Goal: Task Accomplishment & Management: Complete application form

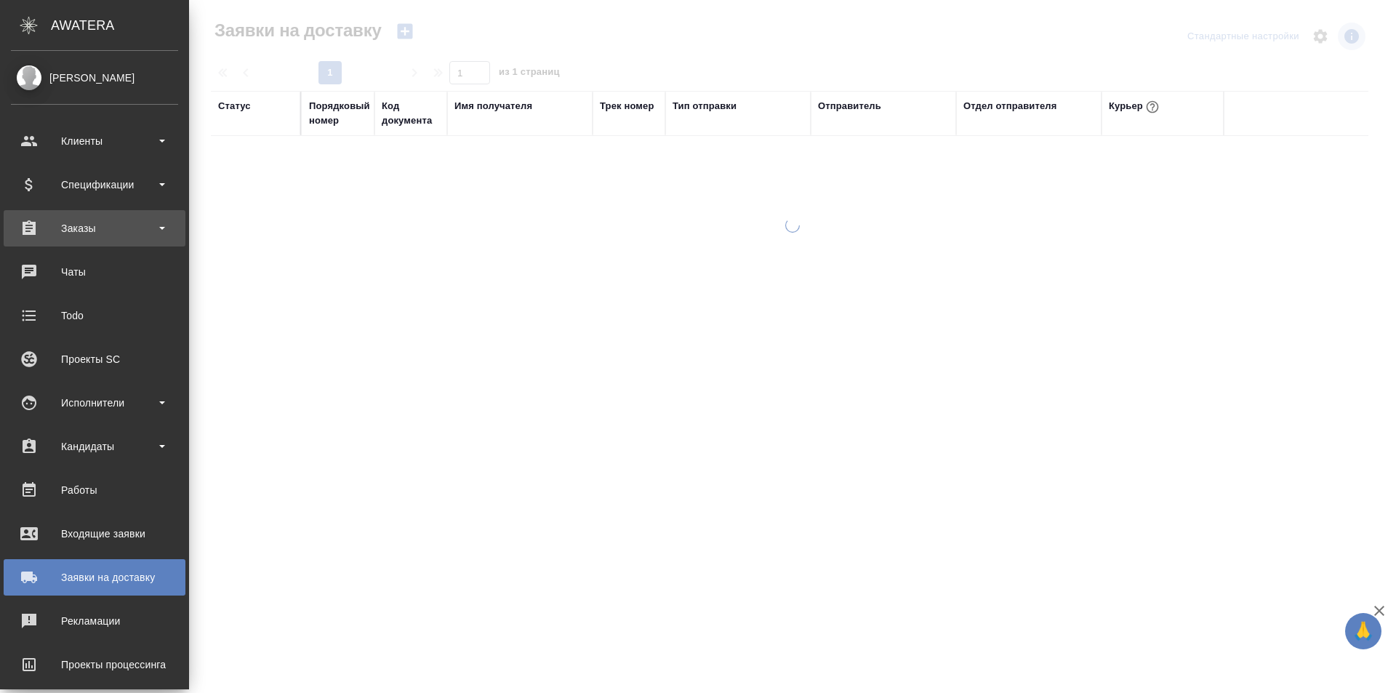
click at [95, 217] on div "Заказы" at bounding box center [94, 228] width 167 height 22
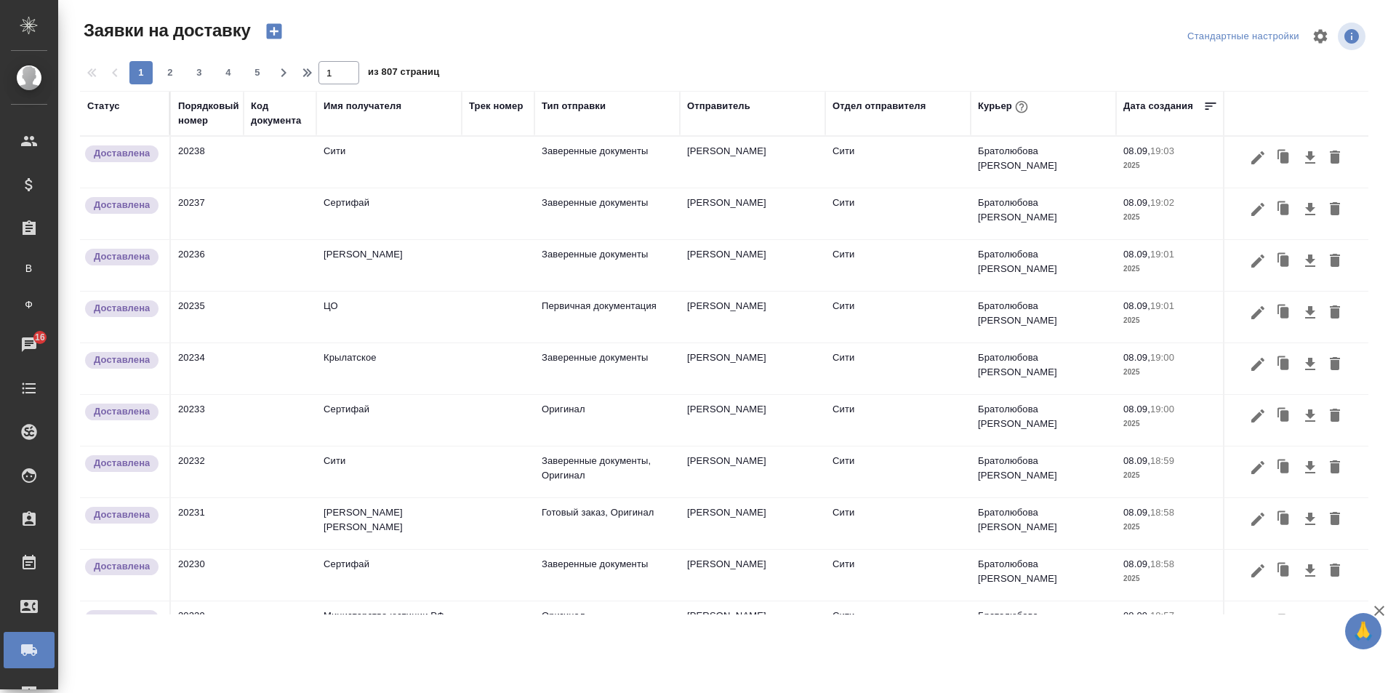
click at [886, 105] on div "Отдел отправителя" at bounding box center [879, 106] width 93 height 15
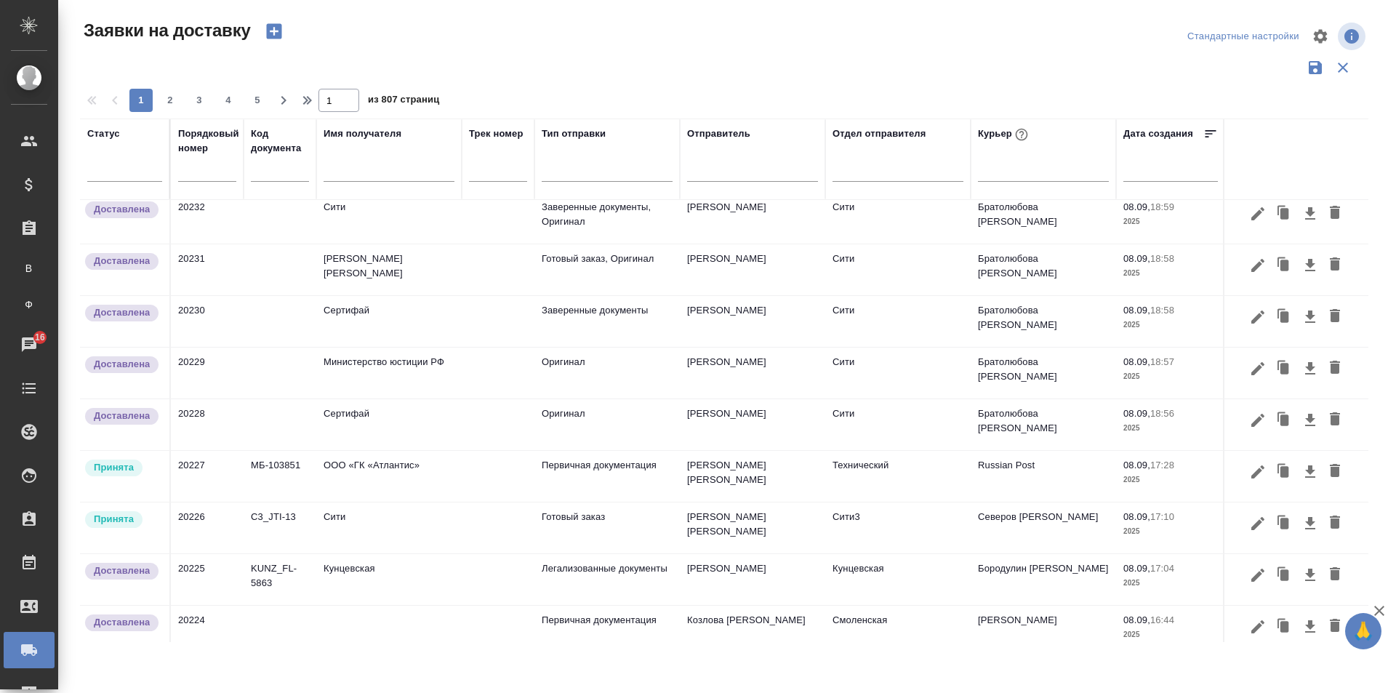
scroll to position [509, 0]
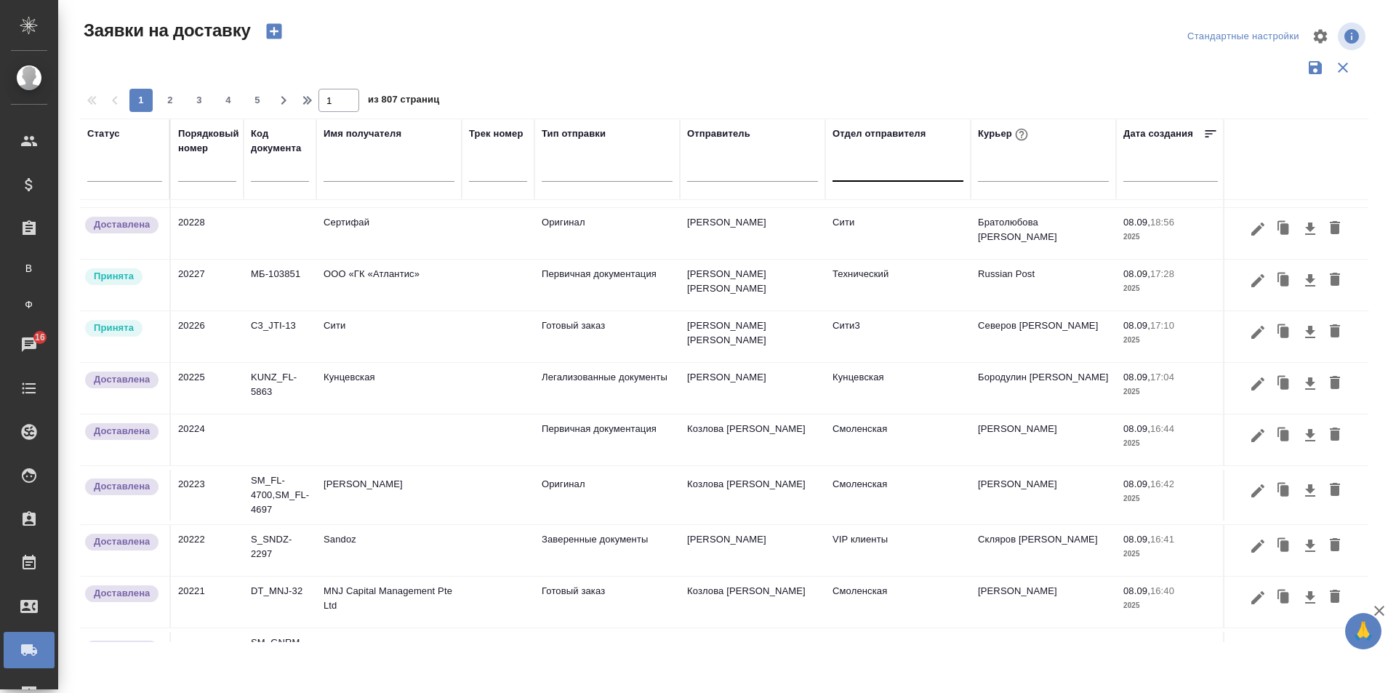
click at [870, 164] on div at bounding box center [898, 166] width 131 height 21
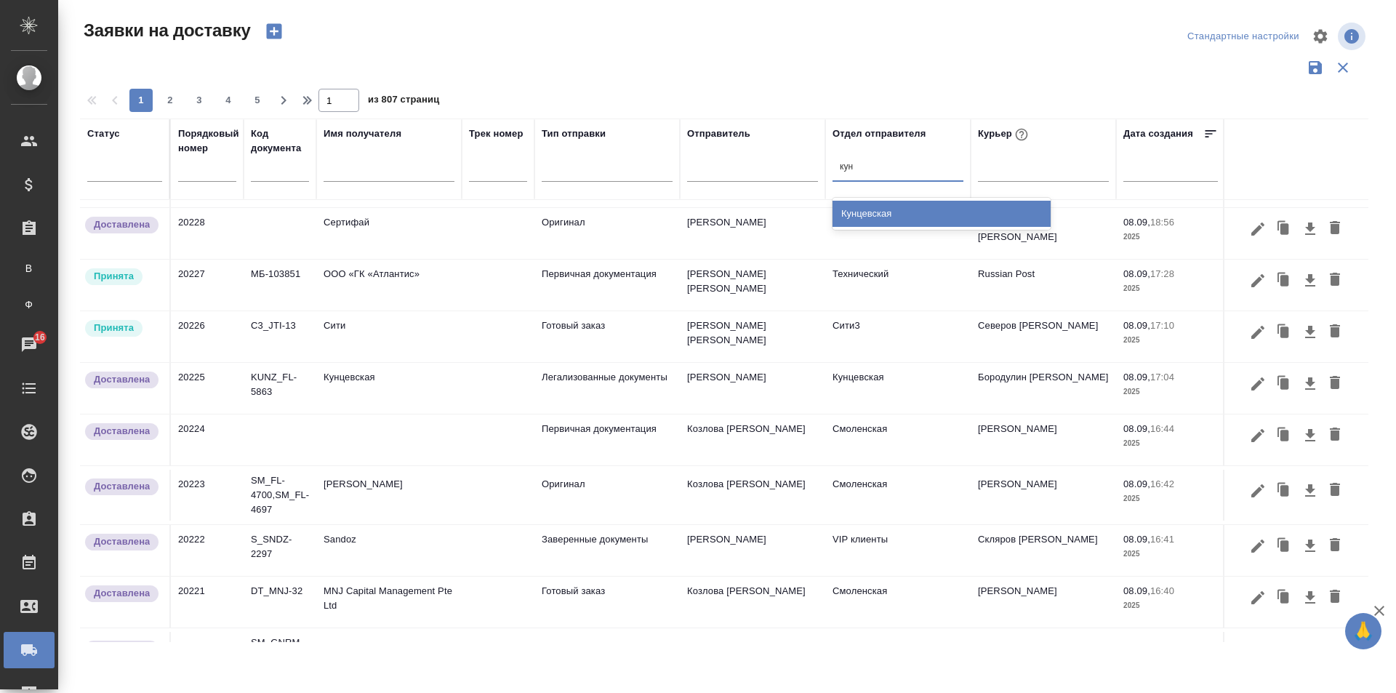
type input "кунц"
click at [908, 207] on div "Кунцевская" at bounding box center [942, 214] width 218 height 26
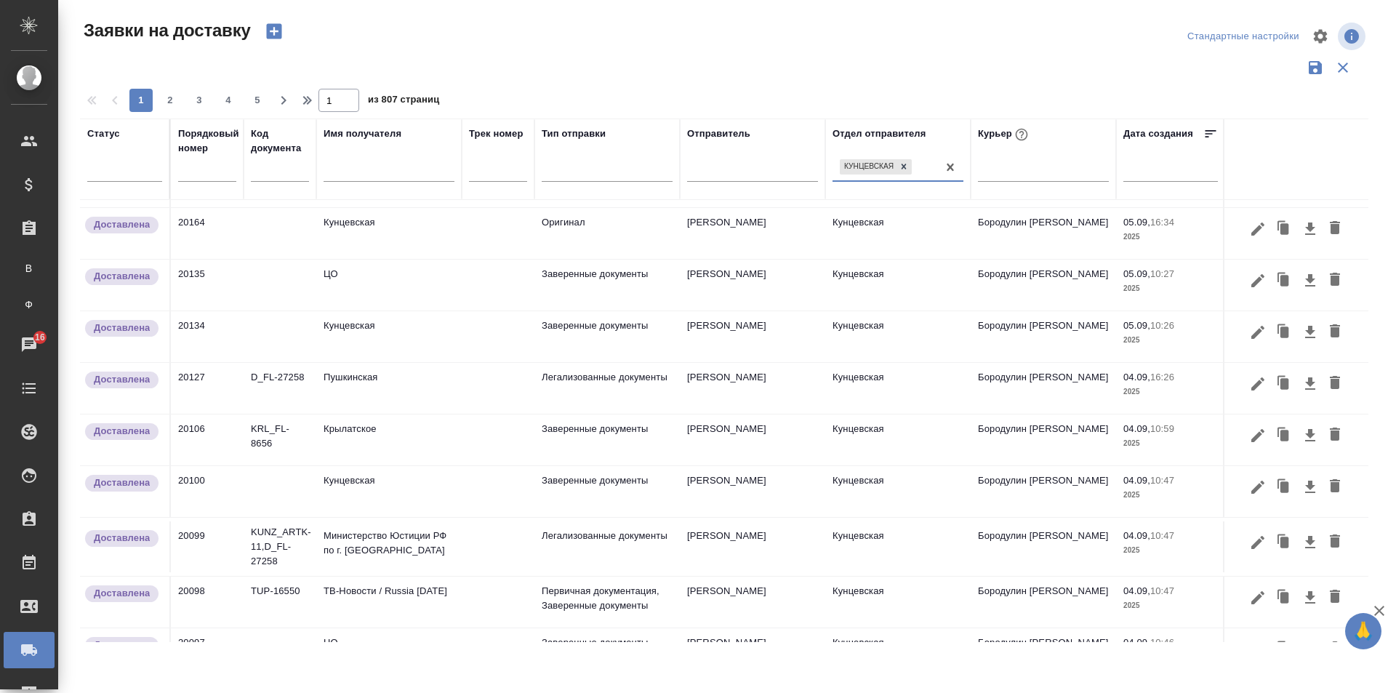
click at [1313, 68] on icon "button" at bounding box center [1315, 67] width 13 height 13
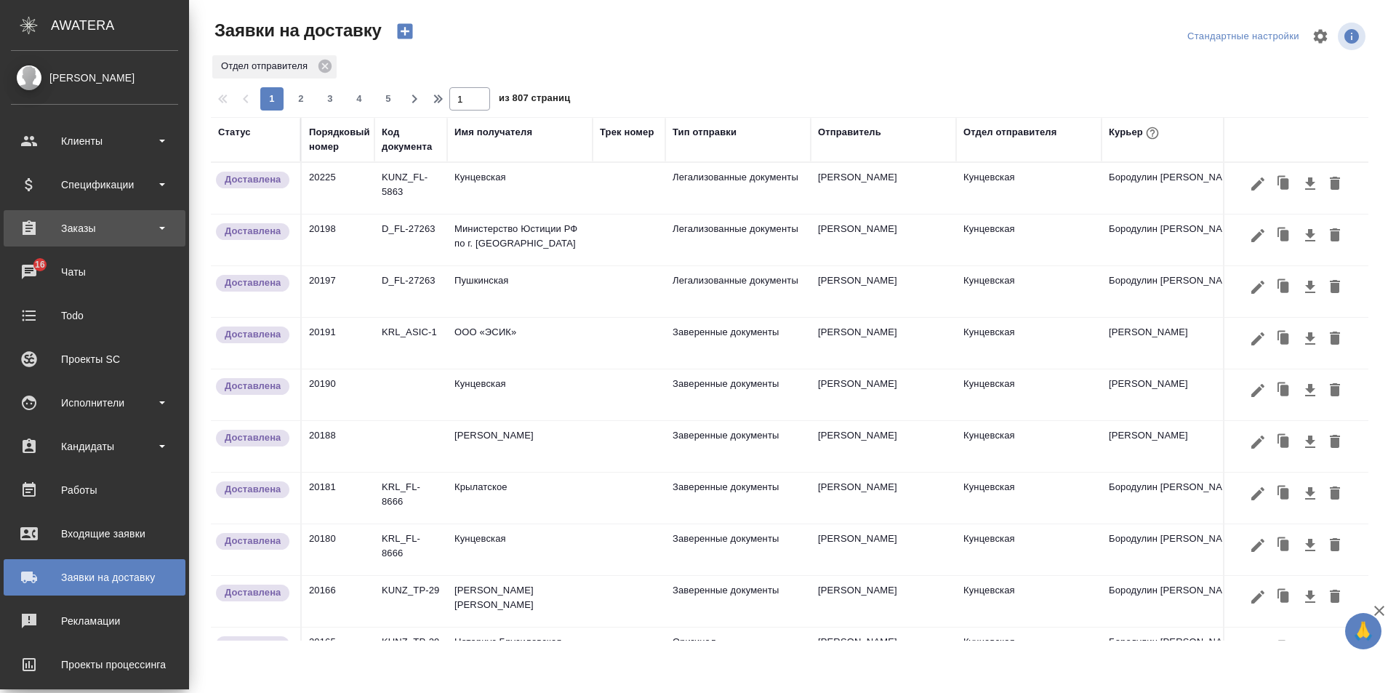
click at [101, 223] on div "Заказы" at bounding box center [94, 228] width 167 height 22
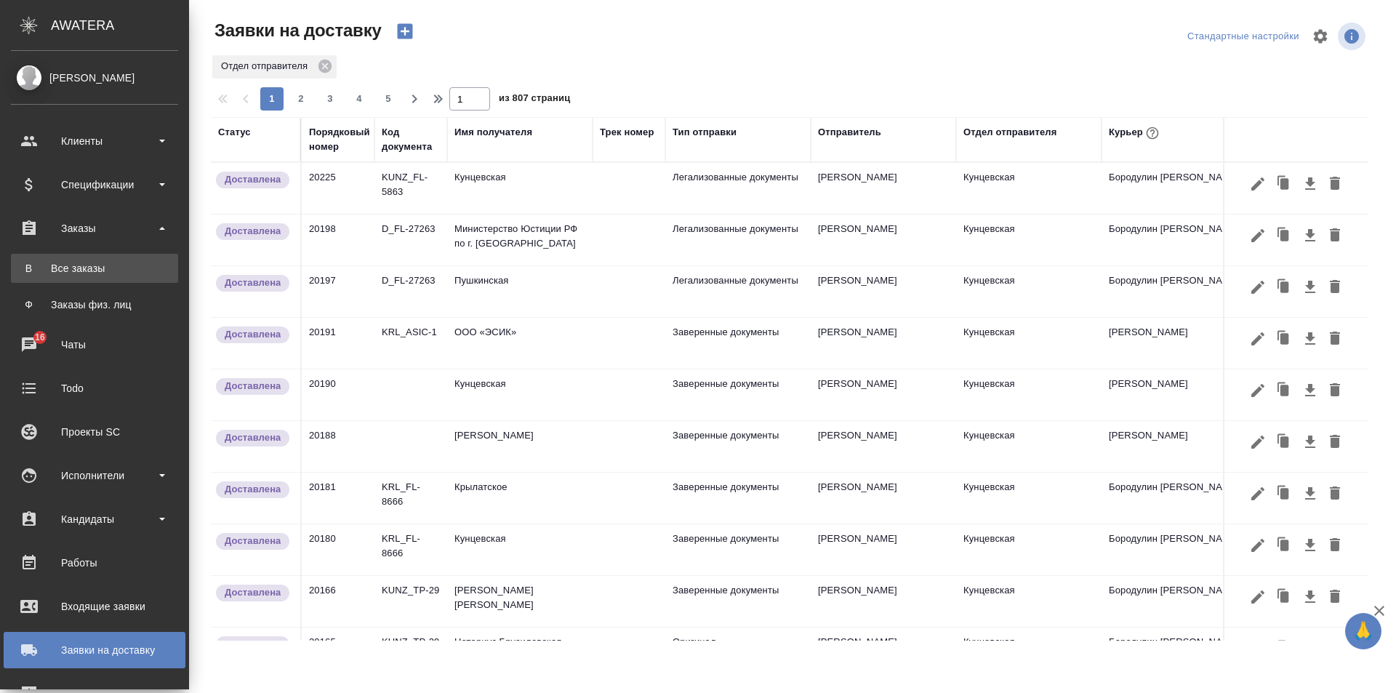
click at [95, 270] on div "Все заказы" at bounding box center [94, 268] width 153 height 15
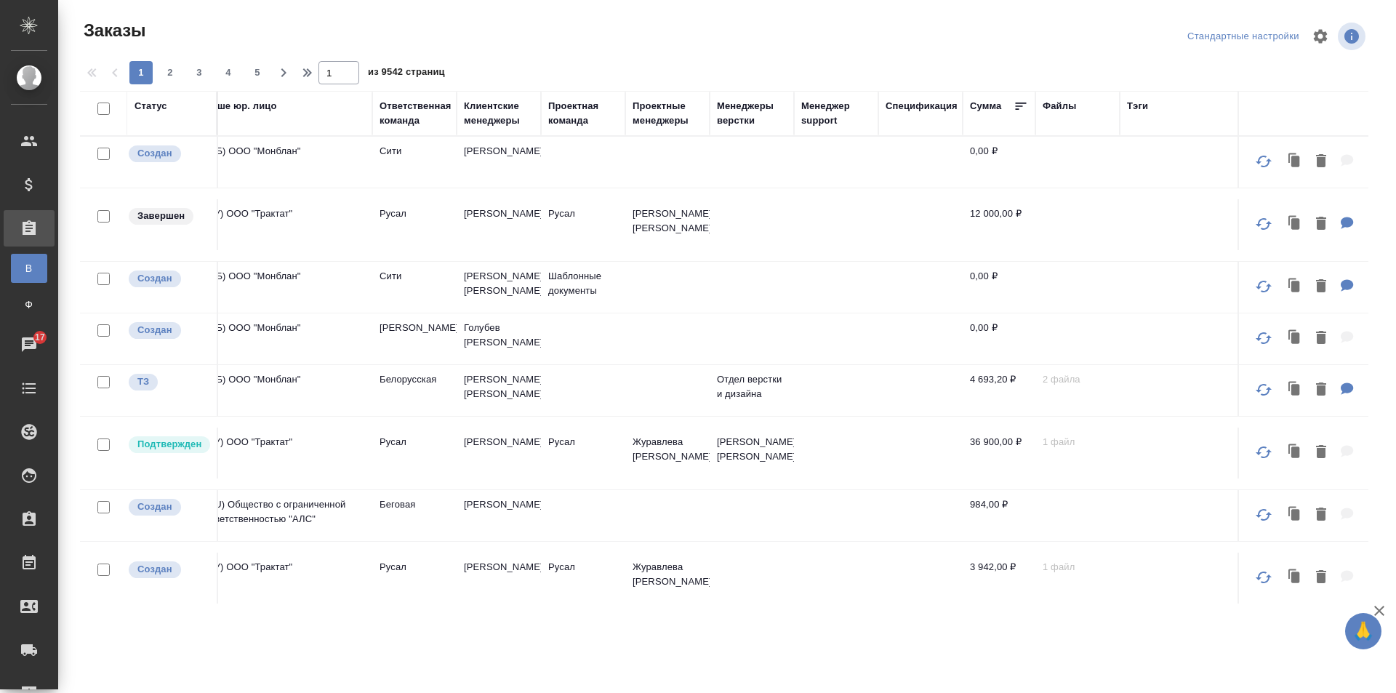
scroll to position [0, 887]
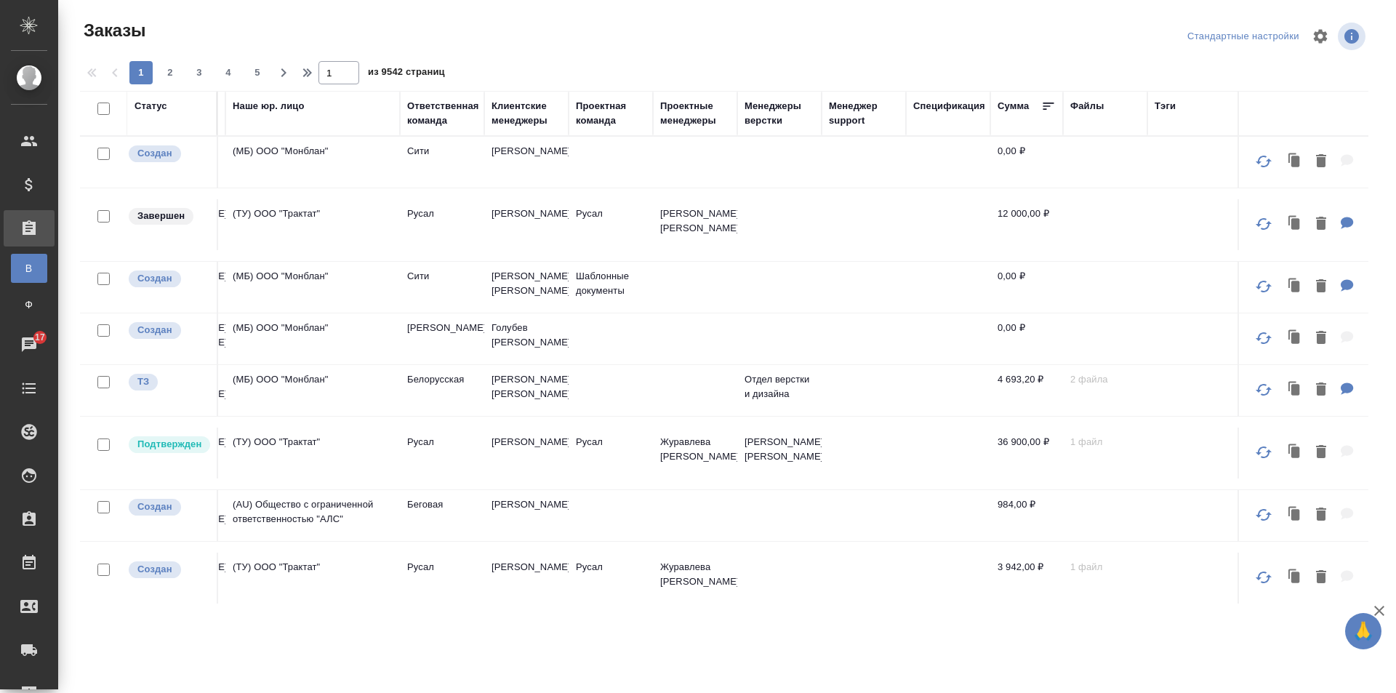
click at [840, 110] on div "Менеджер support" at bounding box center [864, 113] width 70 height 29
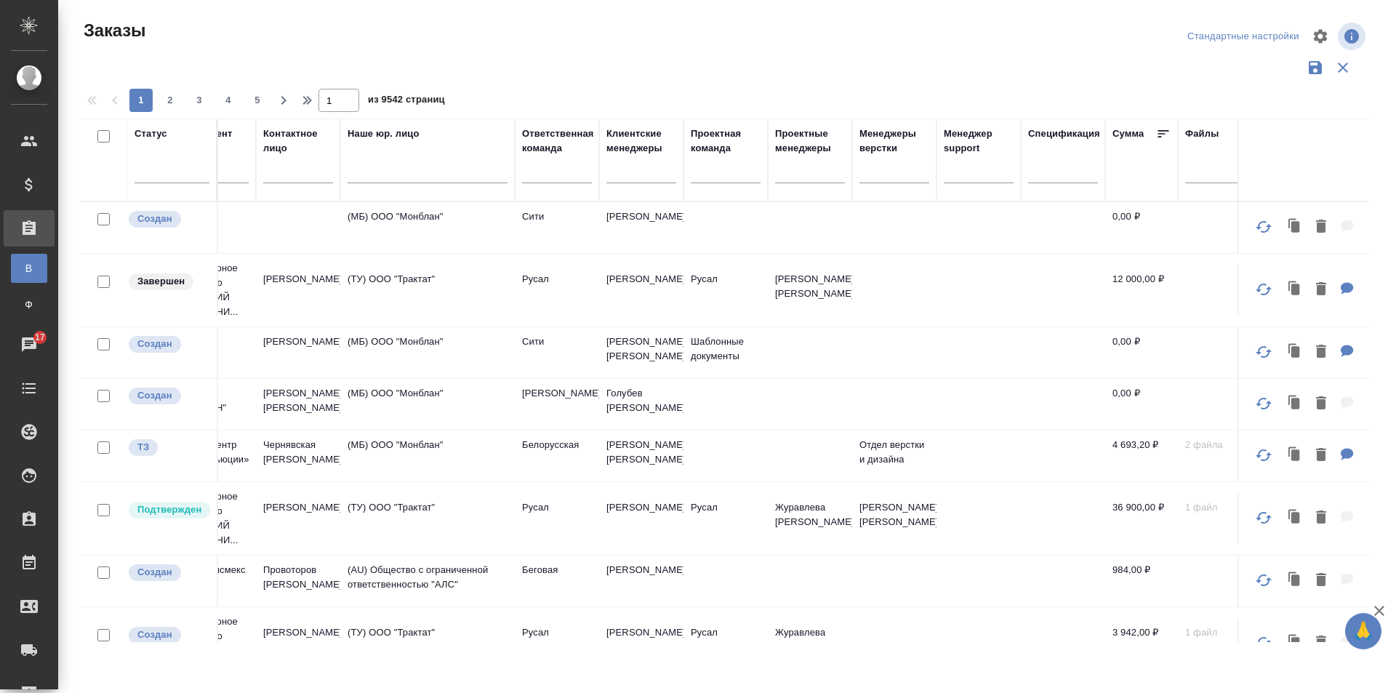
scroll to position [0, 769]
click at [537, 172] on div at bounding box center [560, 168] width 70 height 21
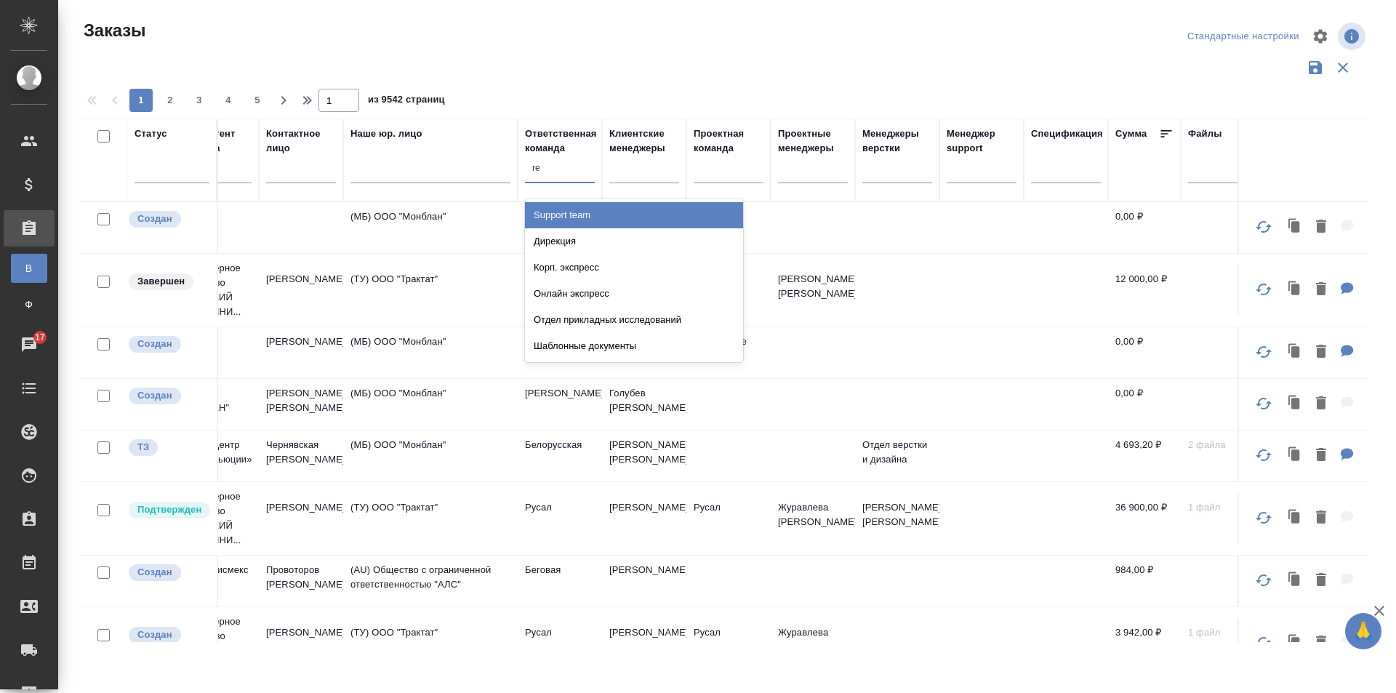
type input "r"
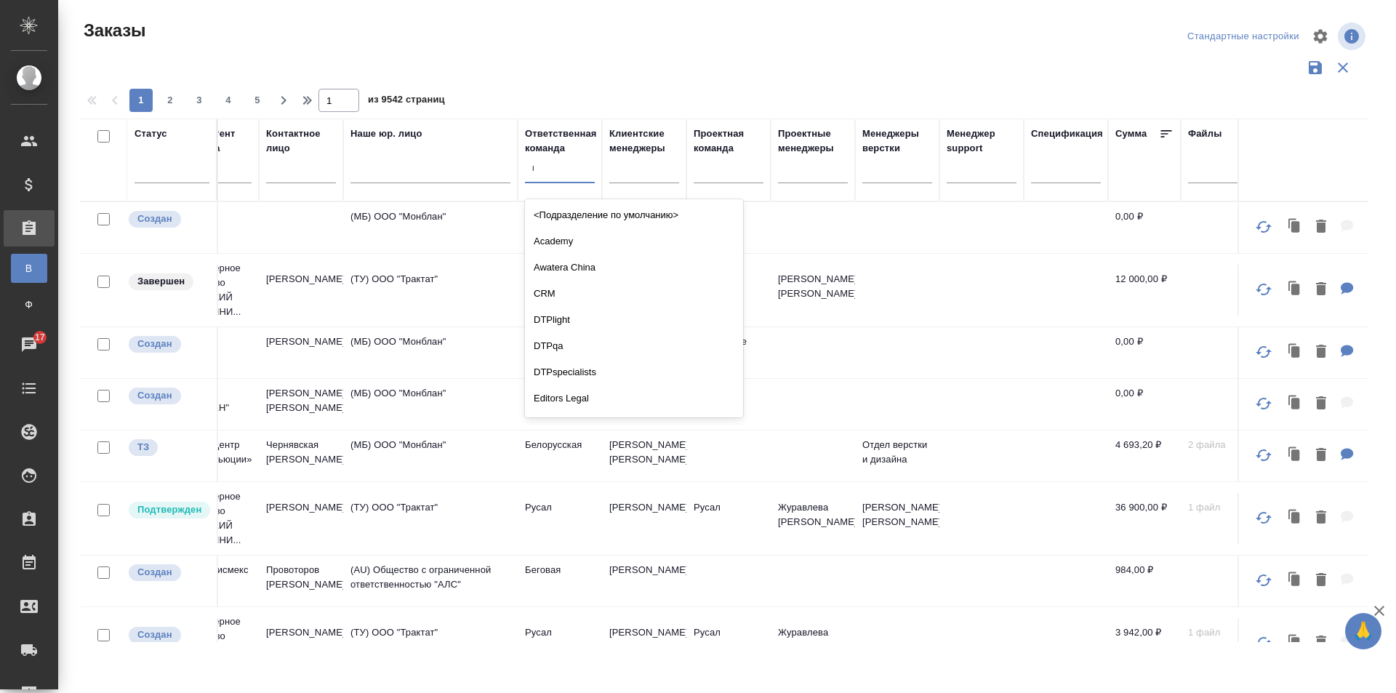
type input "ку"
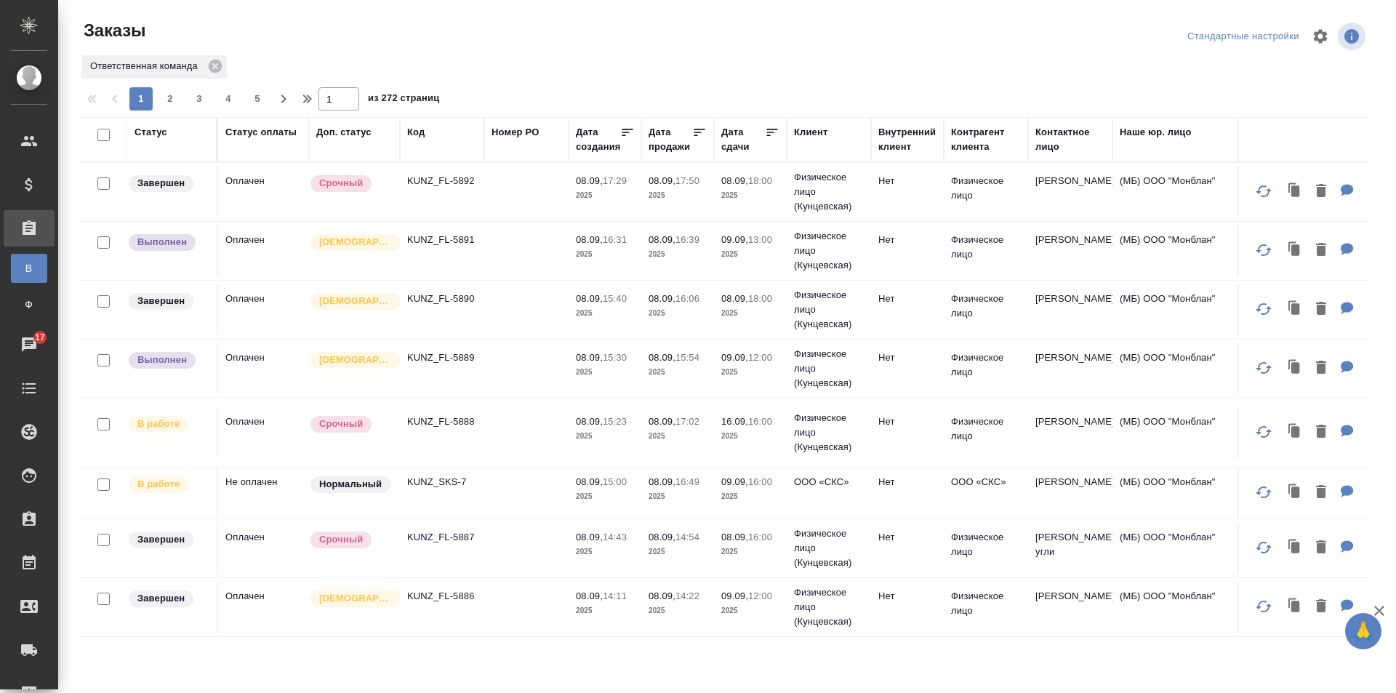
click at [1253, 29] on div "Стандартные настройки" at bounding box center [1243, 36] width 119 height 23
click at [1309, 33] on button "button" at bounding box center [1320, 36] width 35 height 35
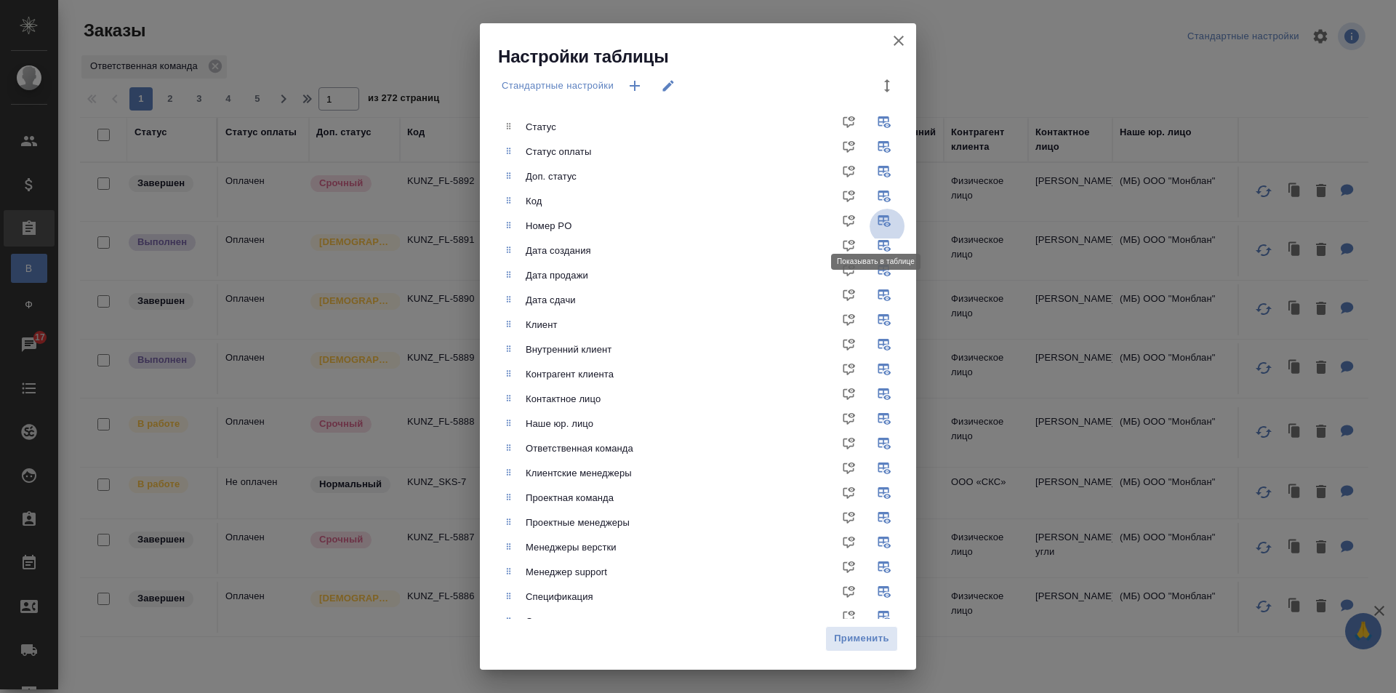
click at [870, 215] on input "checkbox" at bounding box center [887, 226] width 35 height 35
checkbox input "false"
click at [870, 173] on input "checkbox" at bounding box center [887, 176] width 35 height 35
checkbox input "false"
click at [870, 271] on input "checkbox" at bounding box center [887, 275] width 35 height 35
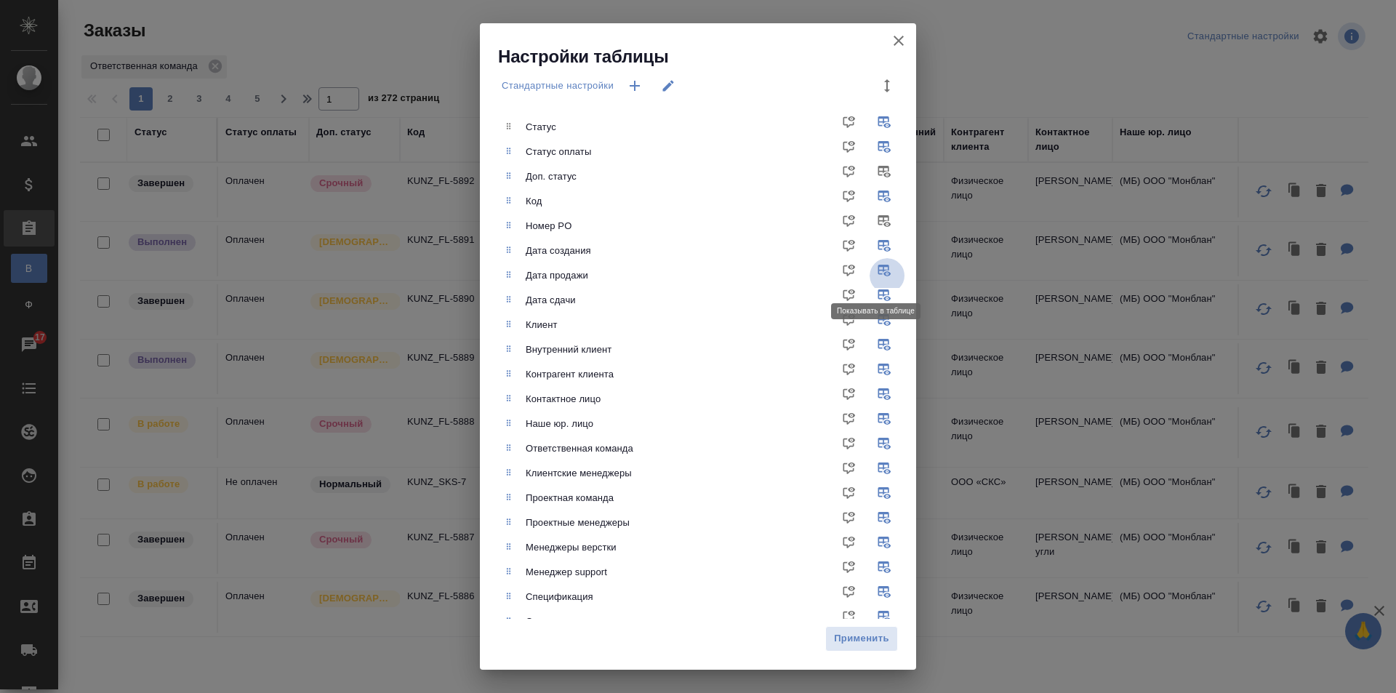
checkbox input "false"
click at [871, 340] on input "checkbox" at bounding box center [887, 349] width 35 height 35
checkbox input "false"
click at [870, 420] on input "checkbox" at bounding box center [887, 423] width 35 height 35
checkbox input "false"
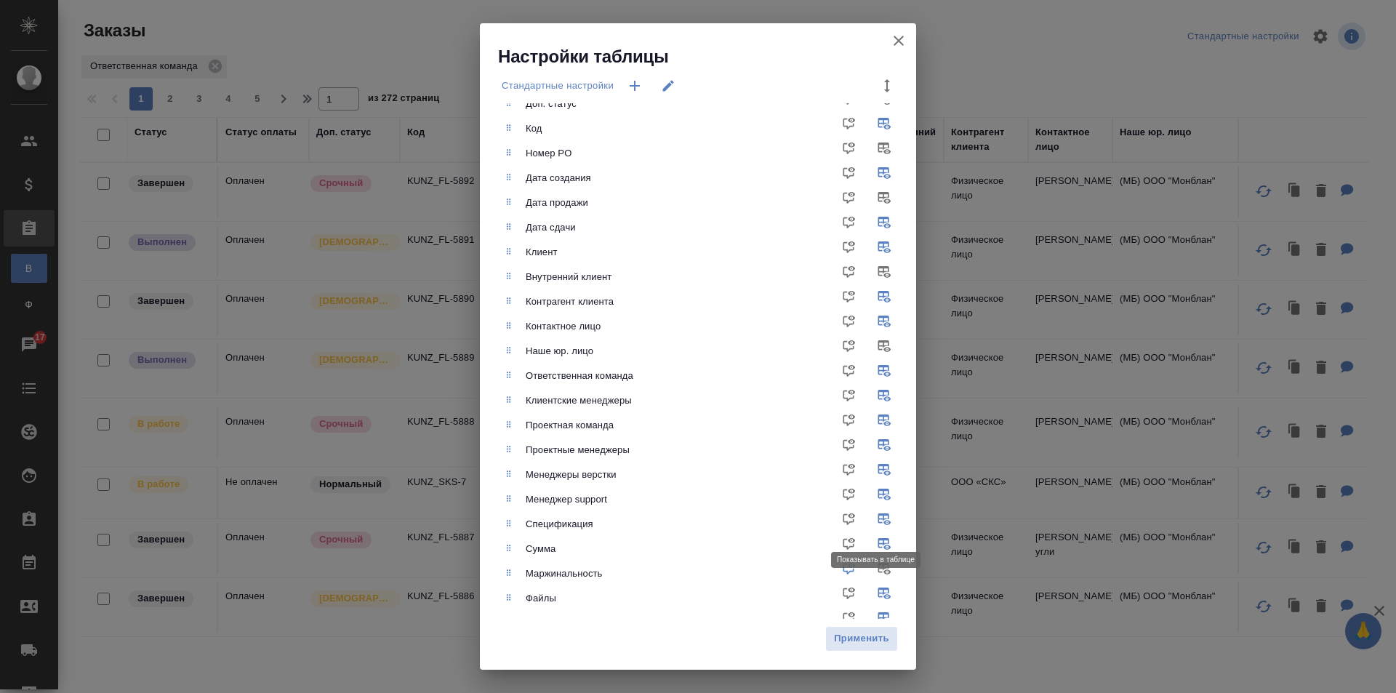
scroll to position [145, 0]
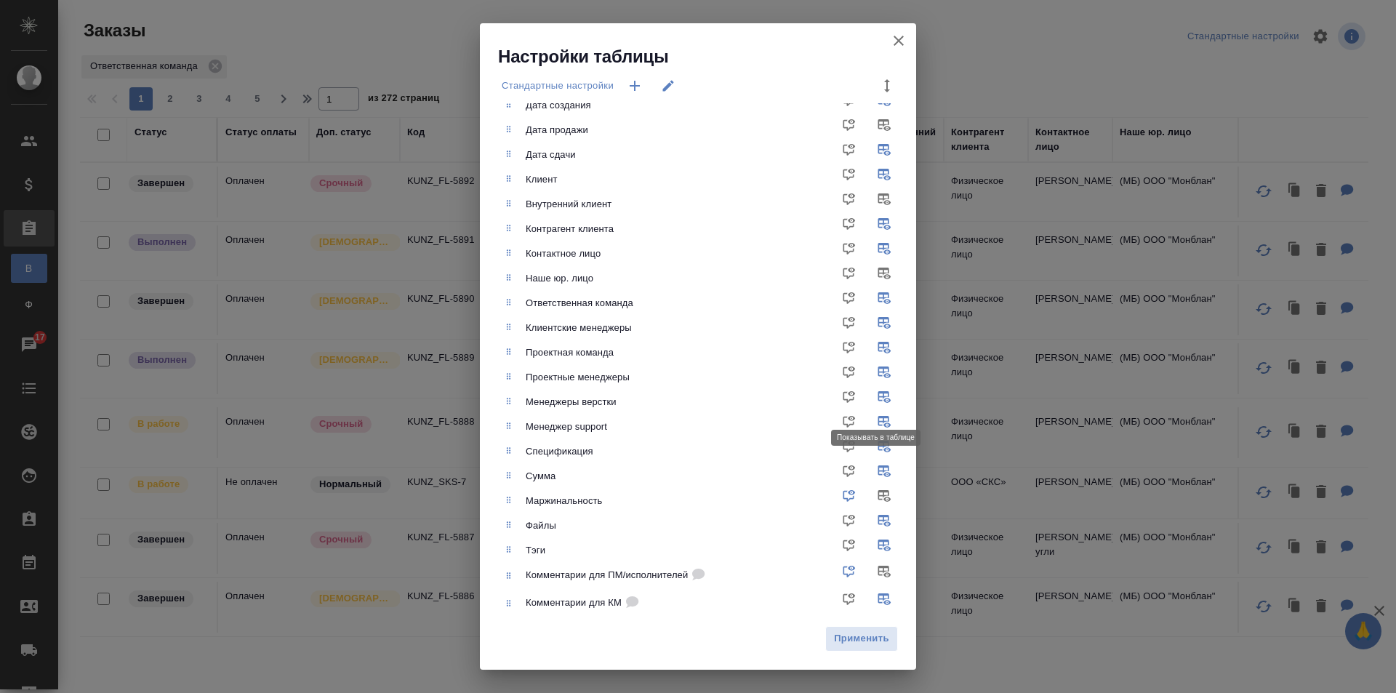
click at [870, 394] on input "checkbox" at bounding box center [887, 402] width 35 height 35
checkbox input "false"
click at [870, 423] on input "checkbox" at bounding box center [887, 426] width 35 height 35
checkbox input "false"
click at [873, 522] on input "checkbox" at bounding box center [887, 525] width 35 height 35
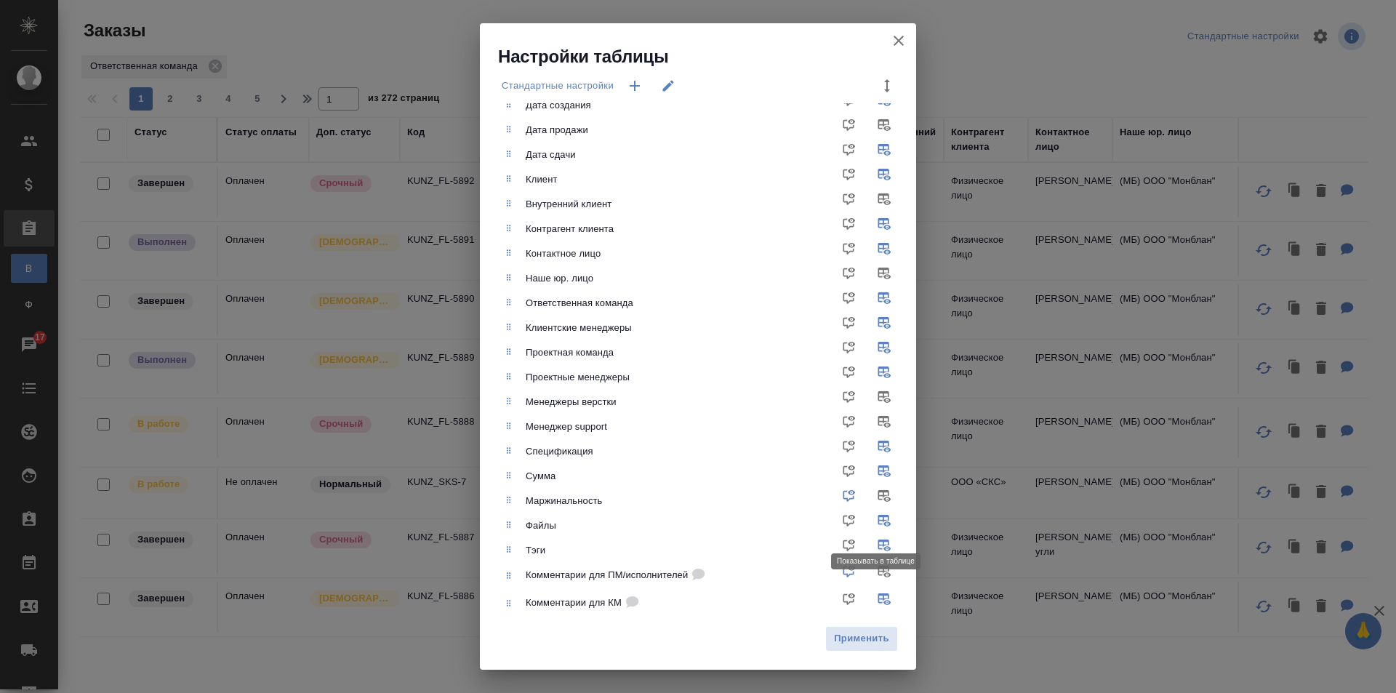
checkbox input "false"
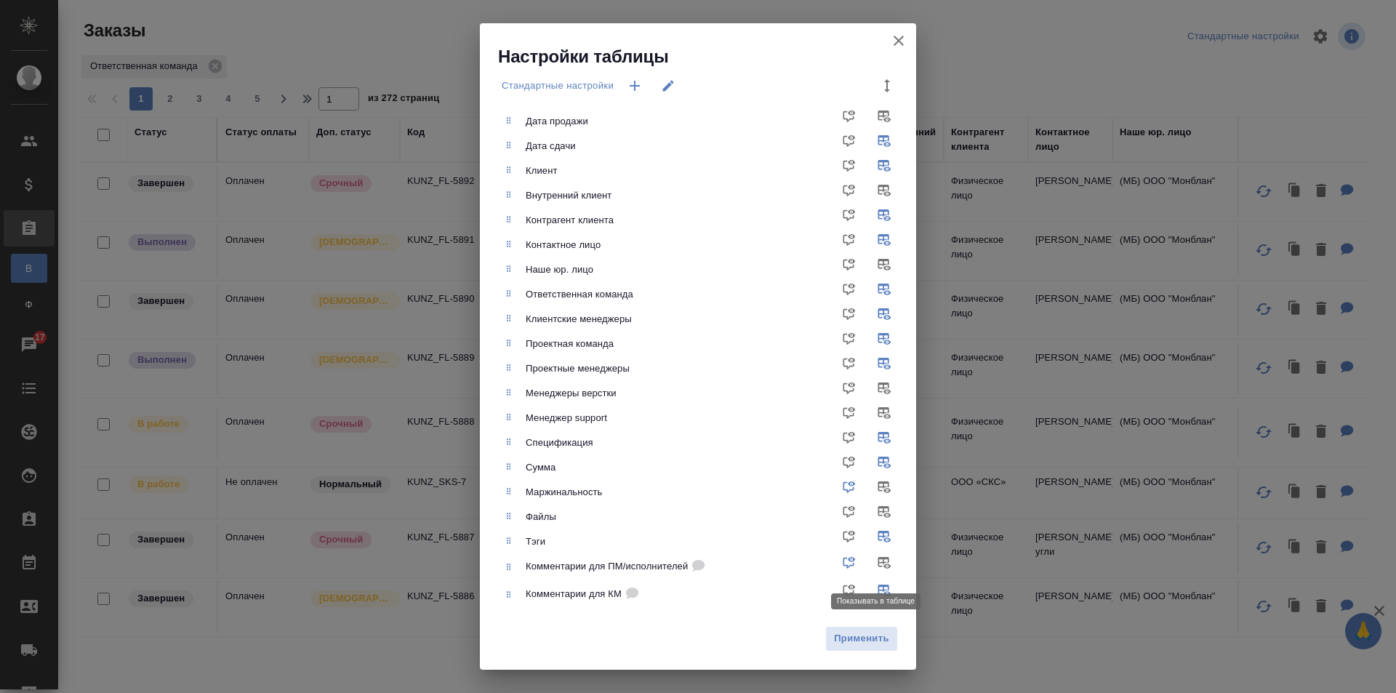
scroll to position [156, 0]
click at [841, 636] on span "Применить" at bounding box center [861, 638] width 57 height 17
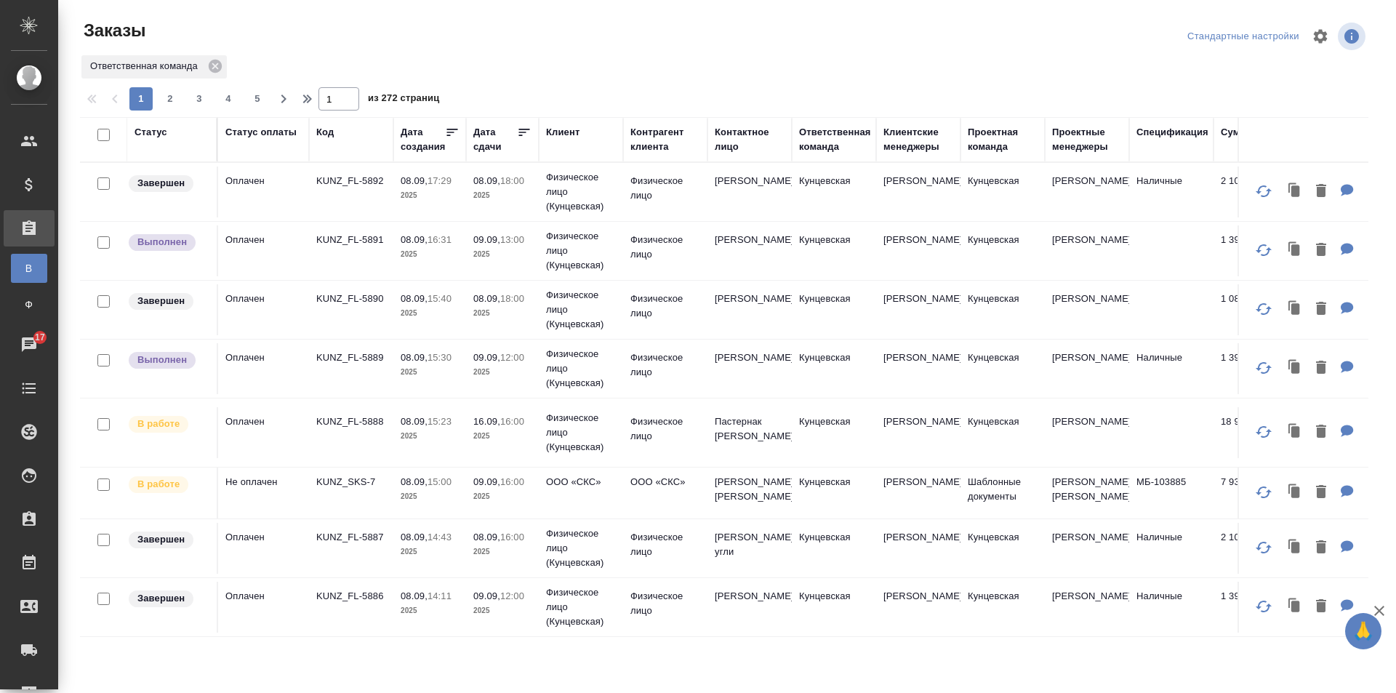
click at [1168, 135] on div "Спецификация" at bounding box center [1173, 132] width 72 height 15
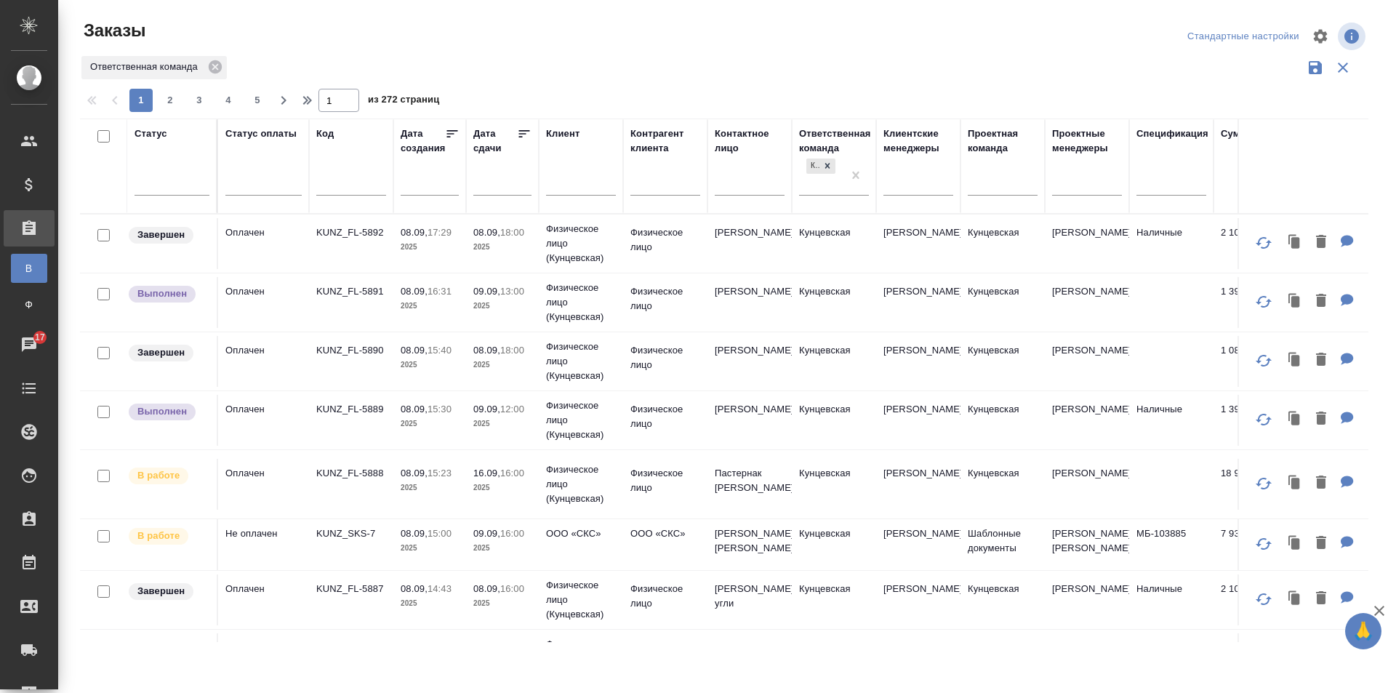
click at [1183, 177] on input "text" at bounding box center [1172, 186] width 70 height 18
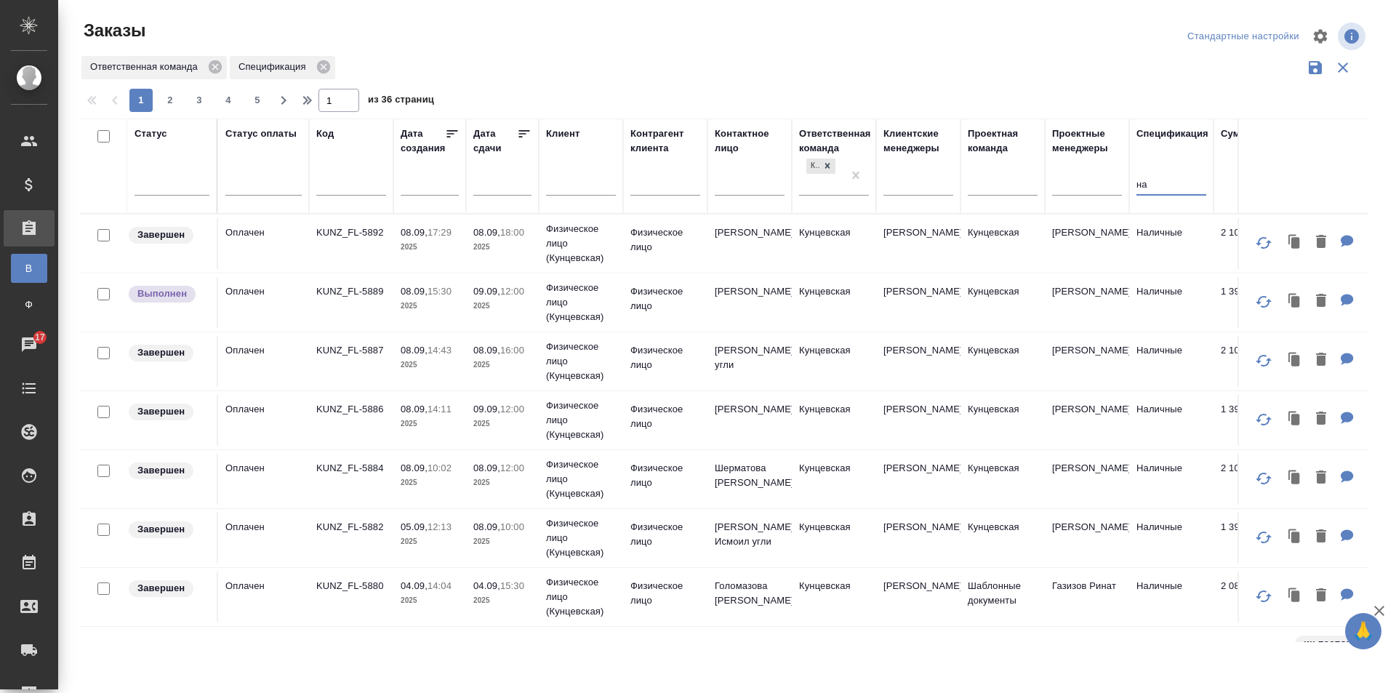
type input "н"
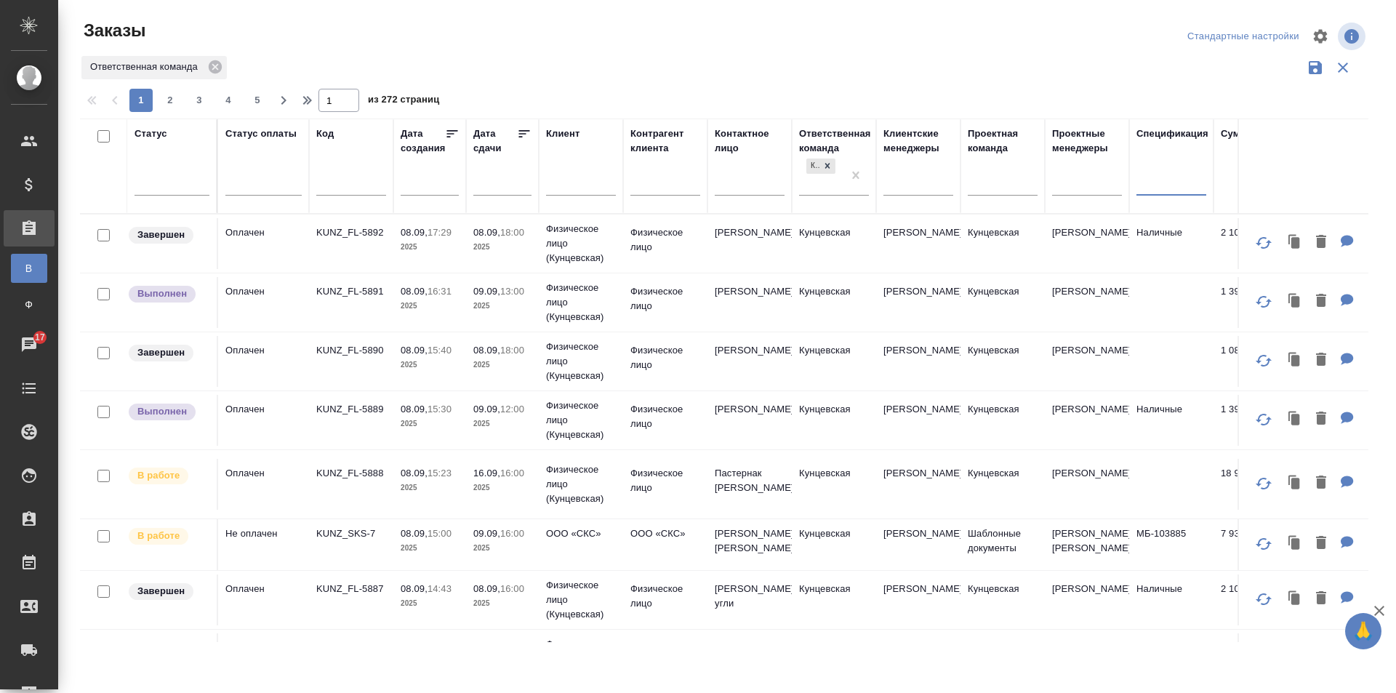
click at [1311, 66] on icon "button" at bounding box center [1315, 67] width 13 height 13
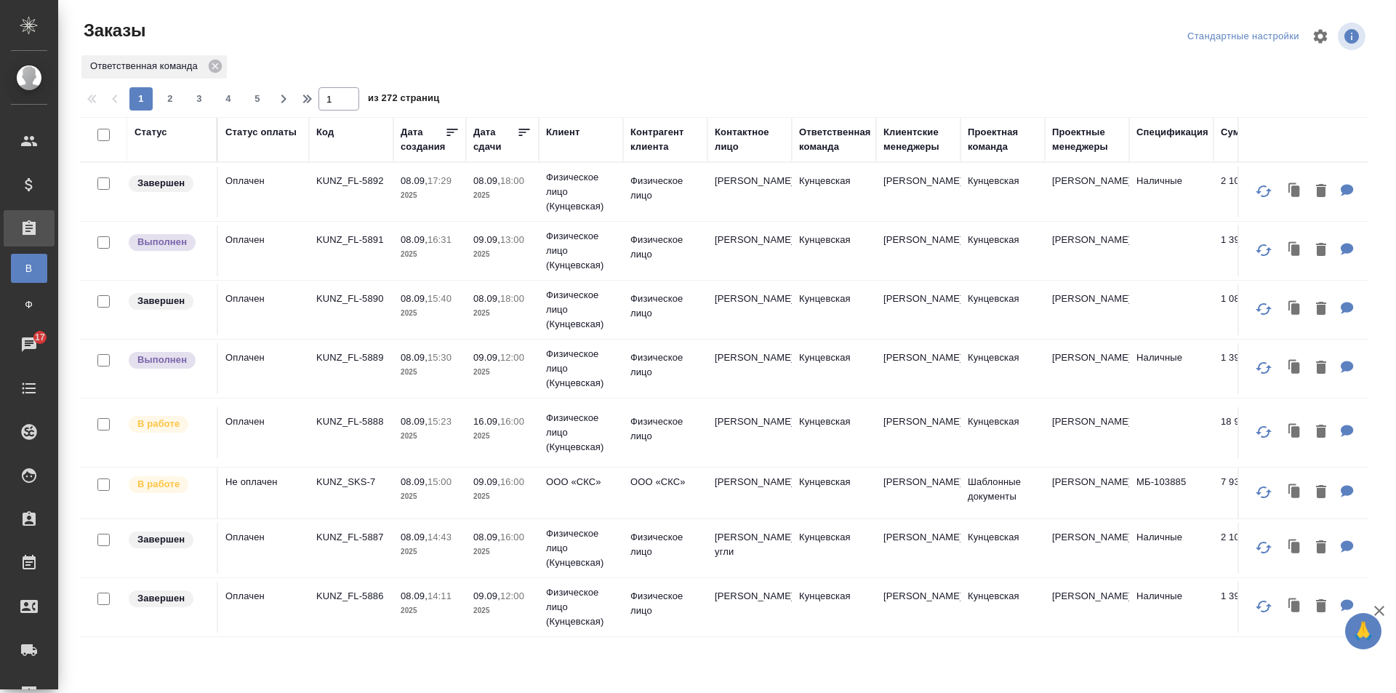
click at [522, 129] on icon at bounding box center [524, 132] width 11 height 7
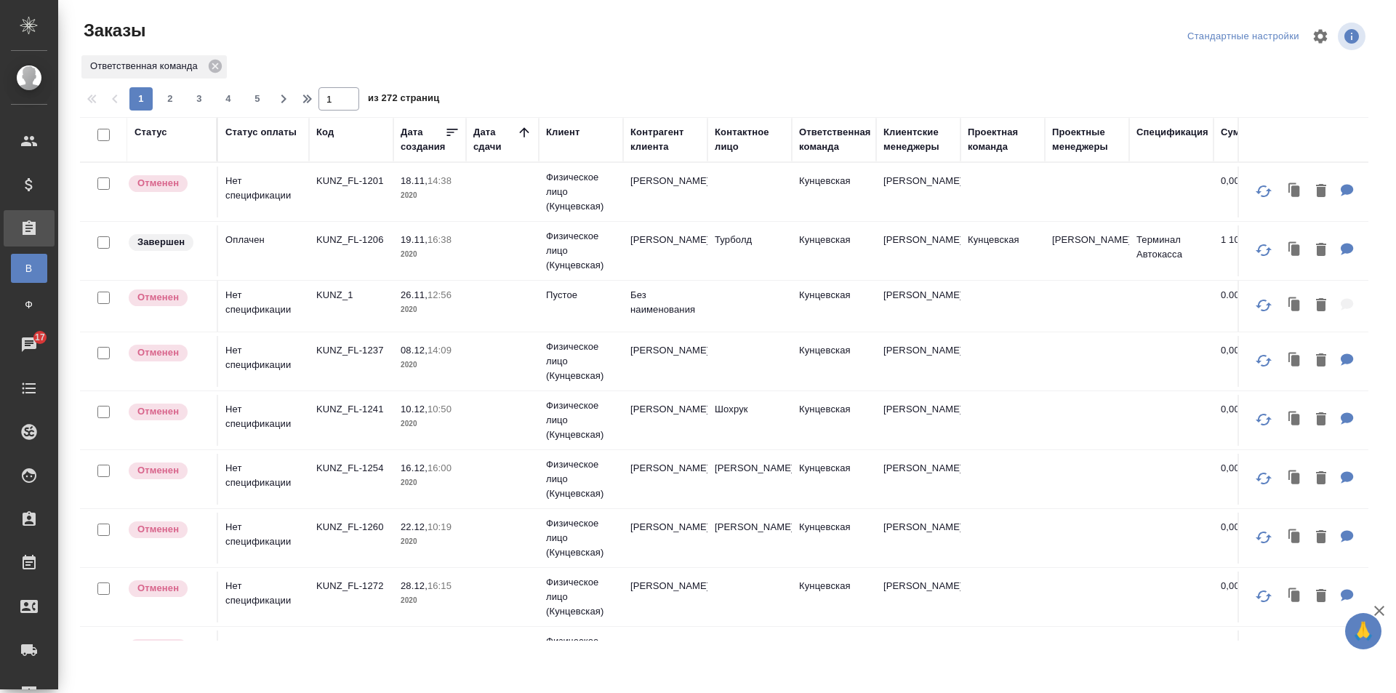
click at [520, 129] on icon at bounding box center [524, 132] width 15 height 15
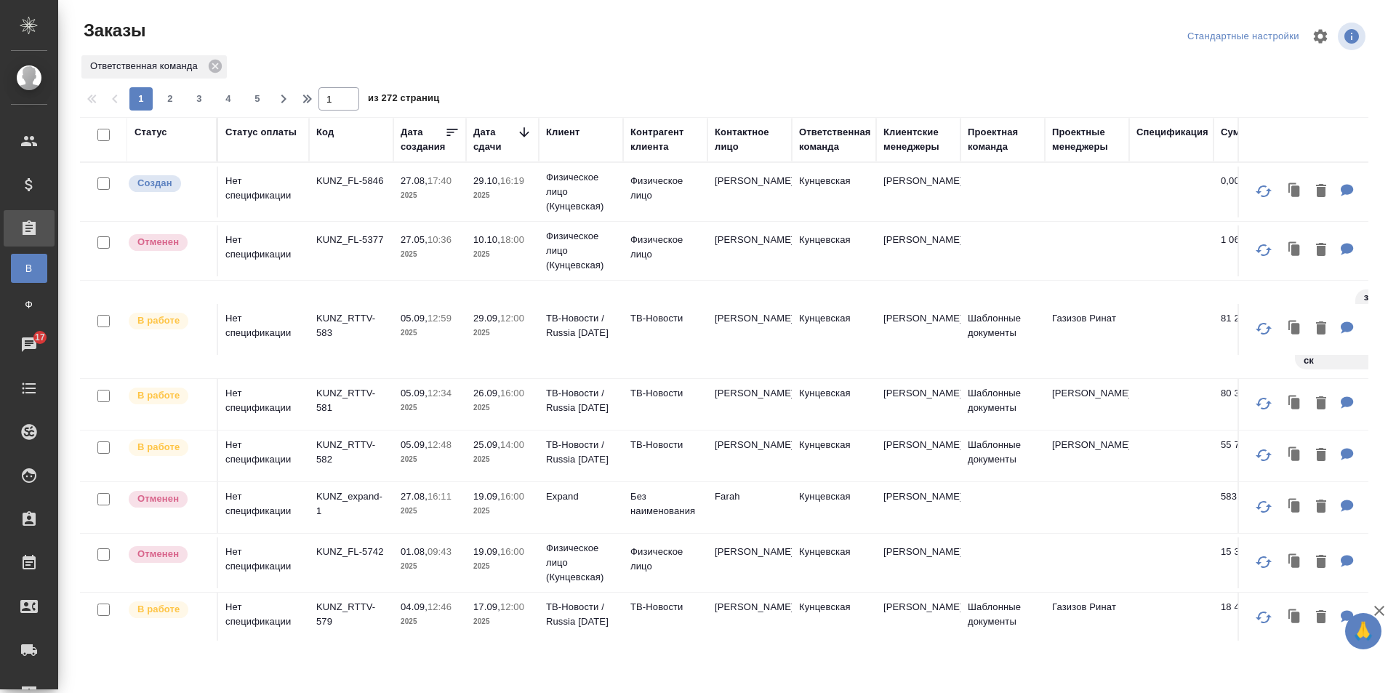
click at [488, 135] on div "Дата сдачи" at bounding box center [495, 139] width 44 height 29
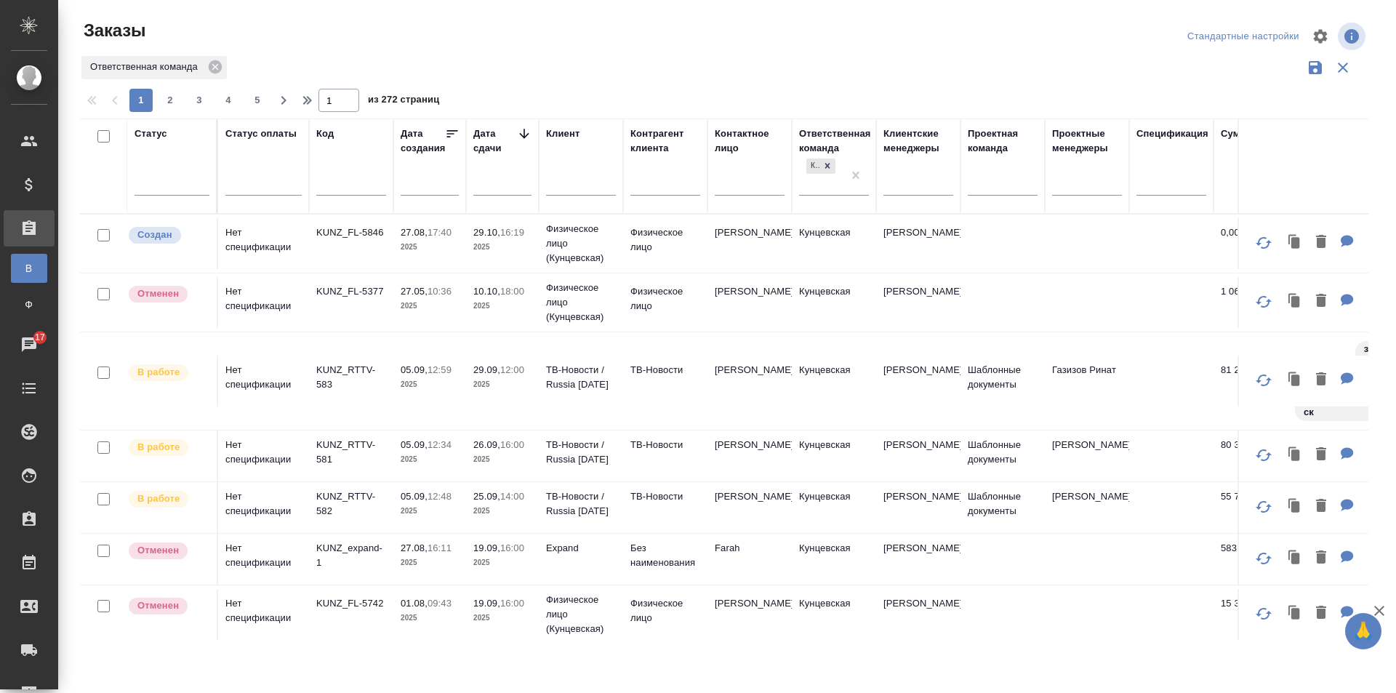
click at [502, 181] on input "text" at bounding box center [506, 183] width 49 height 20
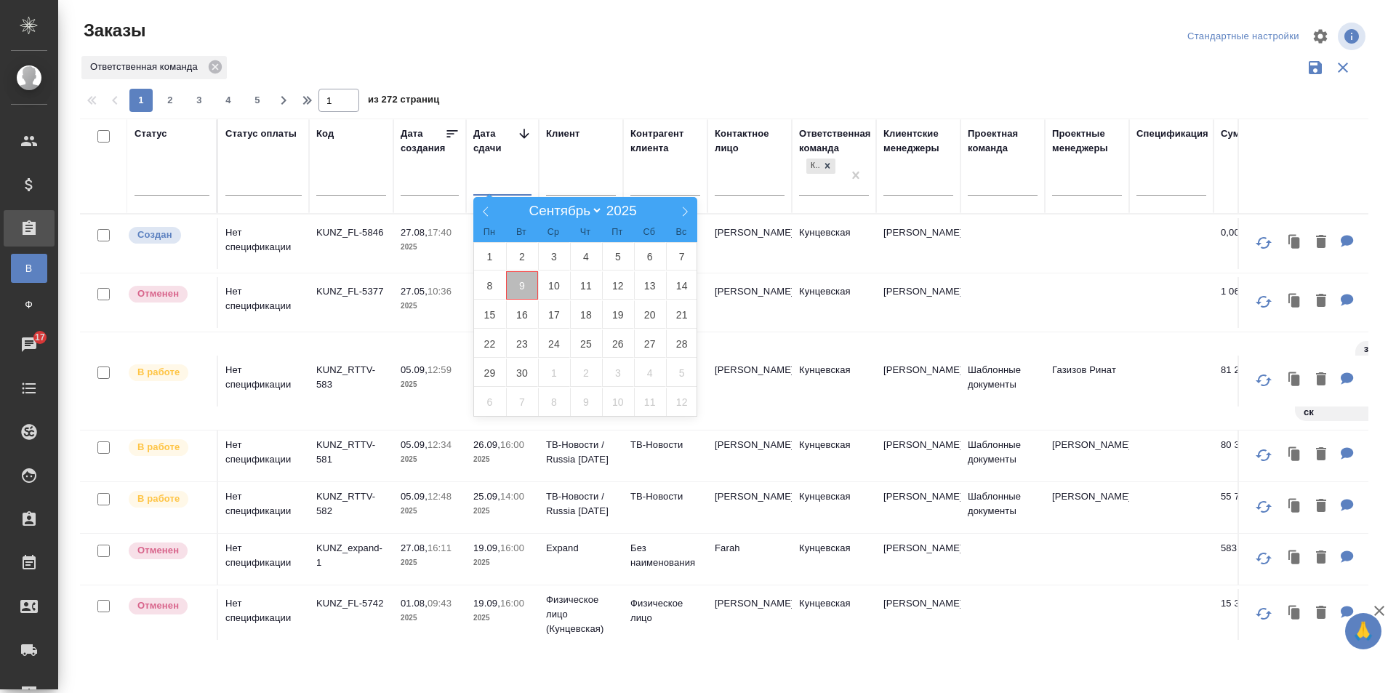
click at [525, 289] on span "9" at bounding box center [522, 285] width 32 height 28
type div "2025-09-08T21:00:00.000Z"
drag, startPoint x: 549, startPoint y: 282, endPoint x: 582, endPoint y: 356, distance: 81.4
click at [551, 282] on span "10" at bounding box center [554, 285] width 32 height 28
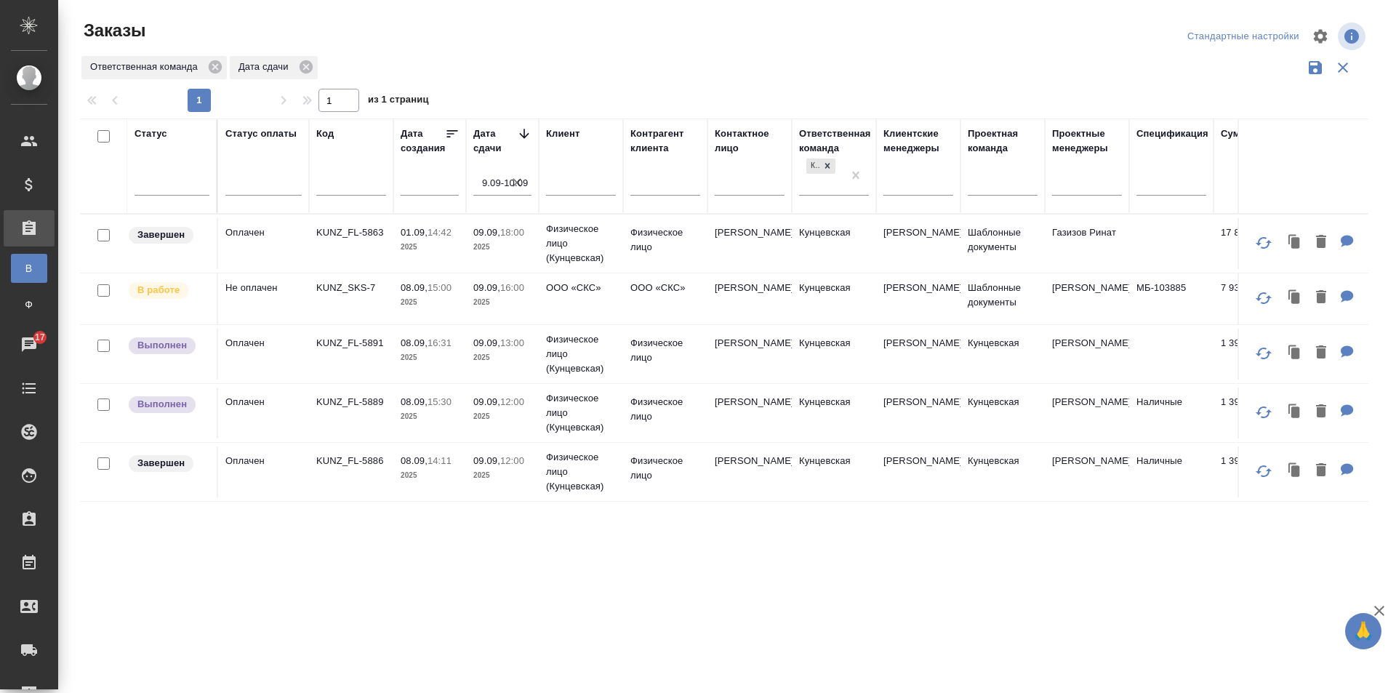
click at [490, 180] on input "9.09-10.09" at bounding box center [506, 183] width 49 height 20
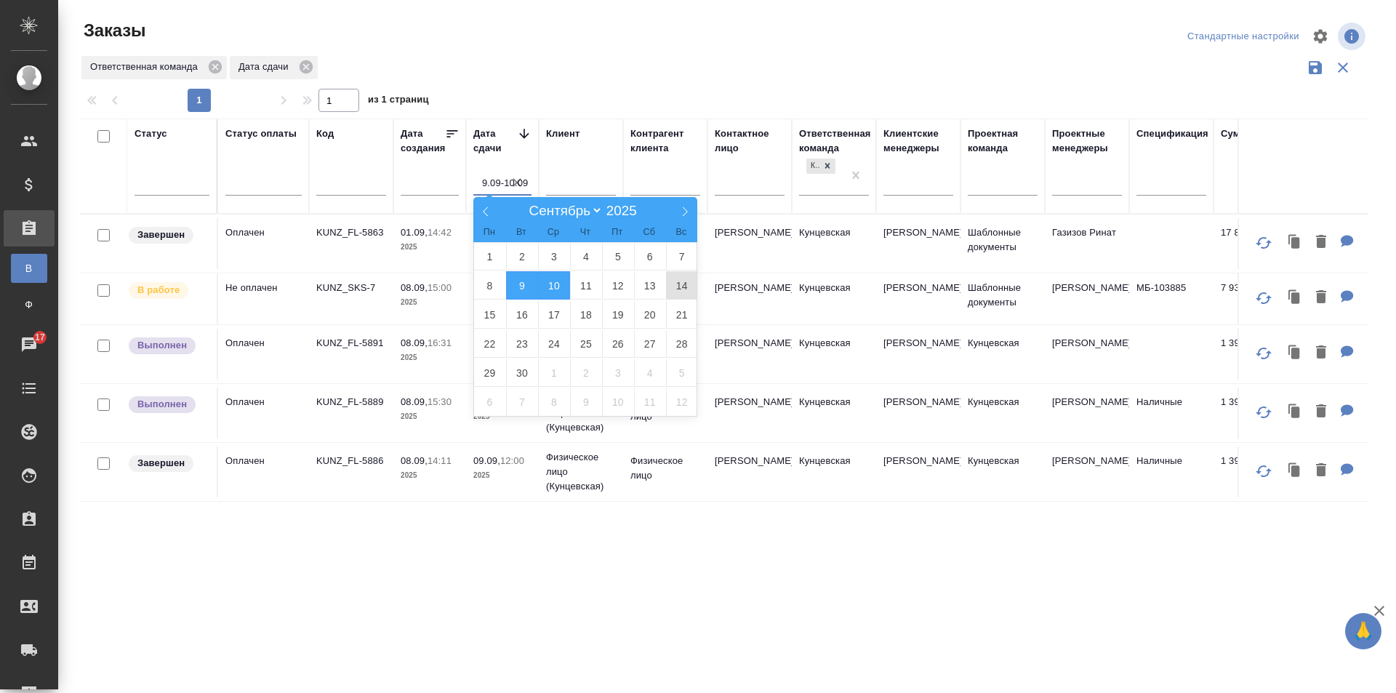
click at [668, 281] on span "14" at bounding box center [682, 285] width 32 height 28
click at [516, 284] on span "9" at bounding box center [522, 285] width 32 height 28
type div "2025-09-08T21:00:00.000Z — 2025-09-13T21:00:00.000Z"
type input "9.09-14.09"
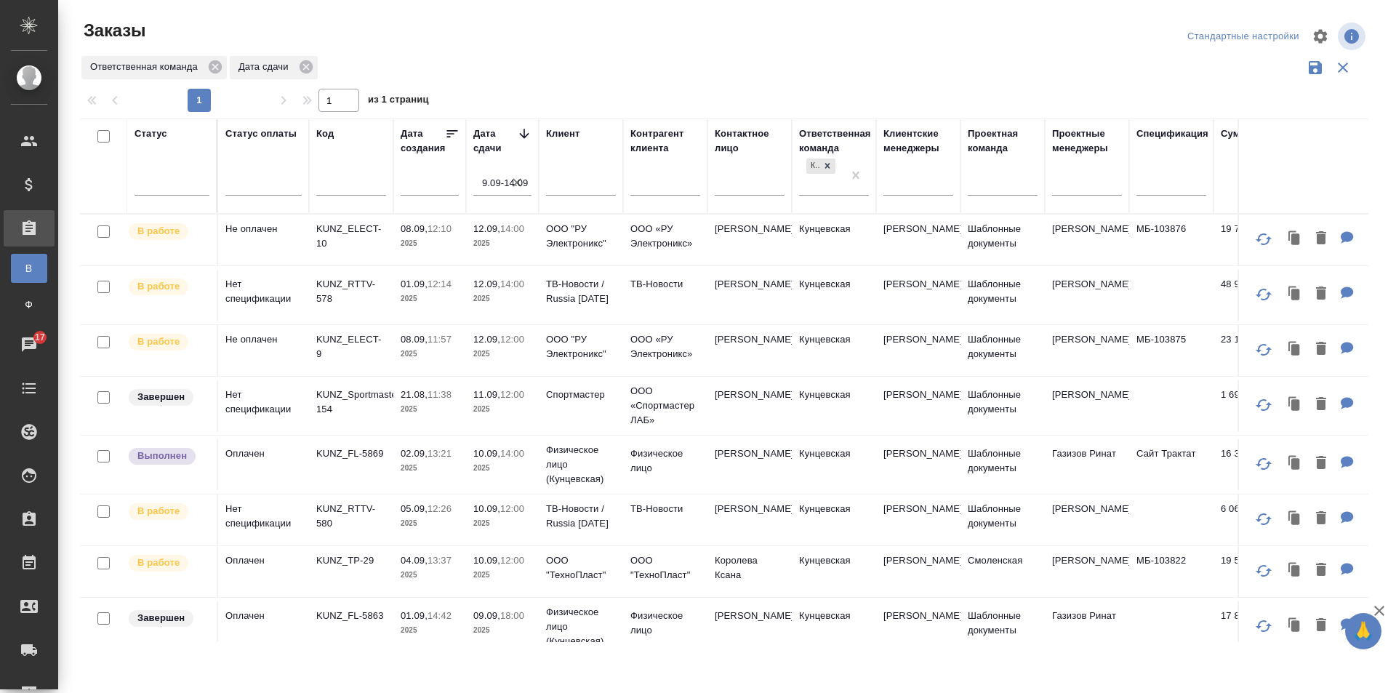
click at [519, 130] on icon at bounding box center [524, 134] width 15 height 15
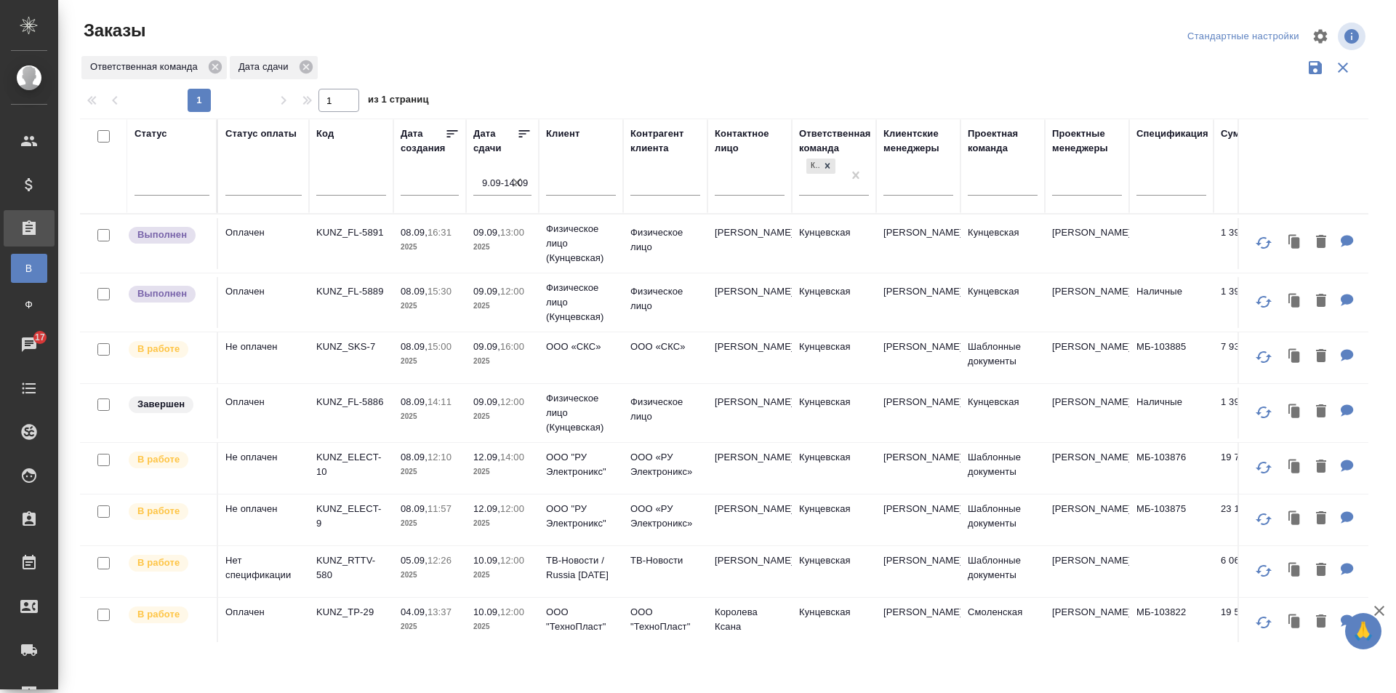
click at [519, 128] on icon at bounding box center [524, 134] width 15 height 15
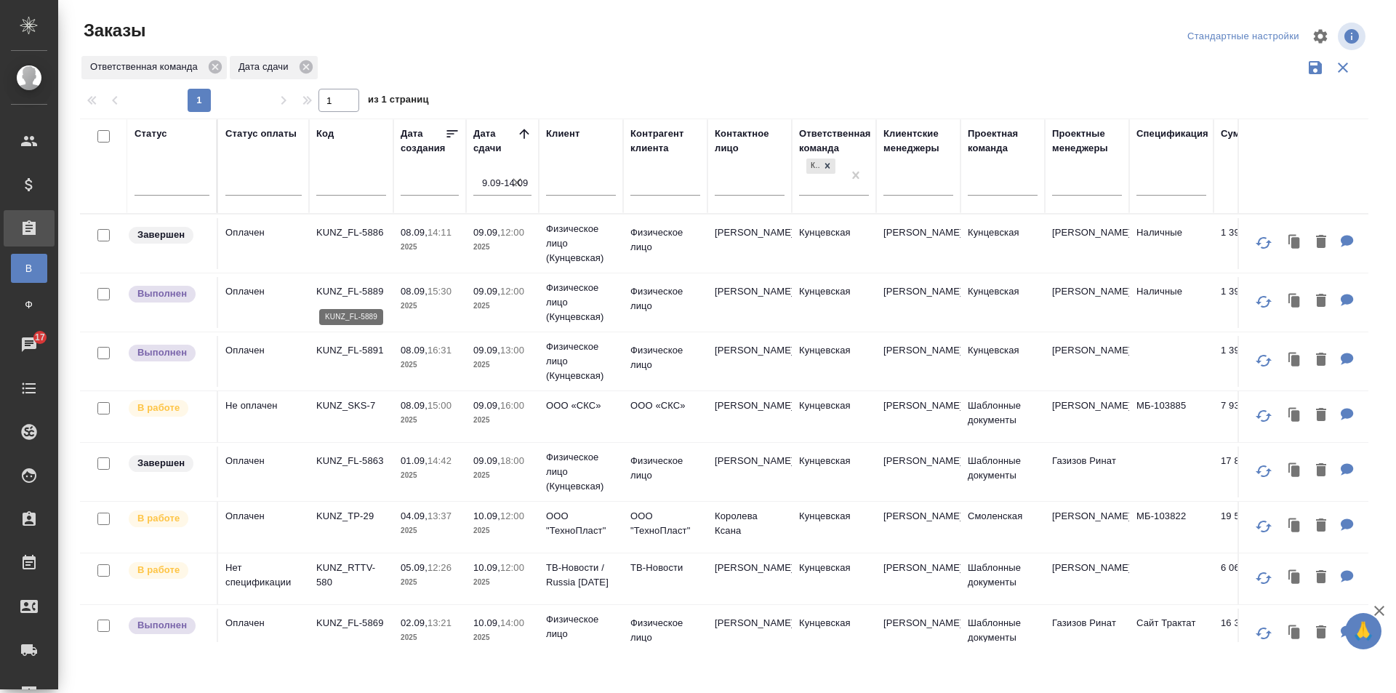
click at [344, 288] on p "KUNZ_FL-5889" at bounding box center [351, 291] width 70 height 15
click at [348, 297] on p "KUNZ_FL-5889" at bounding box center [351, 291] width 70 height 15
click at [369, 349] on p "KUNZ_FL-5891" at bounding box center [351, 350] width 70 height 15
click at [351, 350] on p "KUNZ_FL-5891" at bounding box center [351, 350] width 70 height 15
click at [1255, 414] on icon "button" at bounding box center [1263, 415] width 17 height 17
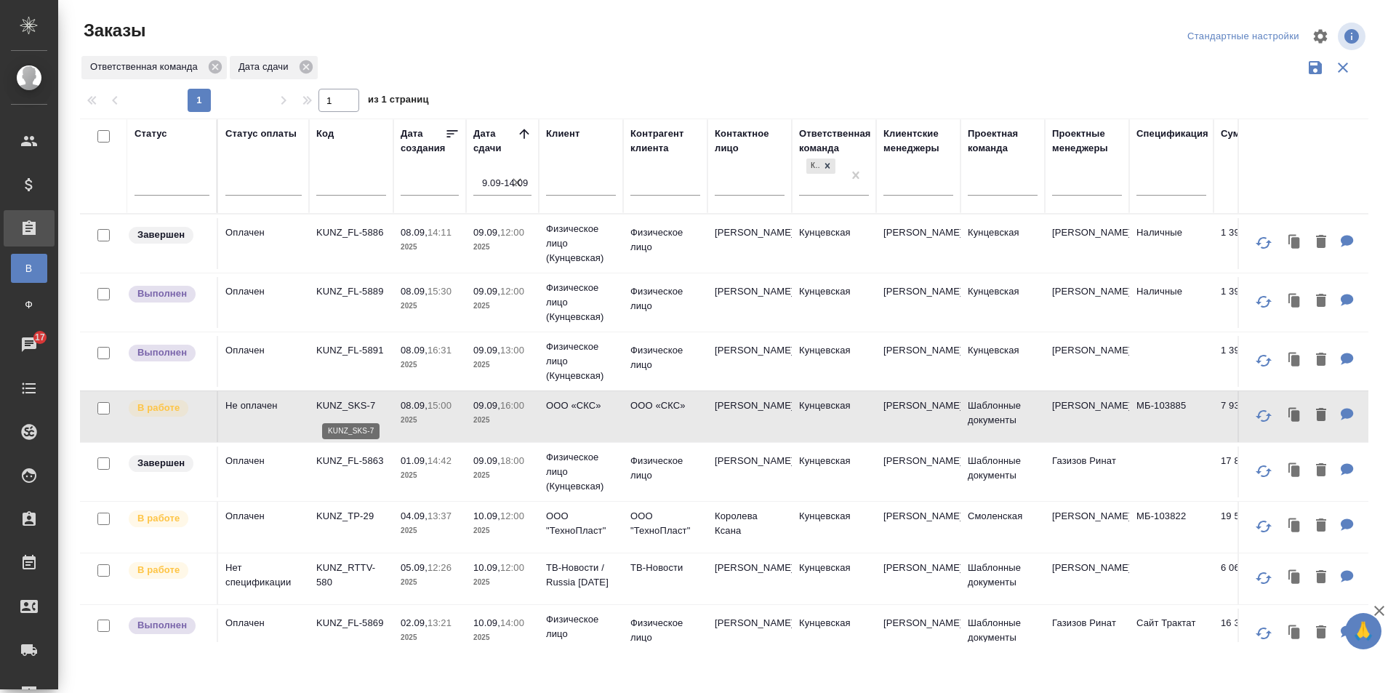
click at [350, 407] on p "KUNZ_SKS-7" at bounding box center [351, 405] width 70 height 15
click at [381, 362] on td "KUNZ_FL-5891" at bounding box center [351, 361] width 84 height 51
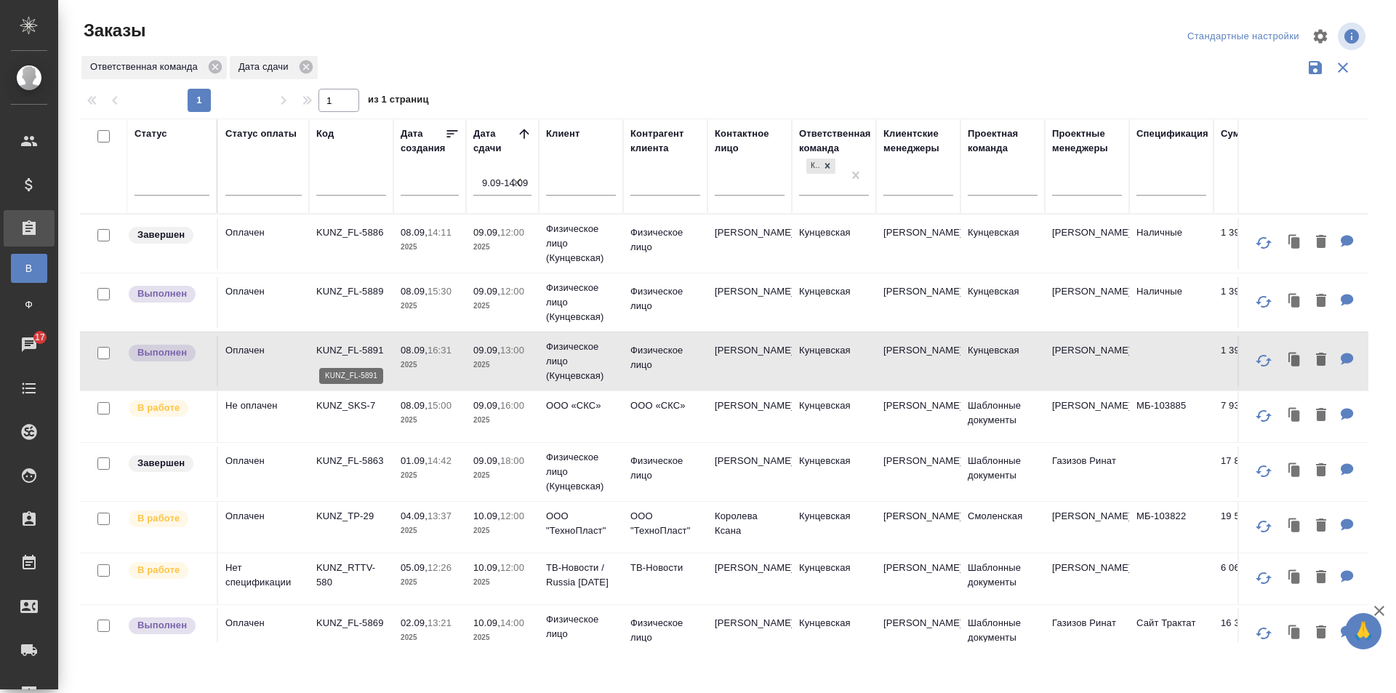
click at [376, 350] on p "KUNZ_FL-5891" at bounding box center [351, 350] width 70 height 15
click at [352, 311] on td "KUNZ_FL-5889" at bounding box center [351, 302] width 84 height 51
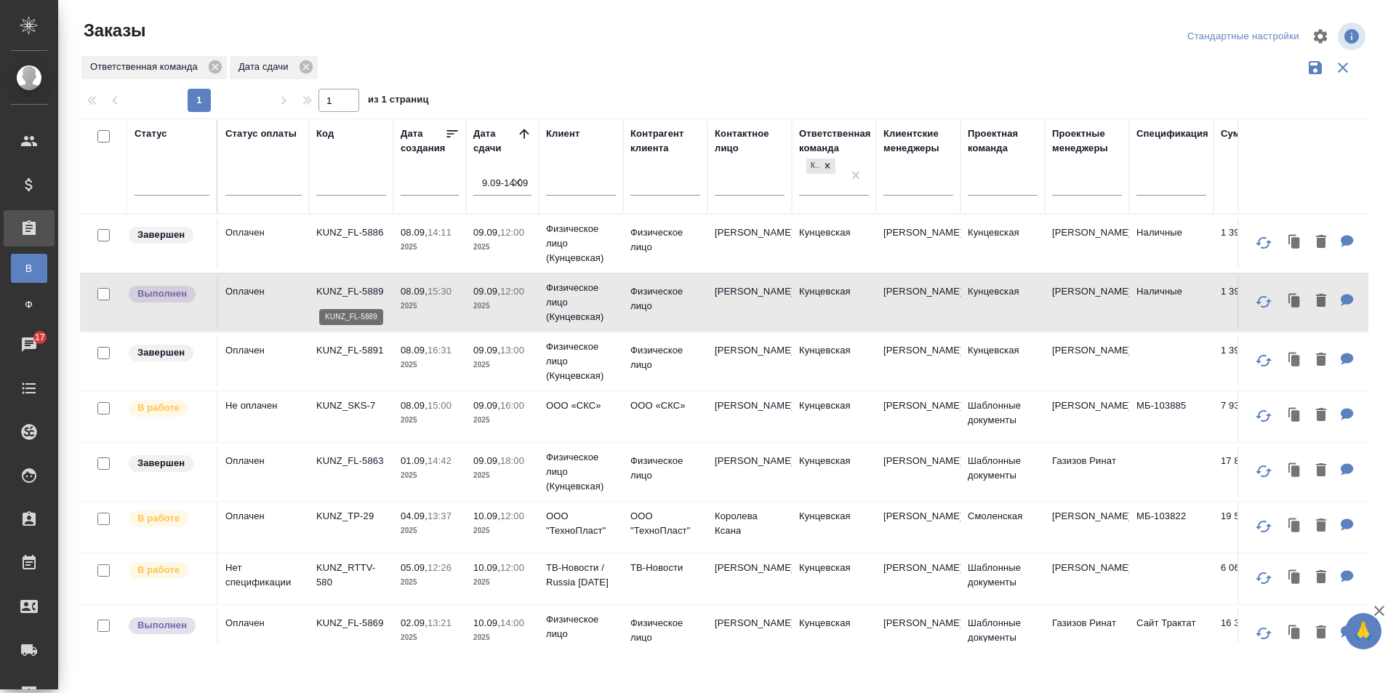
click at [350, 294] on p "KUNZ_FL-5889" at bounding box center [351, 291] width 70 height 15
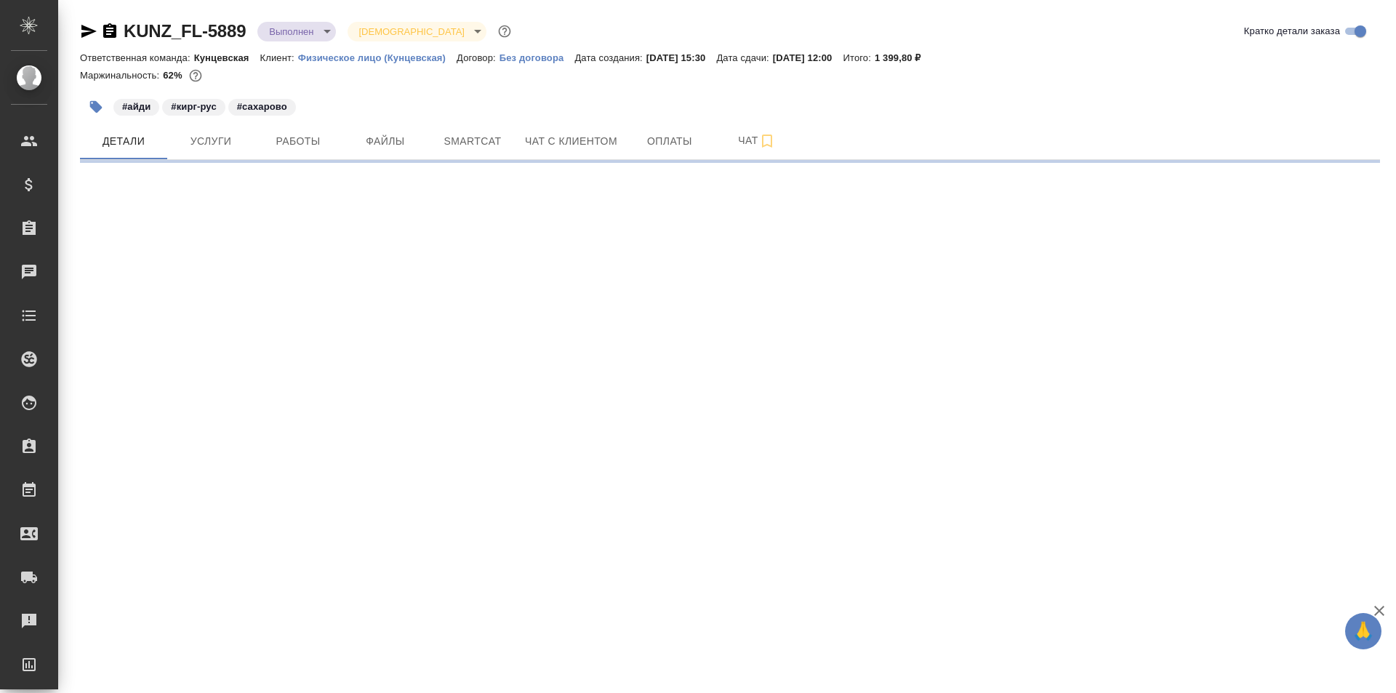
select select "RU"
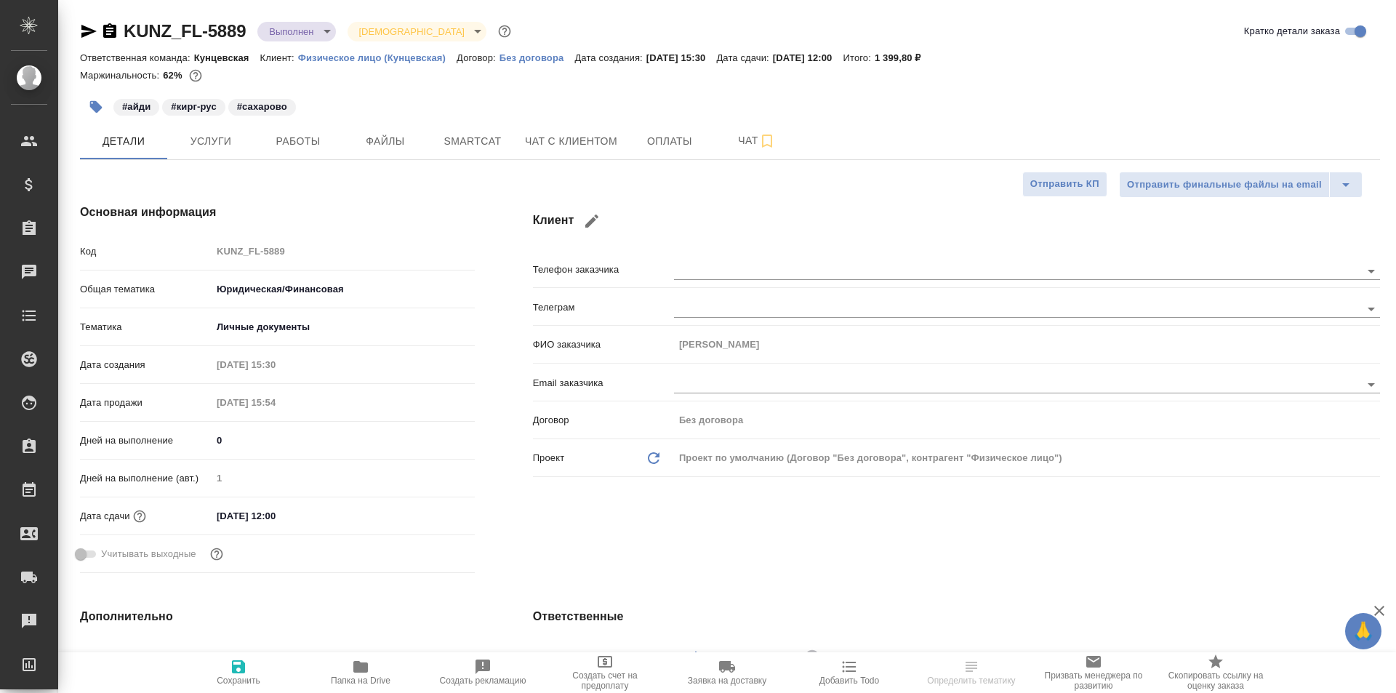
type textarea "x"
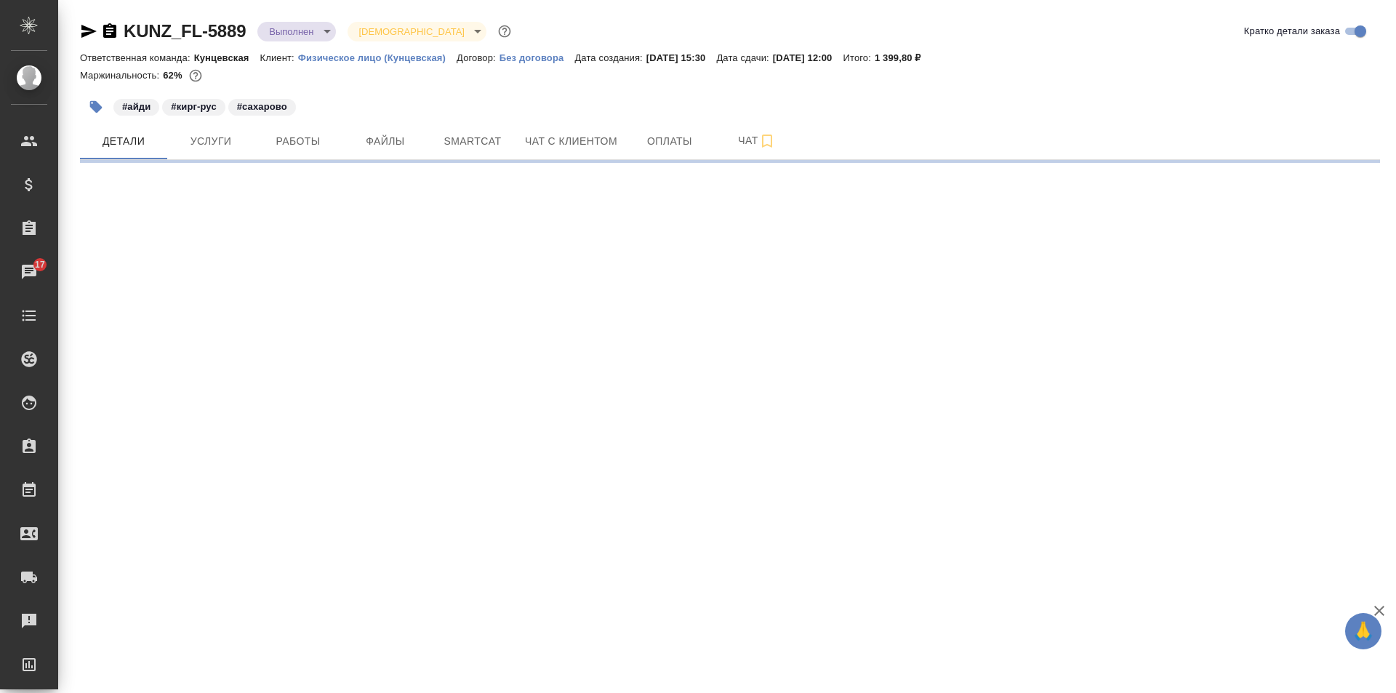
select select "RU"
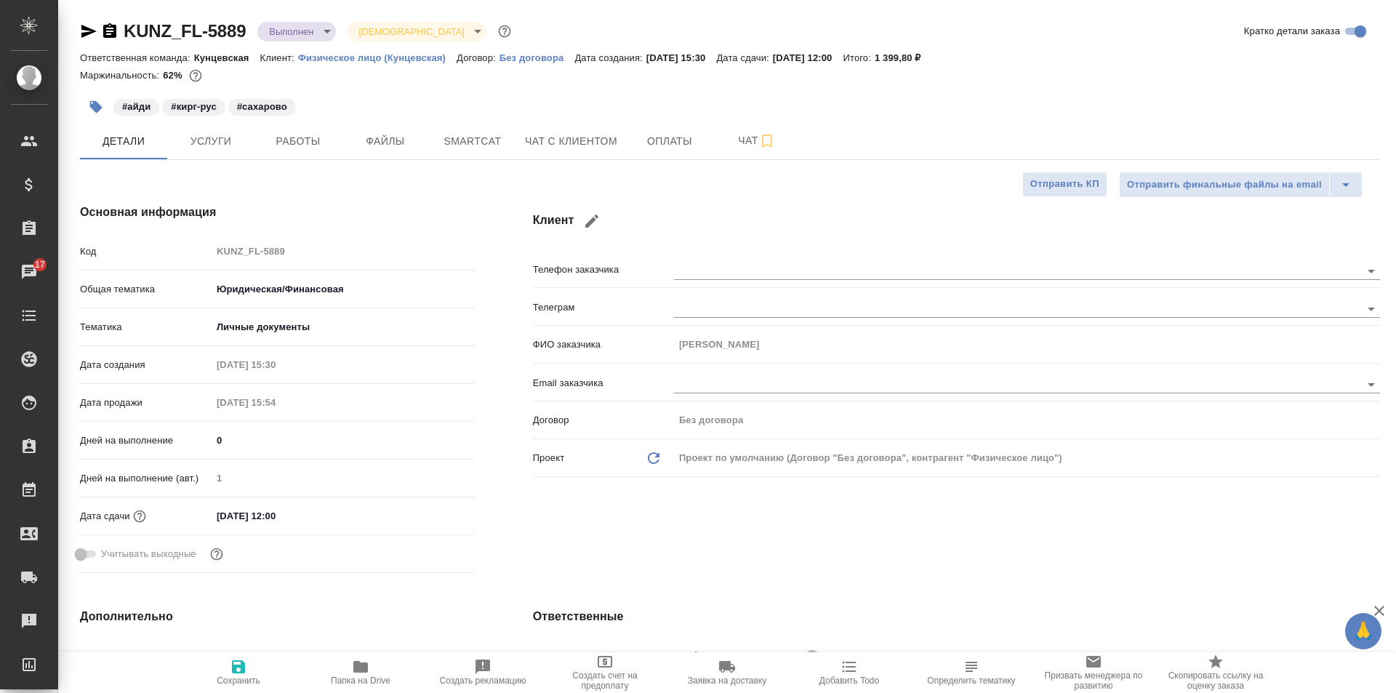
type textarea "x"
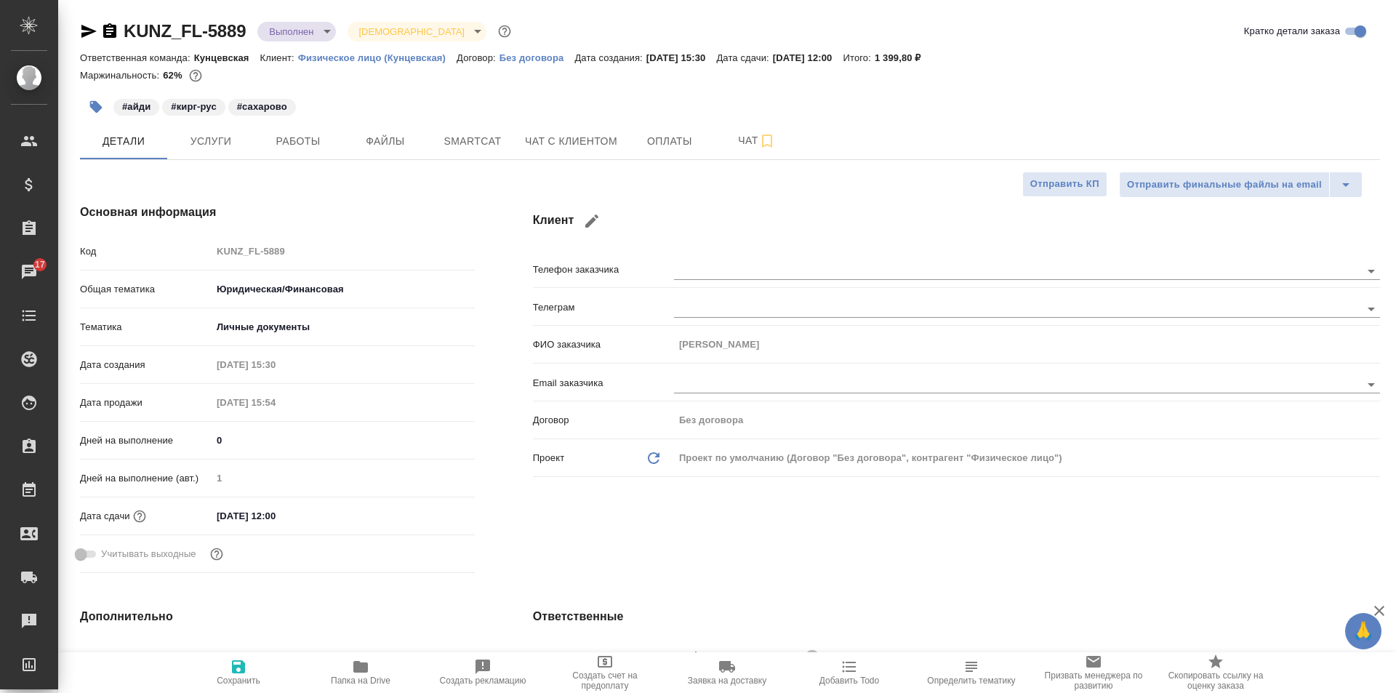
type textarea "x"
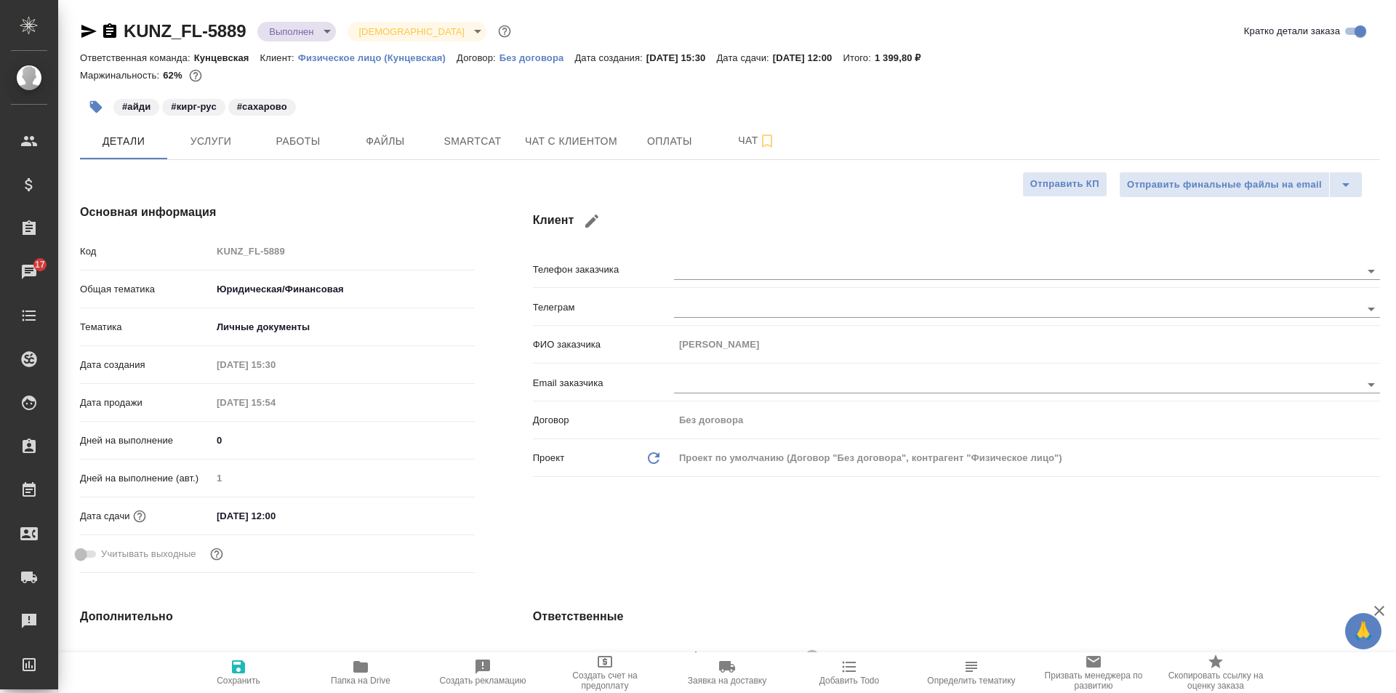
type textarea "x"
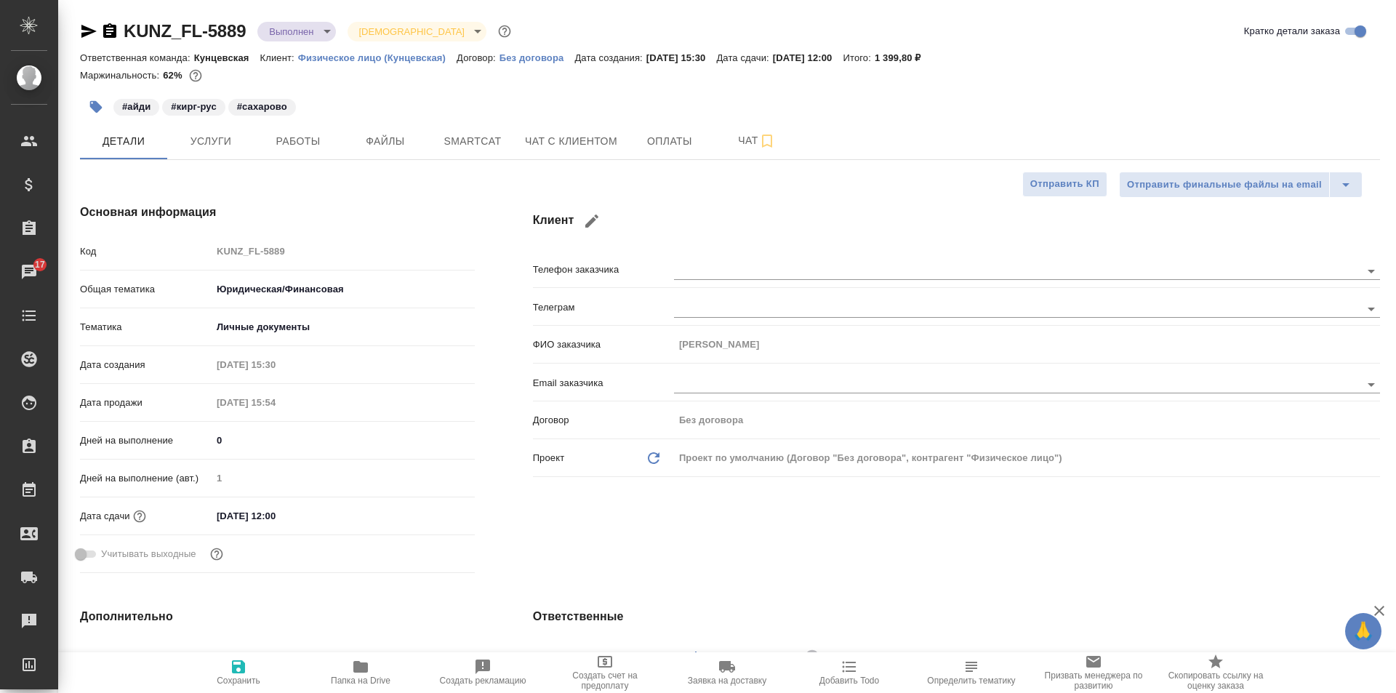
type textarea "x"
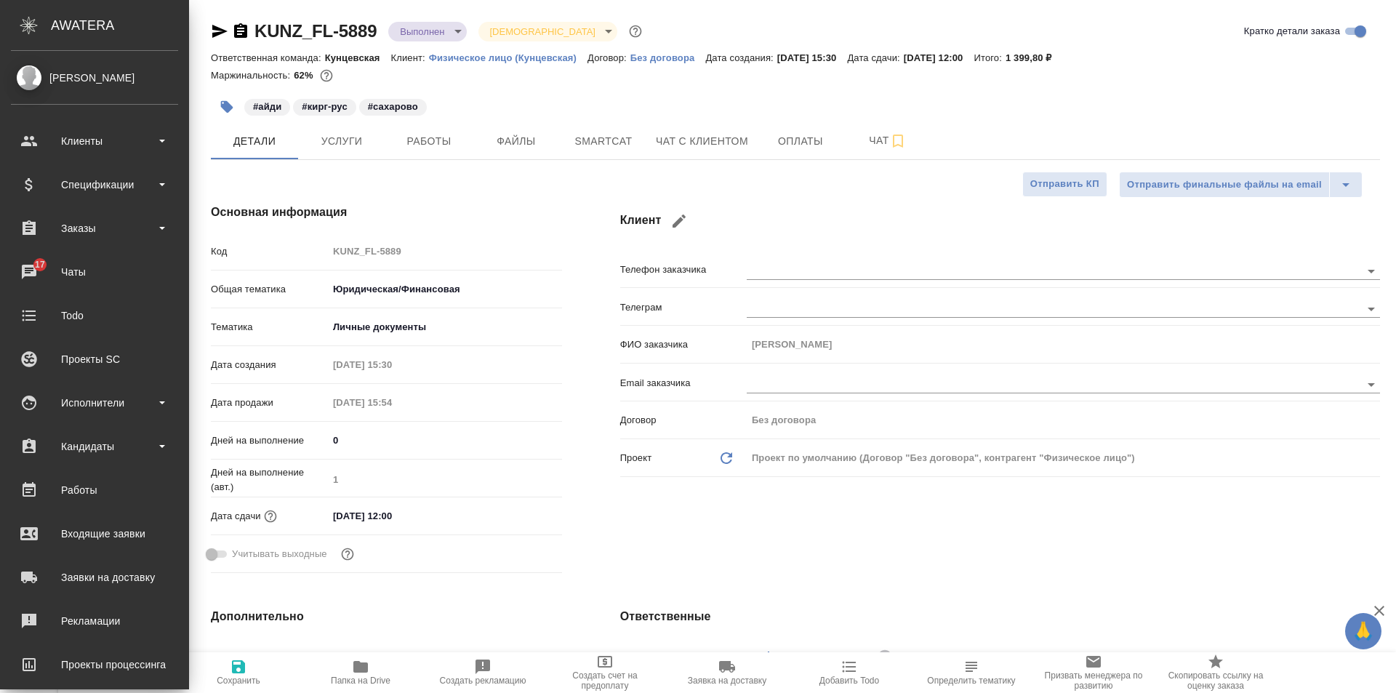
type textarea "x"
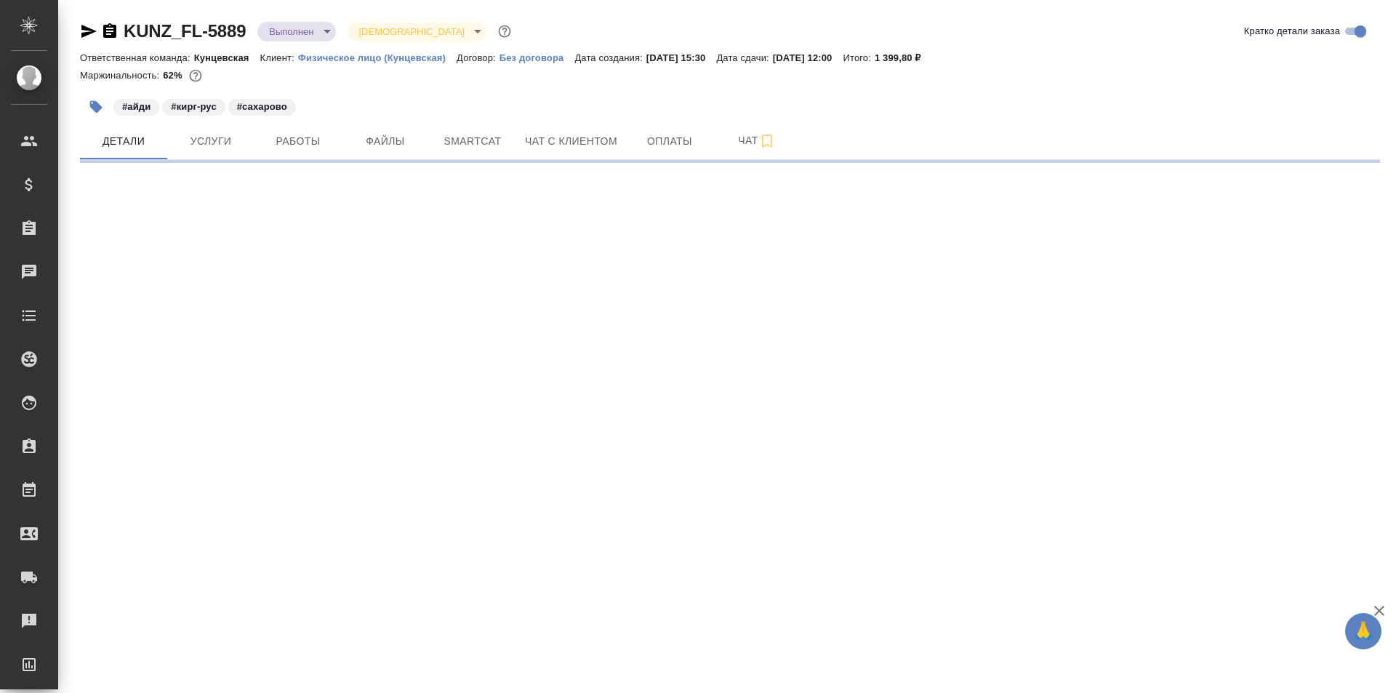
select select "RU"
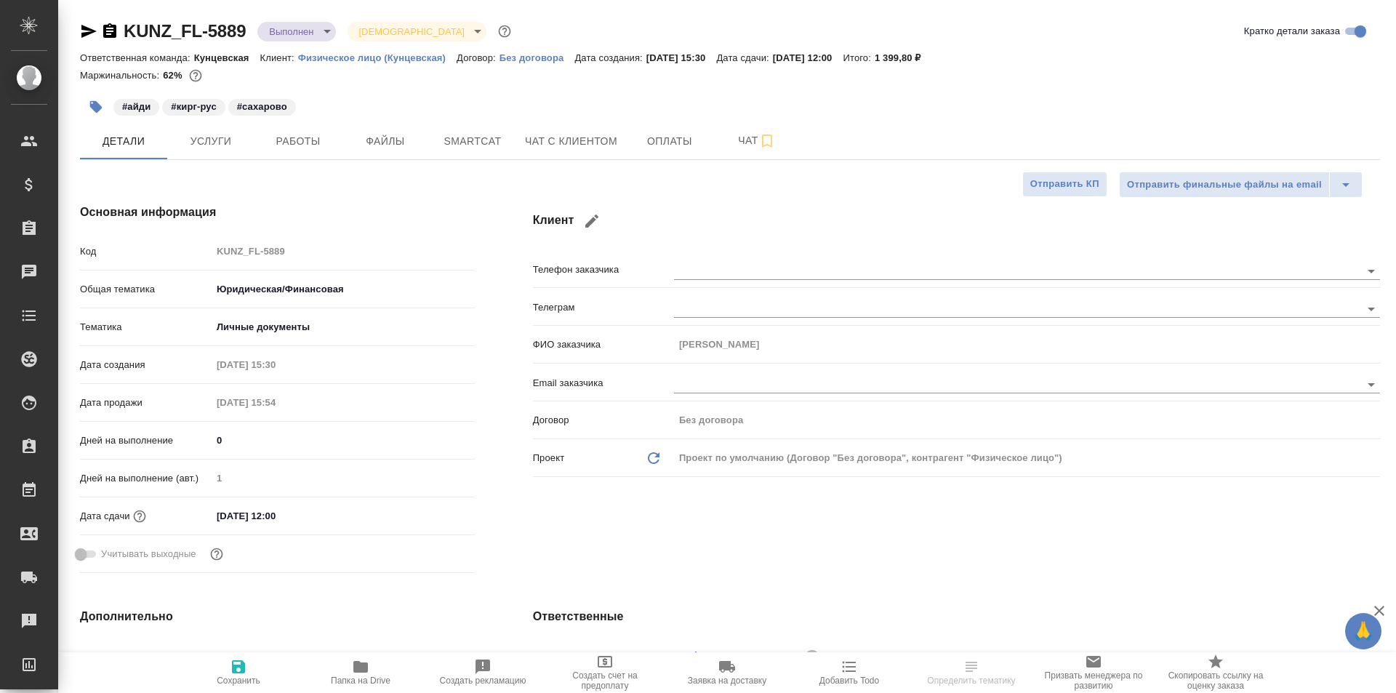
type textarea "x"
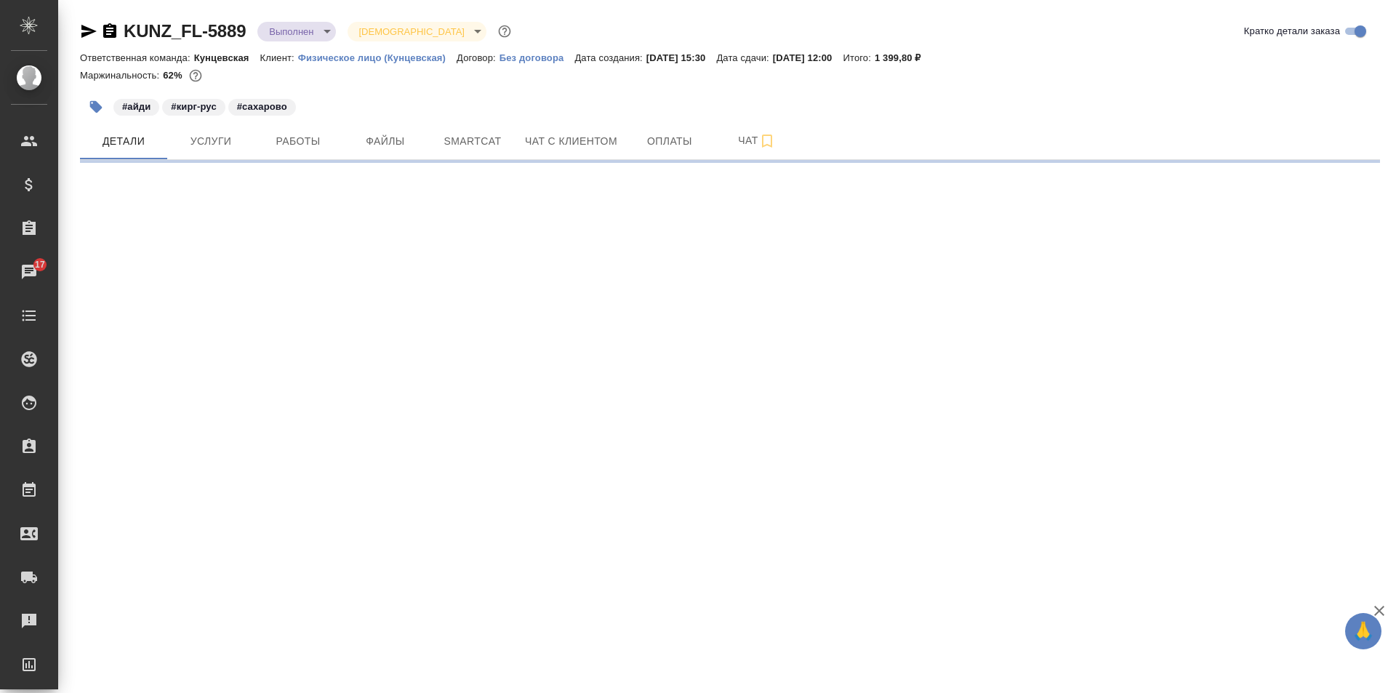
select select "RU"
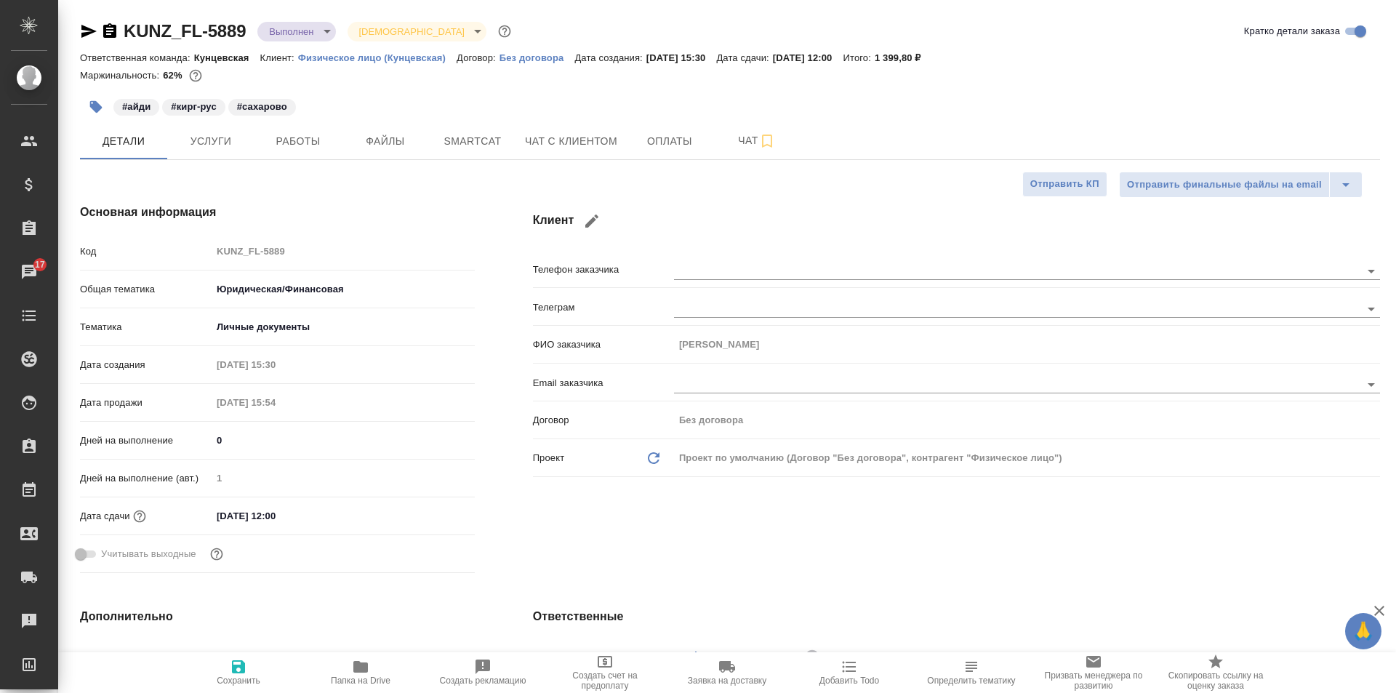
type textarea "x"
click at [221, 132] on span "Услуги" at bounding box center [211, 141] width 70 height 18
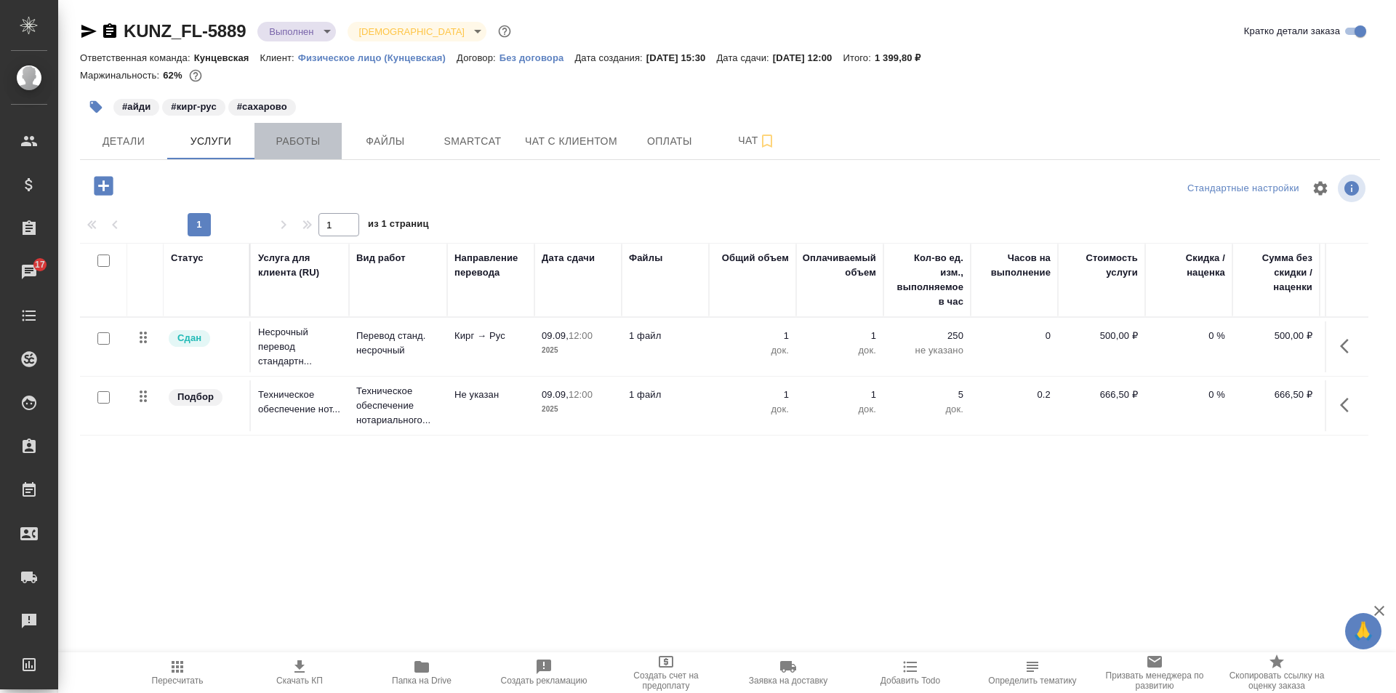
click at [289, 147] on span "Работы" at bounding box center [298, 141] width 70 height 18
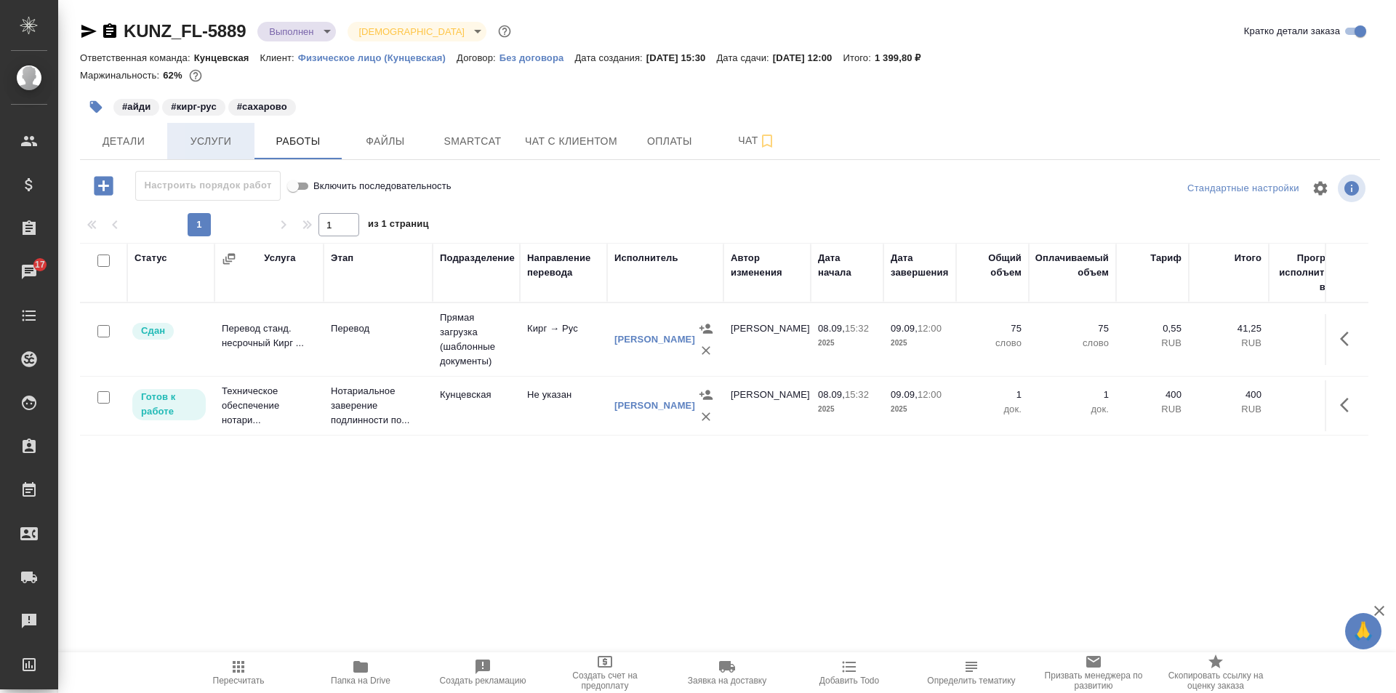
click at [205, 156] on button "Услуги" at bounding box center [210, 141] width 87 height 36
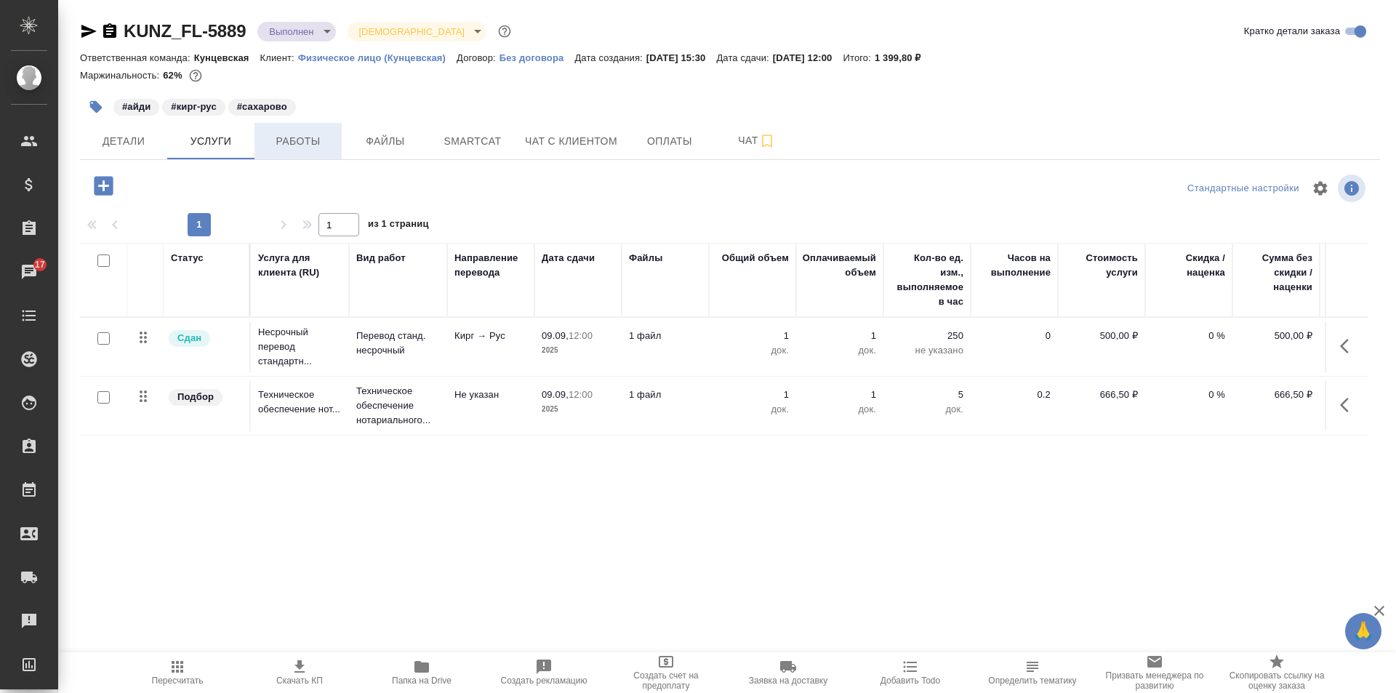
click at [295, 131] on button "Работы" at bounding box center [298, 141] width 87 height 36
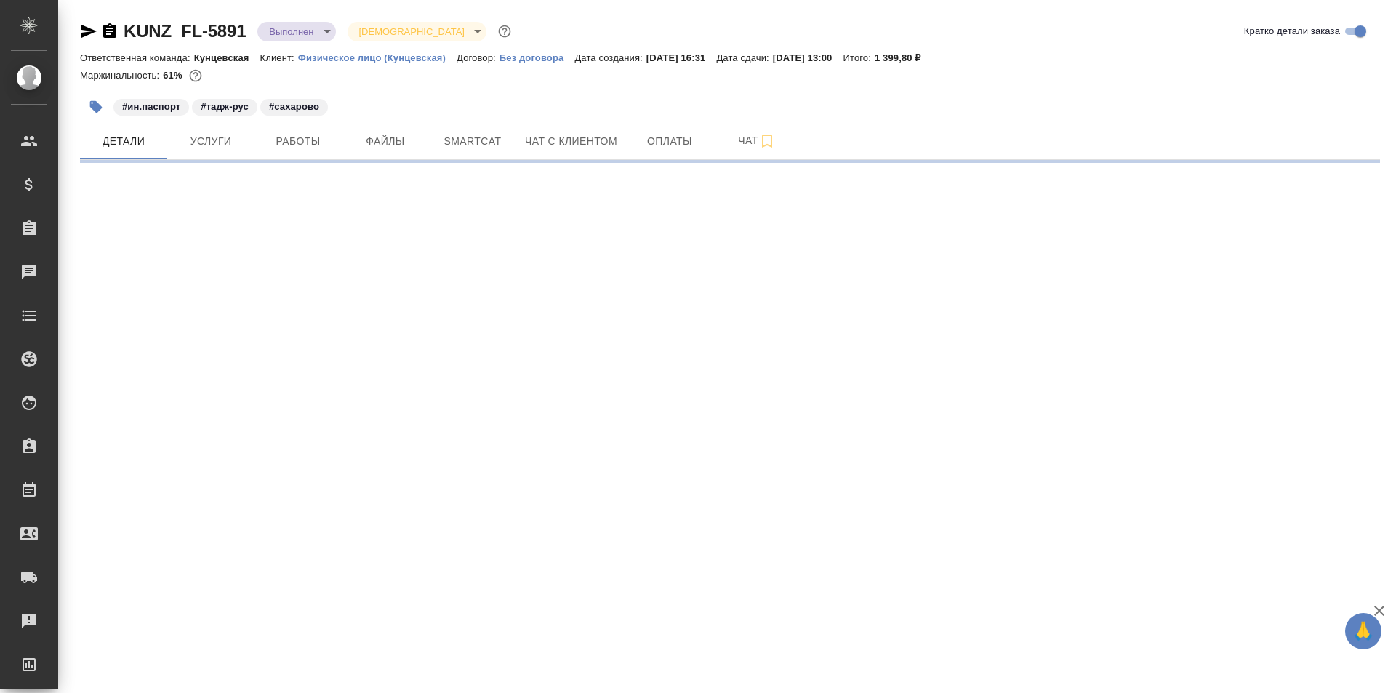
select select "RU"
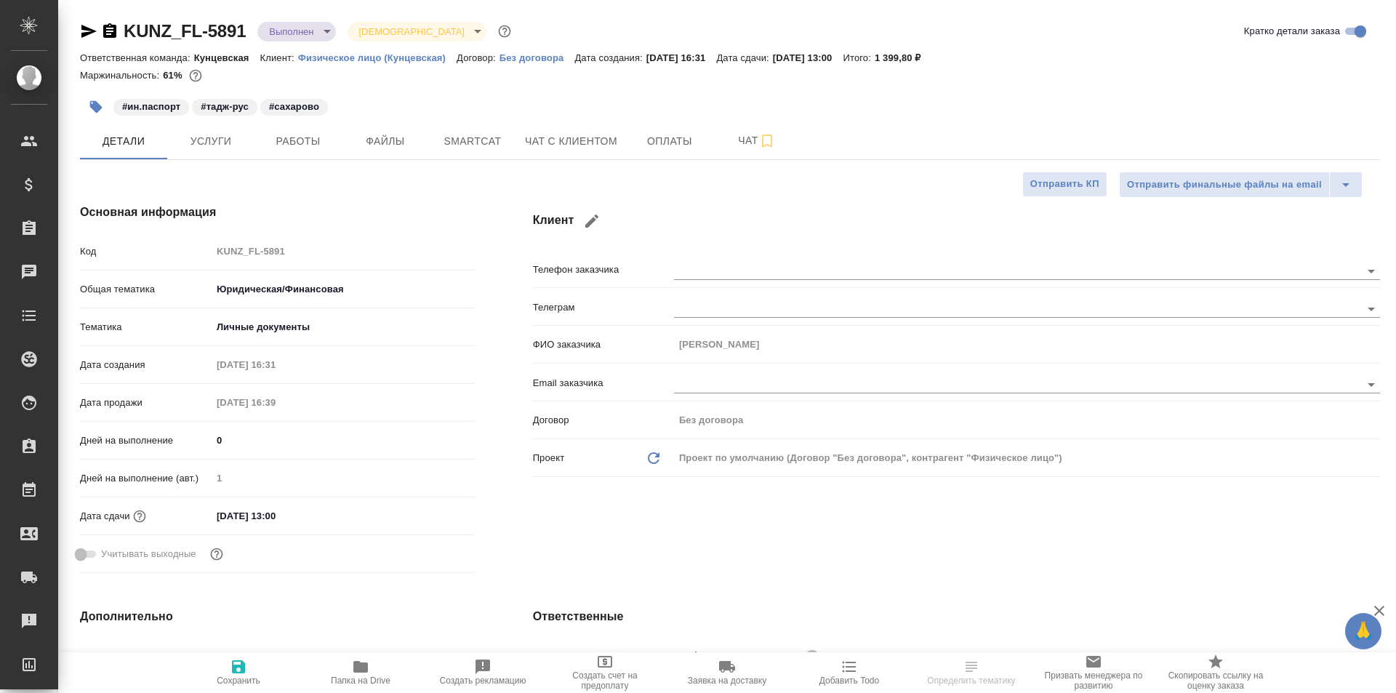
type textarea "x"
click at [192, 143] on span "Услуги" at bounding box center [211, 141] width 70 height 18
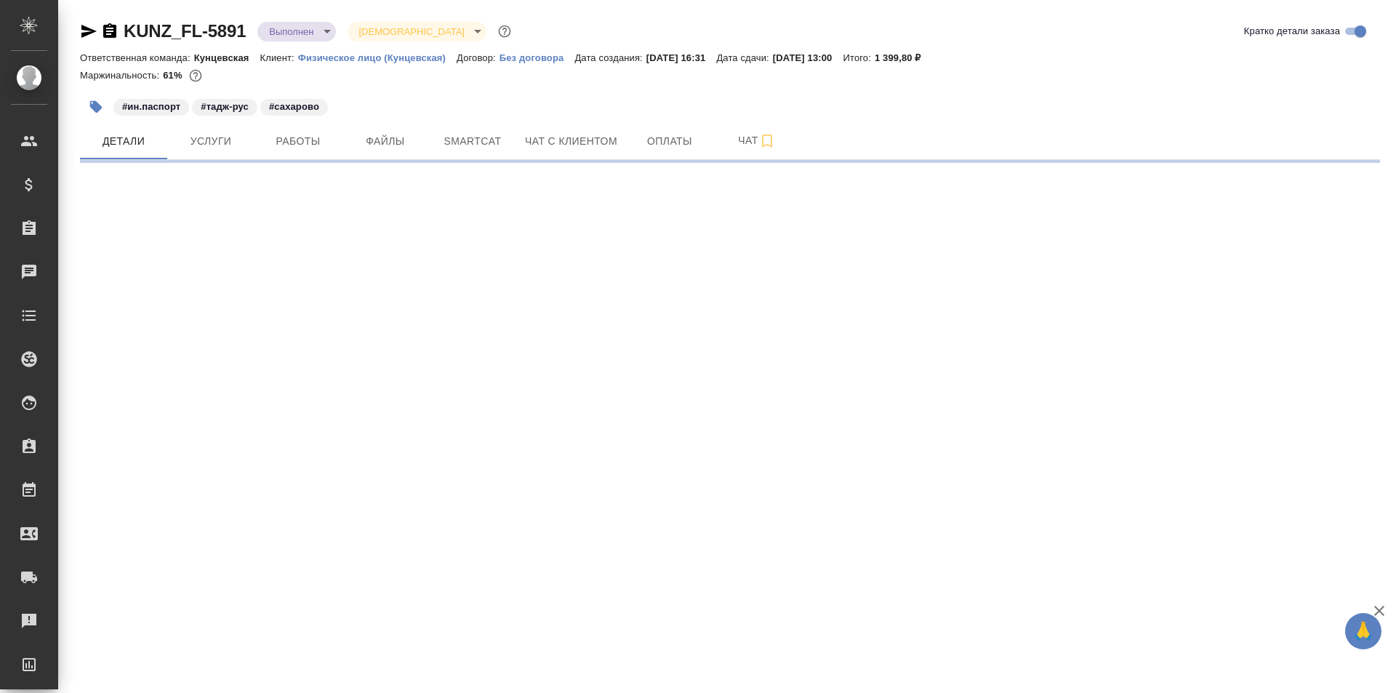
select select "RU"
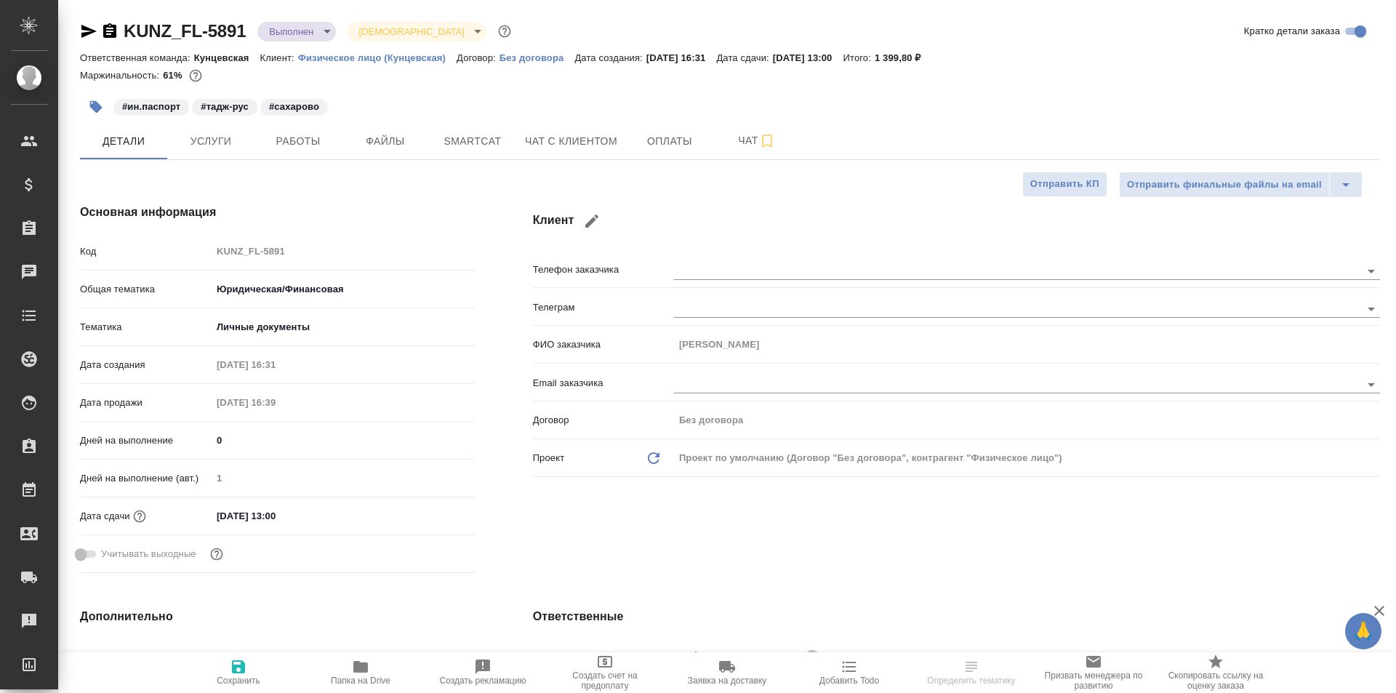
type textarea "x"
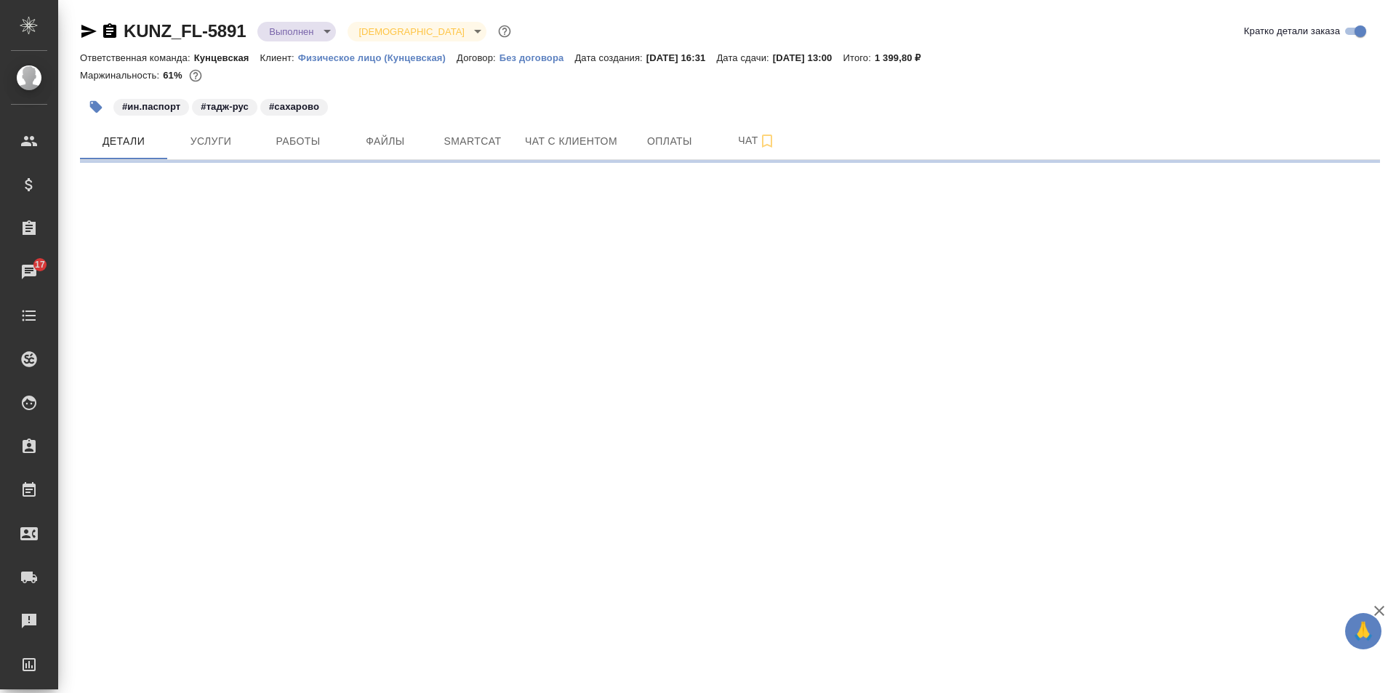
select select "RU"
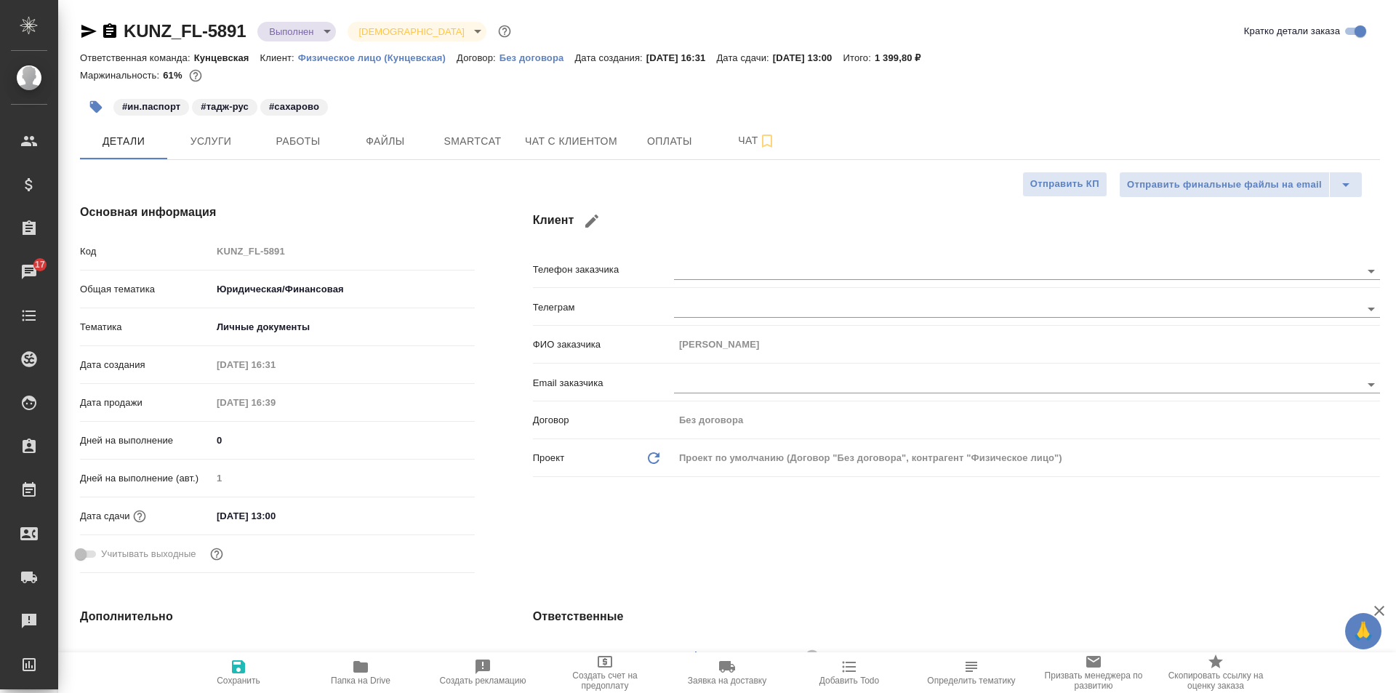
type textarea "x"
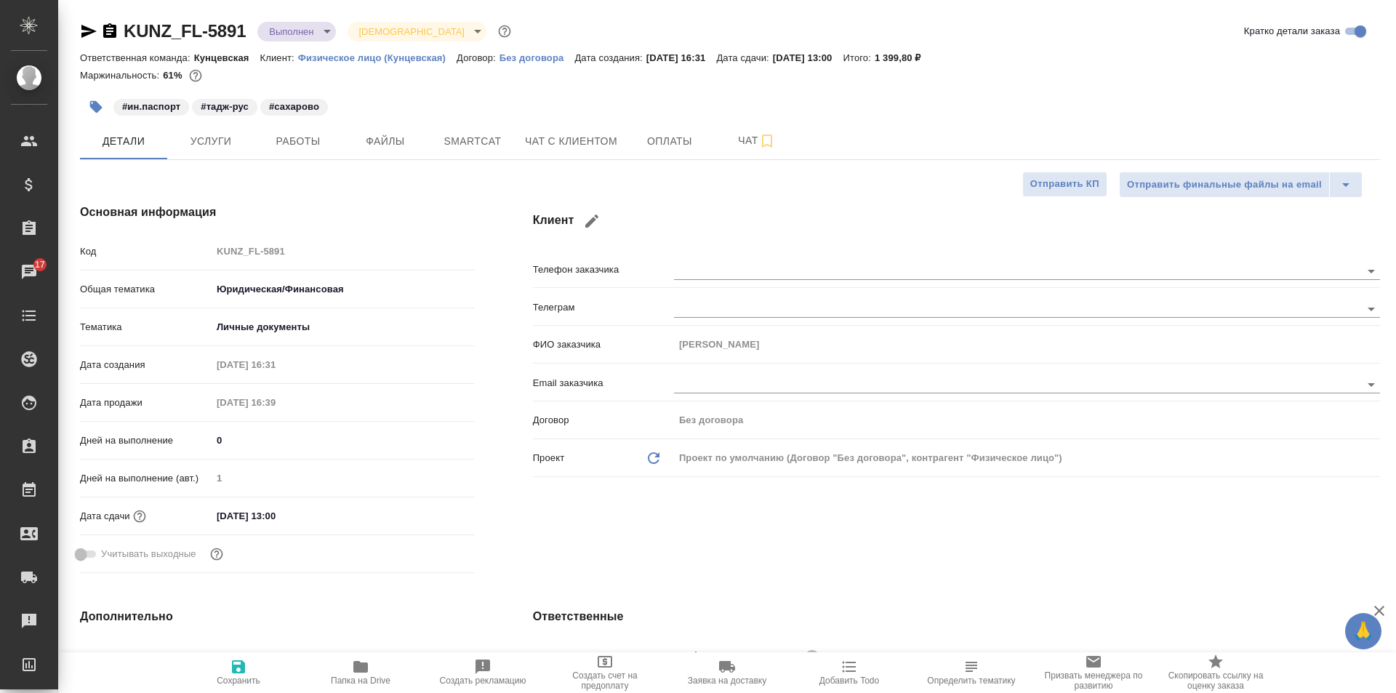
type textarea "x"
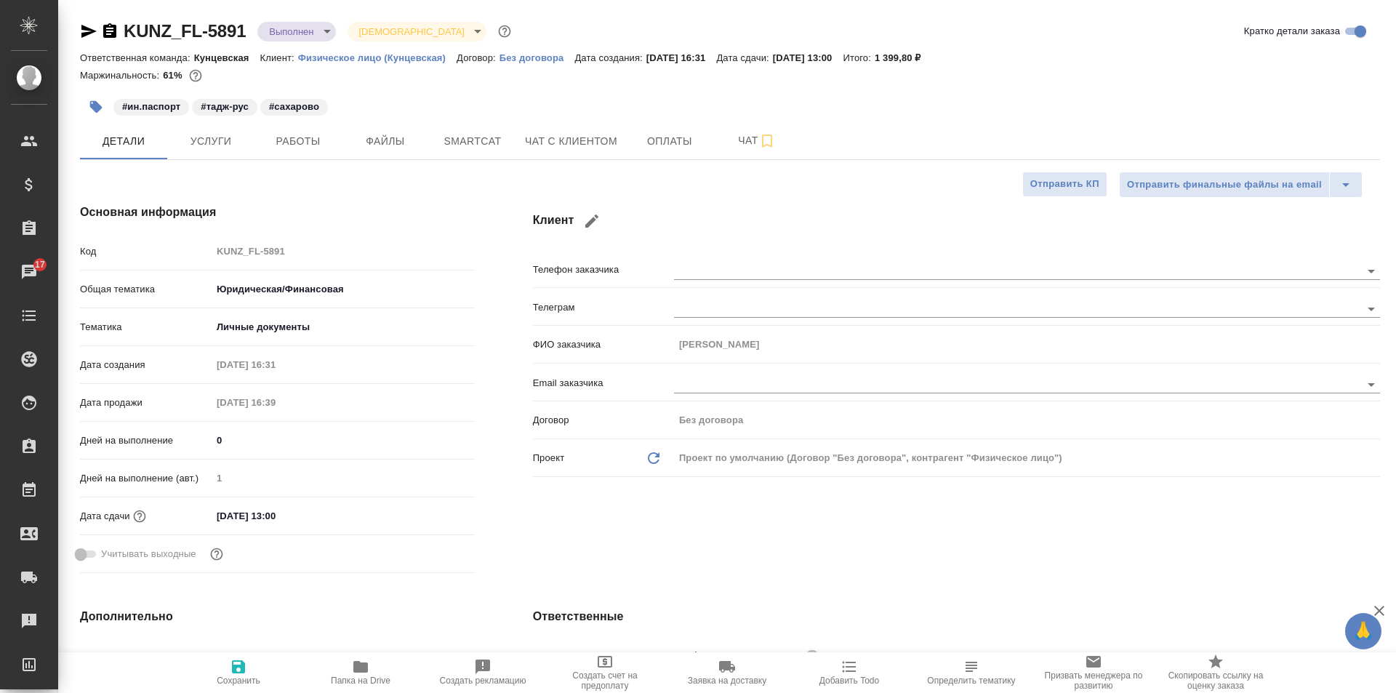
type textarea "x"
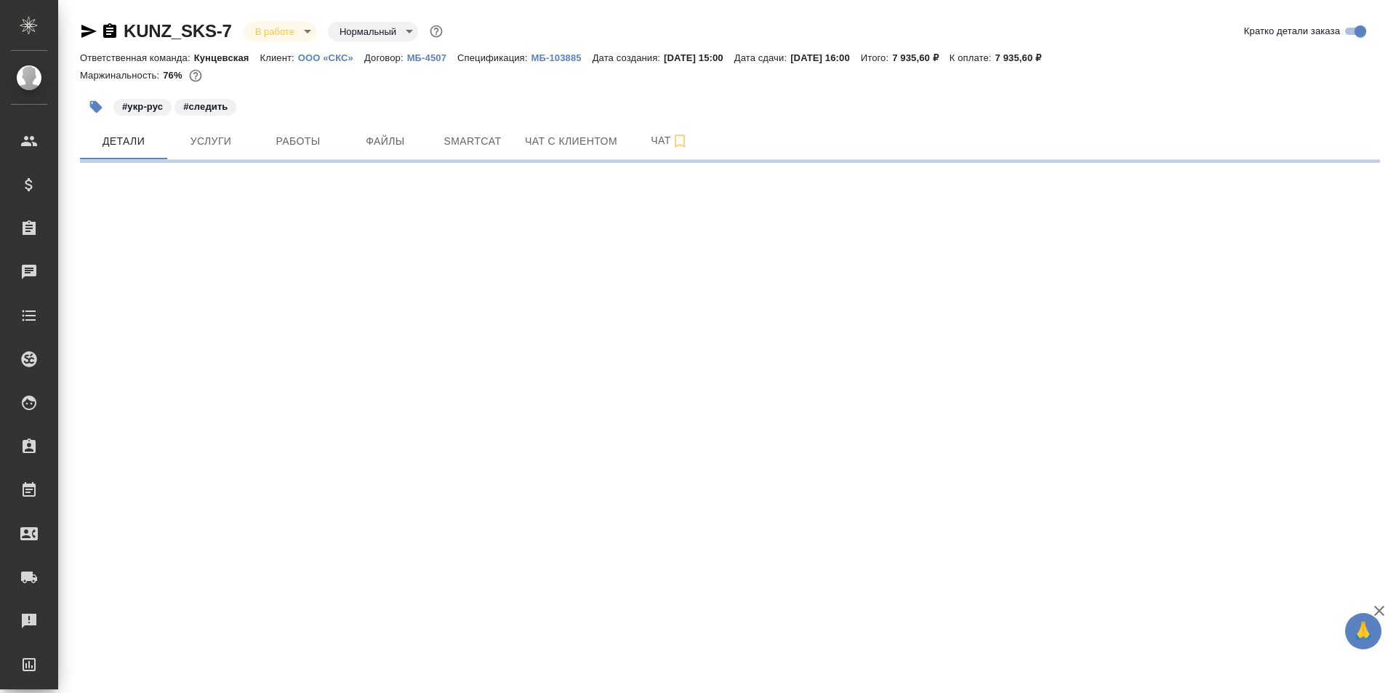
select select "RU"
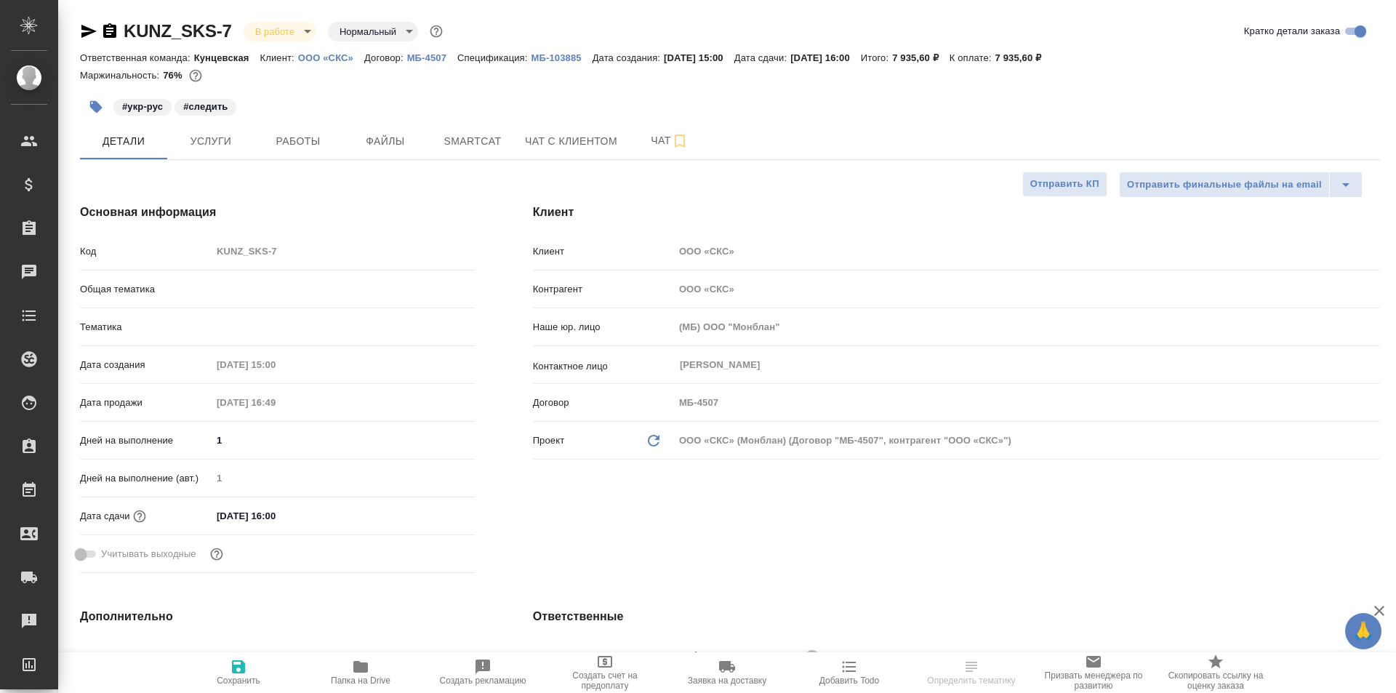
type textarea "x"
type input "Шаблонные документы"
type textarea "x"
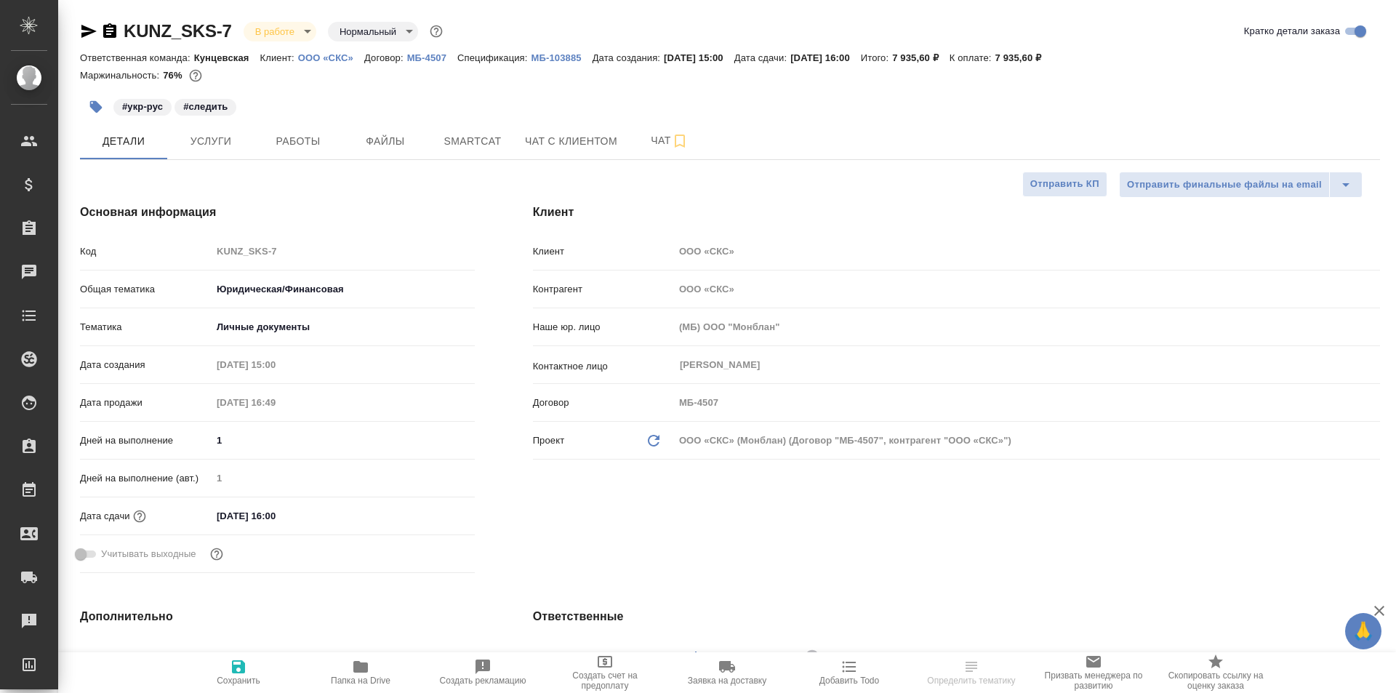
type textarea "x"
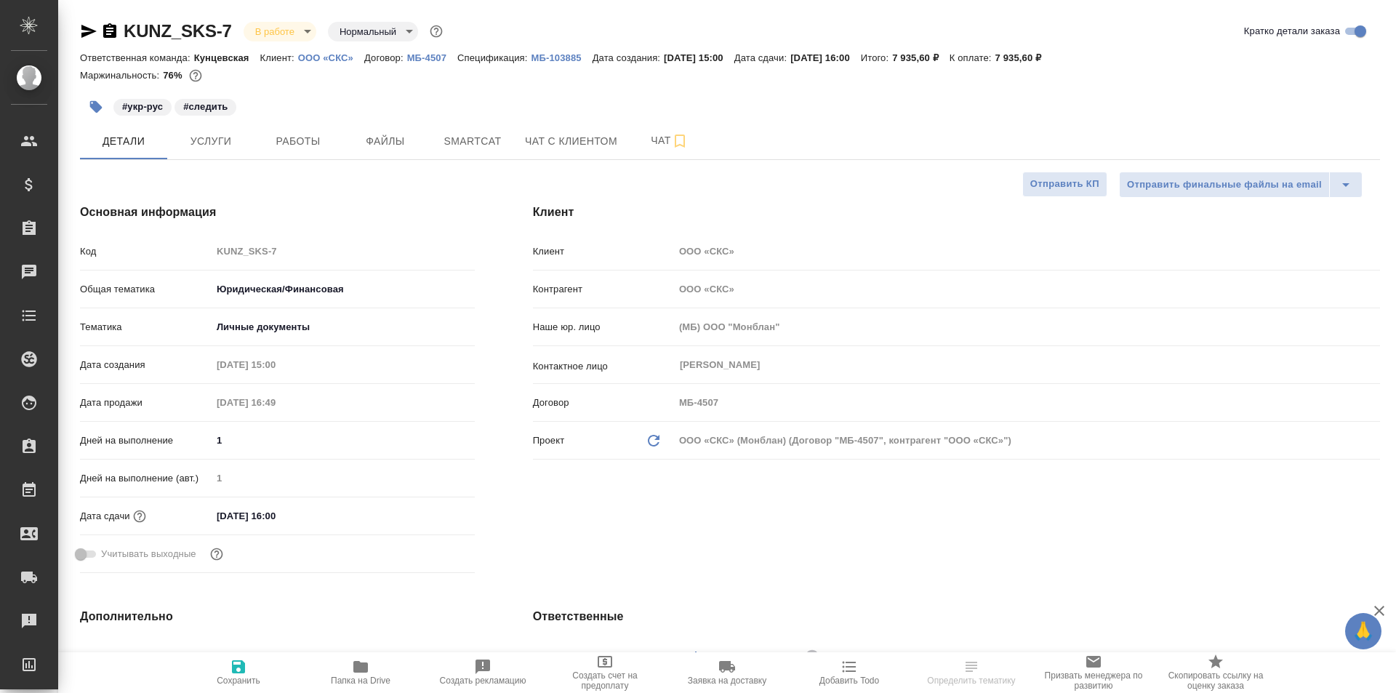
type textarea "x"
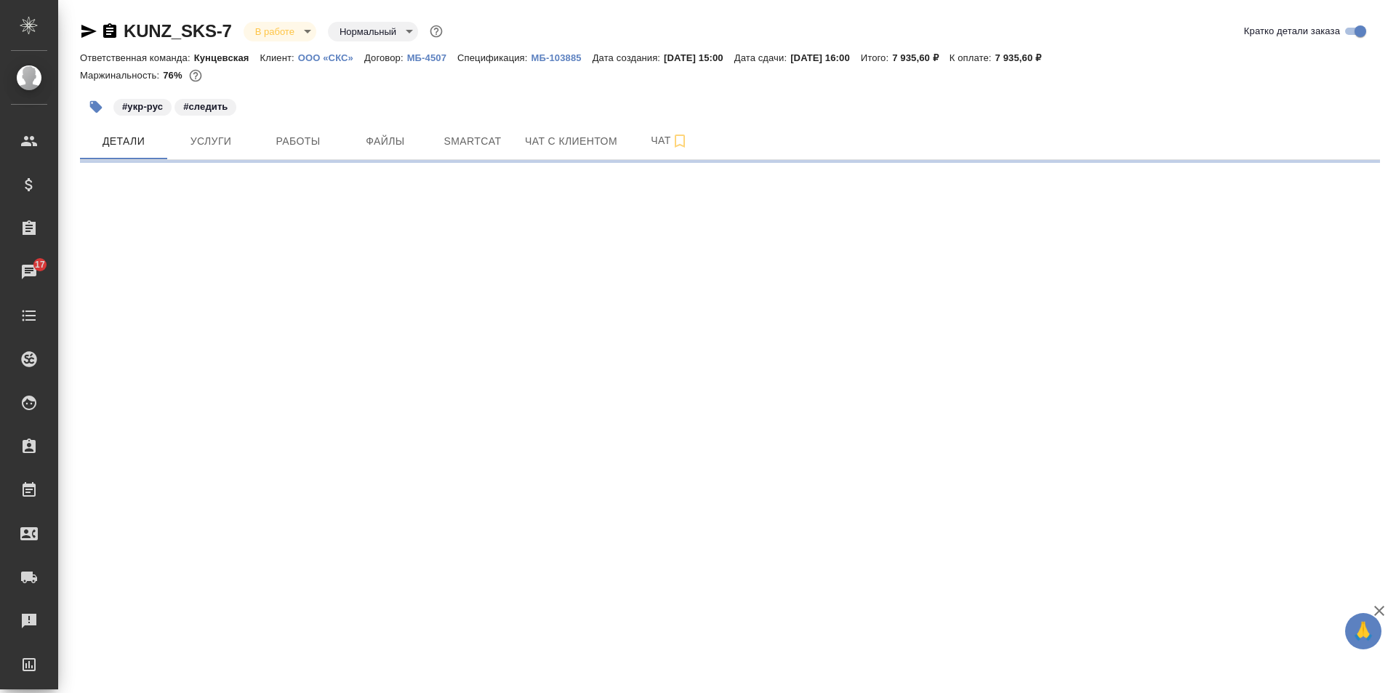
select select "RU"
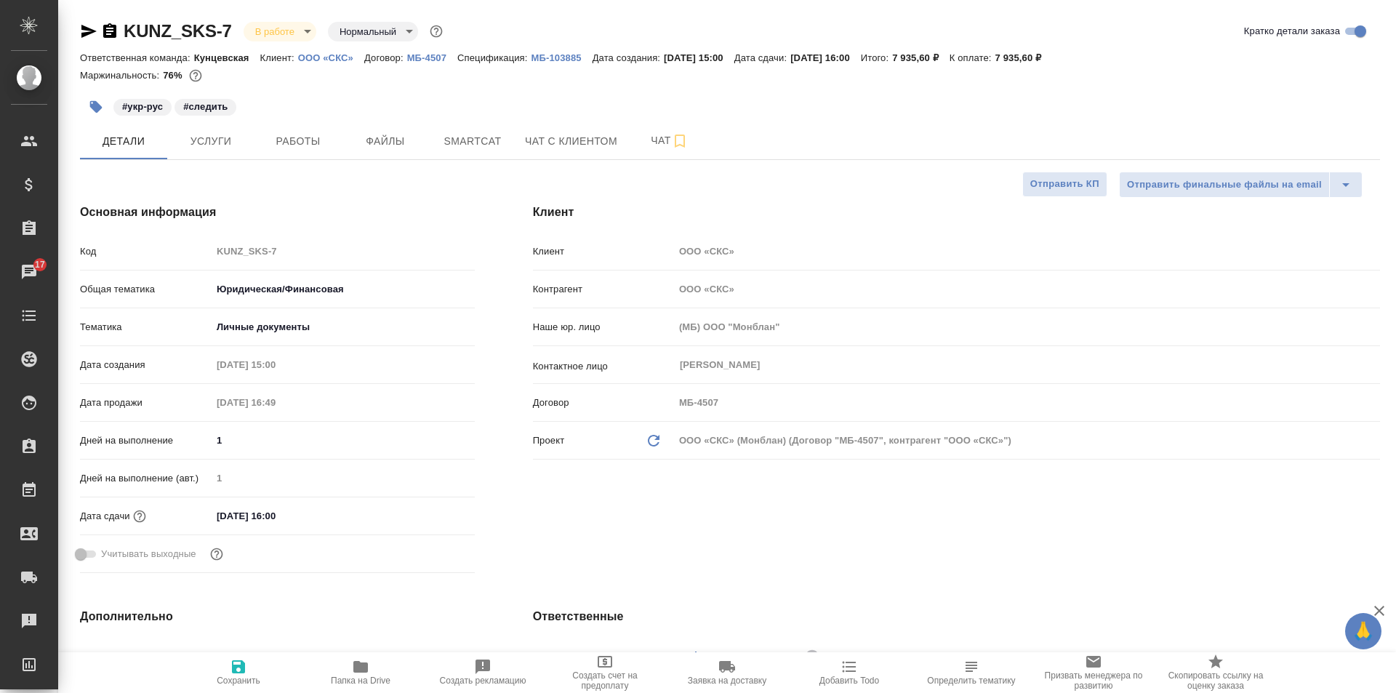
type textarea "x"
click at [223, 144] on span "Услуги" at bounding box center [211, 141] width 70 height 18
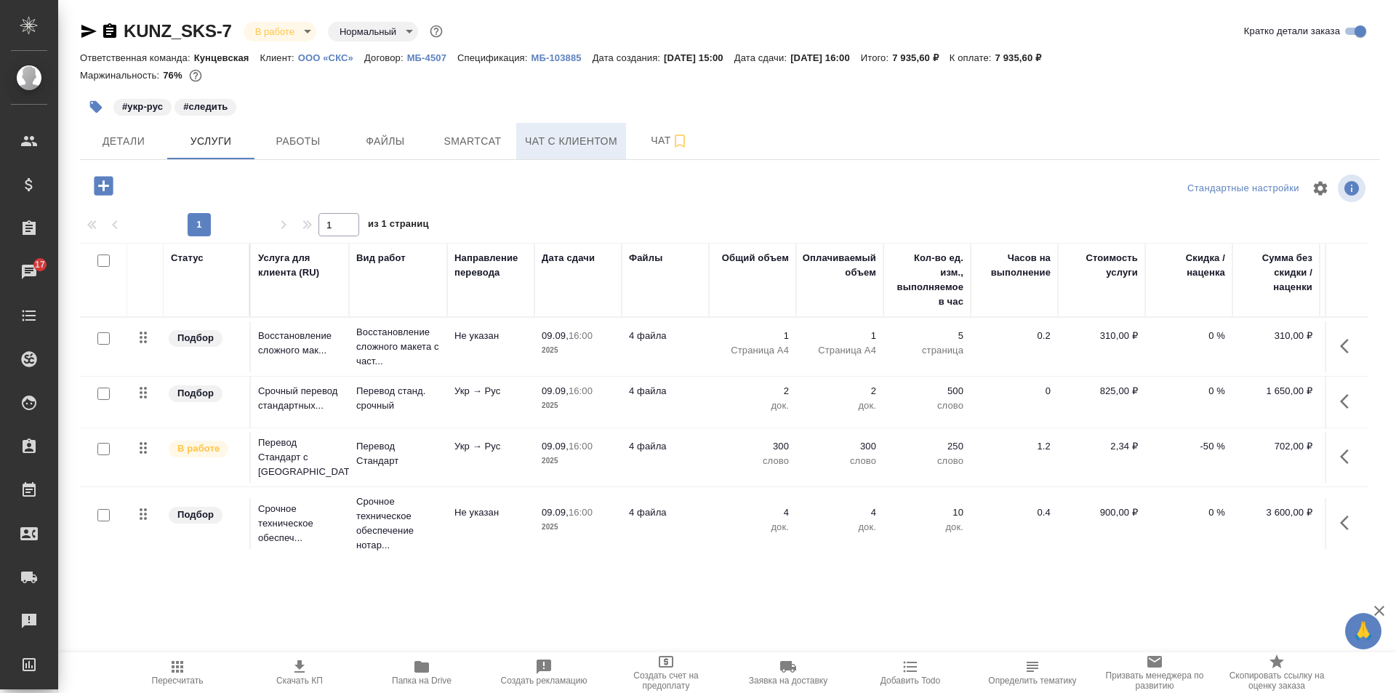
click at [545, 139] on span "Чат с клиентом" at bounding box center [571, 141] width 92 height 18
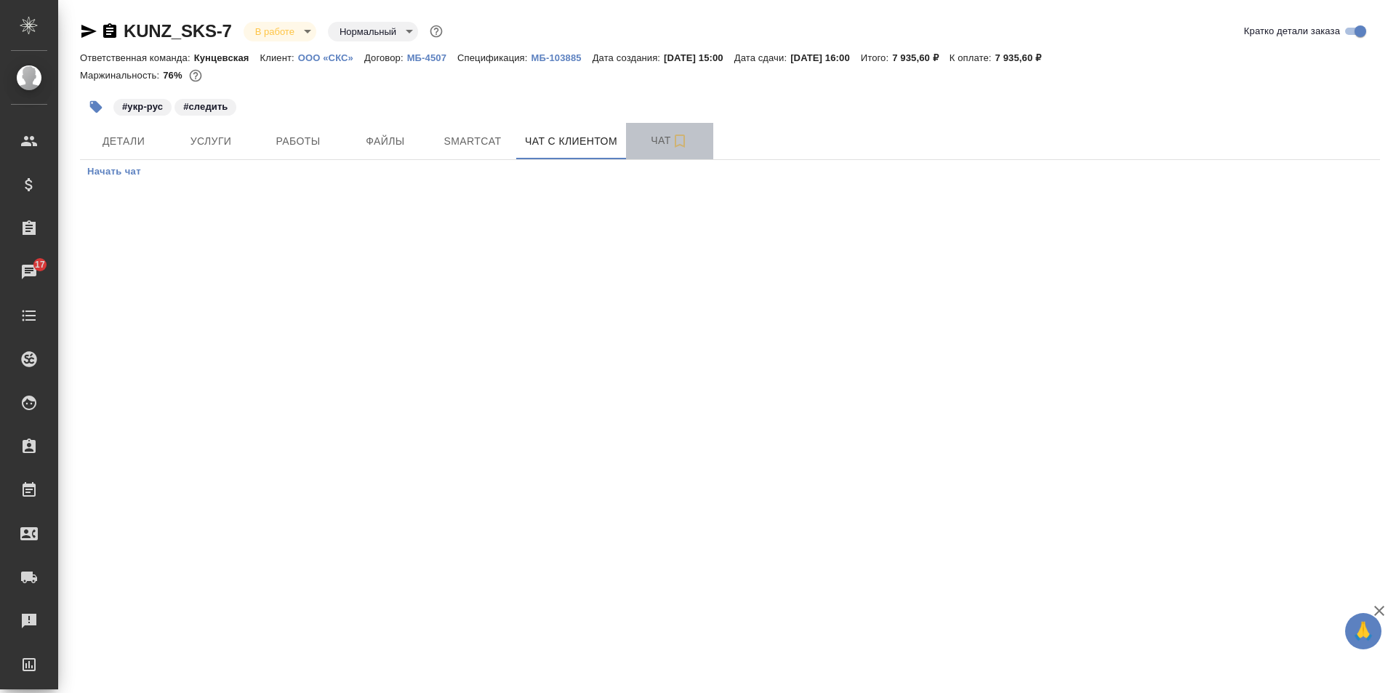
click at [647, 133] on span "Чат" at bounding box center [670, 141] width 70 height 18
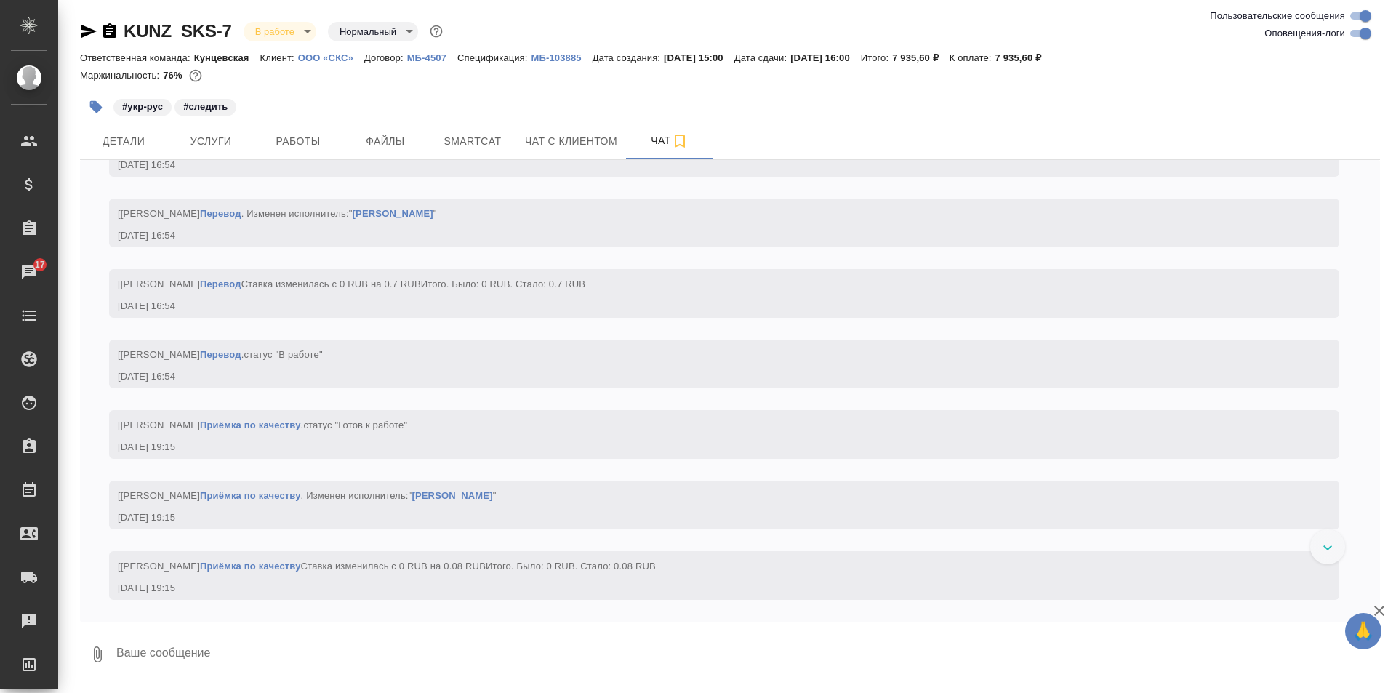
scroll to position [3925, 0]
click at [504, 135] on span "Smartcat" at bounding box center [473, 141] width 70 height 18
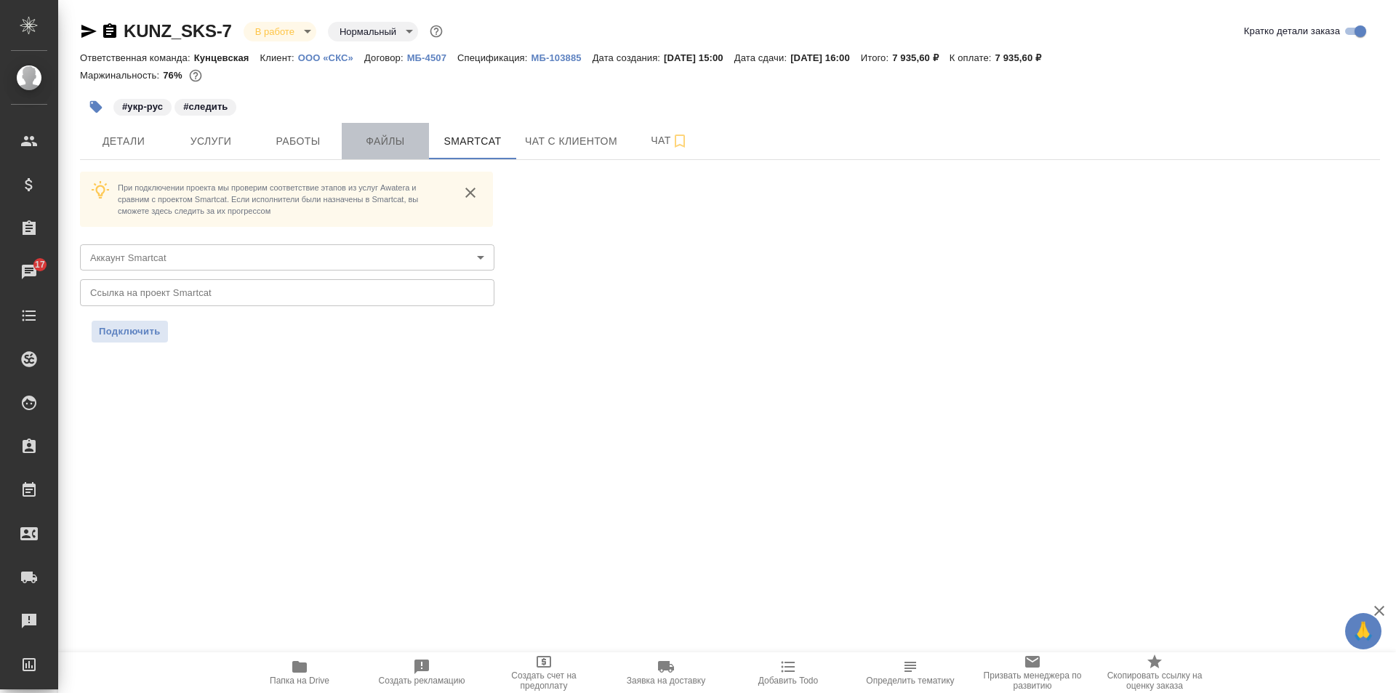
click at [365, 142] on span "Файлы" at bounding box center [385, 141] width 70 height 18
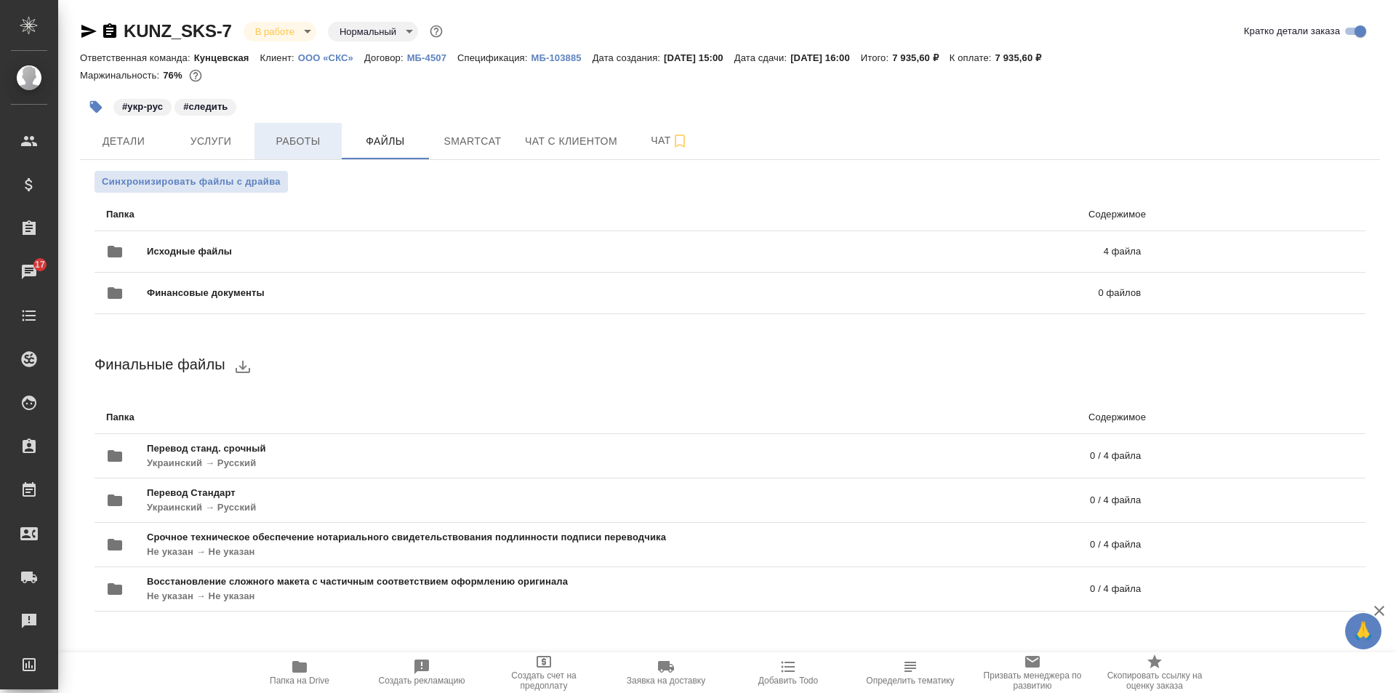
click at [282, 140] on span "Работы" at bounding box center [298, 141] width 70 height 18
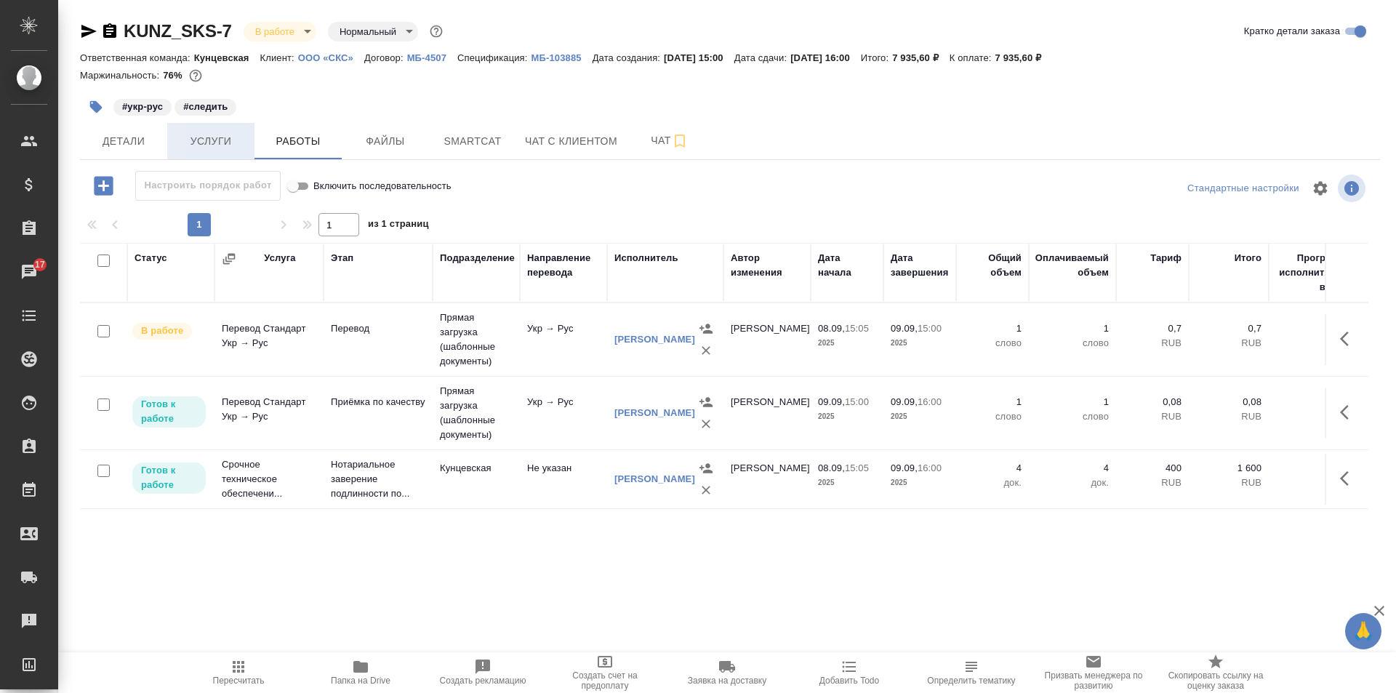
click at [231, 135] on span "Услуги" at bounding box center [211, 141] width 70 height 18
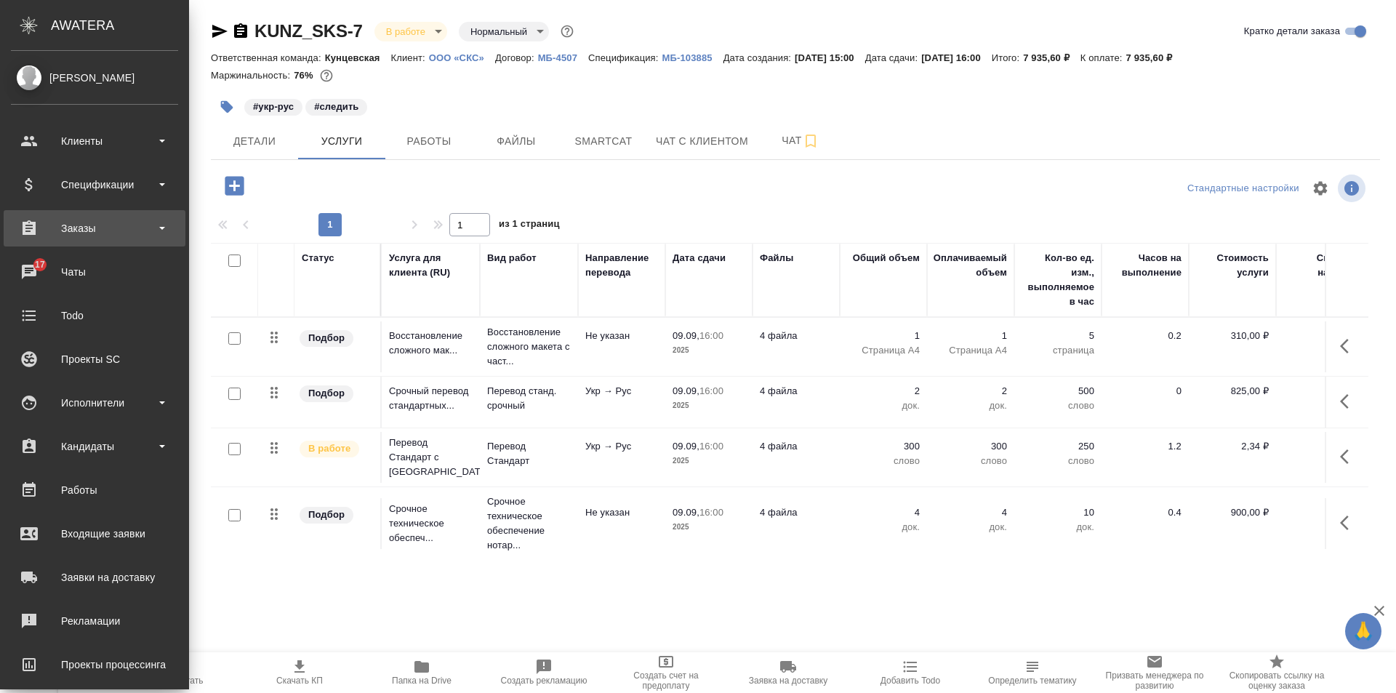
click at [89, 230] on div "Заказы" at bounding box center [94, 228] width 167 height 22
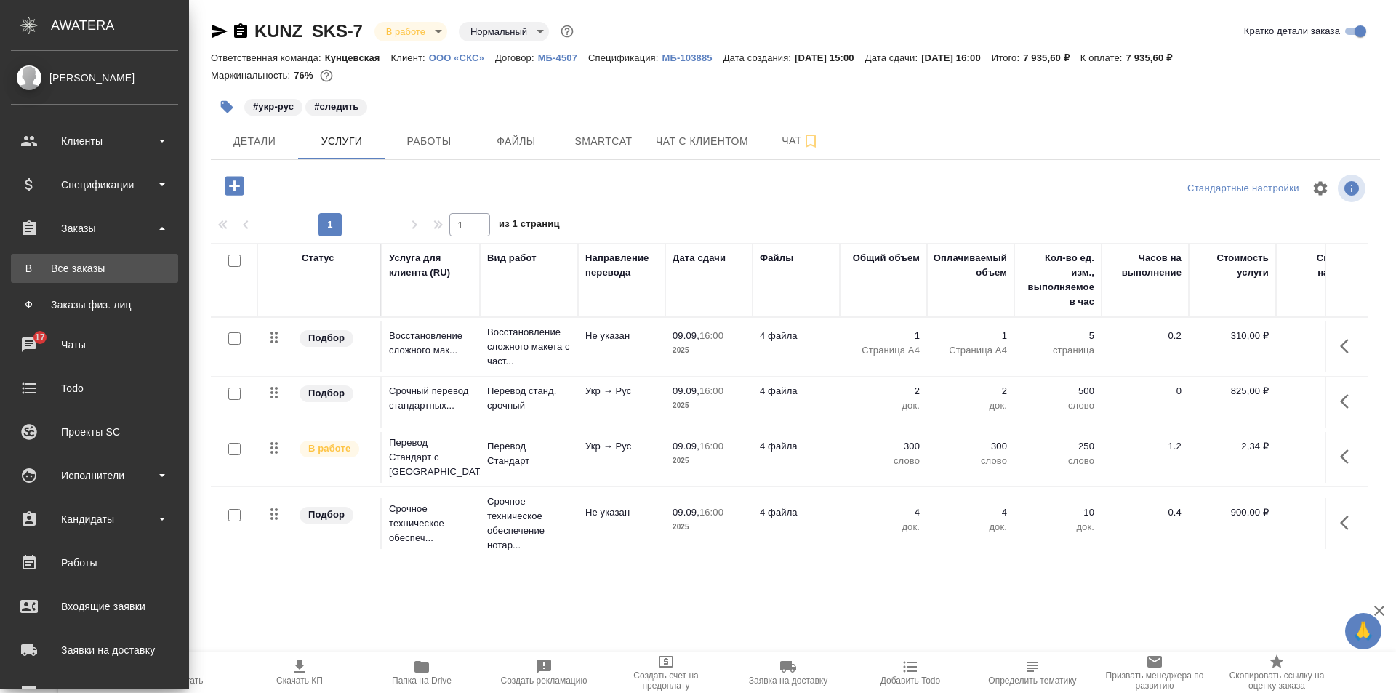
click at [87, 268] on div "Все заказы" at bounding box center [94, 268] width 153 height 15
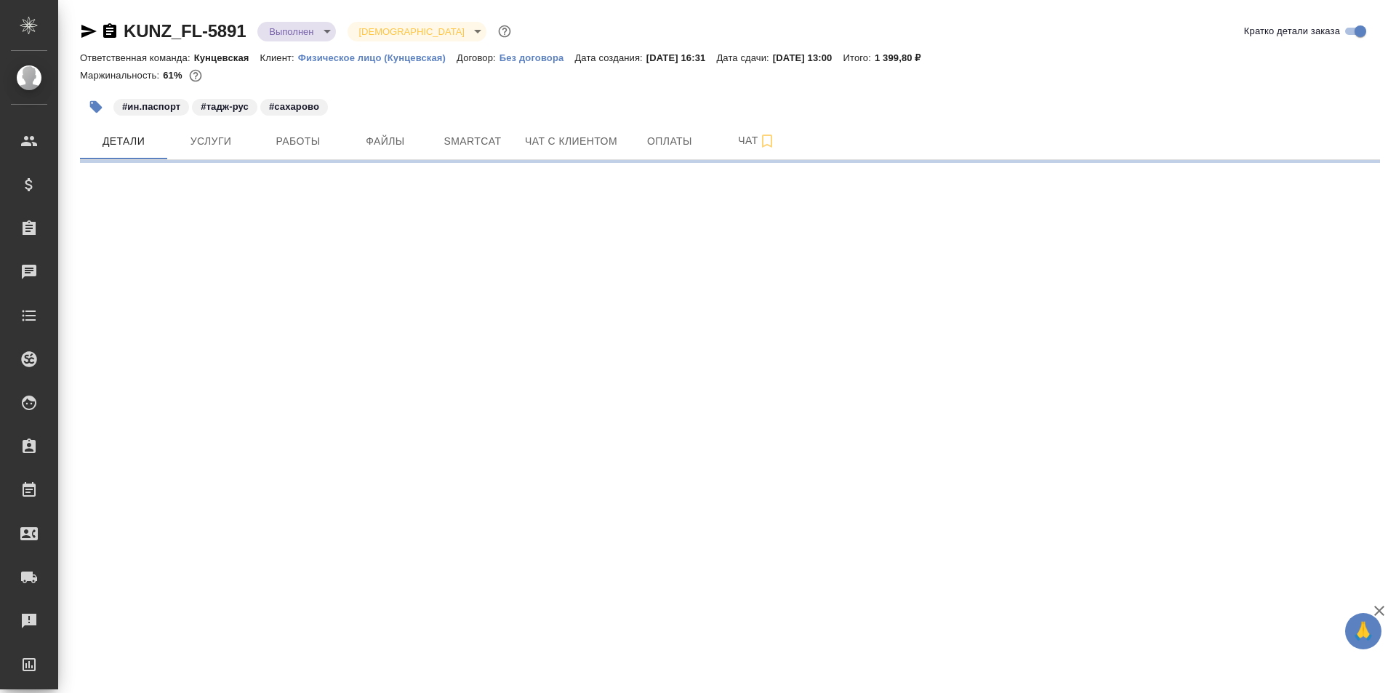
select select "RU"
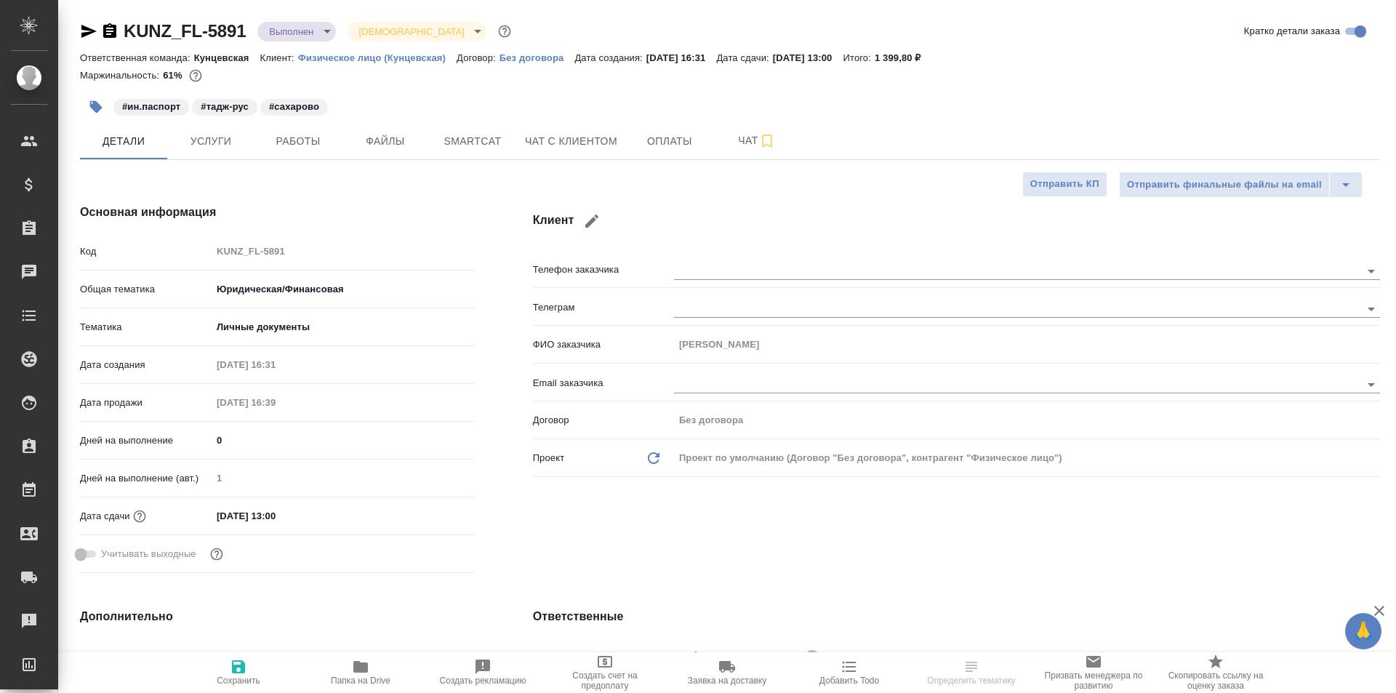
type textarea "x"
click at [281, 143] on span "Работы" at bounding box center [298, 141] width 70 height 18
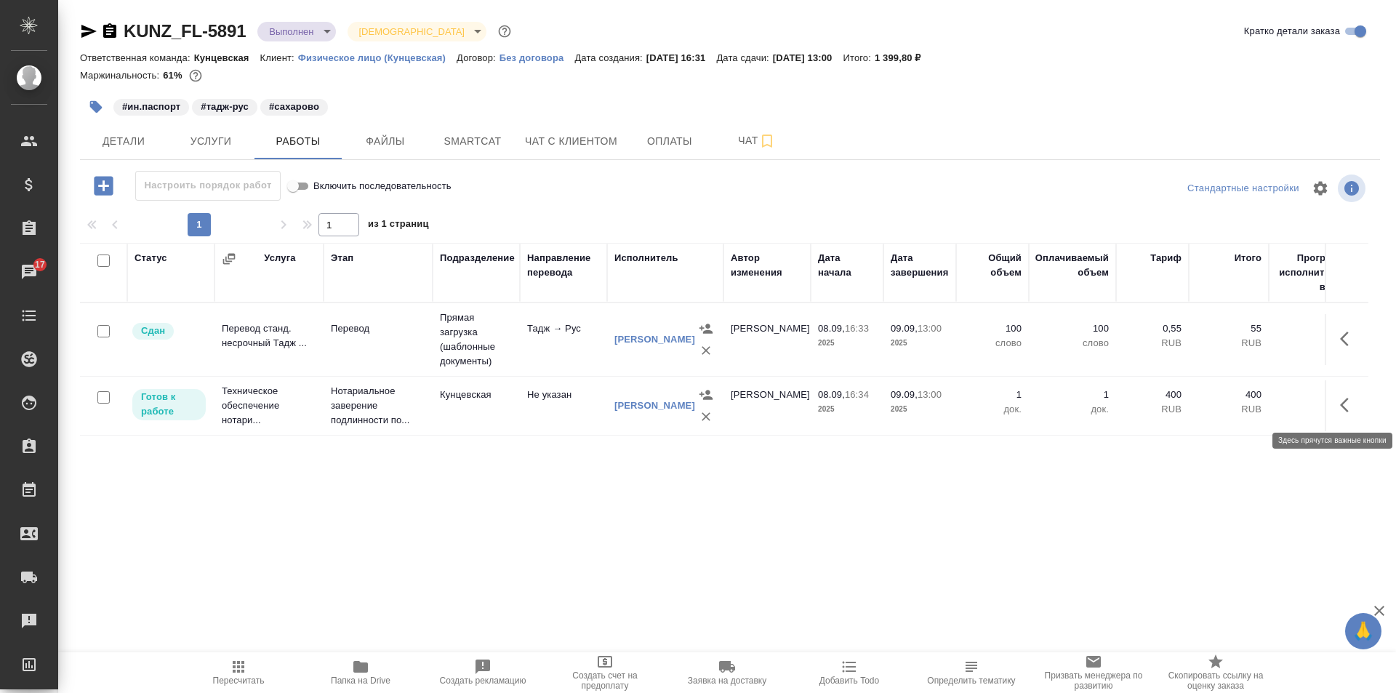
click at [1340, 404] on icon "button" at bounding box center [1348, 404] width 17 height 17
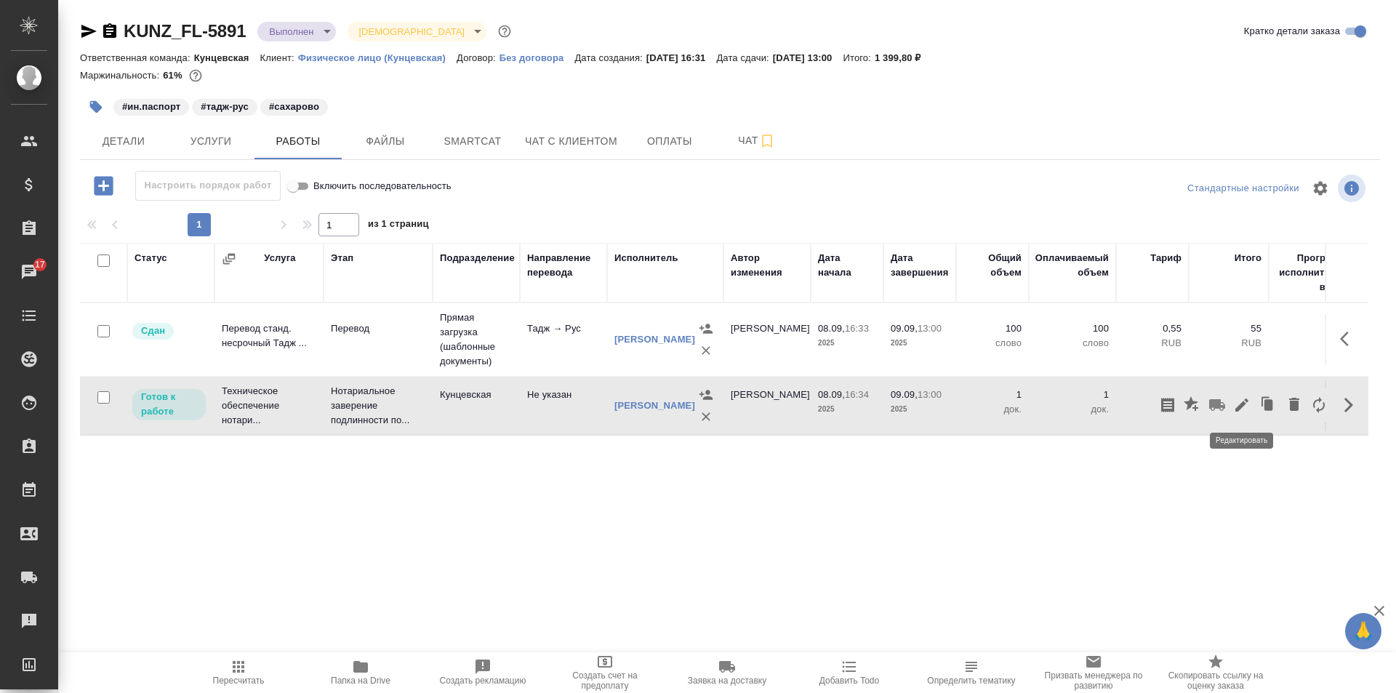
click at [1233, 409] on button "button" at bounding box center [1242, 405] width 25 height 35
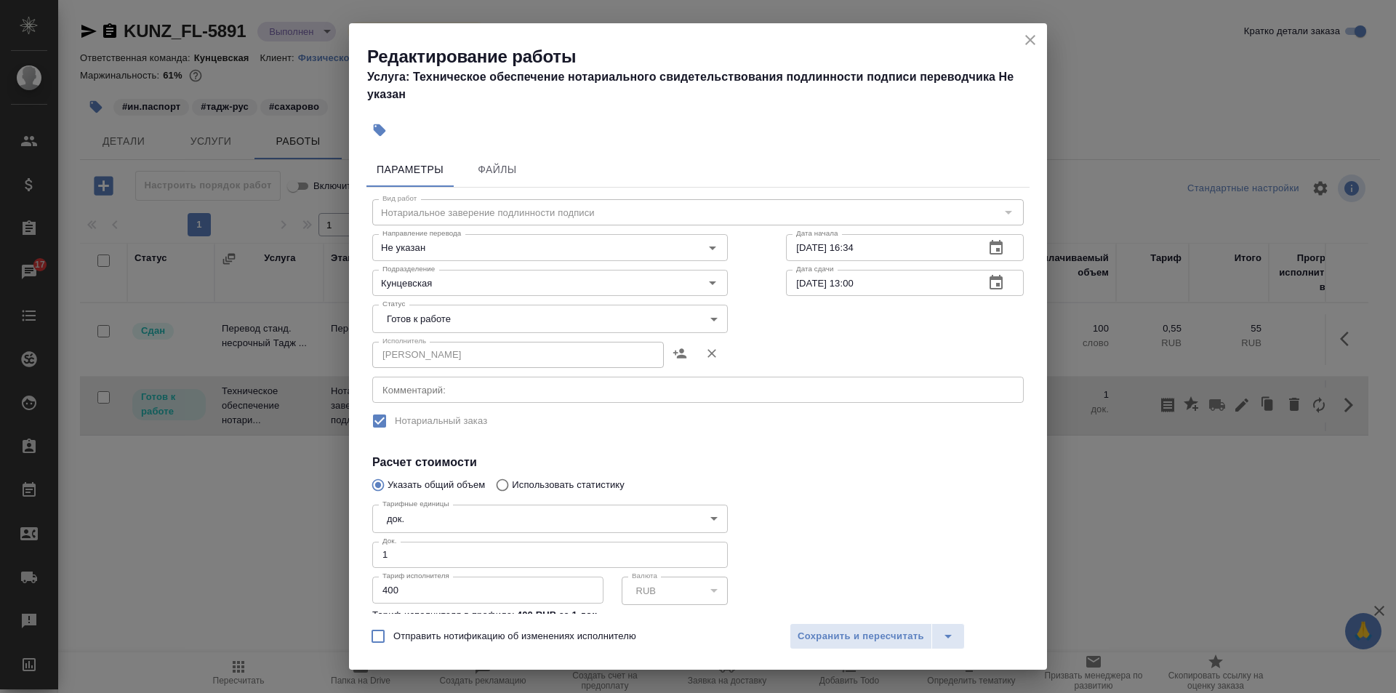
click at [492, 324] on body "🙏 .cls-1 fill:#fff; AWATERA Zotova Ekaterina Клиенты Спецификации Заказы 17 Чат…" at bounding box center [698, 346] width 1396 height 693
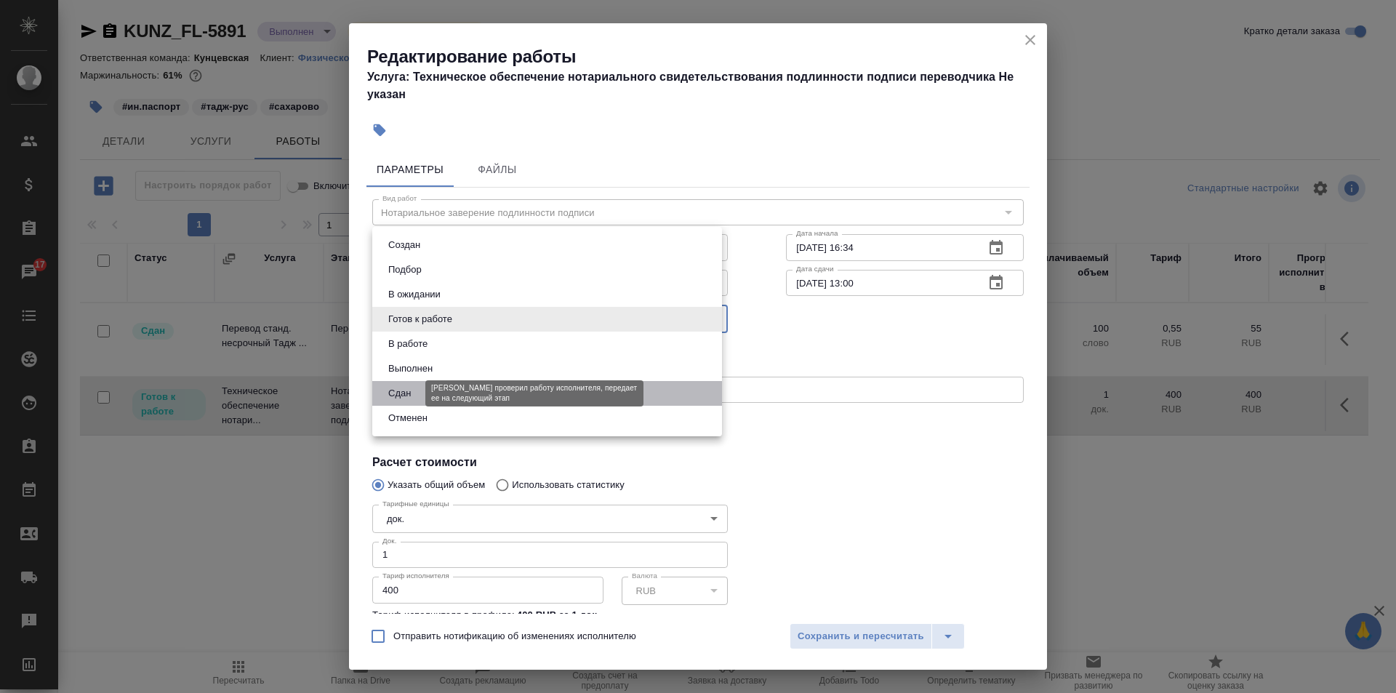
click at [411, 386] on button "Сдан" at bounding box center [399, 393] width 31 height 16
type input "closed"
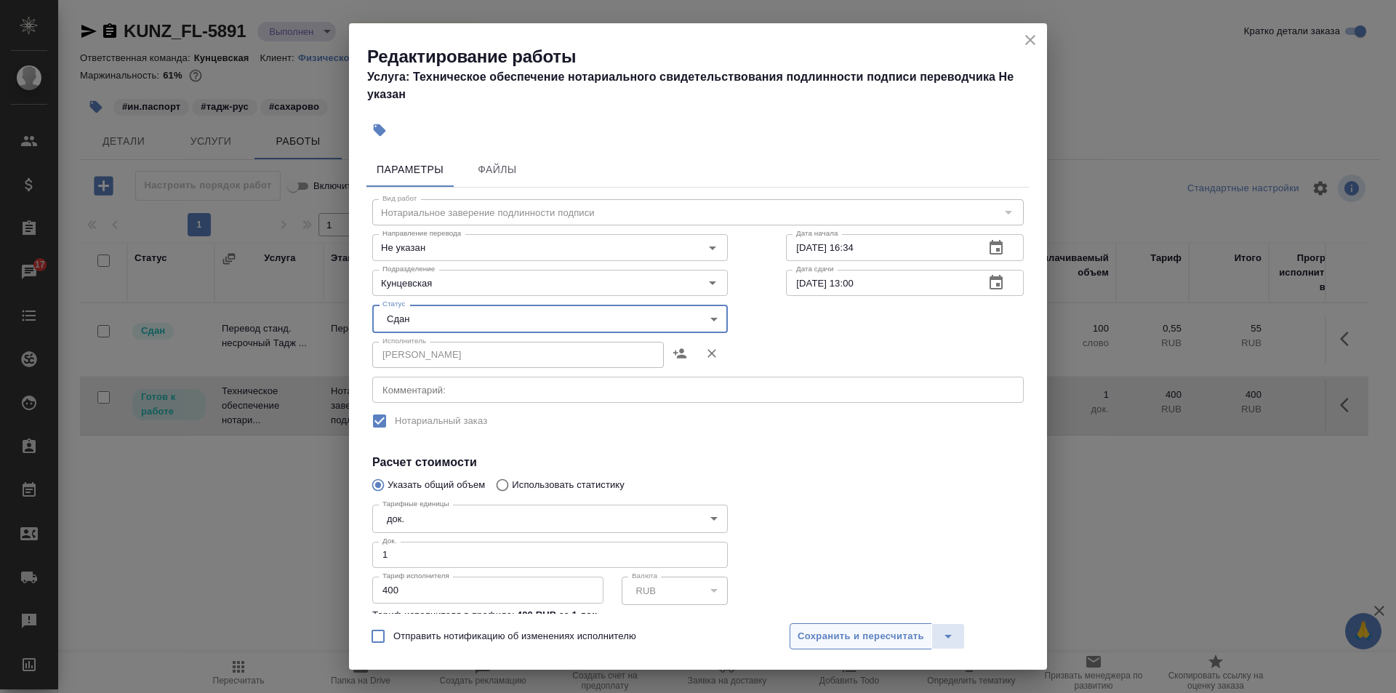
click at [851, 637] on span "Сохранить и пересчитать" at bounding box center [861, 636] width 127 height 17
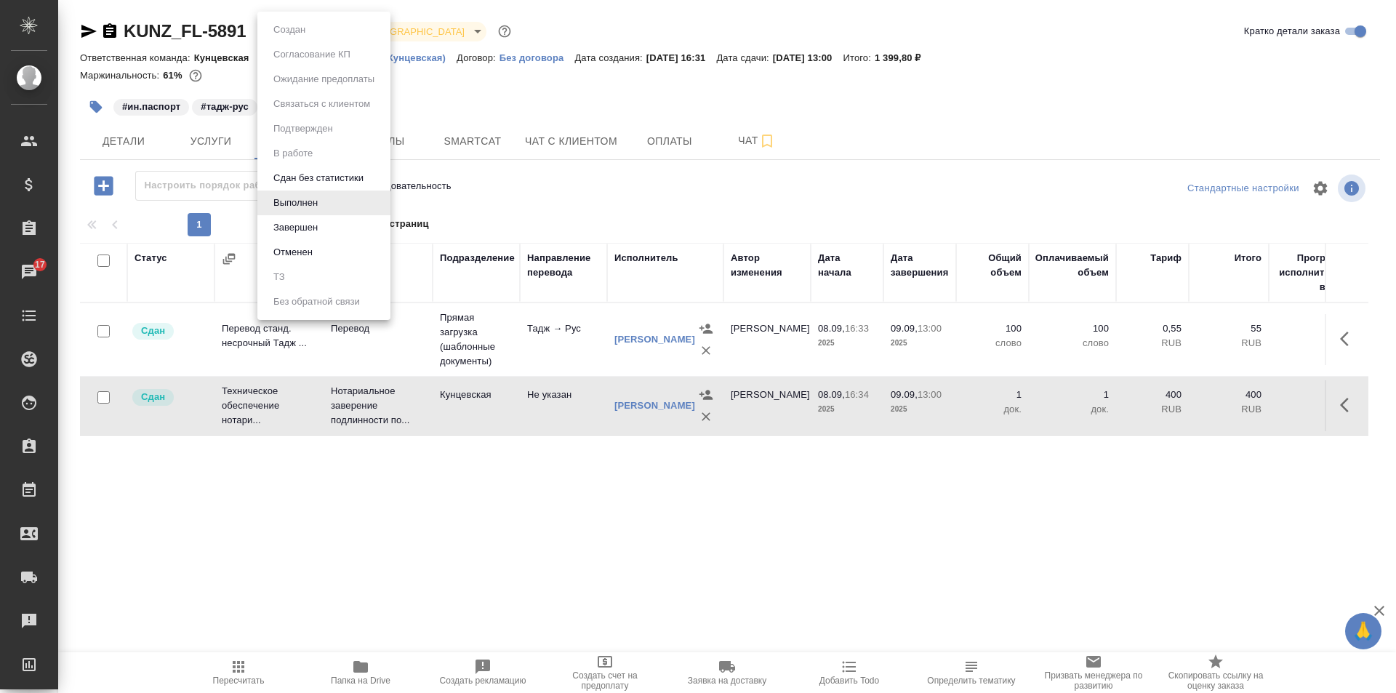
click at [309, 28] on body "🙏 .cls-1 fill:#fff; AWATERA Zotova Ekaterina Клиенты Спецификации Заказы 17 Чат…" at bounding box center [698, 346] width 1396 height 693
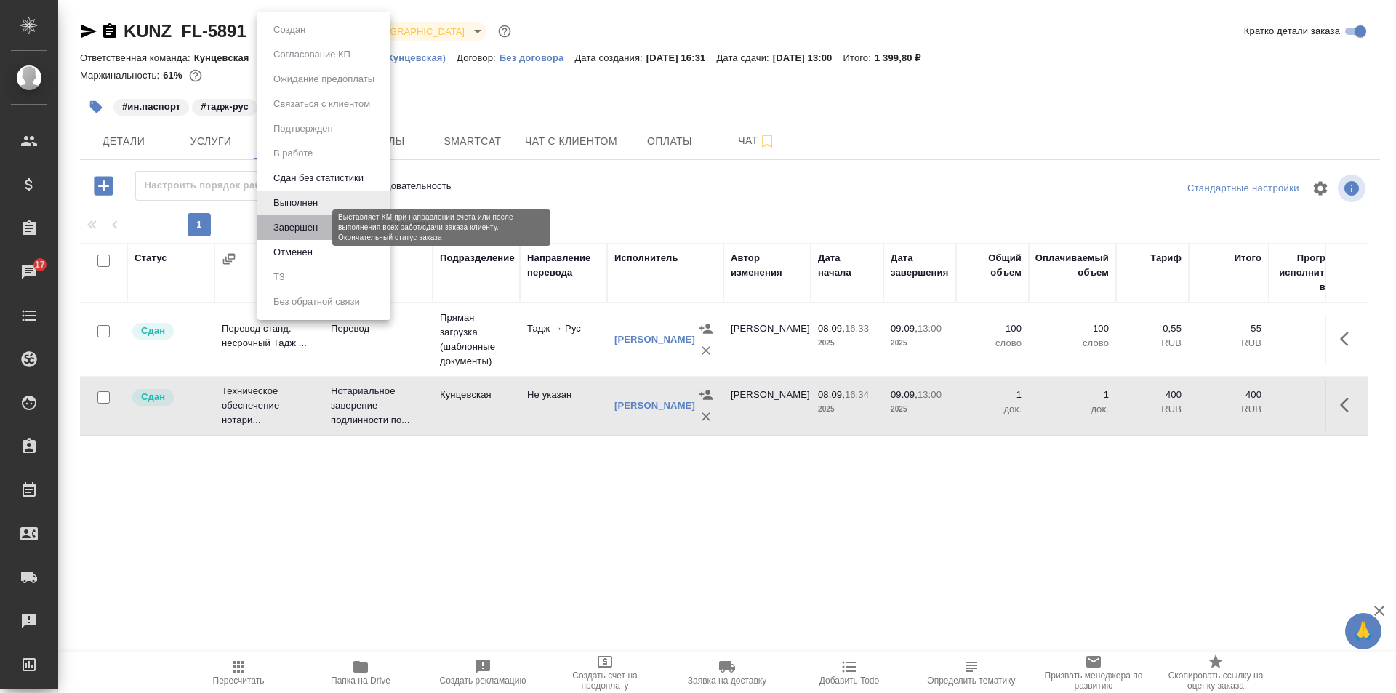
click at [308, 223] on button "Завершен" at bounding box center [295, 228] width 53 height 16
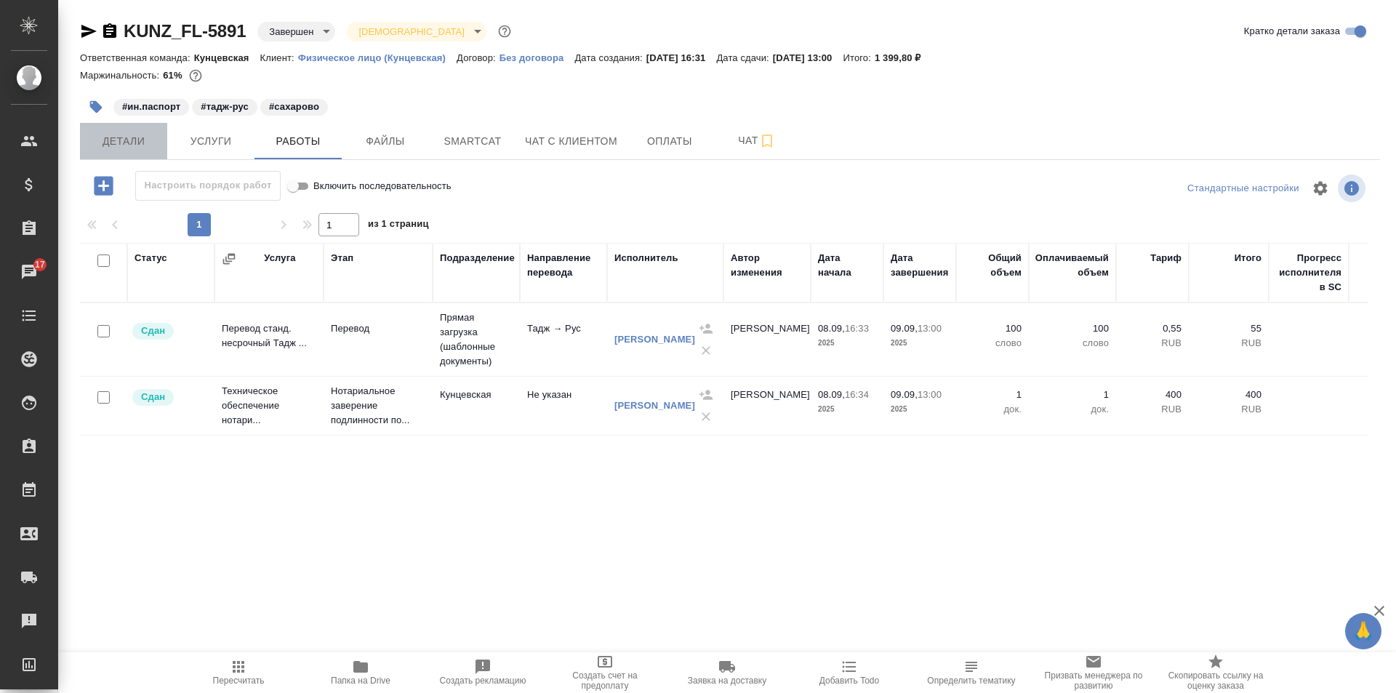
click at [132, 133] on span "Детали" at bounding box center [124, 141] width 70 height 18
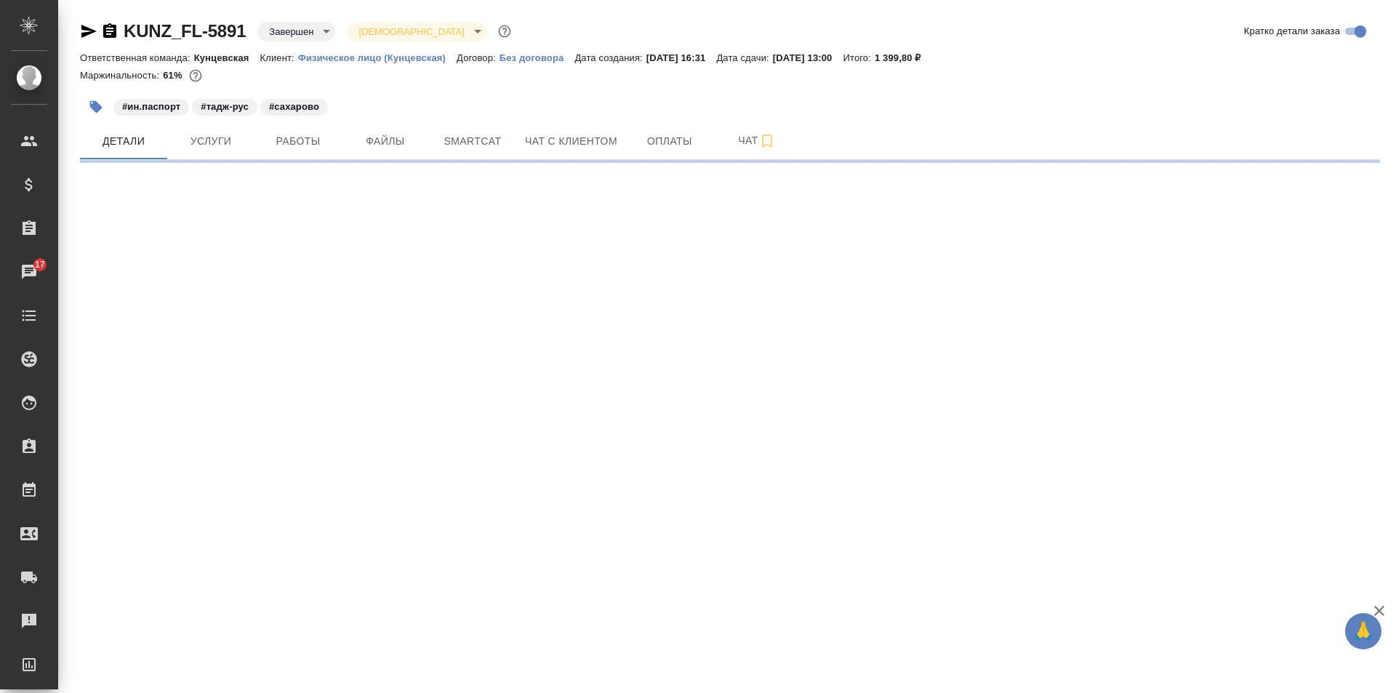
select select "RU"
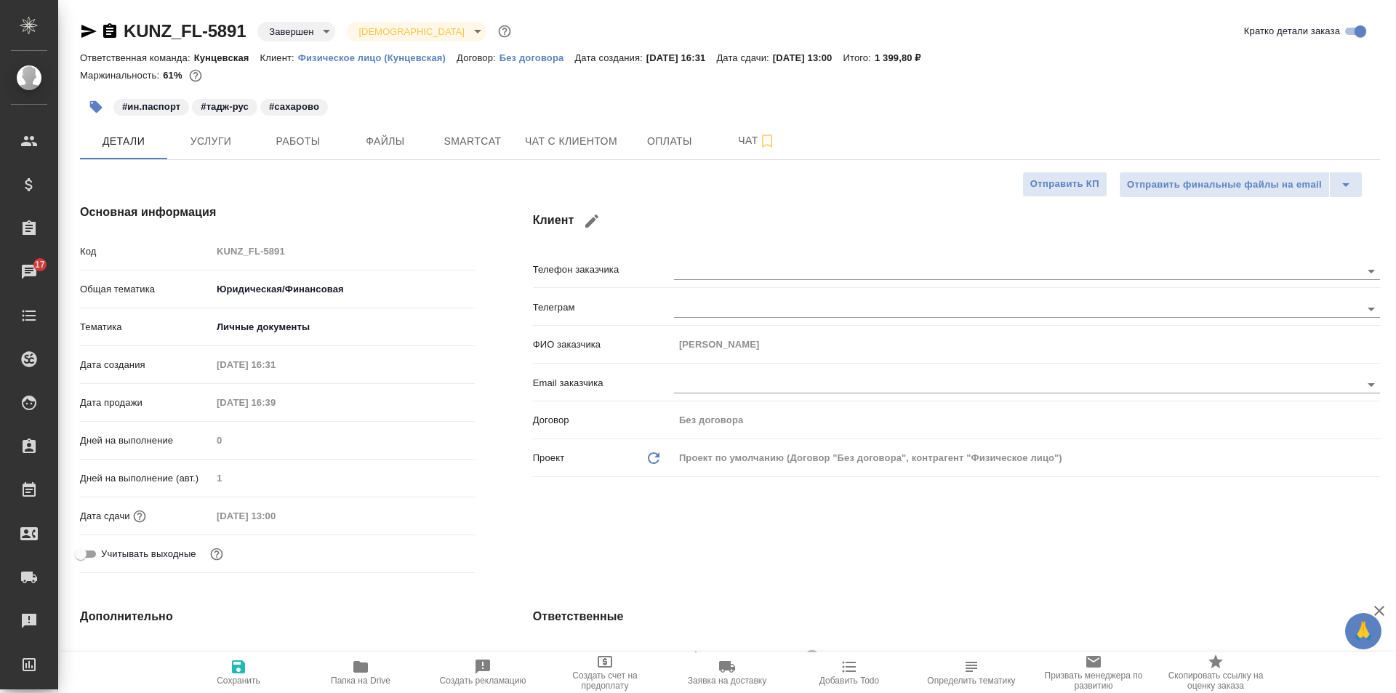
type textarea "x"
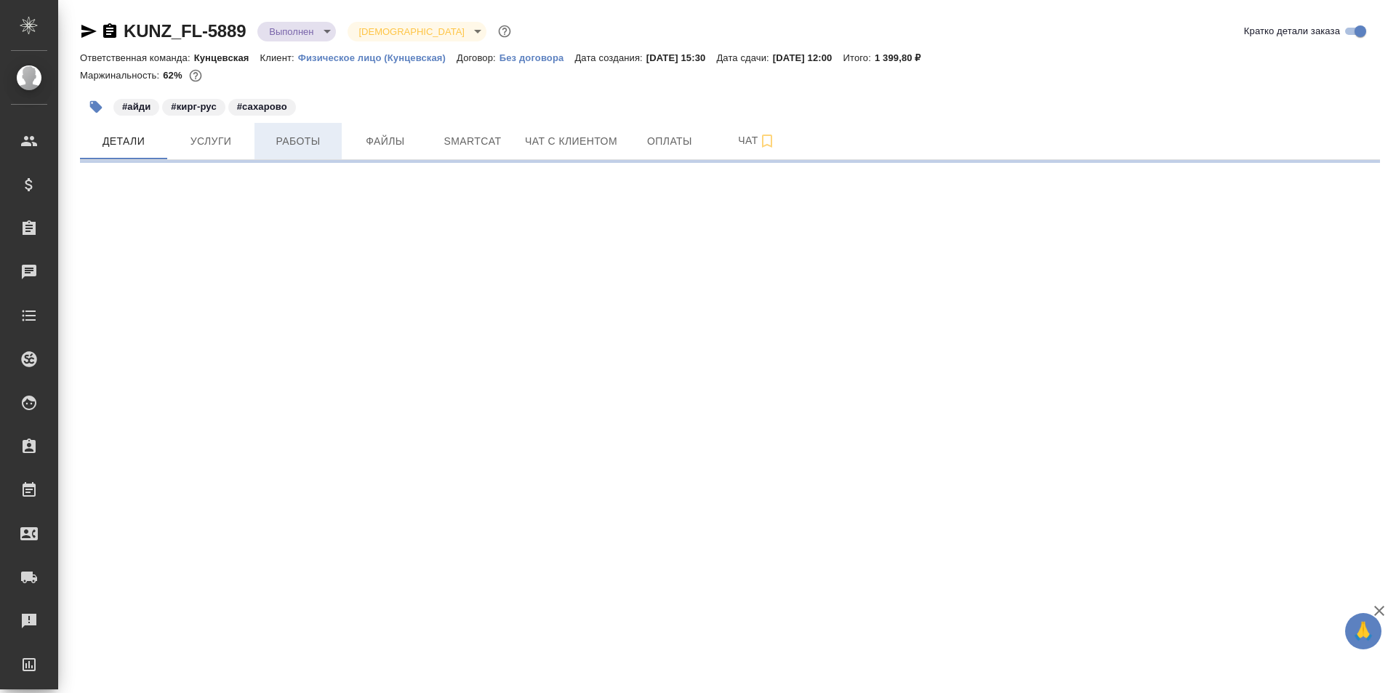
click at [300, 142] on span "Работы" at bounding box center [298, 141] width 70 height 18
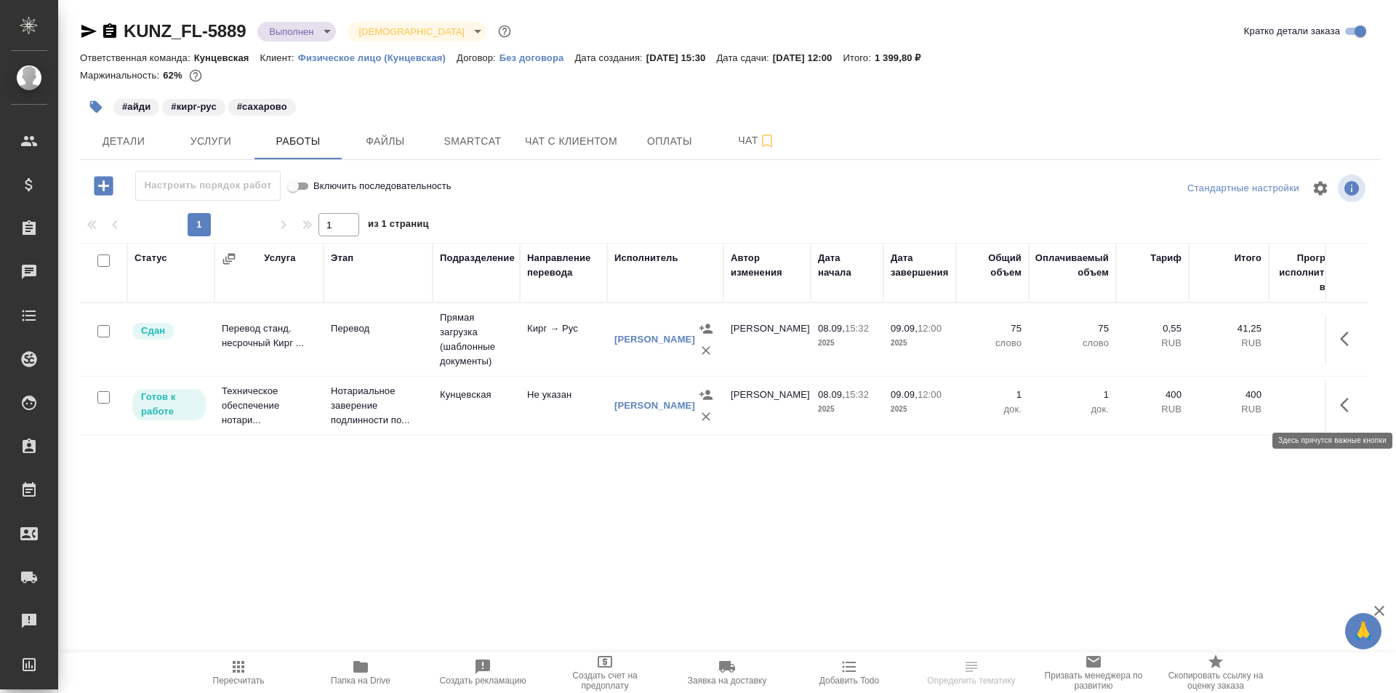
click at [1353, 409] on icon "button" at bounding box center [1348, 404] width 17 height 17
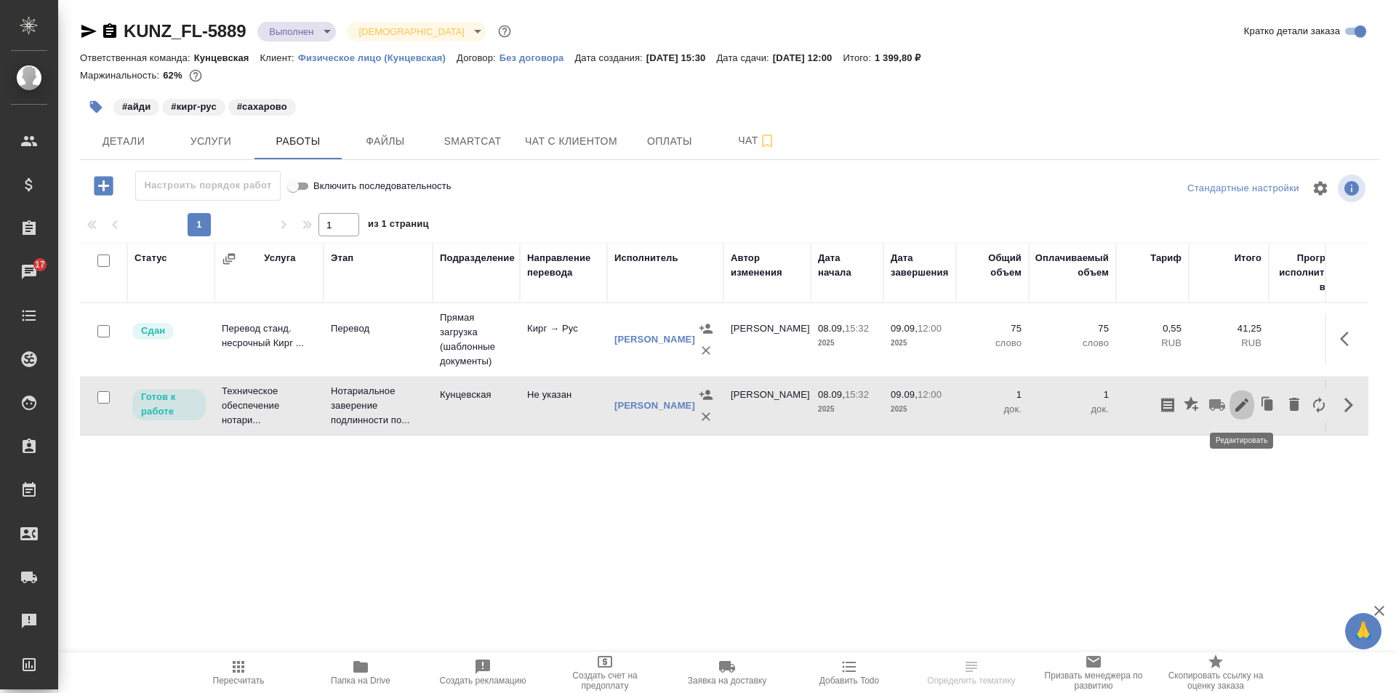
click at [1245, 412] on icon "button" at bounding box center [1241, 404] width 17 height 17
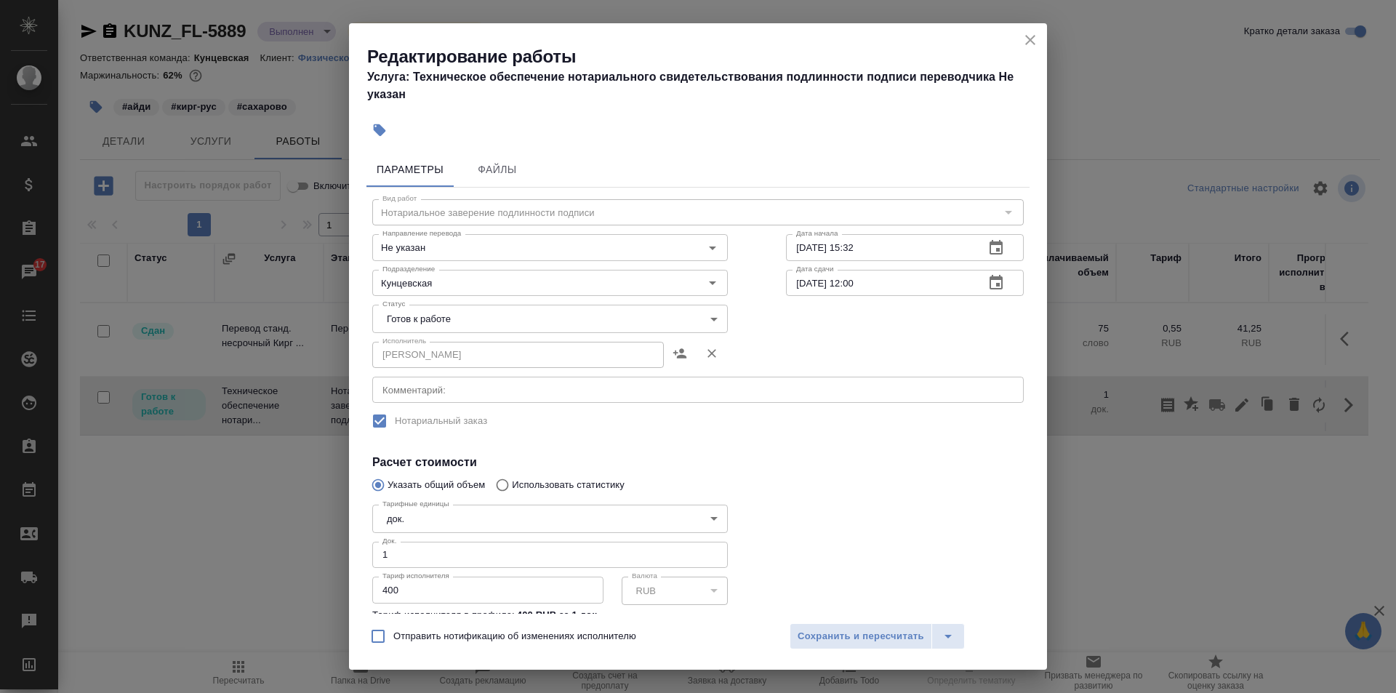
click at [566, 311] on body "🙏 .cls-1 fill:#fff; AWATERA [PERSON_NAME] Спецификации Заказы 17 Чаты Todo Прое…" at bounding box center [698, 346] width 1396 height 693
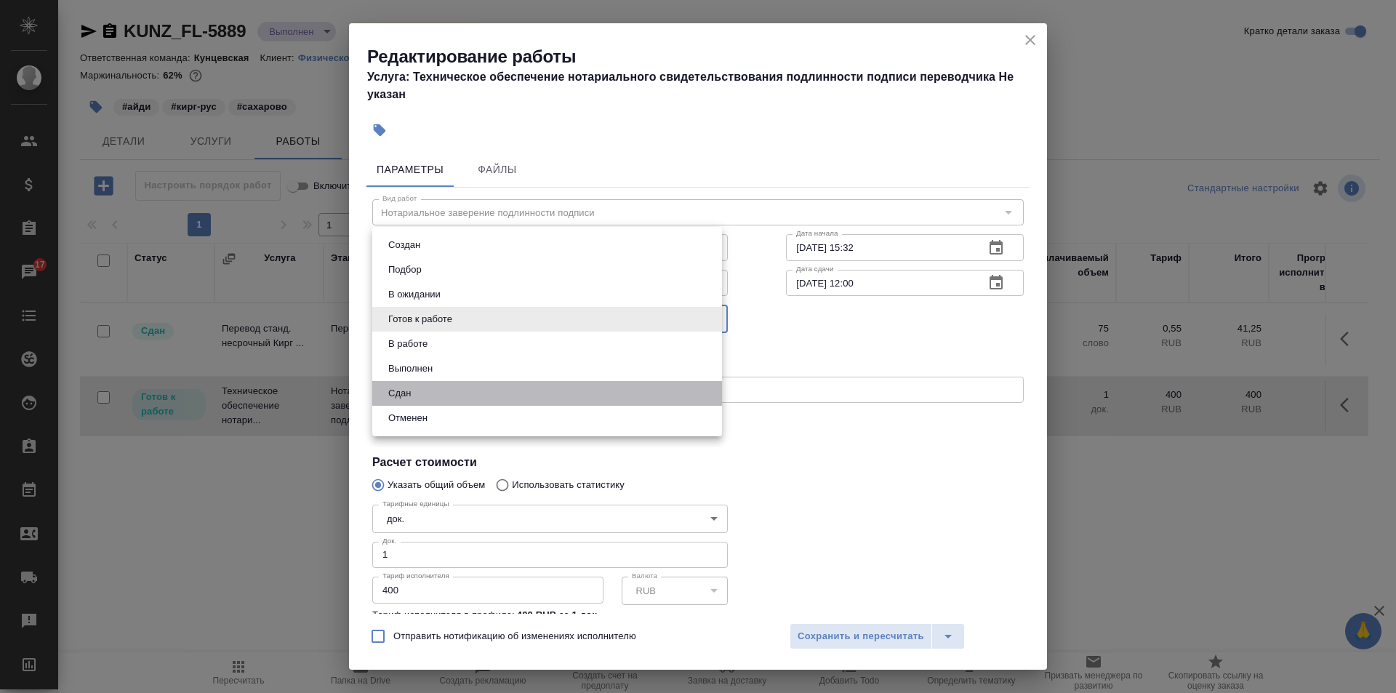
click at [431, 391] on li "Сдан" at bounding box center [547, 393] width 350 height 25
type input "closed"
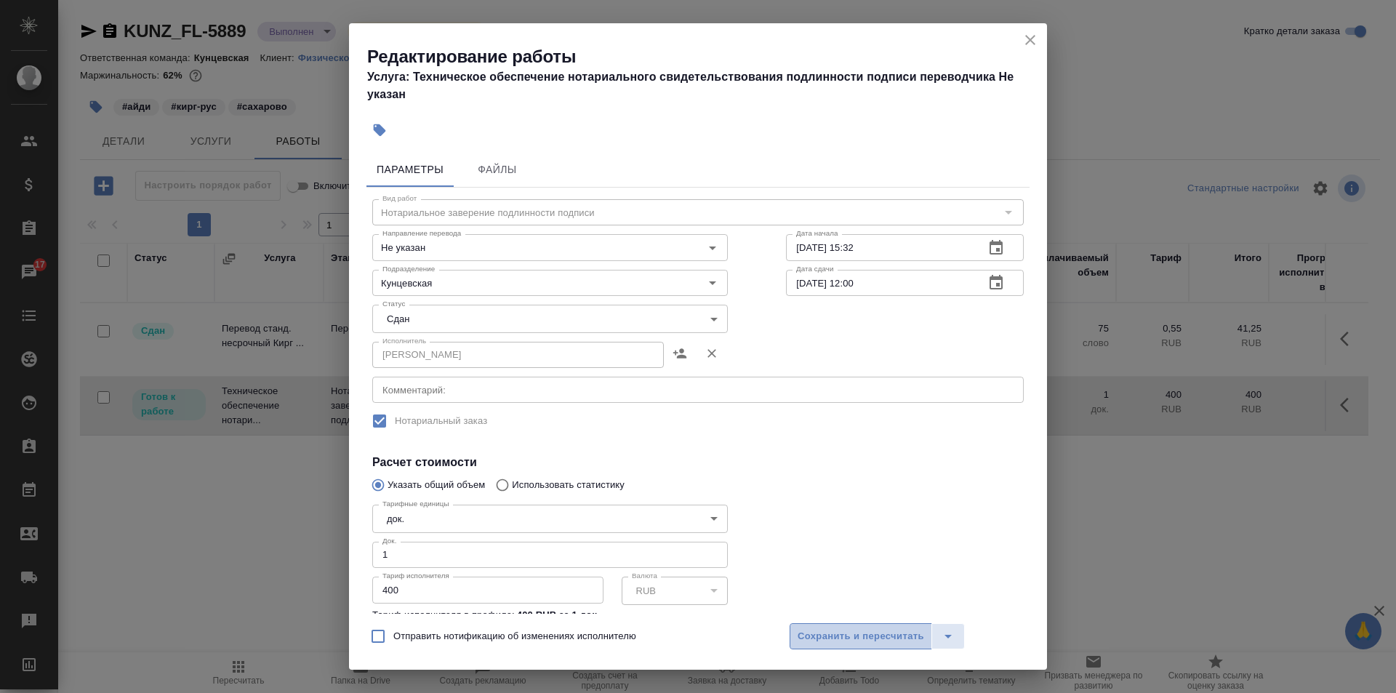
click at [868, 636] on span "Сохранить и пересчитать" at bounding box center [861, 636] width 127 height 17
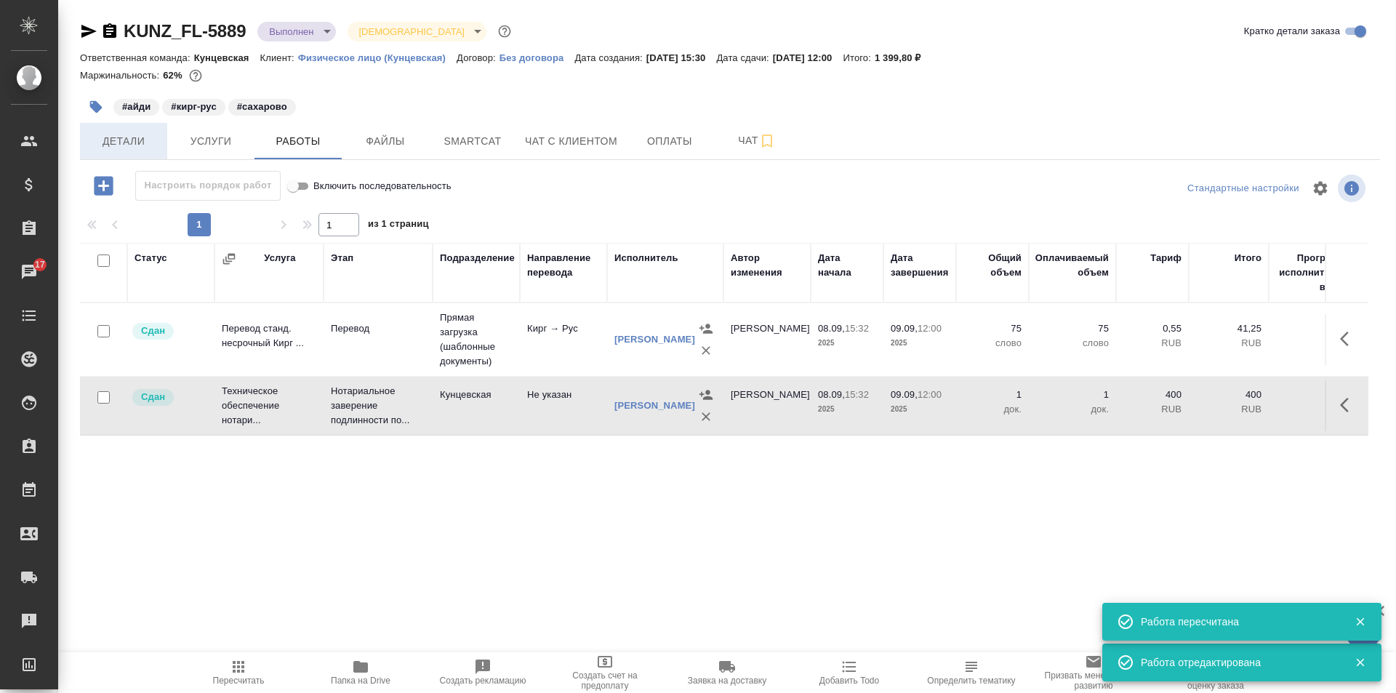
click at [119, 132] on span "Детали" at bounding box center [124, 141] width 70 height 18
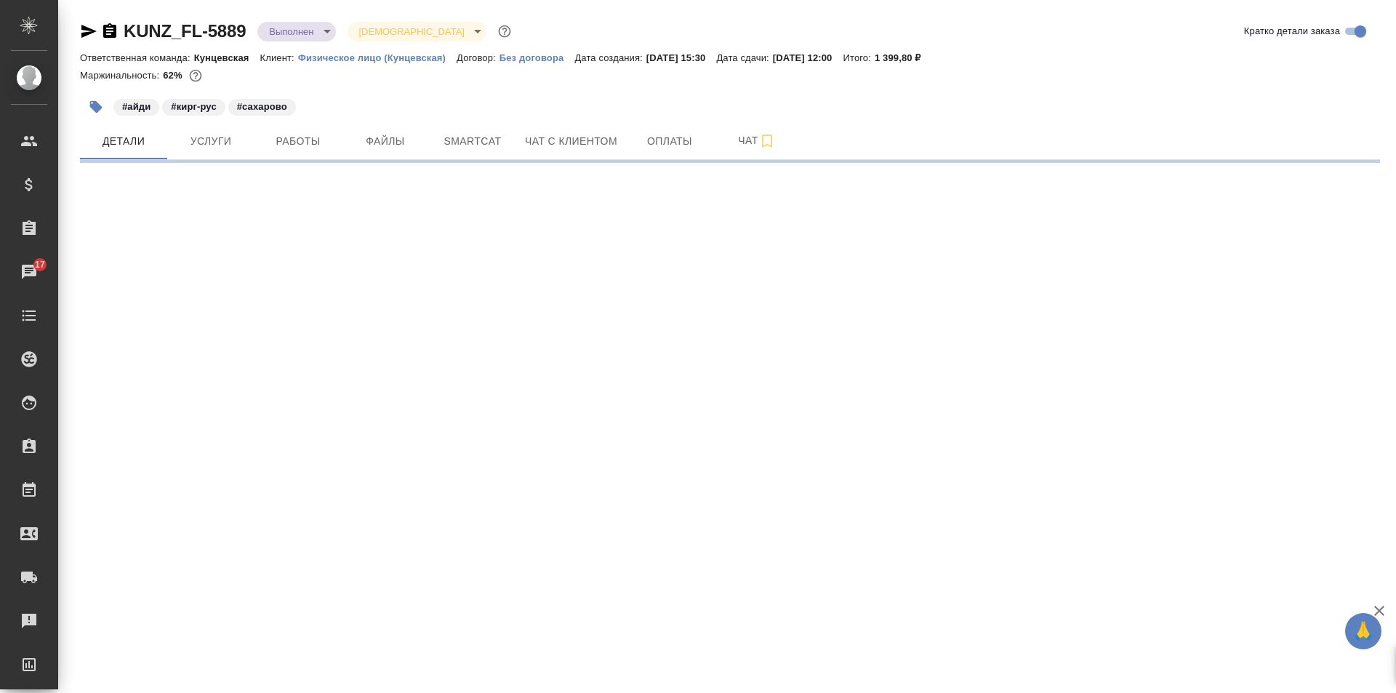
select select "RU"
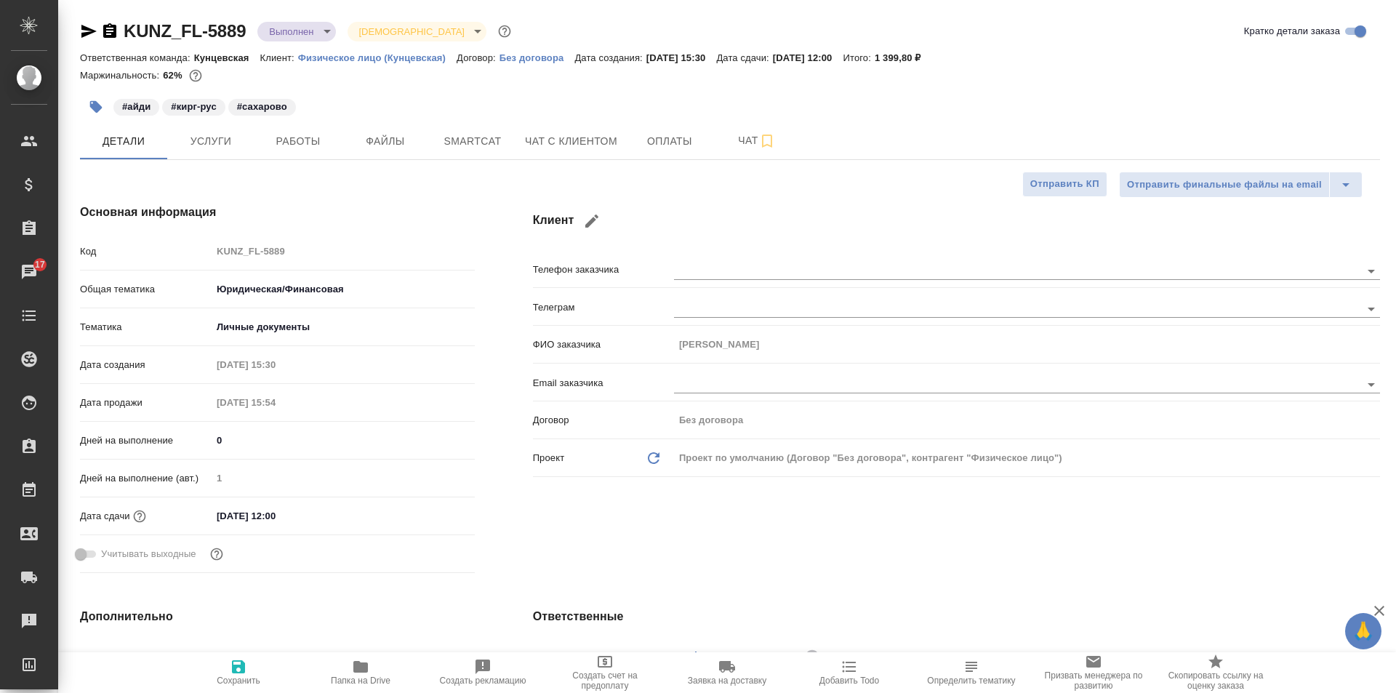
type textarea "x"
click at [311, 31] on body "🙏 .cls-1 fill:#fff; AWATERA [PERSON_NAME] Спецификации Заказы 17 Чаты Todo Прое…" at bounding box center [698, 346] width 1396 height 693
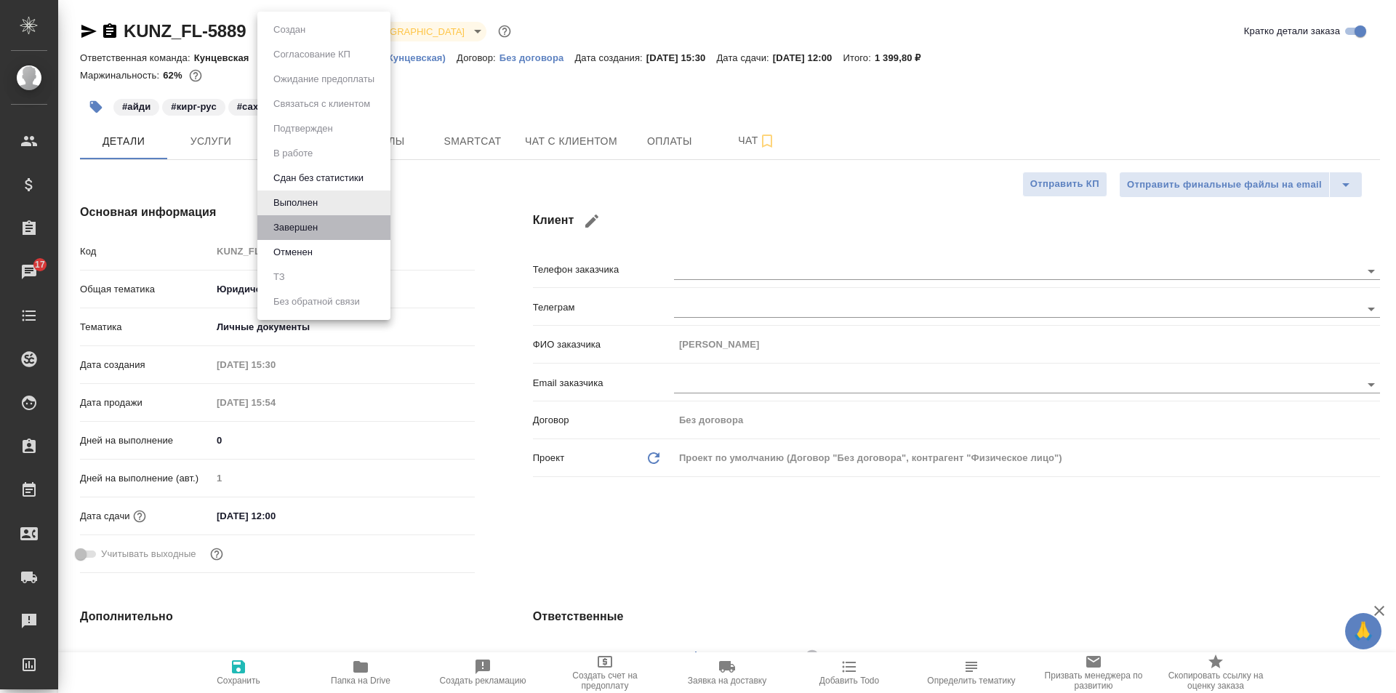
click at [308, 219] on li "Завершен" at bounding box center [323, 227] width 133 height 25
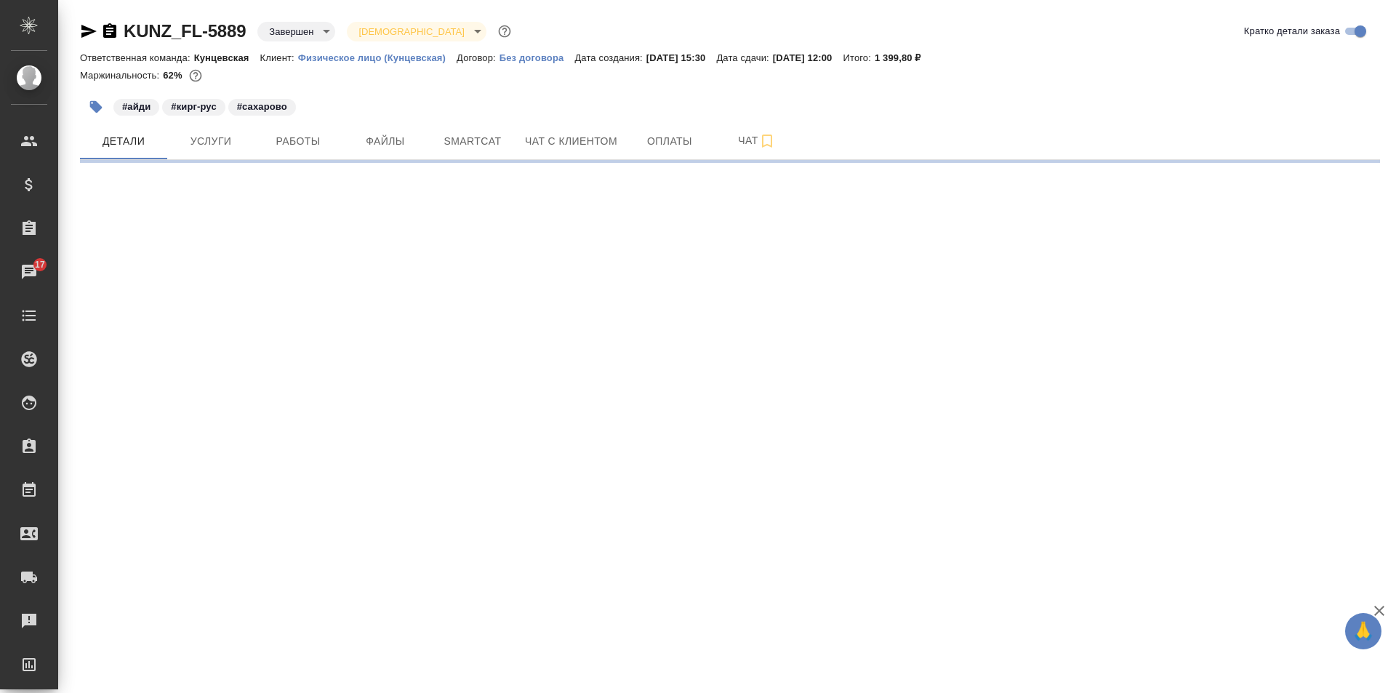
select select "RU"
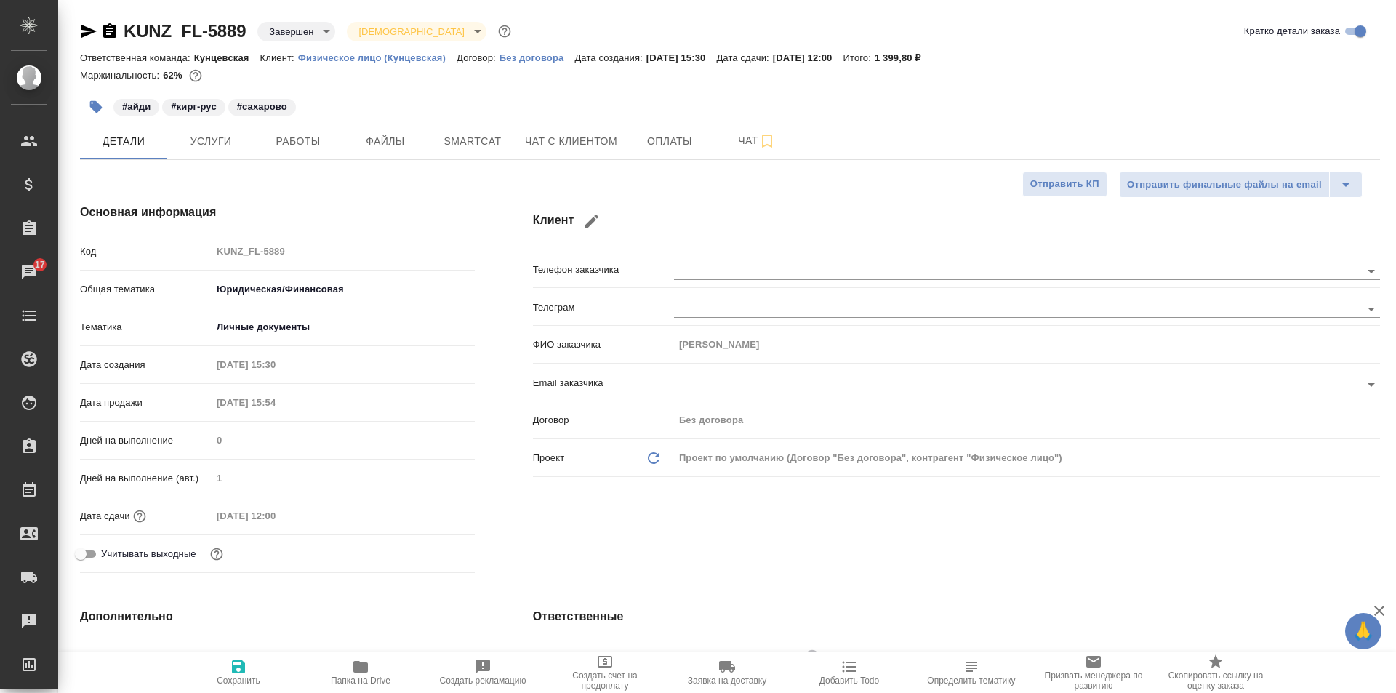
type textarea "x"
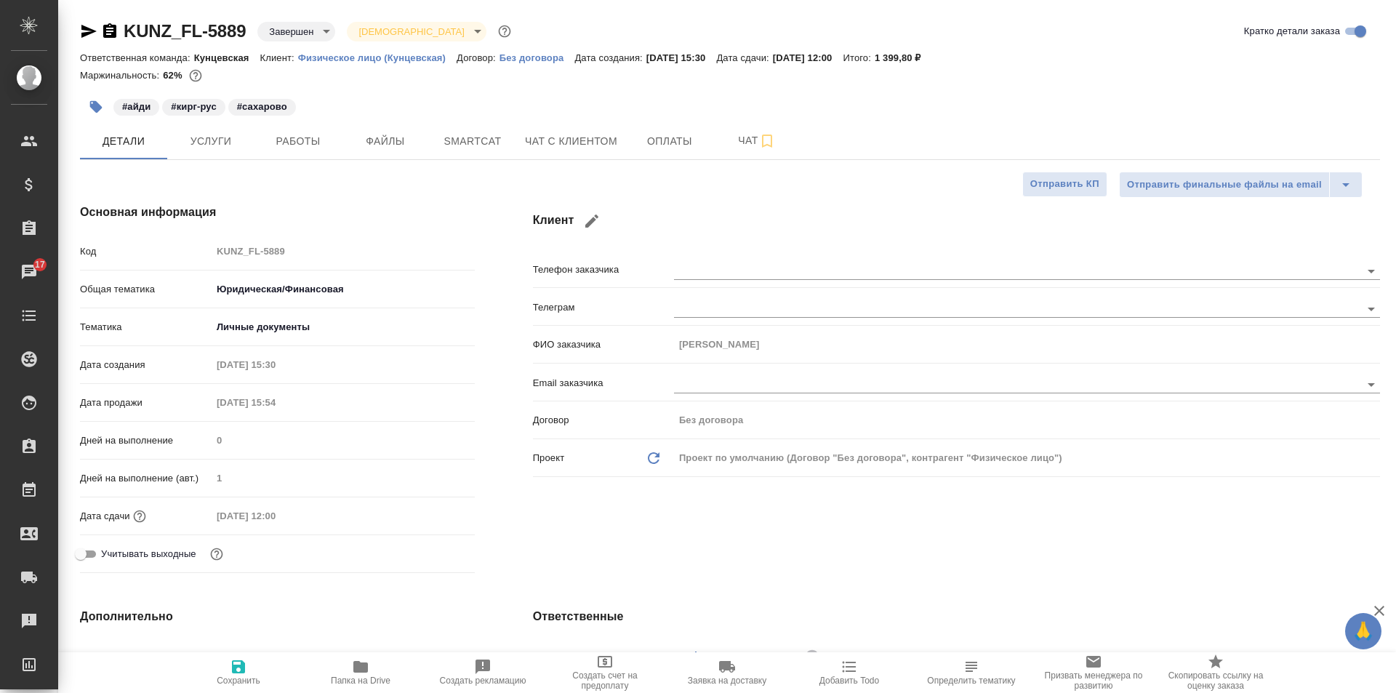
type textarea "x"
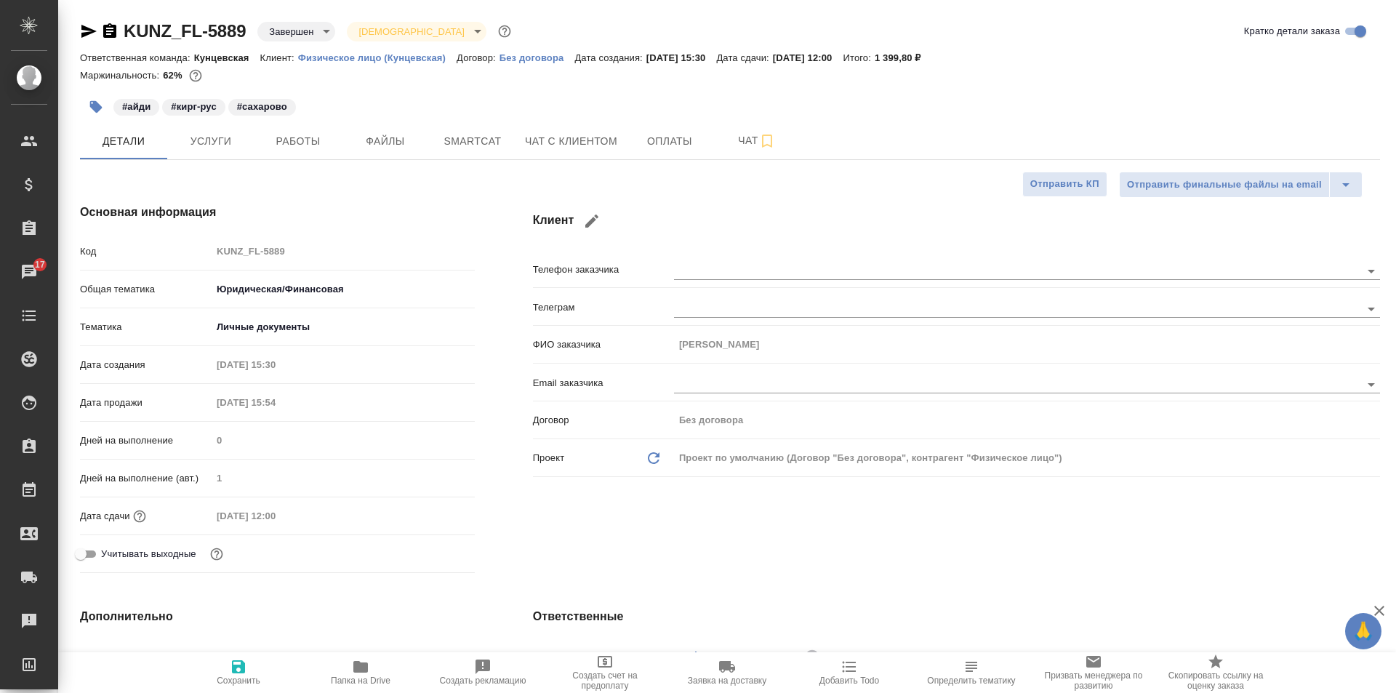
type textarea "x"
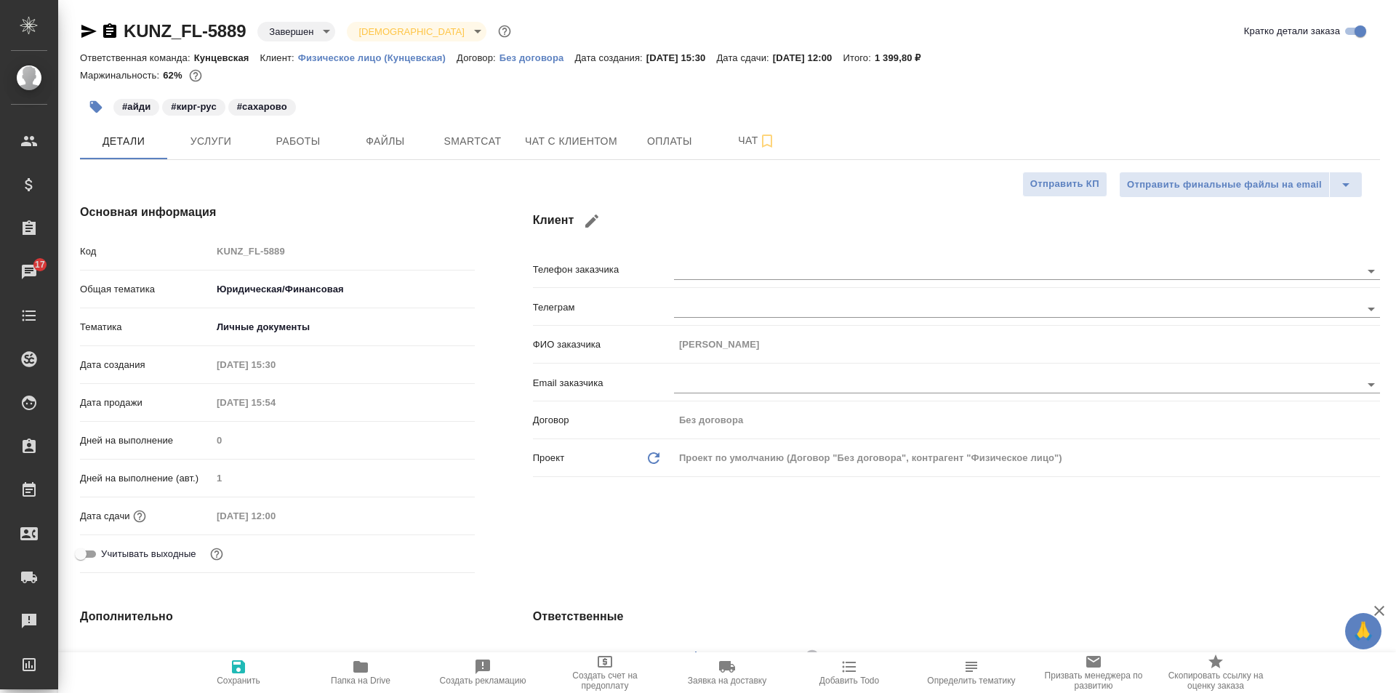
type textarea "x"
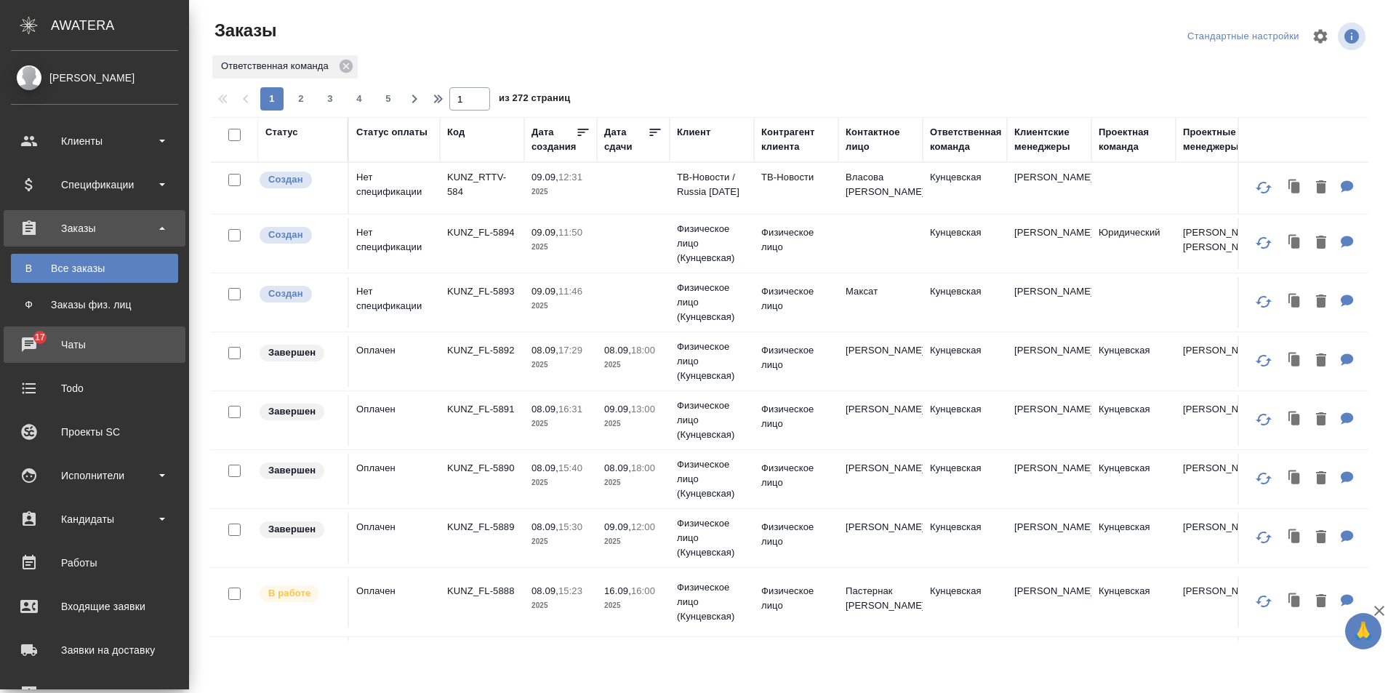
click at [24, 336] on div "Чаты" at bounding box center [94, 345] width 167 height 22
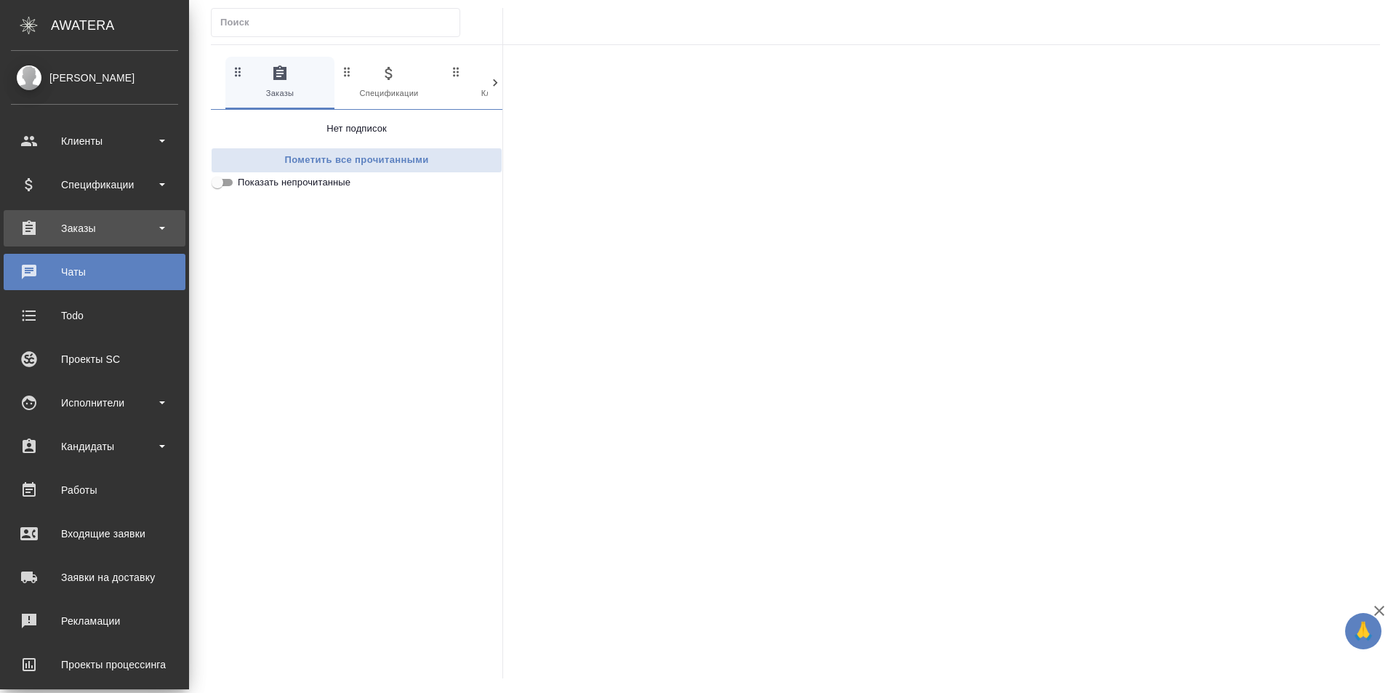
click at [68, 217] on div "Заказы" at bounding box center [94, 228] width 167 height 22
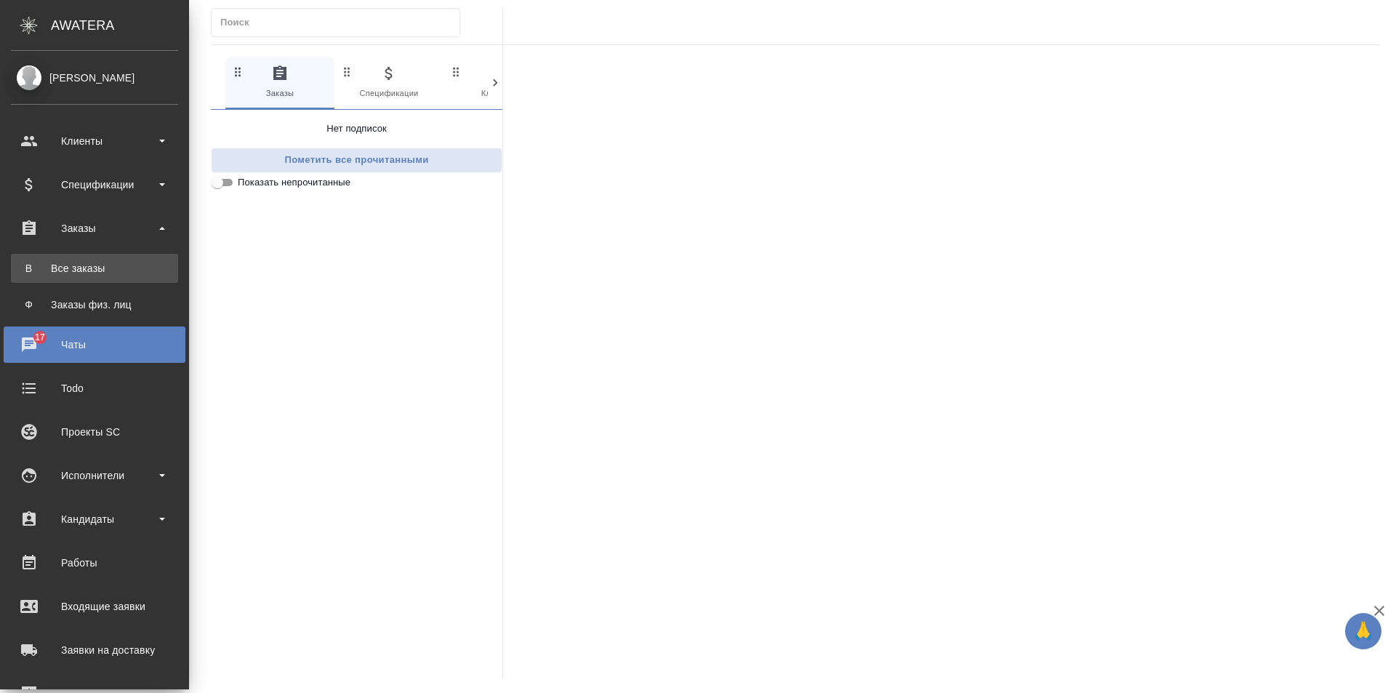
click at [72, 260] on link "В Все заказы" at bounding box center [94, 268] width 167 height 29
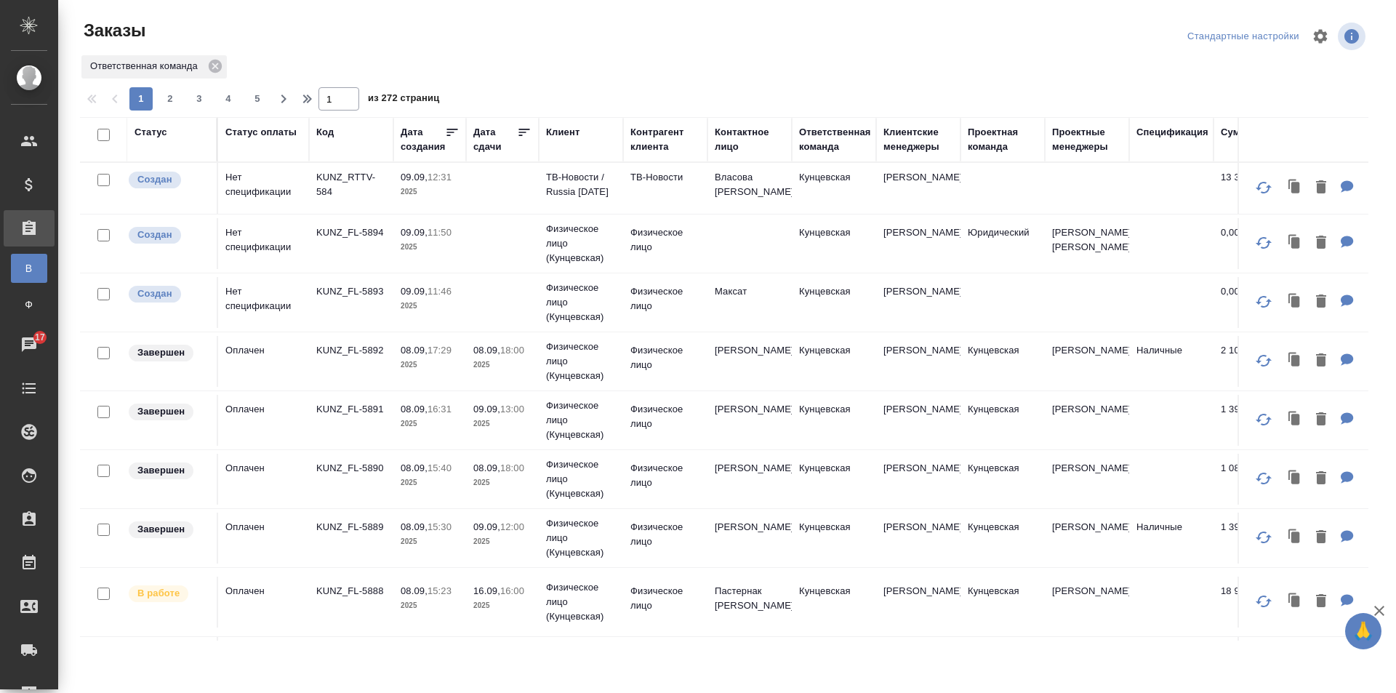
click at [518, 143] on div at bounding box center [524, 134] width 15 height 19
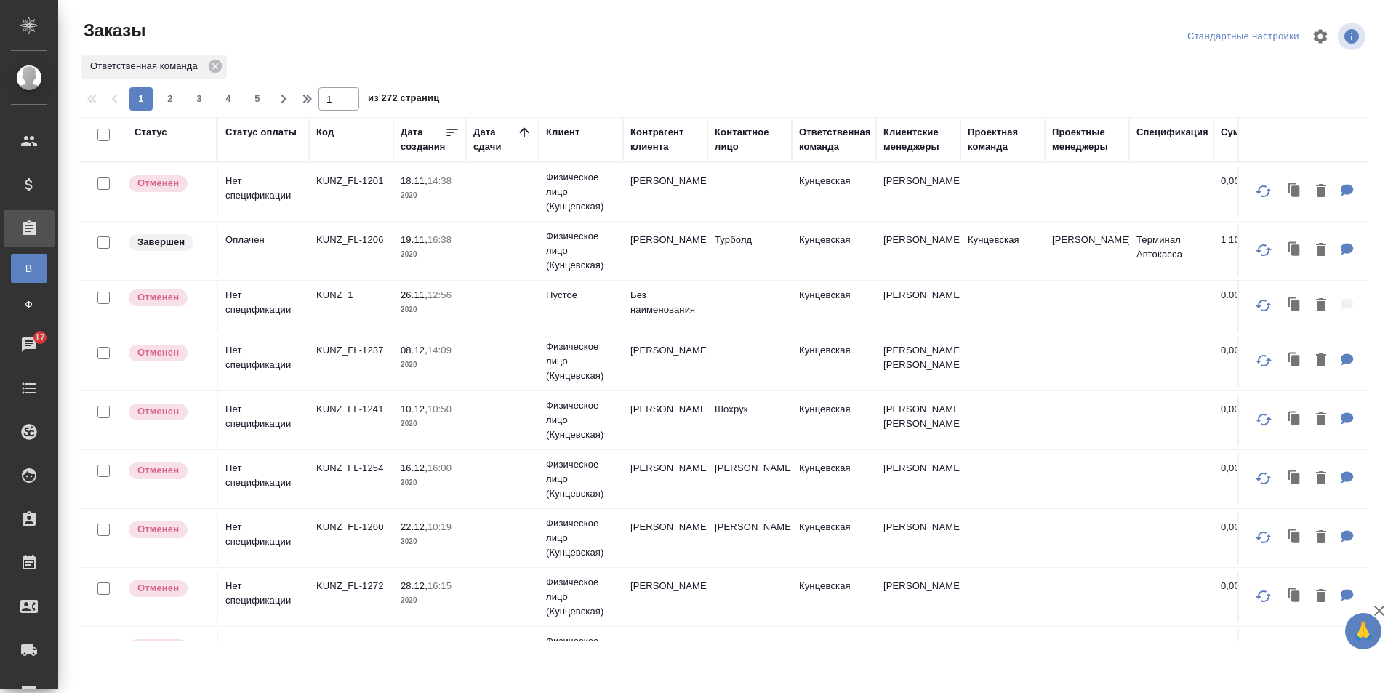
click at [522, 133] on icon at bounding box center [524, 132] width 15 height 15
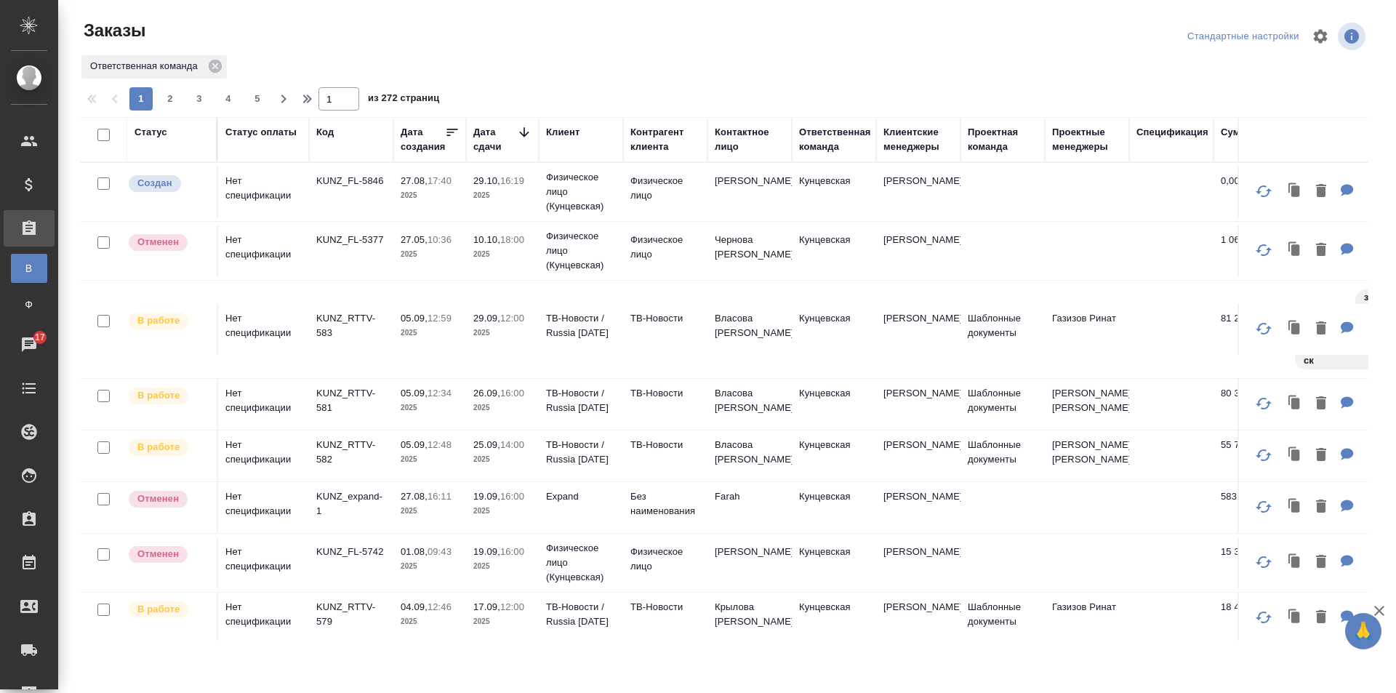
click at [521, 133] on icon at bounding box center [523, 131] width 9 height 9
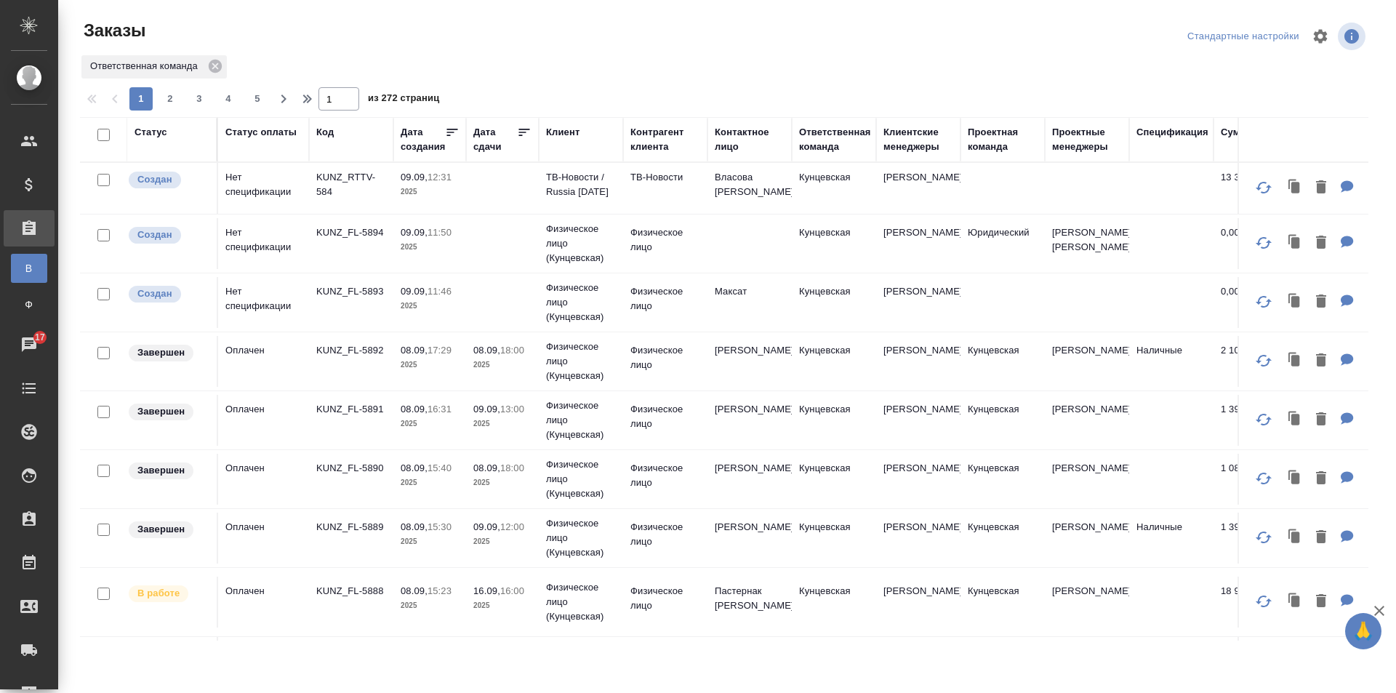
click at [482, 147] on div "Дата сдачи" at bounding box center [495, 139] width 44 height 29
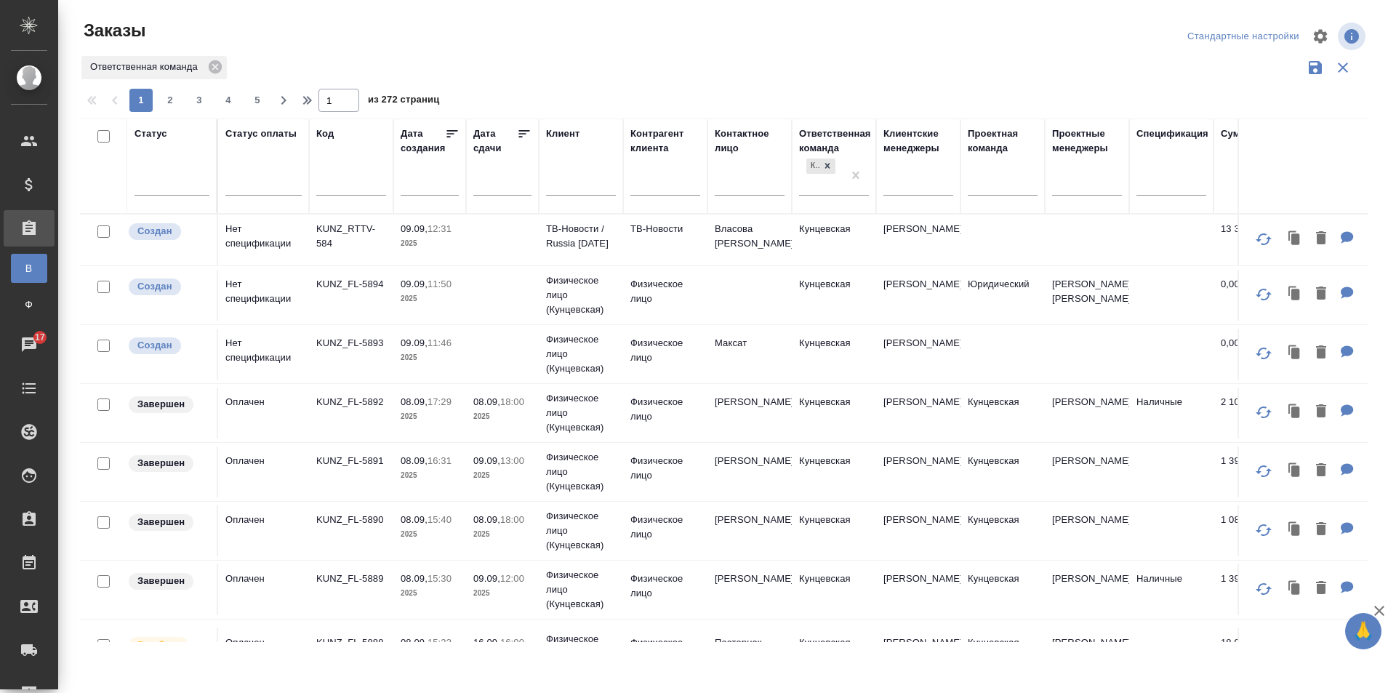
click at [502, 177] on input "text" at bounding box center [506, 183] width 49 height 20
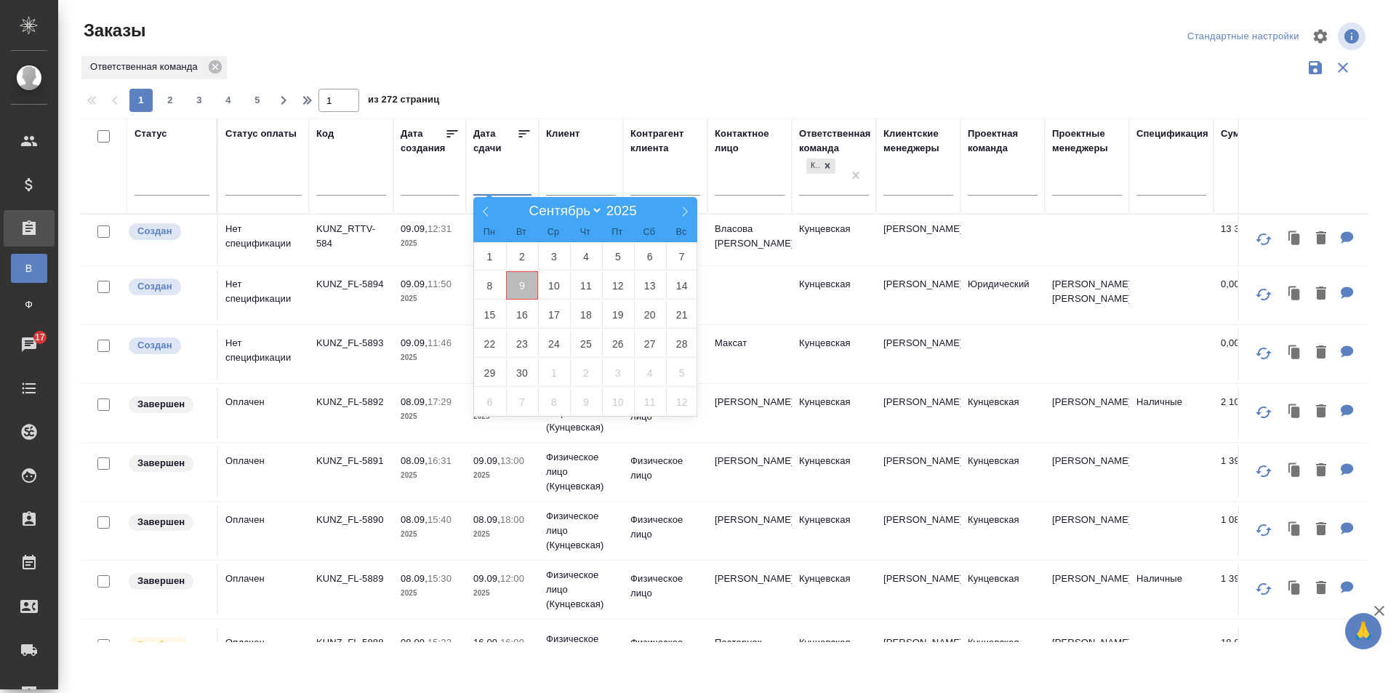
click at [531, 291] on span "9" at bounding box center [522, 285] width 32 height 28
type div "2025-09-08T21:00:00.000Z"
click at [674, 288] on span "14" at bounding box center [682, 285] width 32 height 28
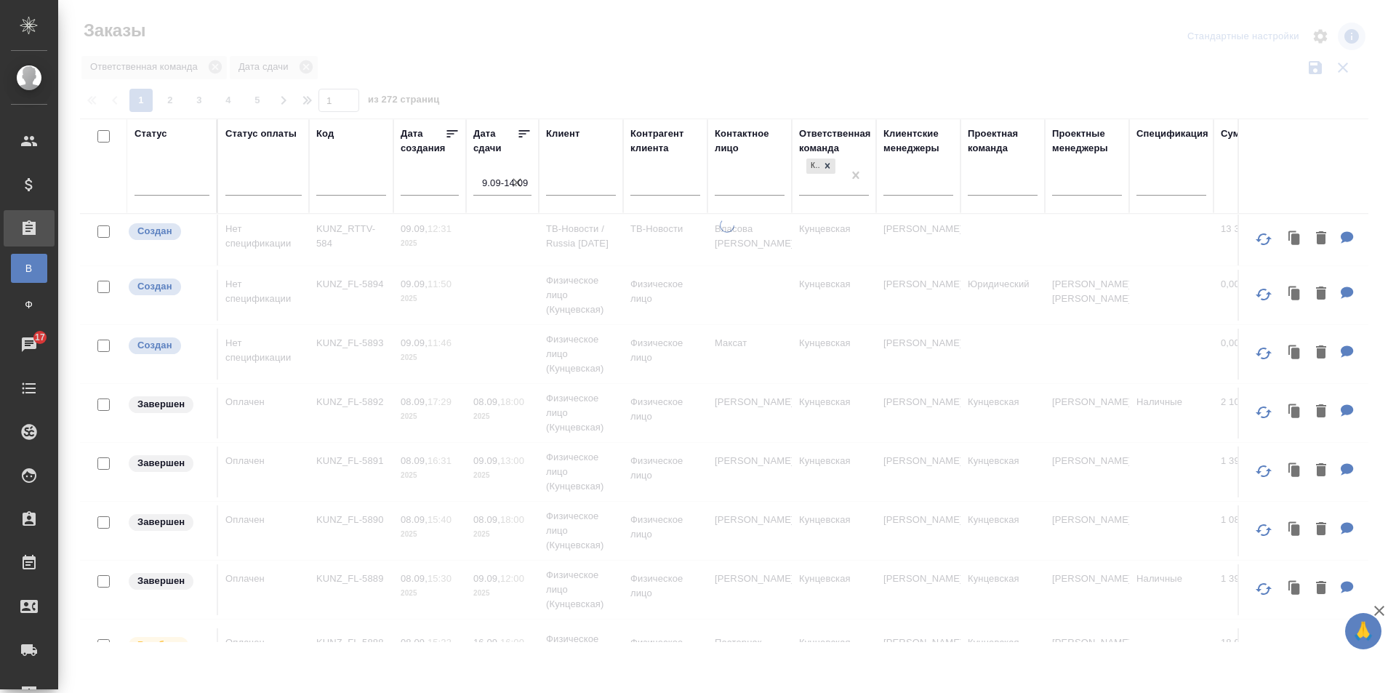
click at [518, 129] on icon at bounding box center [524, 134] width 15 height 15
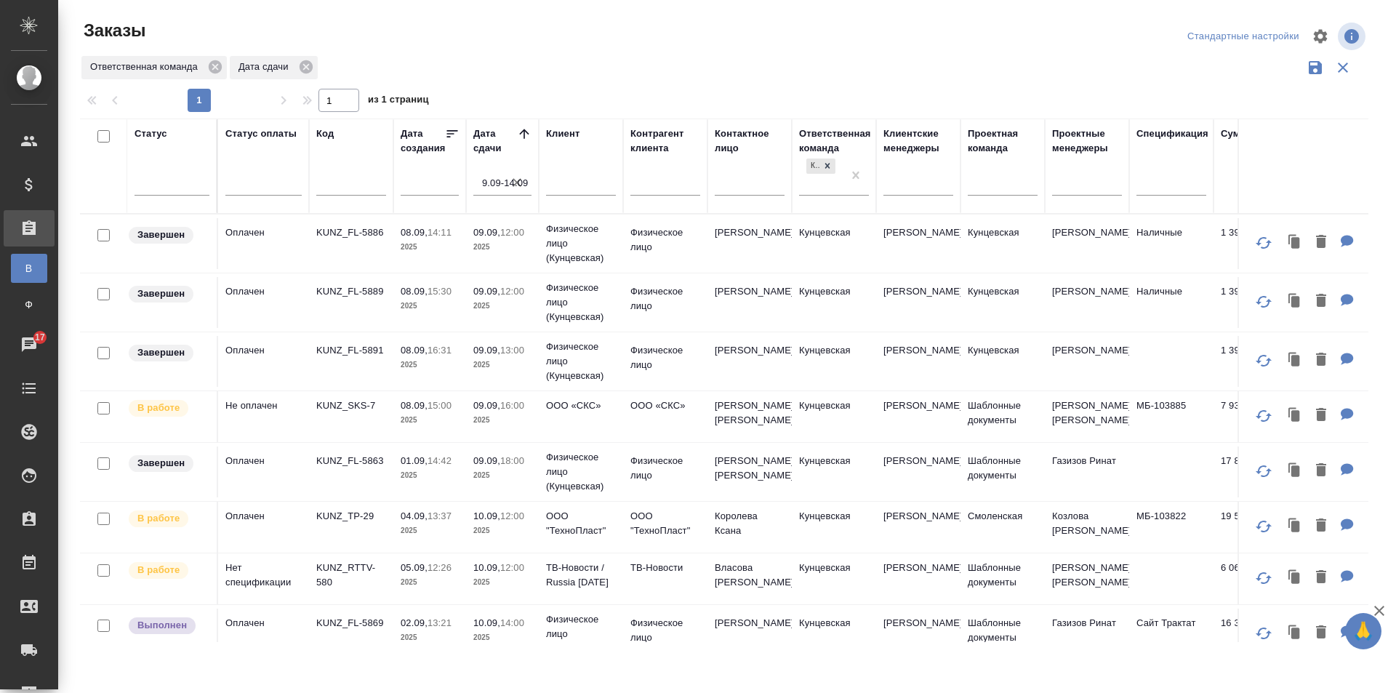
click at [553, 558] on td "ТВ-Новости / Russia [DATE]" at bounding box center [581, 578] width 84 height 51
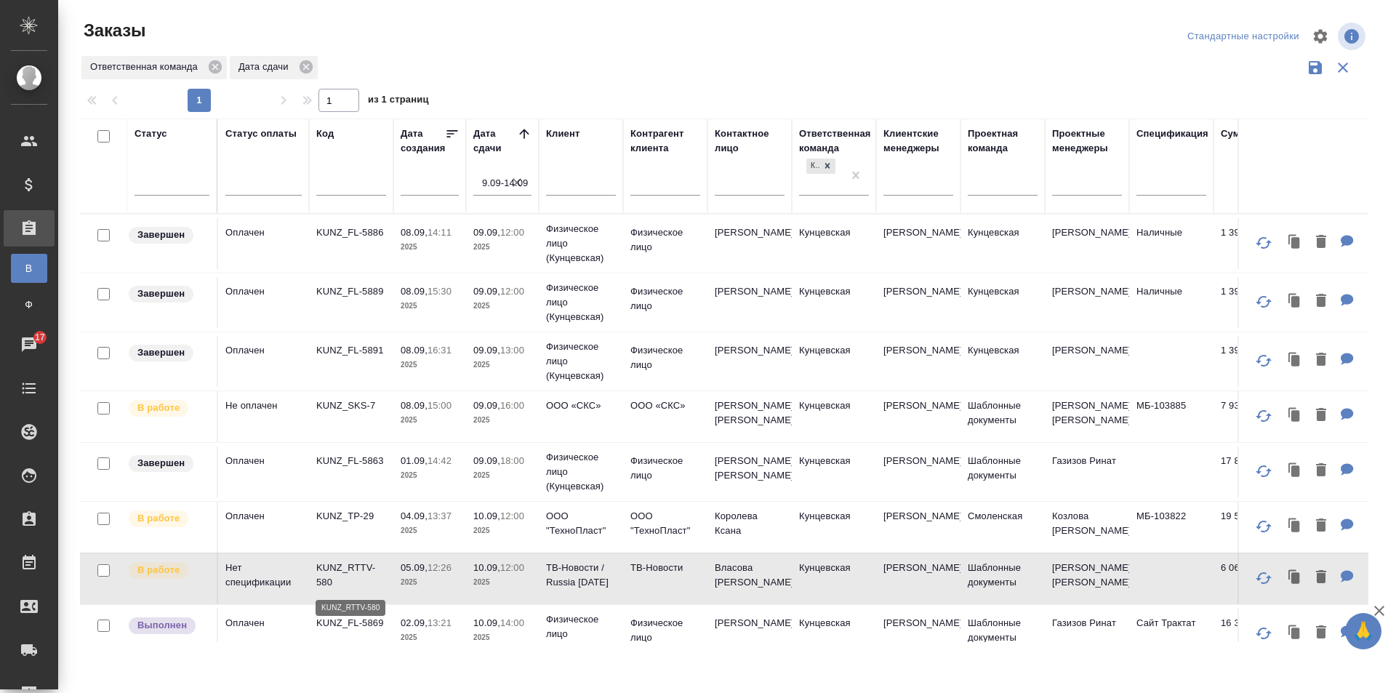
click at [348, 564] on p "KUNZ_RTTV-580" at bounding box center [351, 575] width 70 height 29
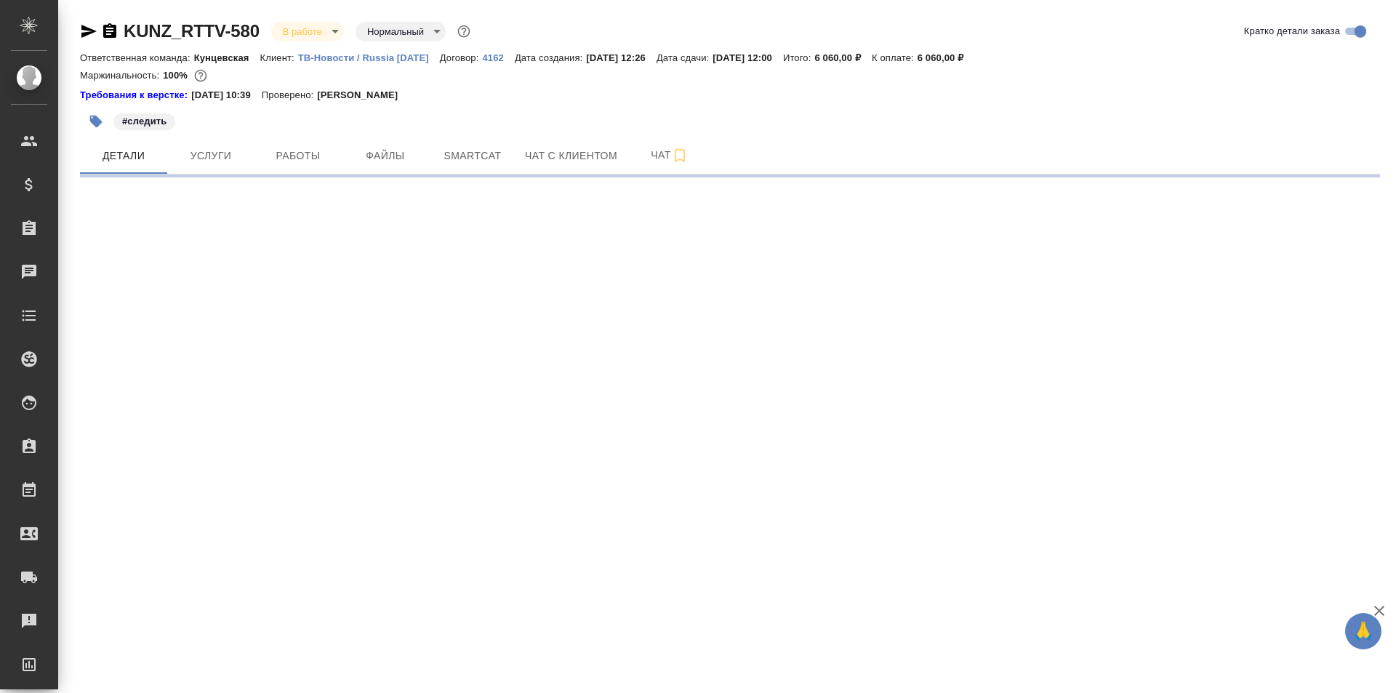
select select "RU"
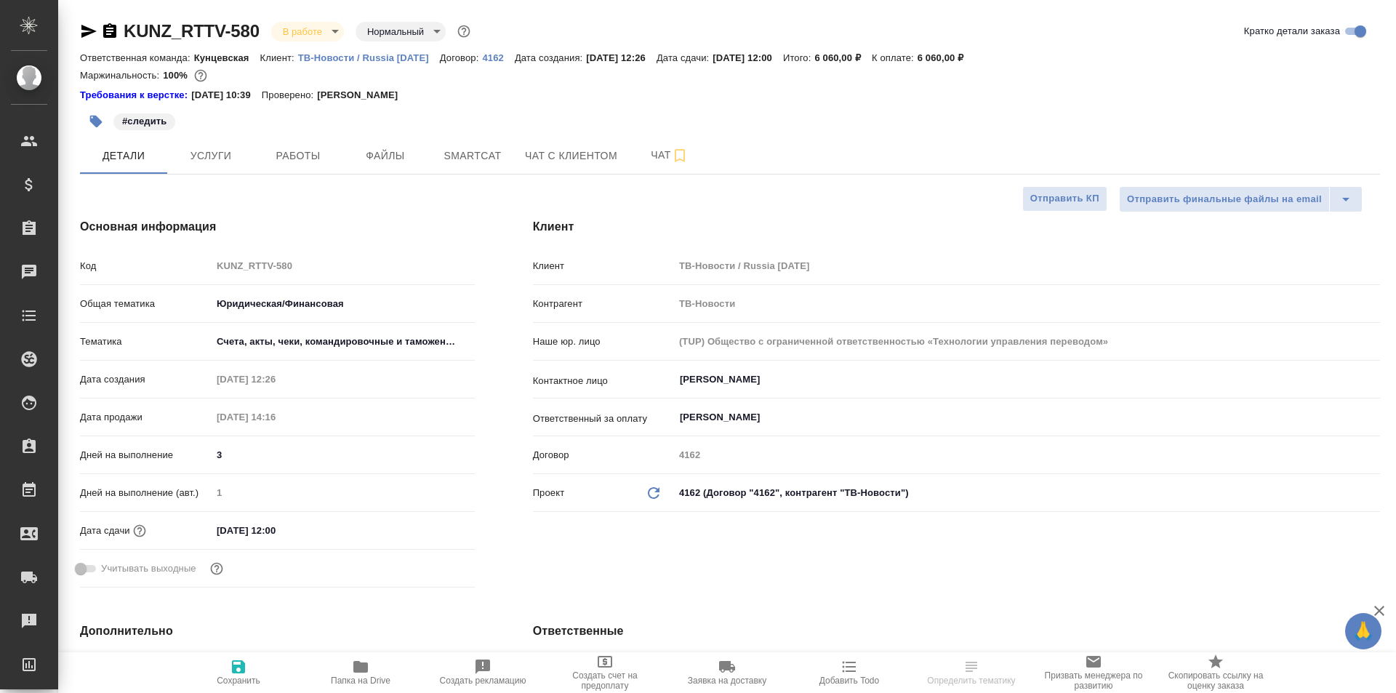
type textarea "x"
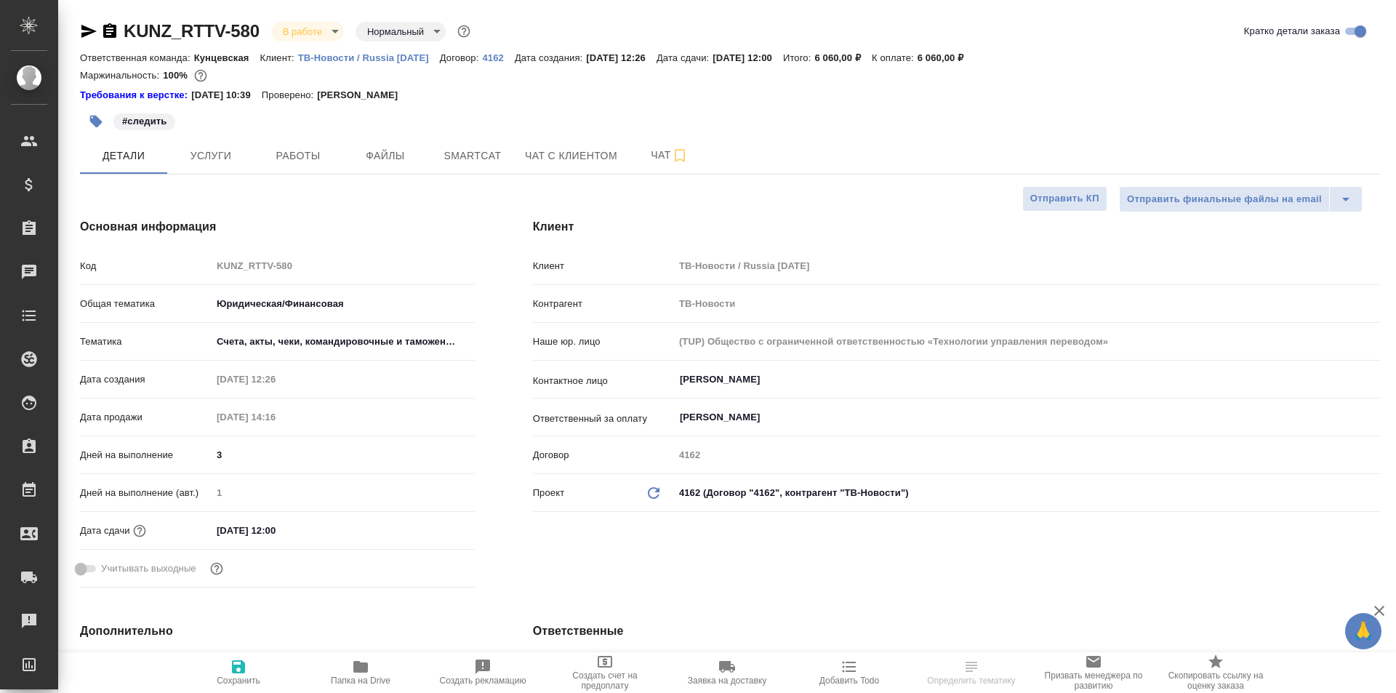
type textarea "x"
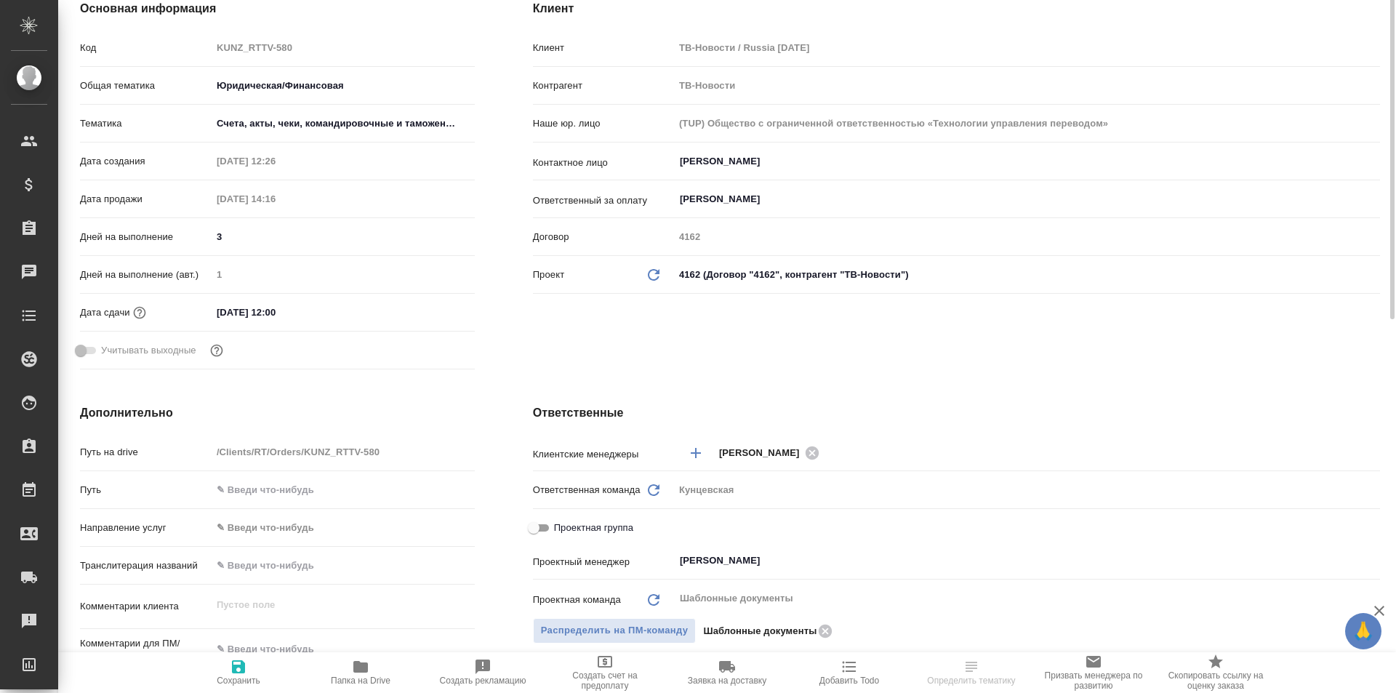
scroll to position [73, 0]
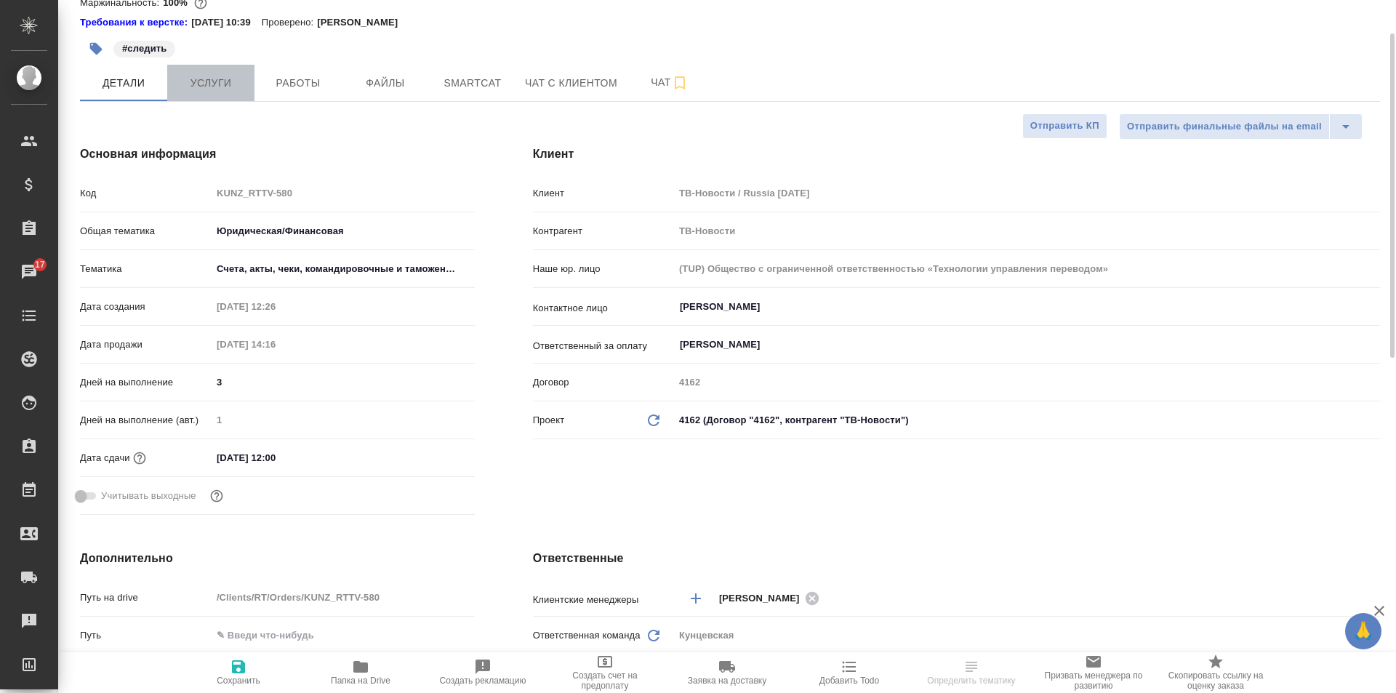
click at [187, 78] on span "Услуги" at bounding box center [211, 83] width 70 height 18
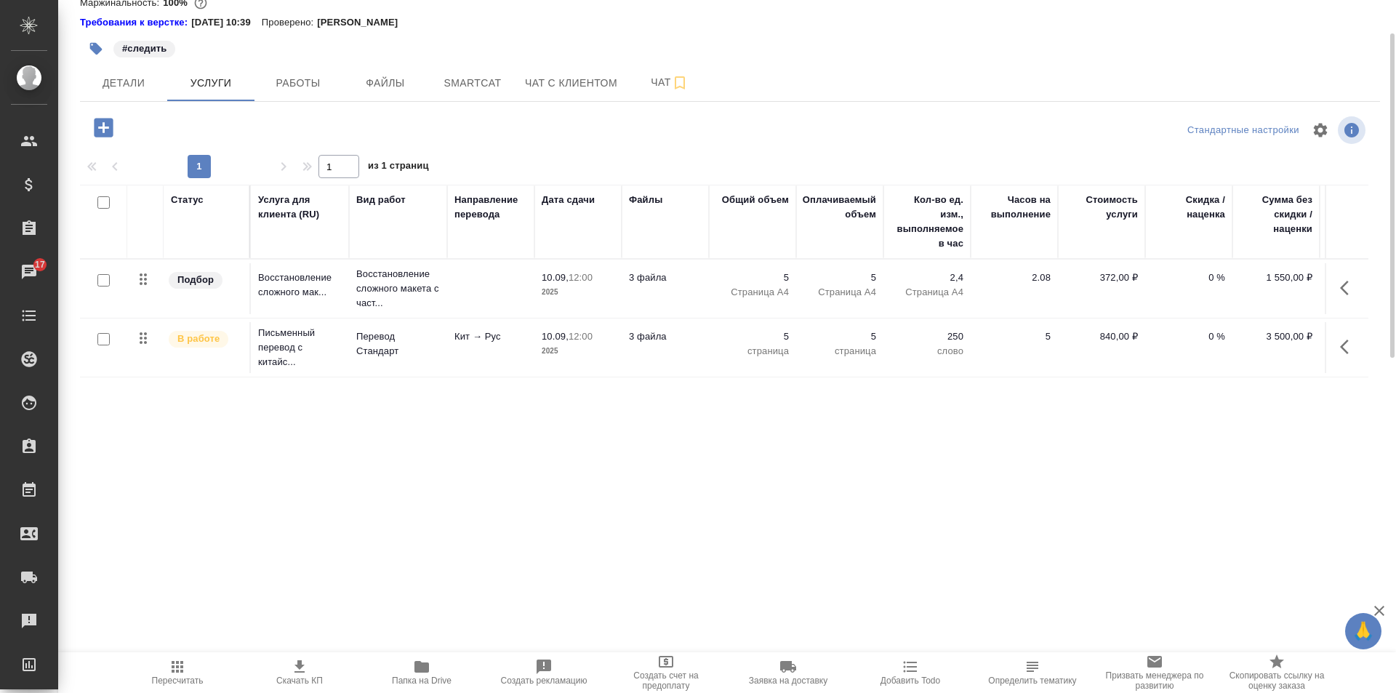
scroll to position [0, 82]
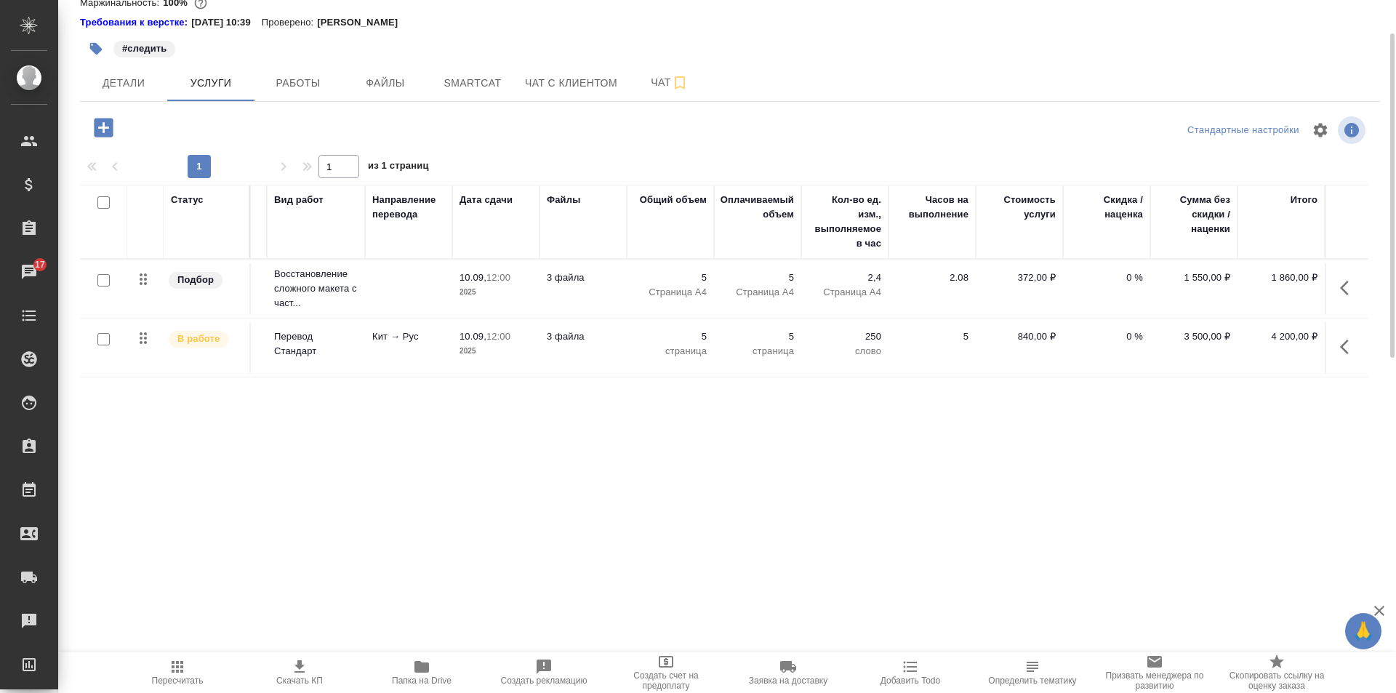
click at [564, 337] on p "3 файла" at bounding box center [583, 336] width 73 height 15
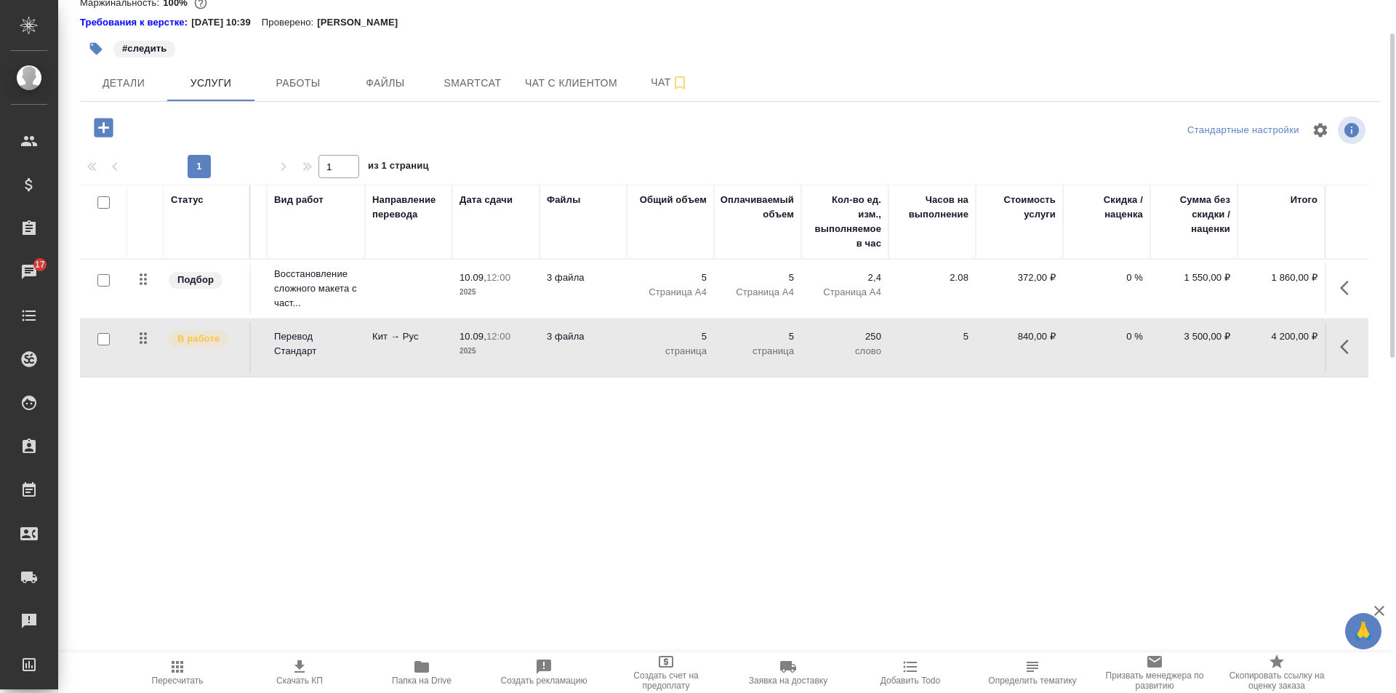
click at [568, 333] on p "3 файла" at bounding box center [583, 336] width 73 height 15
click at [389, 89] on span "Файлы" at bounding box center [385, 83] width 70 height 18
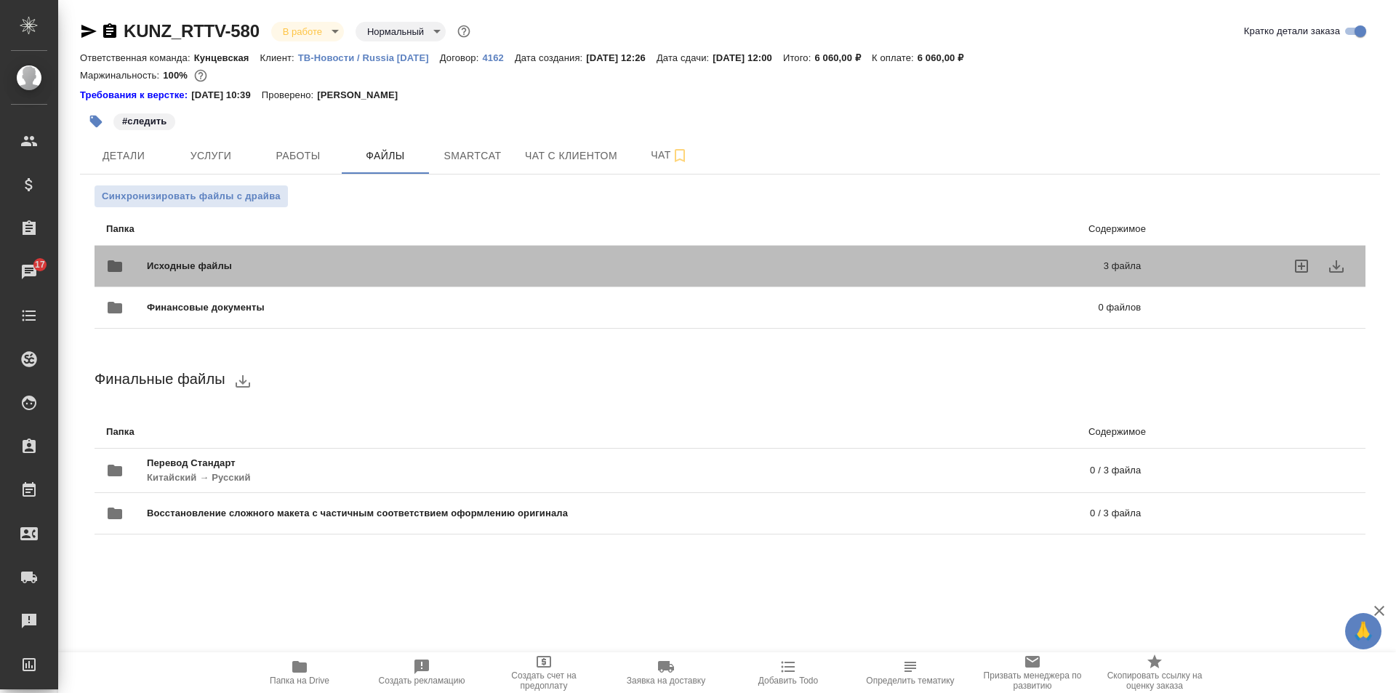
click at [309, 272] on span "Исходные файлы" at bounding box center [407, 266] width 521 height 15
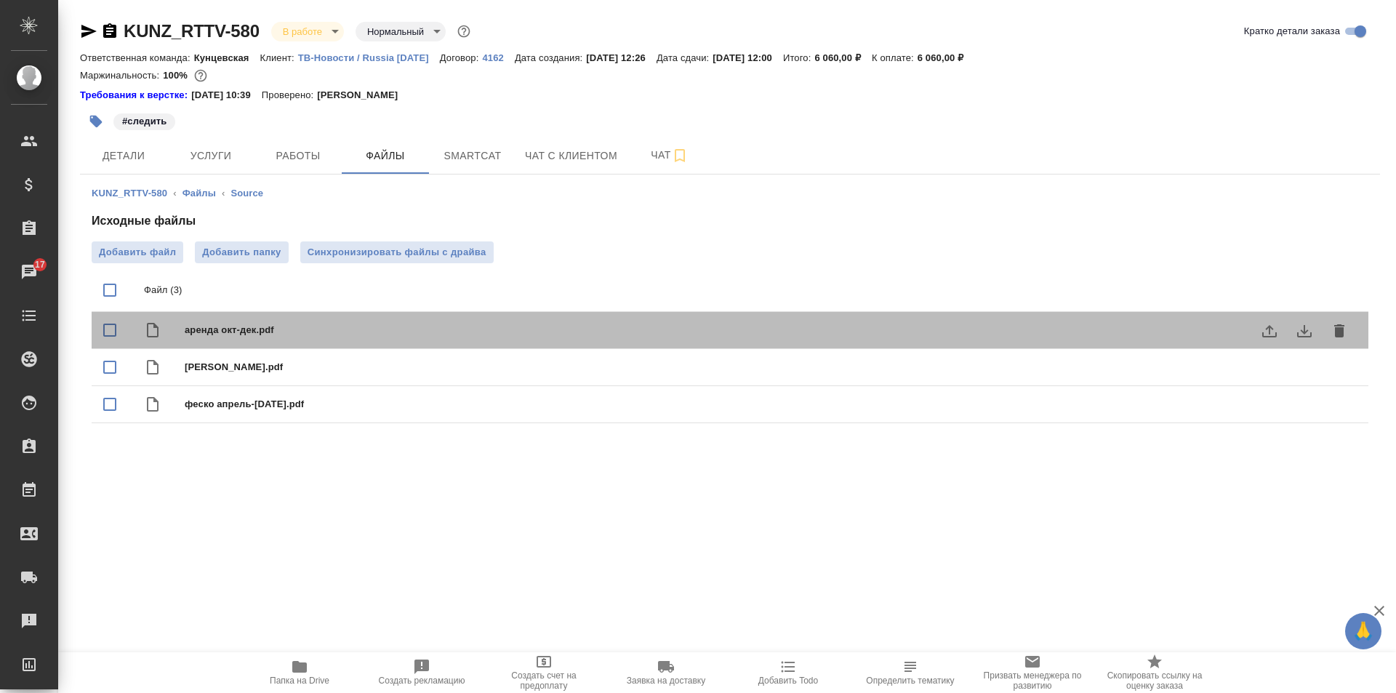
click at [281, 333] on span "аренда окт-дек.pdf" at bounding box center [759, 330] width 1149 height 15
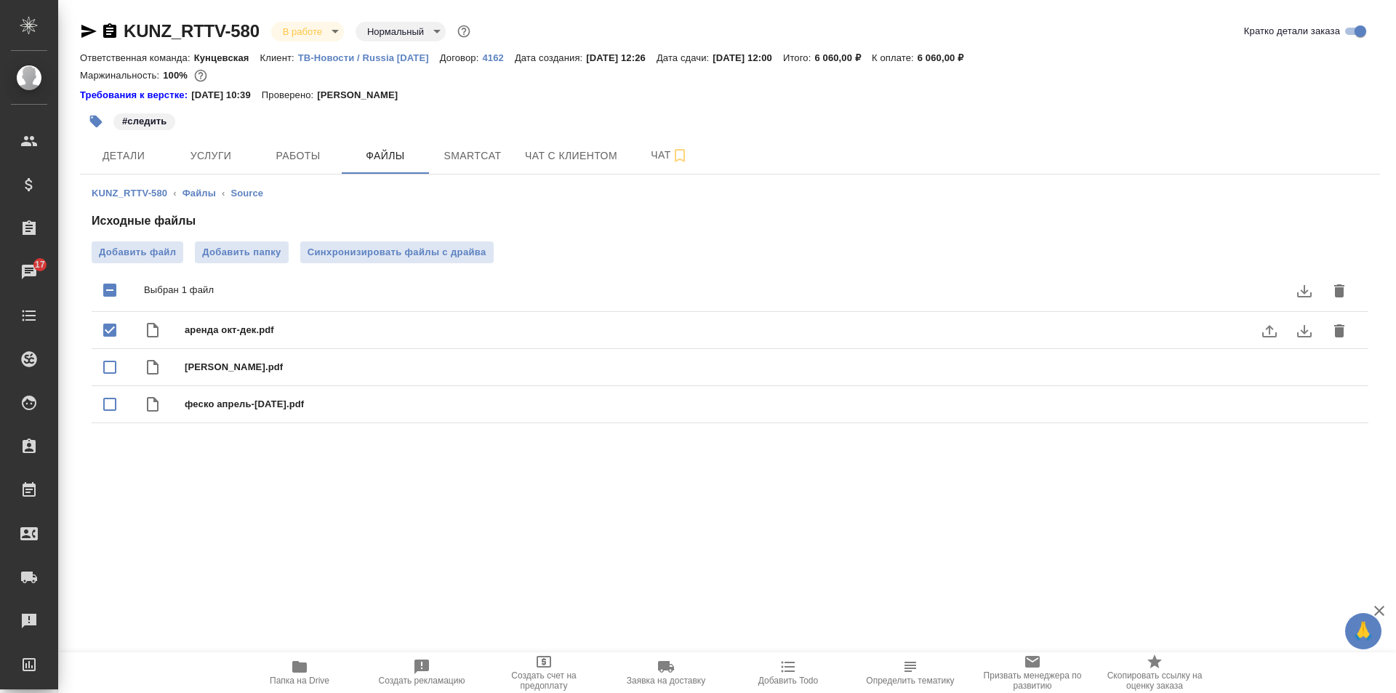
click at [277, 333] on span "аренда окт-дек.pdf" at bounding box center [759, 330] width 1149 height 15
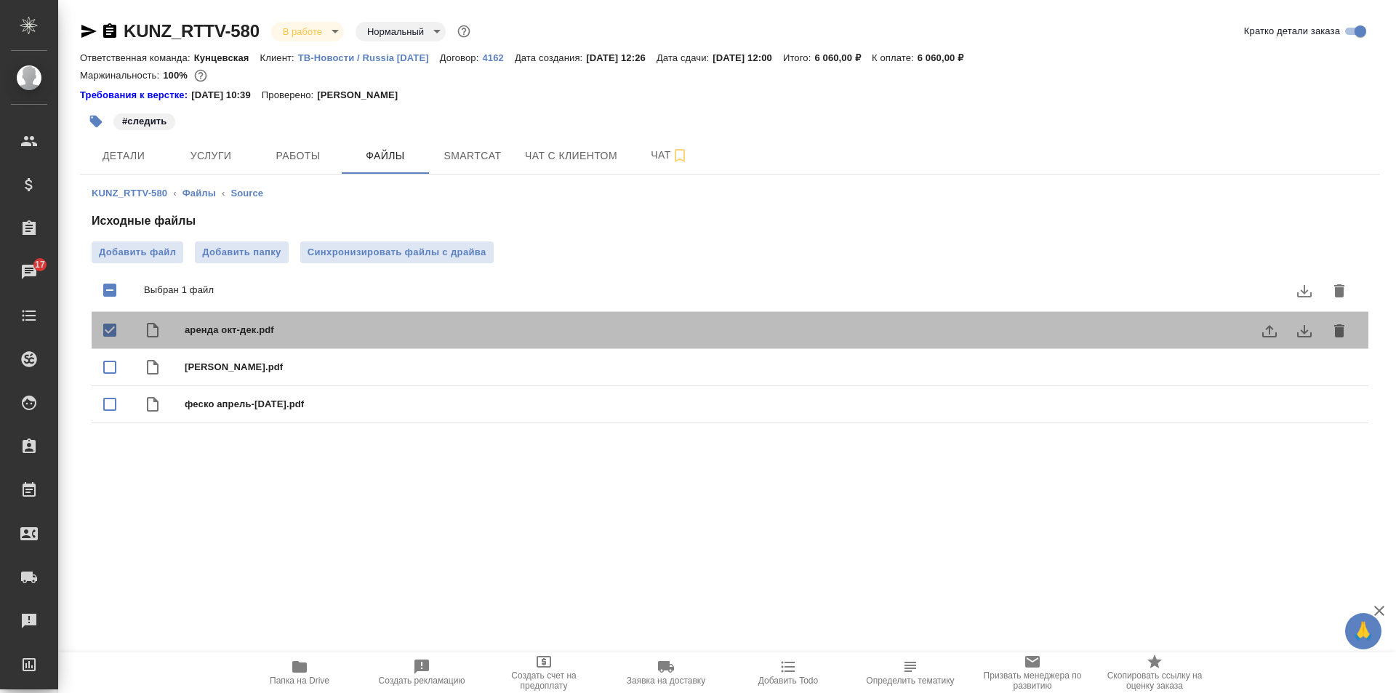
click at [251, 333] on span "аренда окт-дек.pdf" at bounding box center [759, 330] width 1149 height 15
checkbox input "false"
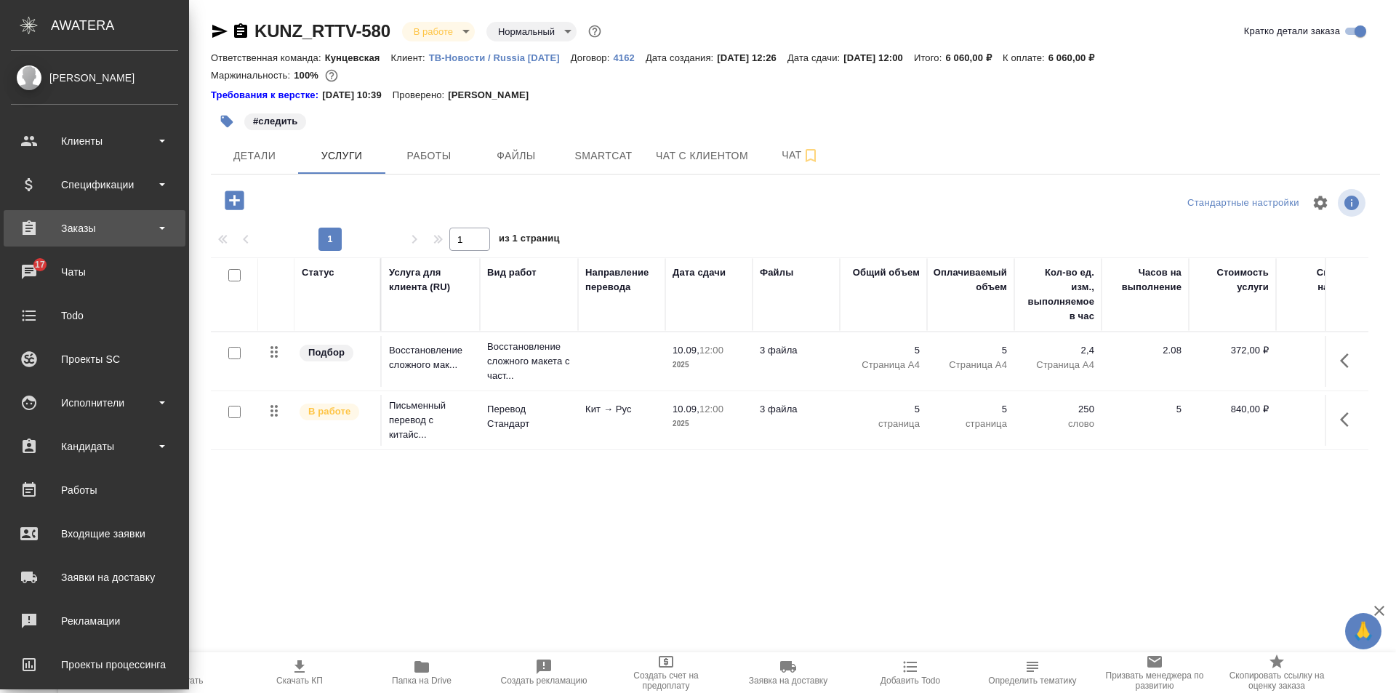
click at [52, 228] on div "Заказы" at bounding box center [94, 228] width 167 height 22
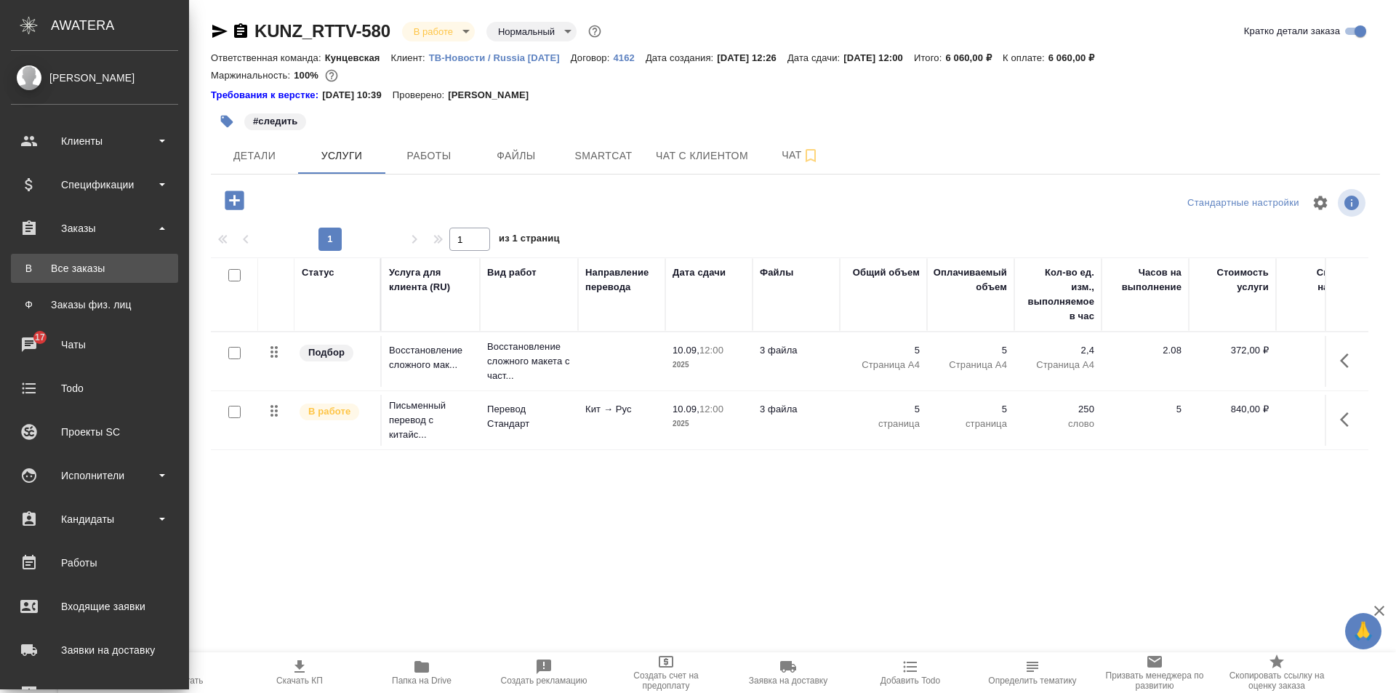
click at [76, 263] on div "Все заказы" at bounding box center [94, 268] width 153 height 15
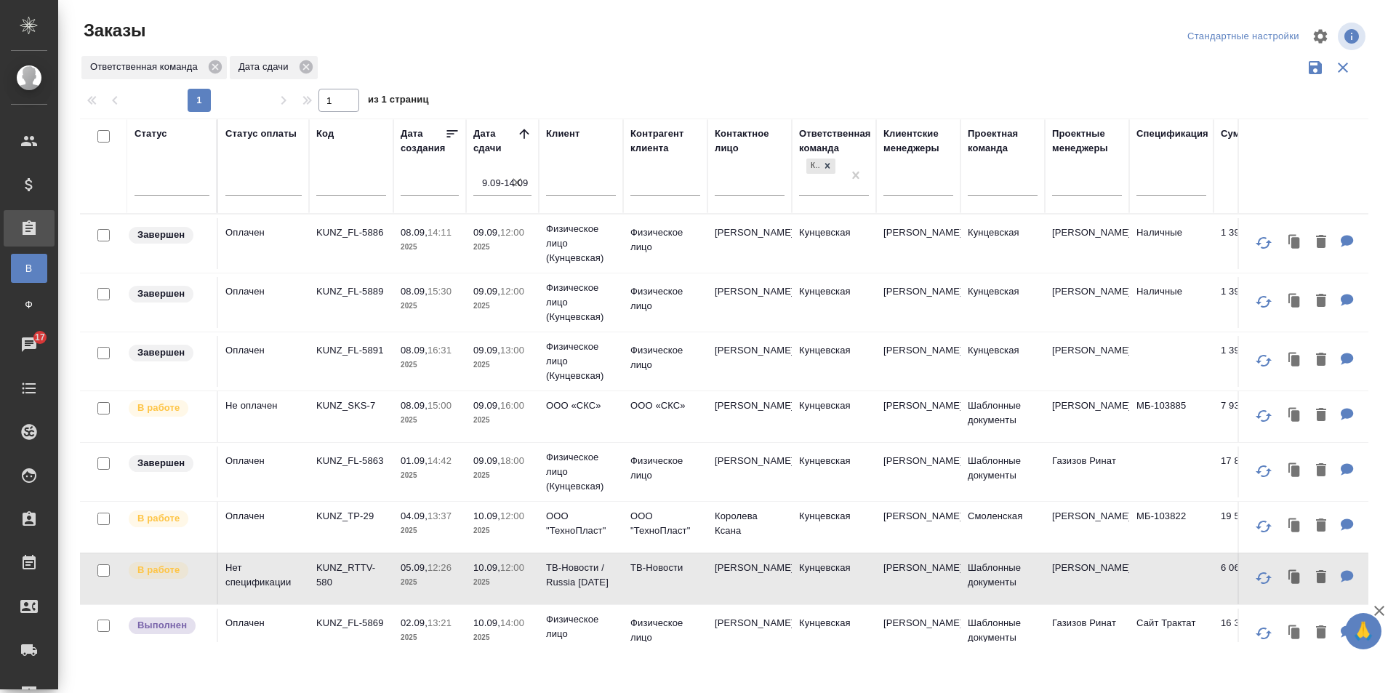
click at [1255, 247] on icon "button" at bounding box center [1263, 242] width 17 height 17
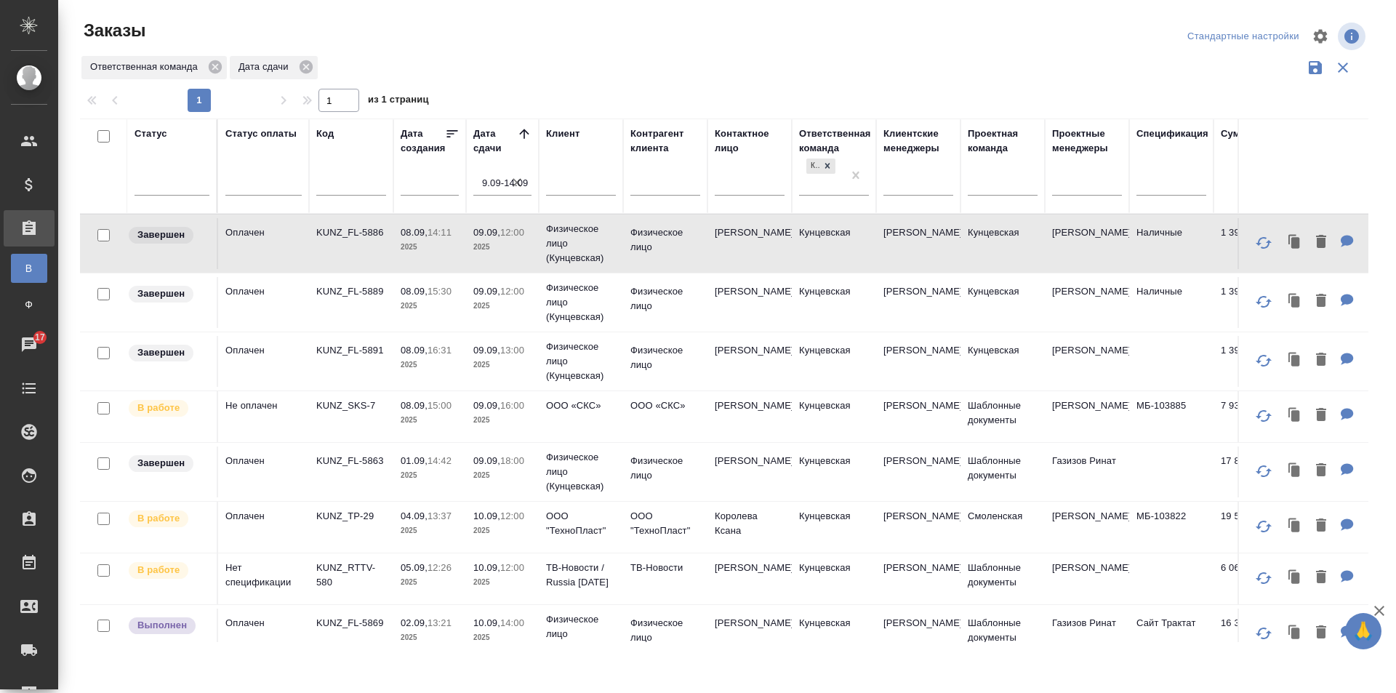
click at [1255, 298] on icon "button" at bounding box center [1263, 301] width 17 height 17
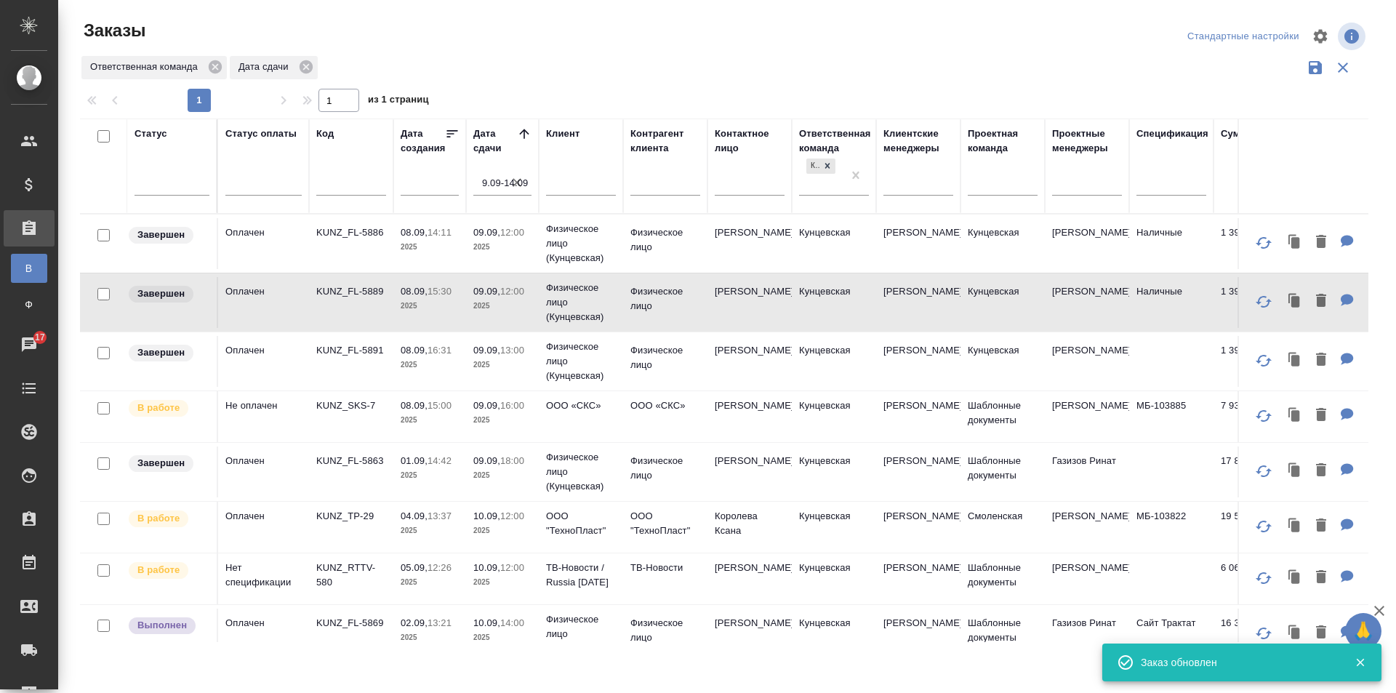
click at [1254, 347] on button "button" at bounding box center [1263, 360] width 35 height 35
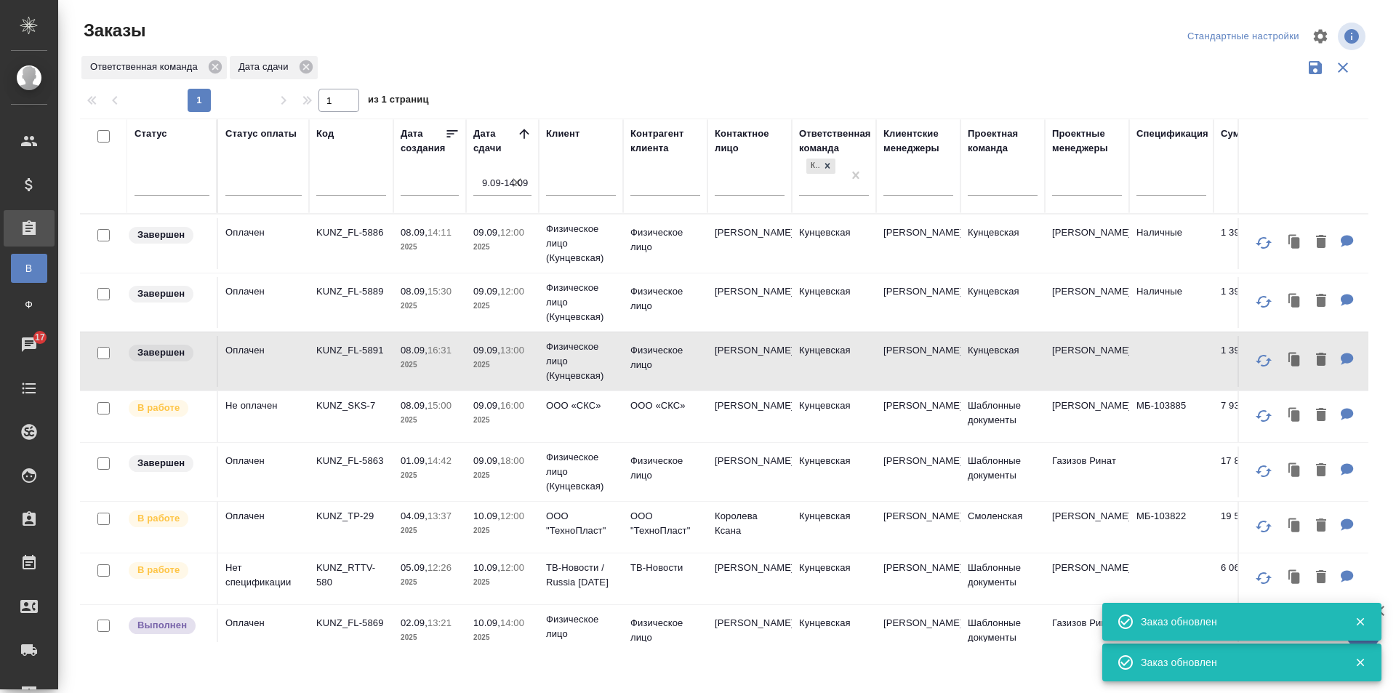
click at [1255, 418] on icon "button" at bounding box center [1263, 415] width 17 height 17
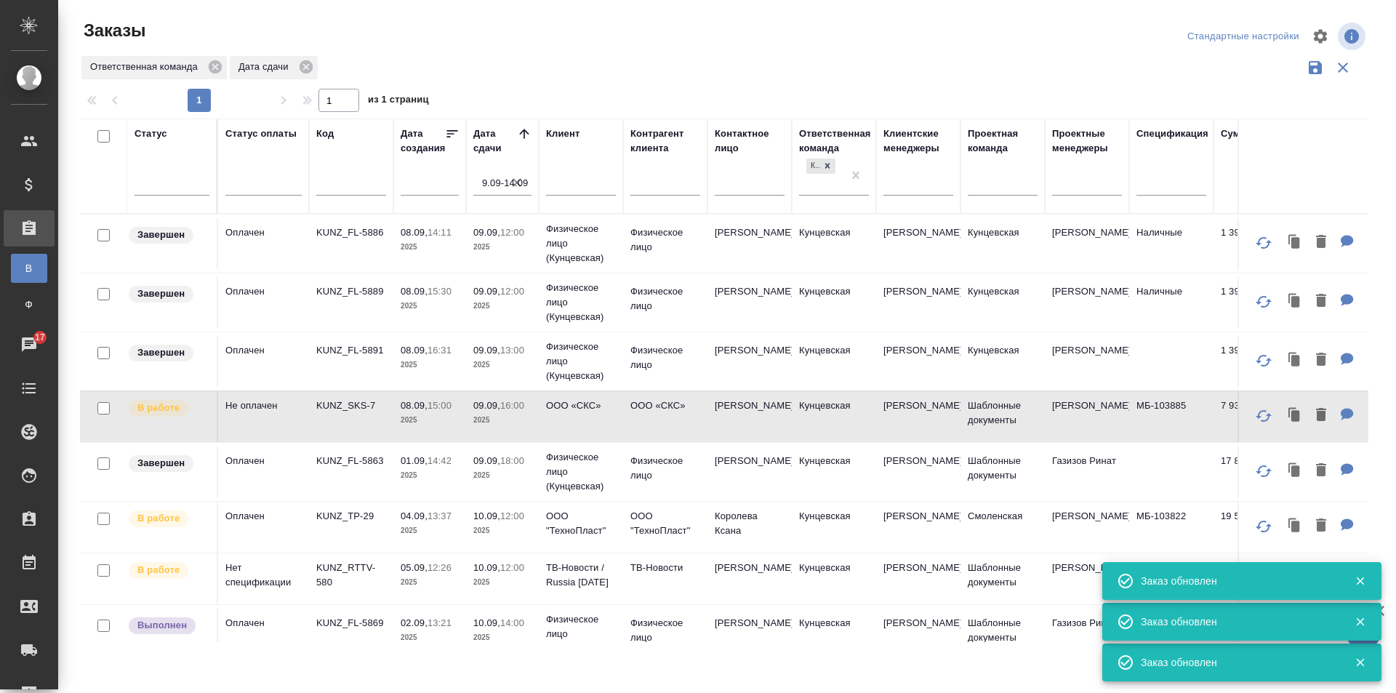
click at [1256, 466] on icon "button" at bounding box center [1264, 471] width 16 height 12
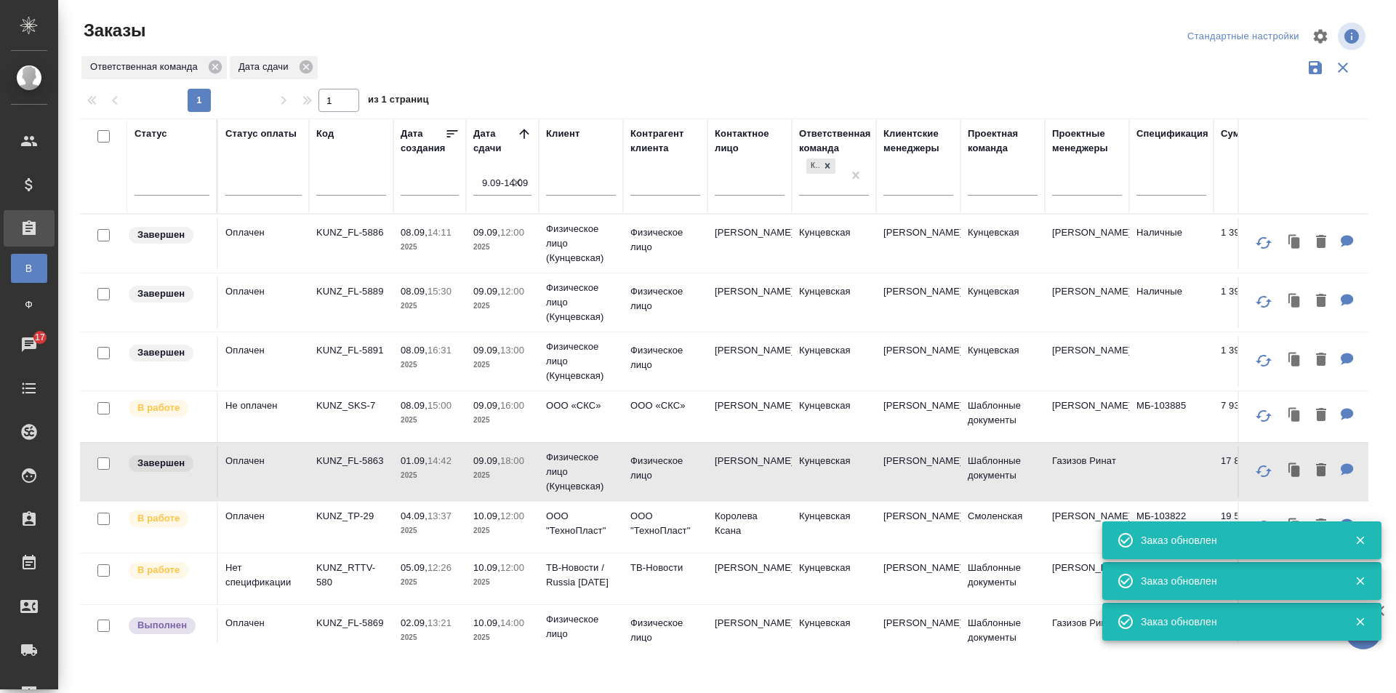
click at [1255, 518] on icon "button" at bounding box center [1263, 526] width 17 height 17
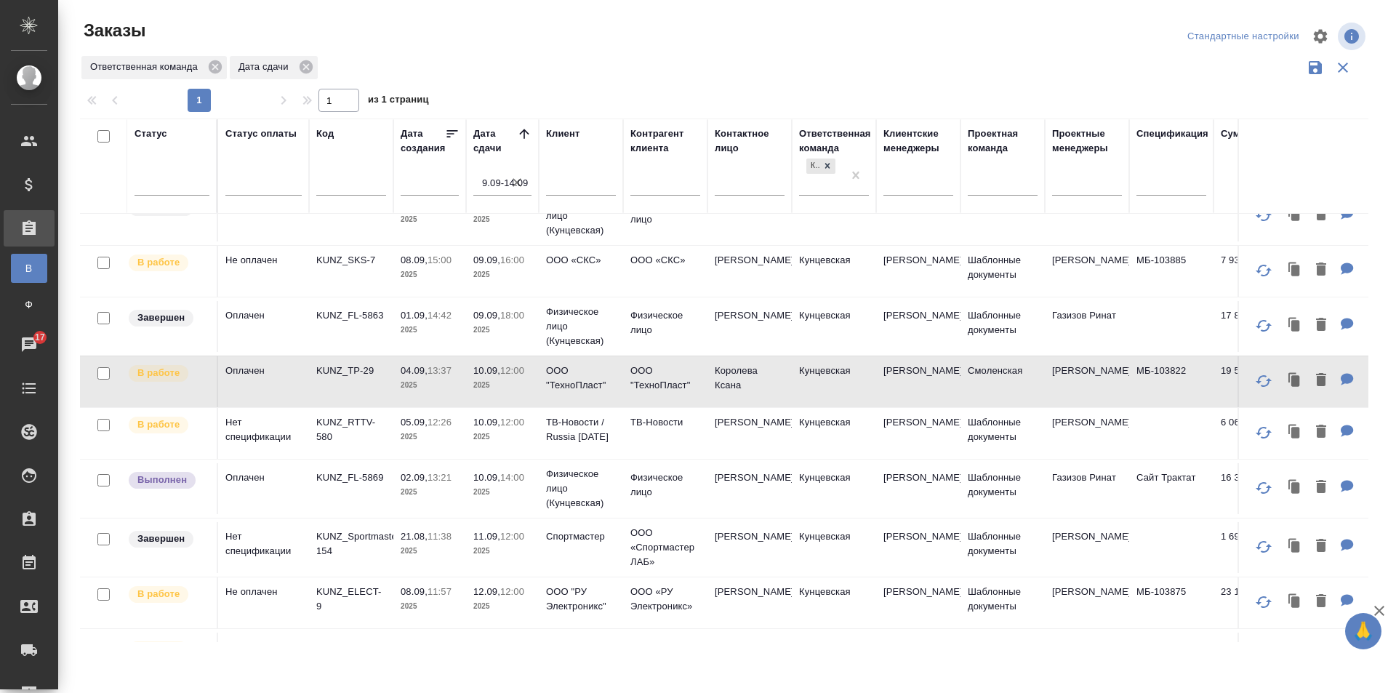
scroll to position [218, 0]
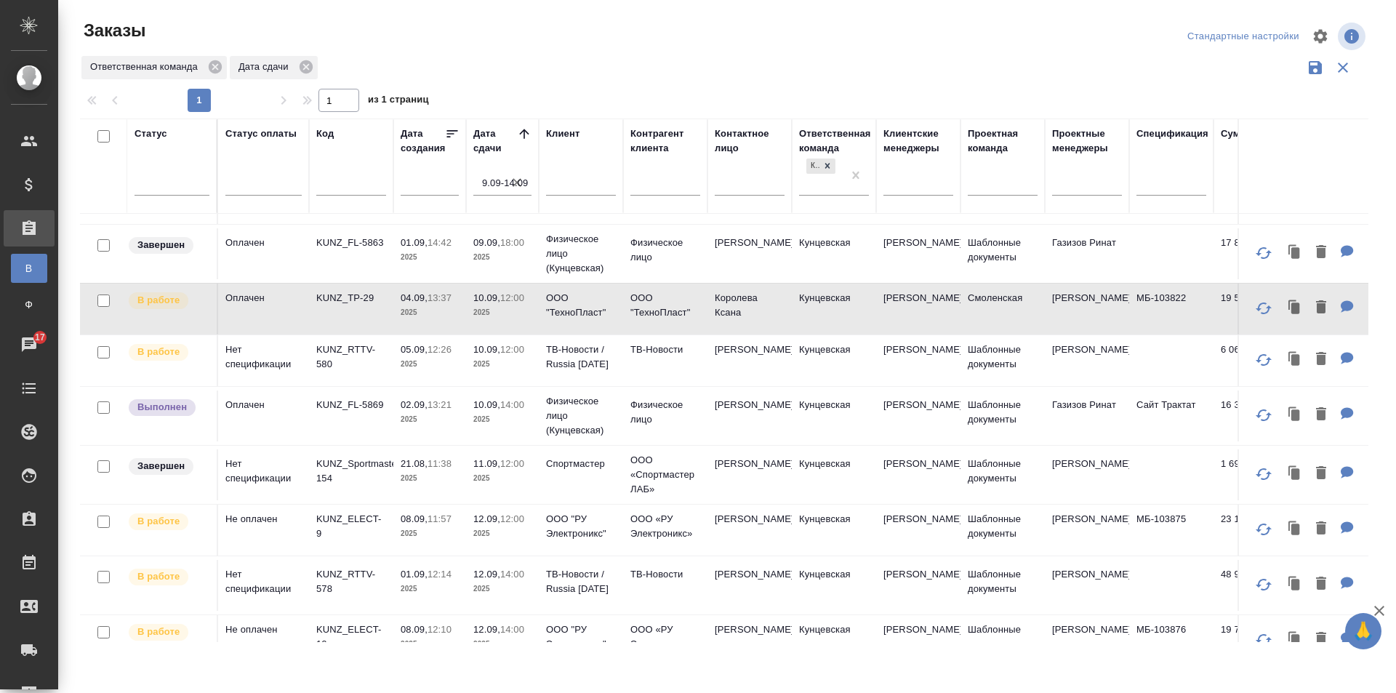
click at [1255, 357] on icon "button" at bounding box center [1263, 359] width 17 height 17
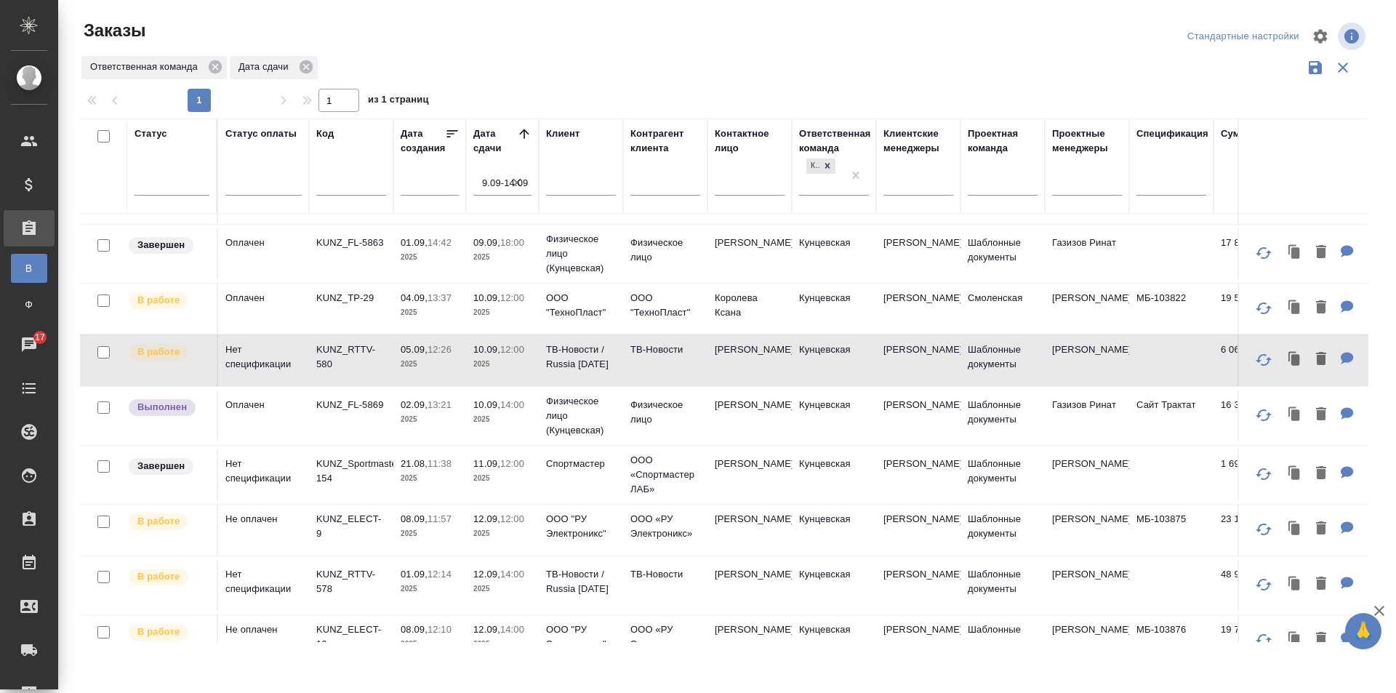
click at [1246, 406] on button "button" at bounding box center [1263, 415] width 35 height 35
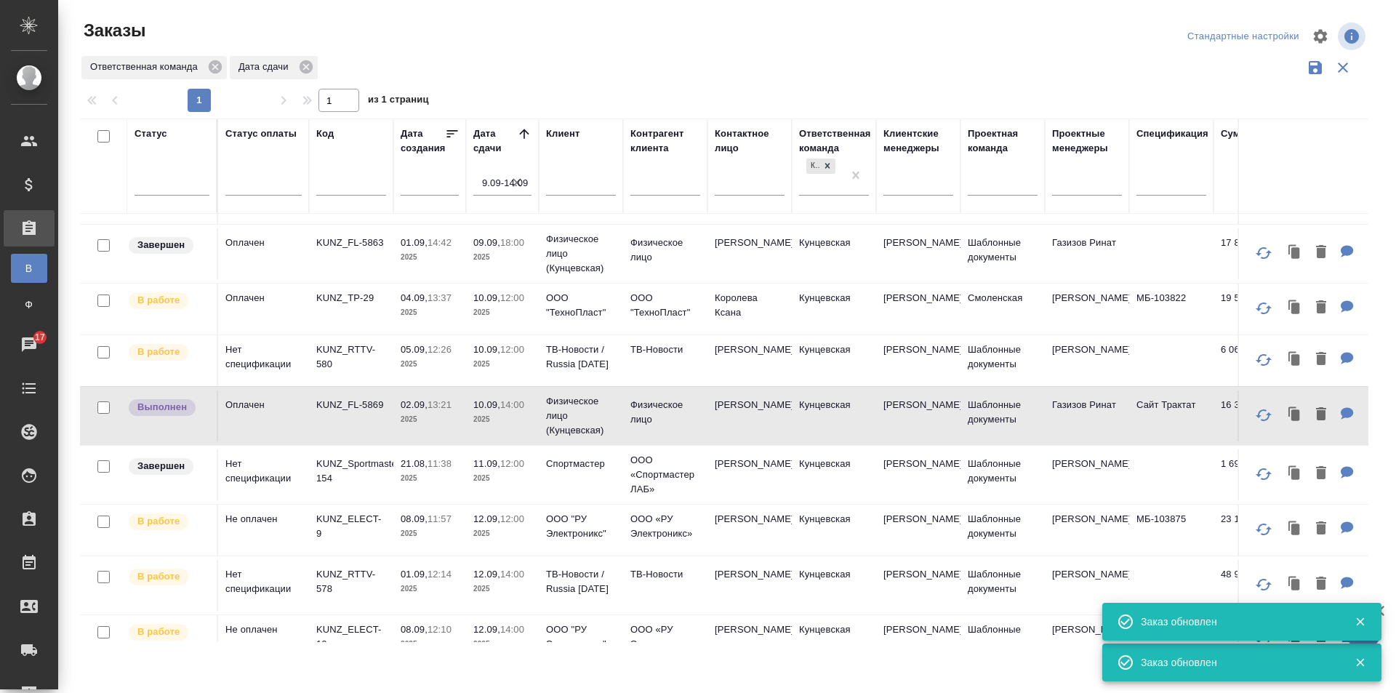
click at [1255, 472] on icon "button" at bounding box center [1263, 473] width 17 height 17
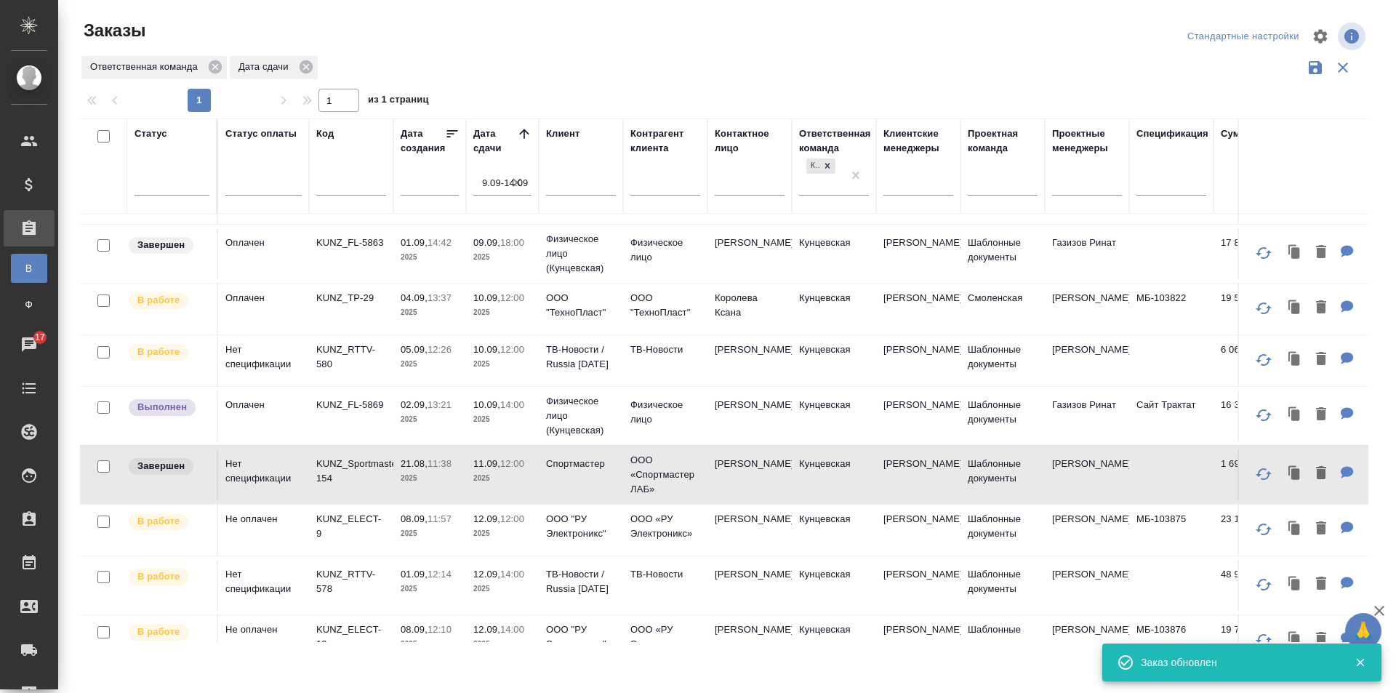
click at [359, 408] on p "KUNZ_FL-5869" at bounding box center [351, 405] width 70 height 15
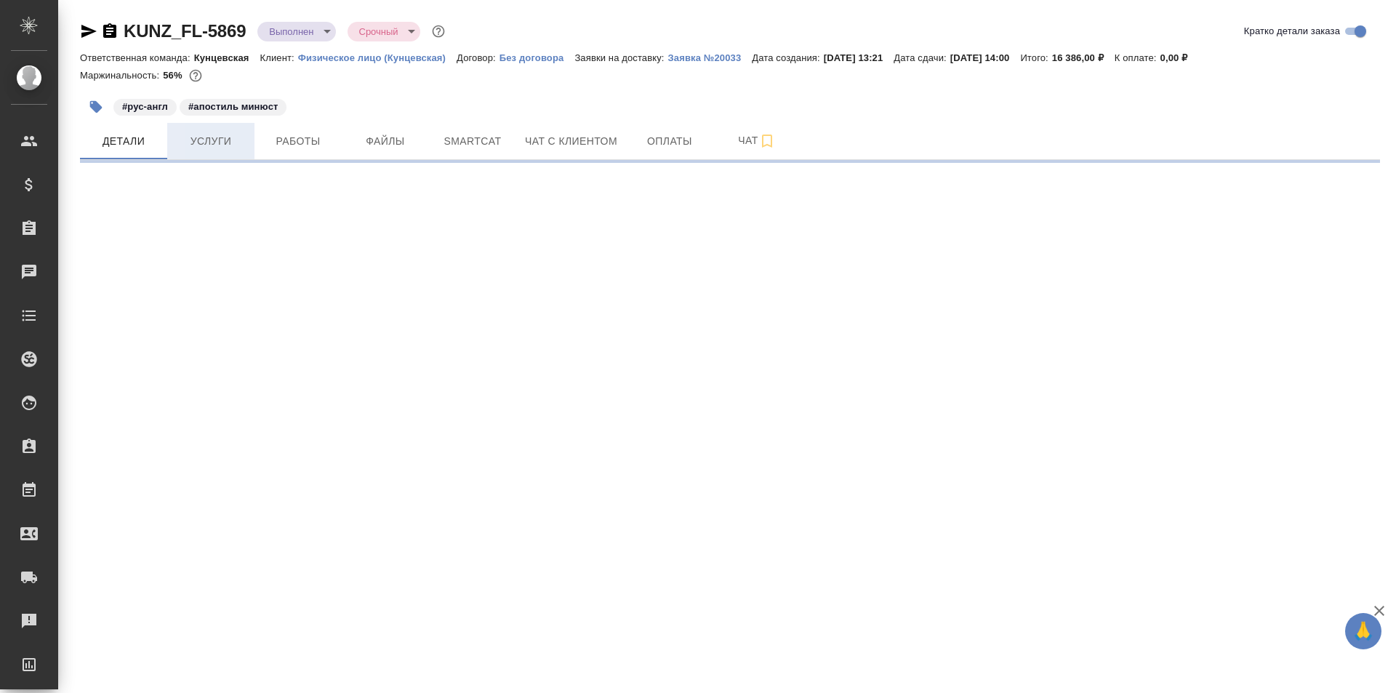
click at [210, 143] on span "Услуги" at bounding box center [211, 141] width 70 height 18
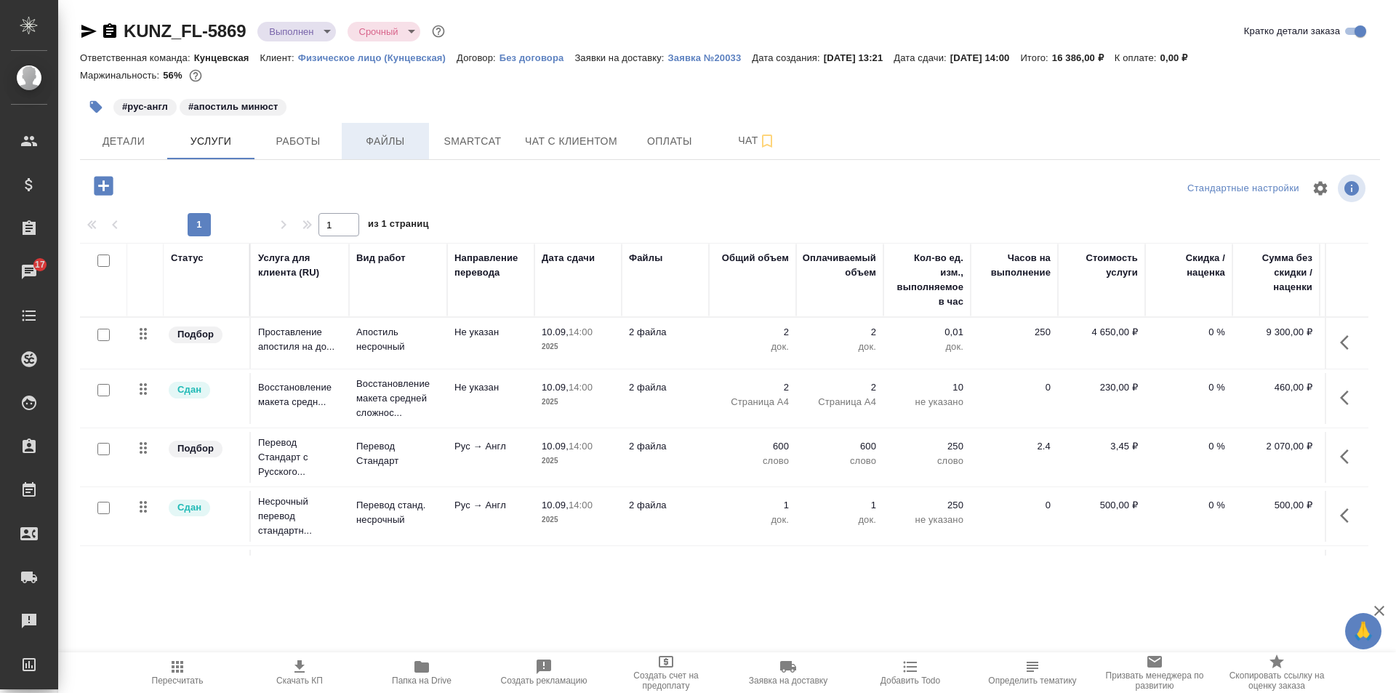
click at [383, 137] on span "Файлы" at bounding box center [385, 141] width 70 height 18
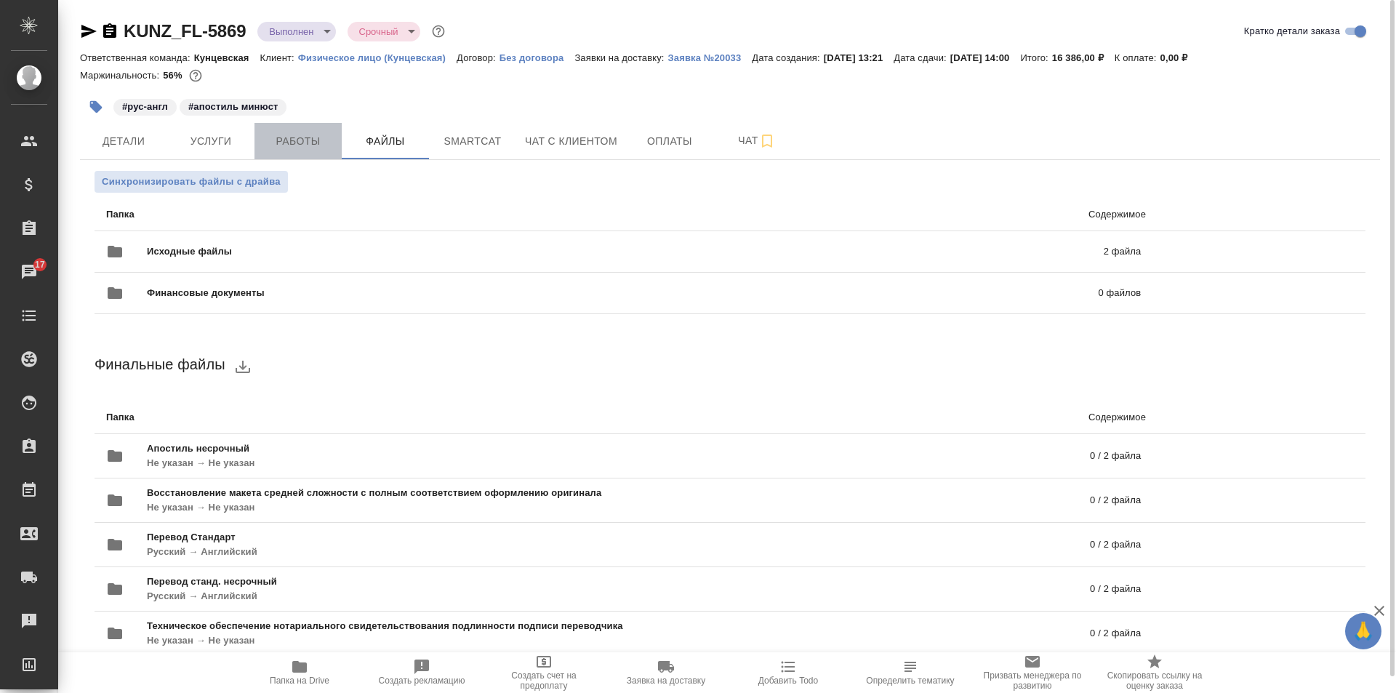
click at [289, 141] on span "Работы" at bounding box center [298, 141] width 70 height 18
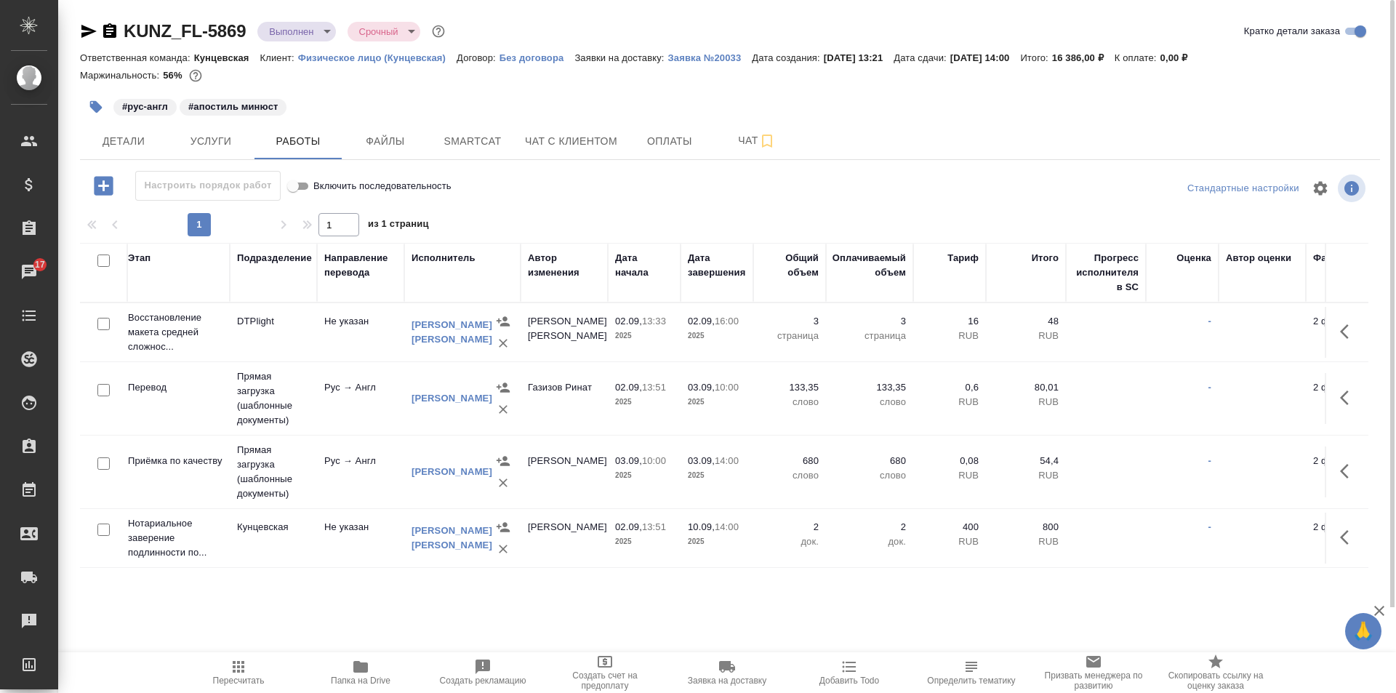
scroll to position [0, 282]
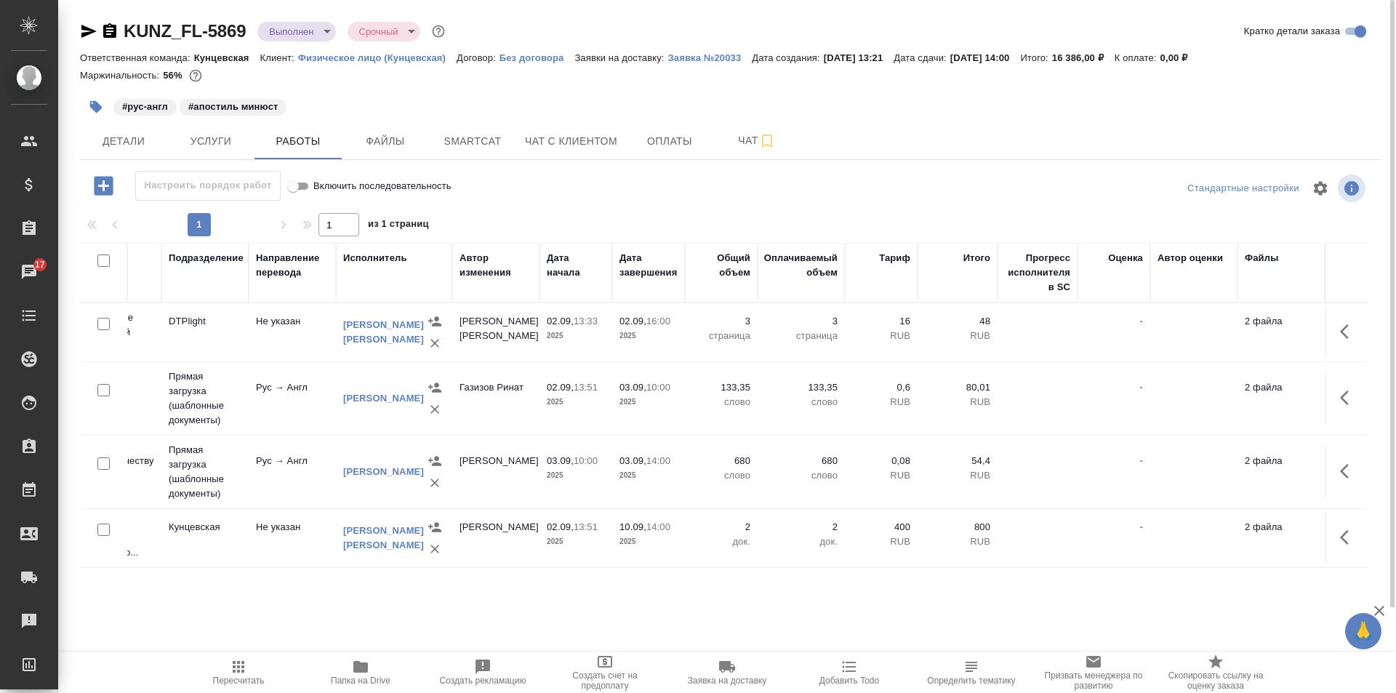
click at [526, 540] on td "[PERSON_NAME]" at bounding box center [495, 538] width 87 height 51
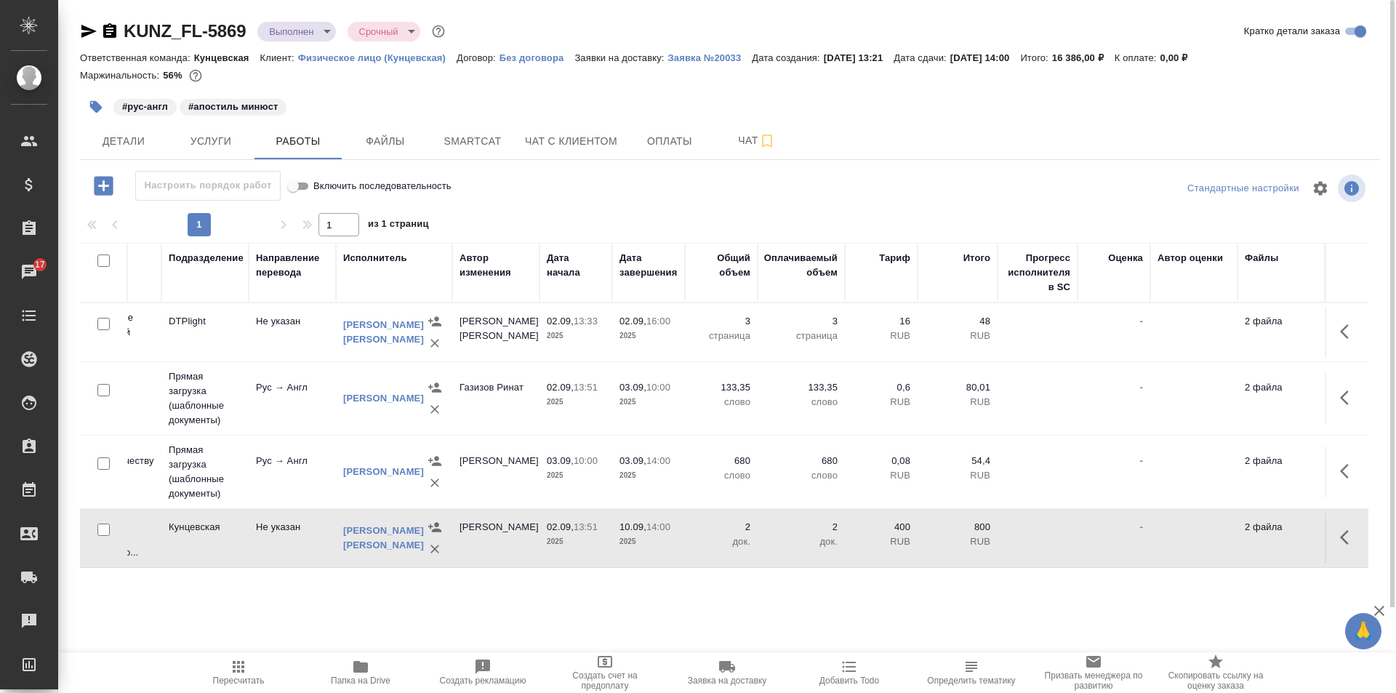
scroll to position [0, 0]
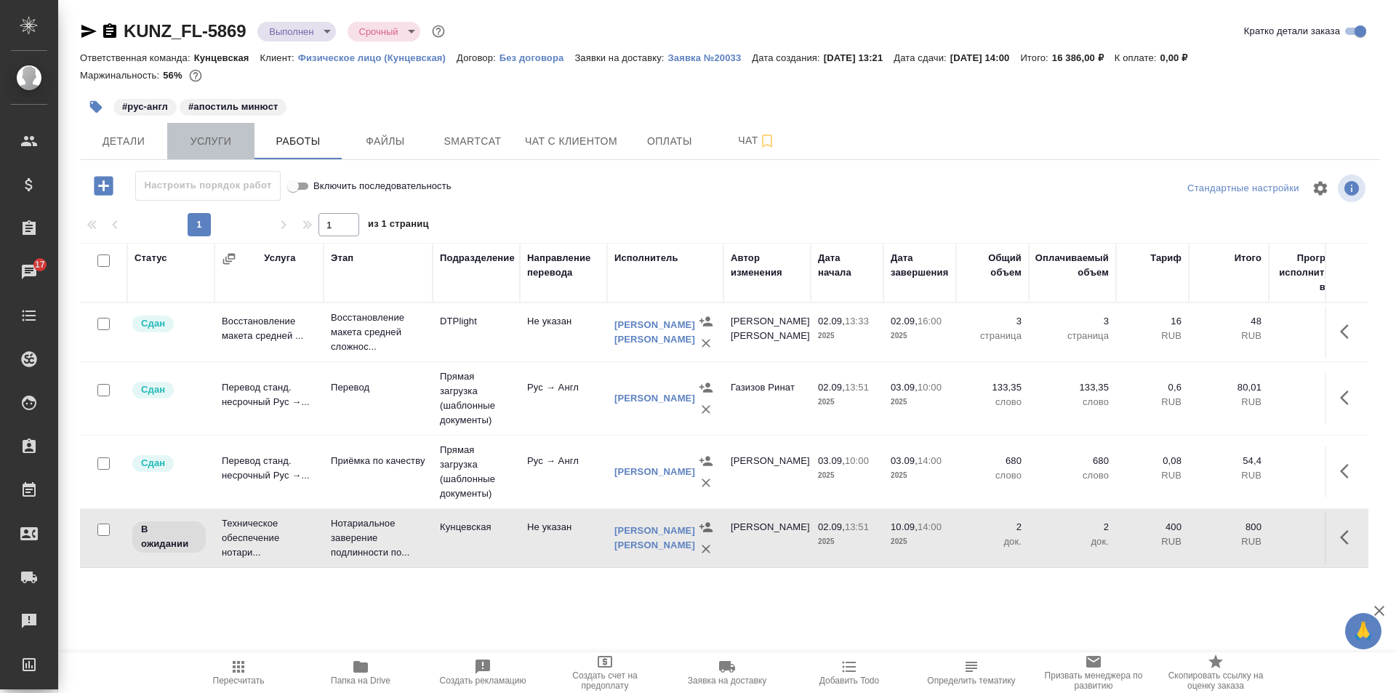
click at [189, 154] on button "Услуги" at bounding box center [210, 141] width 87 height 36
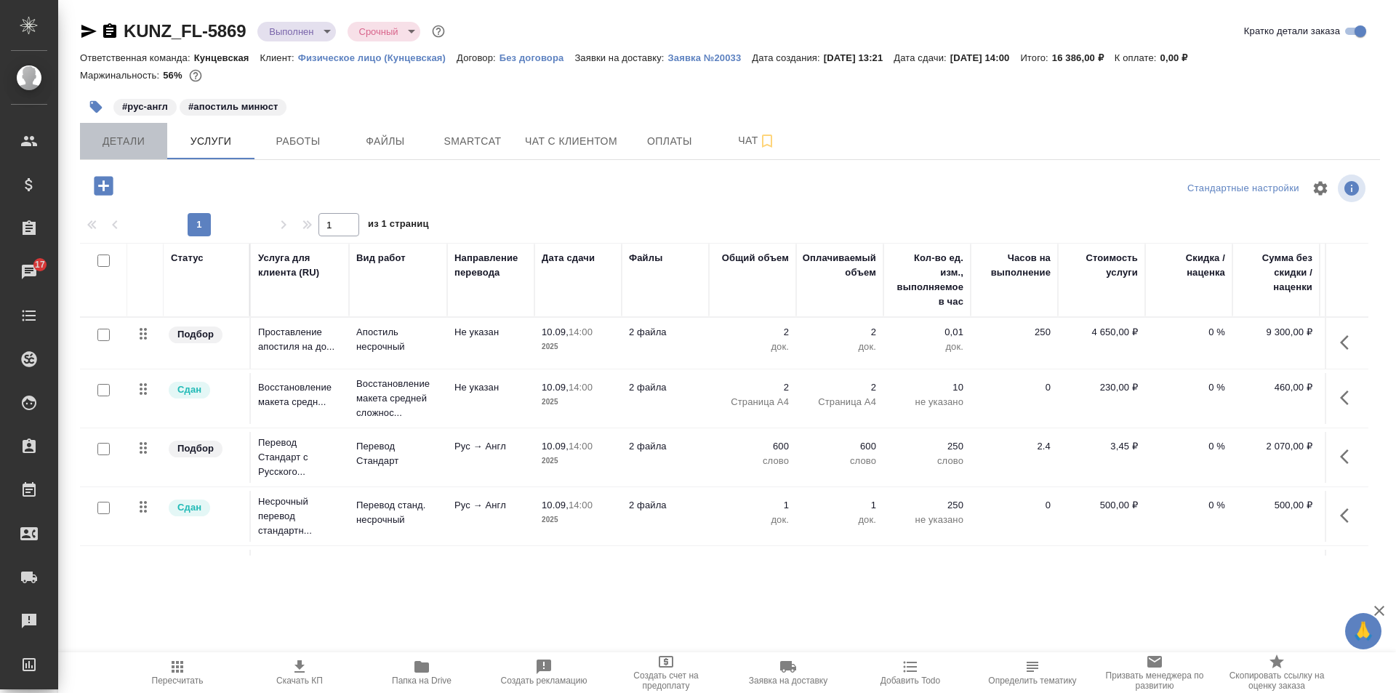
click at [128, 140] on span "Детали" at bounding box center [124, 141] width 70 height 18
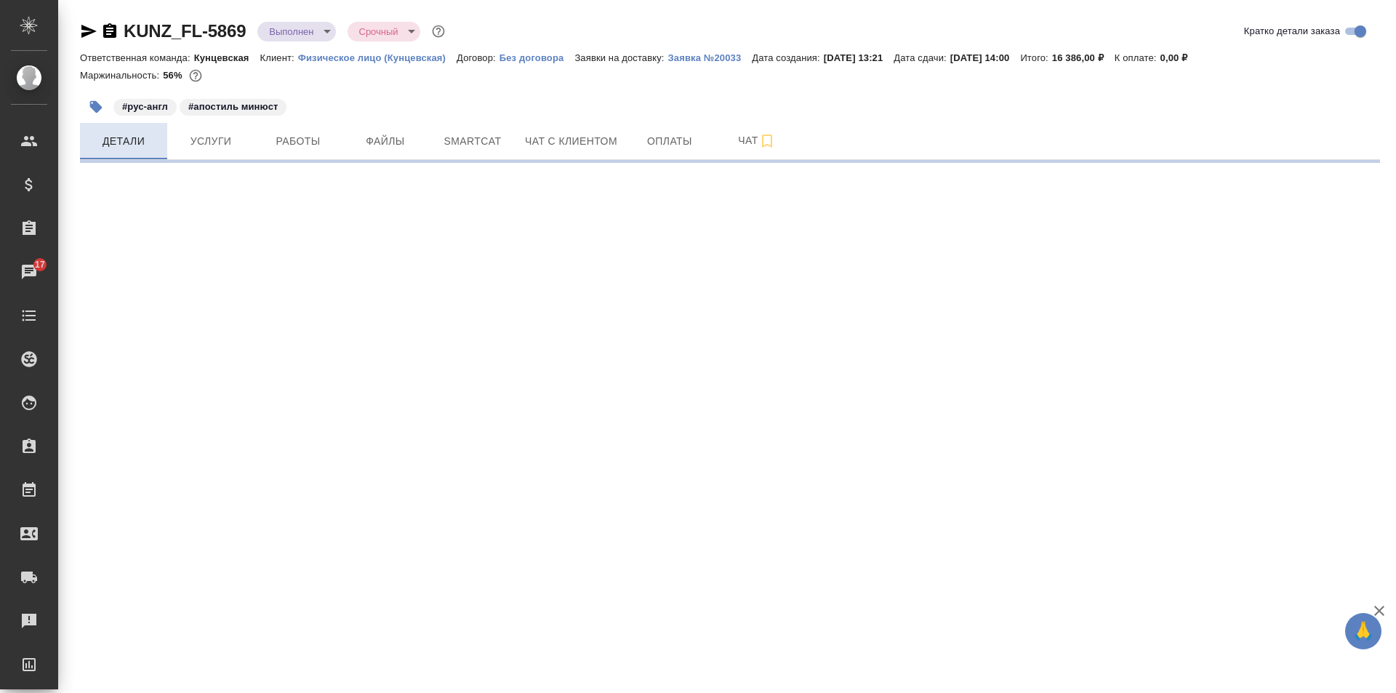
select select "RU"
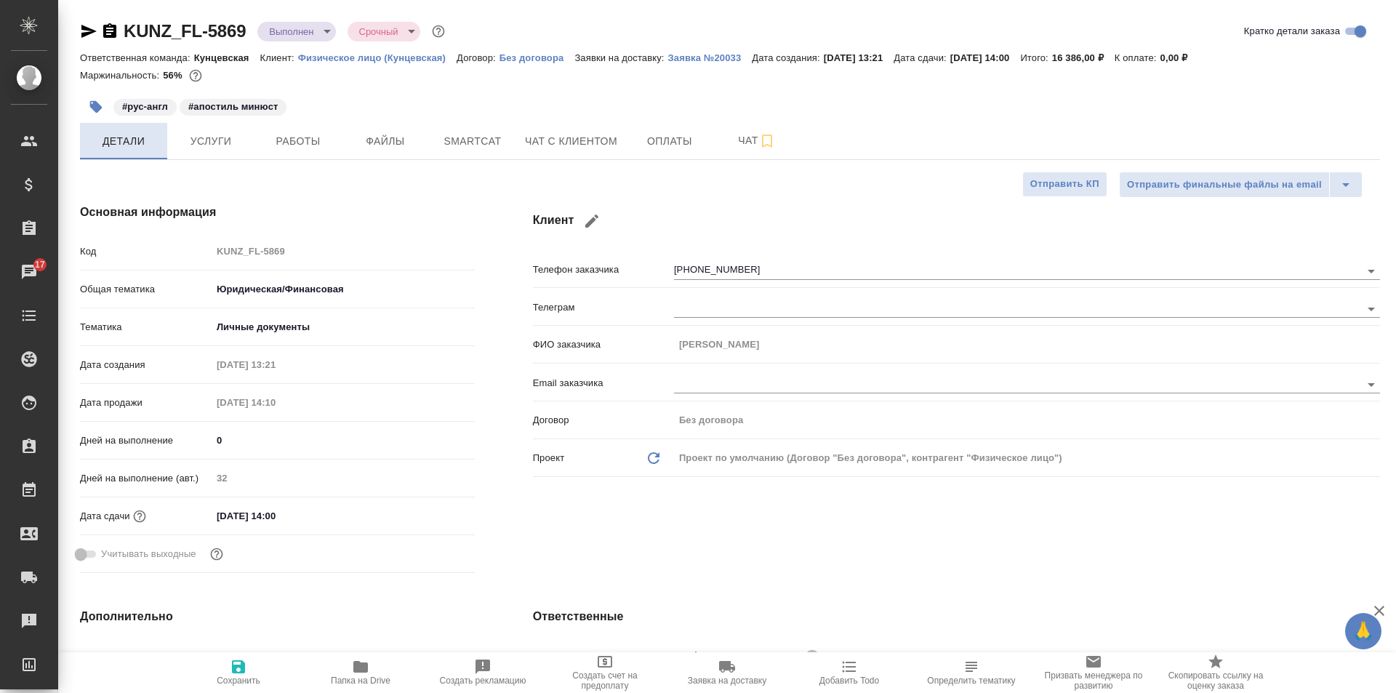
type textarea "x"
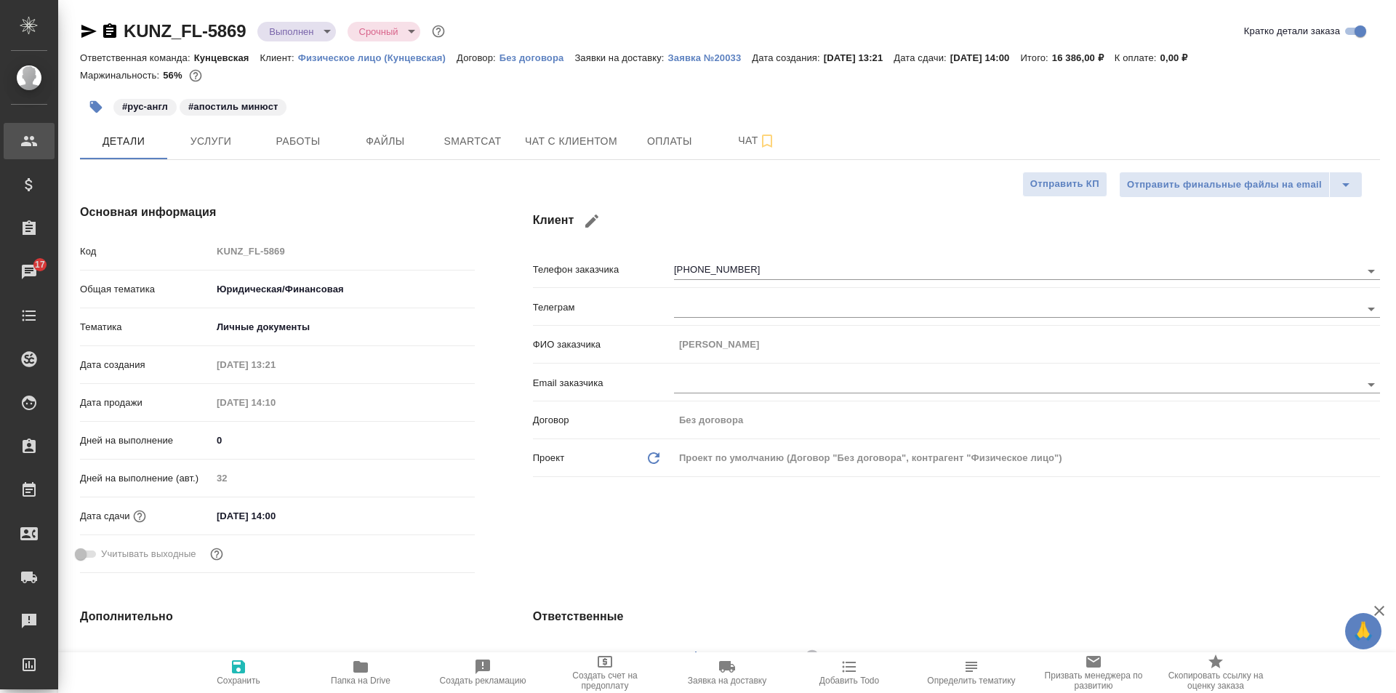
type textarea "x"
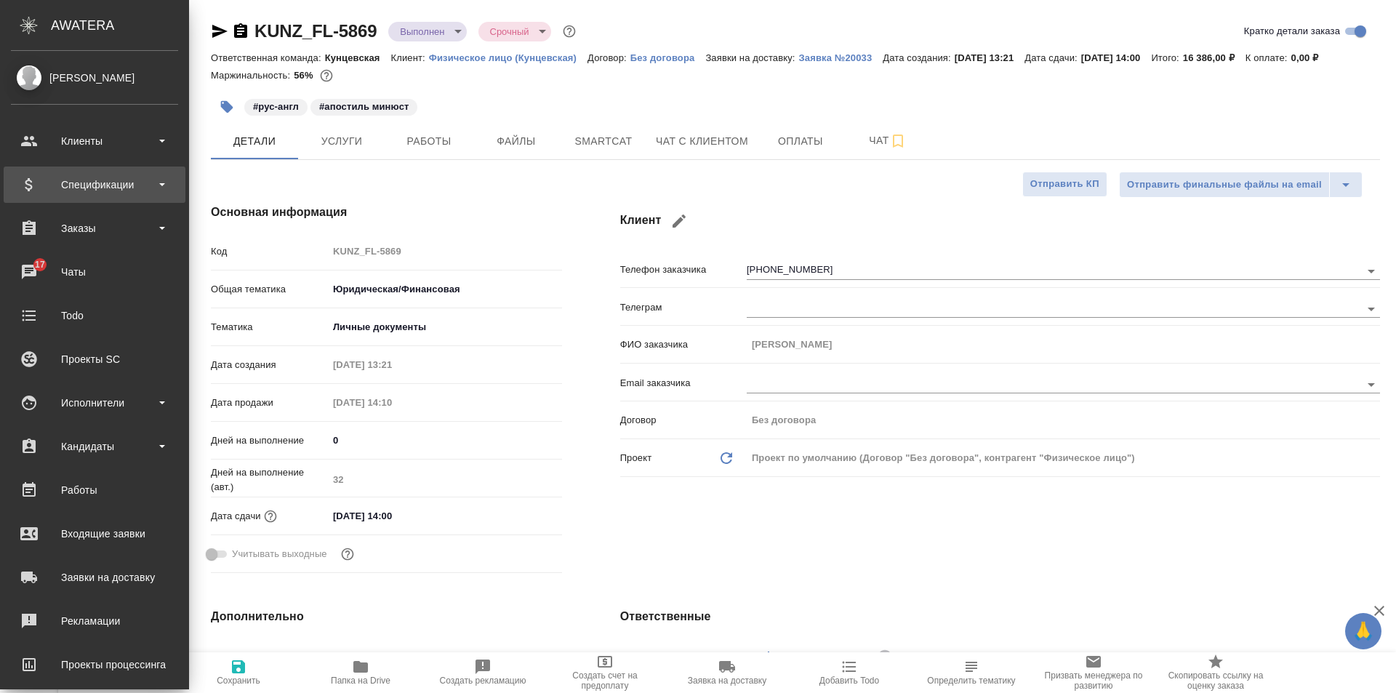
click at [59, 180] on div "Спецификации" at bounding box center [94, 185] width 167 height 22
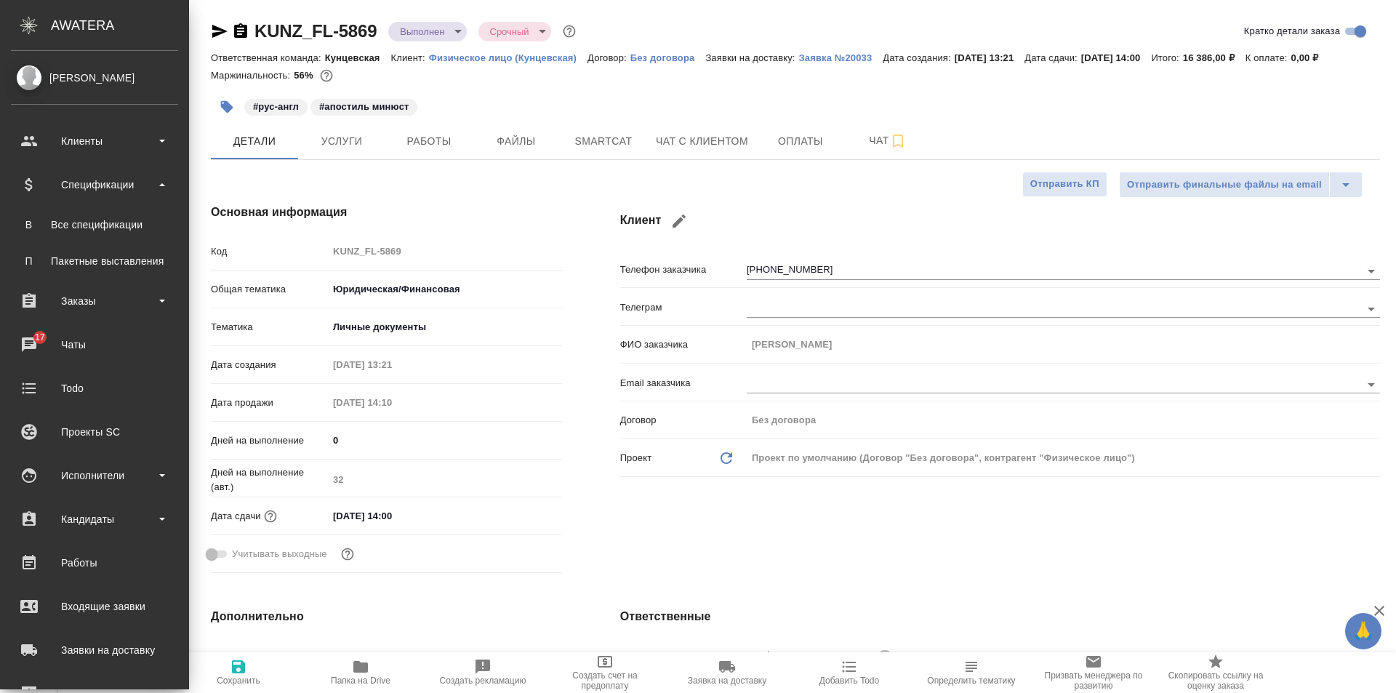
click at [75, 279] on ul "Клиенты Спецификации В Все спецификации П Пакетные выставления Заказы 17 Чаты T…" at bounding box center [94, 479] width 189 height 727
click at [77, 293] on div "Заказы" at bounding box center [94, 301] width 167 height 22
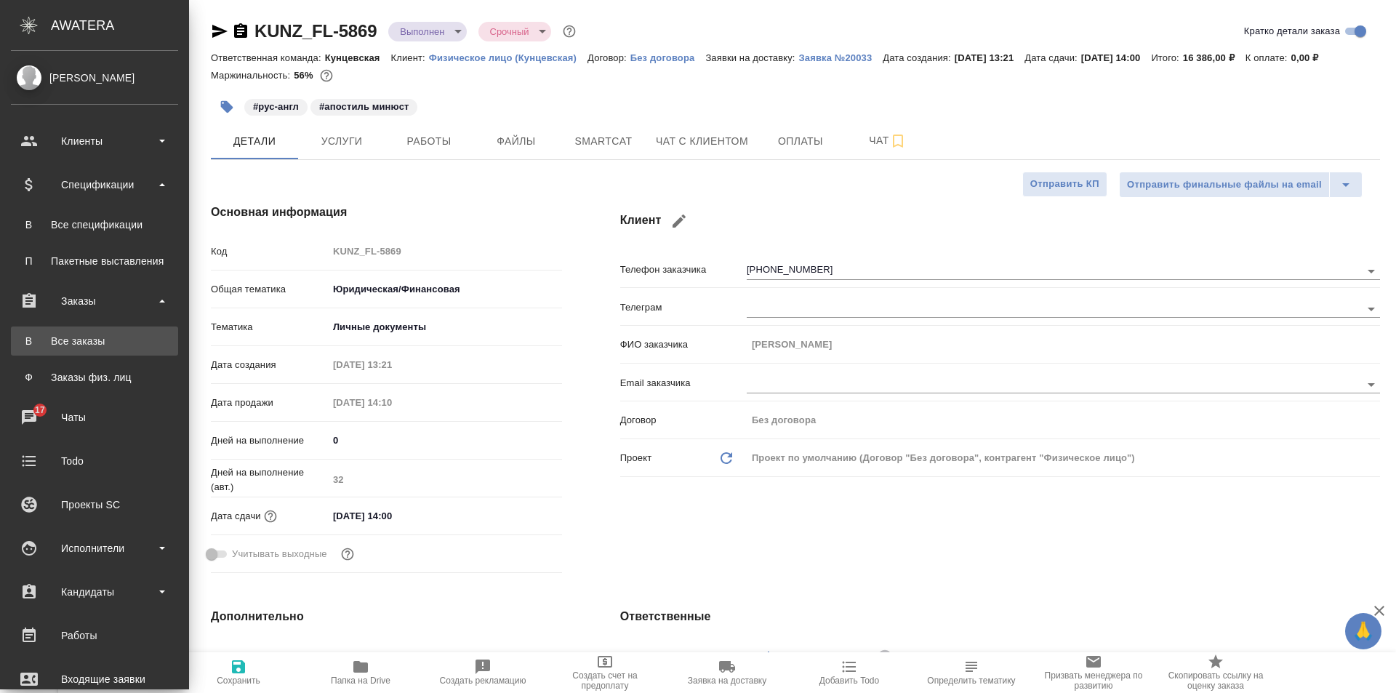
click at [87, 347] on div "Все заказы" at bounding box center [94, 341] width 153 height 15
type textarea "x"
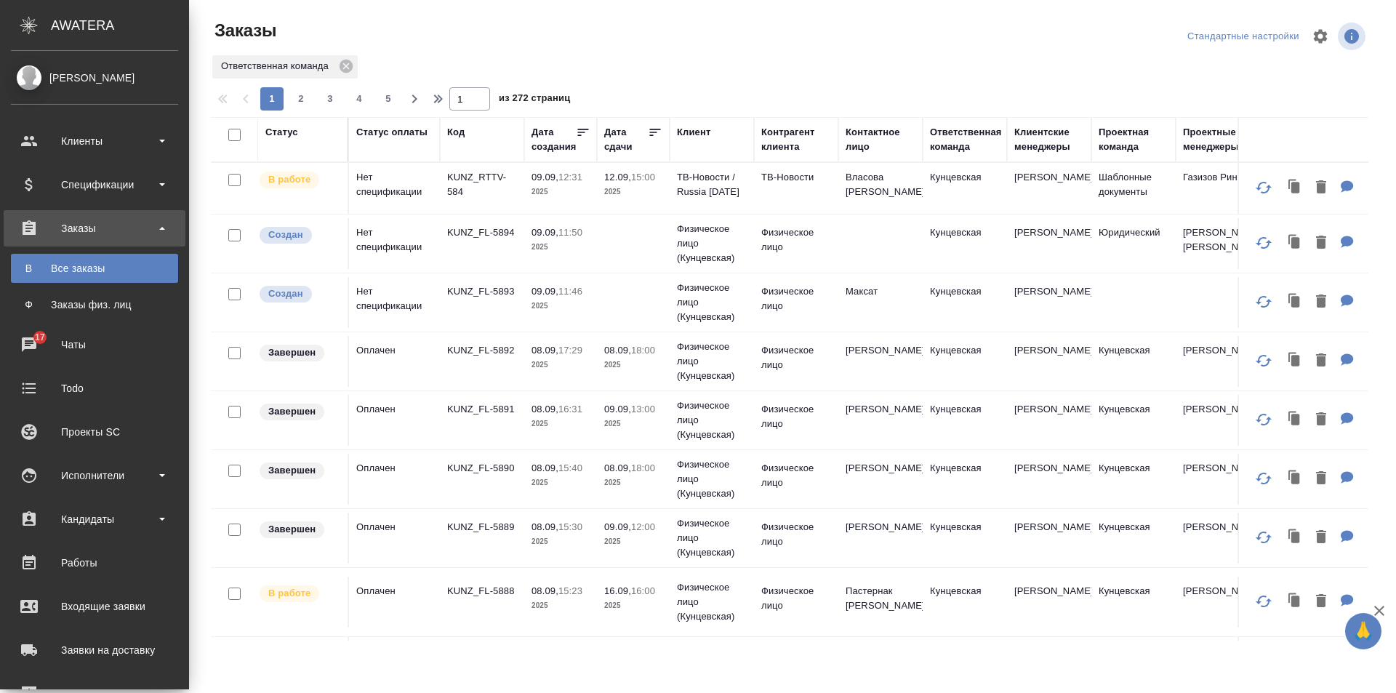
click at [70, 68] on link "[PERSON_NAME]" at bounding box center [94, 77] width 189 height 25
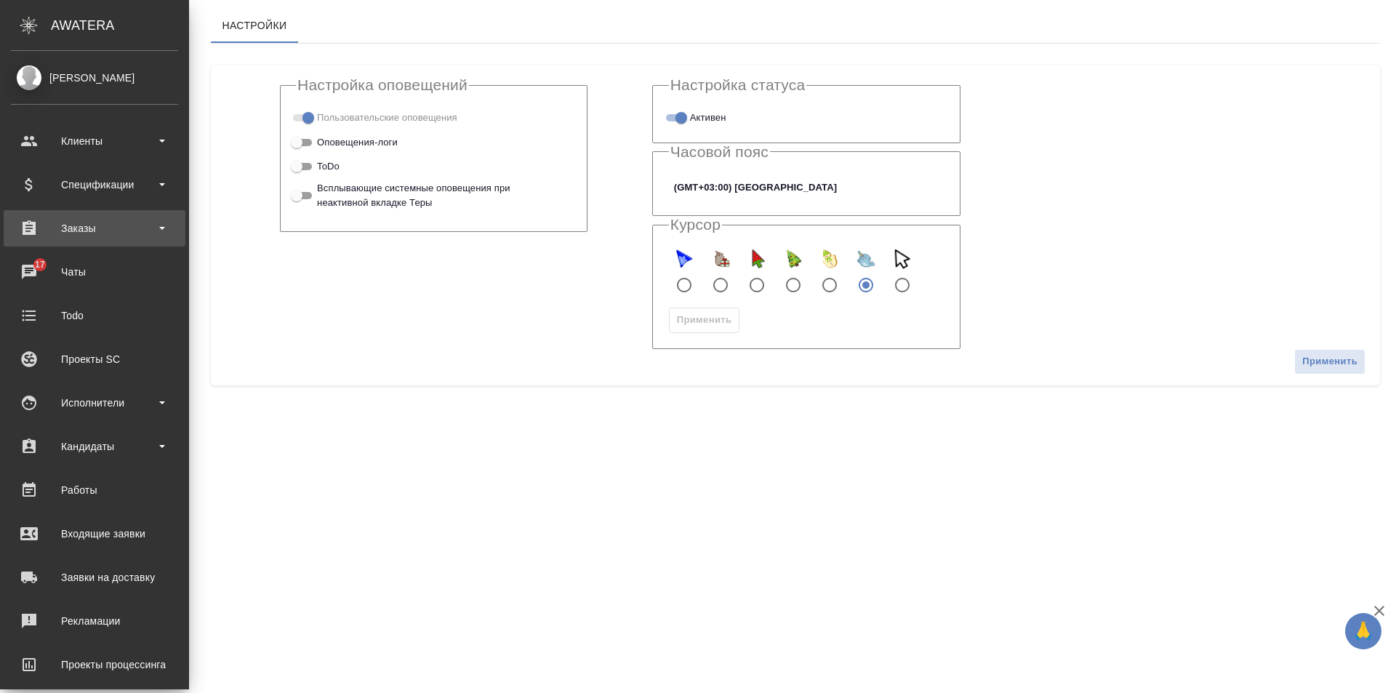
click at [73, 223] on div "Заказы" at bounding box center [94, 228] width 167 height 22
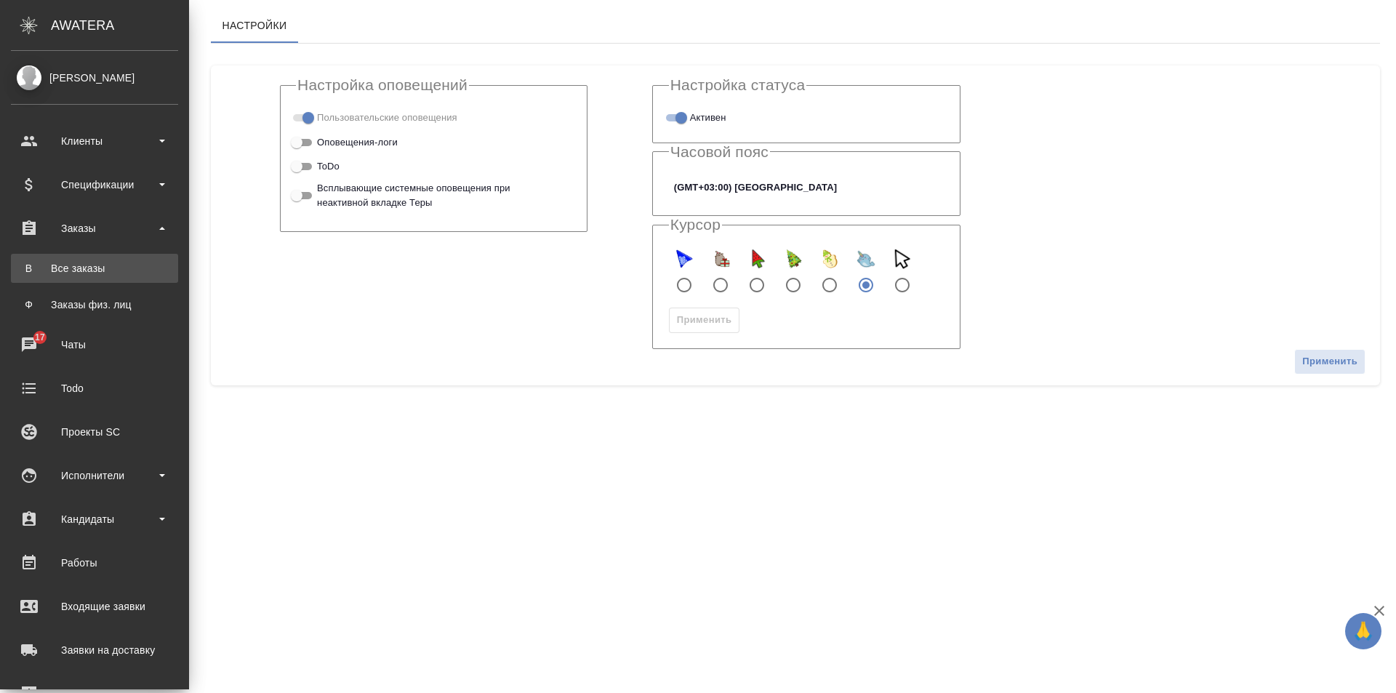
click at [80, 264] on div "Все заказы" at bounding box center [94, 268] width 153 height 15
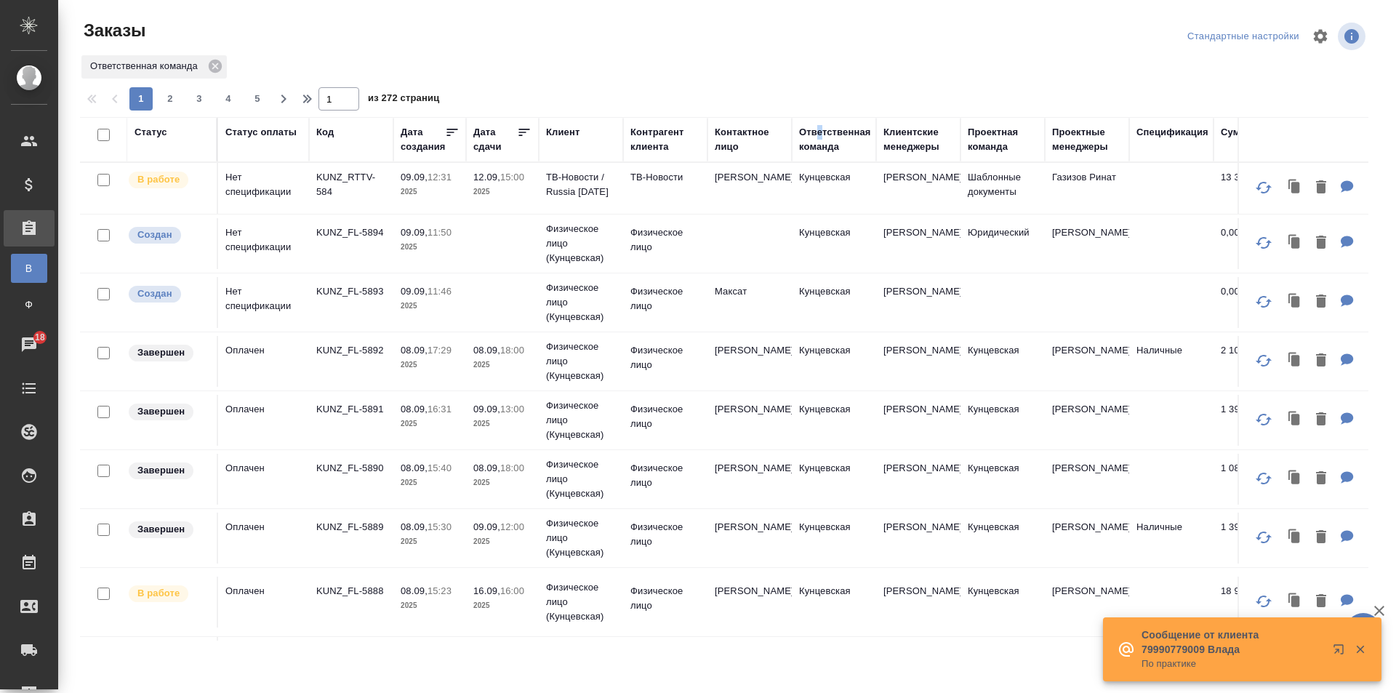
click at [820, 127] on div "Ответственная команда" at bounding box center [835, 139] width 72 height 29
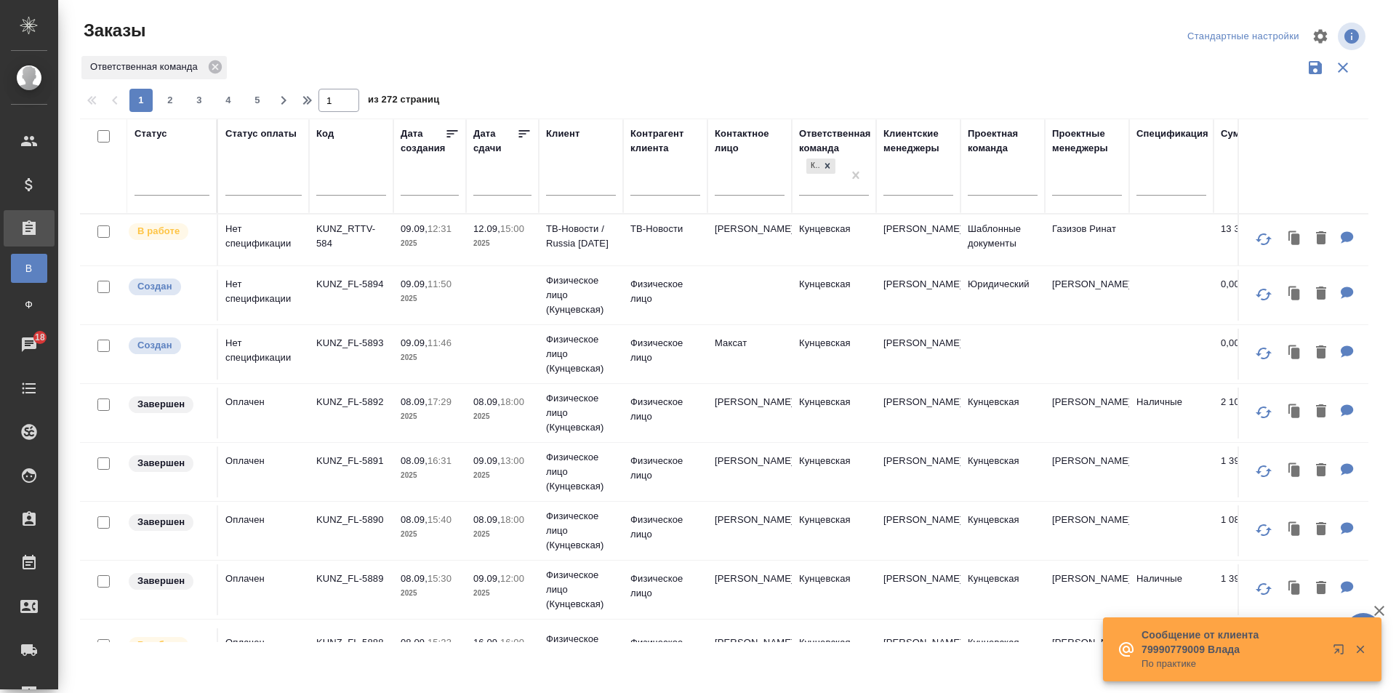
click at [914, 81] on div at bounding box center [730, 84] width 1300 height 7
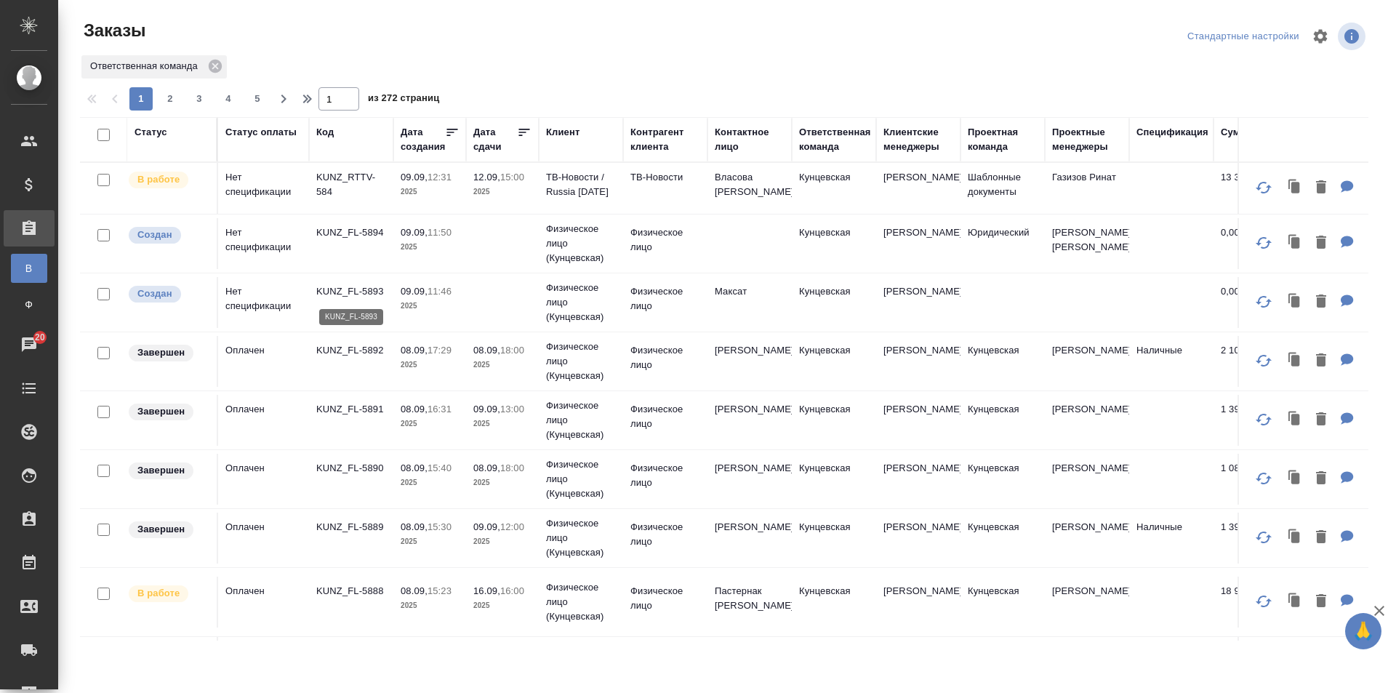
click at [366, 290] on p "KUNZ_FL-5893" at bounding box center [351, 291] width 70 height 15
click at [350, 231] on p "KUNZ_FL-5894" at bounding box center [351, 232] width 70 height 15
click at [257, 409] on td "Оплачен" at bounding box center [263, 420] width 91 height 51
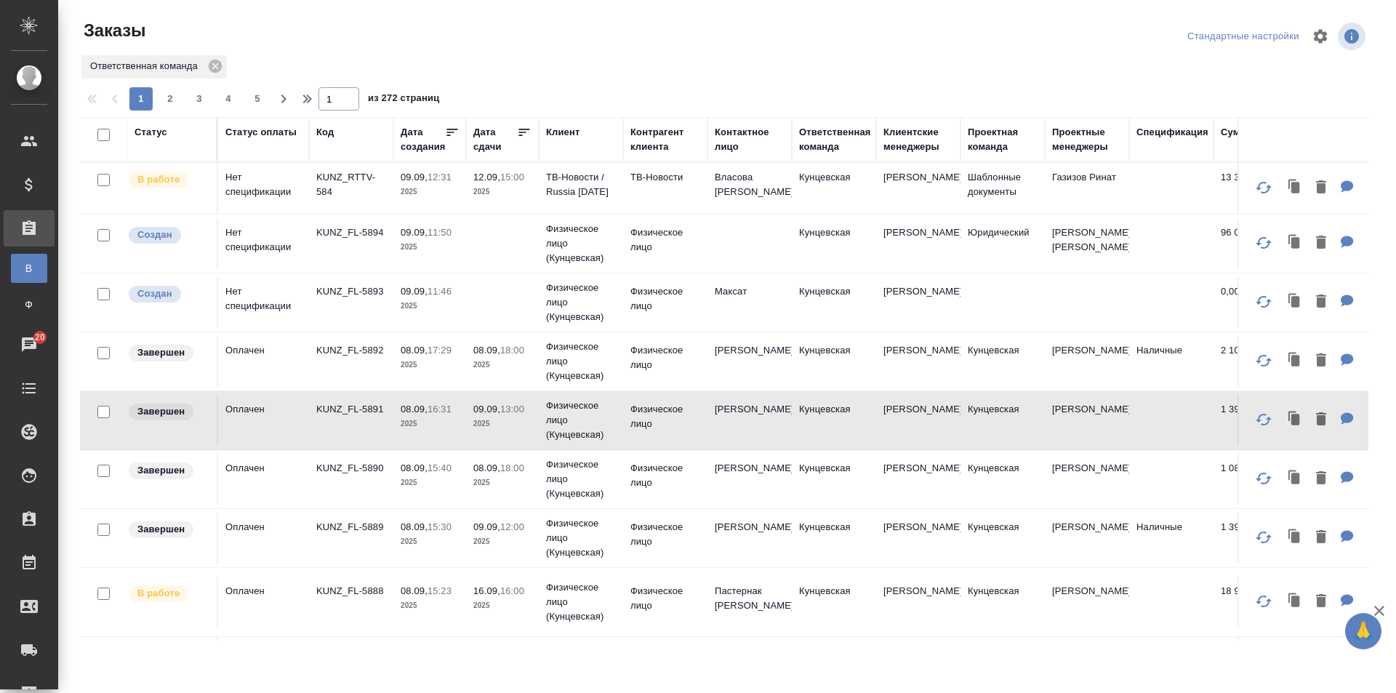
click at [318, 394] on tr "Завершен Оплачен KUNZ_FL-5891 08.09, 16:31 2025 09.09, 13:00 2025 Физическое ли…" at bounding box center [923, 420] width 1686 height 59
click at [319, 401] on td "KUNZ_FL-5891" at bounding box center [351, 420] width 84 height 51
click at [356, 402] on p "KUNZ_FL-5891" at bounding box center [351, 409] width 70 height 15
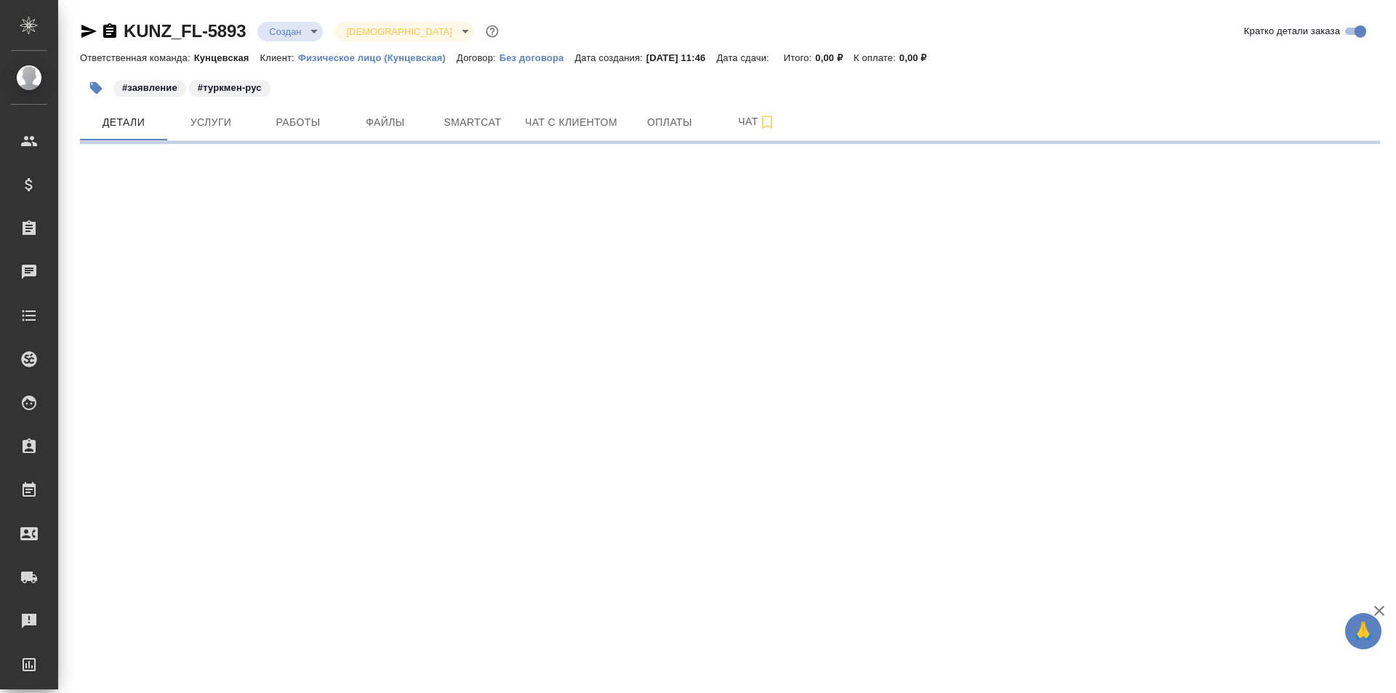
select select "RU"
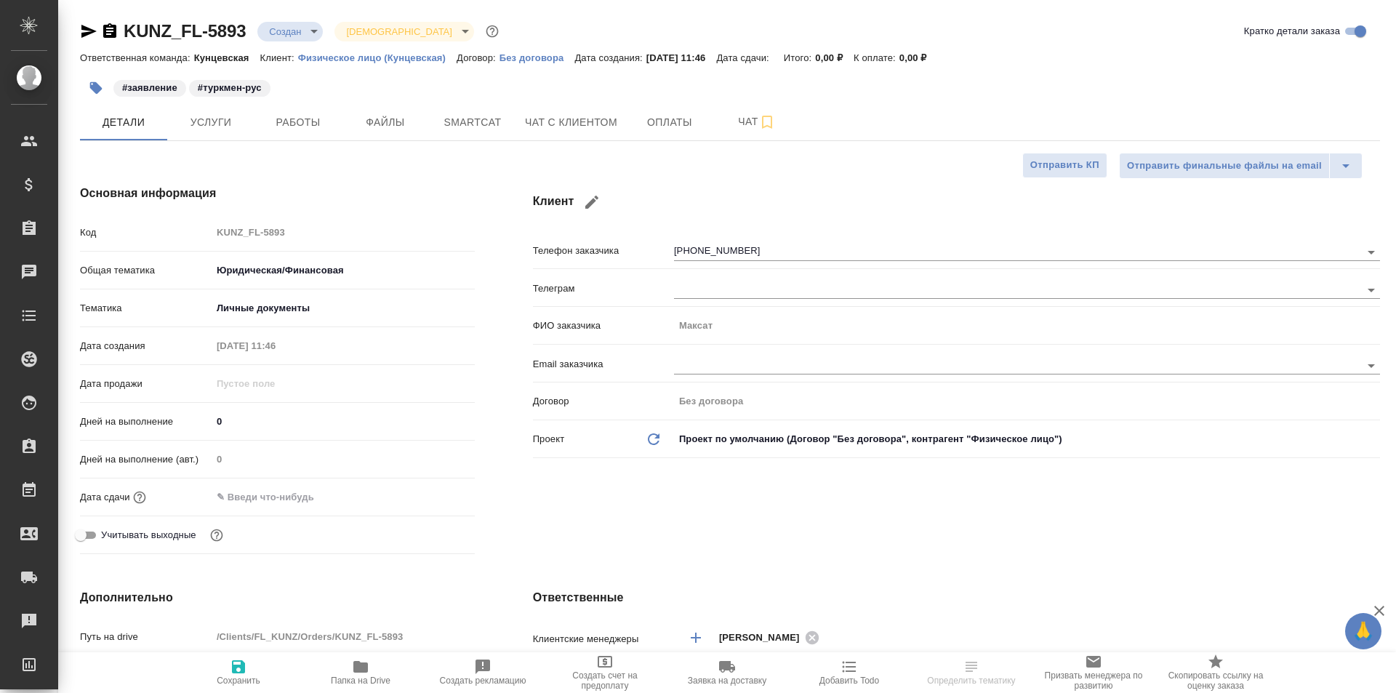
type textarea "x"
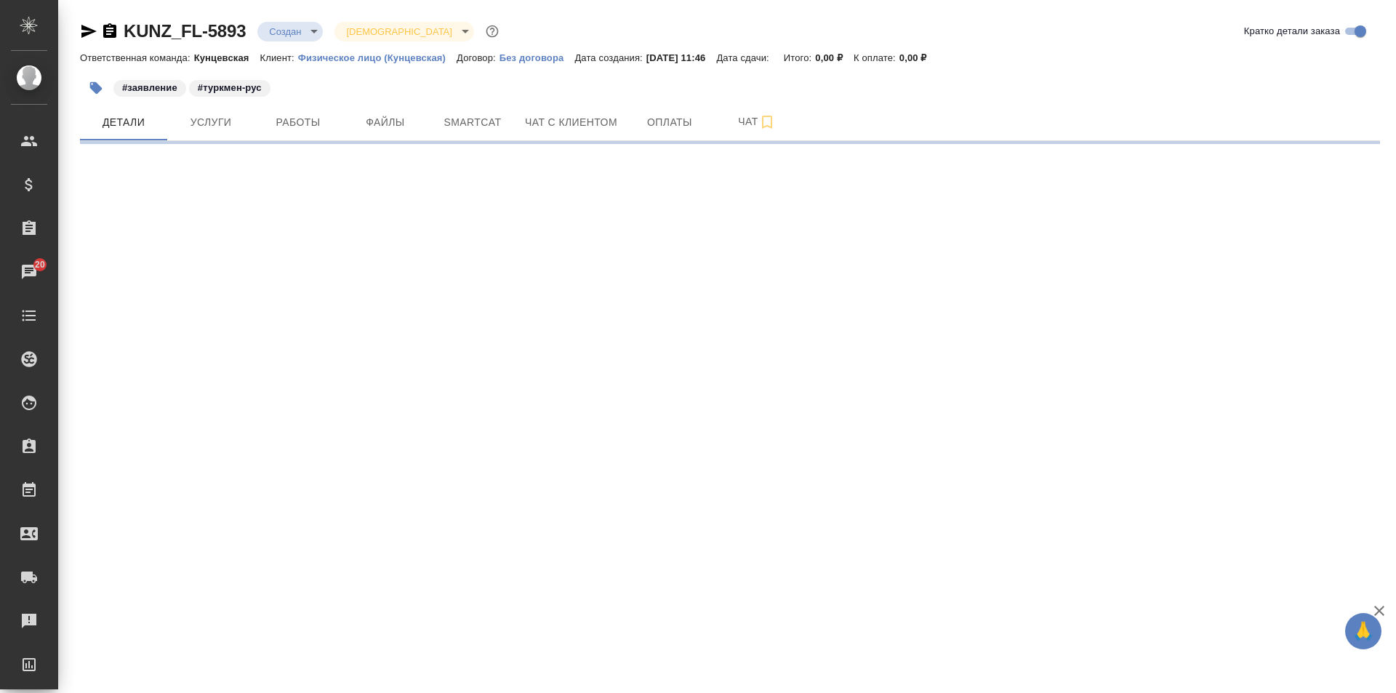
select select "RU"
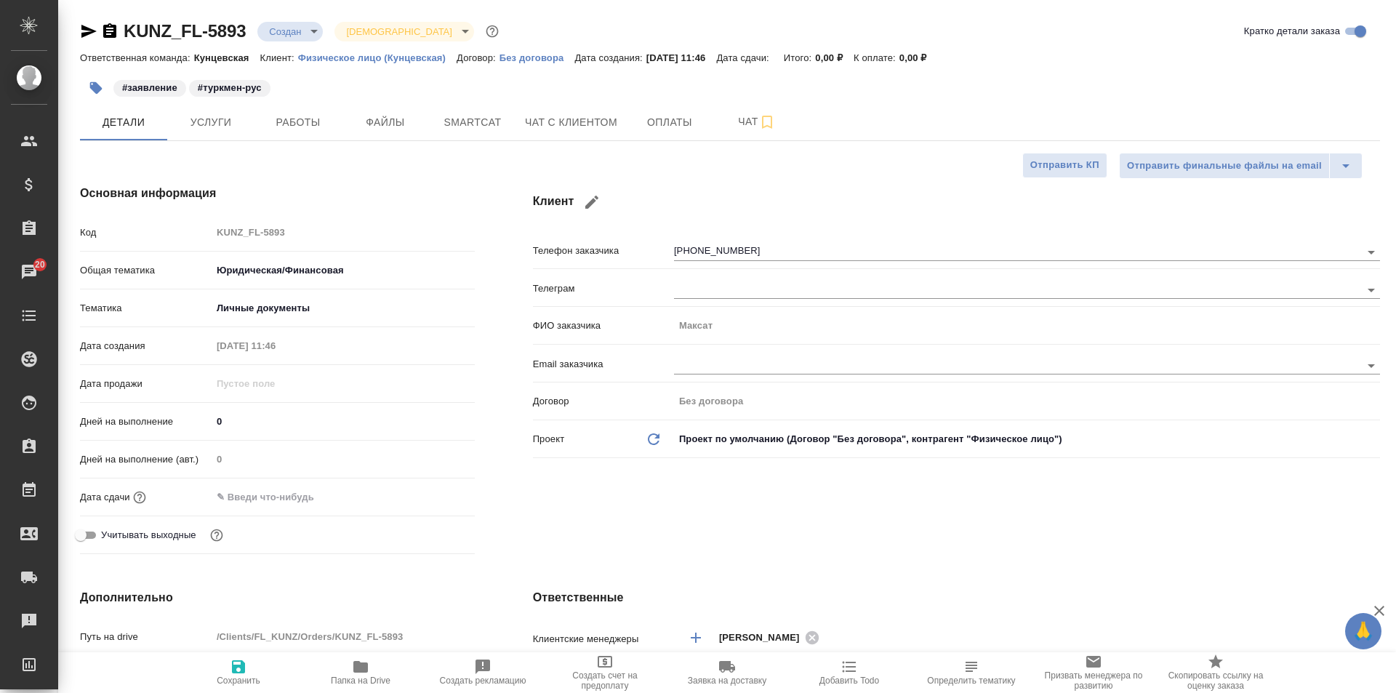
type textarea "x"
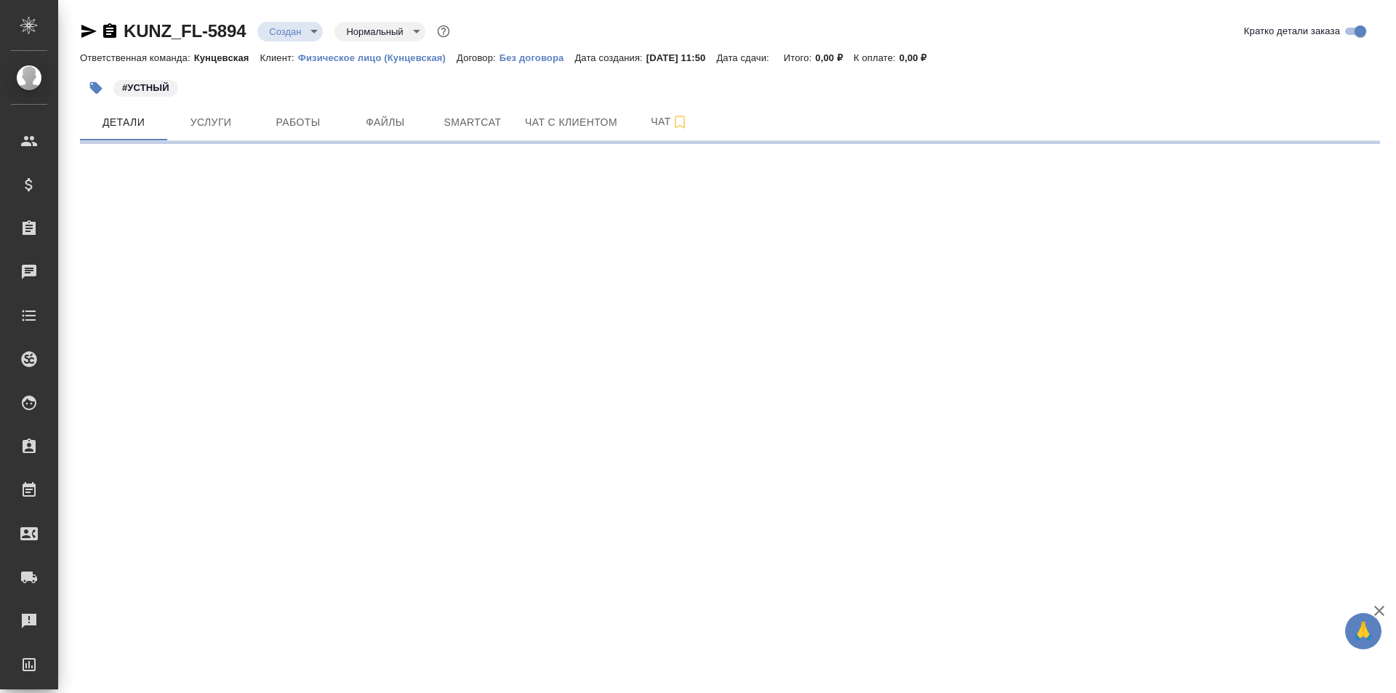
select select "RU"
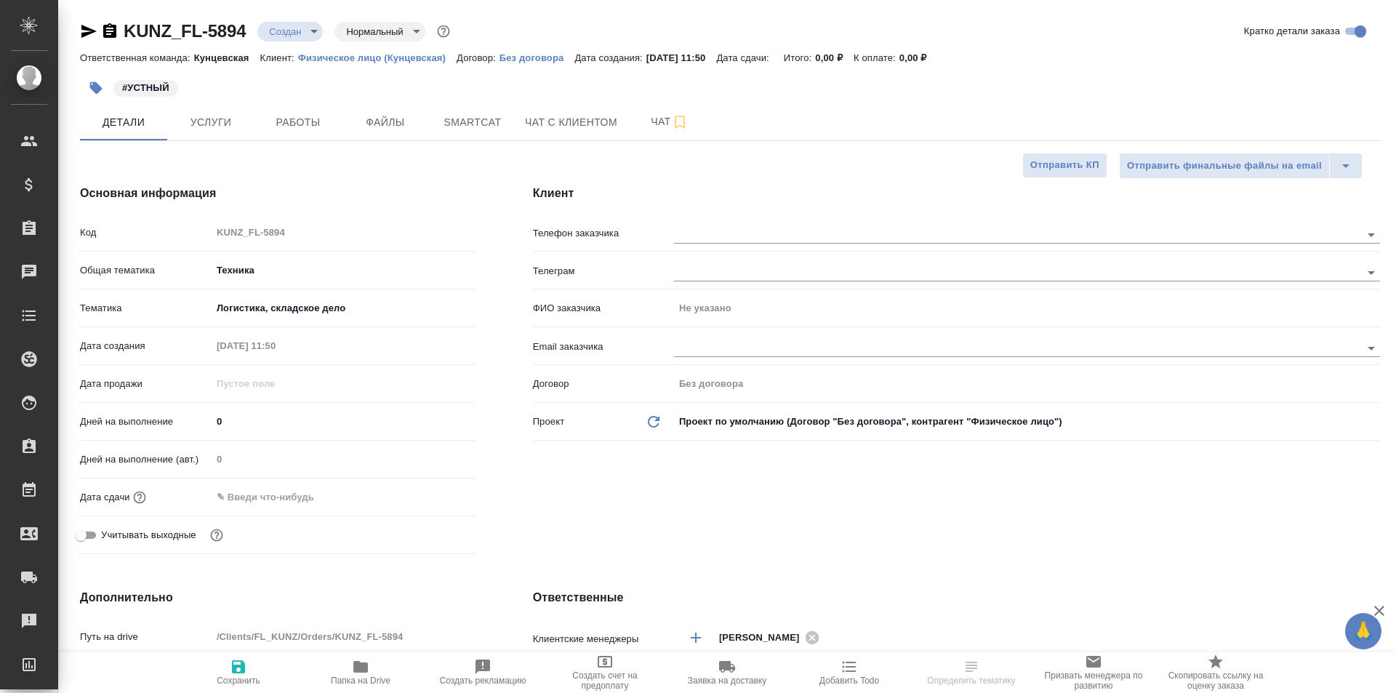
type textarea "x"
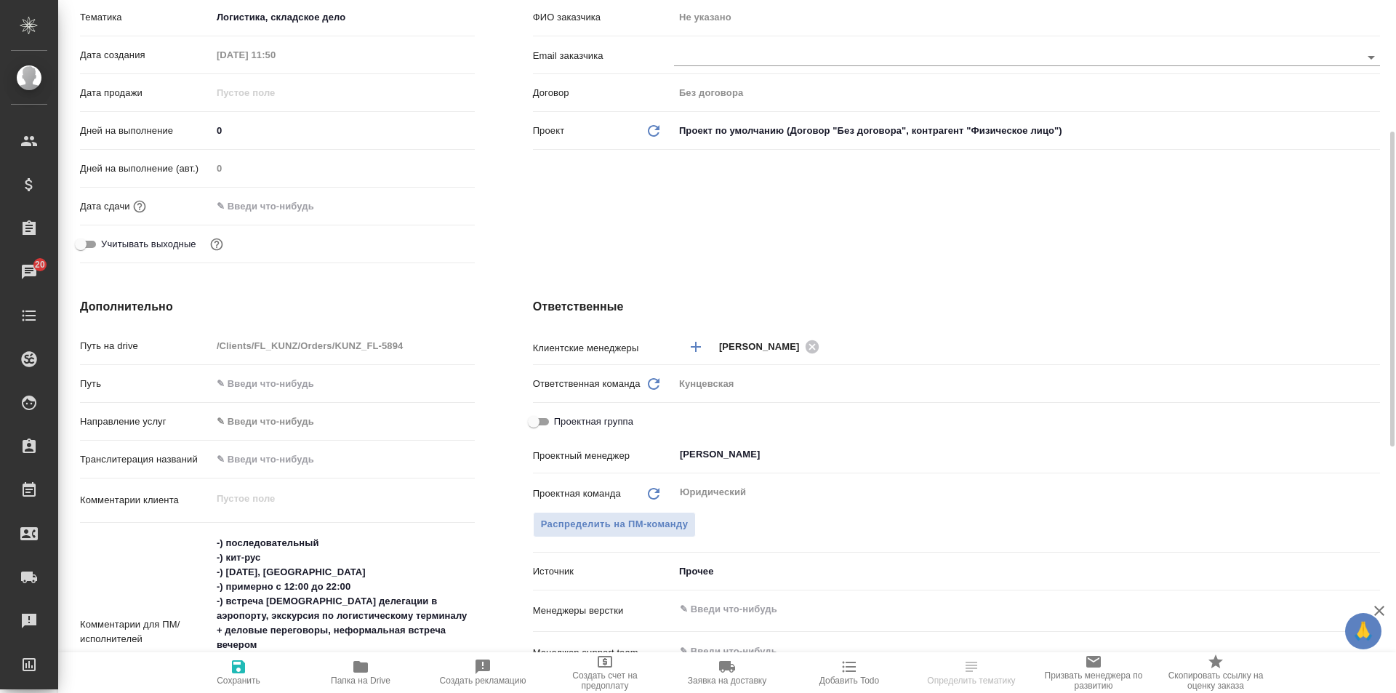
scroll to position [364, 0]
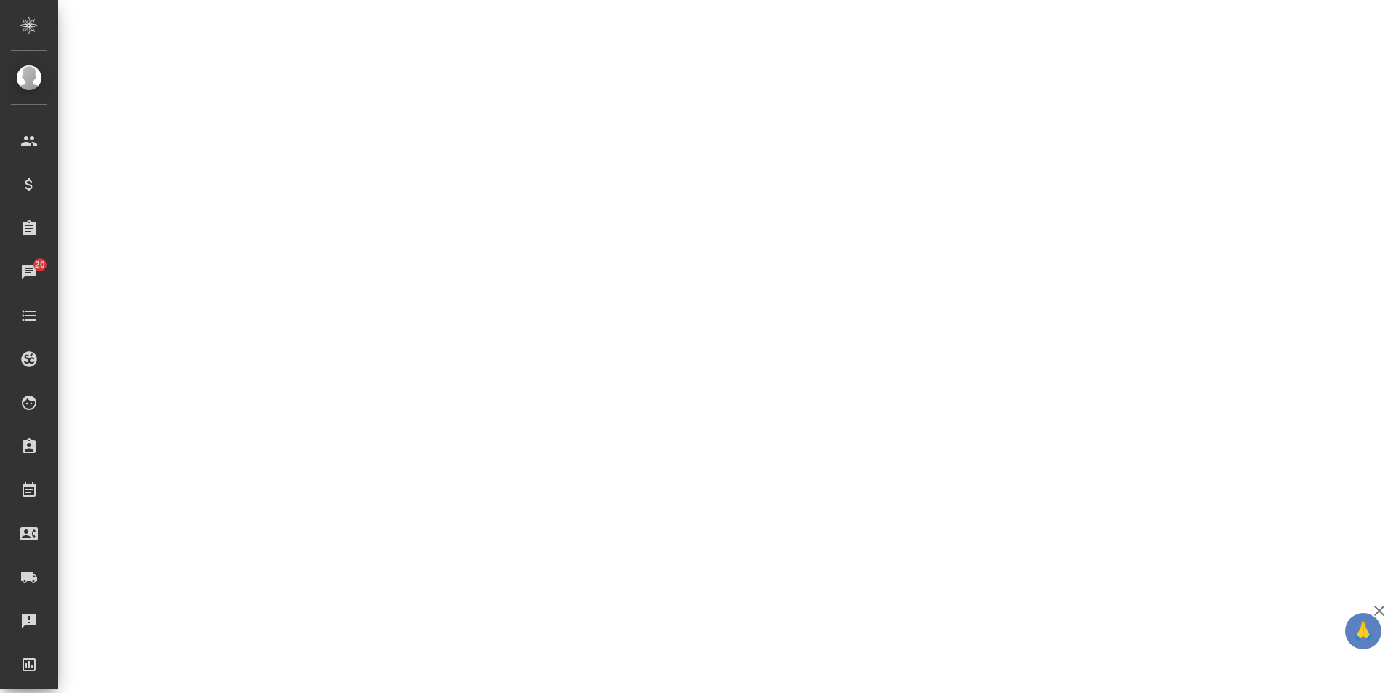
select select "RU"
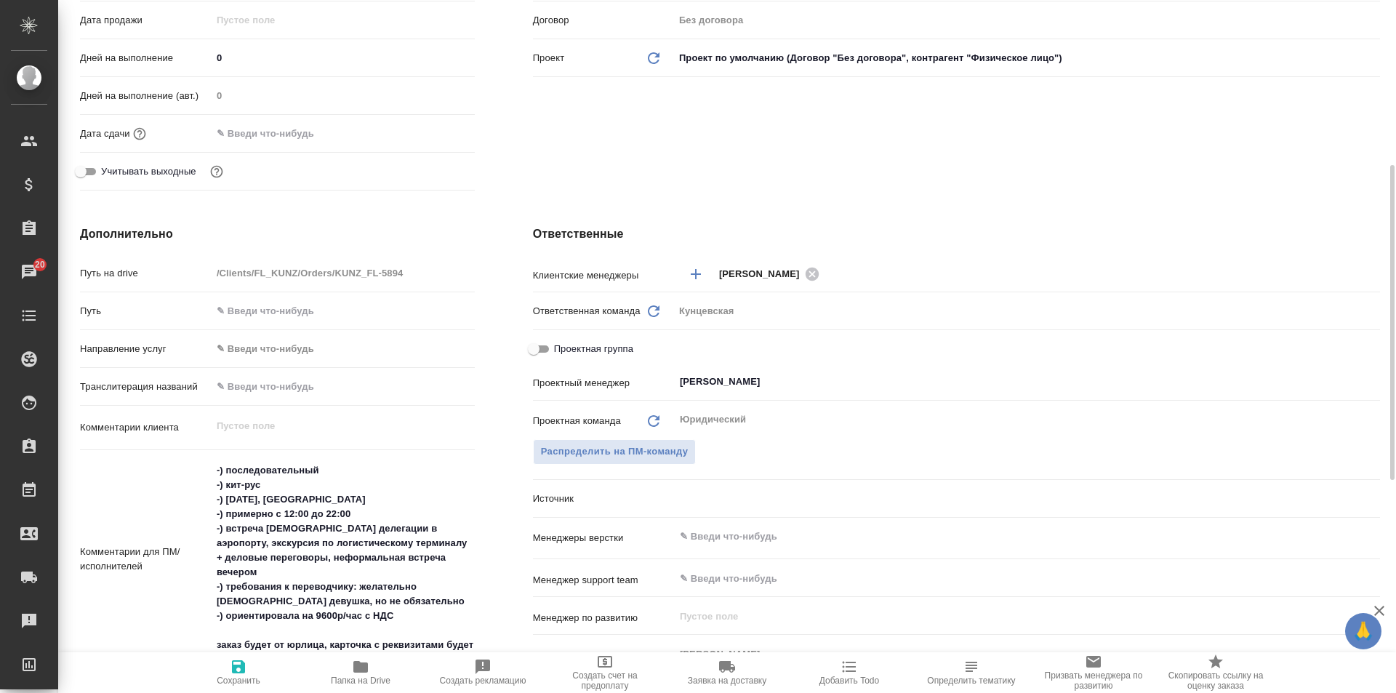
type textarea "x"
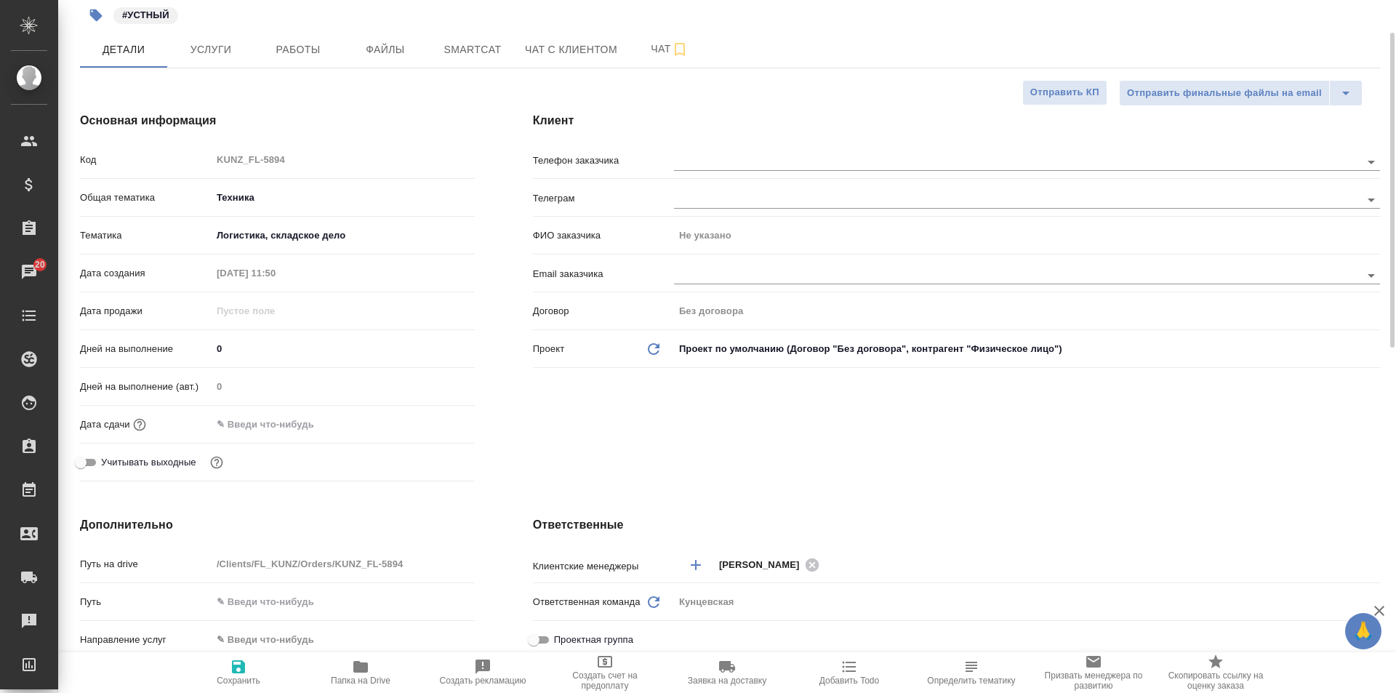
scroll to position [0, 0]
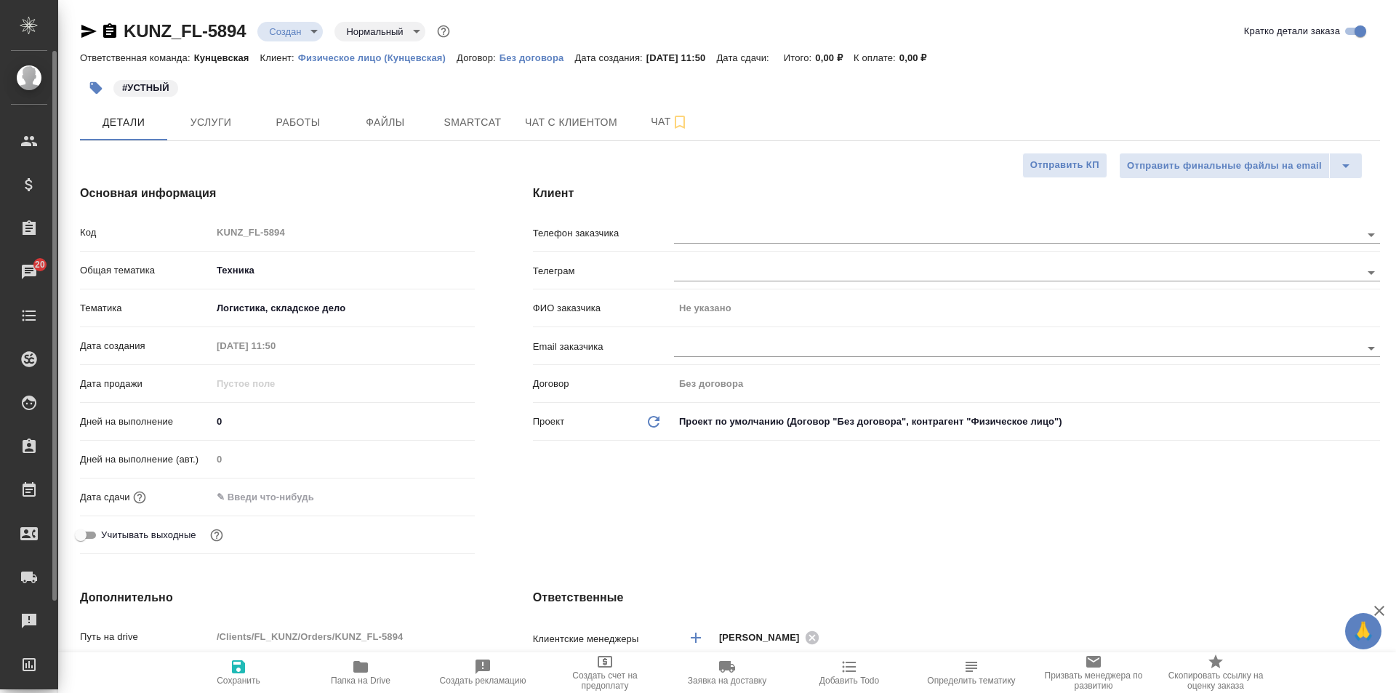
type textarea "x"
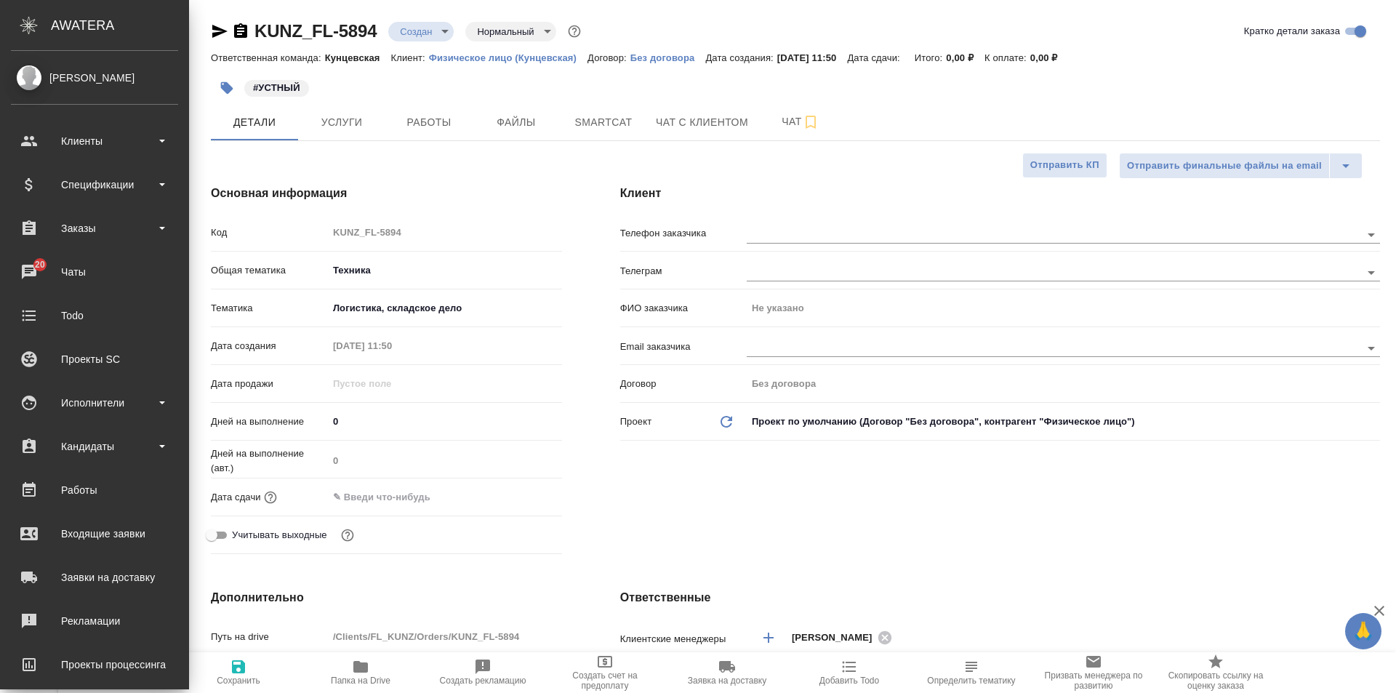
type textarea "x"
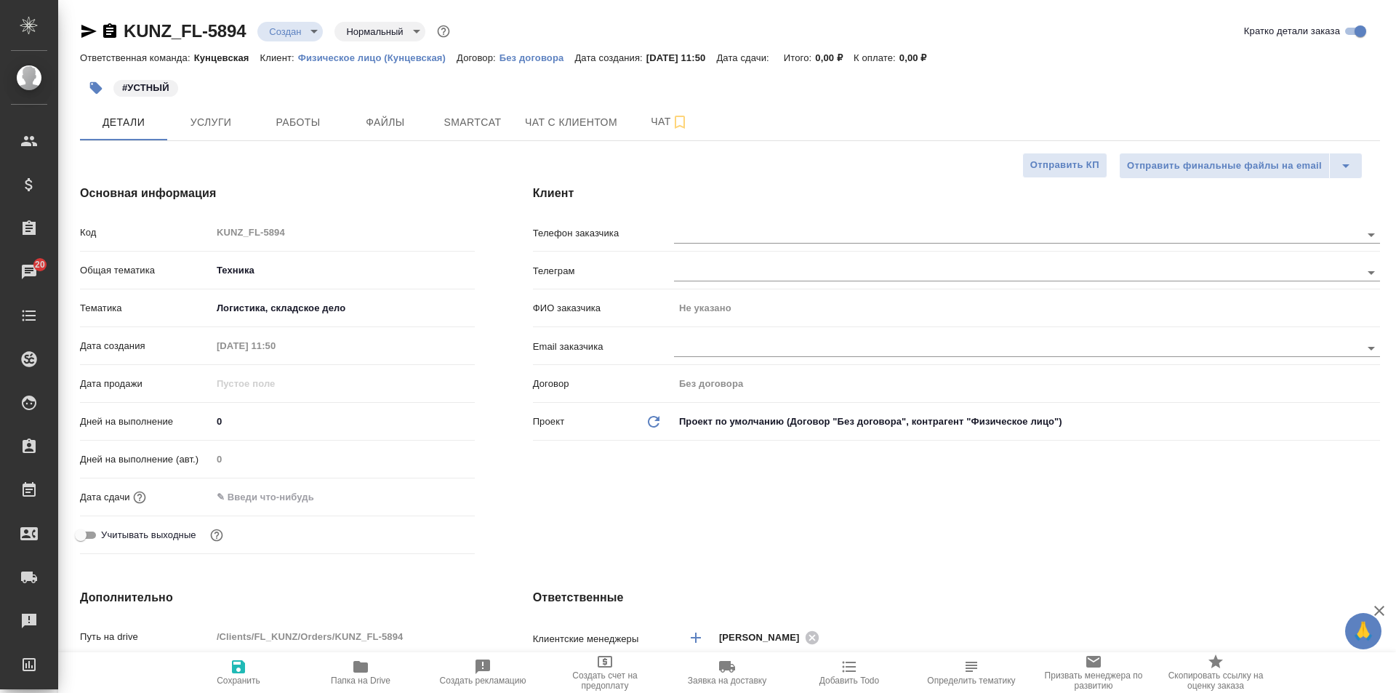
type textarea "x"
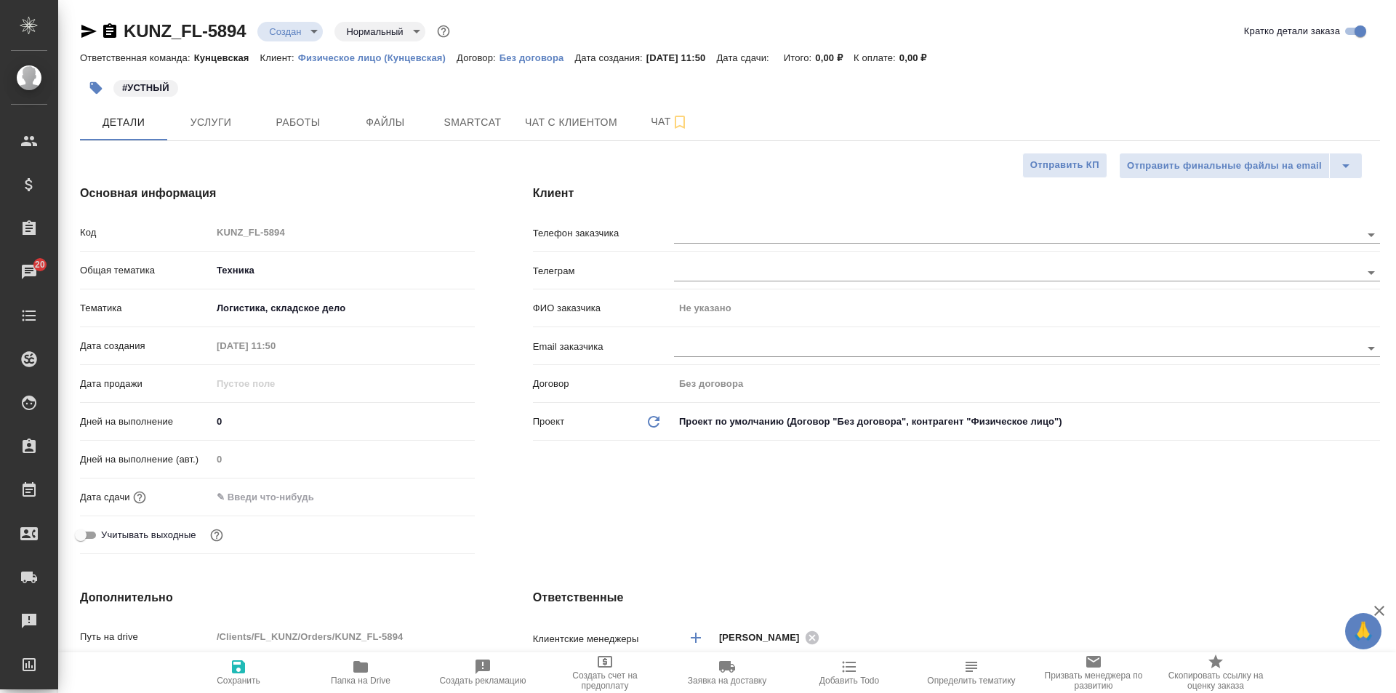
type textarea "x"
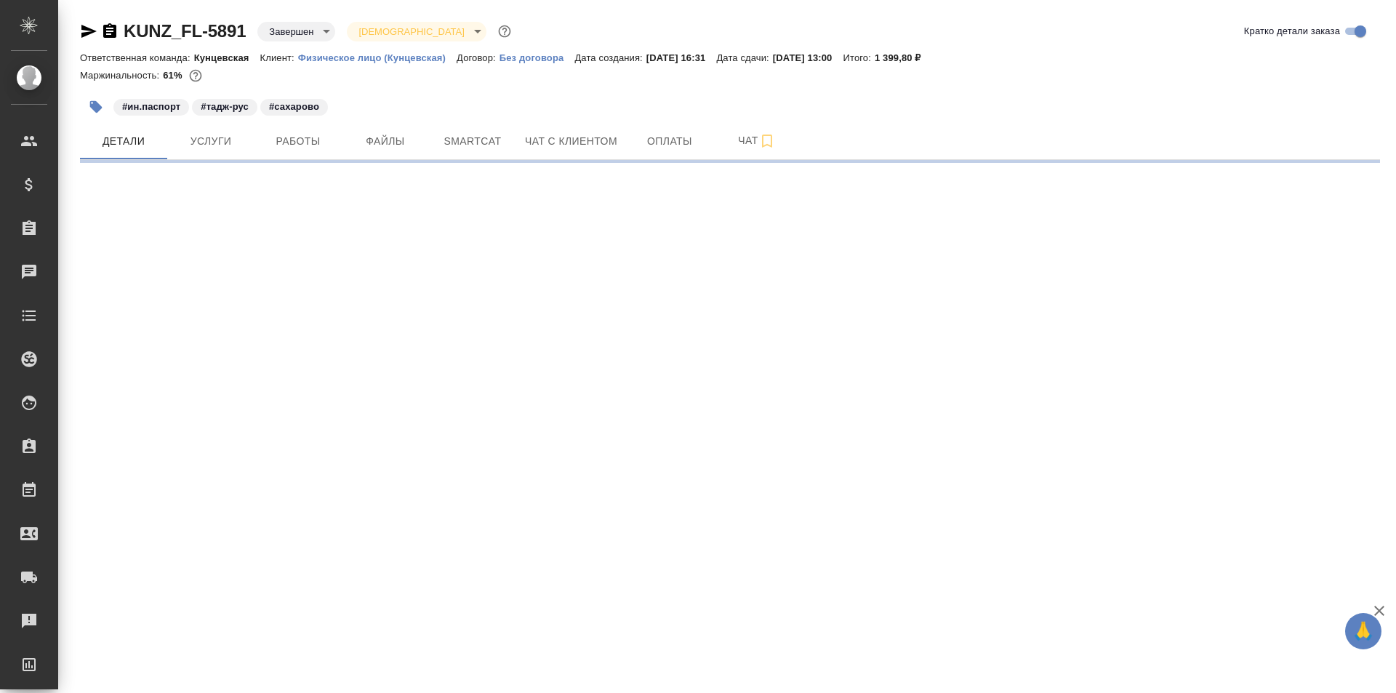
select select "RU"
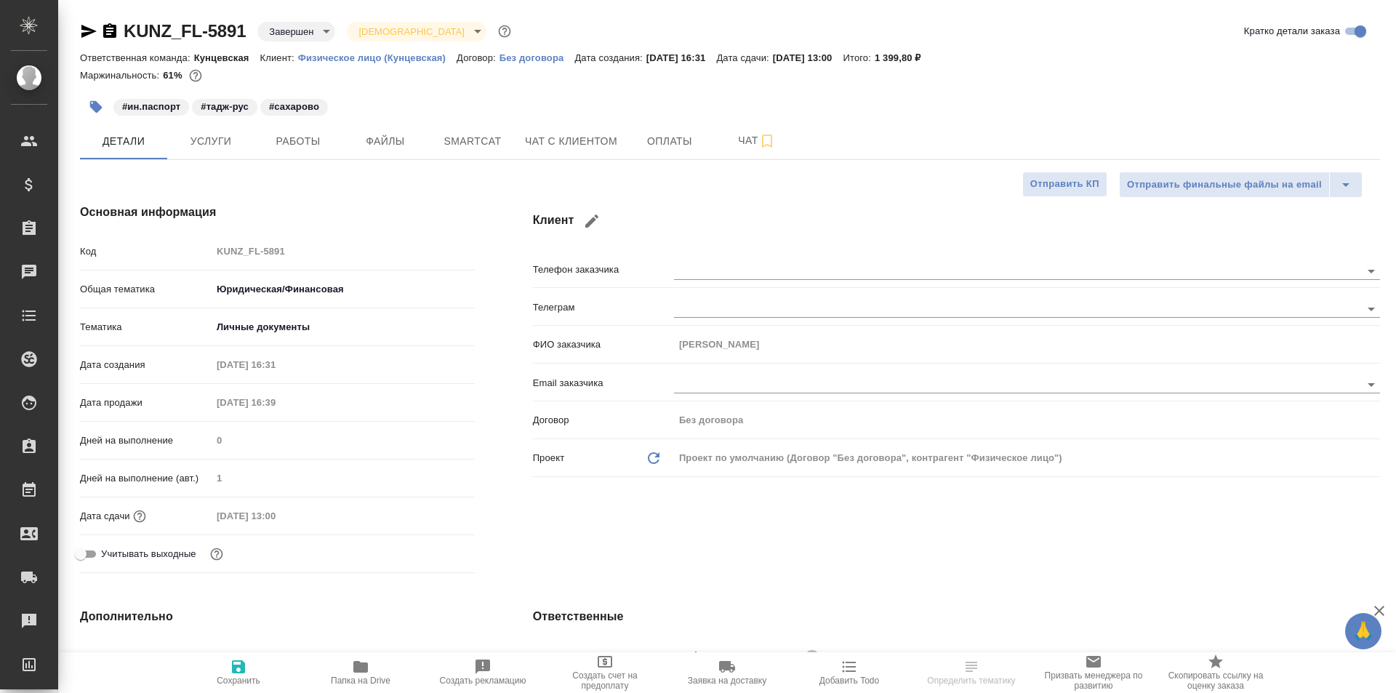
type textarea "x"
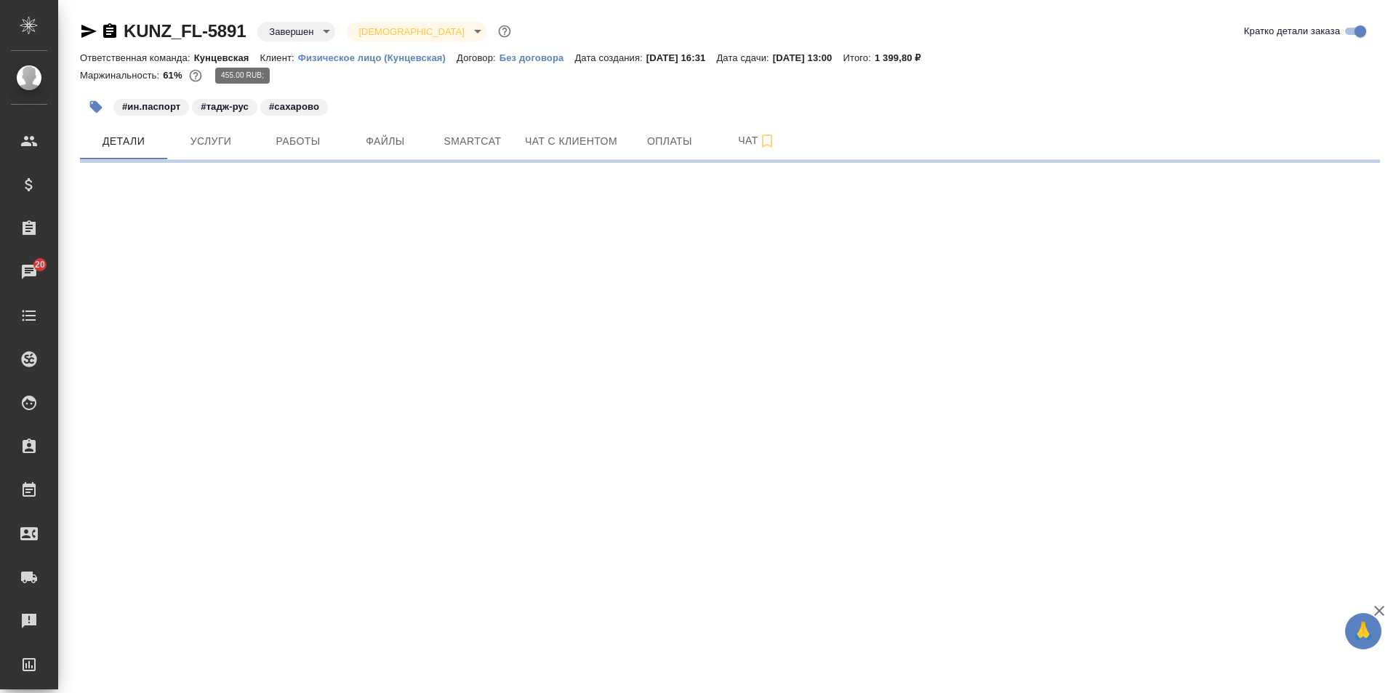
select select "RU"
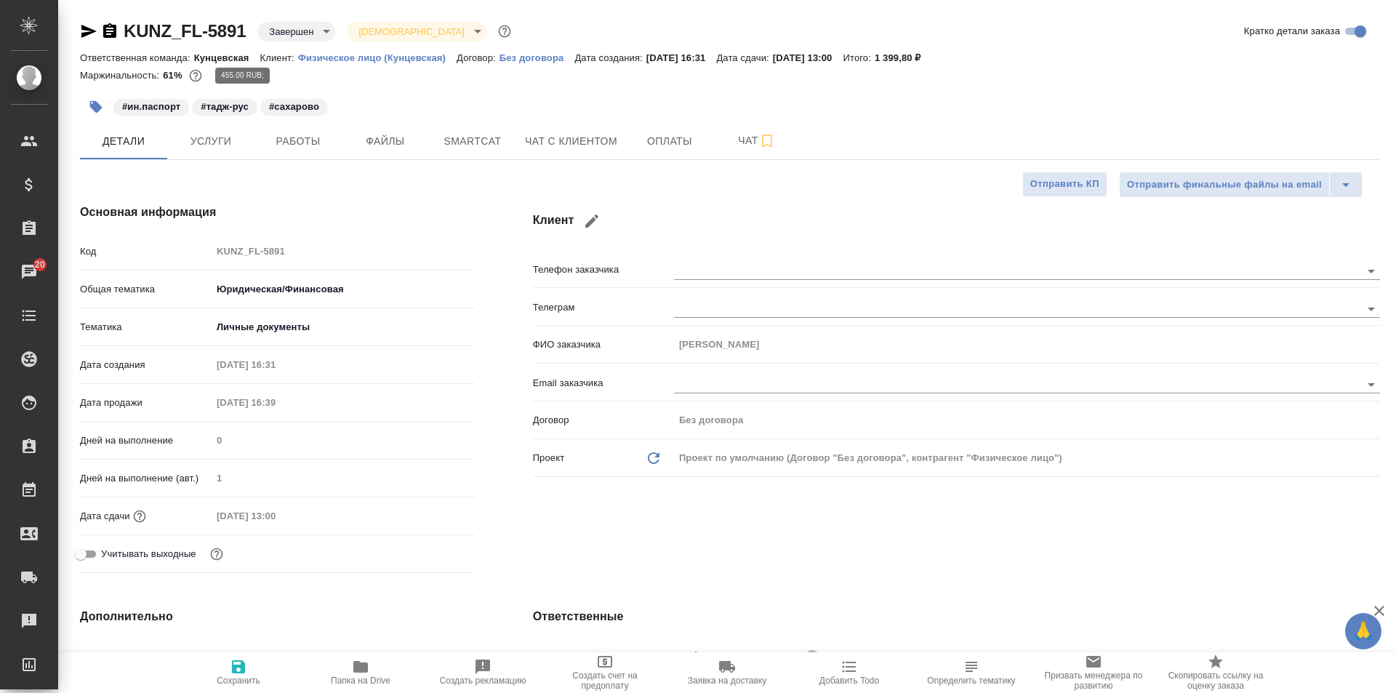
type textarea "x"
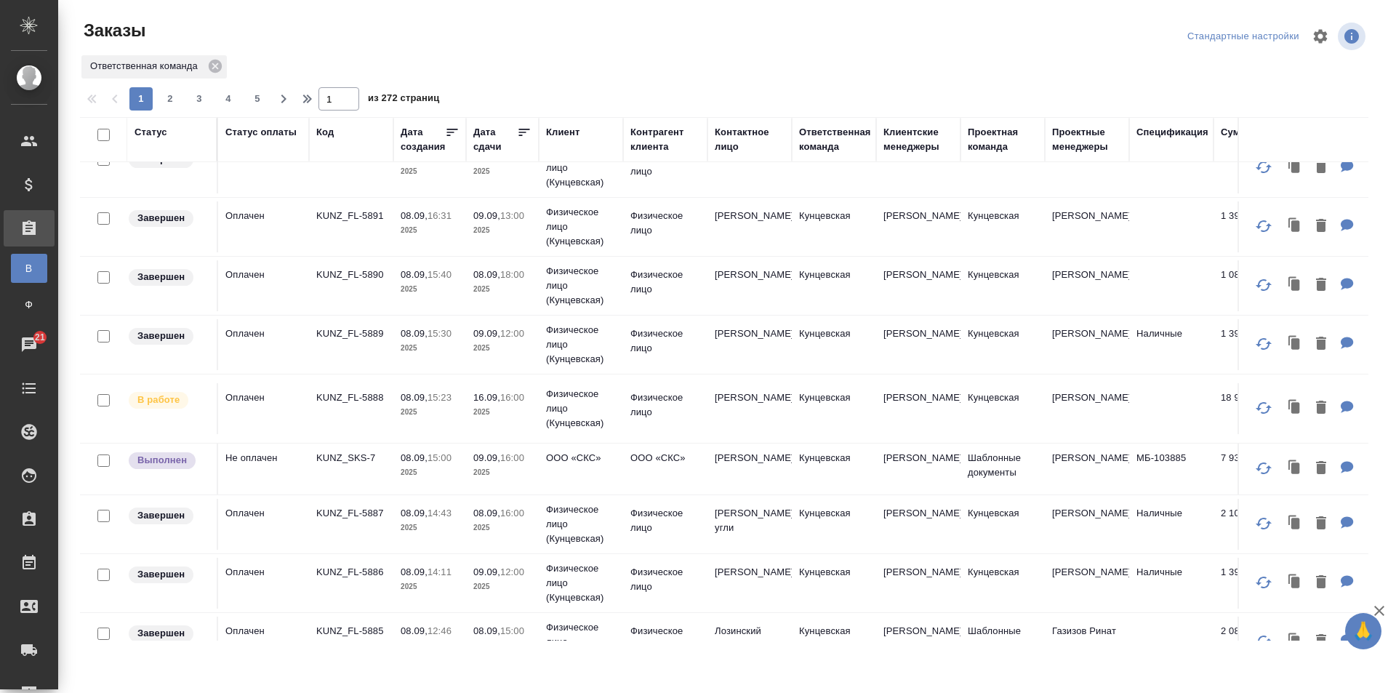
scroll to position [218, 0]
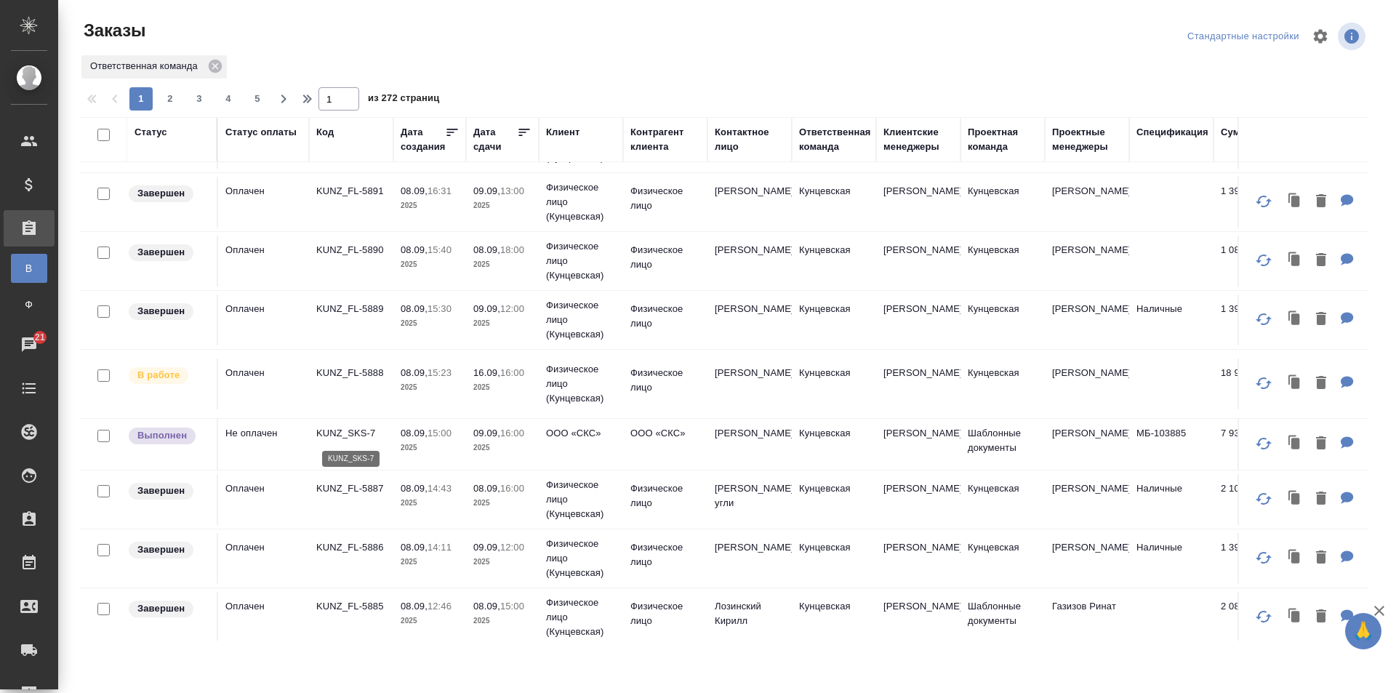
click at [337, 426] on p "KUNZ_SKS-7" at bounding box center [351, 433] width 70 height 15
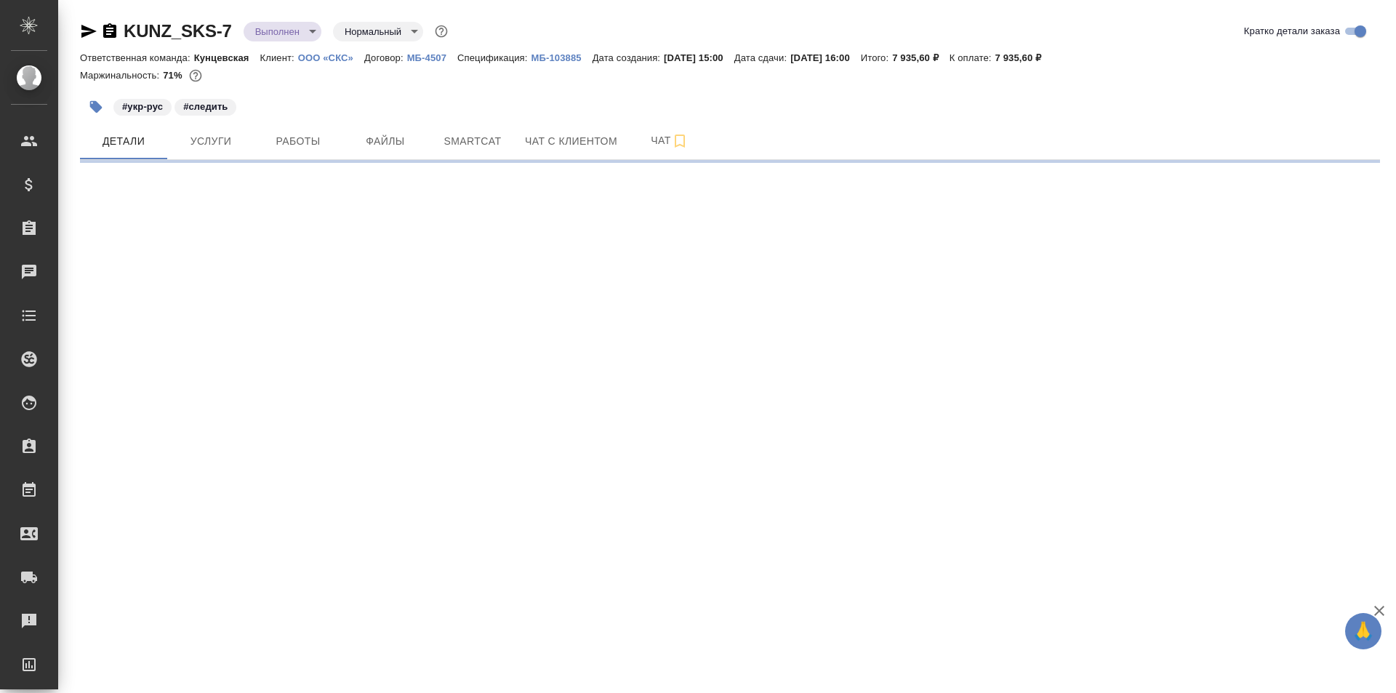
select select "RU"
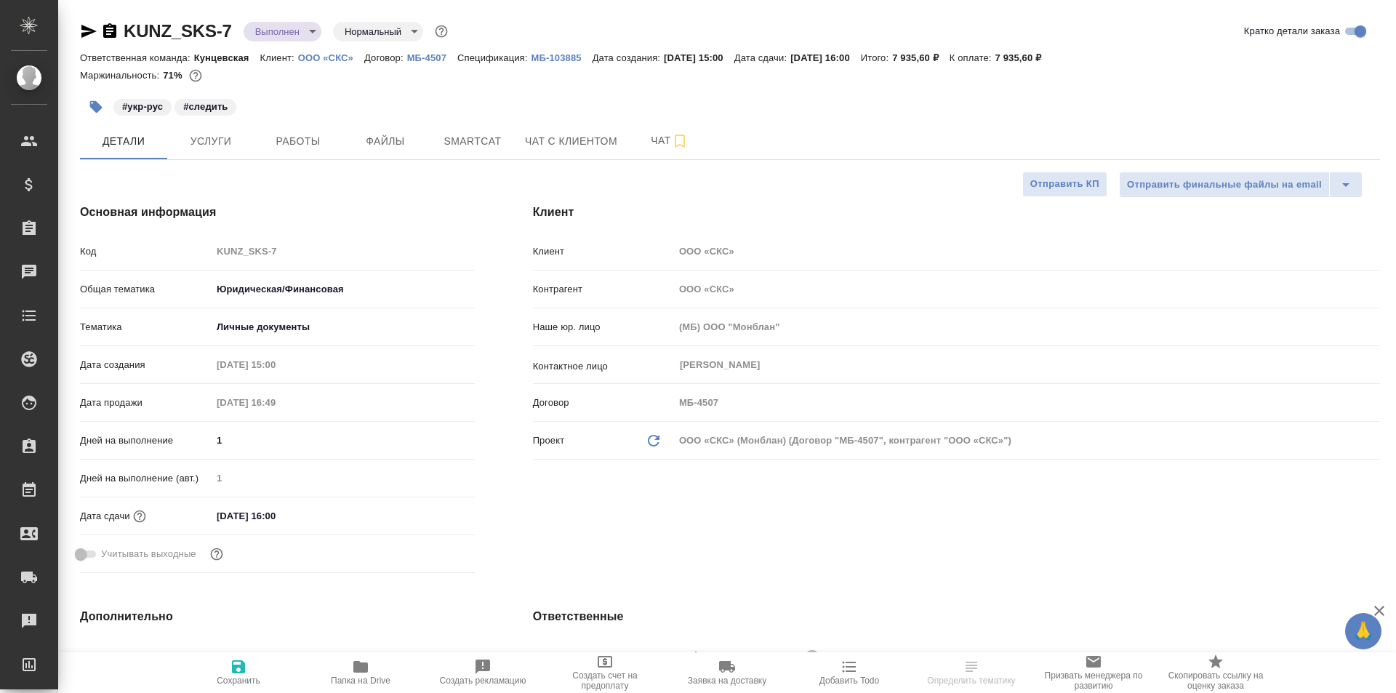
type textarea "x"
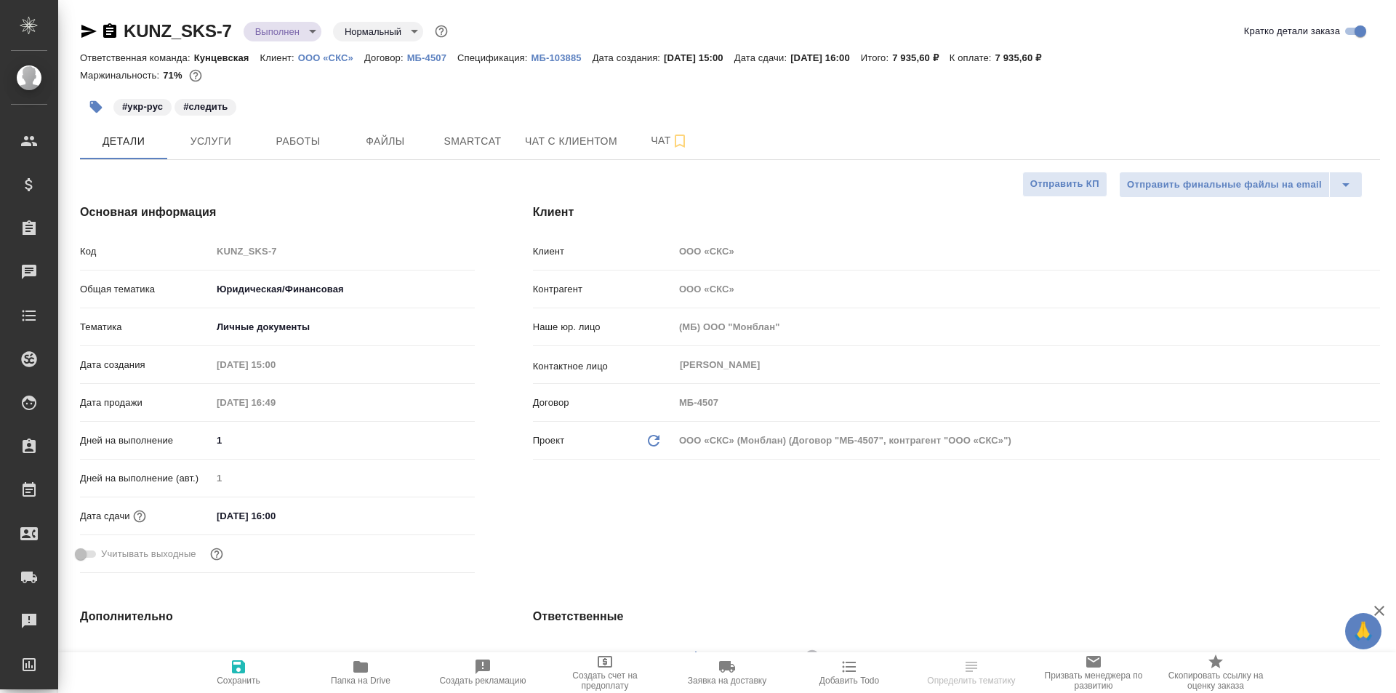
type textarea "x"
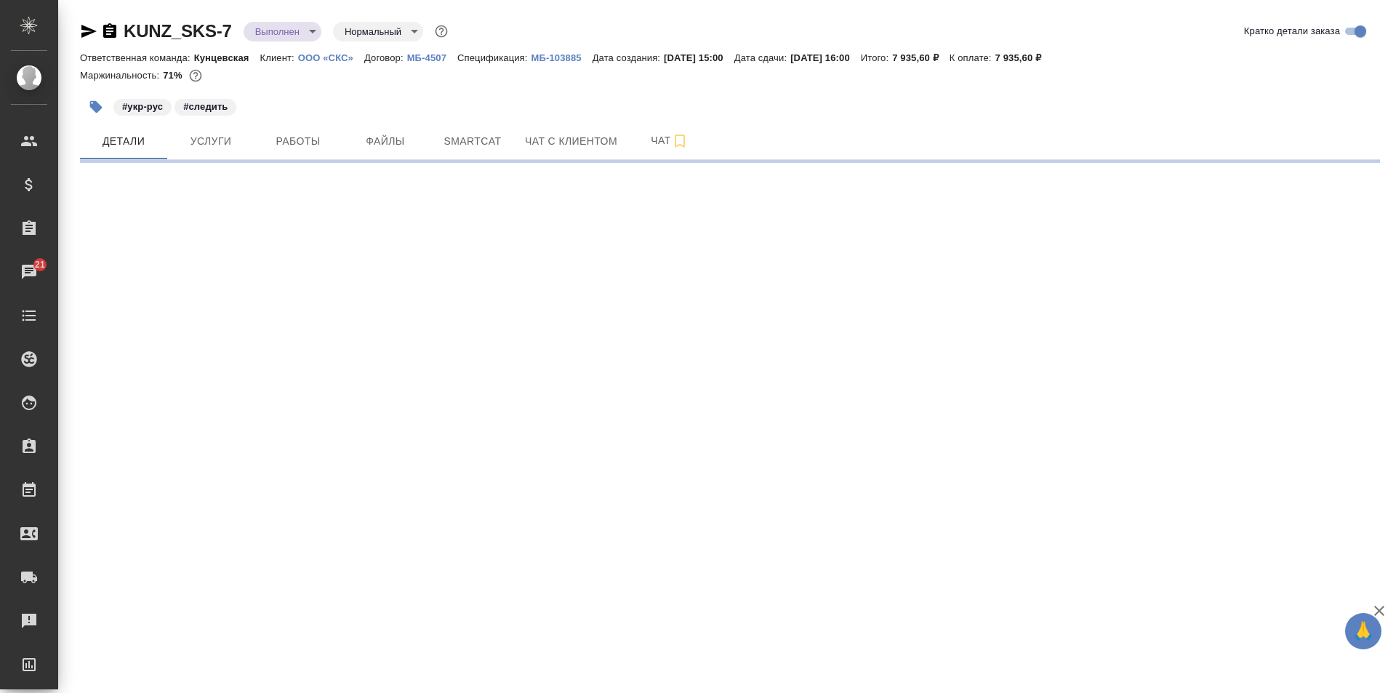
select select "RU"
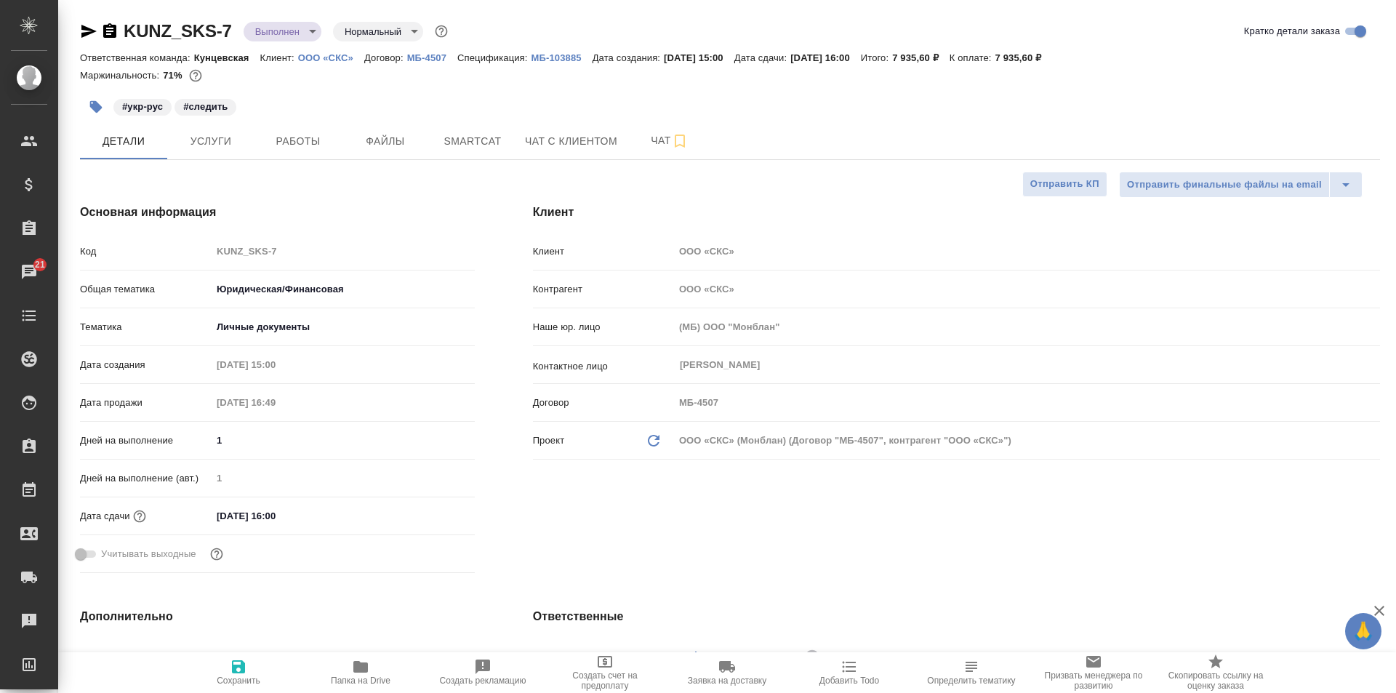
type textarea "x"
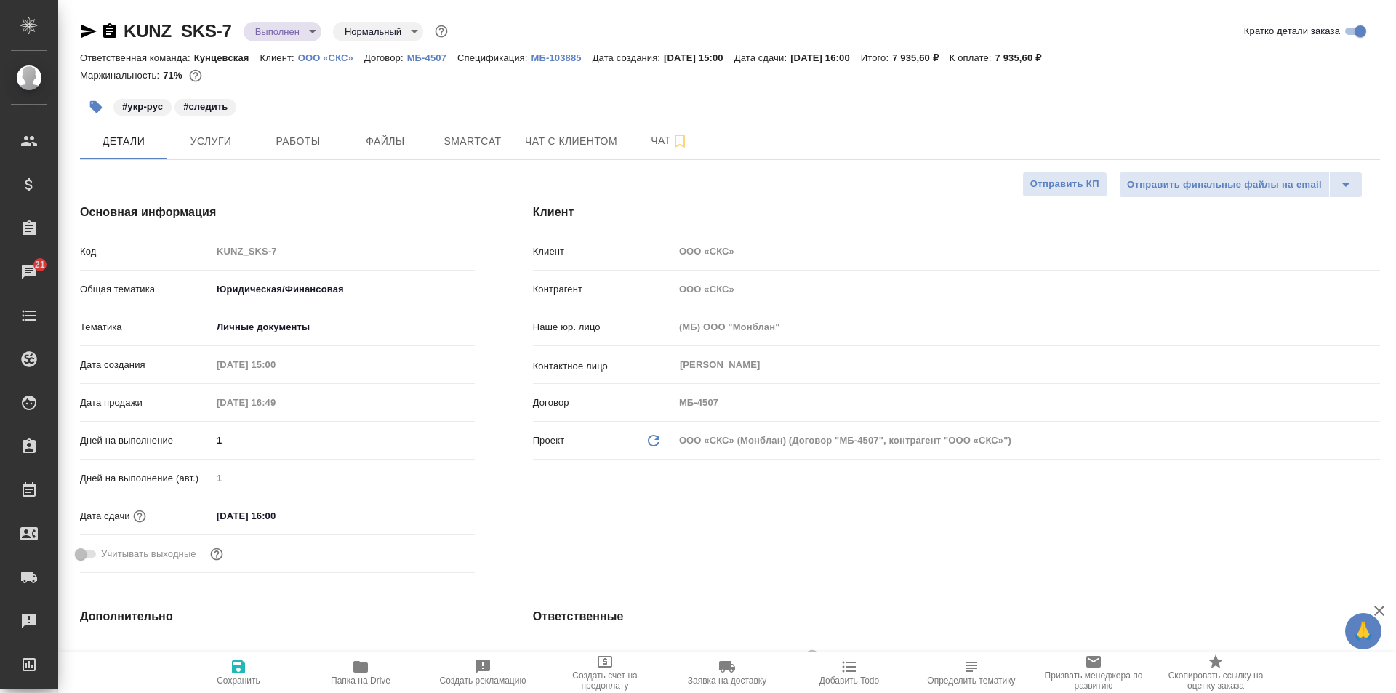
type textarea "x"
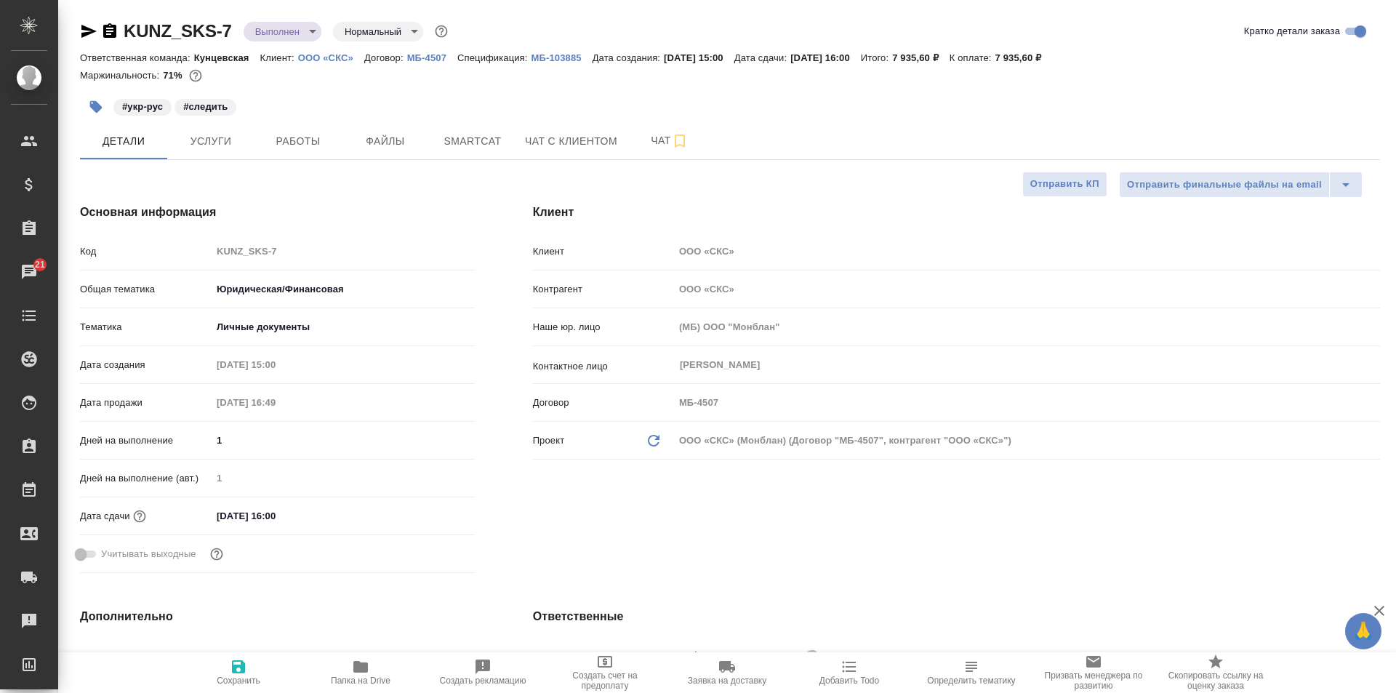
type textarea "x"
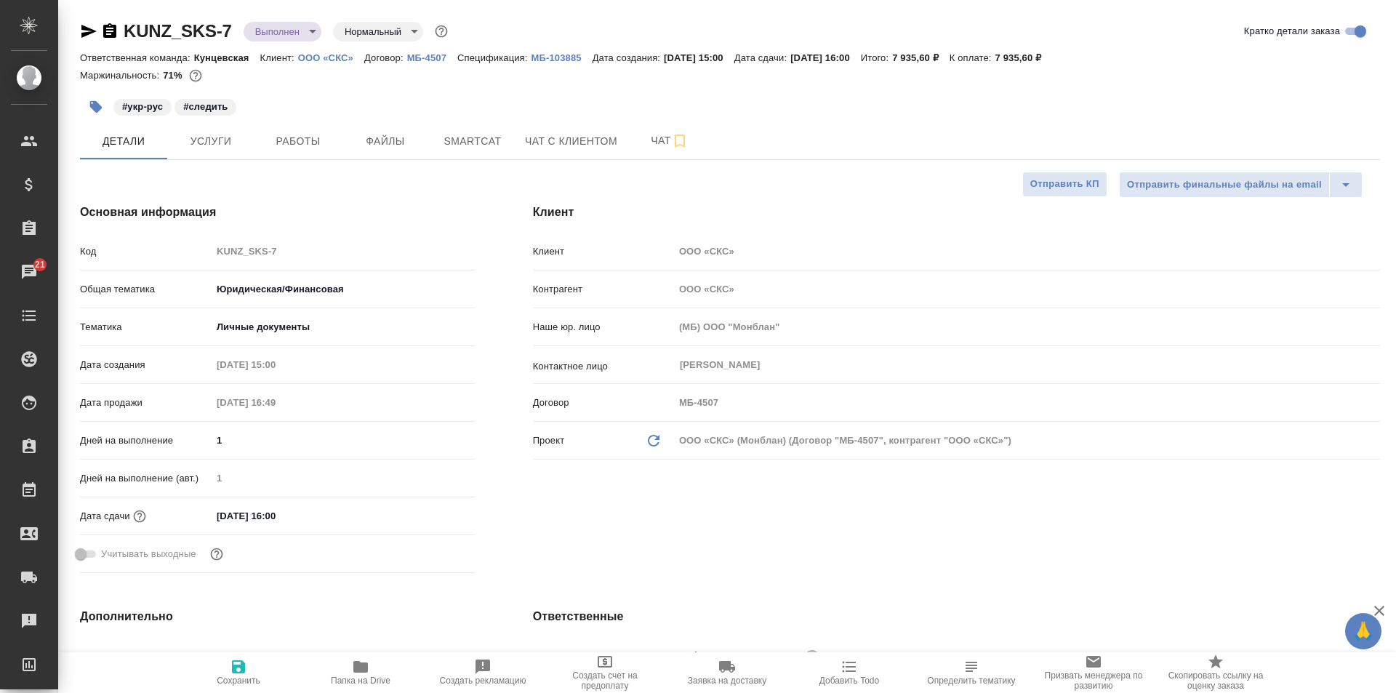
type textarea "x"
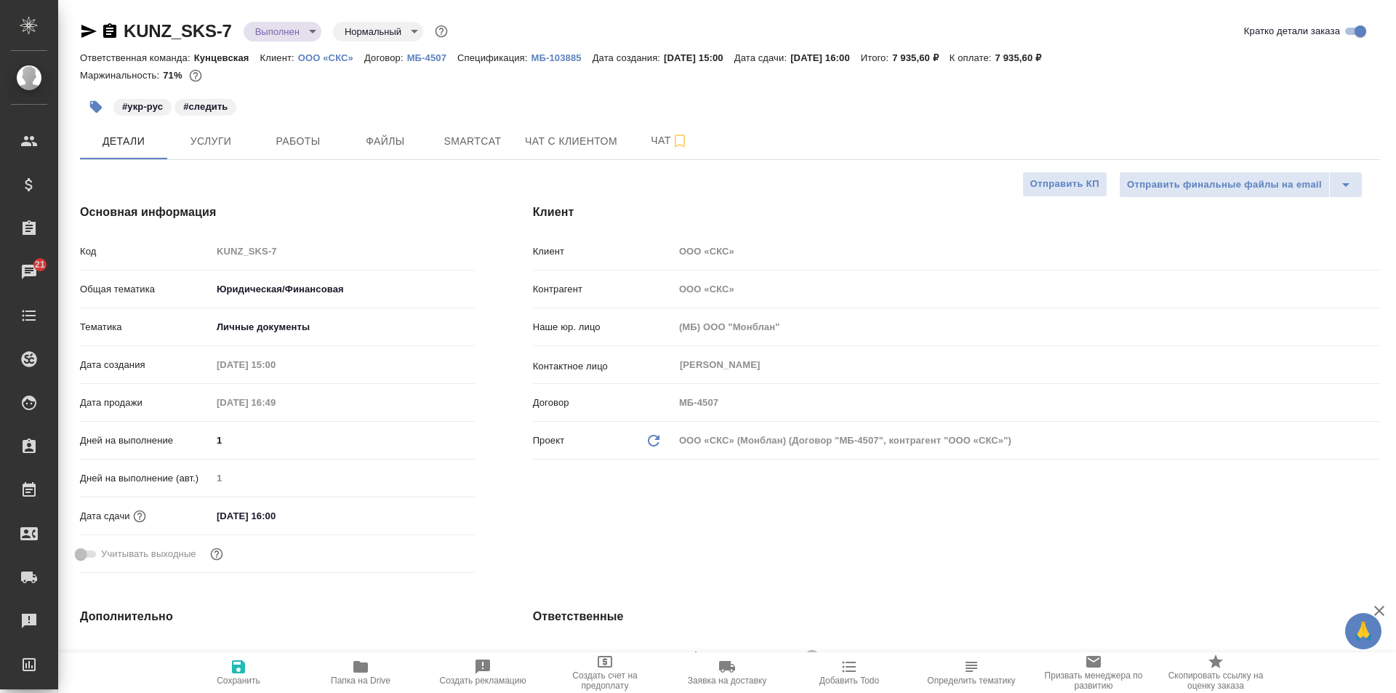
type textarea "x"
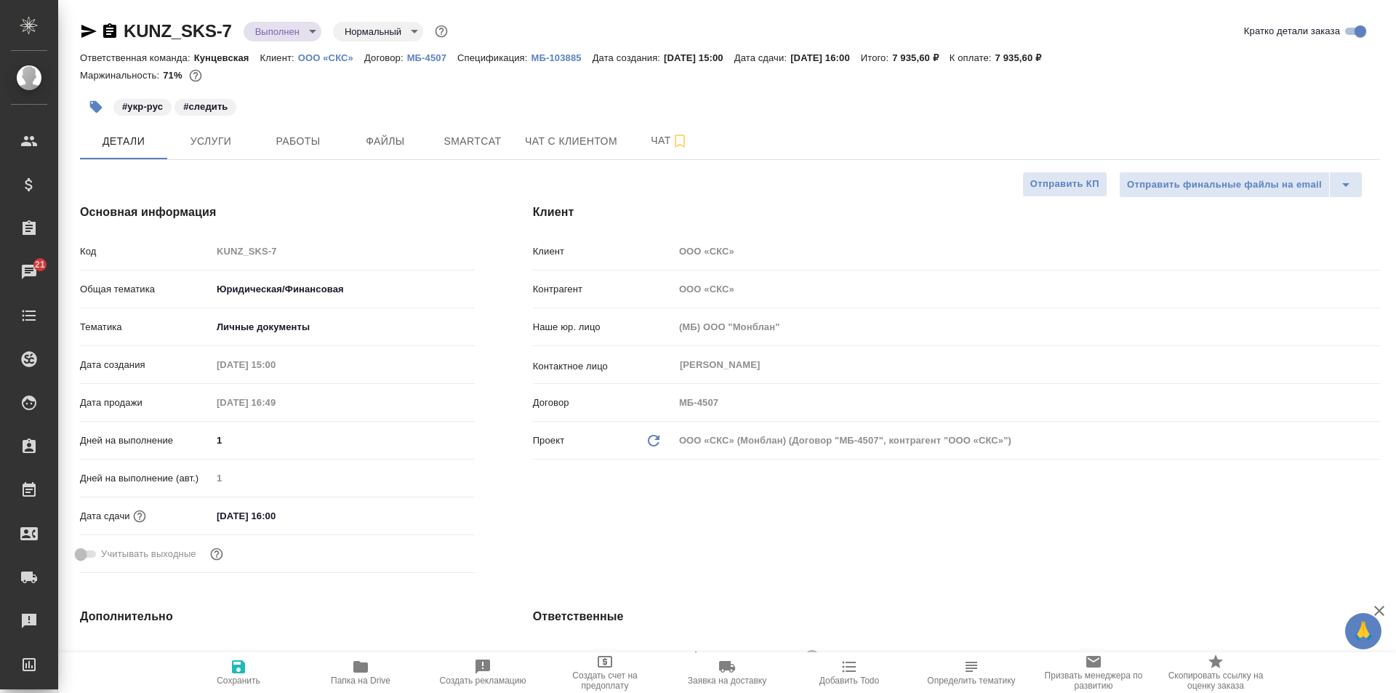
type textarea "x"
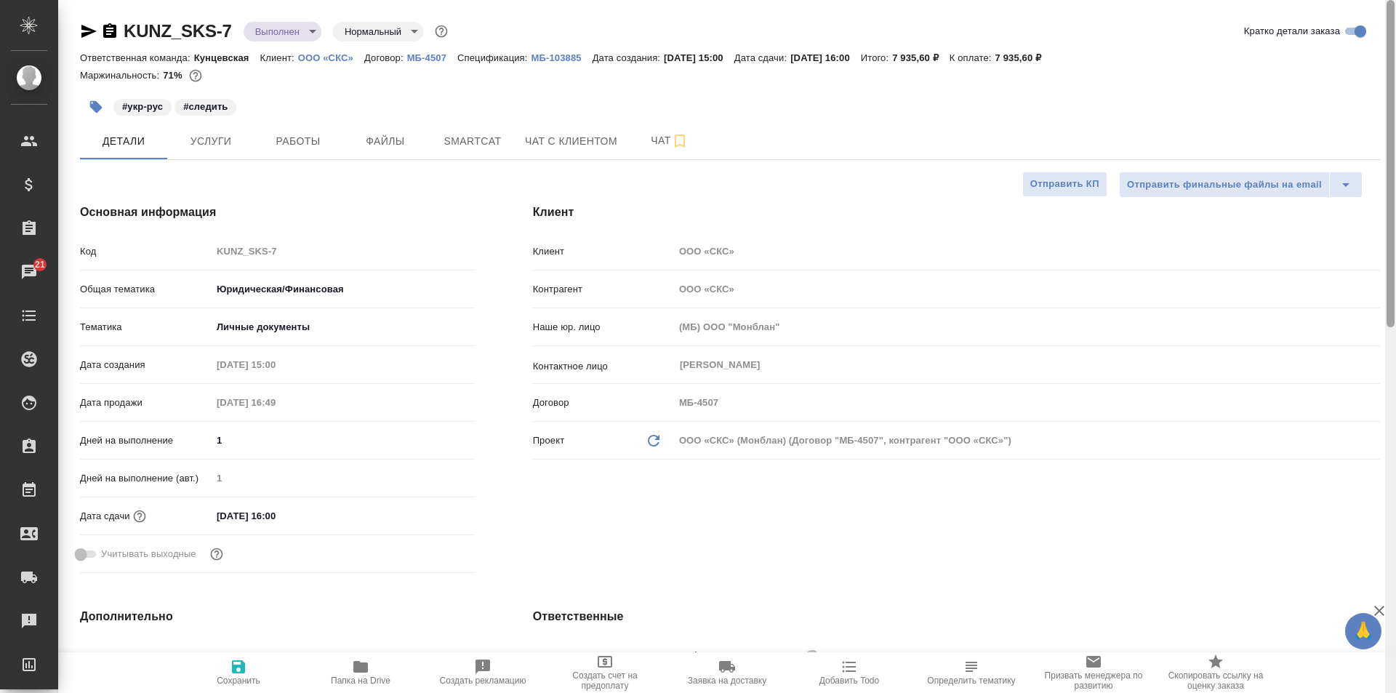
type textarea "x"
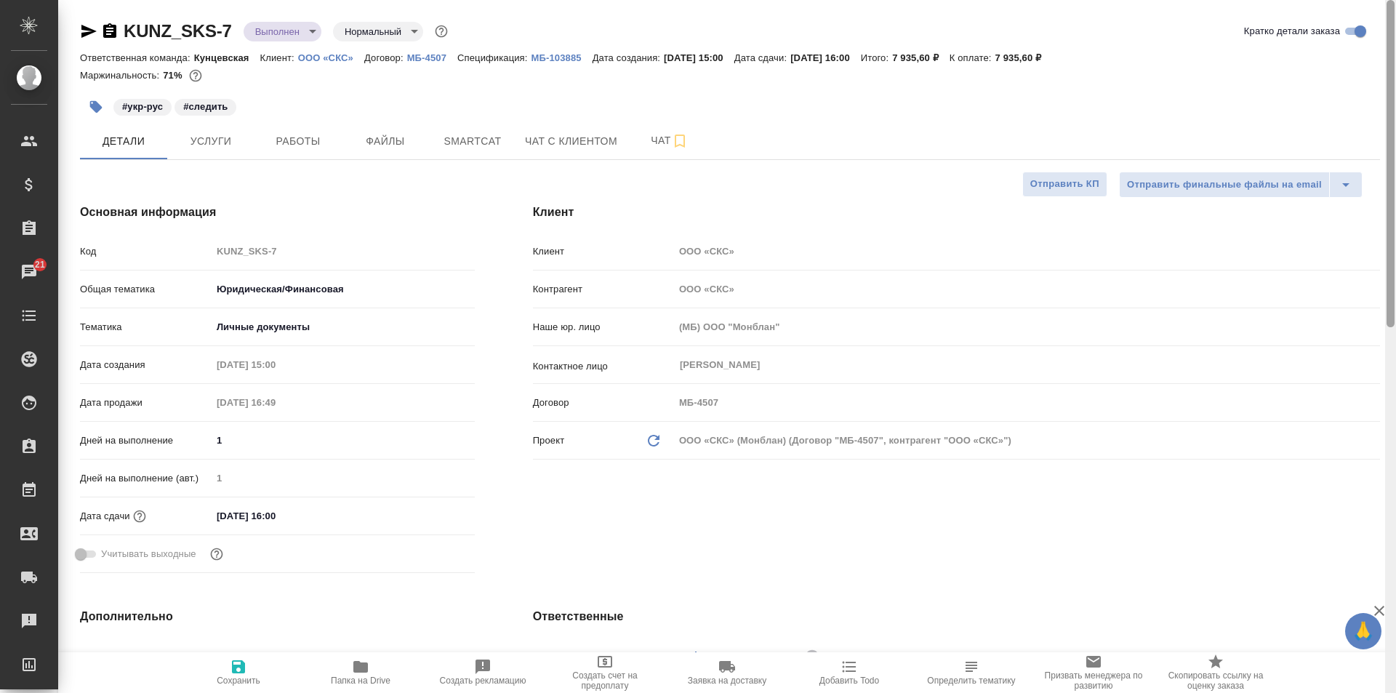
type textarea "x"
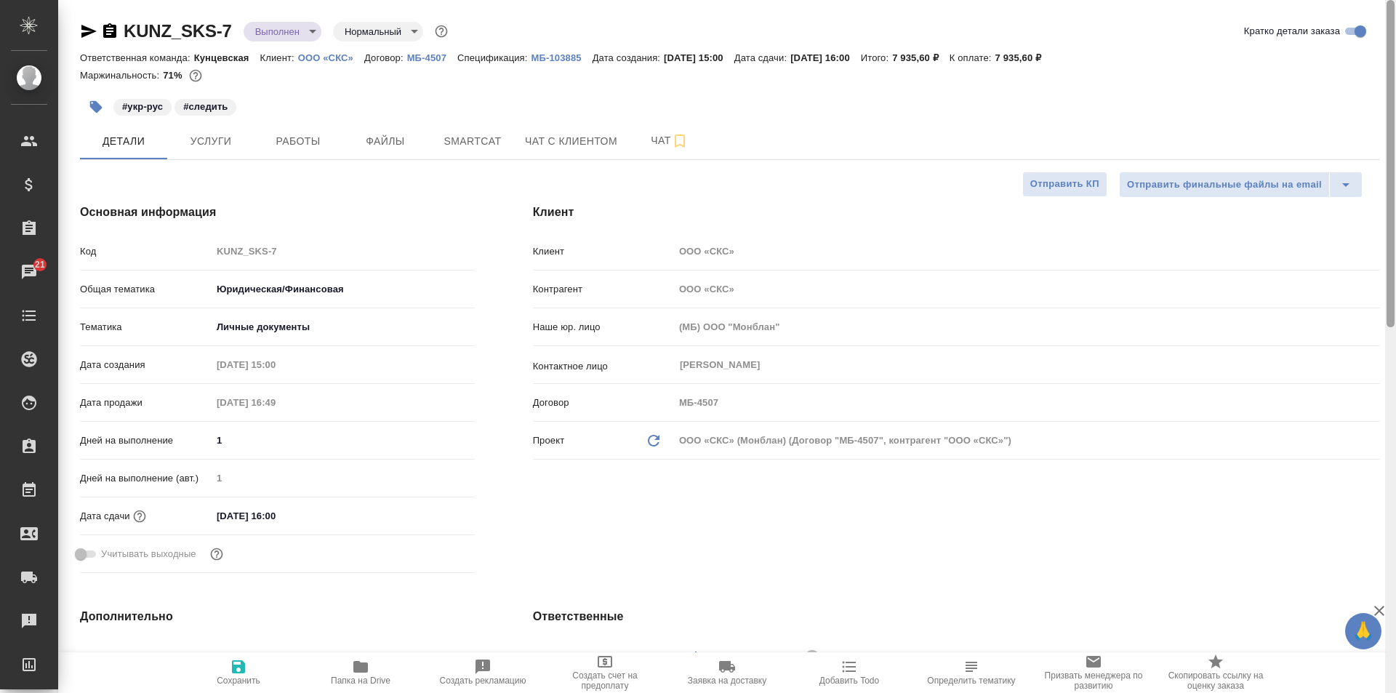
type textarea "x"
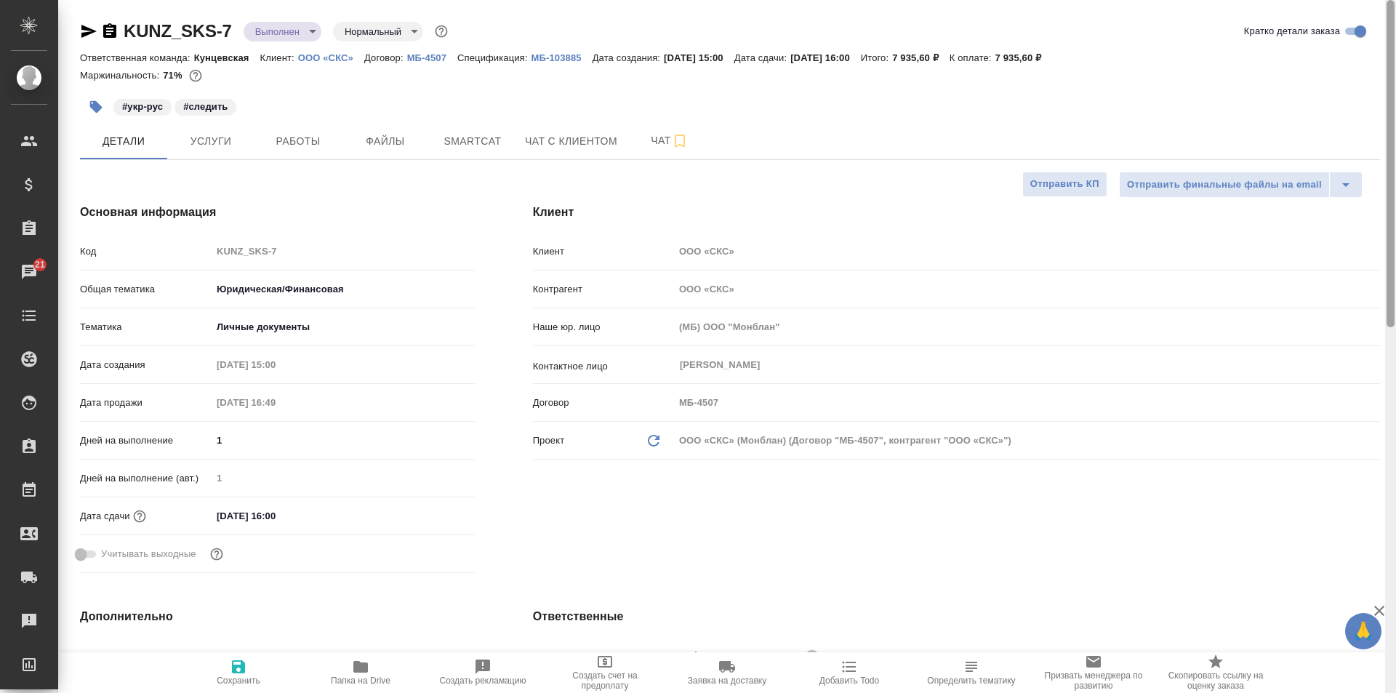
type textarea "x"
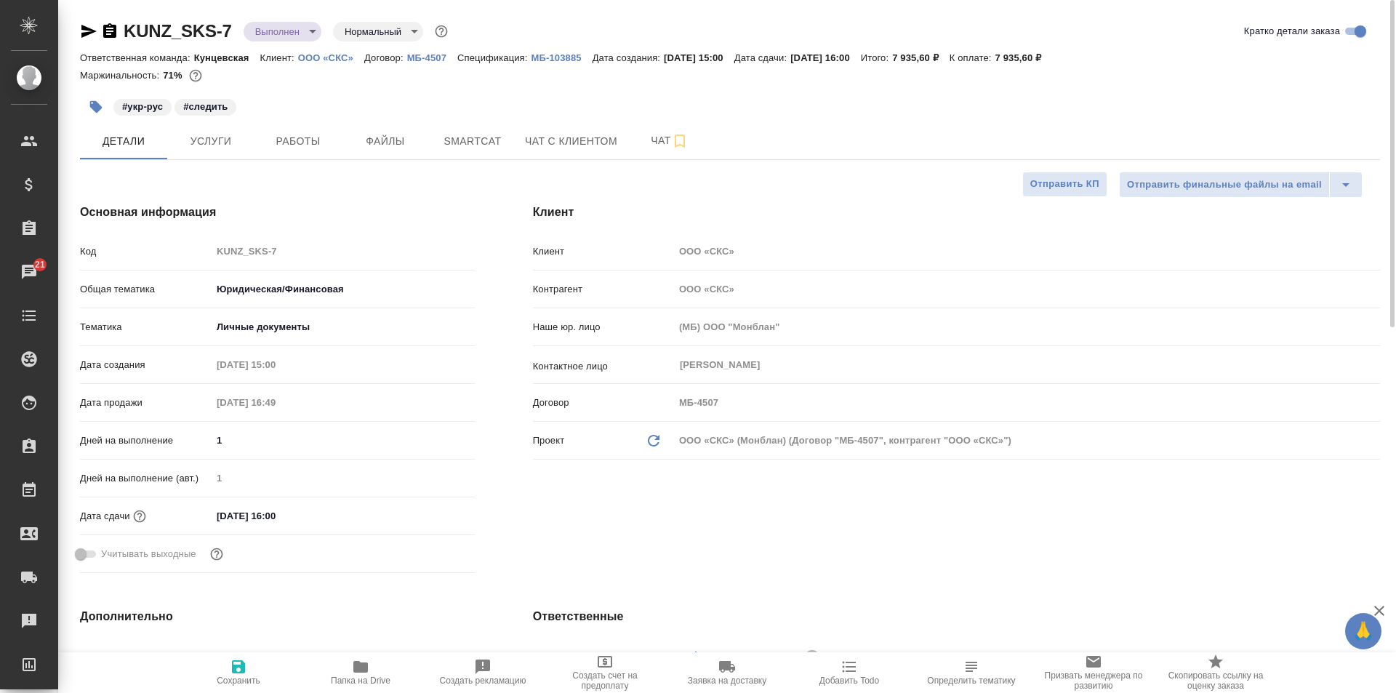
type textarea "x"
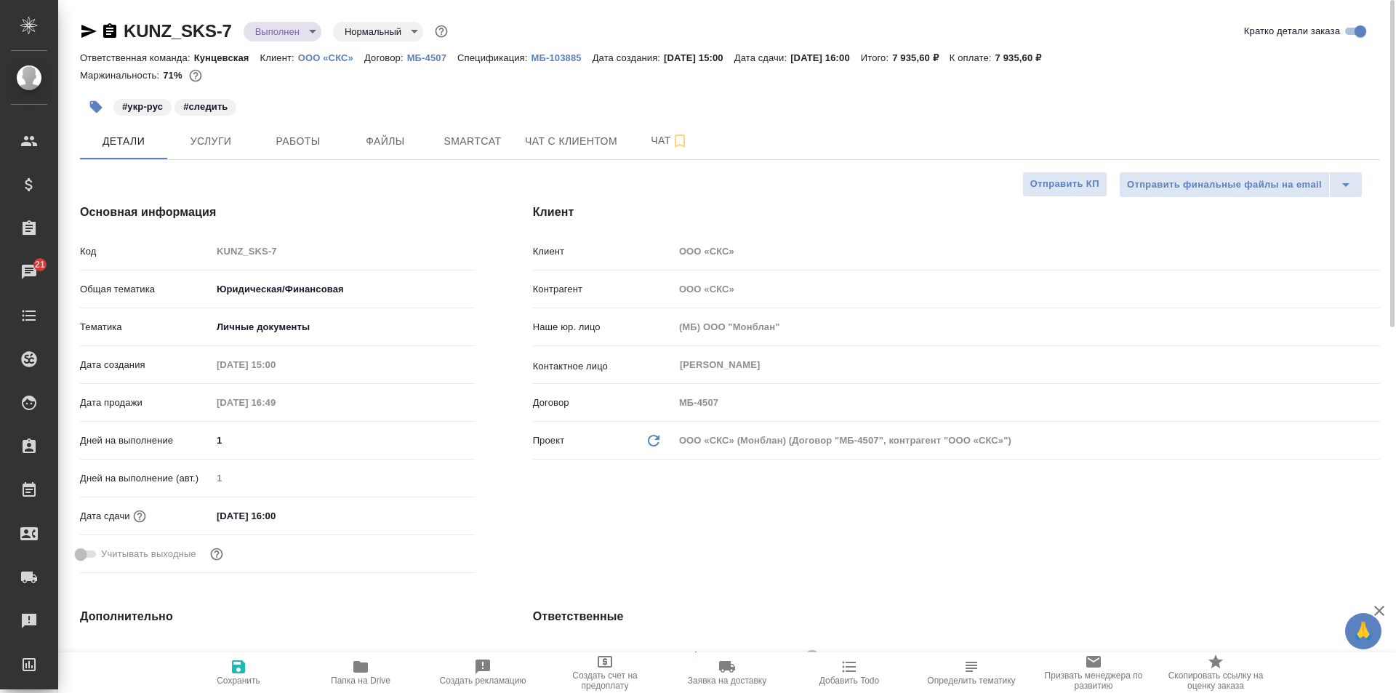
type textarea "x"
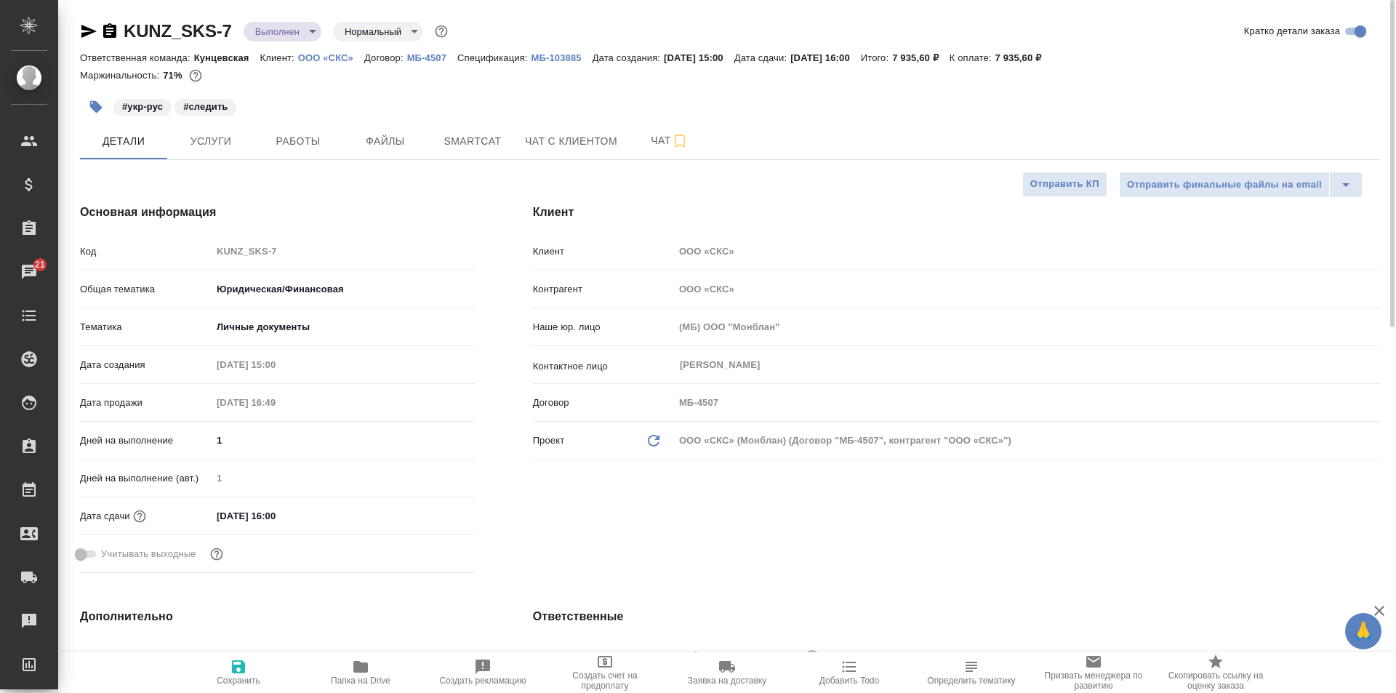
type textarea "x"
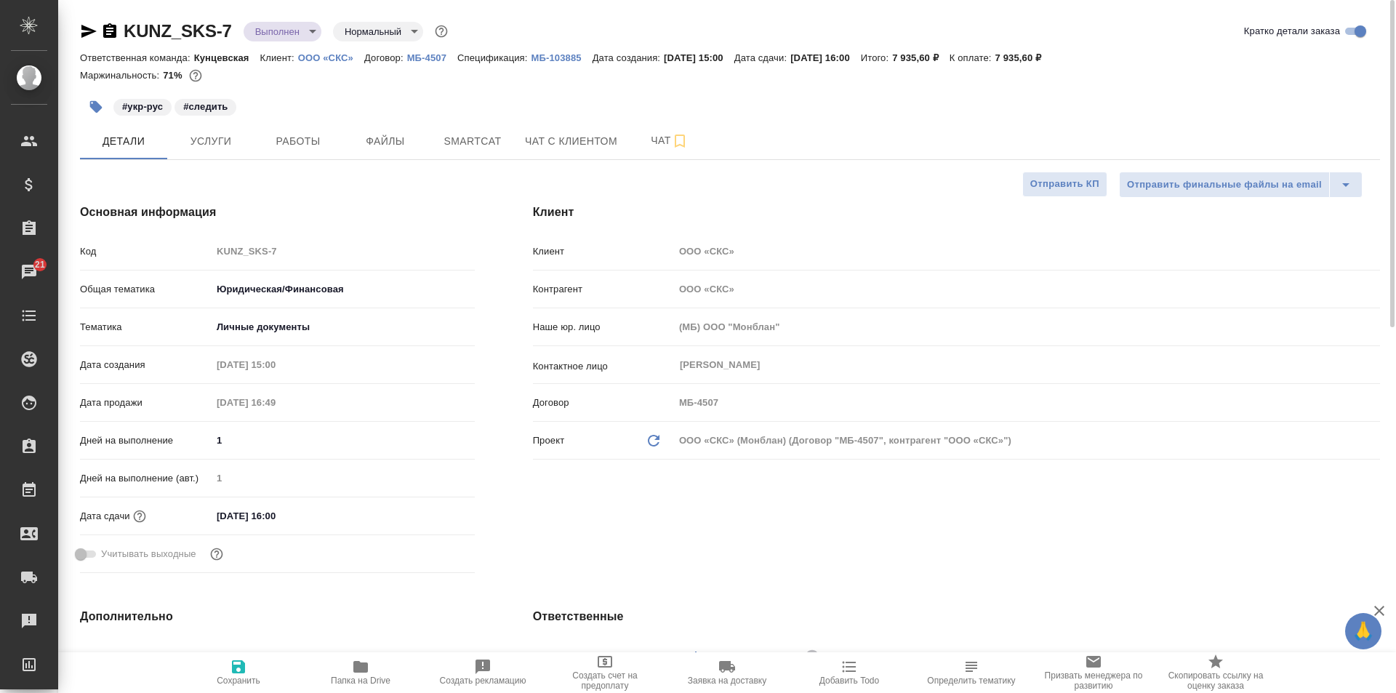
type textarea "x"
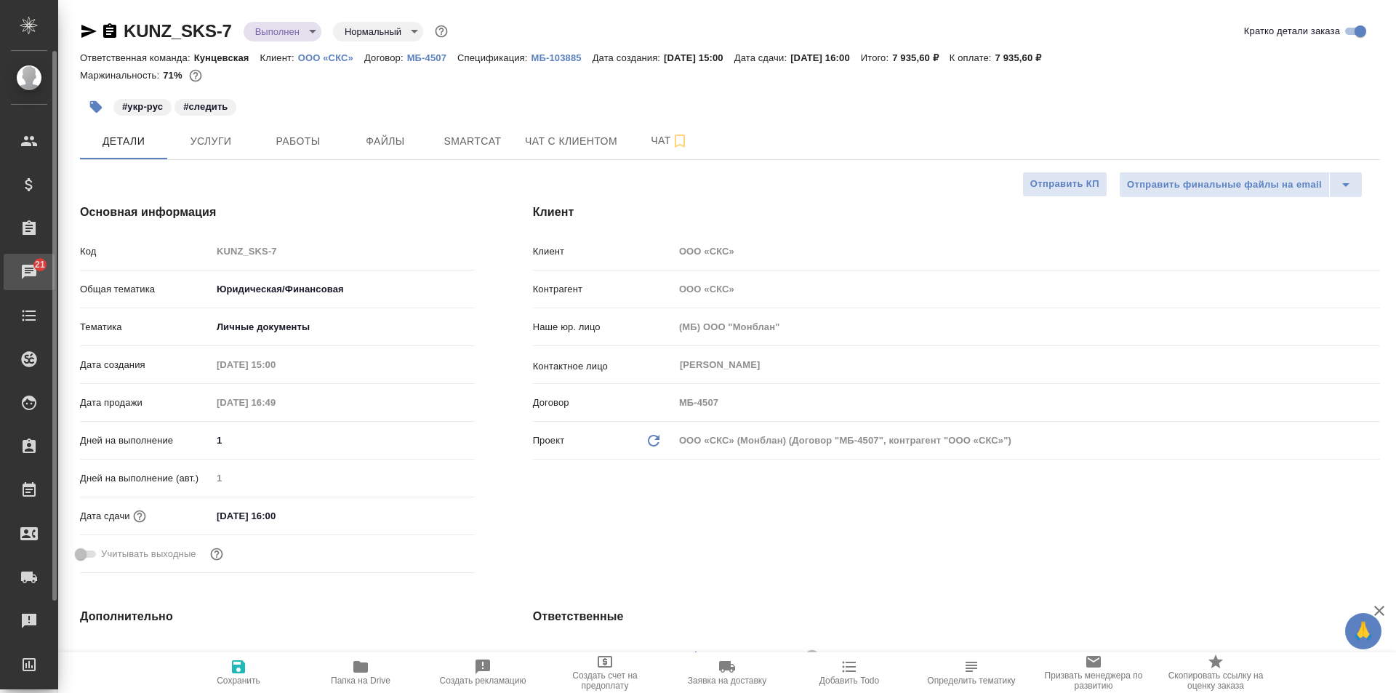
type textarea "x"
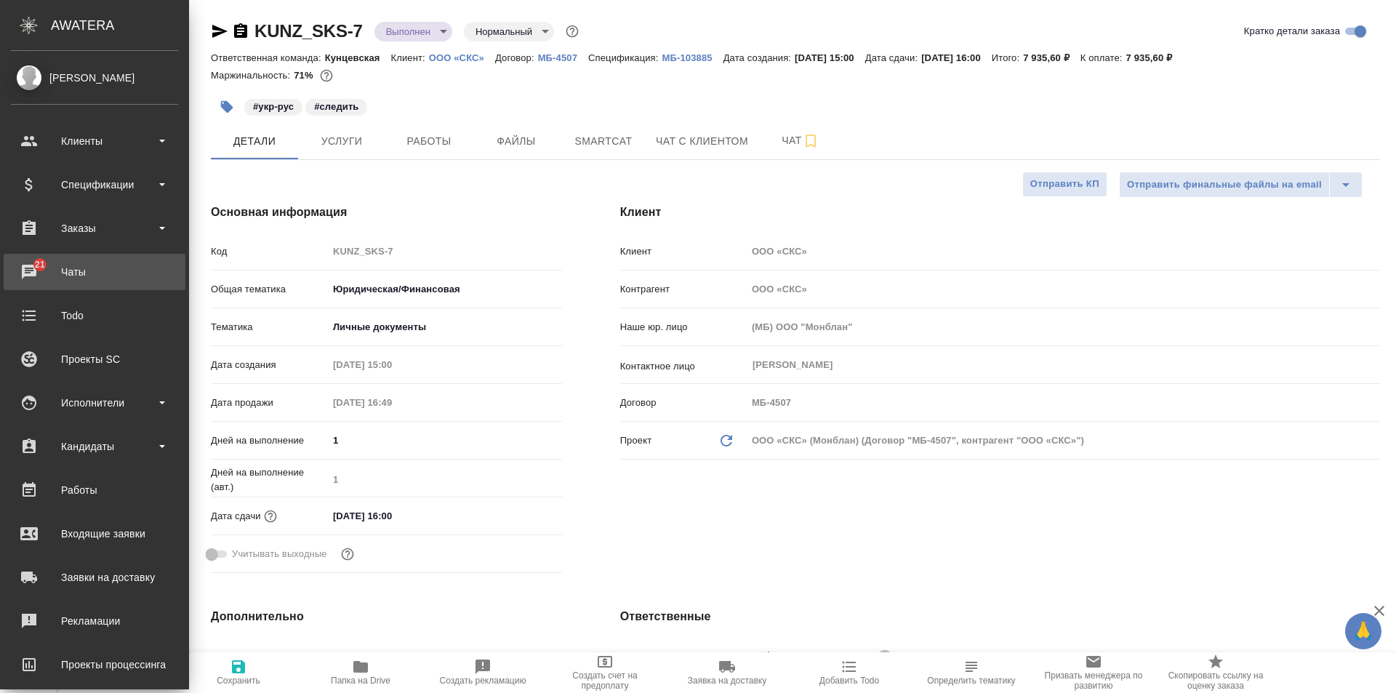
click at [17, 275] on div "Чаты" at bounding box center [94, 272] width 167 height 22
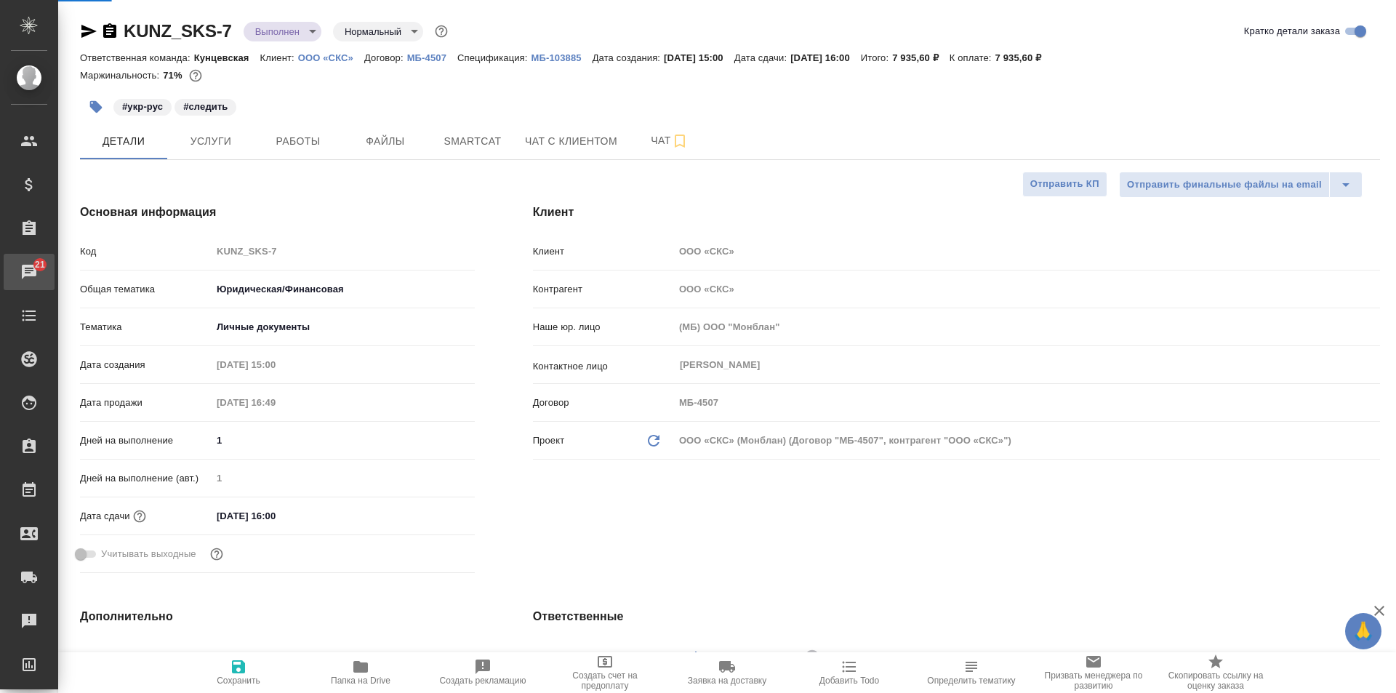
type textarea "x"
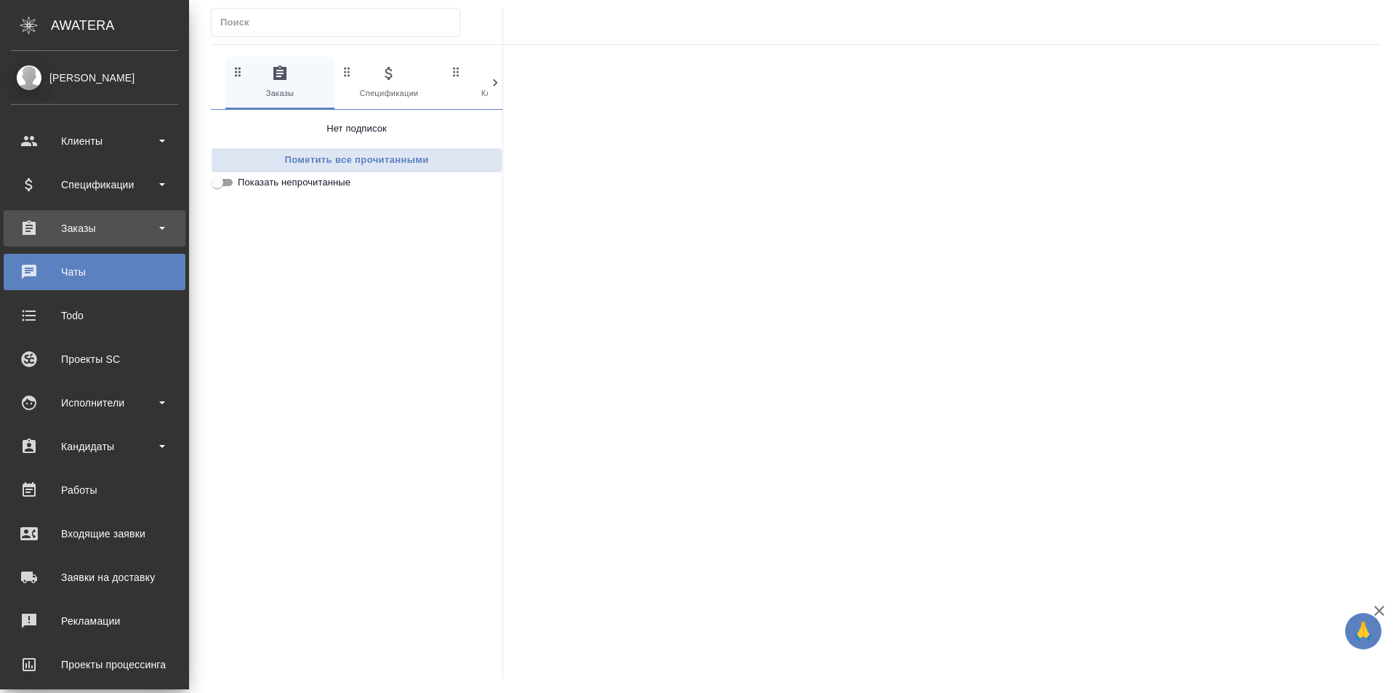
click at [76, 218] on div "Заказы" at bounding box center [94, 228] width 167 height 22
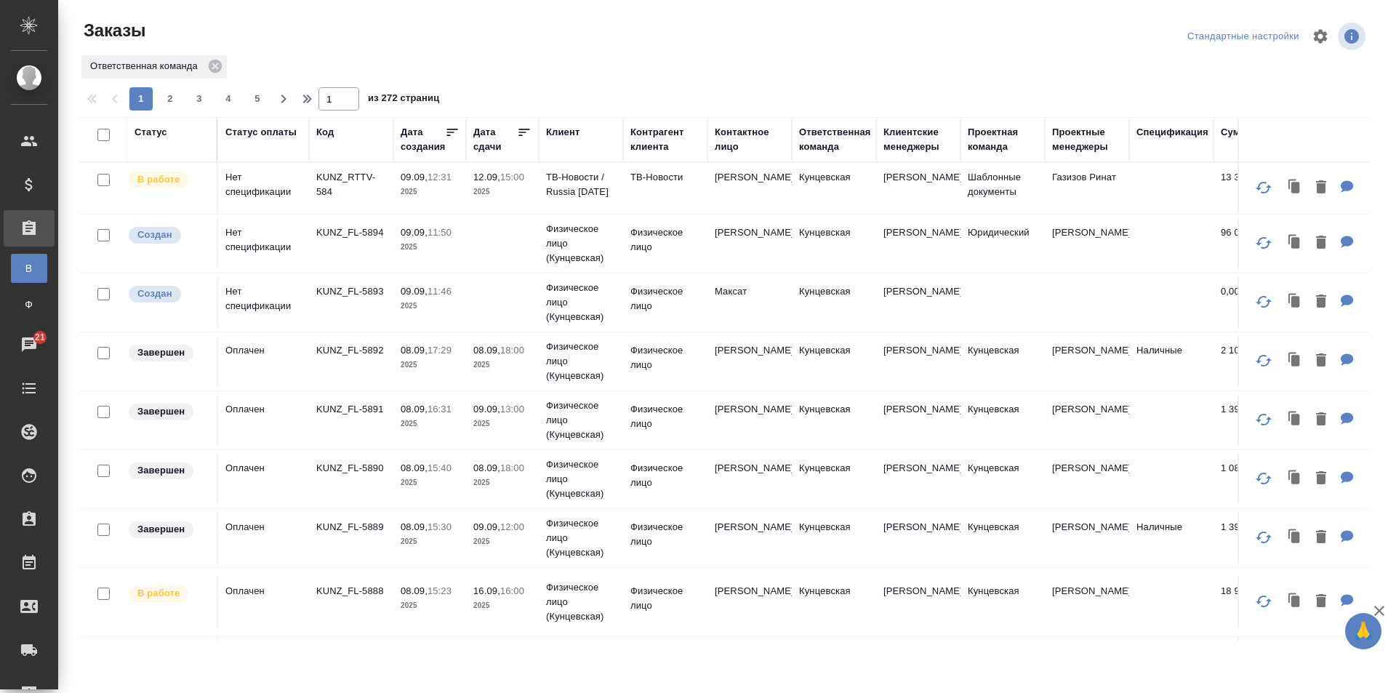
scroll to position [218, 0]
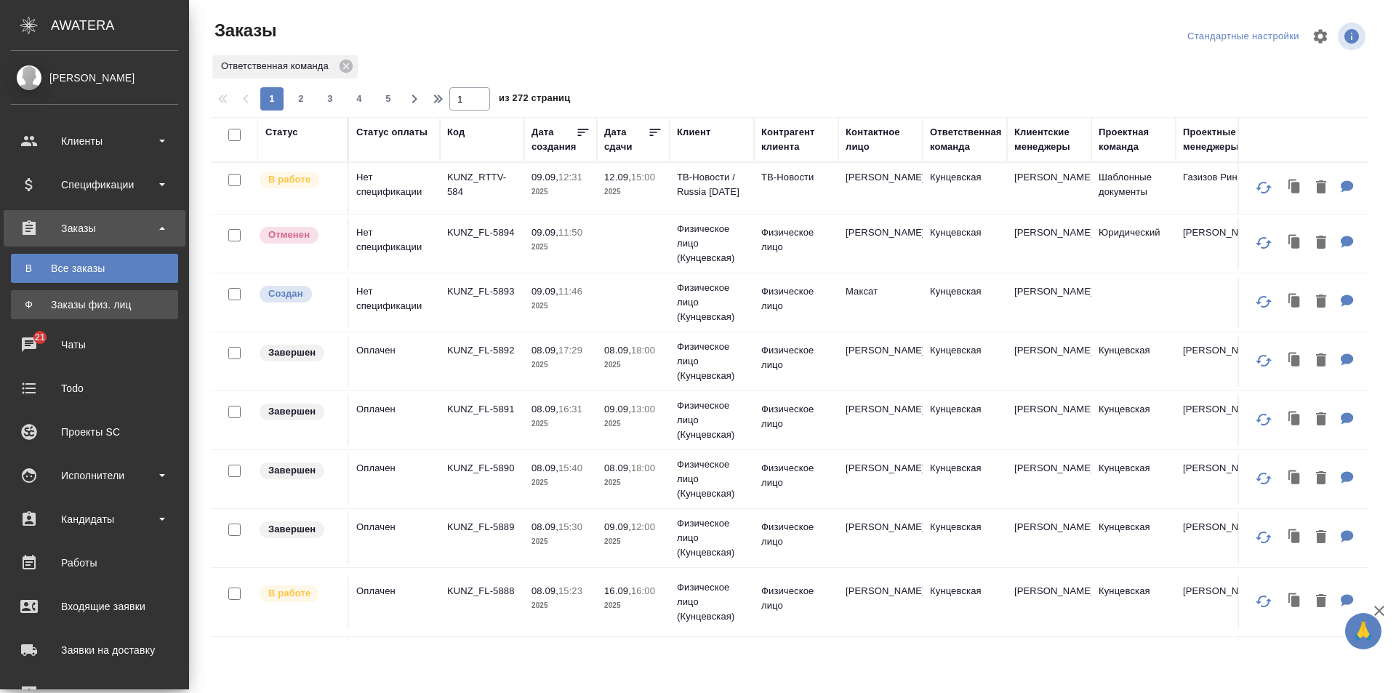
click at [22, 300] on div "Заказы физ. лиц" at bounding box center [94, 304] width 153 height 15
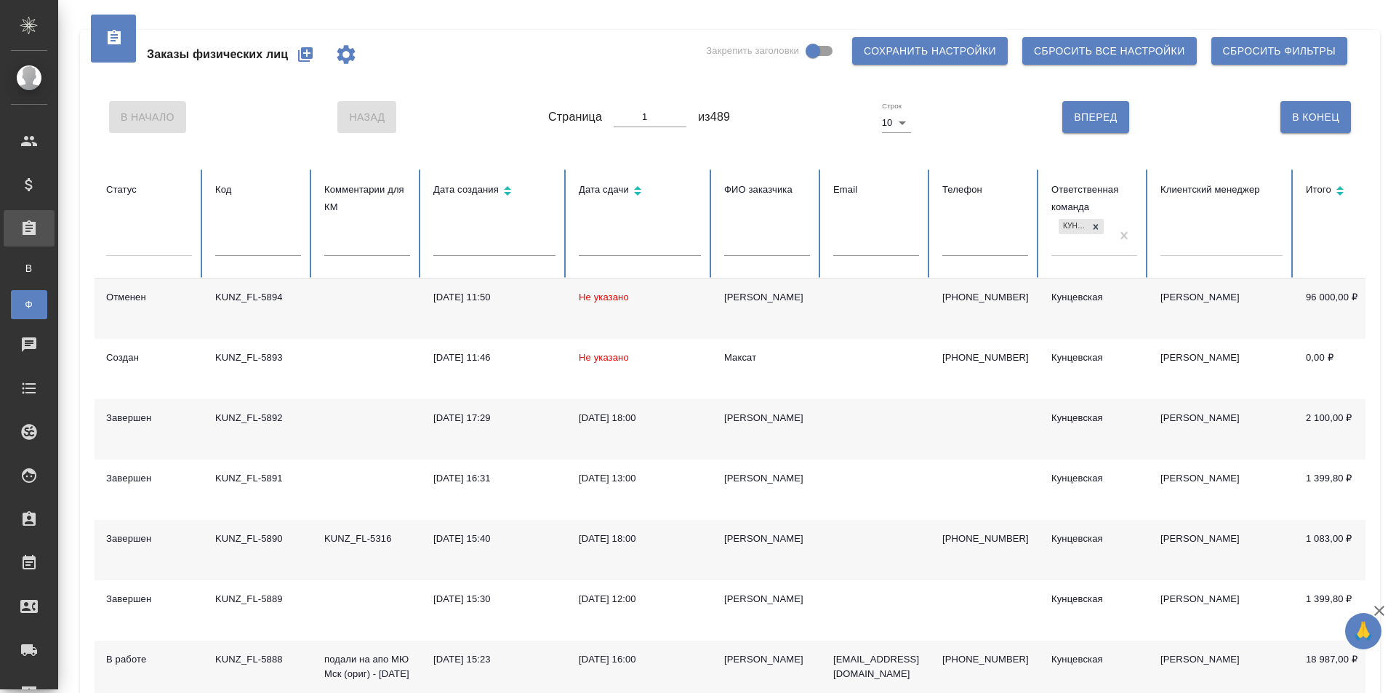
click at [296, 56] on button "button" at bounding box center [305, 54] width 35 height 35
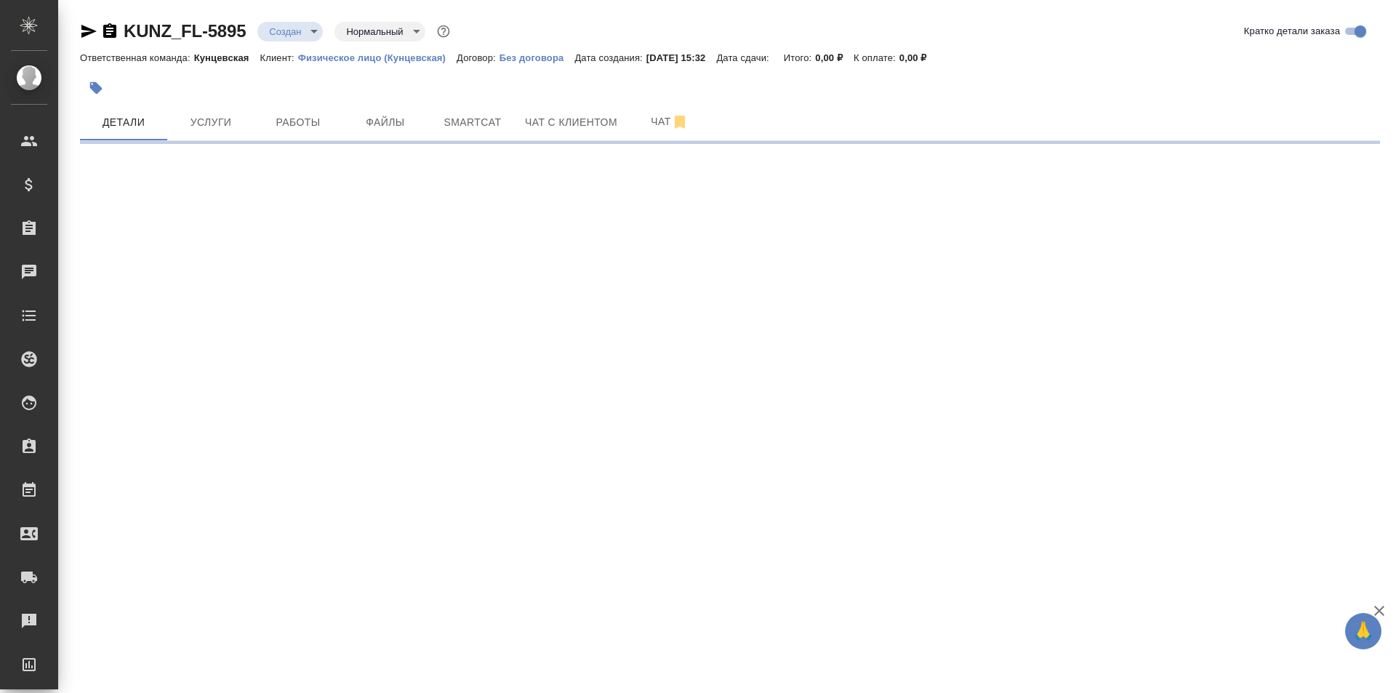
select select "RU"
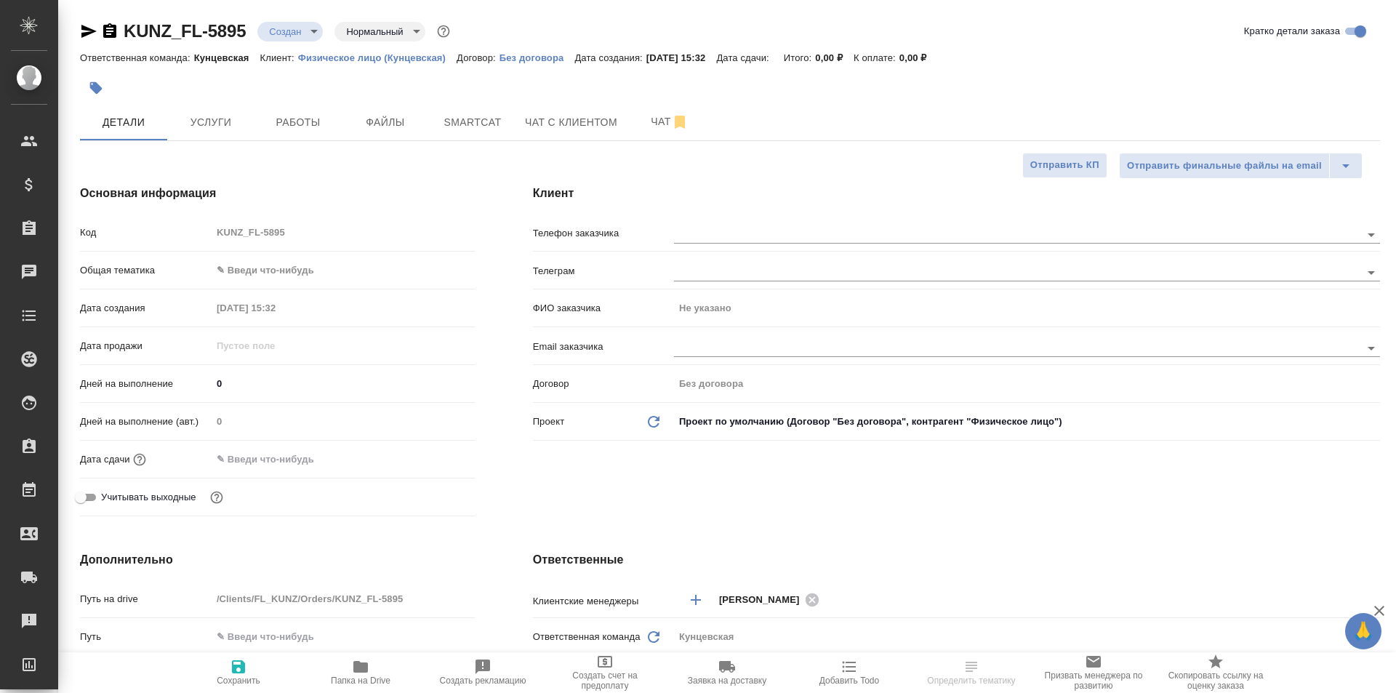
type textarea "x"
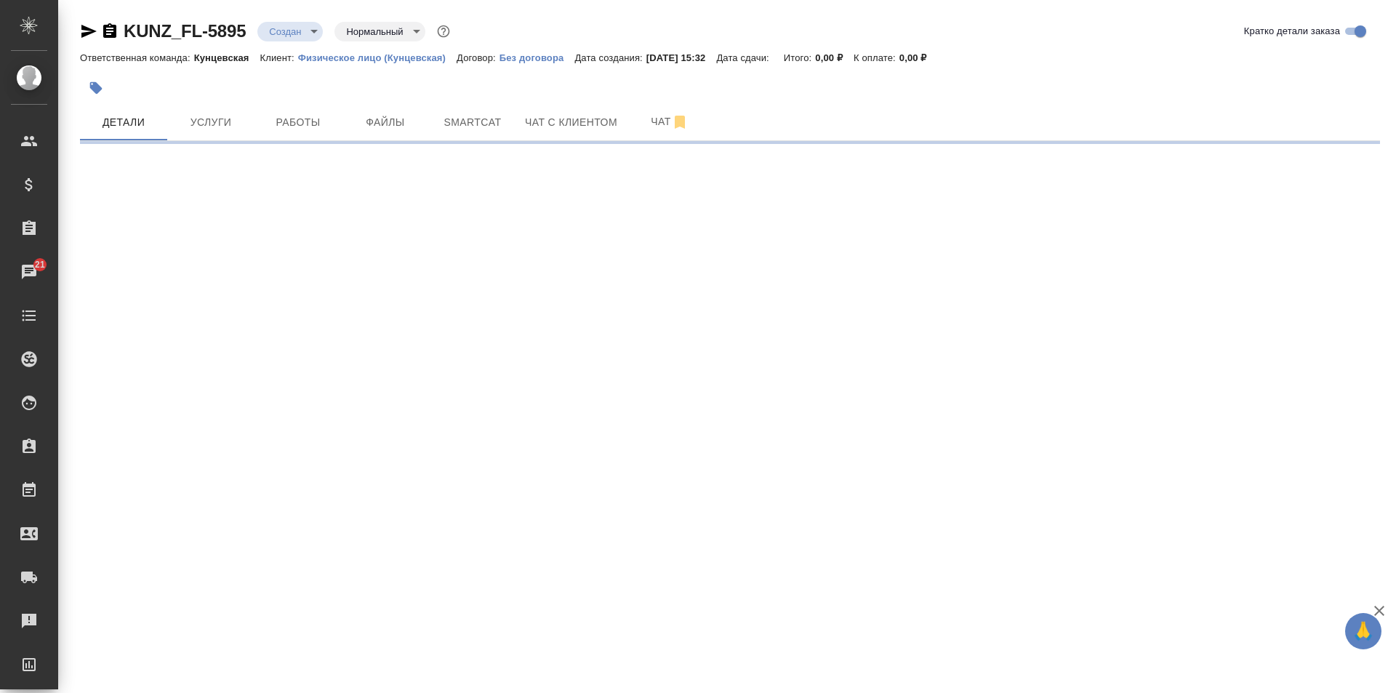
select select "RU"
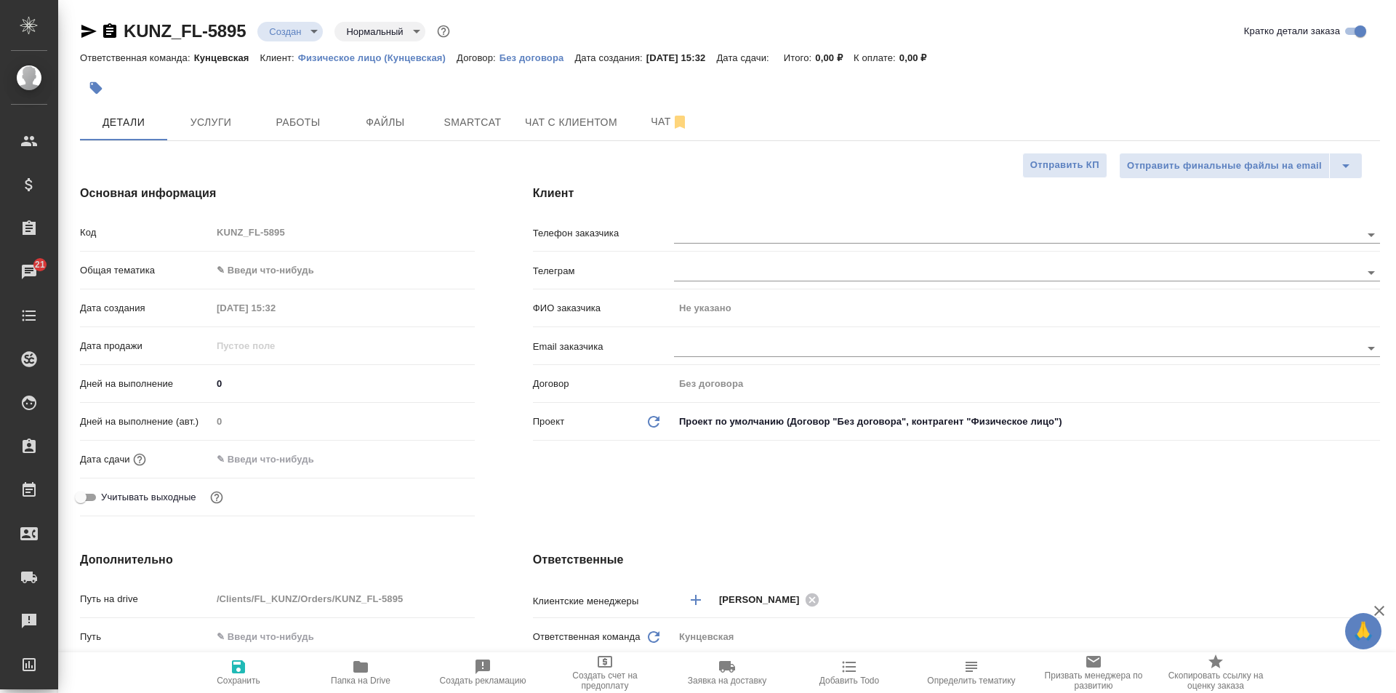
type textarea "x"
click at [308, 267] on body "🙏 .cls-1 fill:#fff; AWATERA Zotova Ekaterina Клиенты Спецификации Заказы 21 Чат…" at bounding box center [698, 346] width 1396 height 693
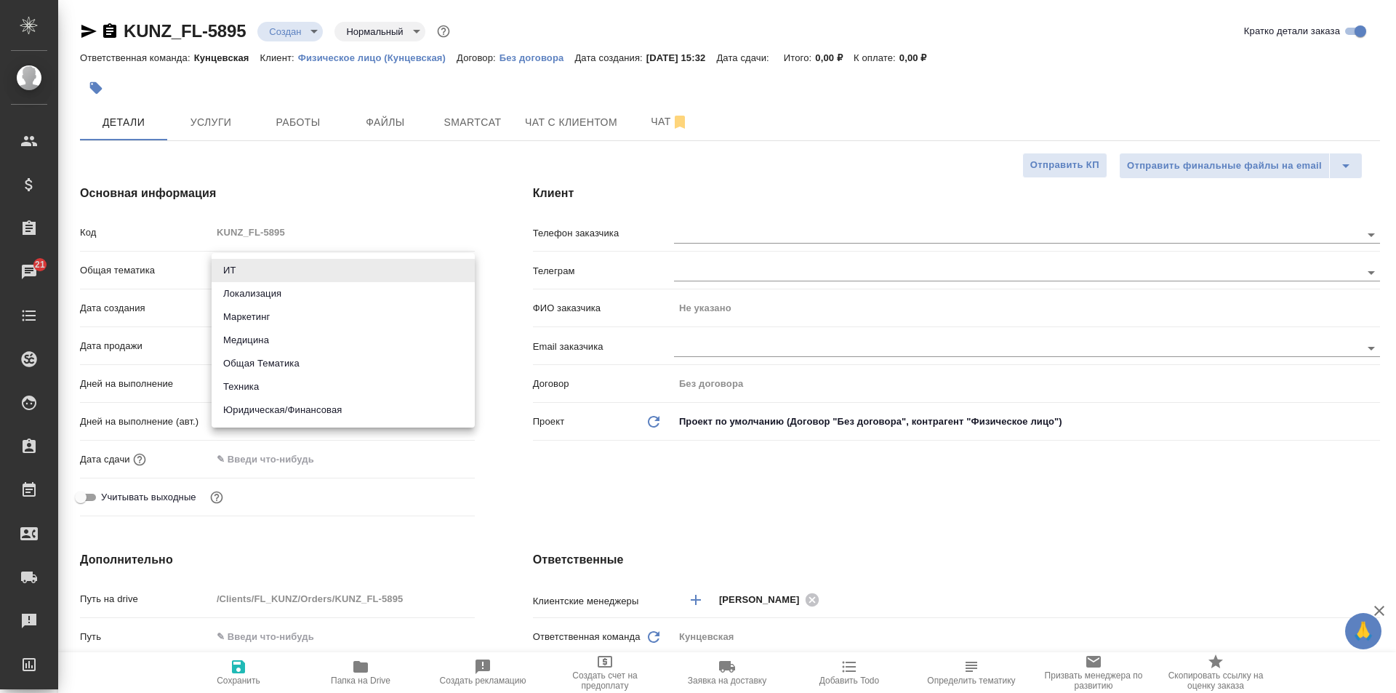
click at [444, 167] on div at bounding box center [698, 346] width 1396 height 693
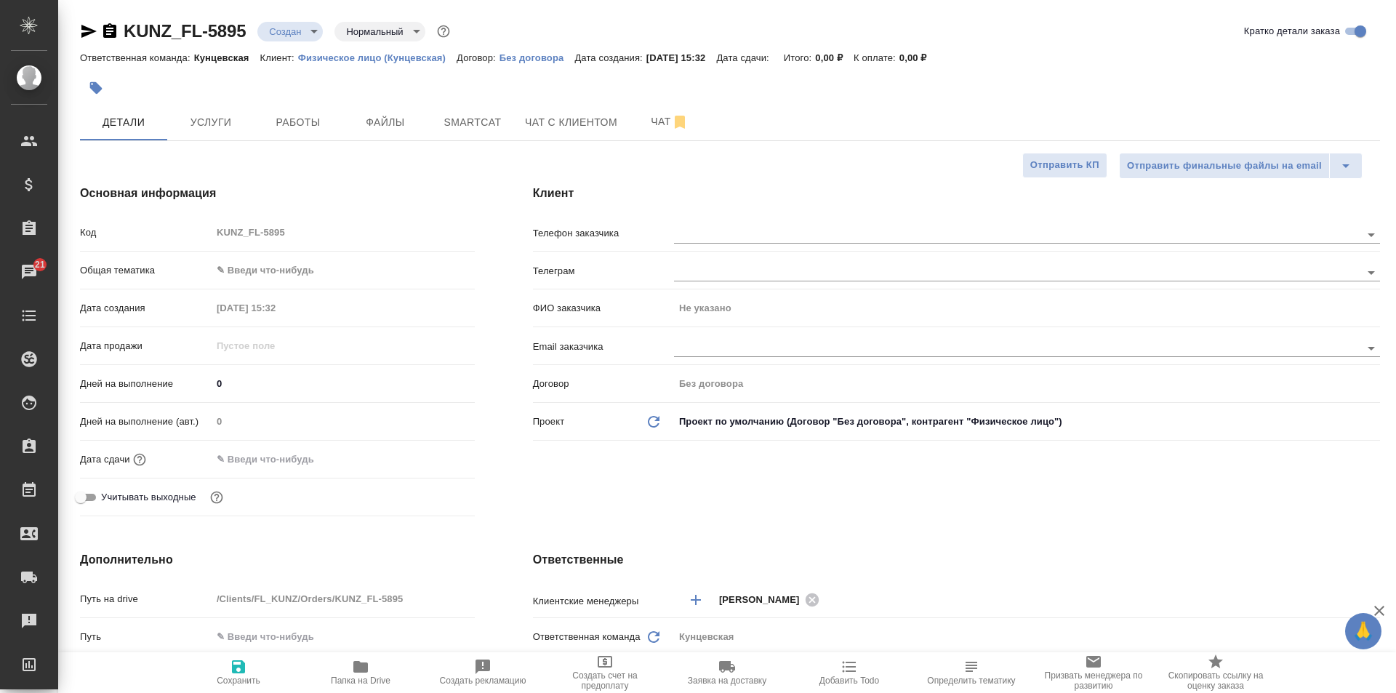
click at [374, 272] on body "🙏 .cls-1 fill:#fff; AWATERA Zotova Ekaterina Клиенты Спецификации Заказы 21 Чат…" at bounding box center [698, 346] width 1396 height 693
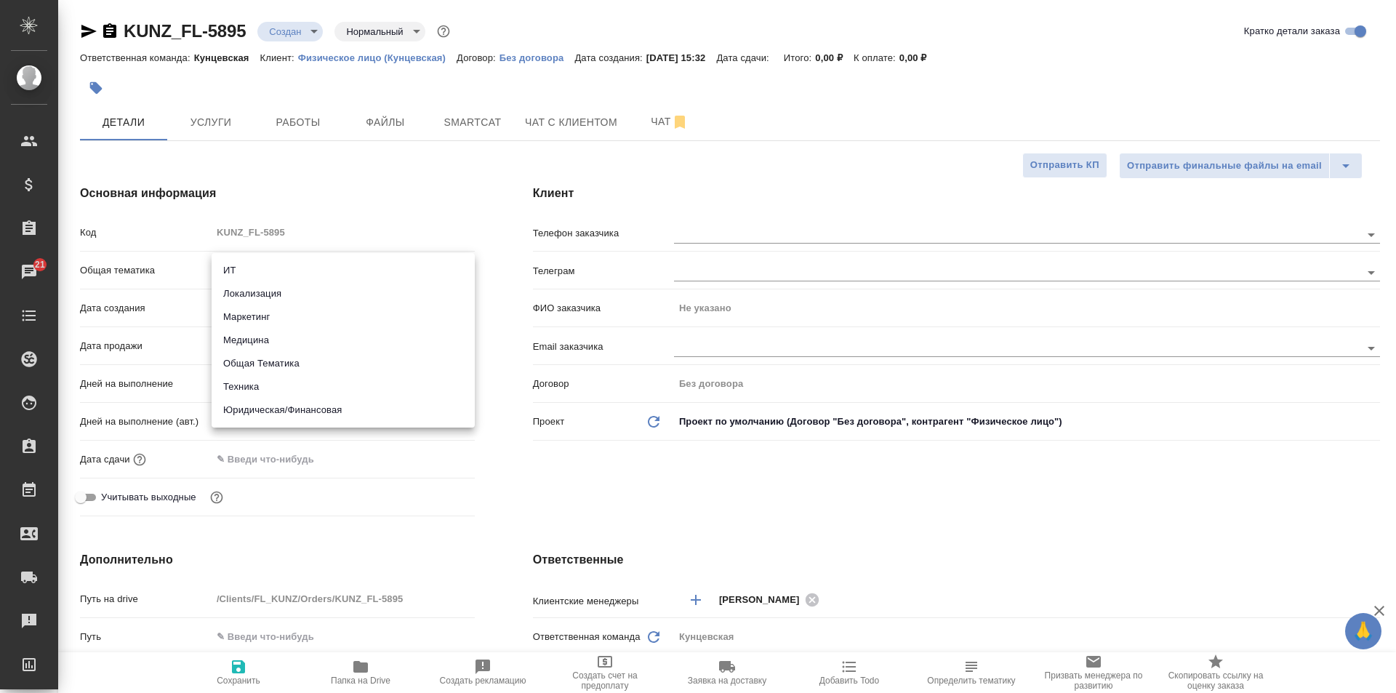
click at [487, 478] on div at bounding box center [698, 346] width 1396 height 693
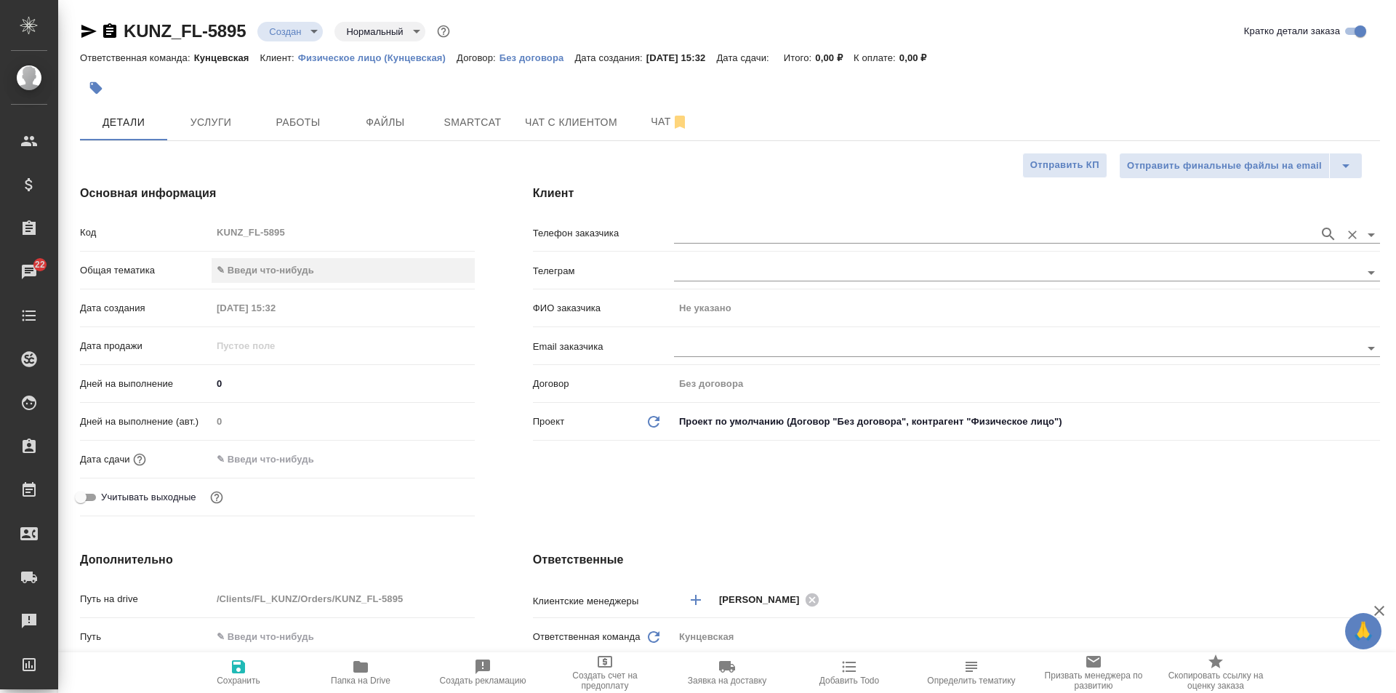
click at [742, 221] on div at bounding box center [1027, 233] width 706 height 27
click at [716, 220] on div at bounding box center [1027, 233] width 706 height 27
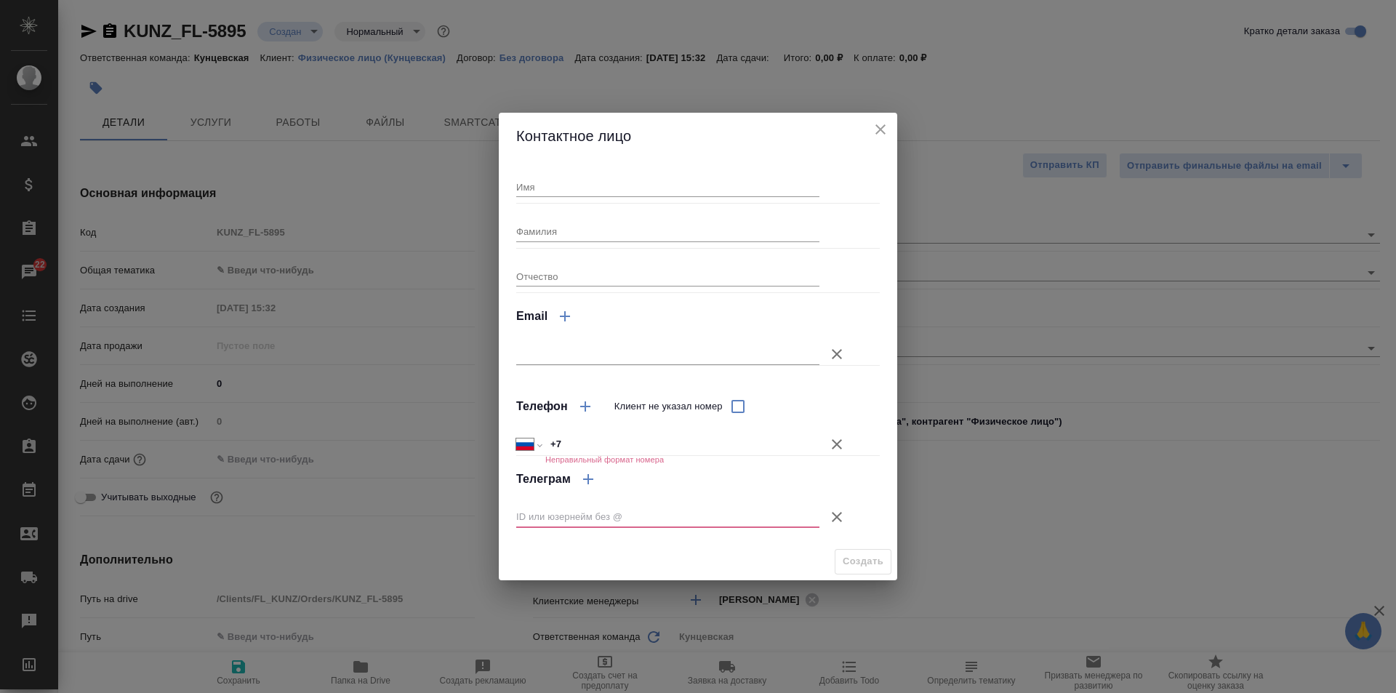
click at [834, 441] on icon "button" at bounding box center [837, 444] width 10 height 10
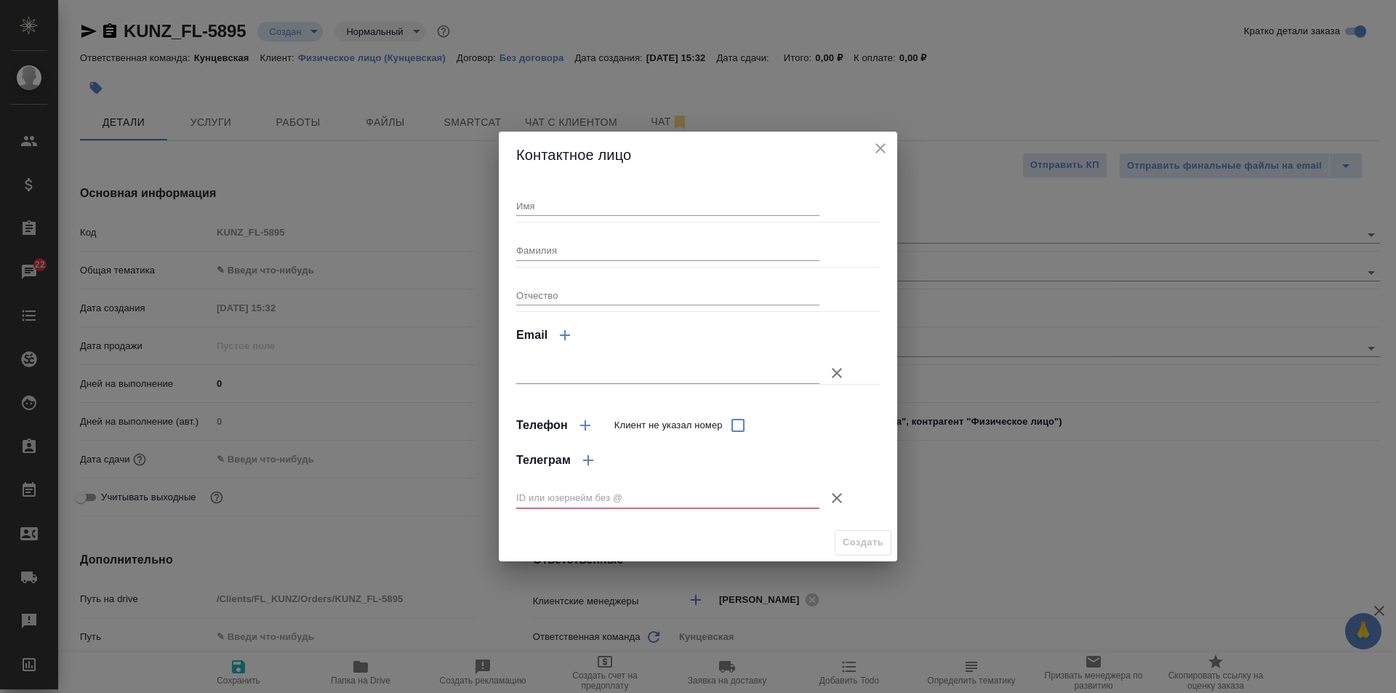
click at [828, 499] on button "Клиент не указал номер" at bounding box center [837, 498] width 35 height 35
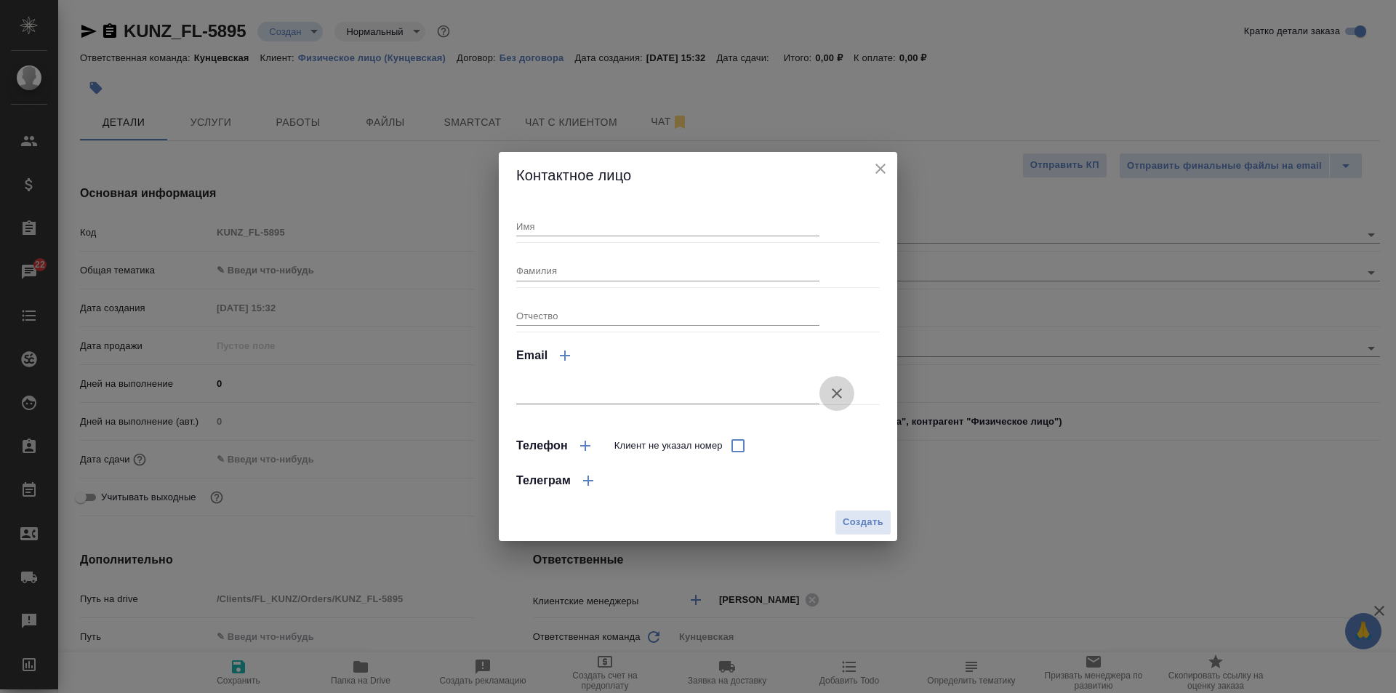
click at [833, 390] on icon "button" at bounding box center [837, 393] width 10 height 10
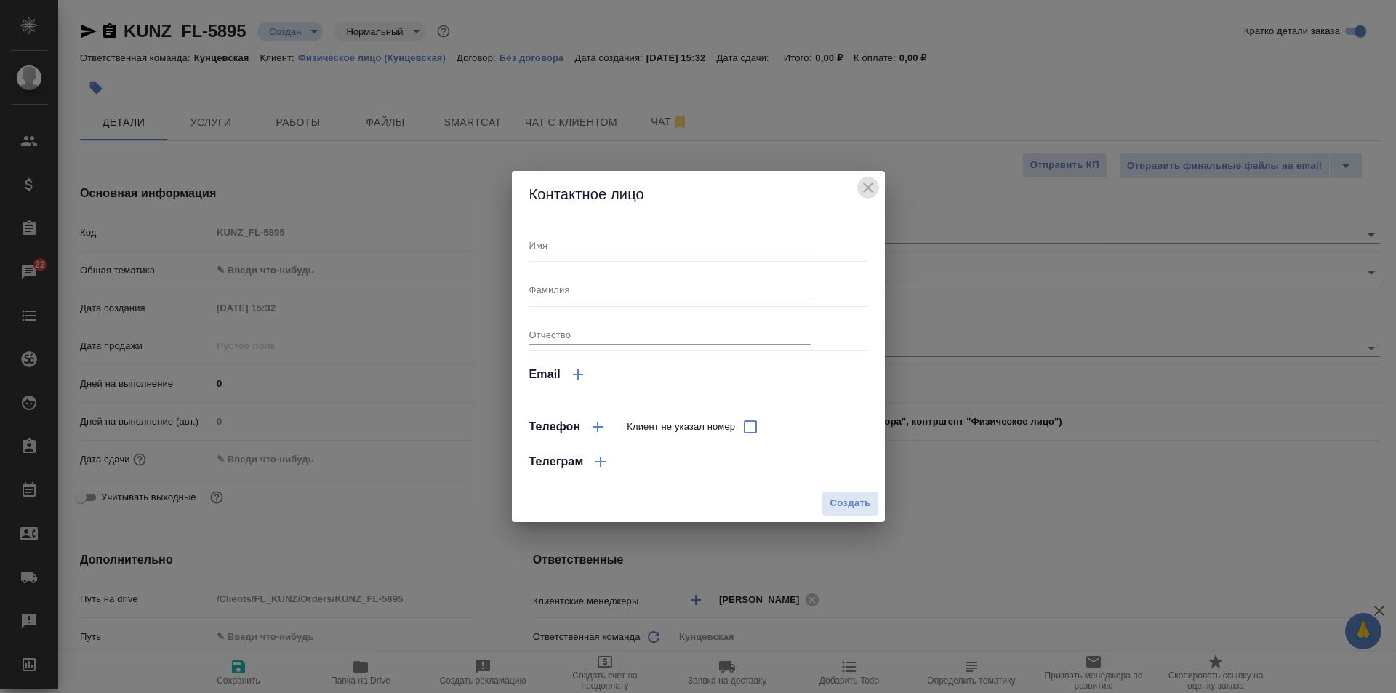
click at [862, 181] on icon "close" at bounding box center [868, 187] width 17 height 17
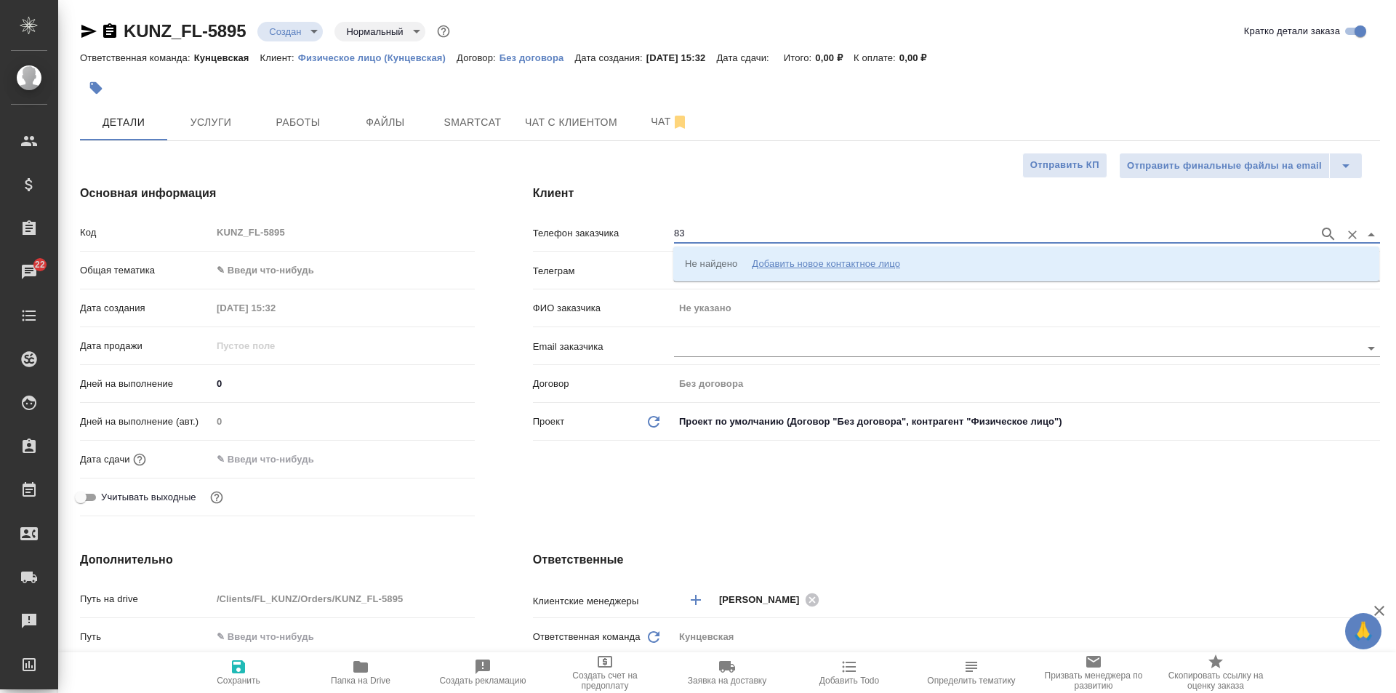
type input "8"
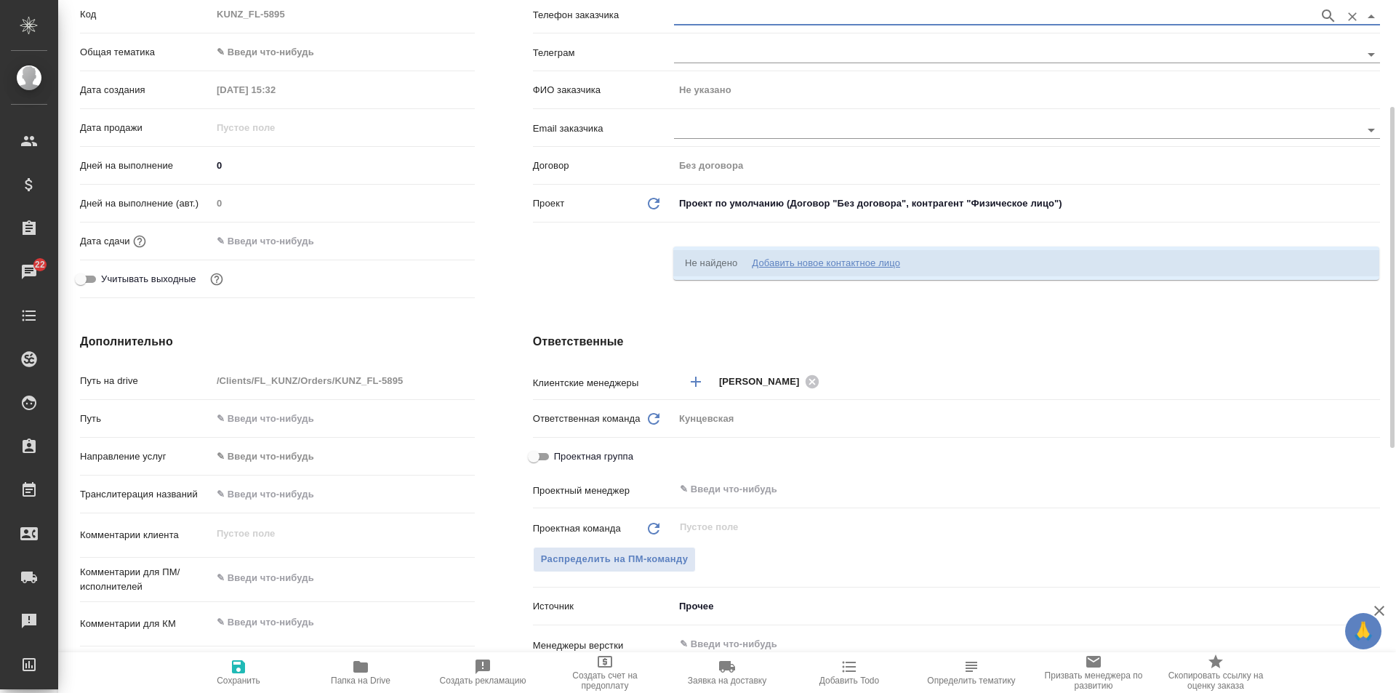
scroll to position [291, 0]
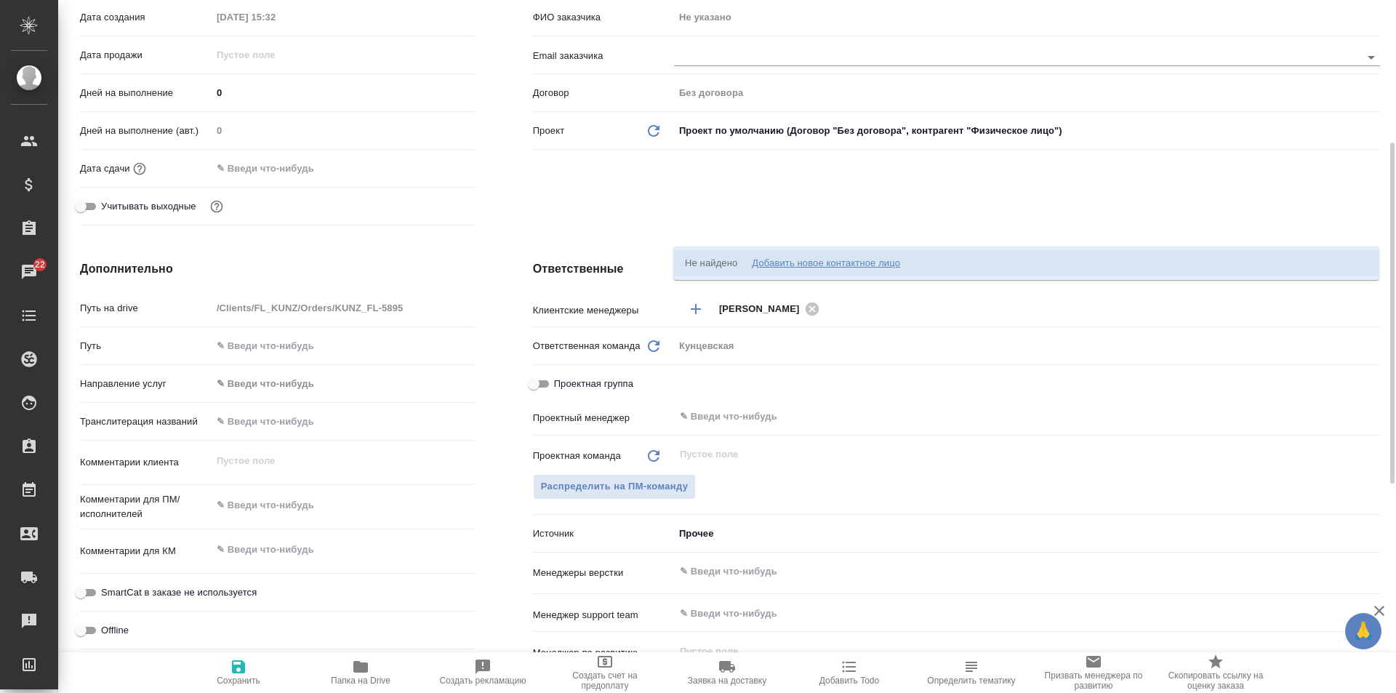
drag, startPoint x: 971, startPoint y: 321, endPoint x: 1005, endPoint y: 327, distance: 34.6
click at [985, 324] on div "Zotova Ekaterina ​" at bounding box center [1027, 310] width 706 height 30
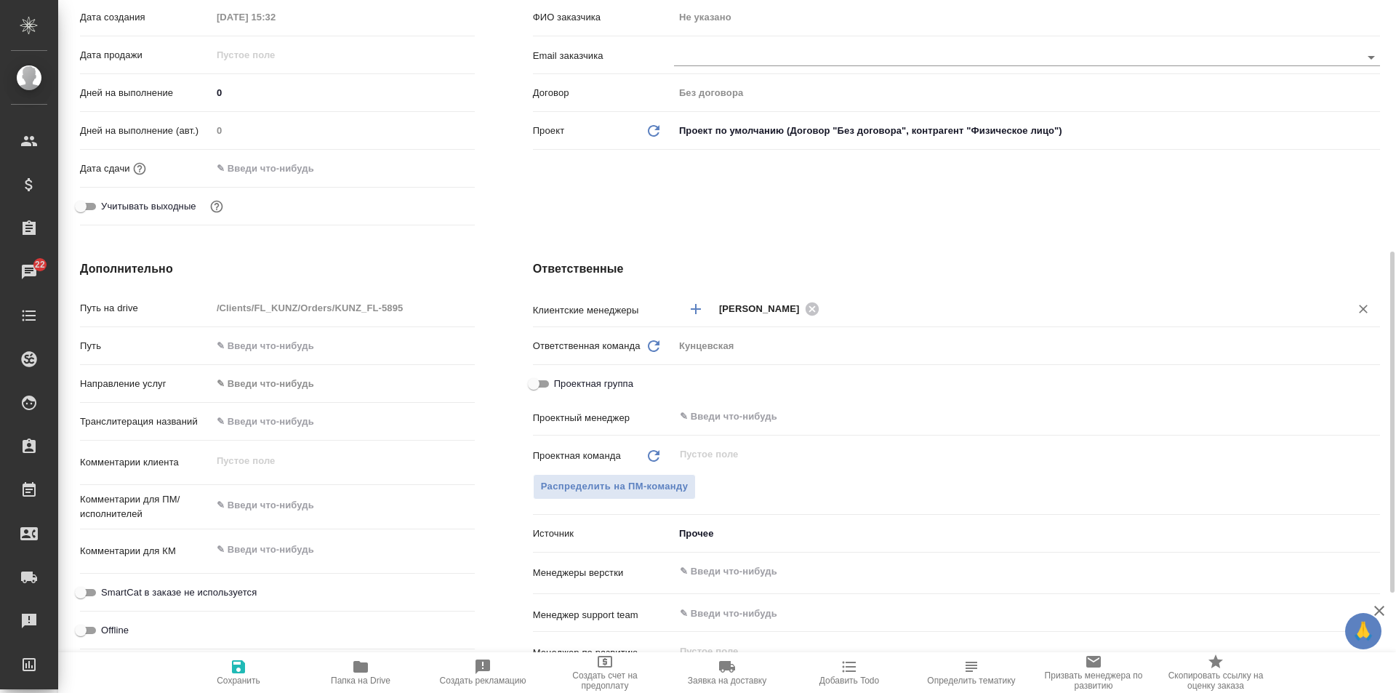
scroll to position [364, 0]
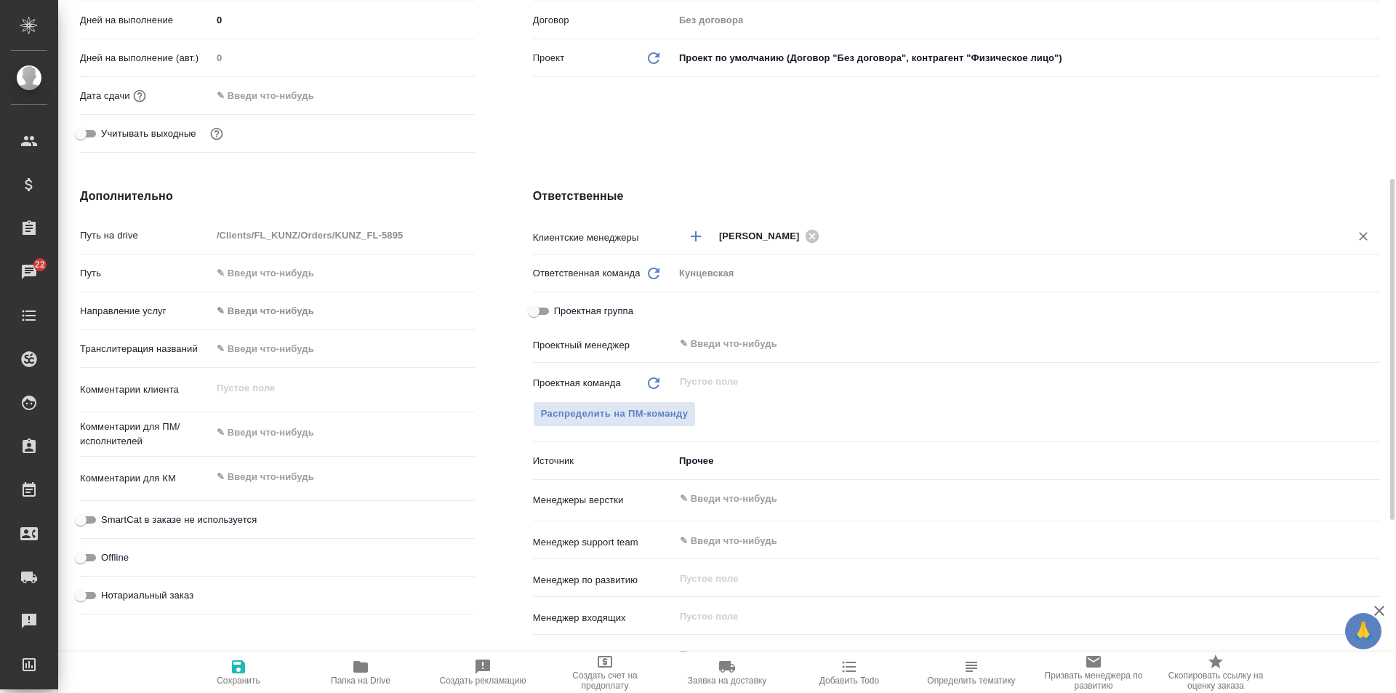
click at [349, 313] on body "🙏 .cls-1 fill:#fff; AWATERA Zotova Ekaterina Клиенты Спецификации Заказы 22 Чат…" at bounding box center [698, 346] width 1396 height 693
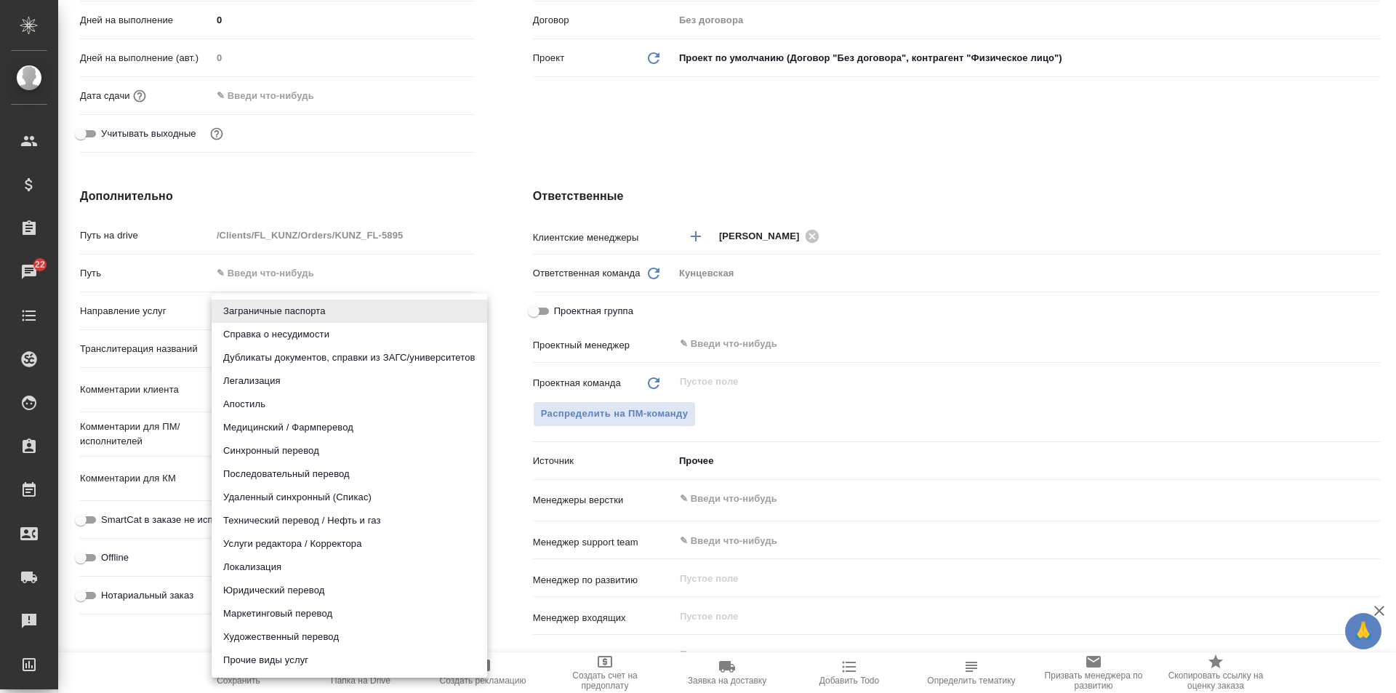
click at [428, 183] on div at bounding box center [698, 346] width 1396 height 693
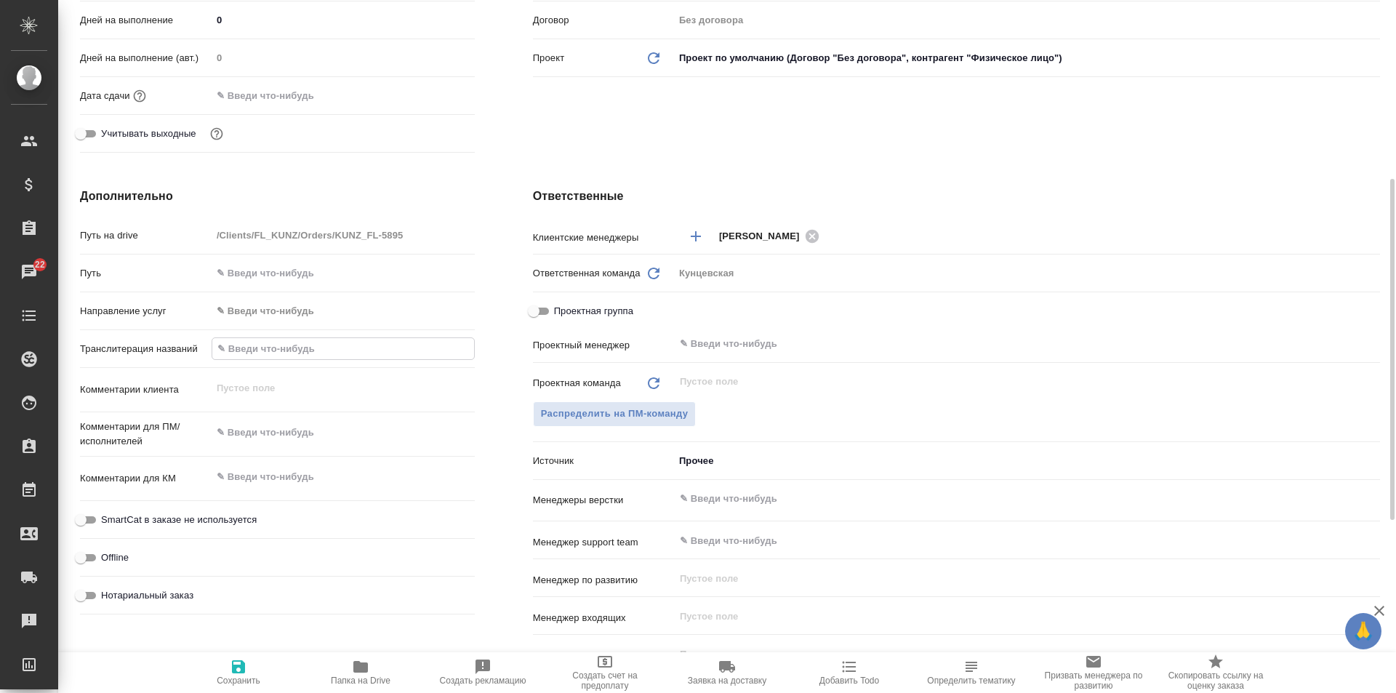
click at [410, 345] on input "text" at bounding box center [343, 348] width 262 height 21
click at [270, 432] on textarea at bounding box center [343, 432] width 263 height 25
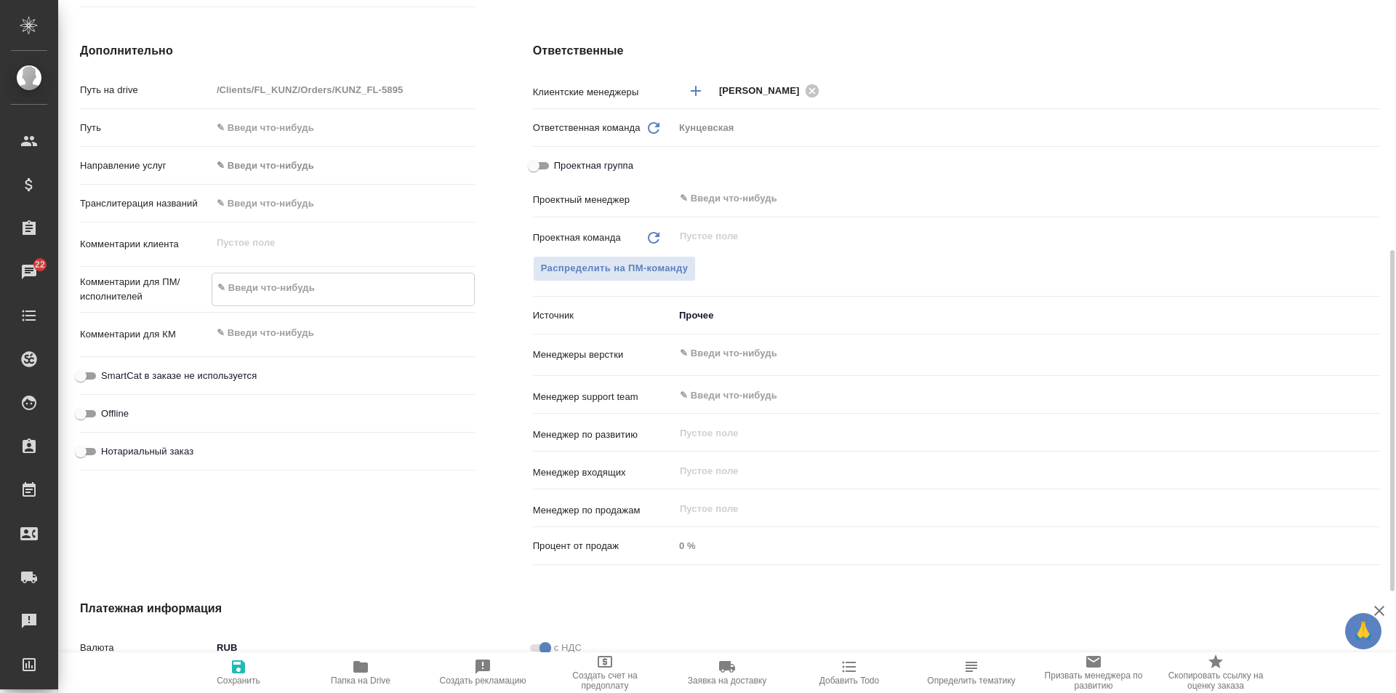
scroll to position [715, 0]
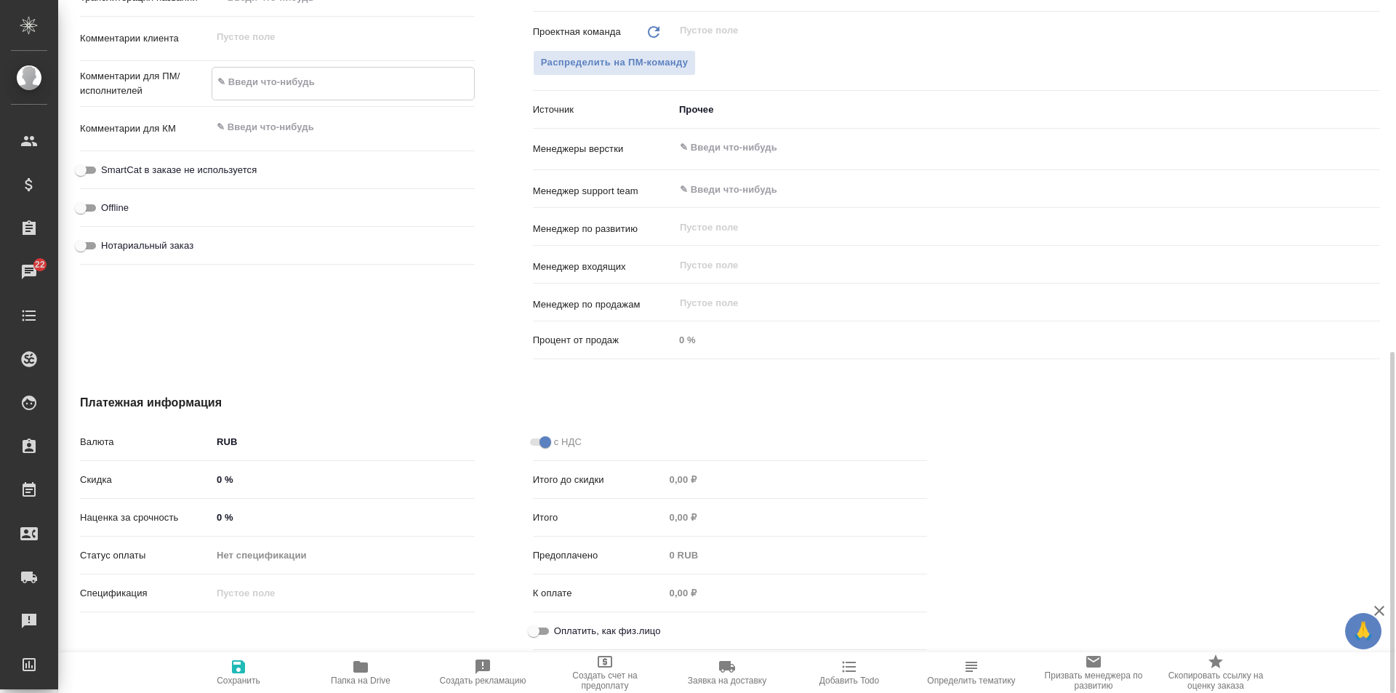
type textarea "x"
click at [81, 239] on input "Нотариальный заказ" at bounding box center [81, 245] width 52 height 17
checkbox input "true"
type textarea "x"
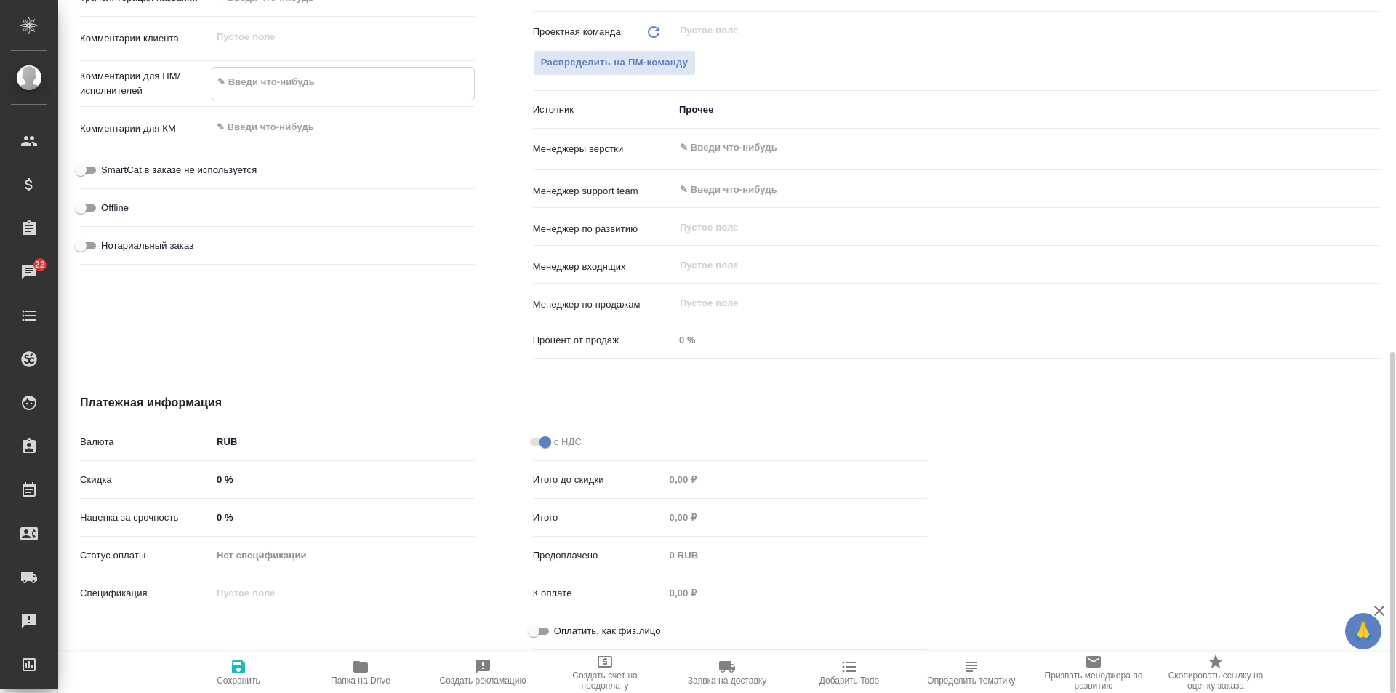
type textarea "x"
click at [553, 628] on input "Оплатить, как физ.лицо" at bounding box center [534, 630] width 52 height 17
checkbox input "true"
type textarea "x"
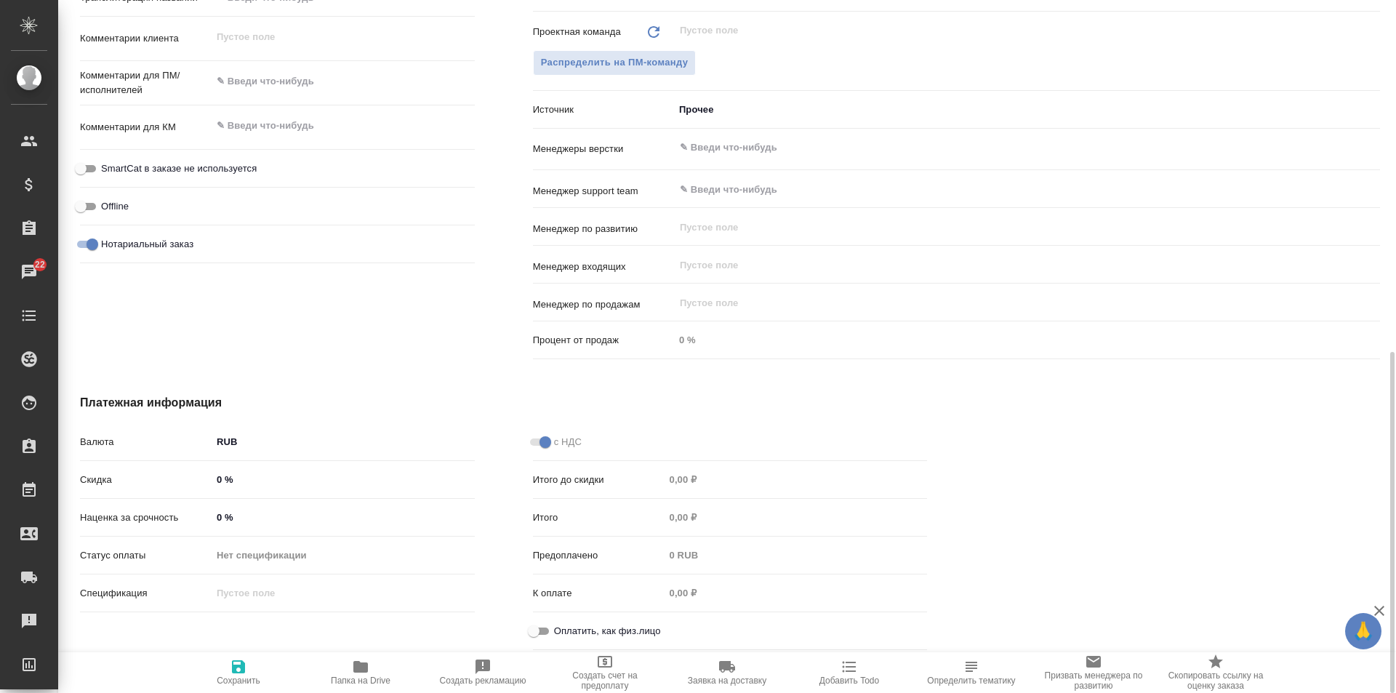
type textarea "x"
click at [236, 675] on icon "button" at bounding box center [238, 666] width 17 height 17
type textarea "x"
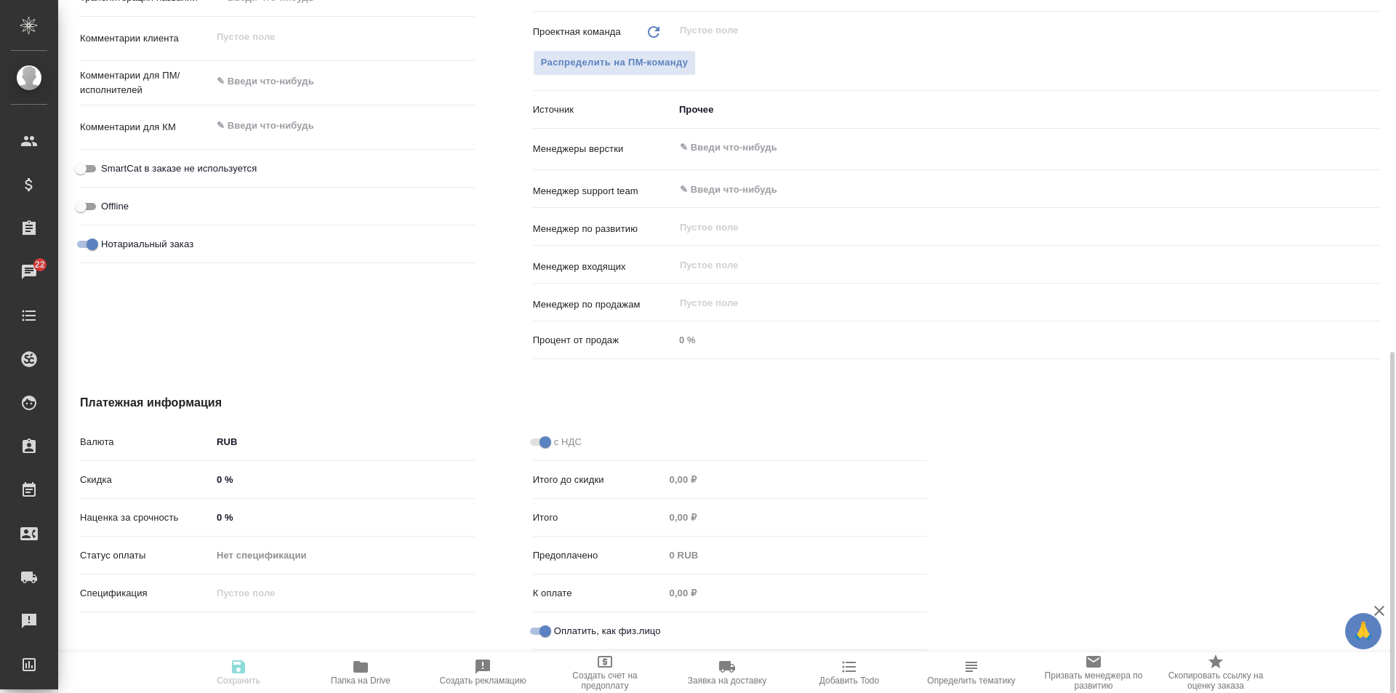
type textarea "x"
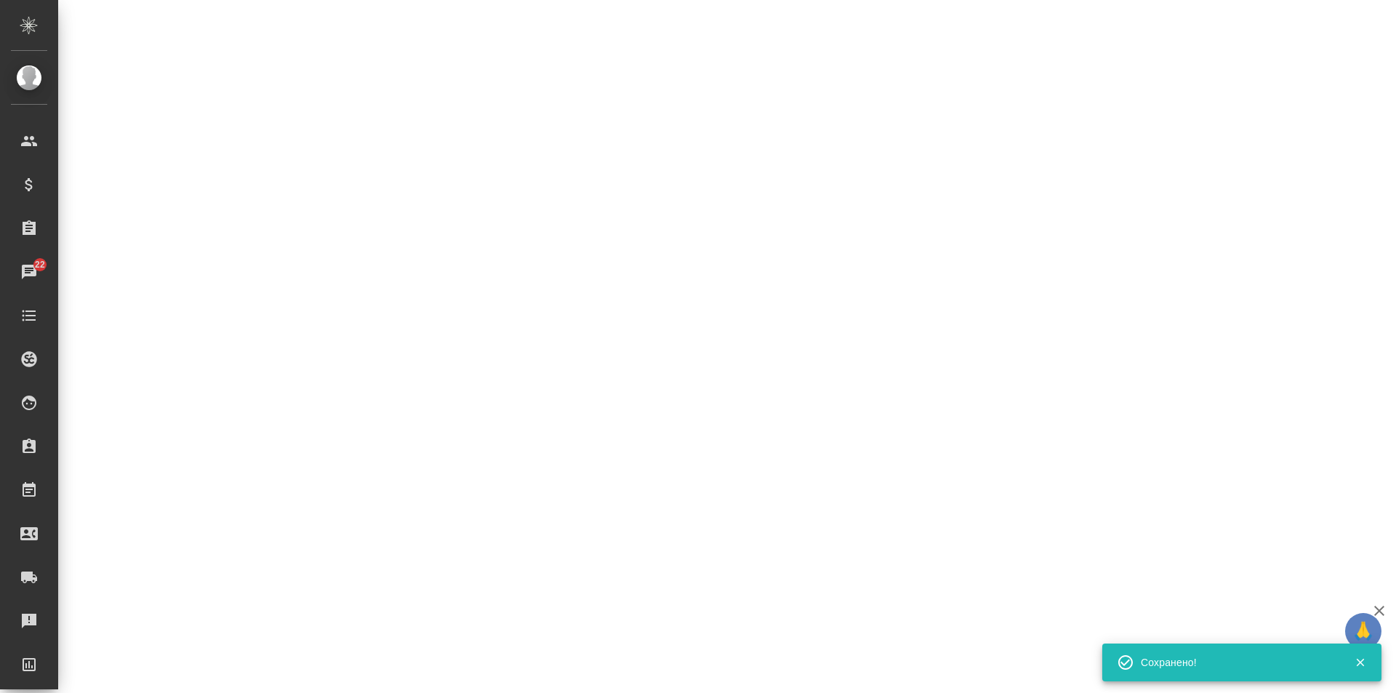
select select "RU"
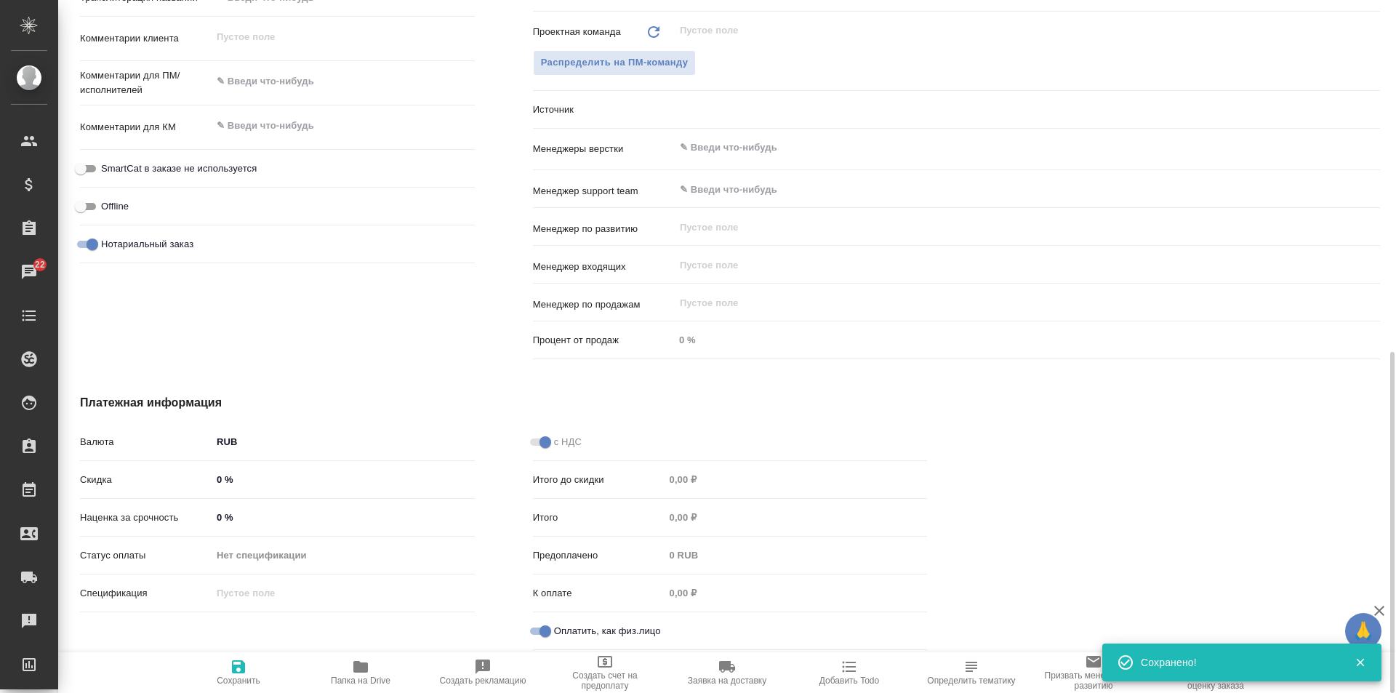
type textarea "x"
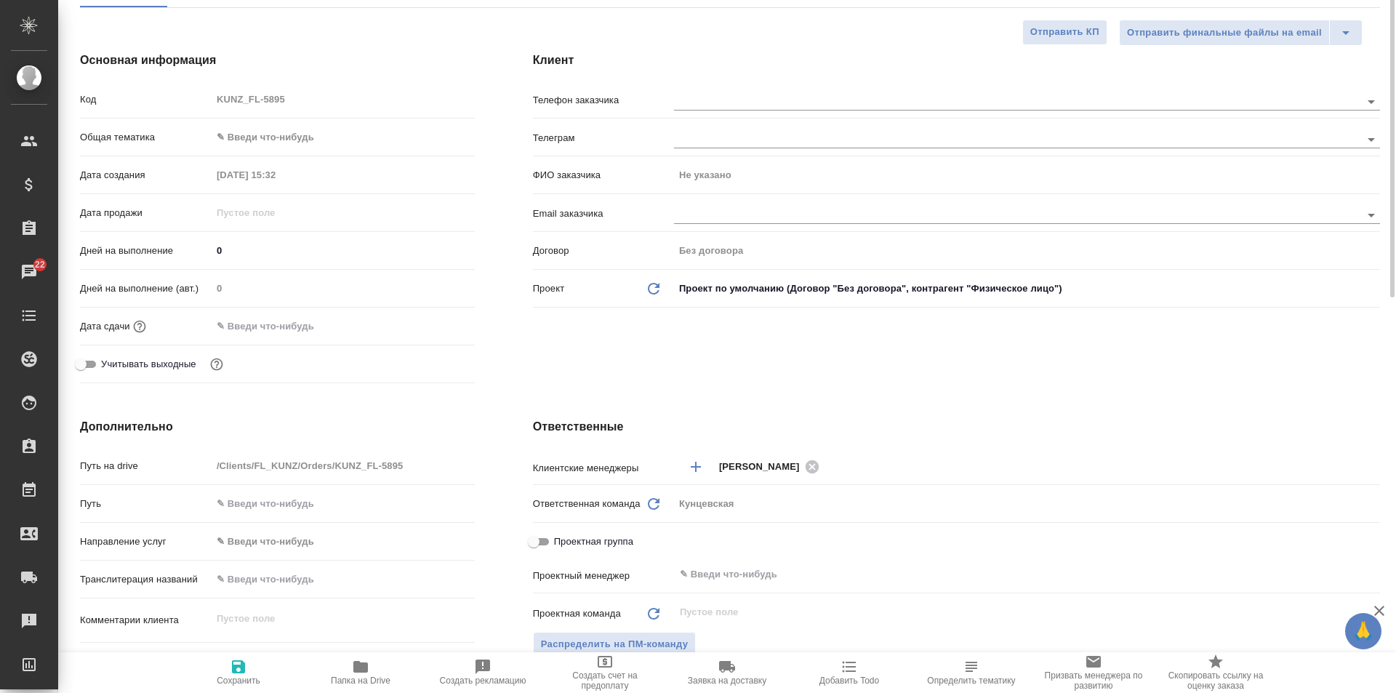
scroll to position [0, 0]
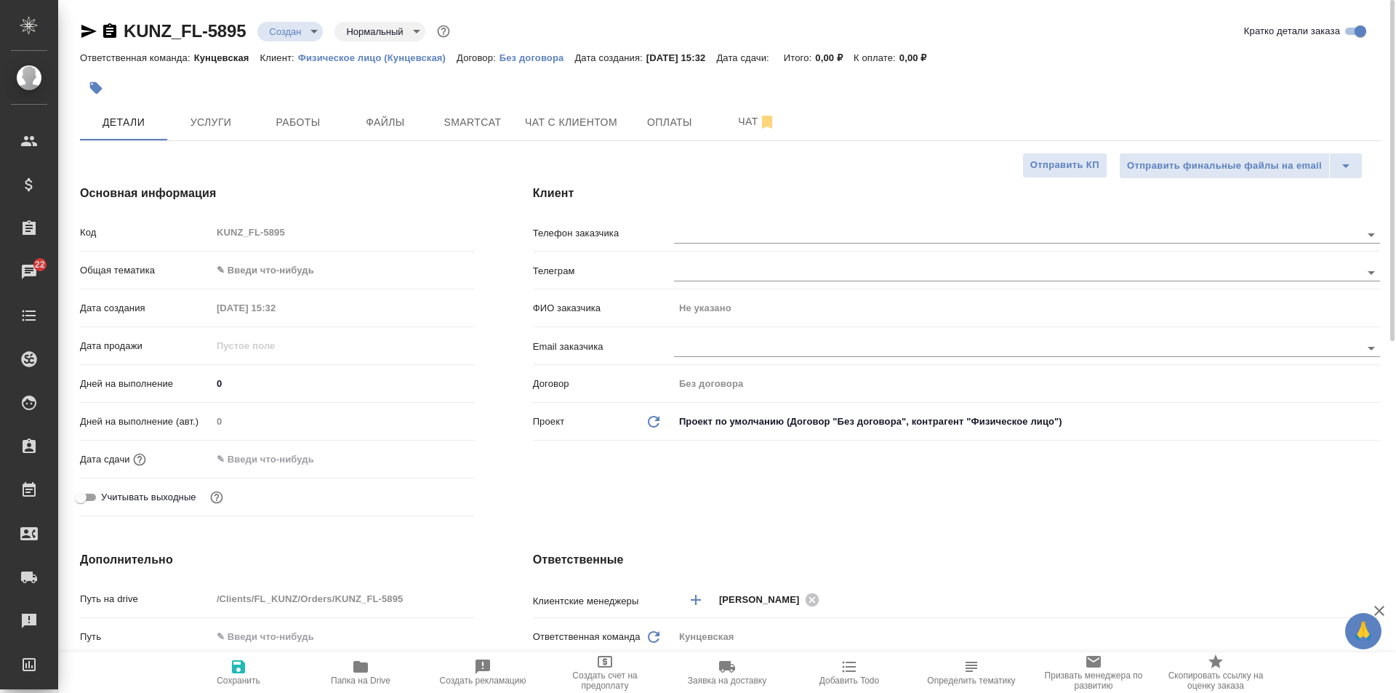
click at [300, 265] on body "🙏 .cls-1 fill:#fff; AWATERA Zotova Ekaterina Клиенты Спецификации Заказы 22 Чат…" at bounding box center [698, 346] width 1396 height 693
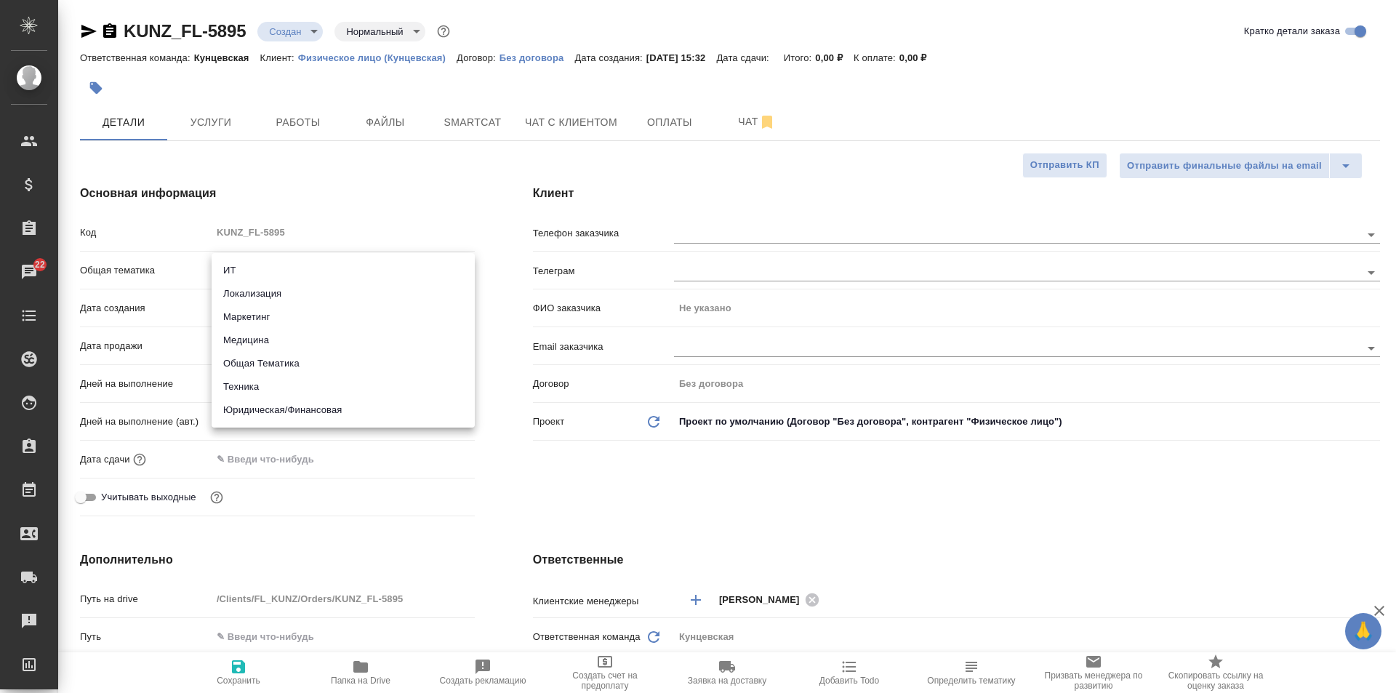
click at [318, 409] on li "Юридическая/Финансовая" at bounding box center [343, 409] width 263 height 23
type input "yr-fn"
type textarea "x"
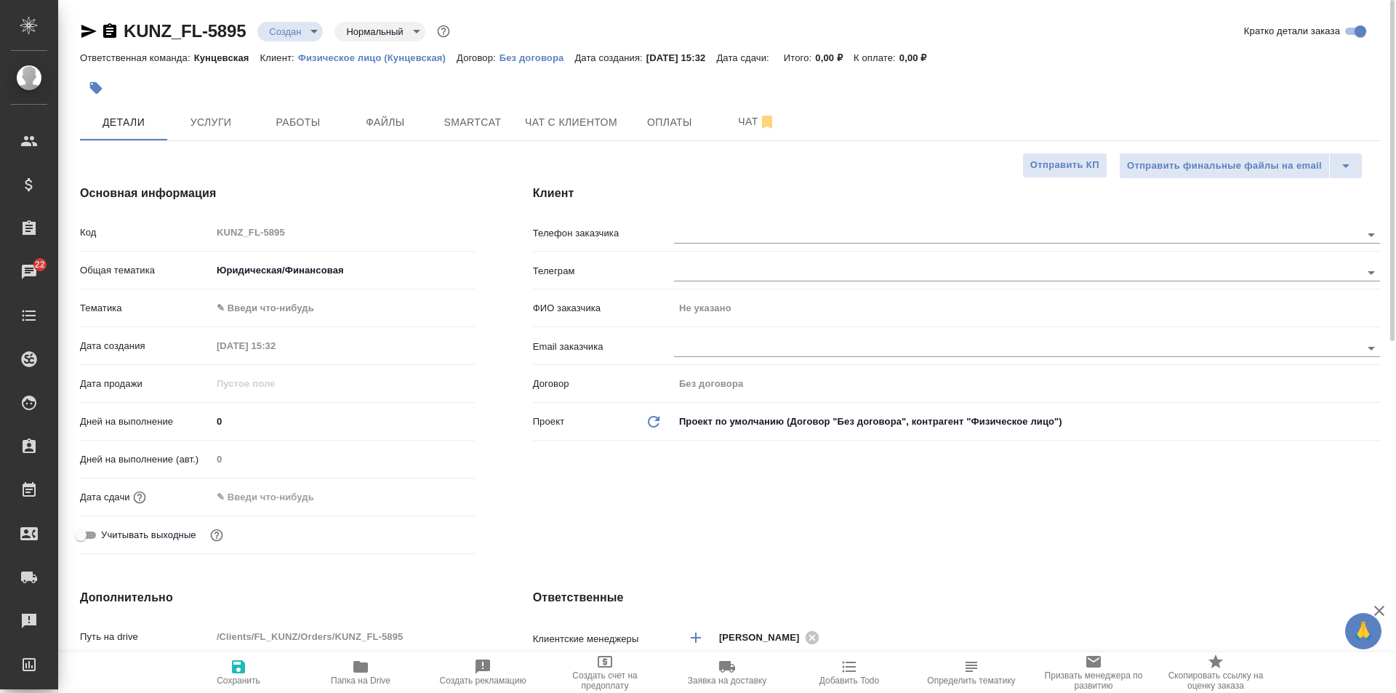
click at [269, 303] on body "🙏 .cls-1 fill:#fff; AWATERA Zotova Ekaterina Клиенты Спецификации Заказы 22 Чат…" at bounding box center [698, 346] width 1396 height 693
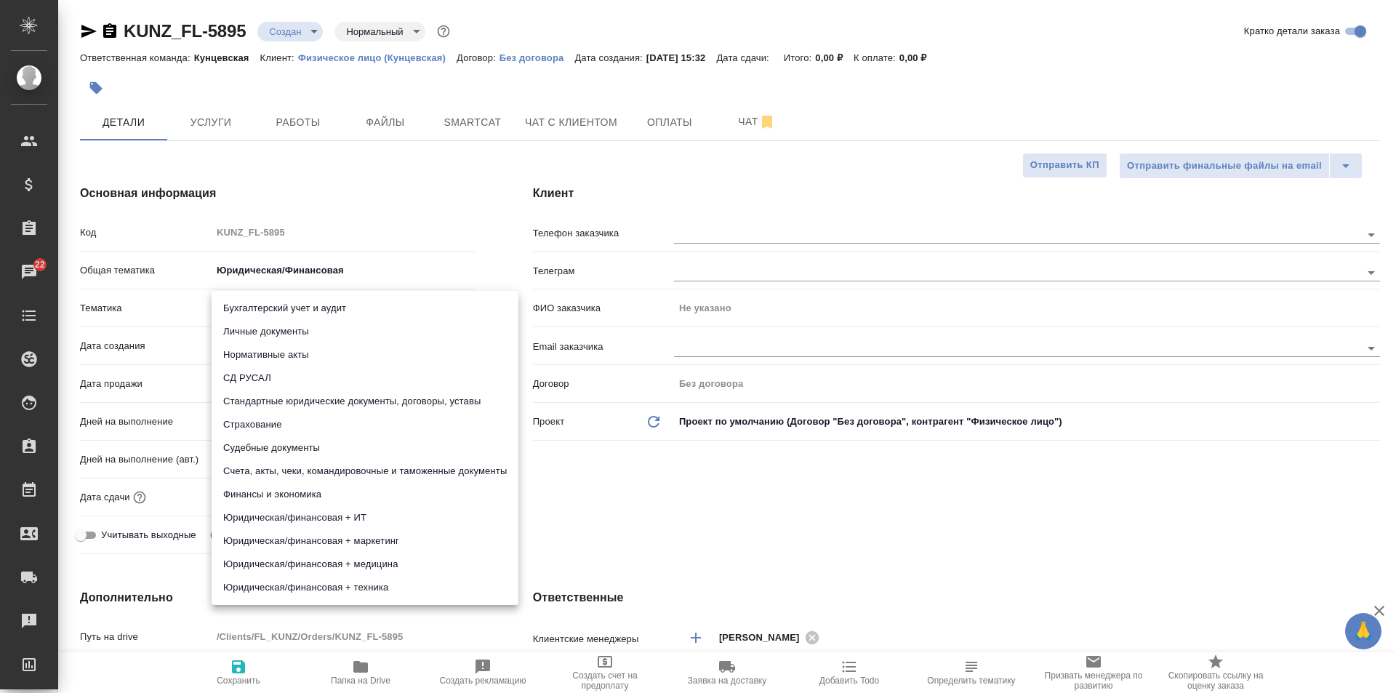
click at [289, 335] on li "Личные документы" at bounding box center [365, 331] width 307 height 23
type textarea "x"
type input "5a8b8b956a9677013d343cfe"
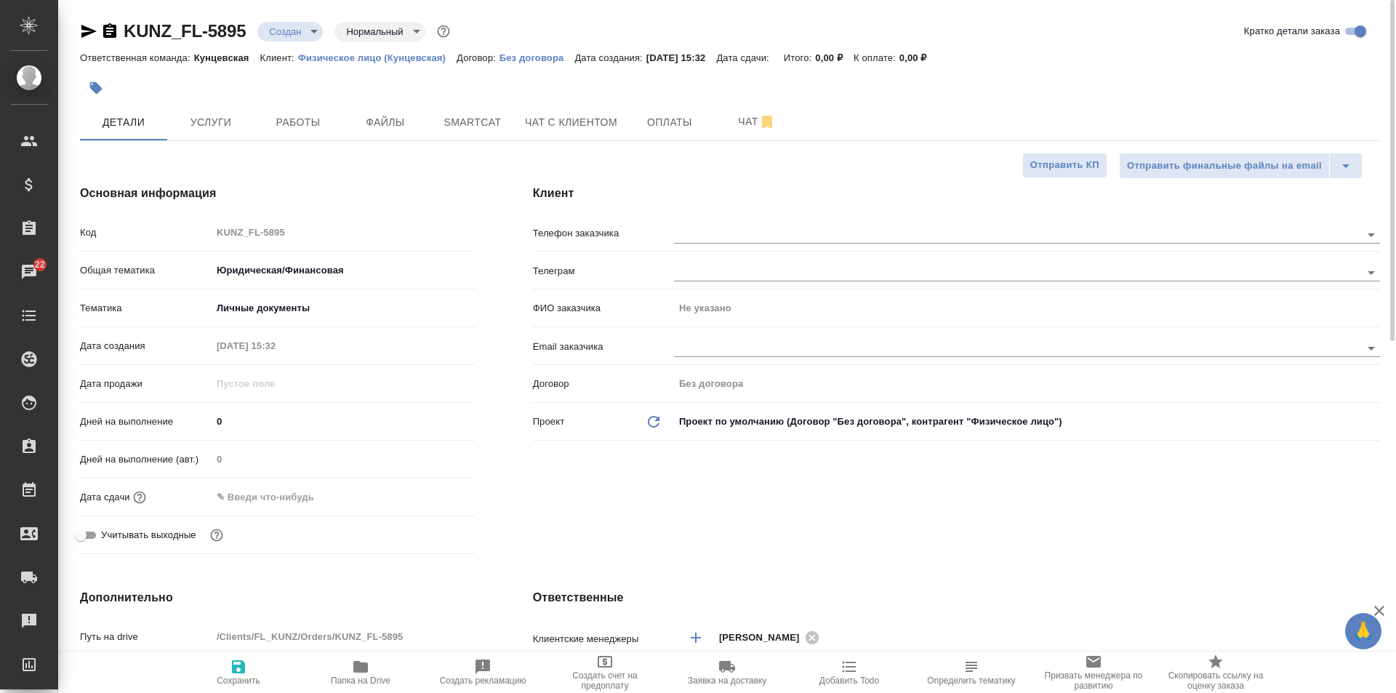
click at [220, 678] on span "Сохранить" at bounding box center [239, 681] width 44 height 10
type textarea "x"
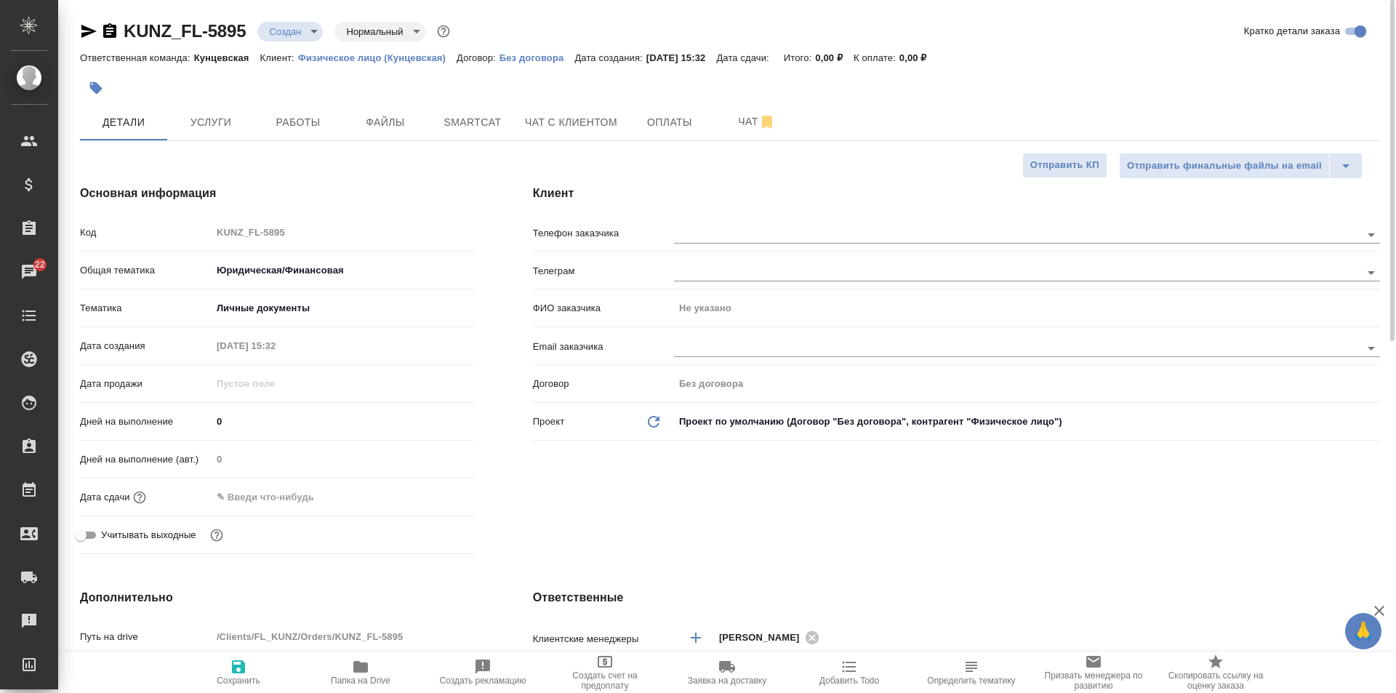
type textarea "x"
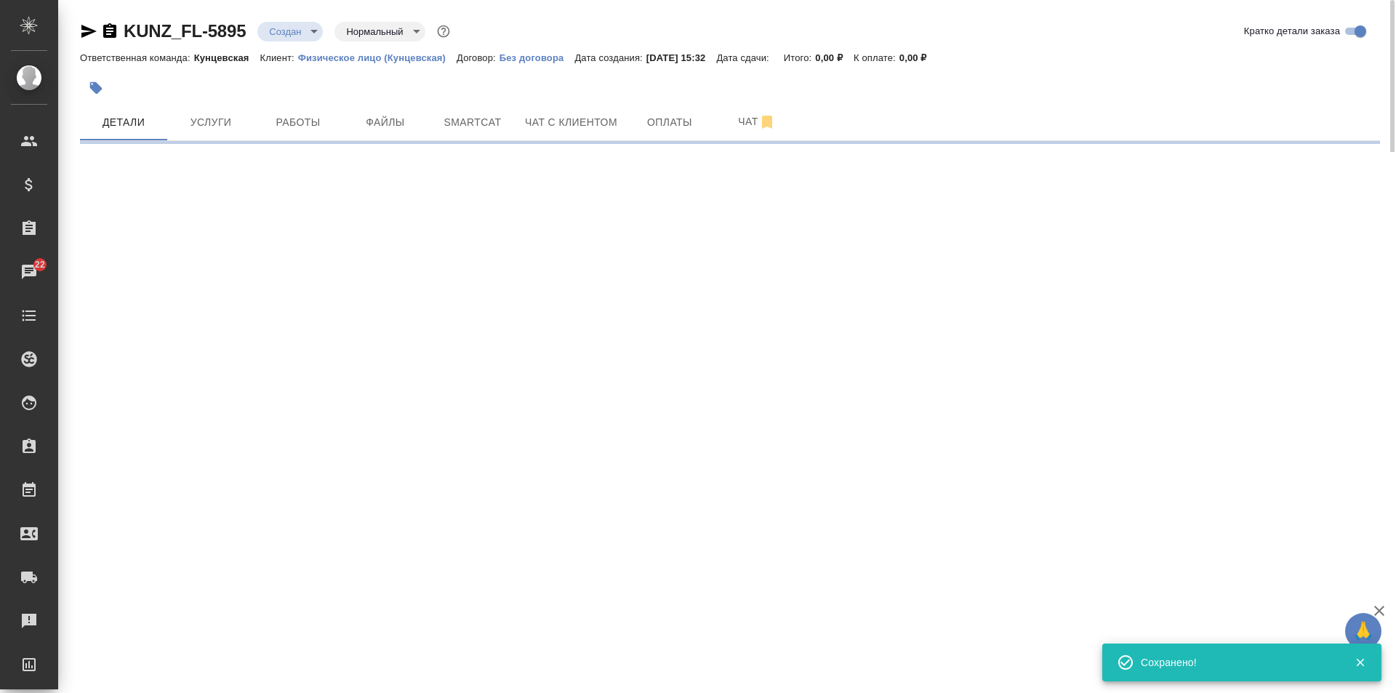
select select "RU"
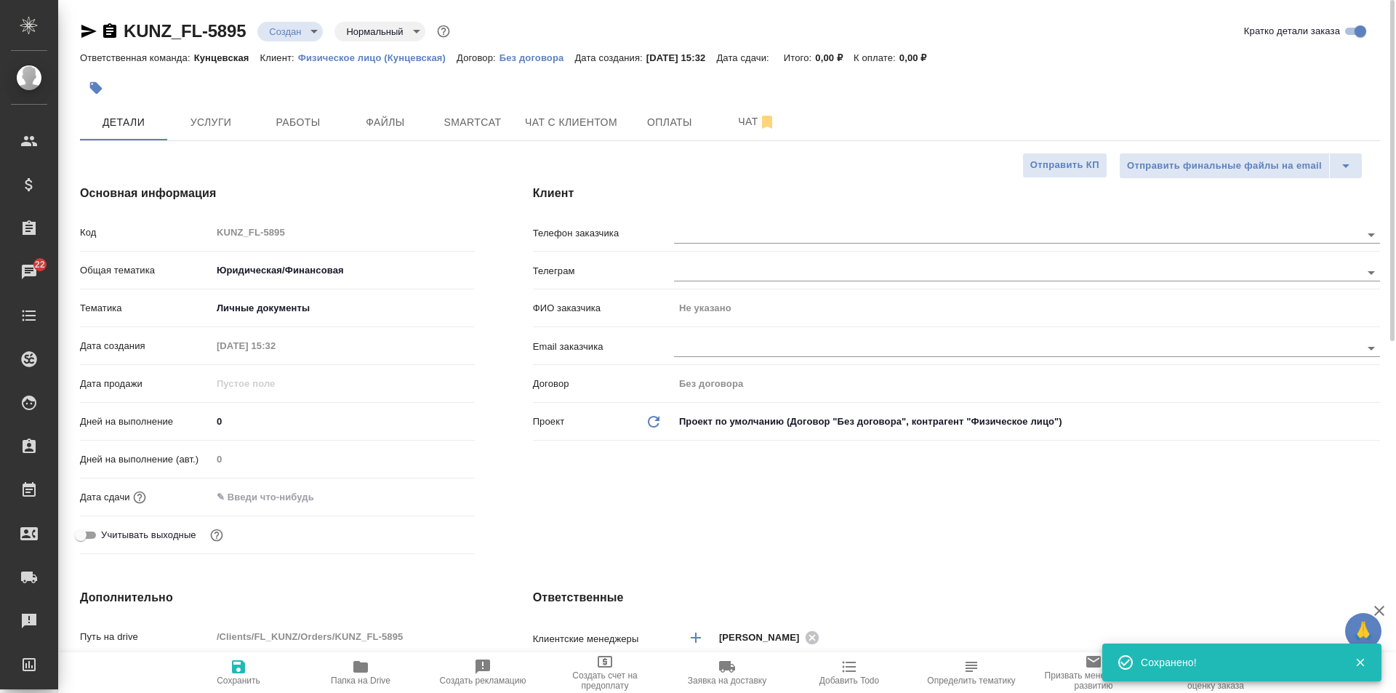
type textarea "x"
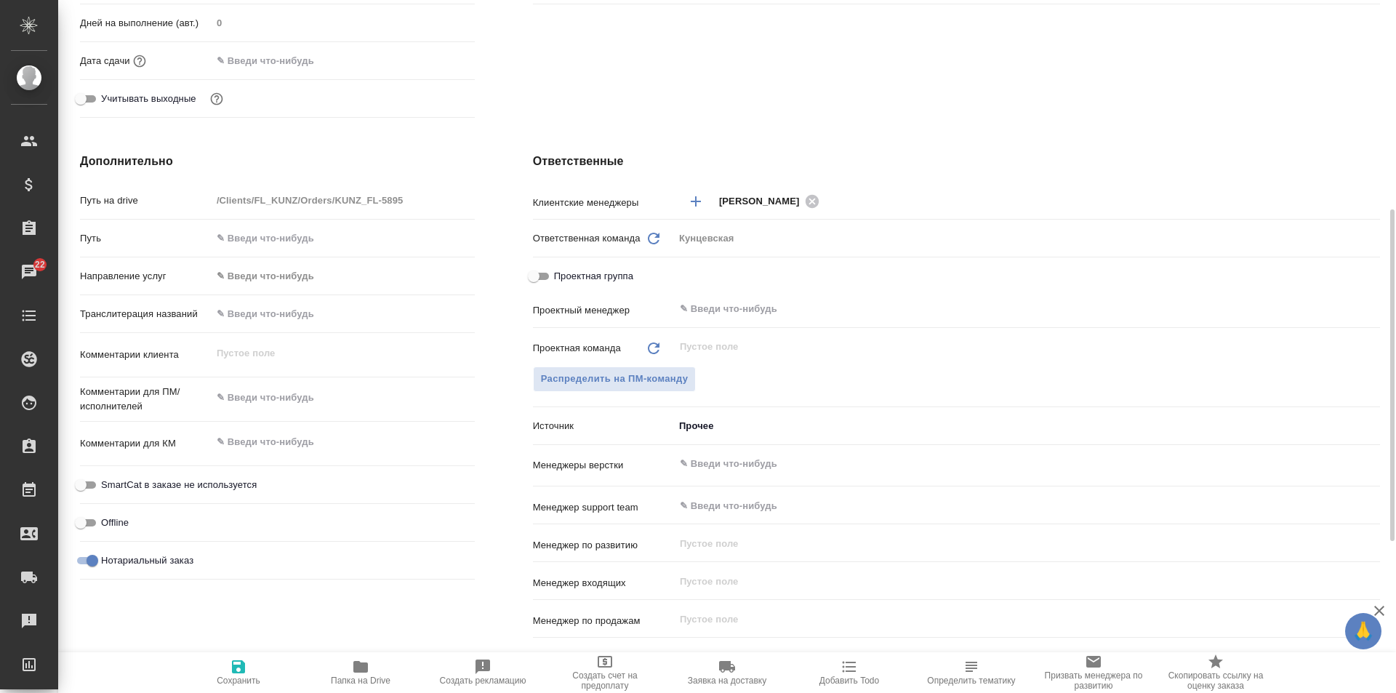
scroll to position [509, 0]
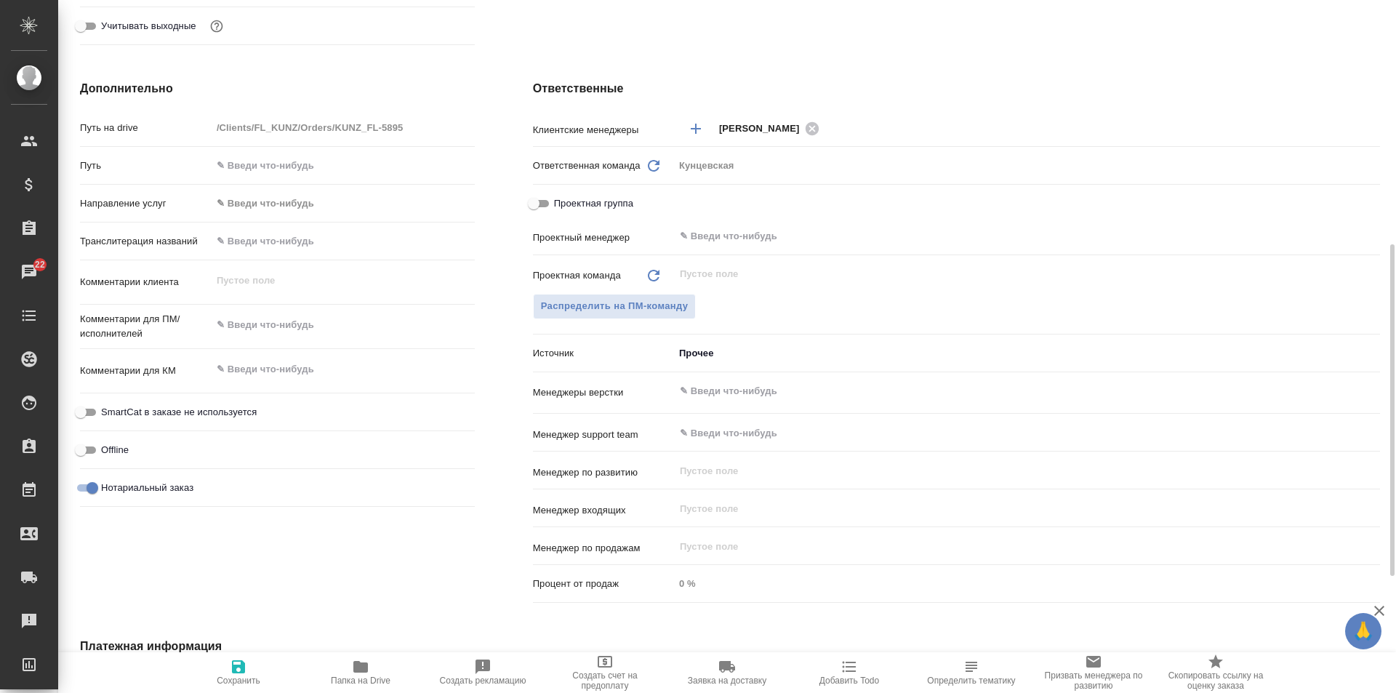
type textarea "x"
click at [276, 329] on textarea at bounding box center [343, 325] width 263 height 25
type textarea "g"
type textarea "x"
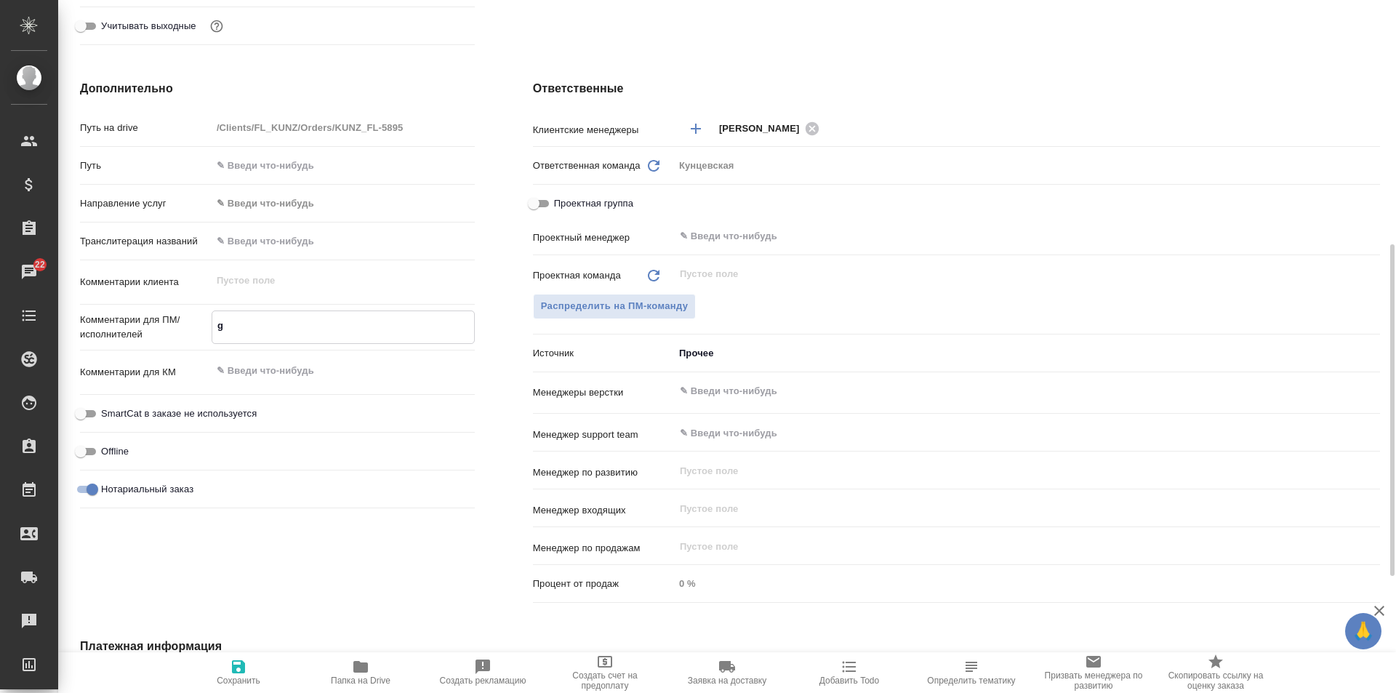
type textarea "x"
type textarea "gf"
type textarea "x"
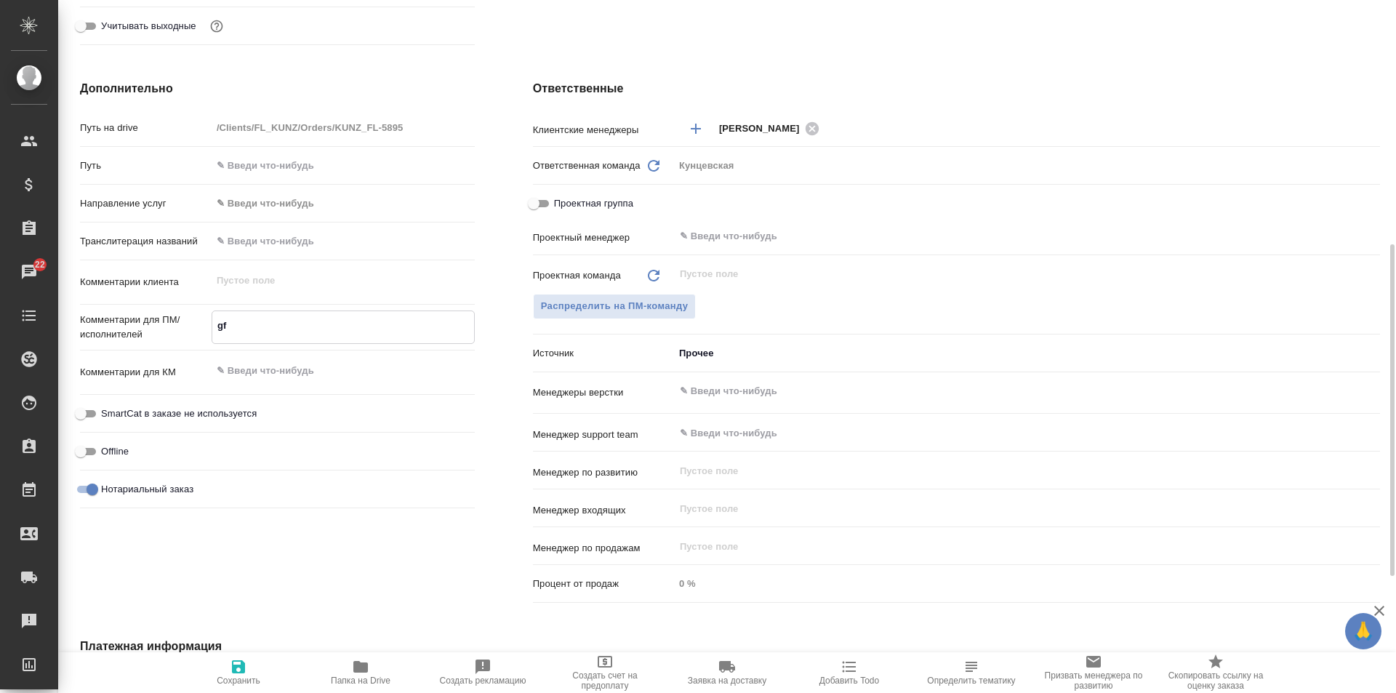
type textarea "x"
type textarea "gfc"
type textarea "x"
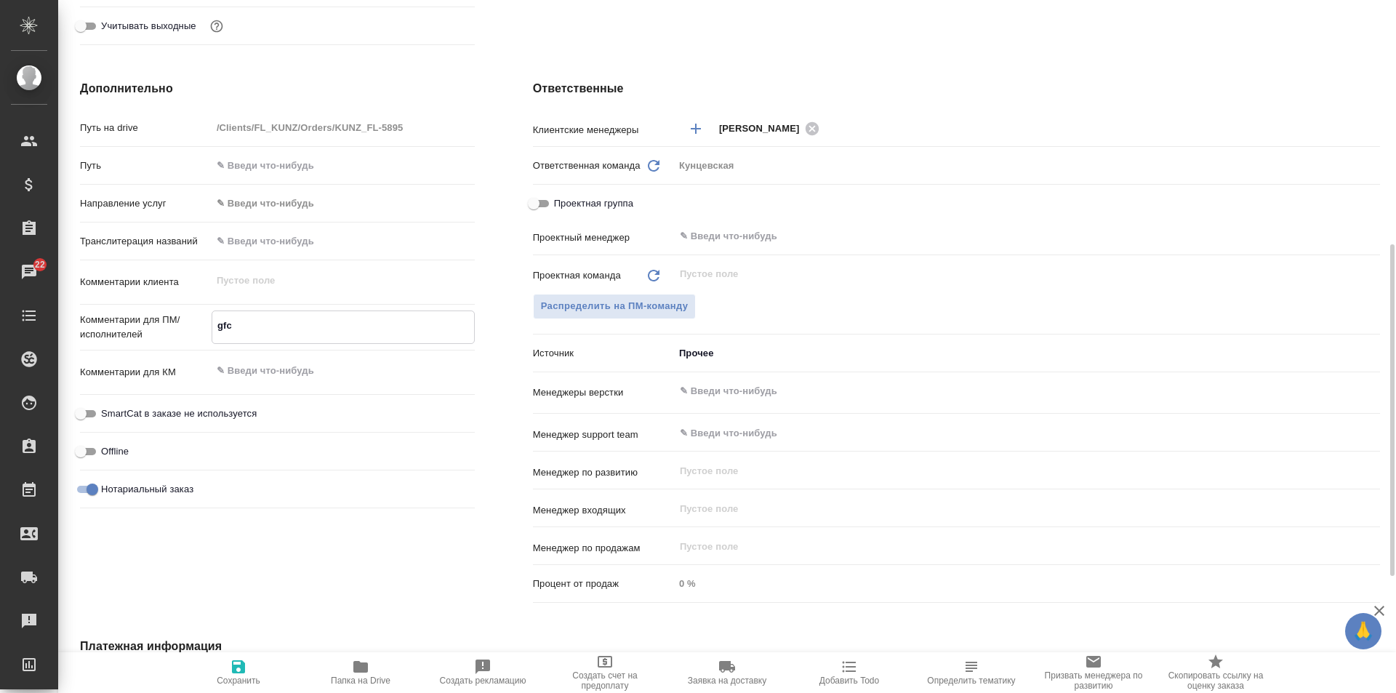
type textarea "Пgfc"
type textarea "x"
type textarea "Пgf"
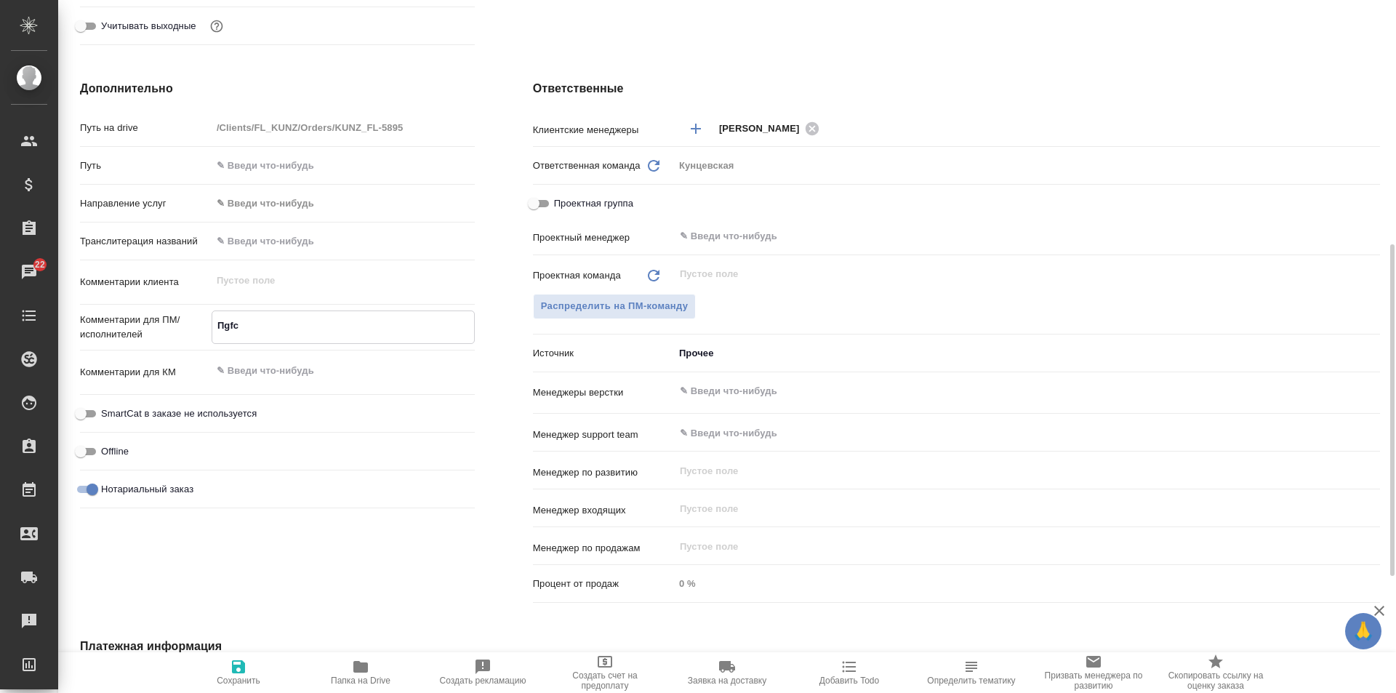
type textarea "x"
type textarea "Пg"
type textarea "x"
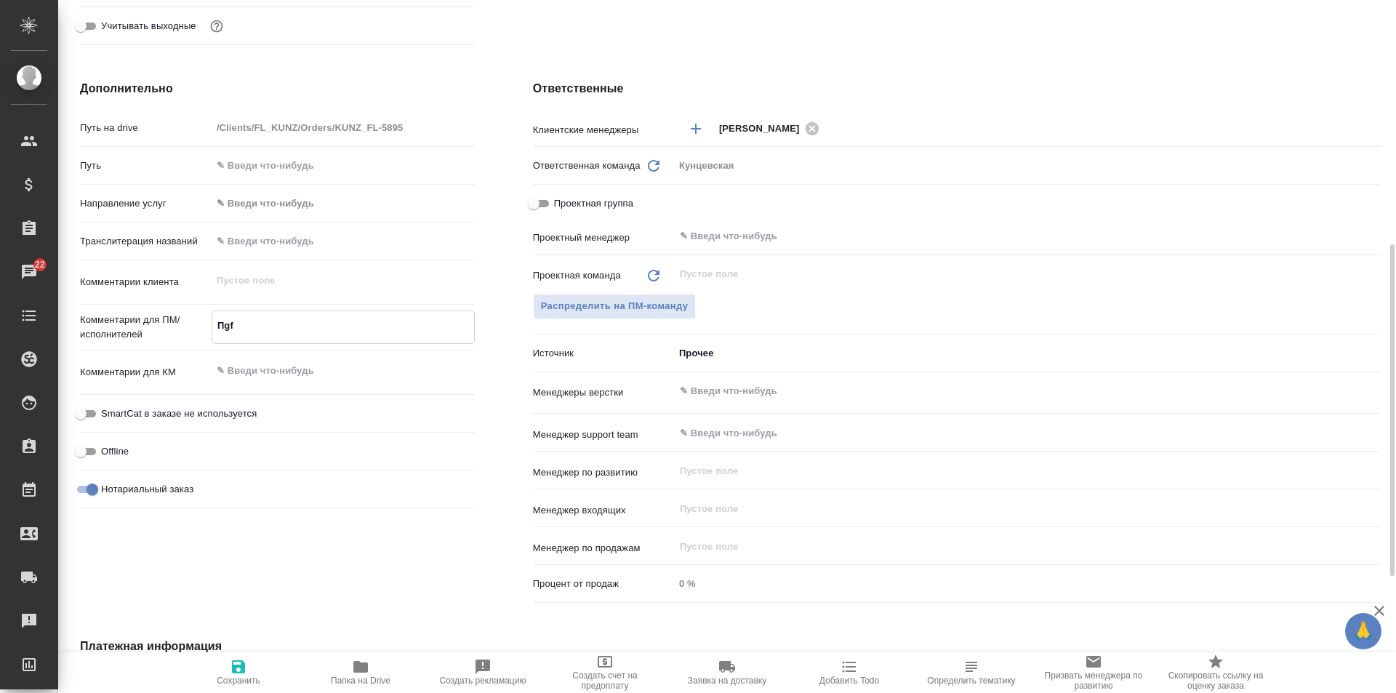
type textarea "x"
type textarea "П"
type textarea "x"
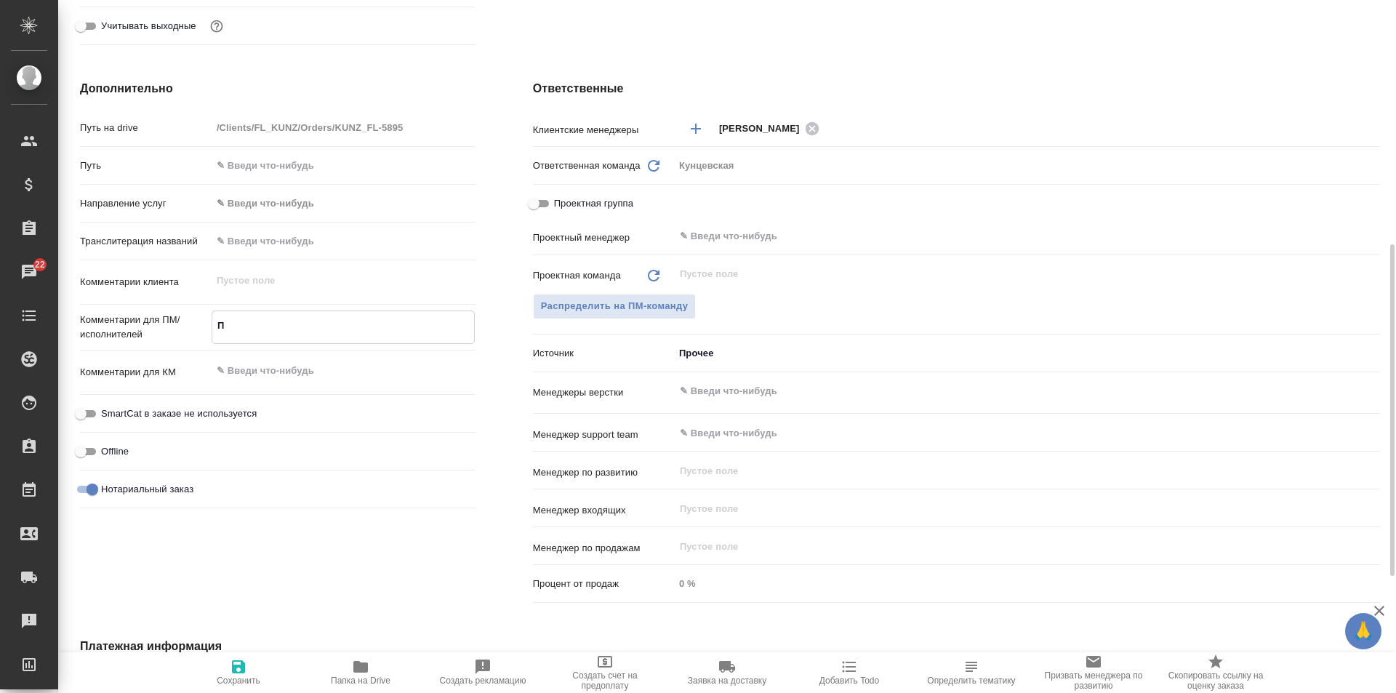
type textarea "x"
type textarea "Па"
type textarea "x"
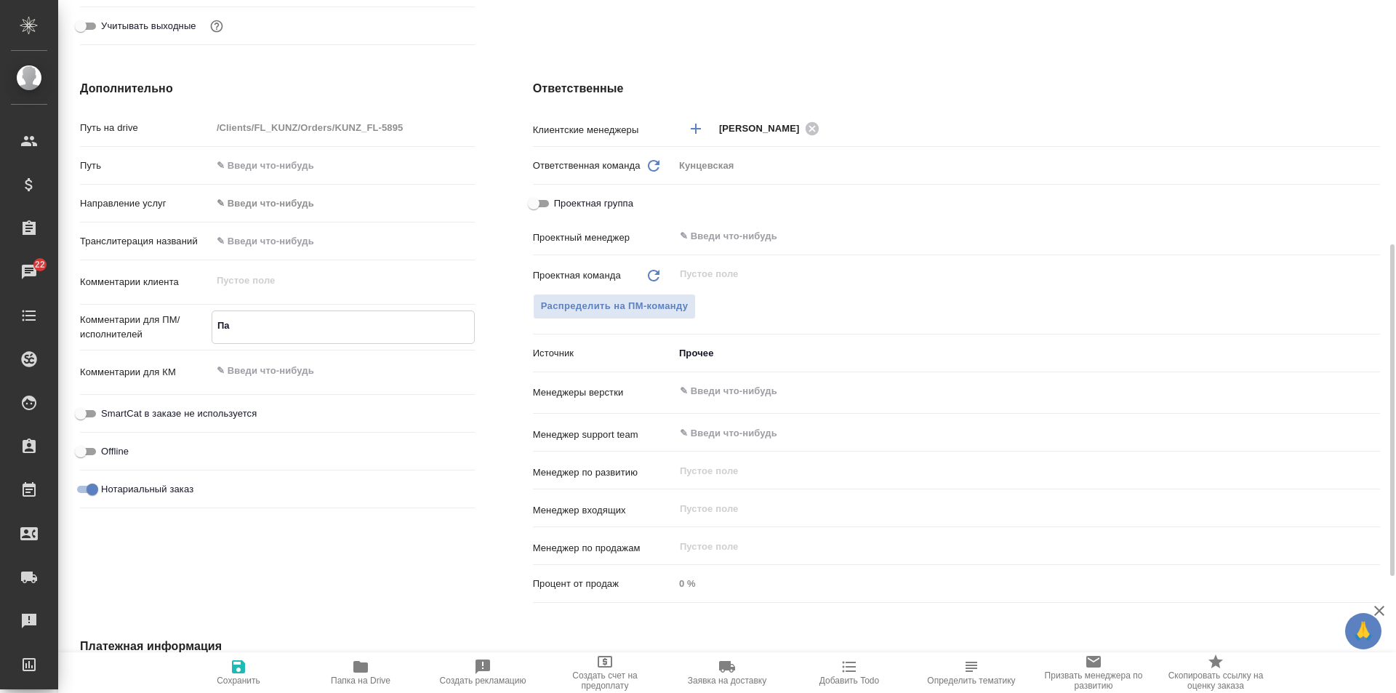
type textarea "Пас"
type textarea "x"
type textarea "Пасп"
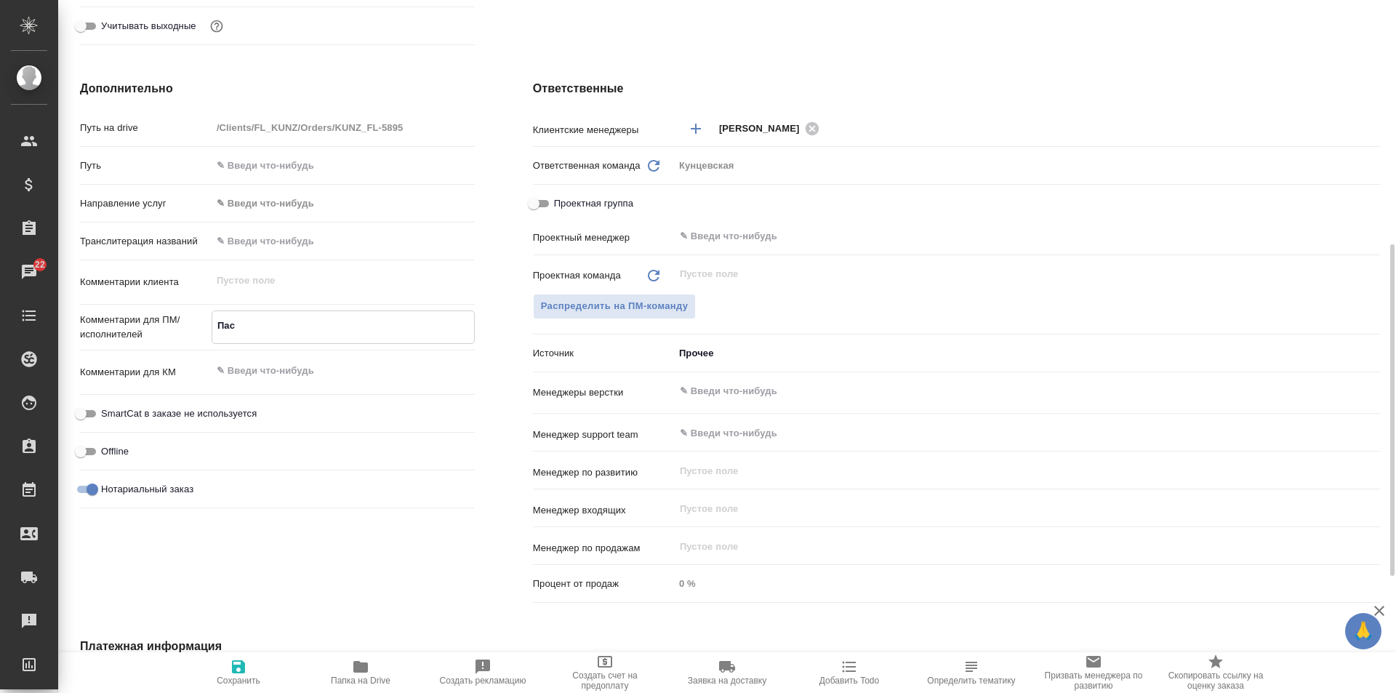
type textarea "x"
type textarea "Паспо"
type textarea "x"
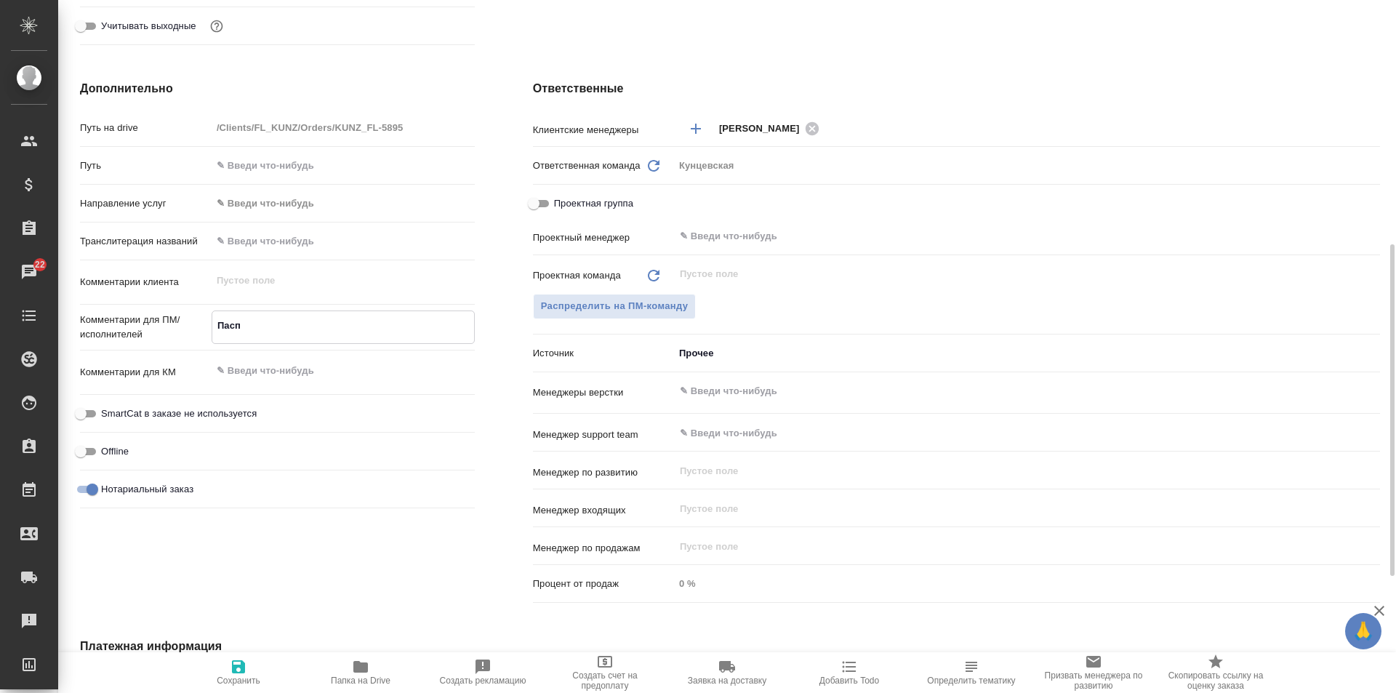
type textarea "x"
type textarea "Паспор"
type textarea "x"
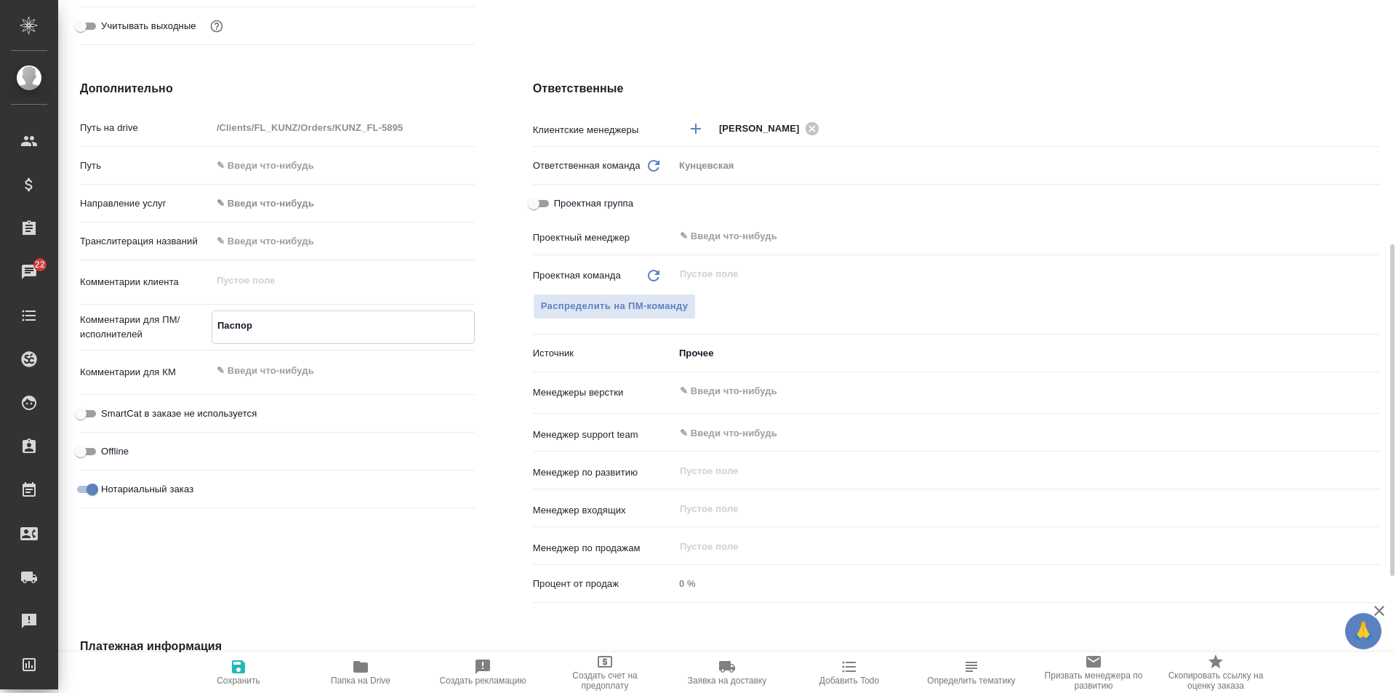
type textarea "x"
type textarea "Паспорт"
type textarea "x"
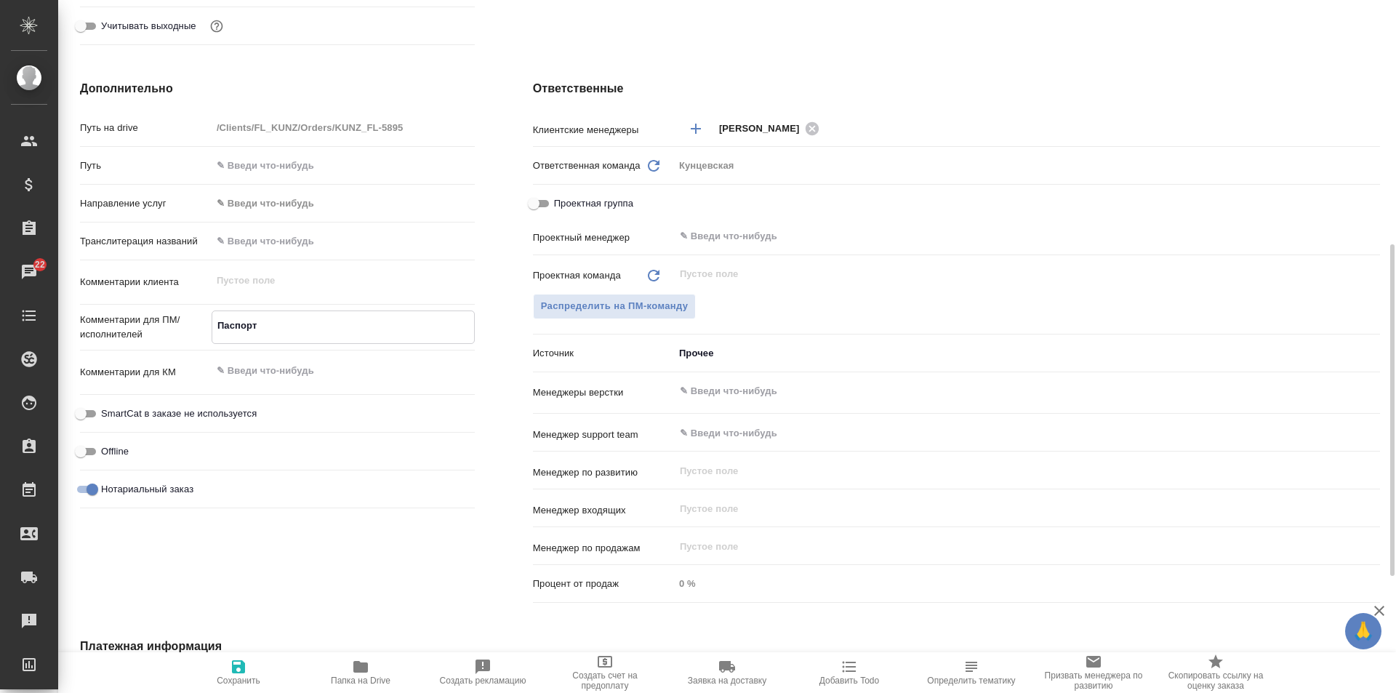
type textarea "Паспорт"
type textarea "x"
type textarea "Паспорт у"
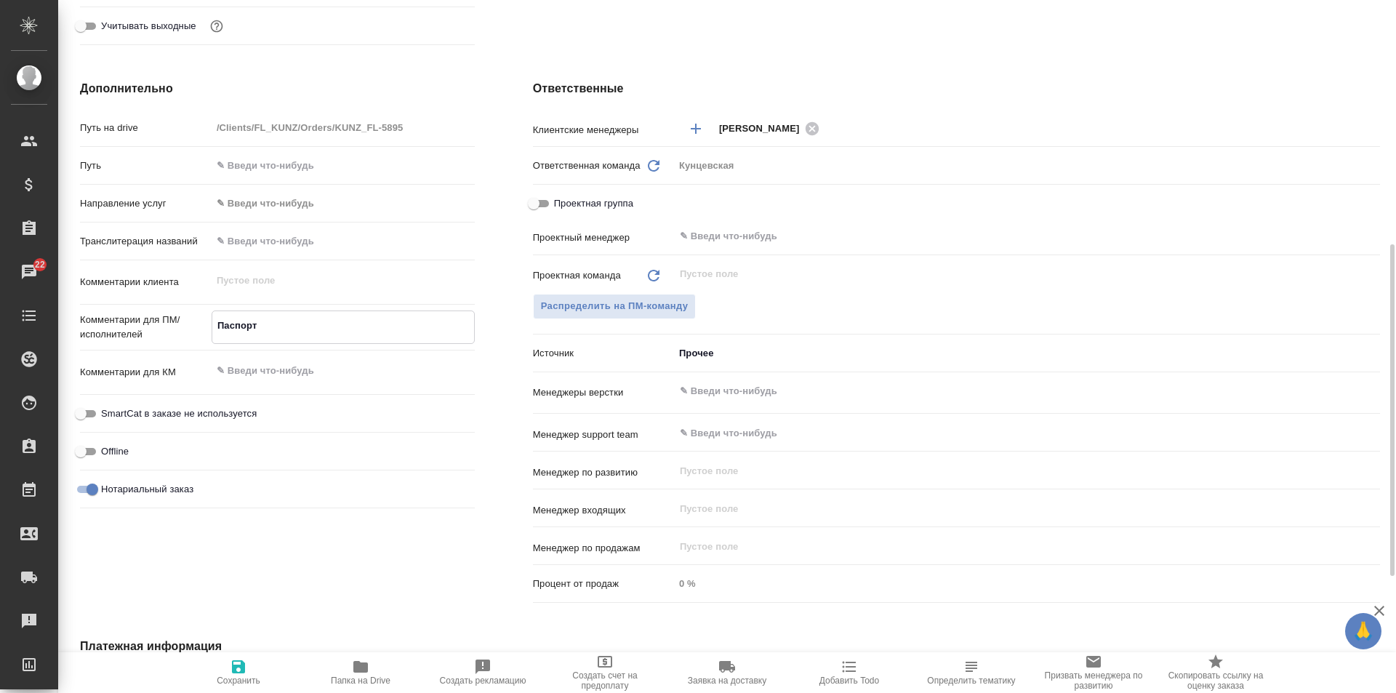
type textarea "x"
type textarea "Паспорт уз"
type textarea "x"
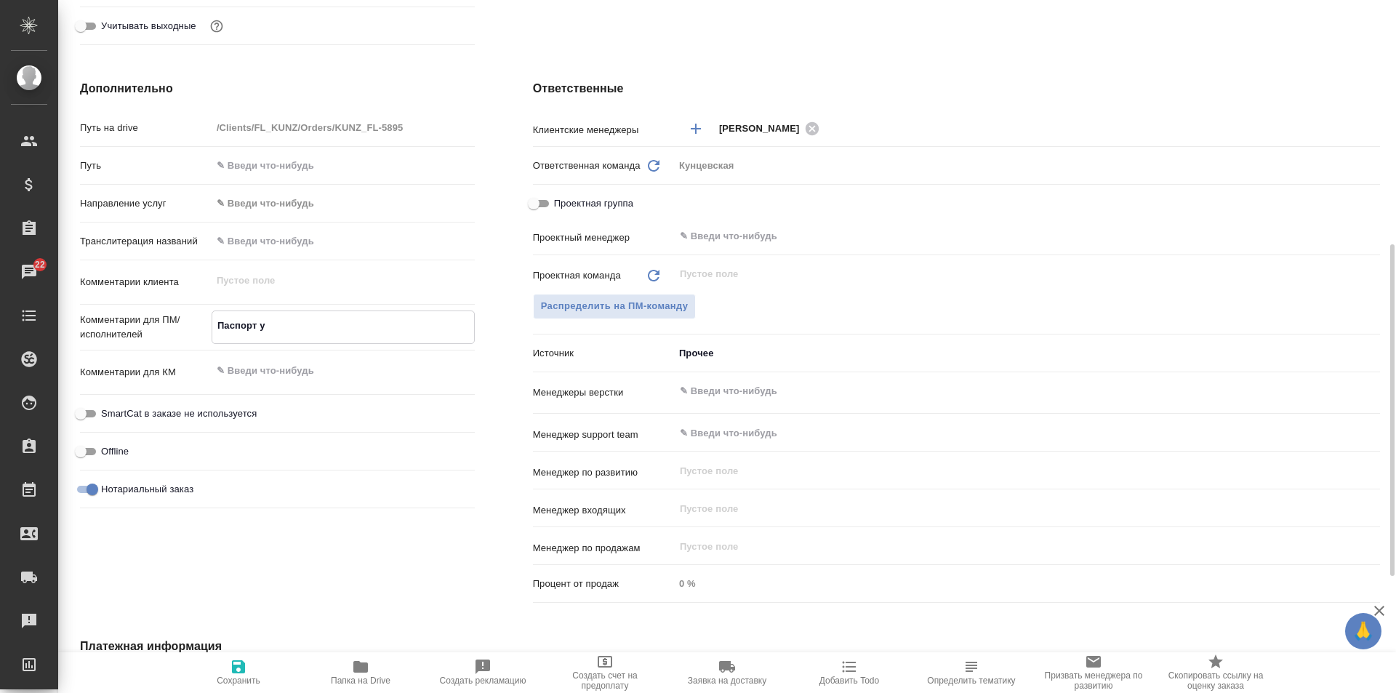
type textarea "x"
type textarea "Паспорт узб"
type textarea "x"
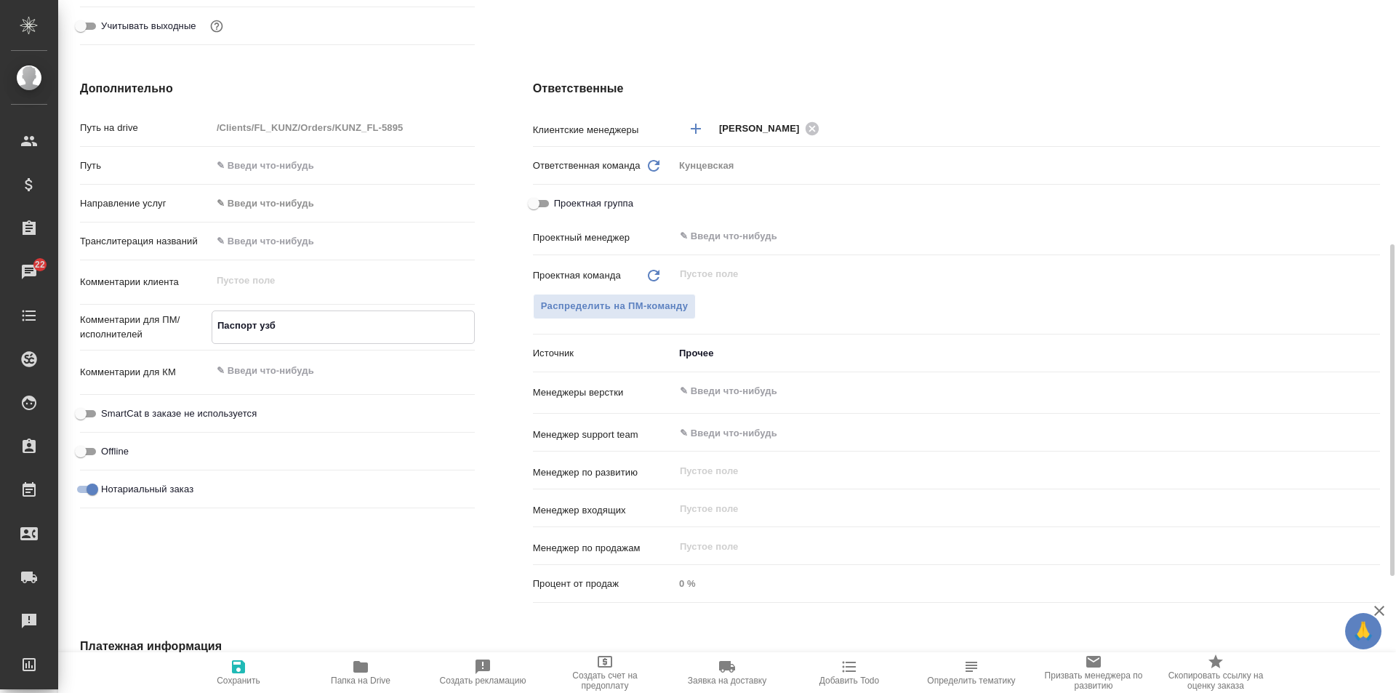
type textarea "x"
type textarea "Паспорт узб-"
type textarea "x"
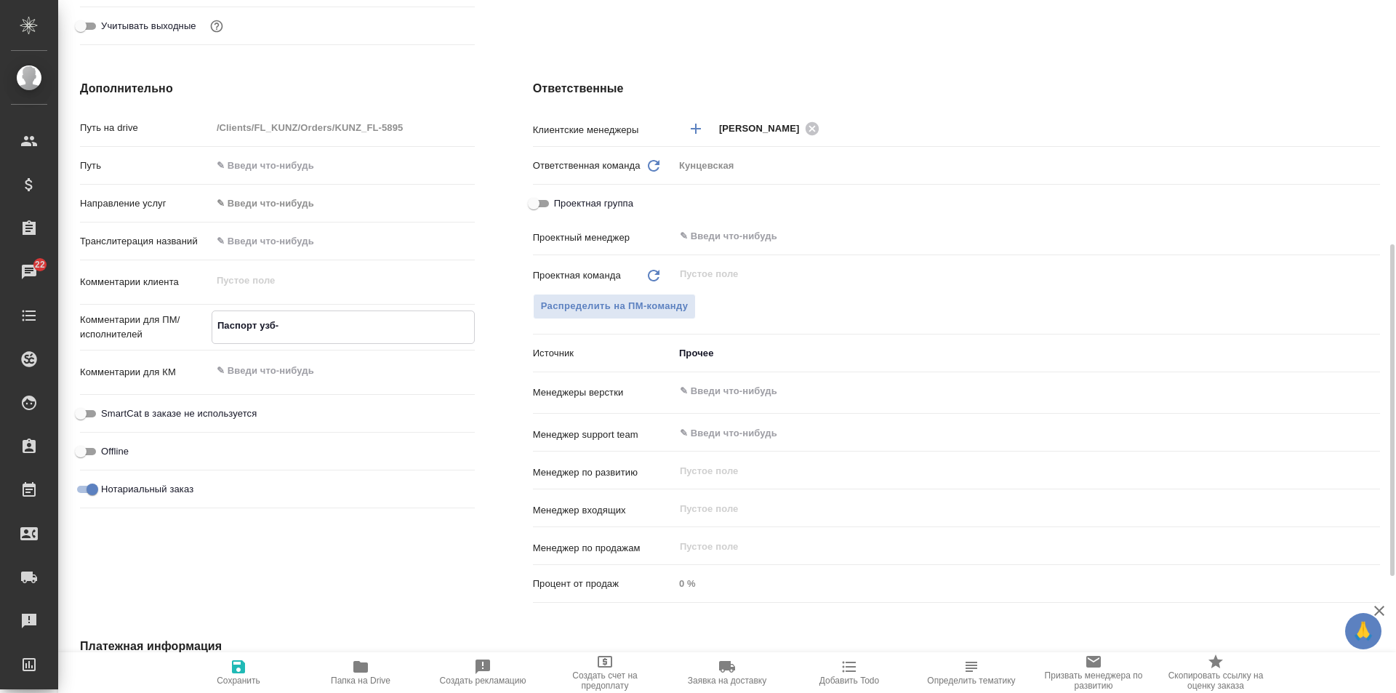
type textarea "Паспорт узб-р"
type textarea "x"
type textarea "Паспорт узб-ру"
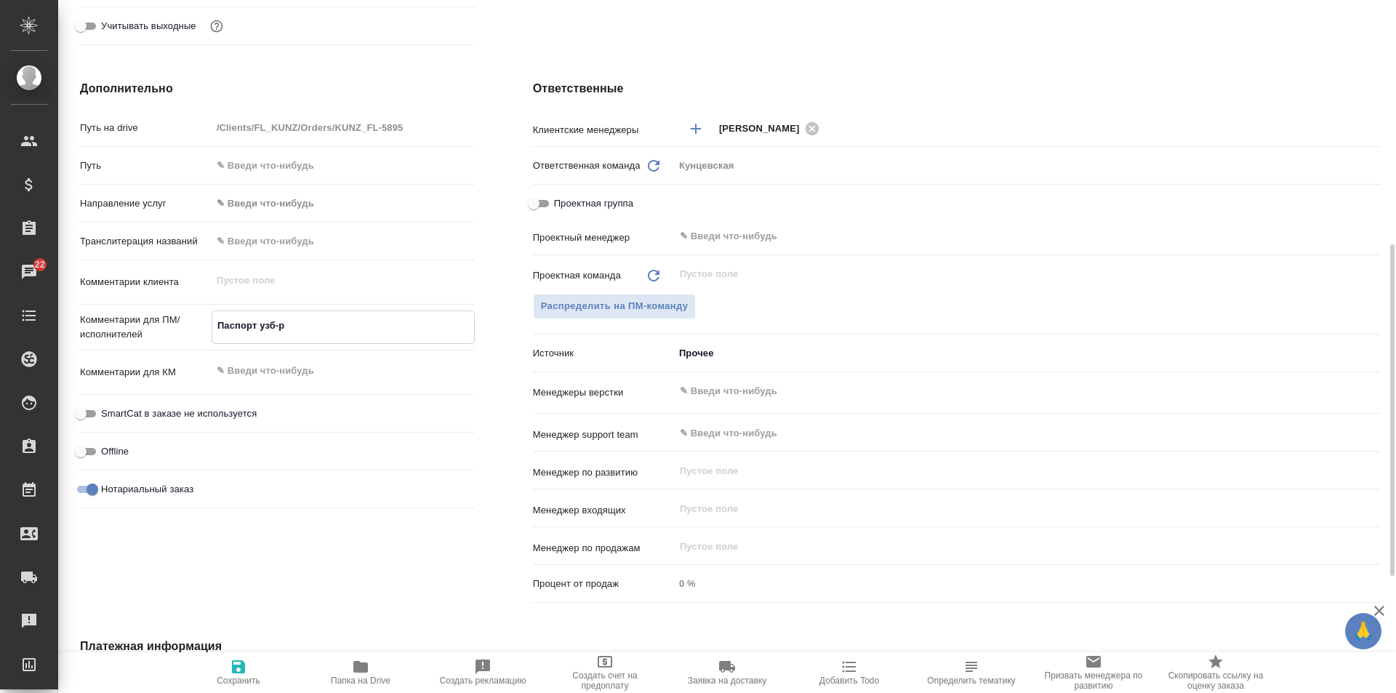
type textarea "x"
type textarea "Паспорт узб-рус"
type textarea "x"
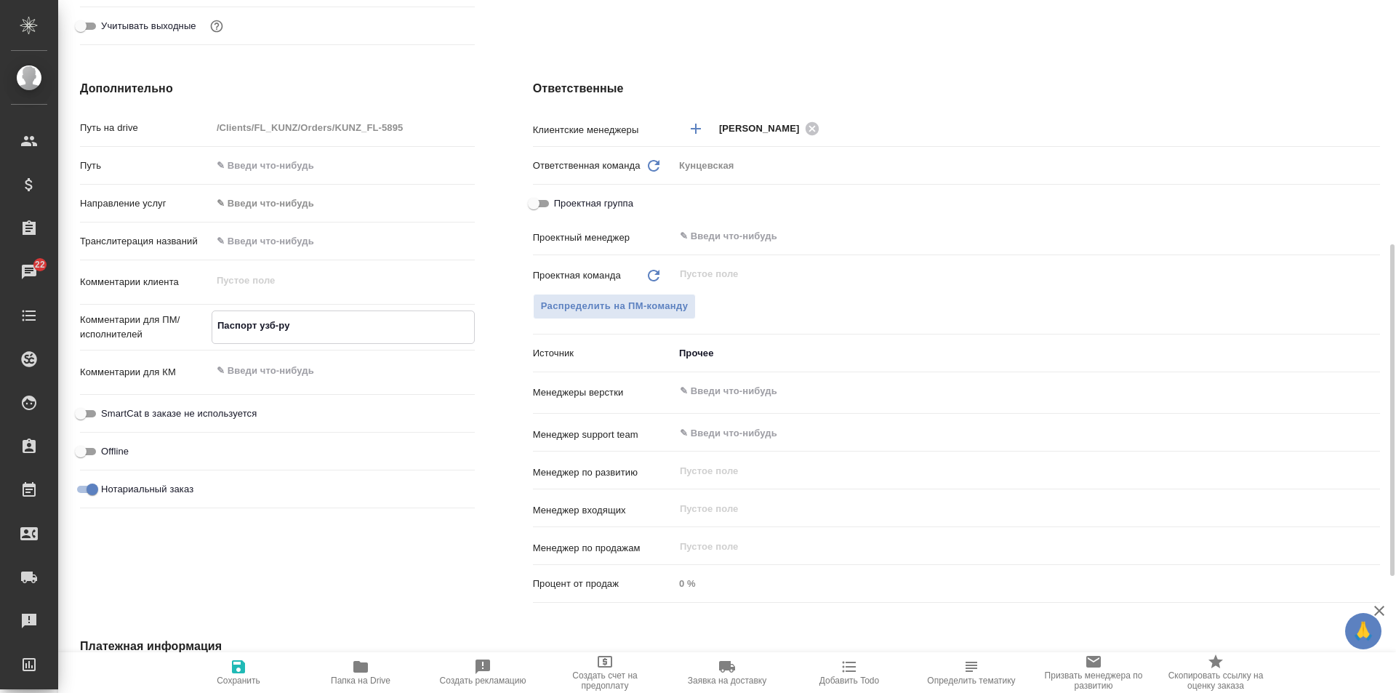
type textarea "x"
type textarea "Паспорт узб-рус."
type textarea "x"
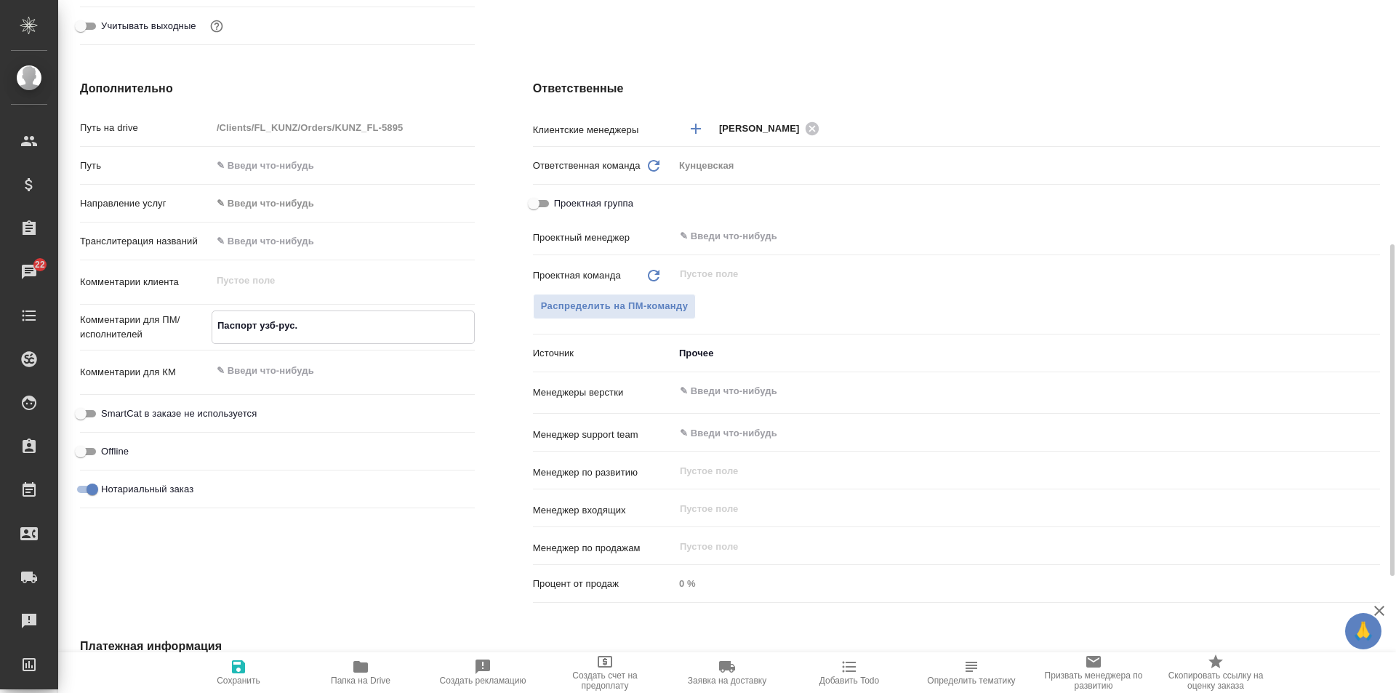
type textarea "x"
type textarea "Паспорт узб-рус."
type textarea "x"
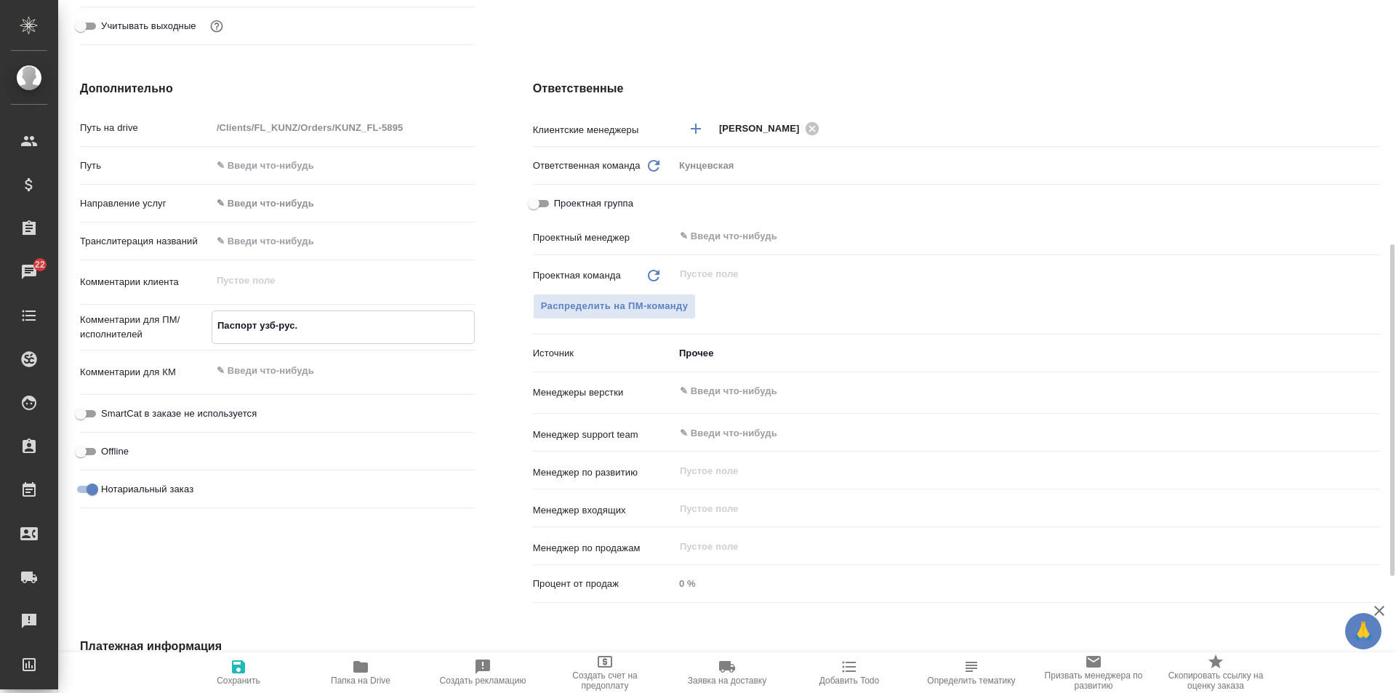
type textarea "Паспорт узб-рус. п"
type textarea "x"
type textarea "Паспорт узб-рус. по"
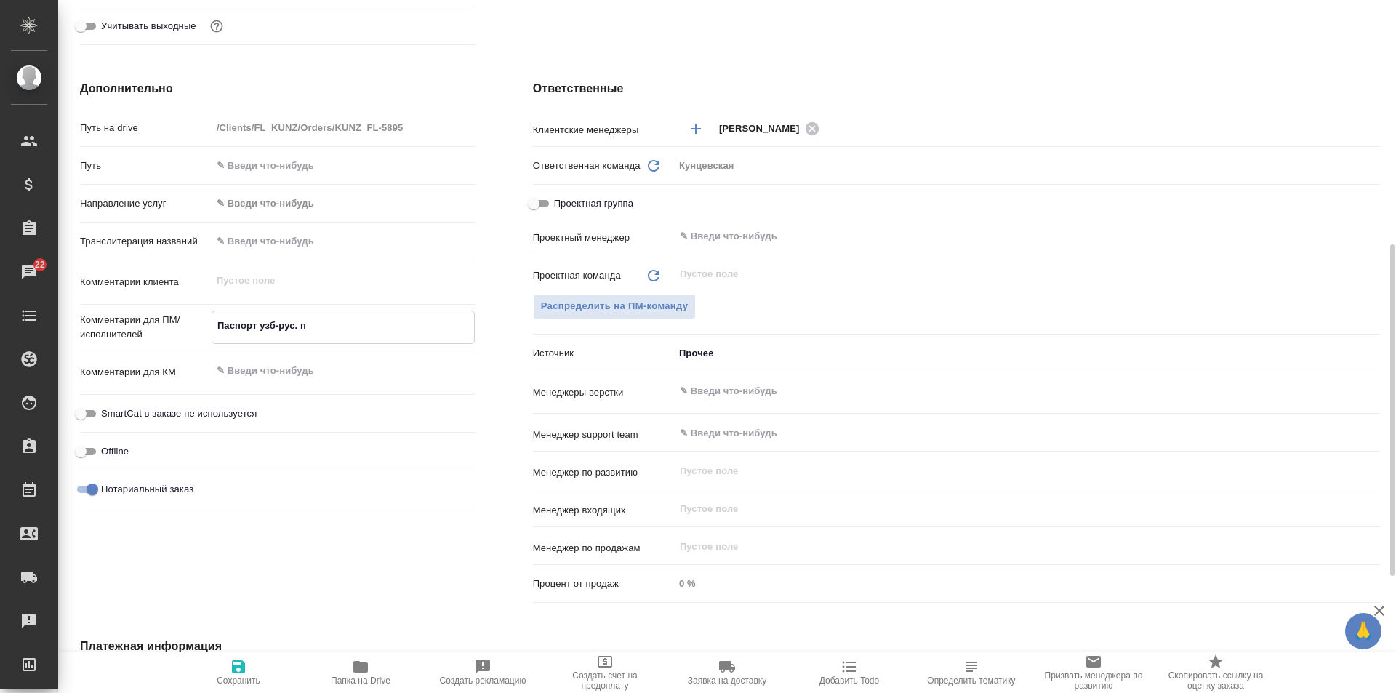
type textarea "x"
type textarea "Паспорт узб-рус. по"
type textarea "x"
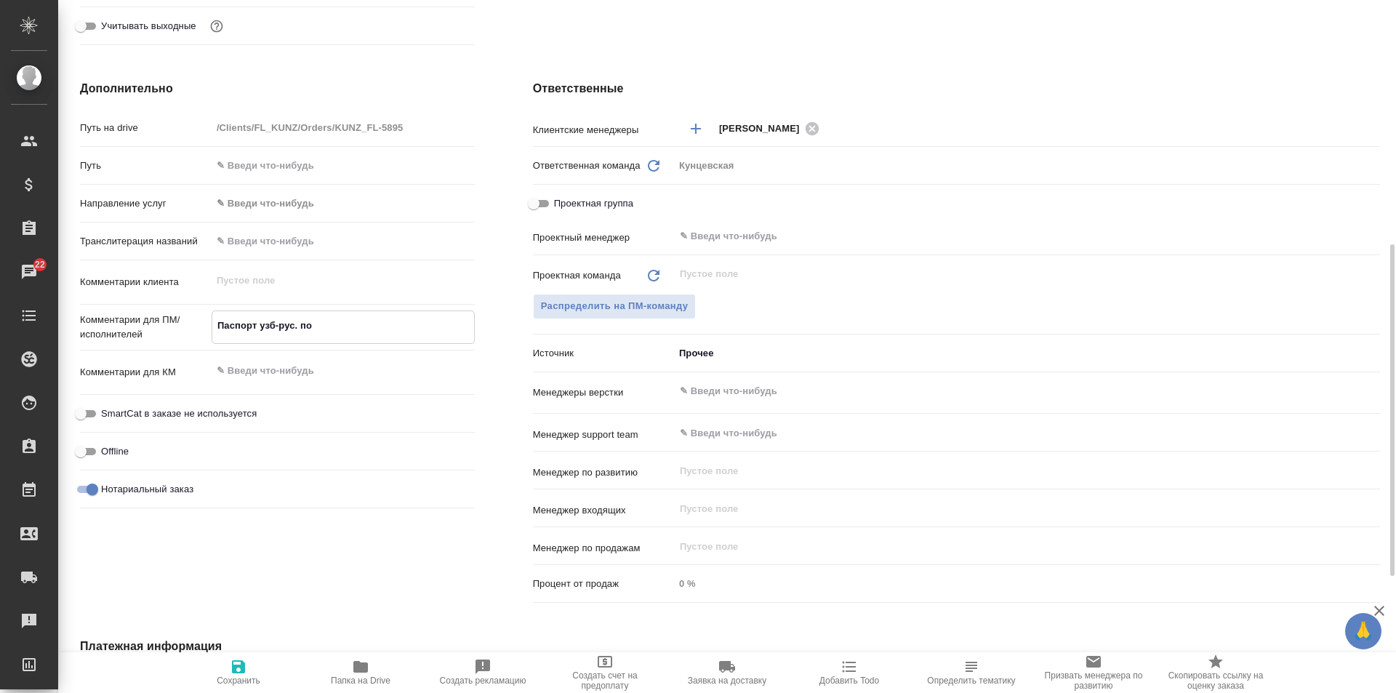
type textarea "x"
type textarea "Паспорт узб-рус. по н"
type textarea "x"
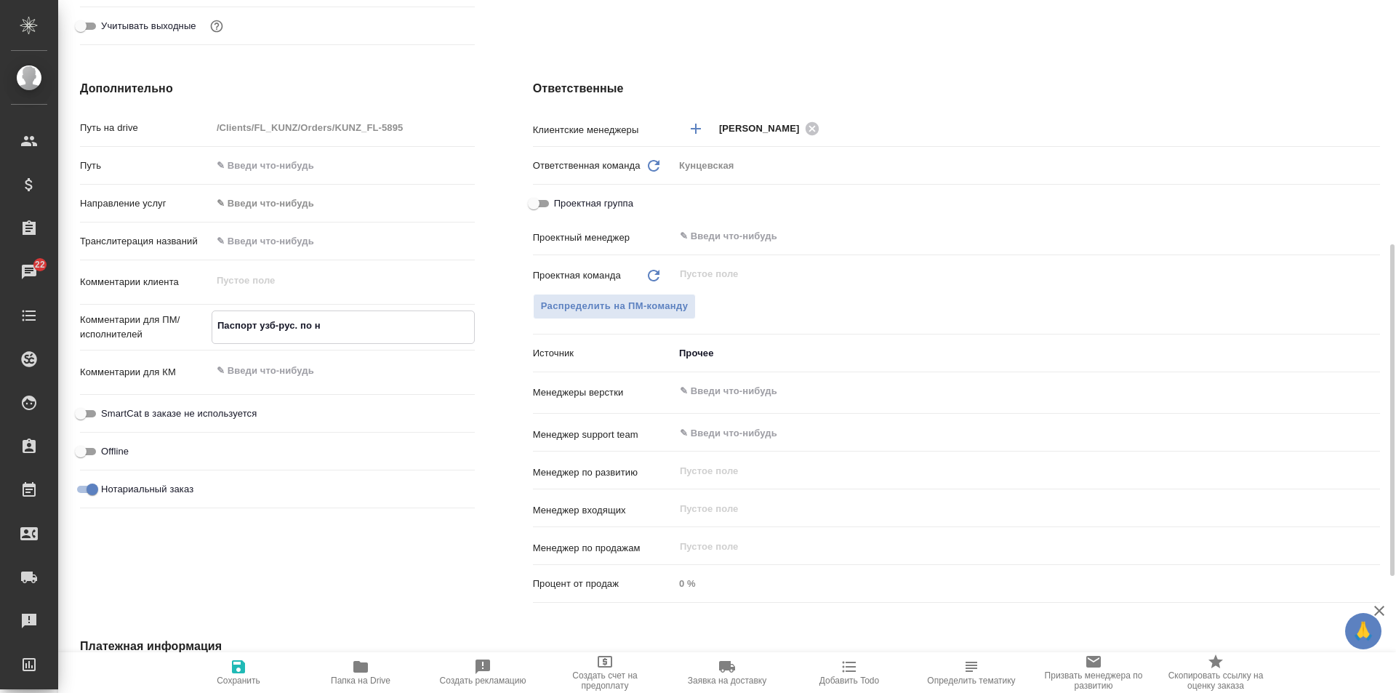
type textarea "x"
type textarea "Паспорт узб-рус. по"
type textarea "x"
type textarea "Паспорт узб-рус. по"
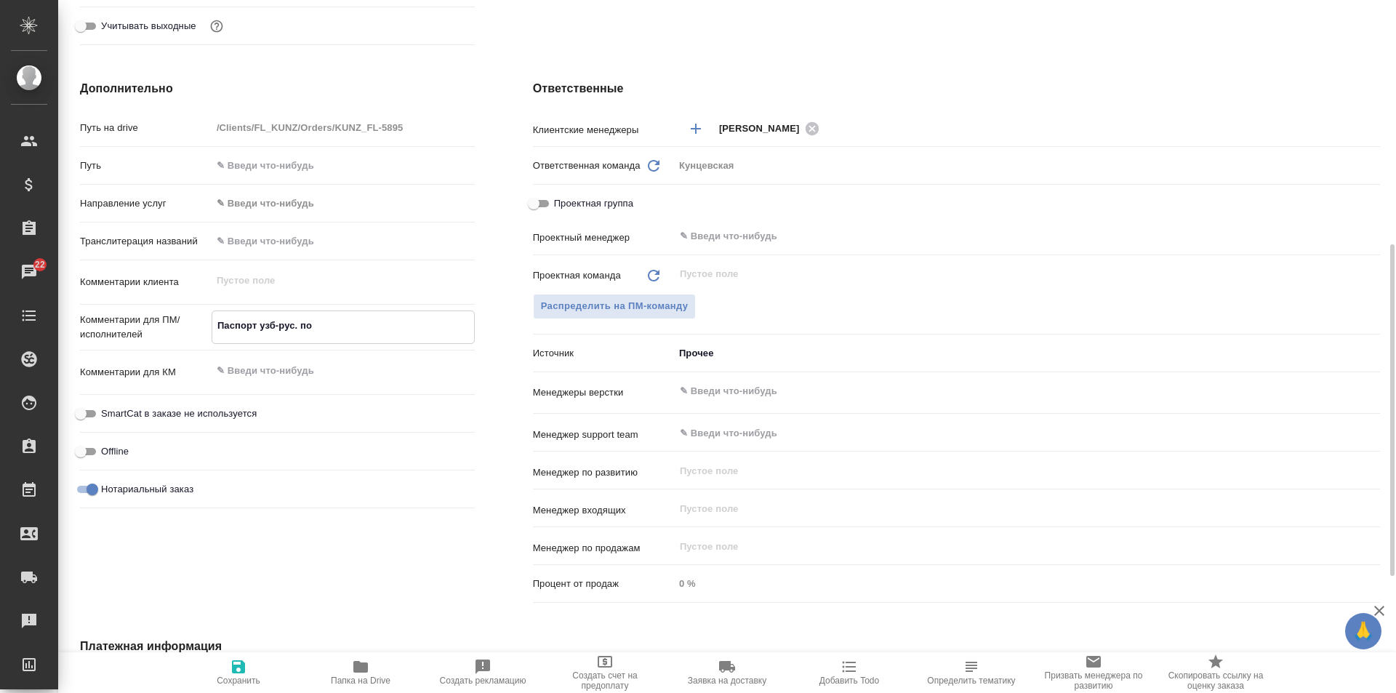
type textarea "x"
type textarea "Паспорт узб-рус. под"
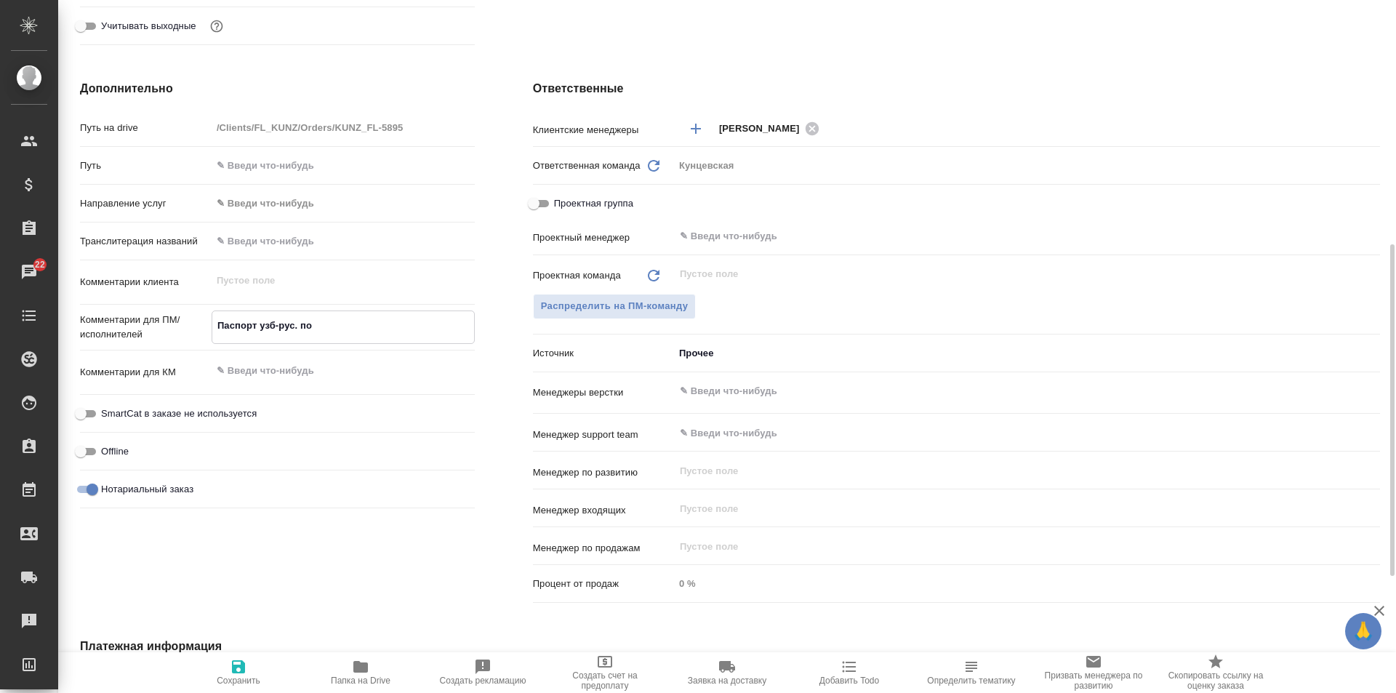
type textarea "x"
type textarea "Паспорт узб-рус. под"
type textarea "x"
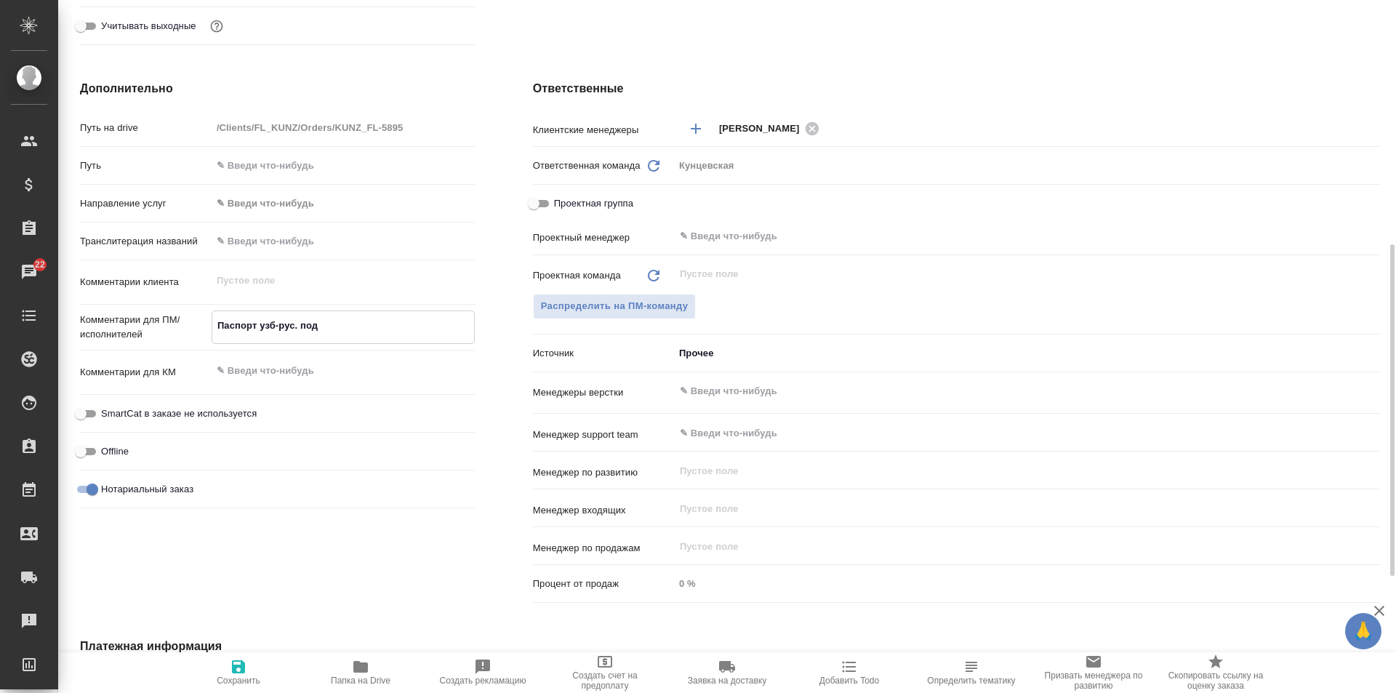
type textarea "x"
type textarea "Паспорт узб-рус. под н"
type textarea "x"
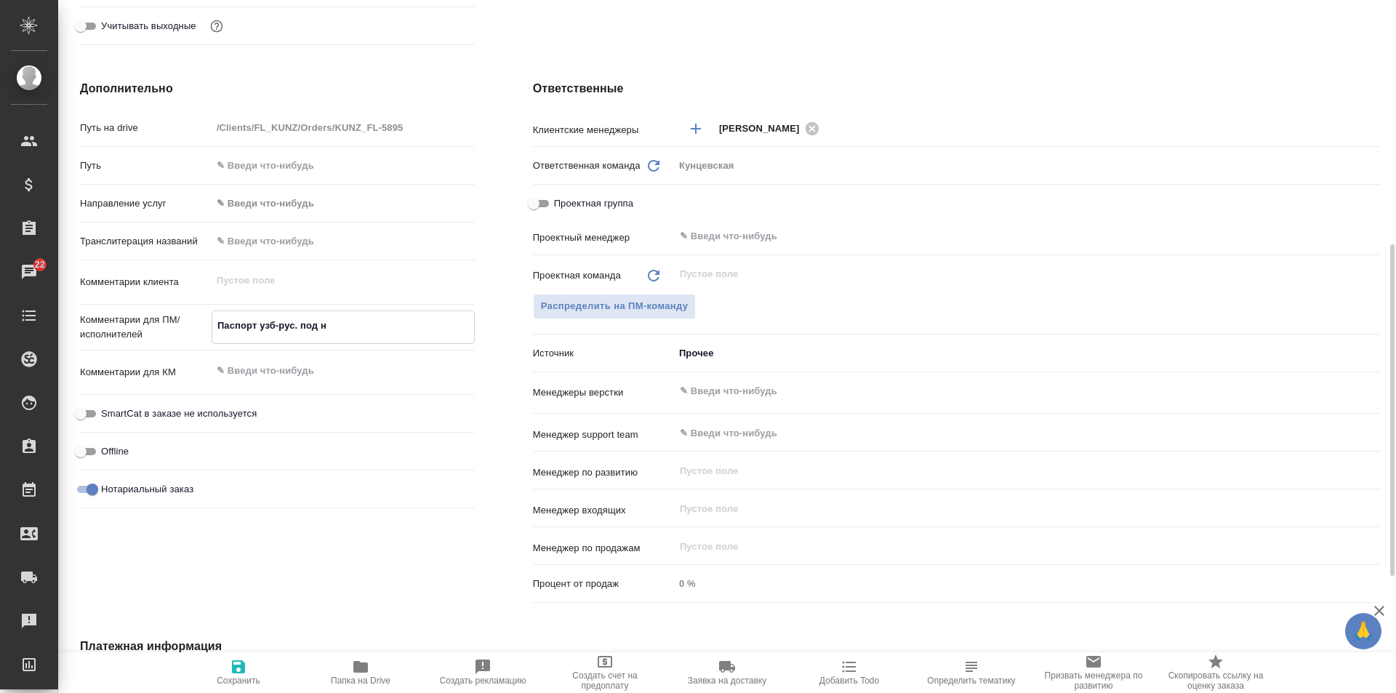
type textarea "x"
type textarea "Паспорт узб-рус. под но"
type textarea "x"
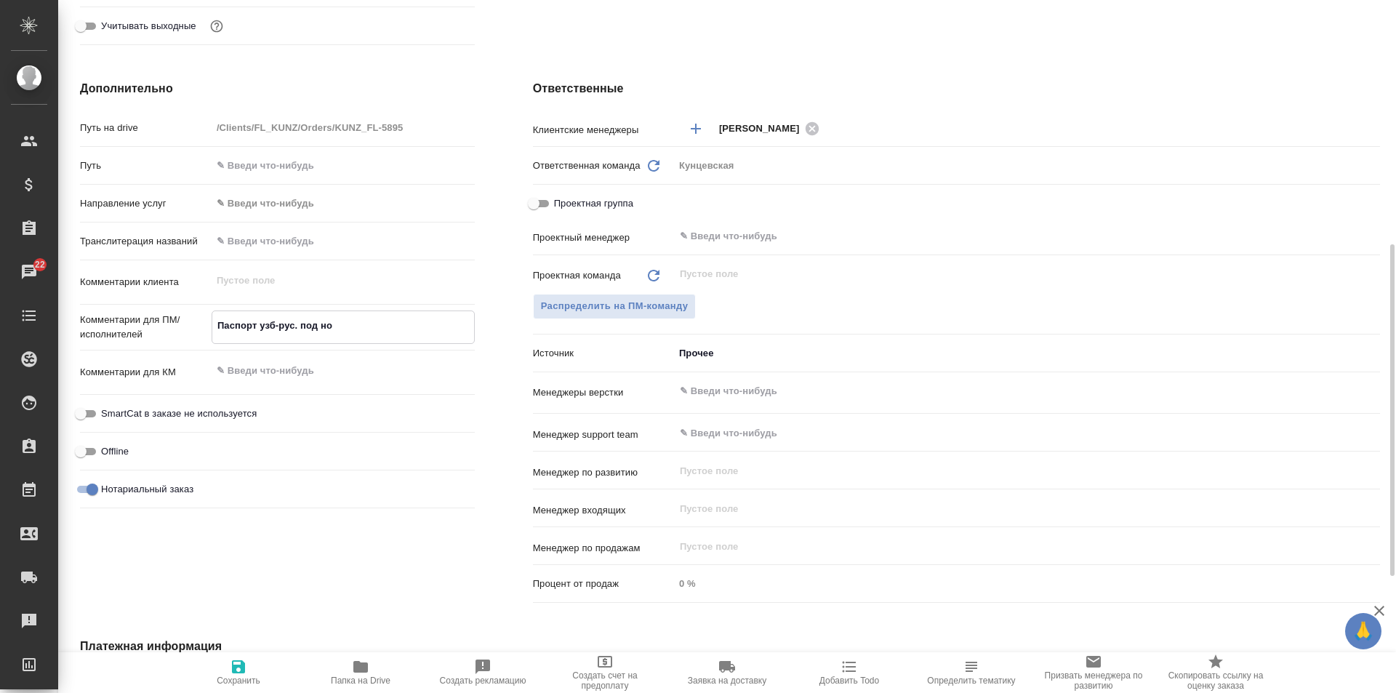
type textarea "Паспорт узб-рус. под нот"
type textarea "x"
type textarea "Паспорт узб-рус. под нот."
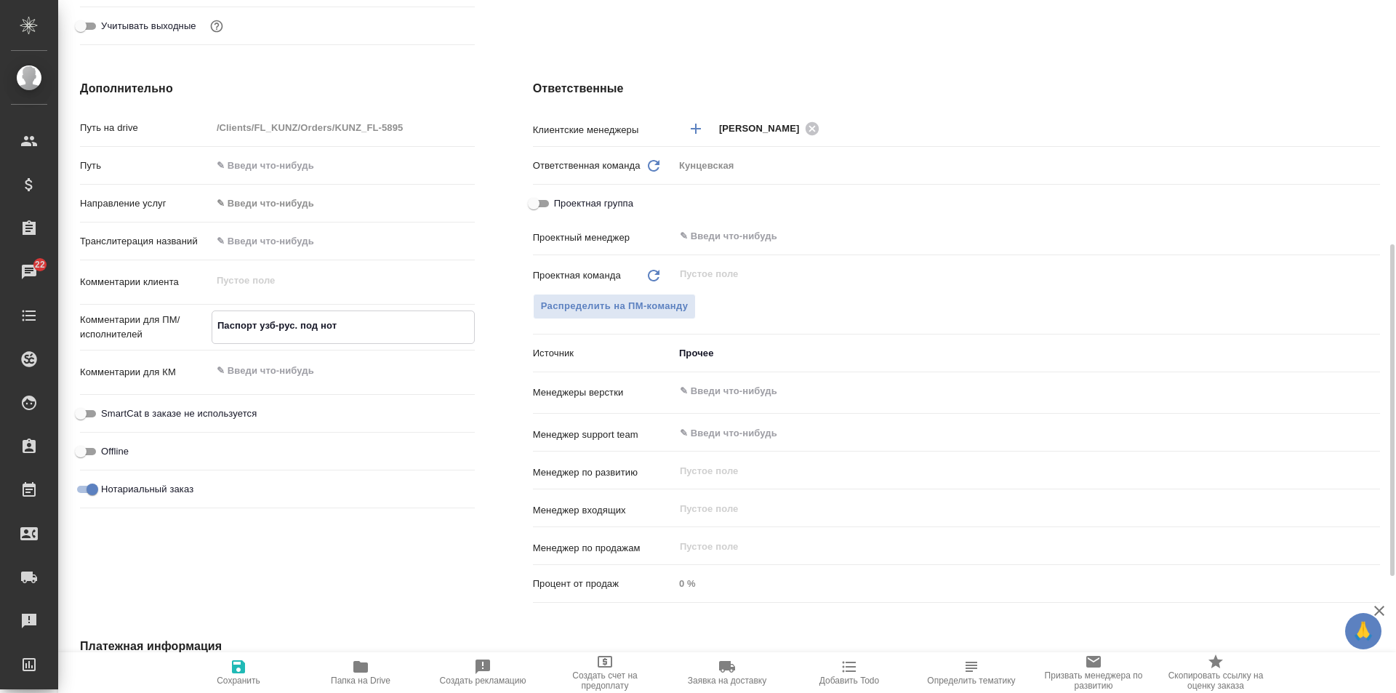
type textarea "x"
type textarea "Паспорт узб-рус. под нот."
type textarea "x"
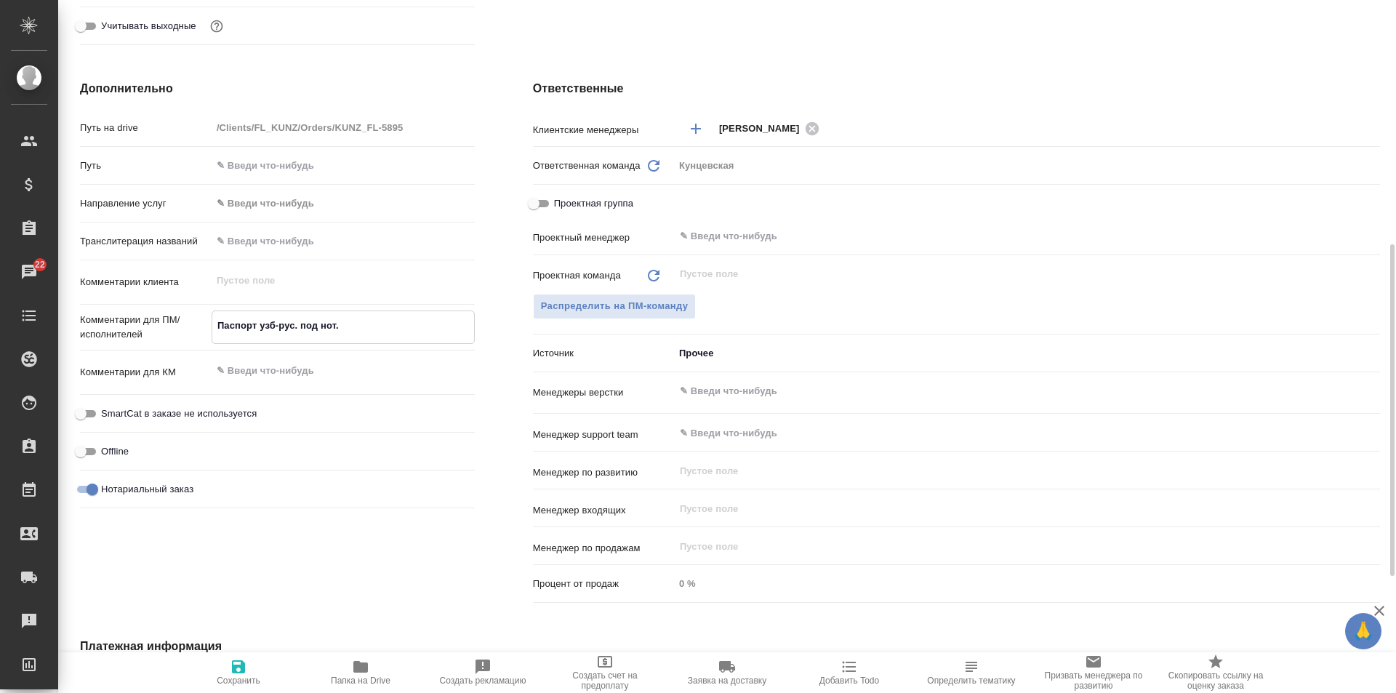
type textarea "x"
type textarea "Паспорт узб-рус. под нот. д"
type textarea "x"
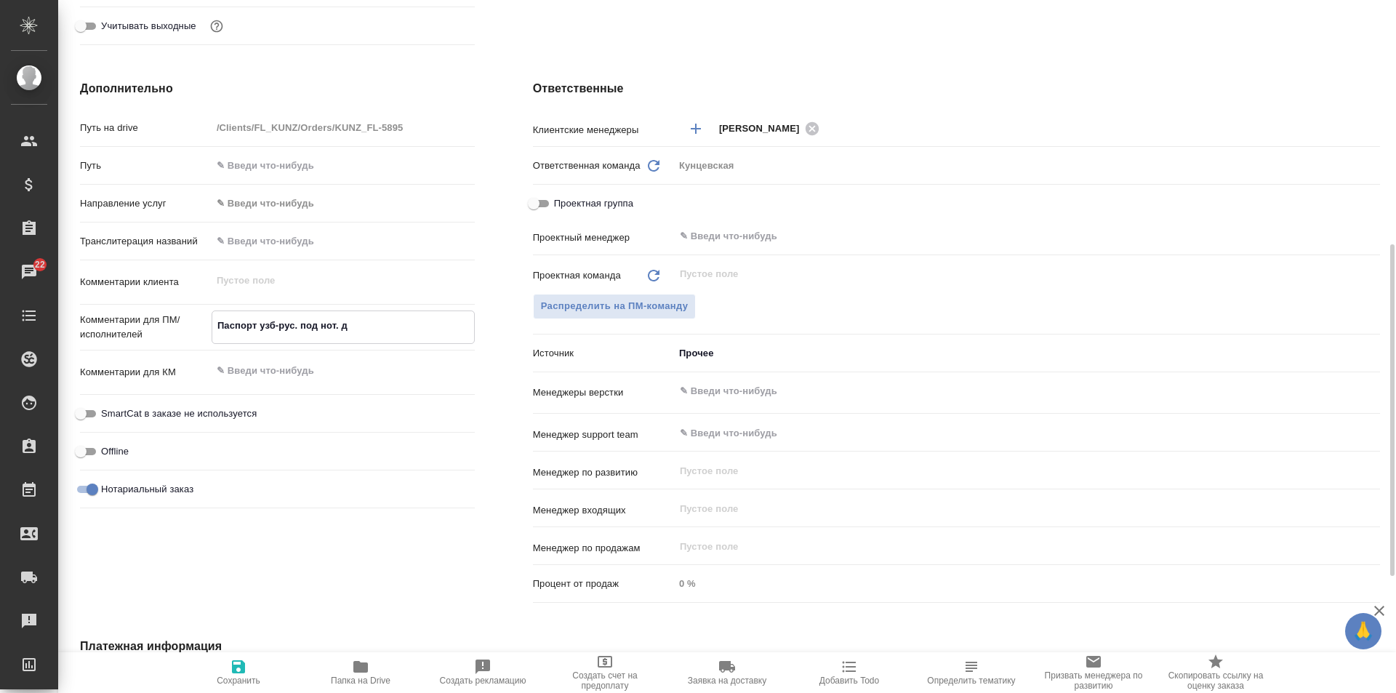
type textarea "x"
type textarea "Паспорт узб-рус. под нот. дл"
type textarea "x"
click at [237, 668] on icon "button" at bounding box center [238, 666] width 13 height 13
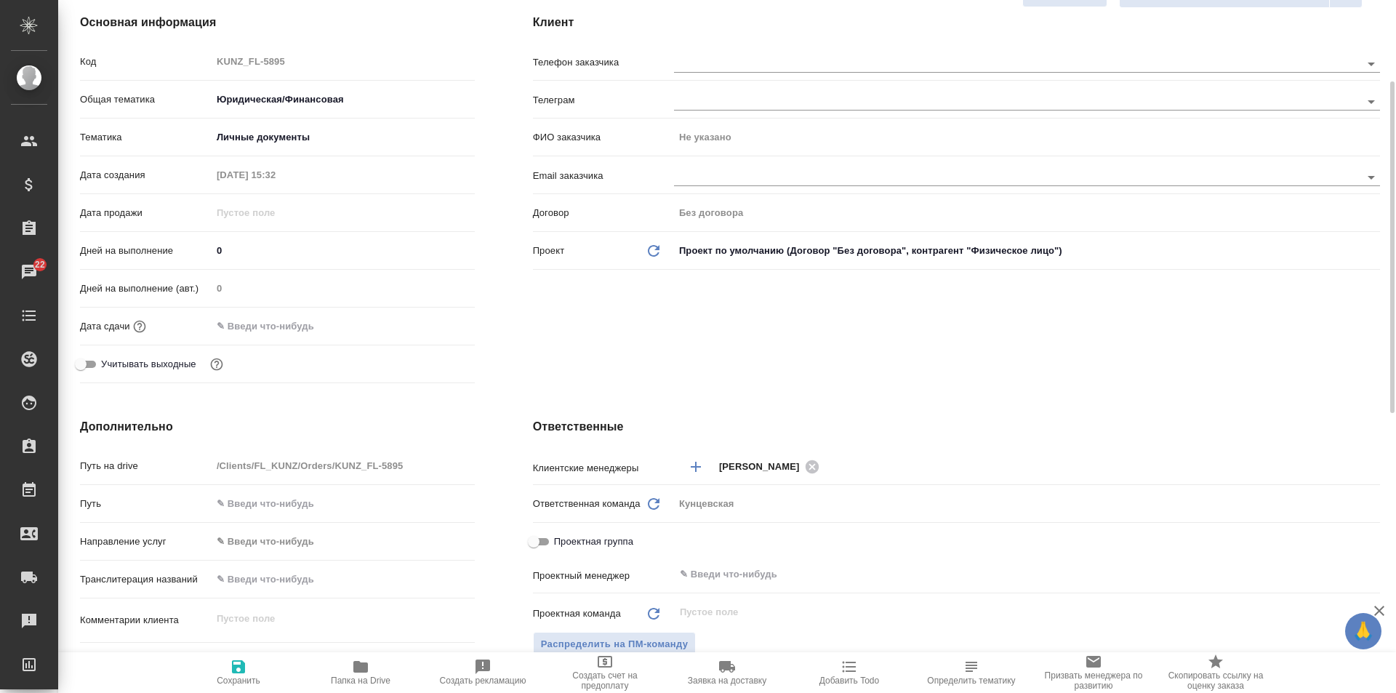
scroll to position [0, 0]
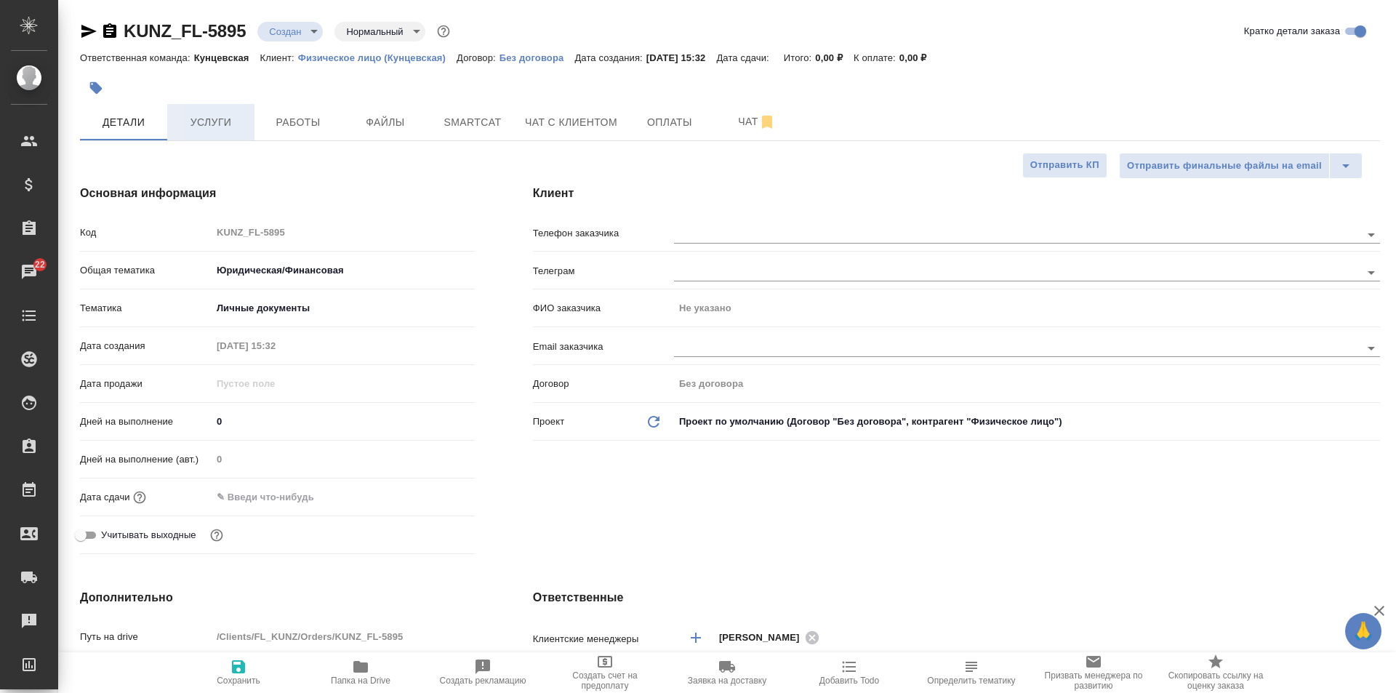
click at [222, 115] on span "Услуги" at bounding box center [211, 122] width 70 height 18
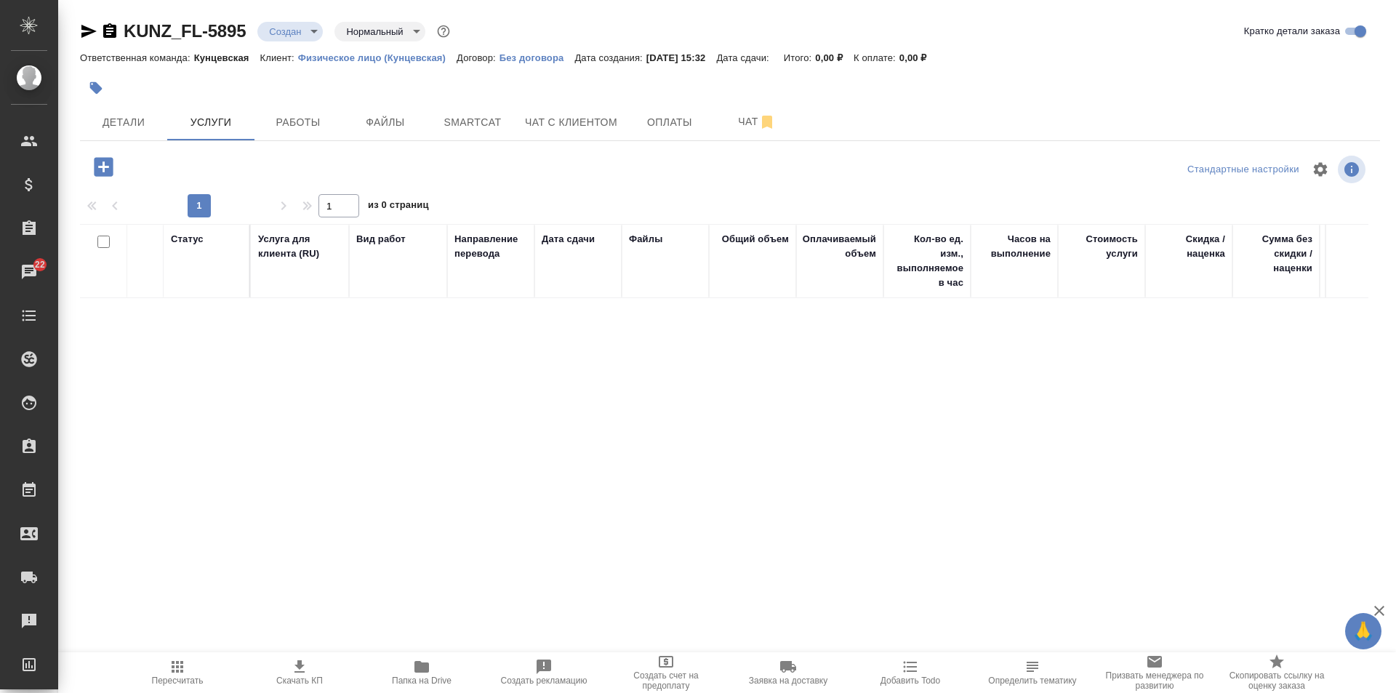
click at [101, 172] on icon "button" at bounding box center [103, 166] width 19 height 19
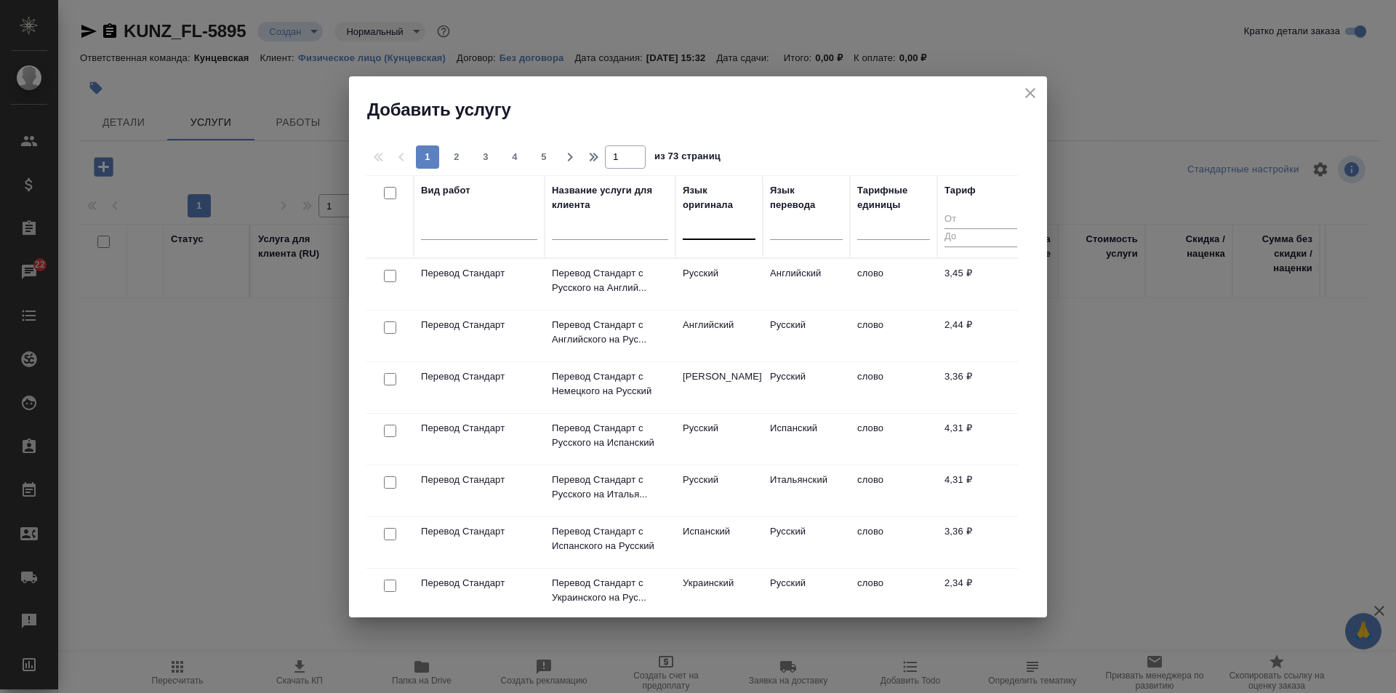
click at [703, 233] on div at bounding box center [719, 225] width 73 height 21
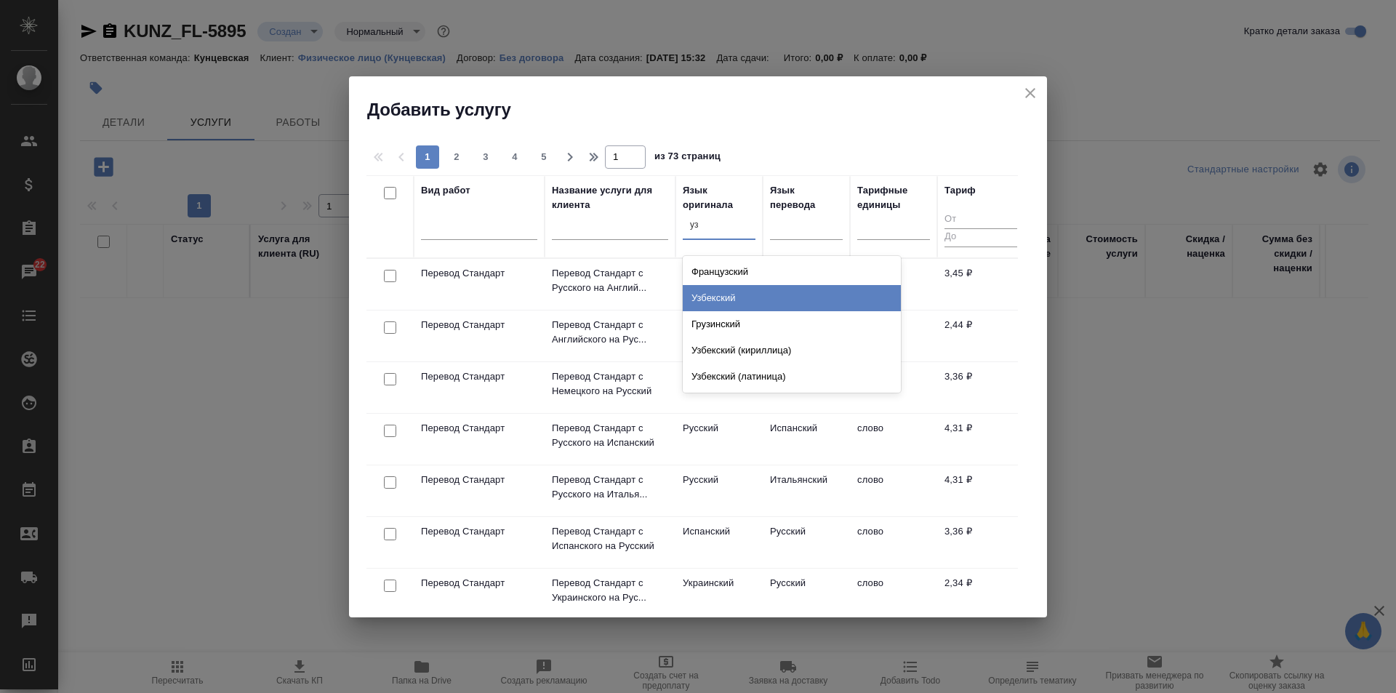
click at [721, 298] on div "Узбекский" at bounding box center [792, 298] width 218 height 26
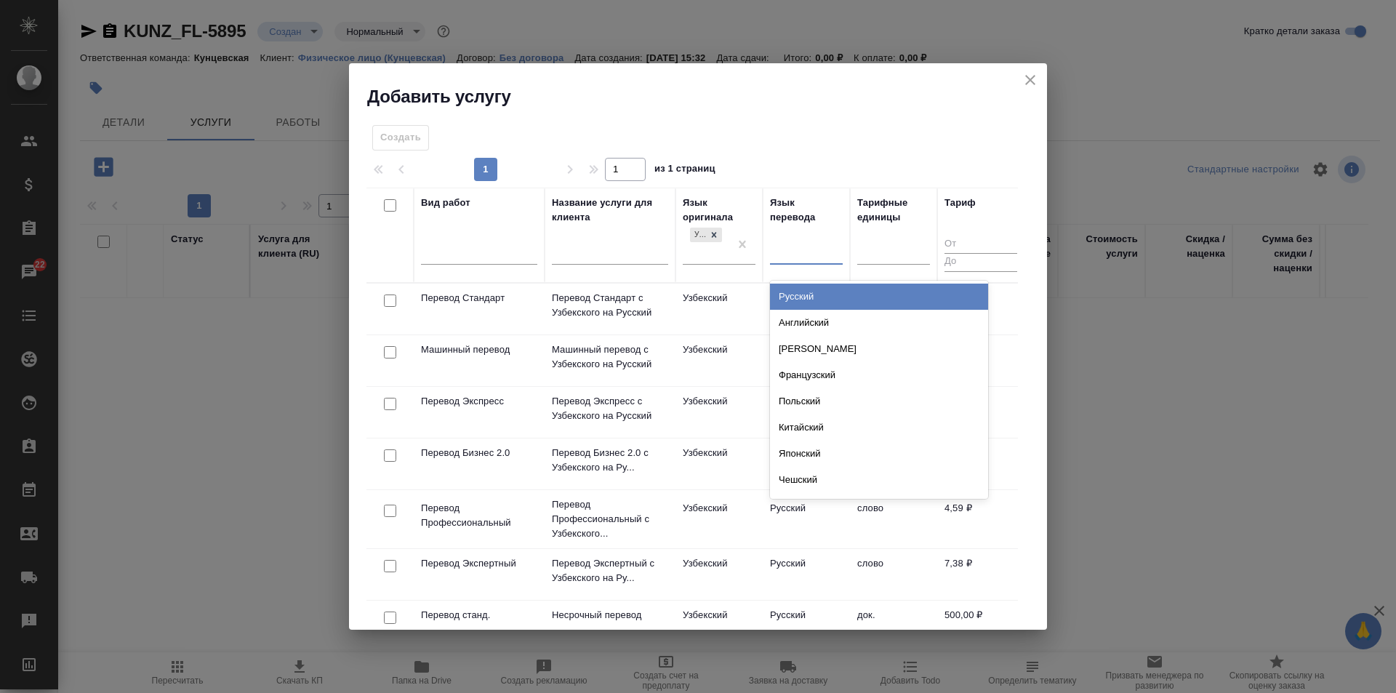
click at [796, 244] on div at bounding box center [806, 249] width 73 height 21
click at [796, 289] on div "Русский" at bounding box center [879, 297] width 218 height 26
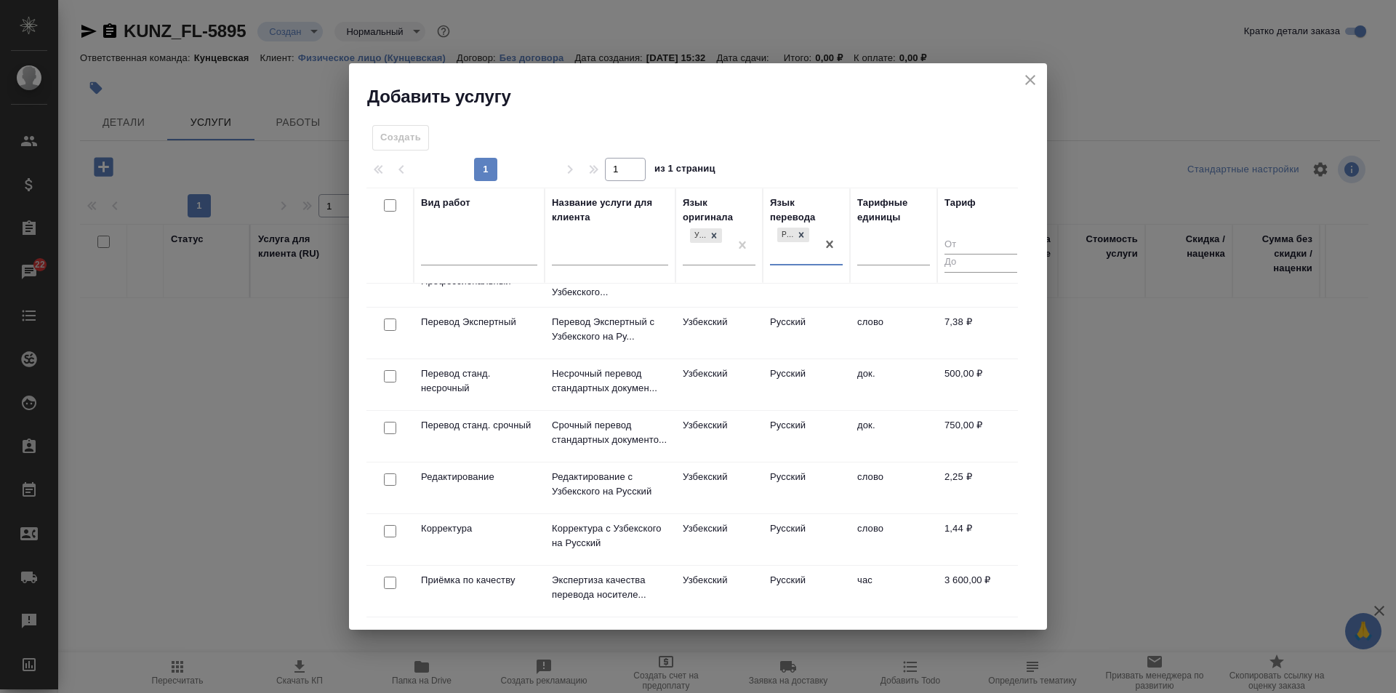
scroll to position [169, 0]
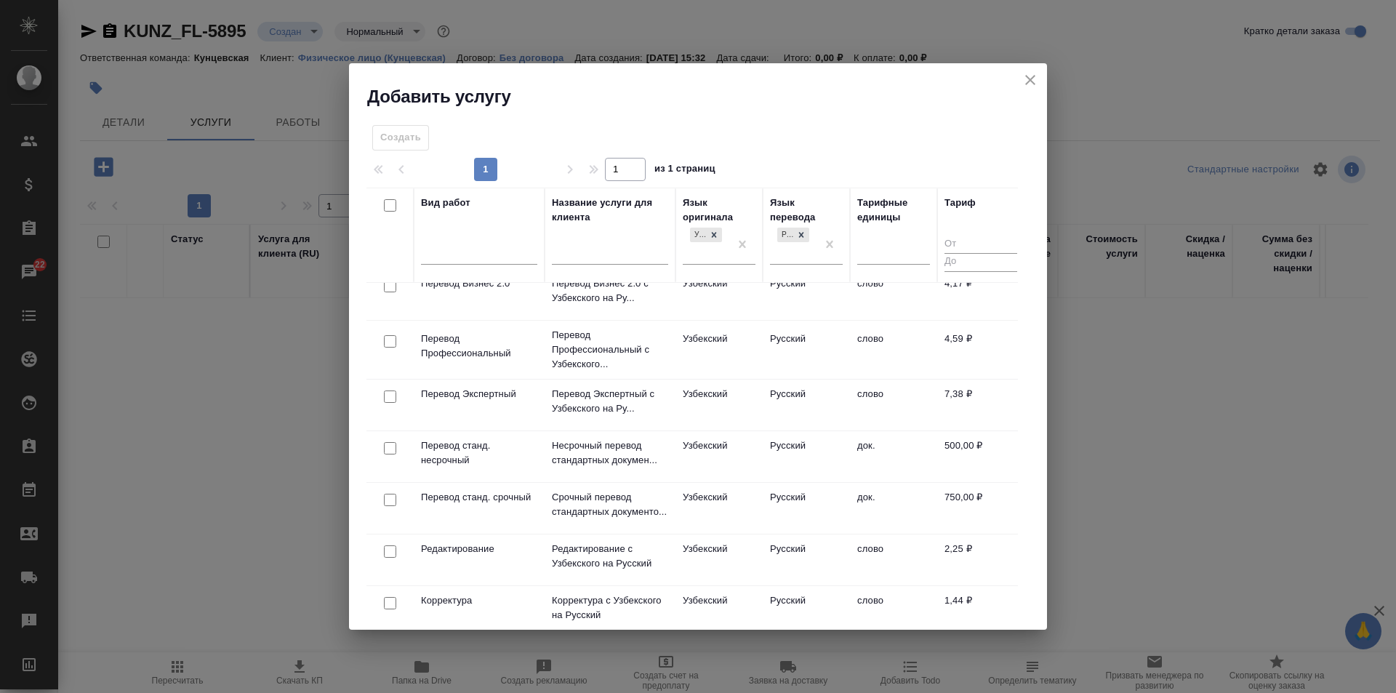
click at [385, 447] on input "checkbox" at bounding box center [390, 448] width 12 height 12
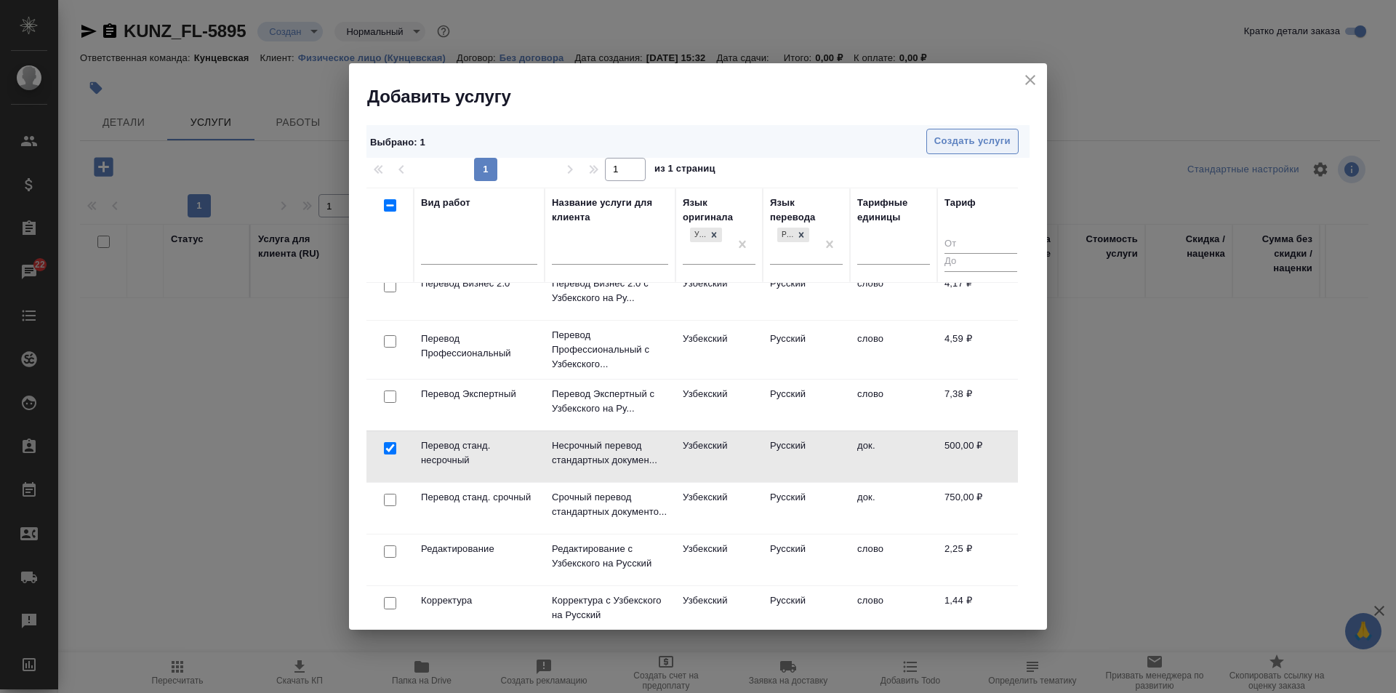
click at [955, 133] on span "Создать услуги" at bounding box center [972, 141] width 76 height 17
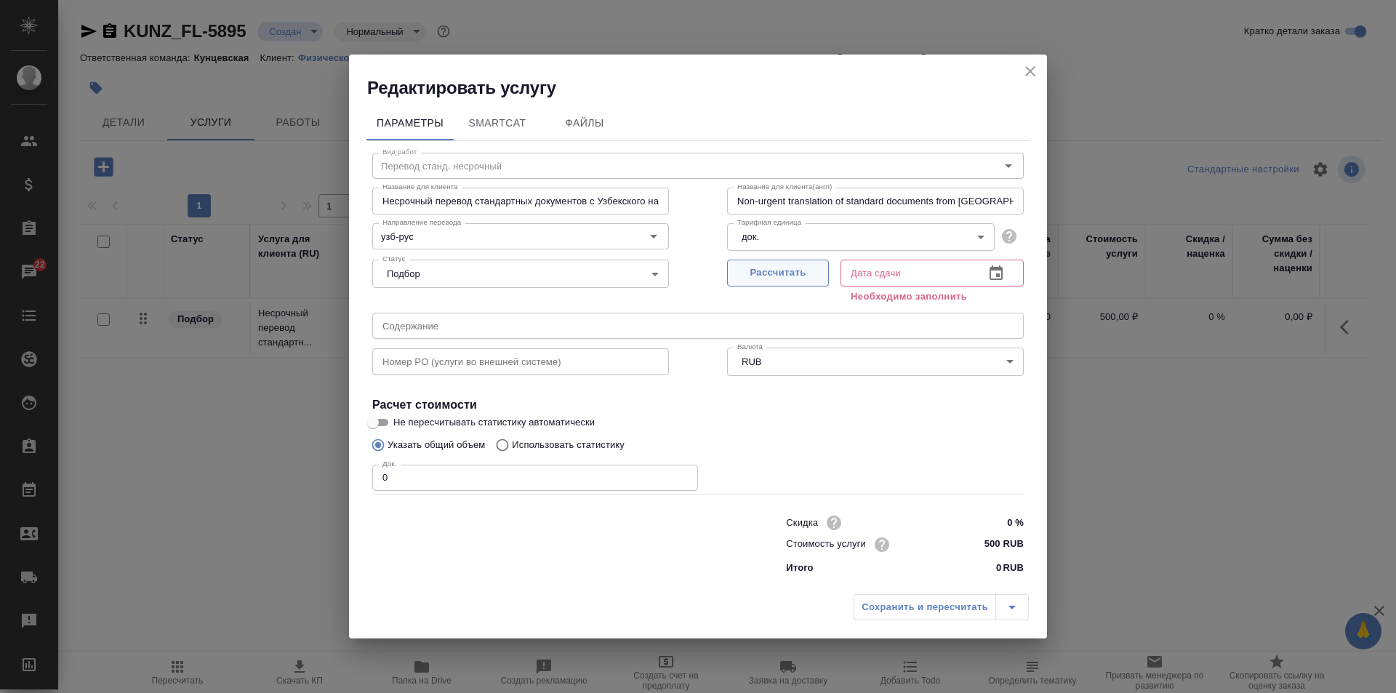
click at [774, 270] on span "Рассчитать" at bounding box center [778, 273] width 86 height 17
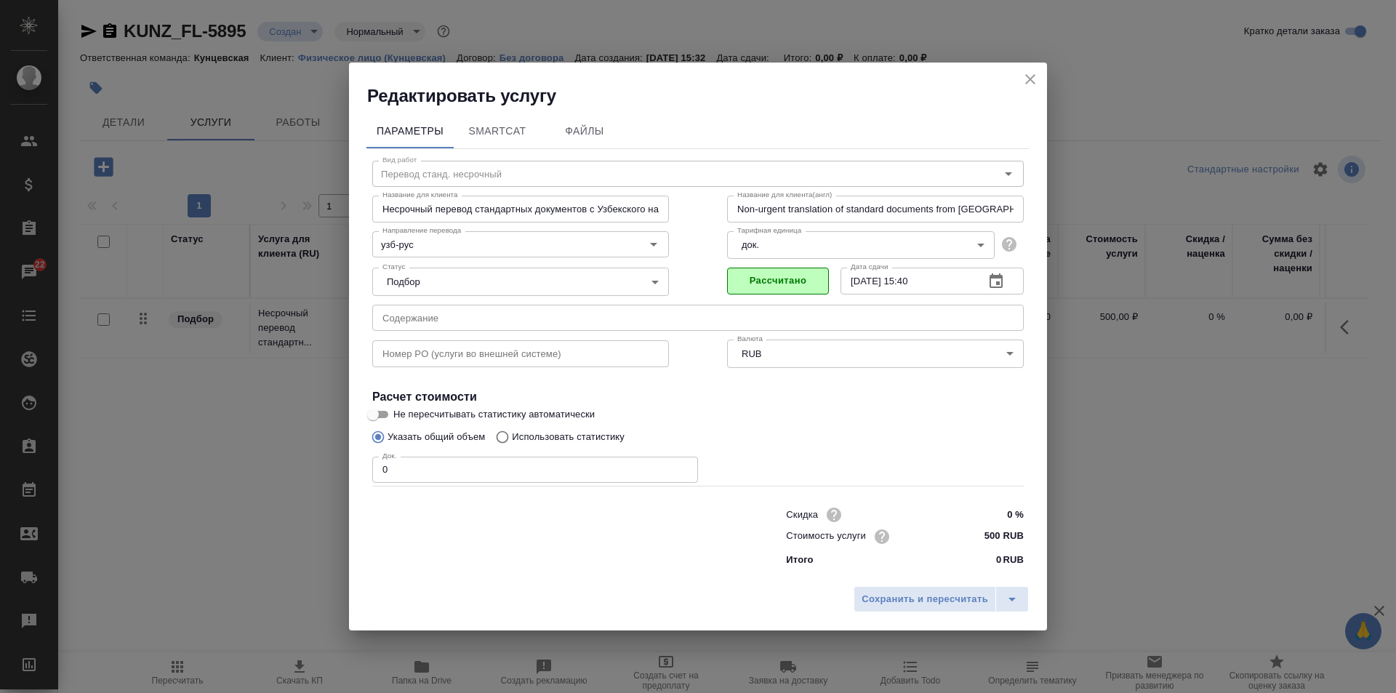
click at [856, 283] on input "09.09.2025 15:40" at bounding box center [907, 281] width 132 height 26
click at [932, 281] on input "10.09.2025 15:4_" at bounding box center [907, 281] width 132 height 26
click at [466, 463] on input "0" at bounding box center [535, 470] width 326 height 26
click at [563, 319] on input "text" at bounding box center [698, 318] width 652 height 26
click at [933, 602] on span "Сохранить и пересчитать" at bounding box center [925, 599] width 127 height 17
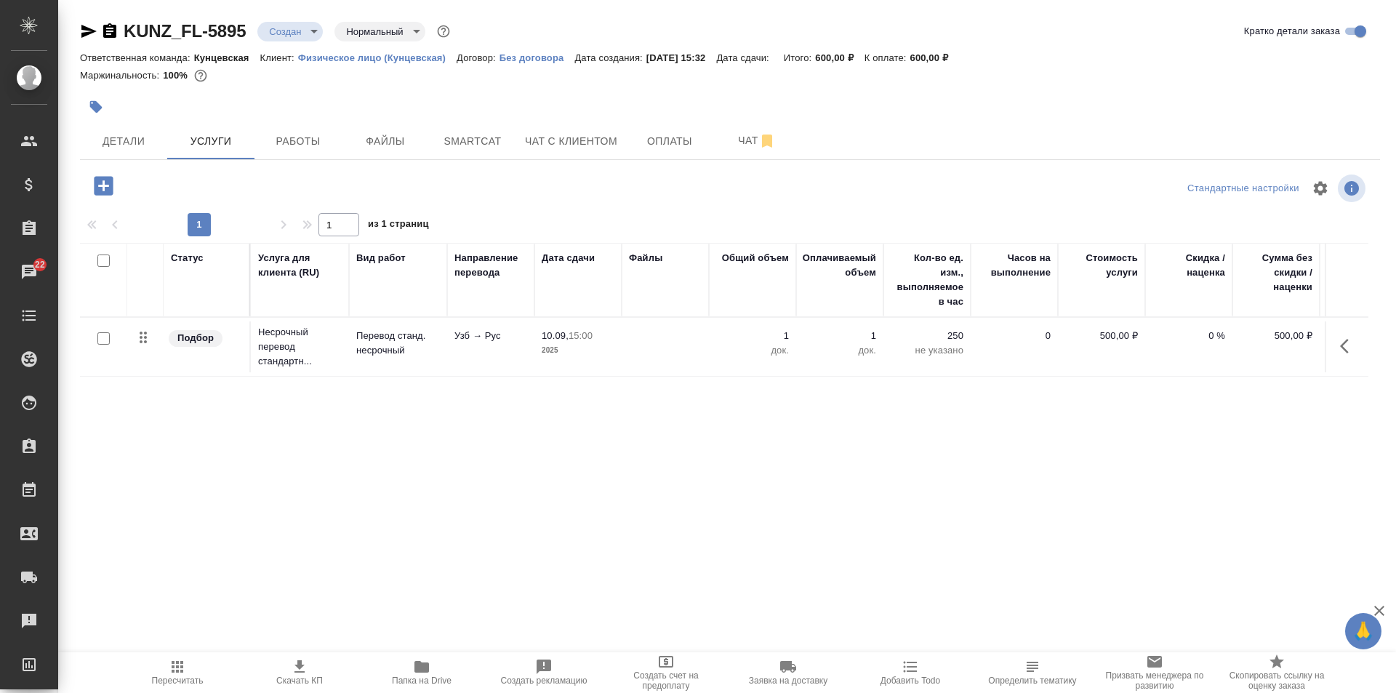
drag, startPoint x: 462, startPoint y: 540, endPoint x: 744, endPoint y: 579, distance: 284.9
click at [745, 579] on div "KUNZ_FL-5895 Создан new Нормальный normal Кратко детали заказа Ответственная ко…" at bounding box center [730, 296] width 1316 height 593
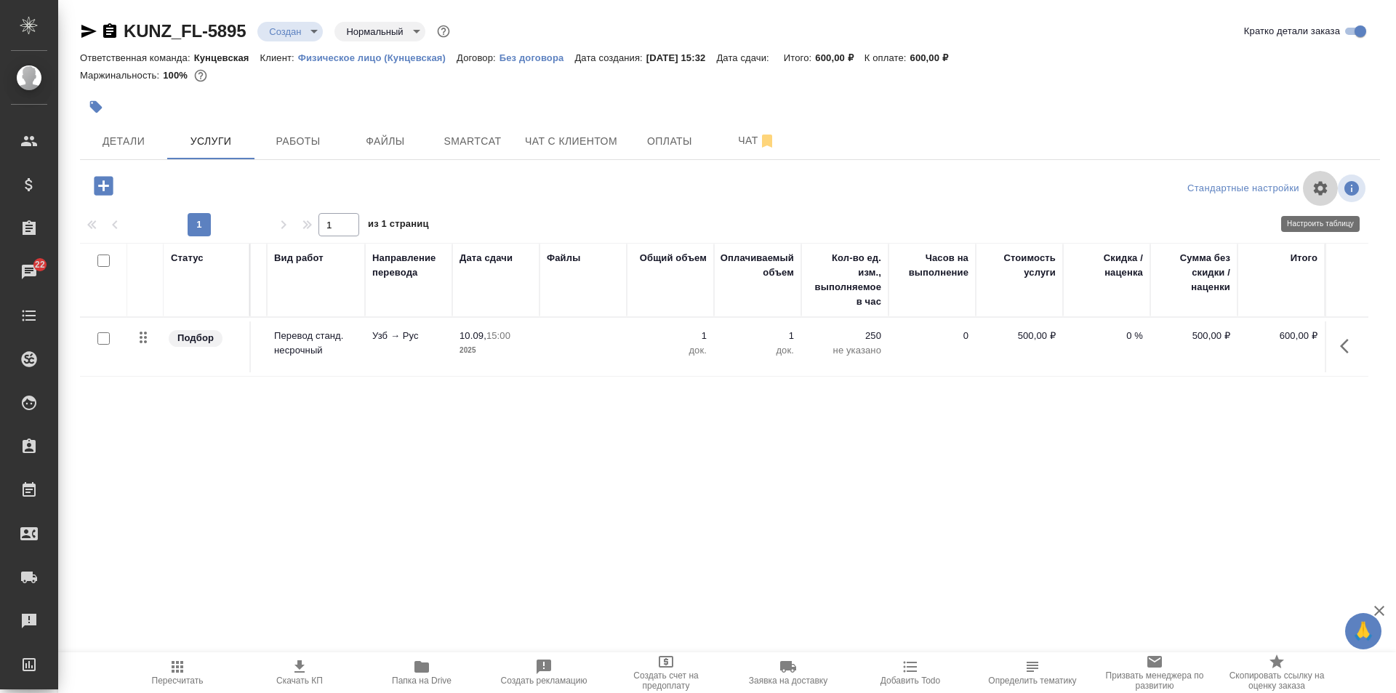
click at [1319, 190] on icon "button" at bounding box center [1320, 188] width 17 height 17
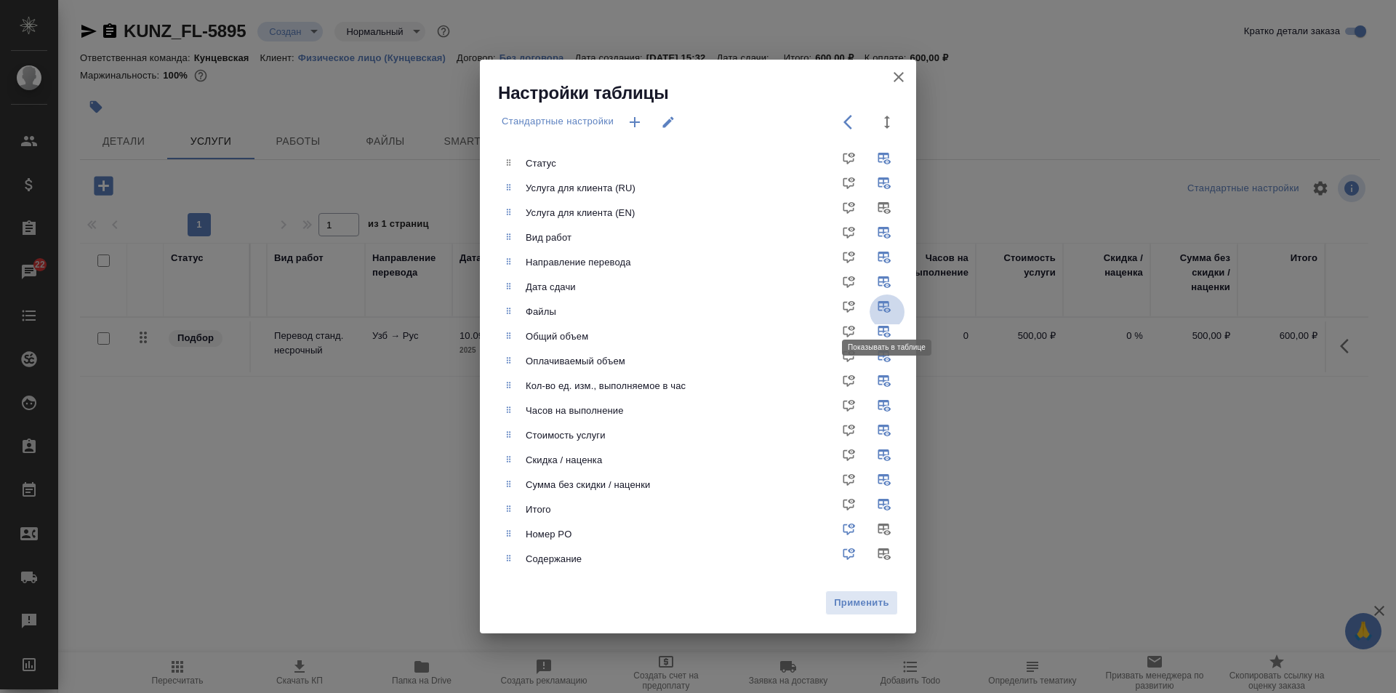
click at [884, 306] on input "checkbox" at bounding box center [887, 312] width 35 height 35
click at [884, 602] on span "Применить" at bounding box center [861, 603] width 57 height 17
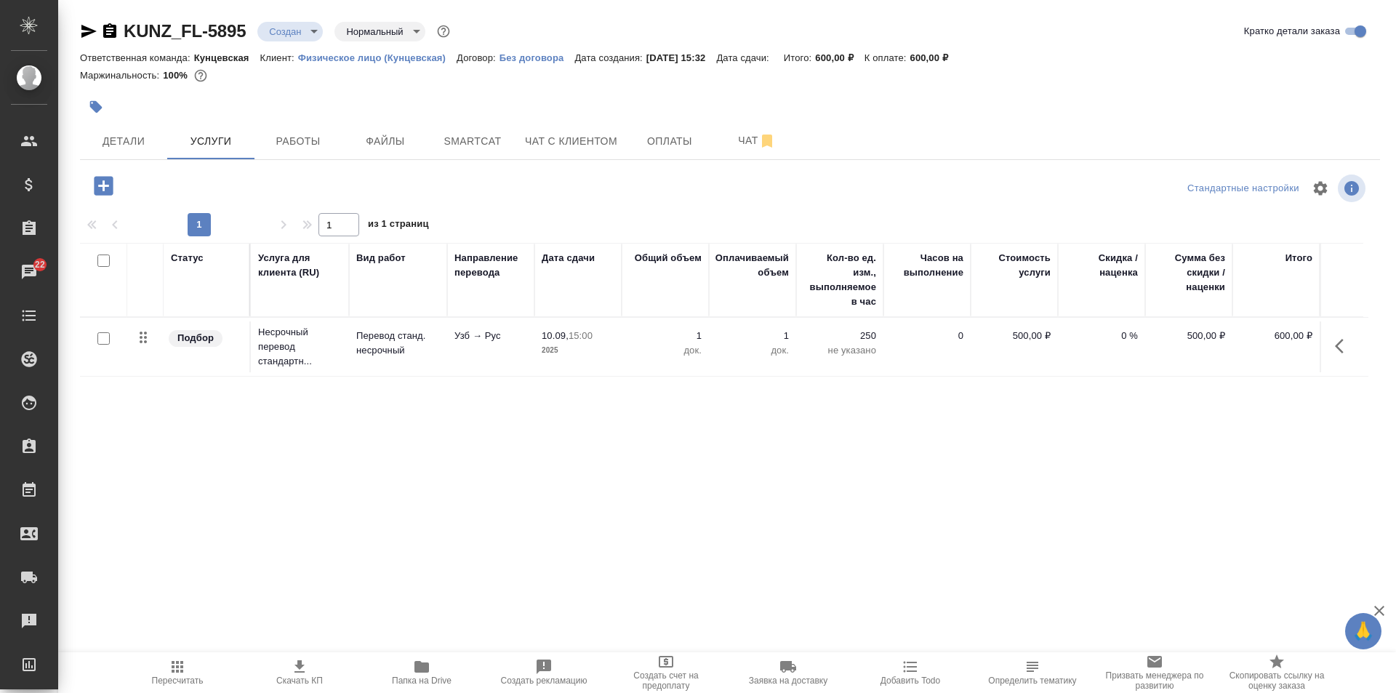
click at [102, 178] on icon "button" at bounding box center [103, 185] width 19 height 19
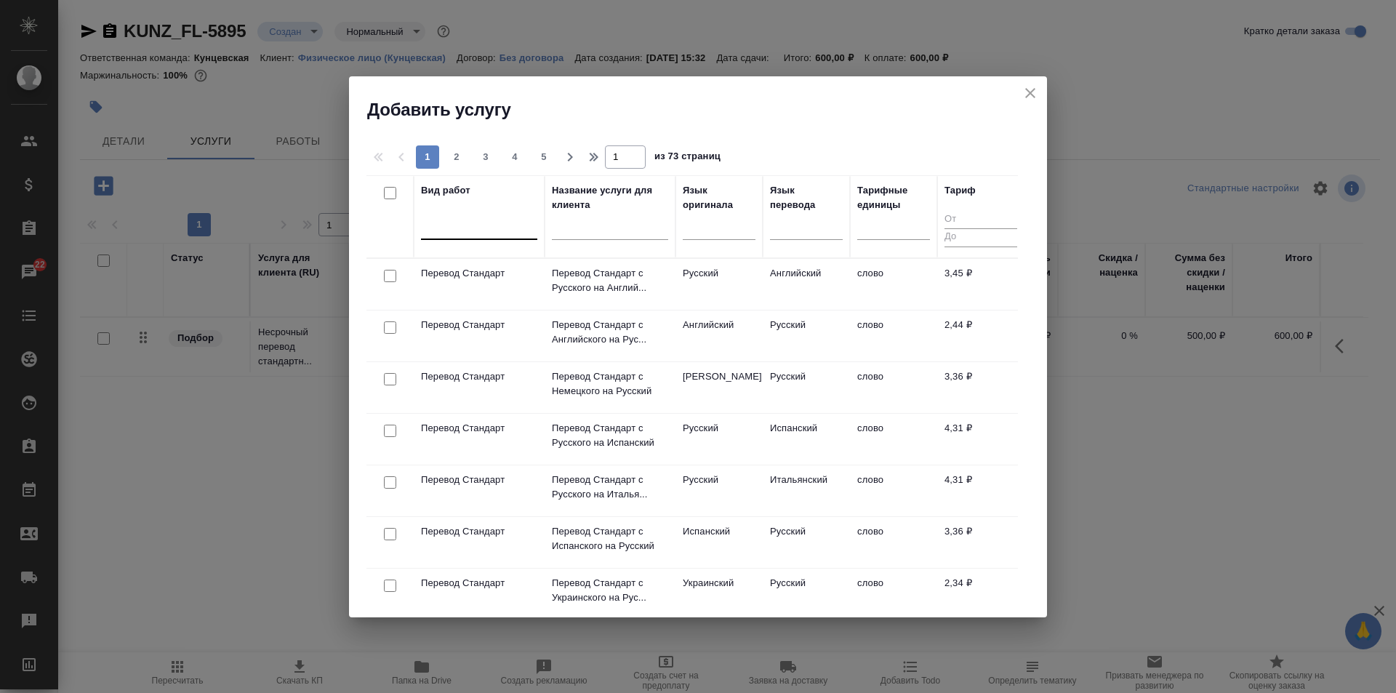
click at [481, 219] on div at bounding box center [479, 225] width 116 height 21
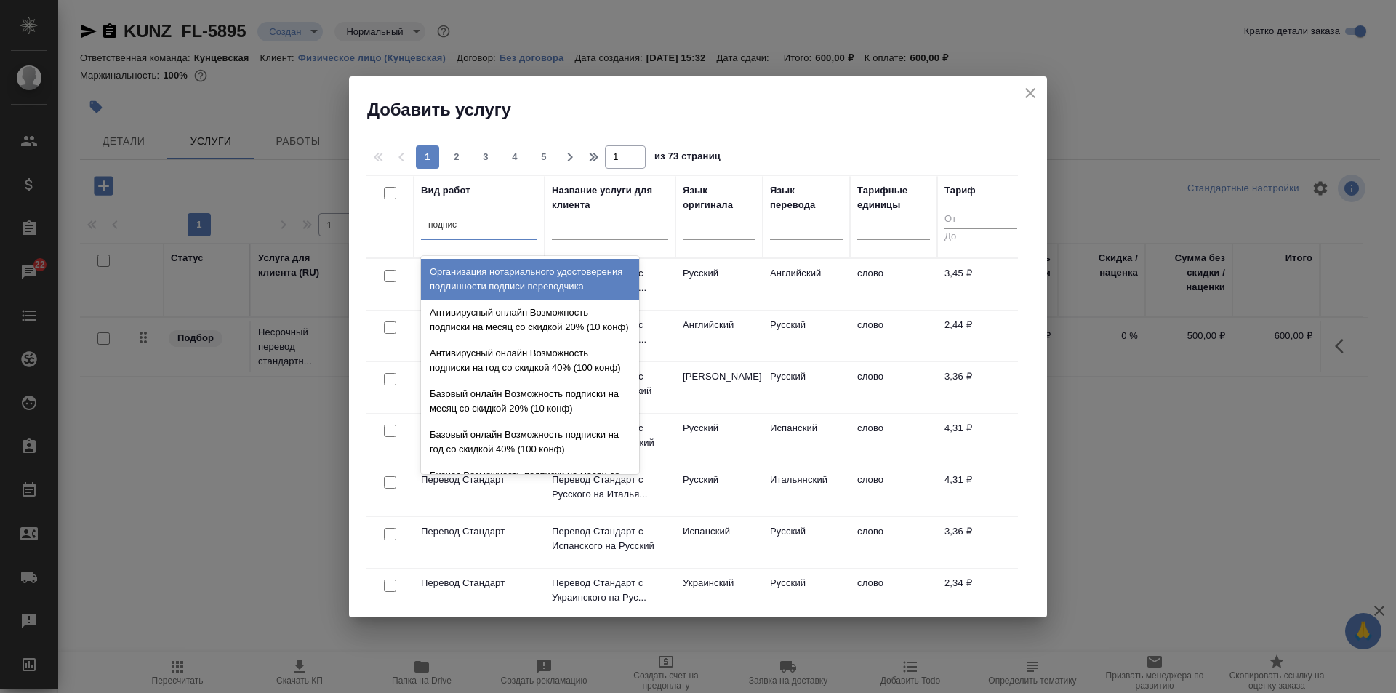
type input "подписи"
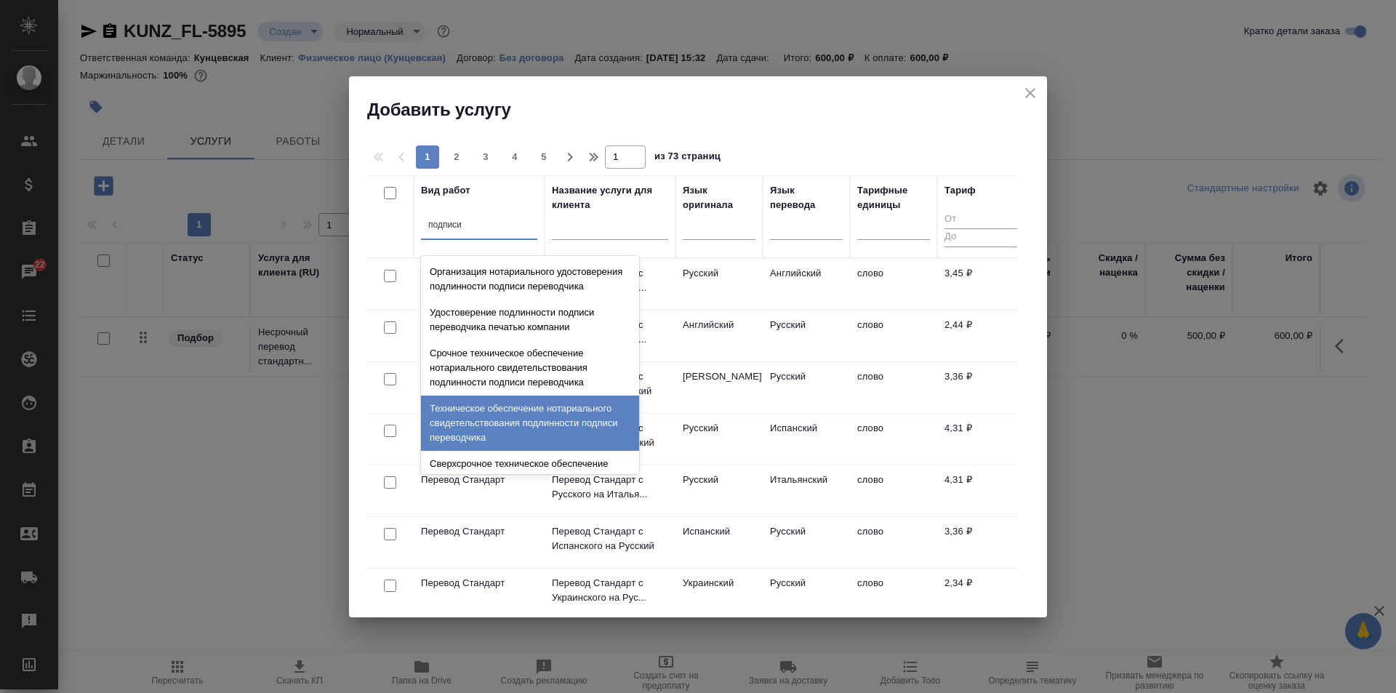
click at [496, 435] on div "Техническое обеспечение нотариального свидетельствования подлинности подписи пе…" at bounding box center [530, 423] width 218 height 55
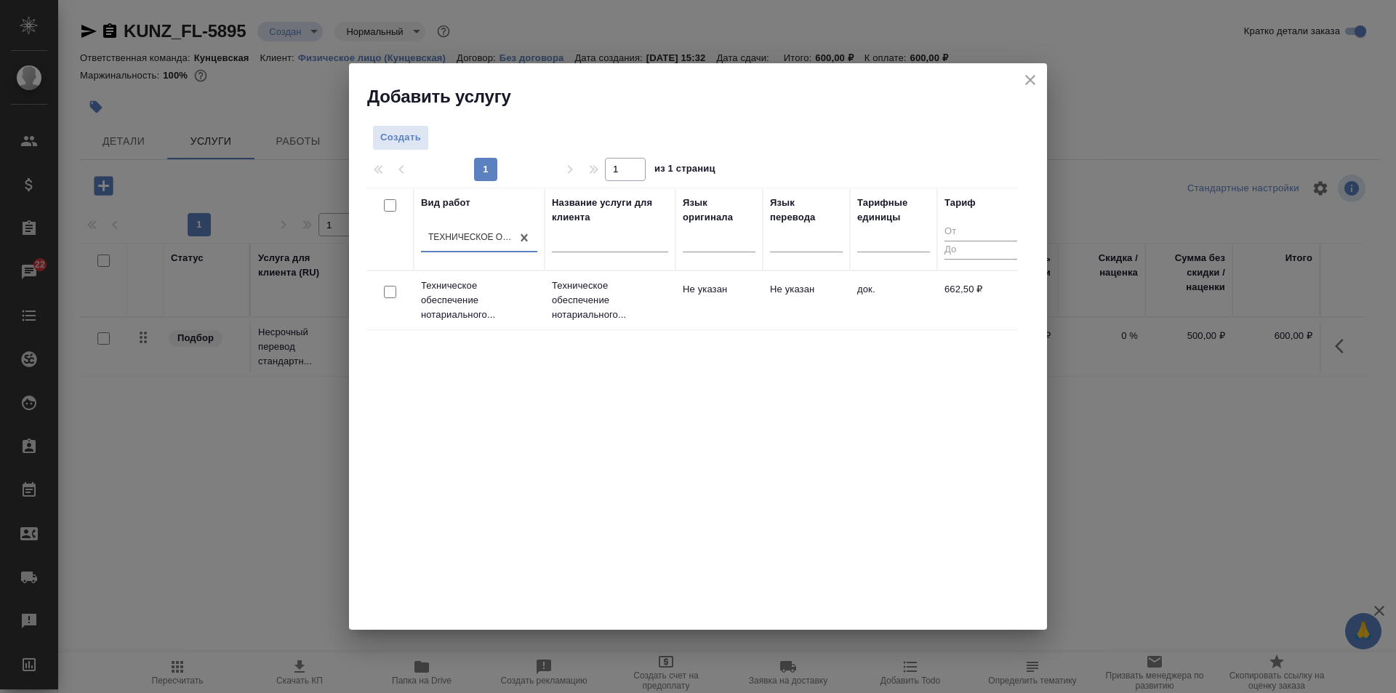
click at [378, 293] on div at bounding box center [390, 292] width 33 height 20
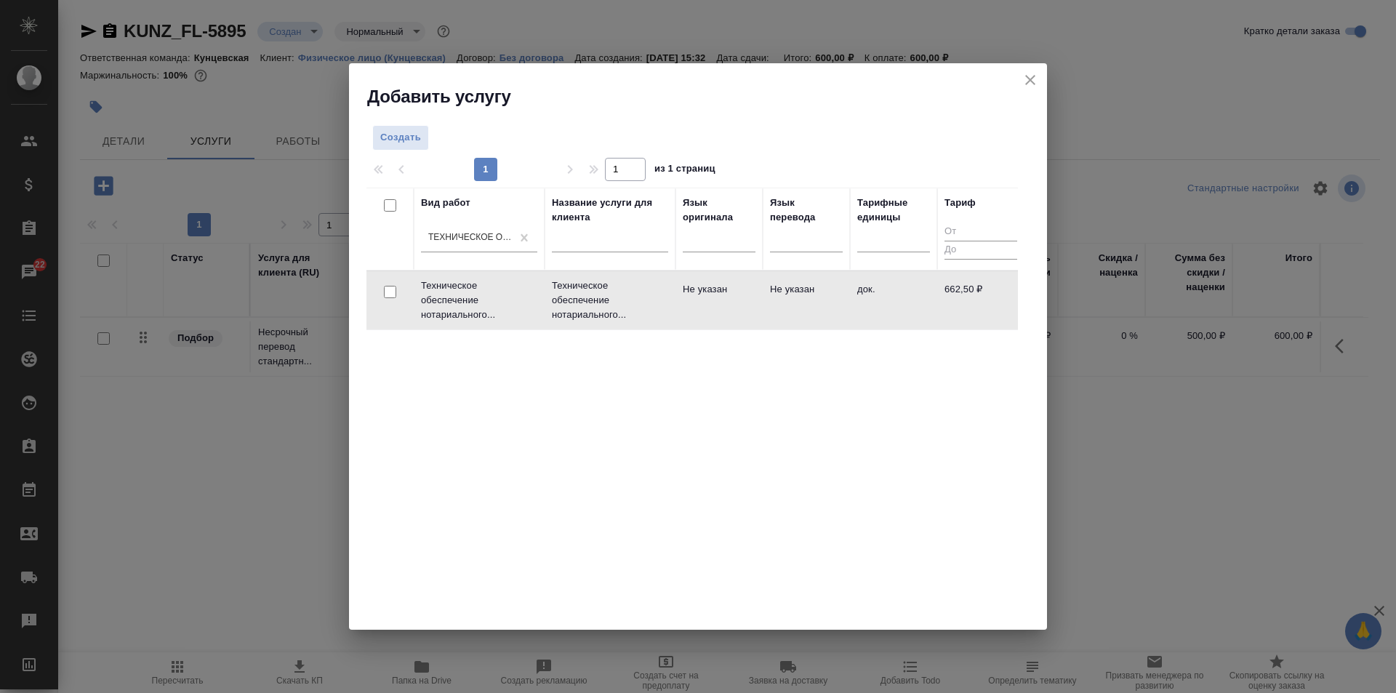
click at [386, 286] on input "checkbox" at bounding box center [390, 292] width 12 height 12
checkbox input "true"
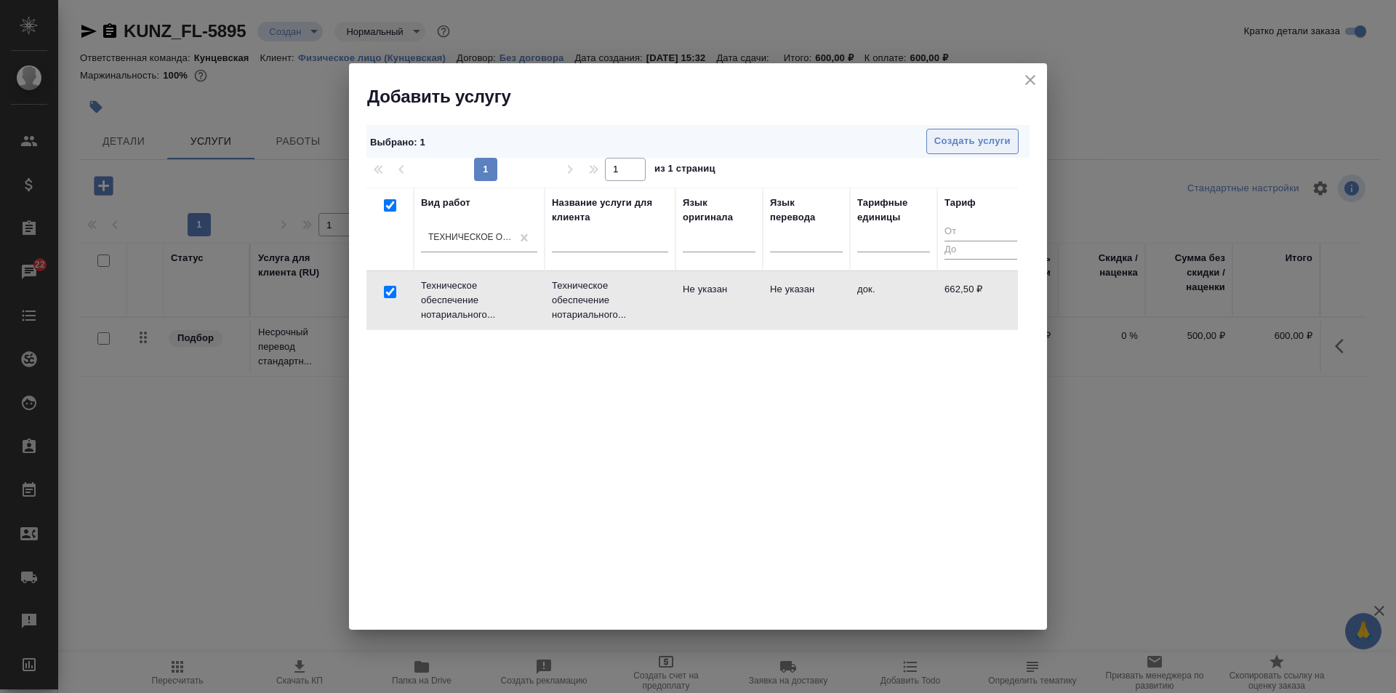
click at [974, 137] on span "Создать услуги" at bounding box center [972, 141] width 76 height 17
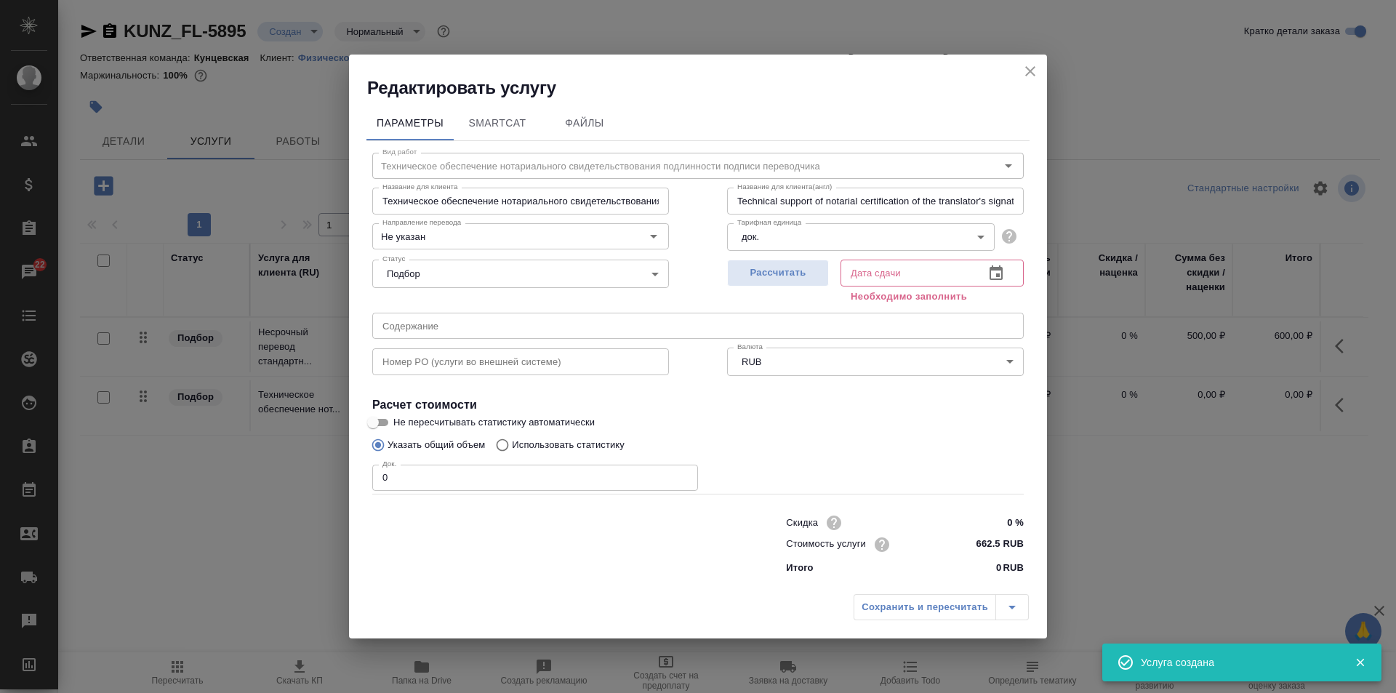
click at [465, 467] on input "0" at bounding box center [535, 478] width 326 height 26
type input "0"
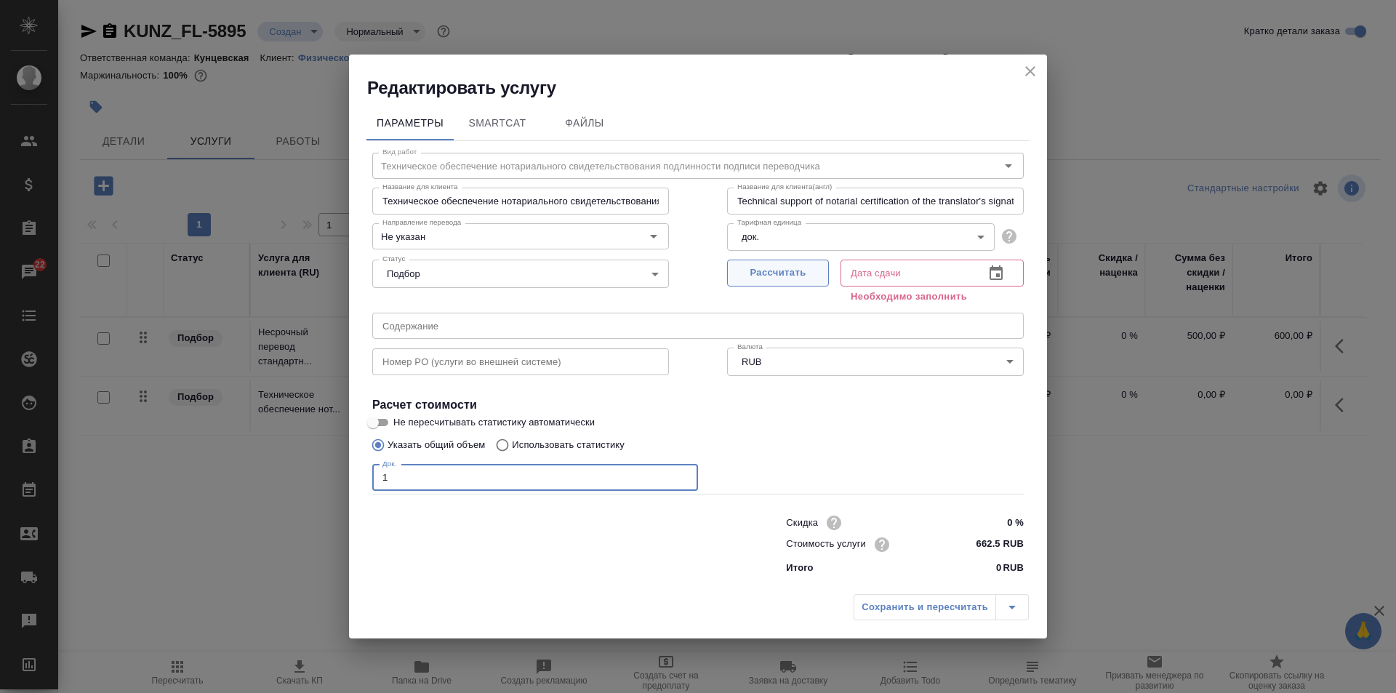
type input "1"
click at [810, 269] on span "Рассчитать" at bounding box center [778, 273] width 86 height 17
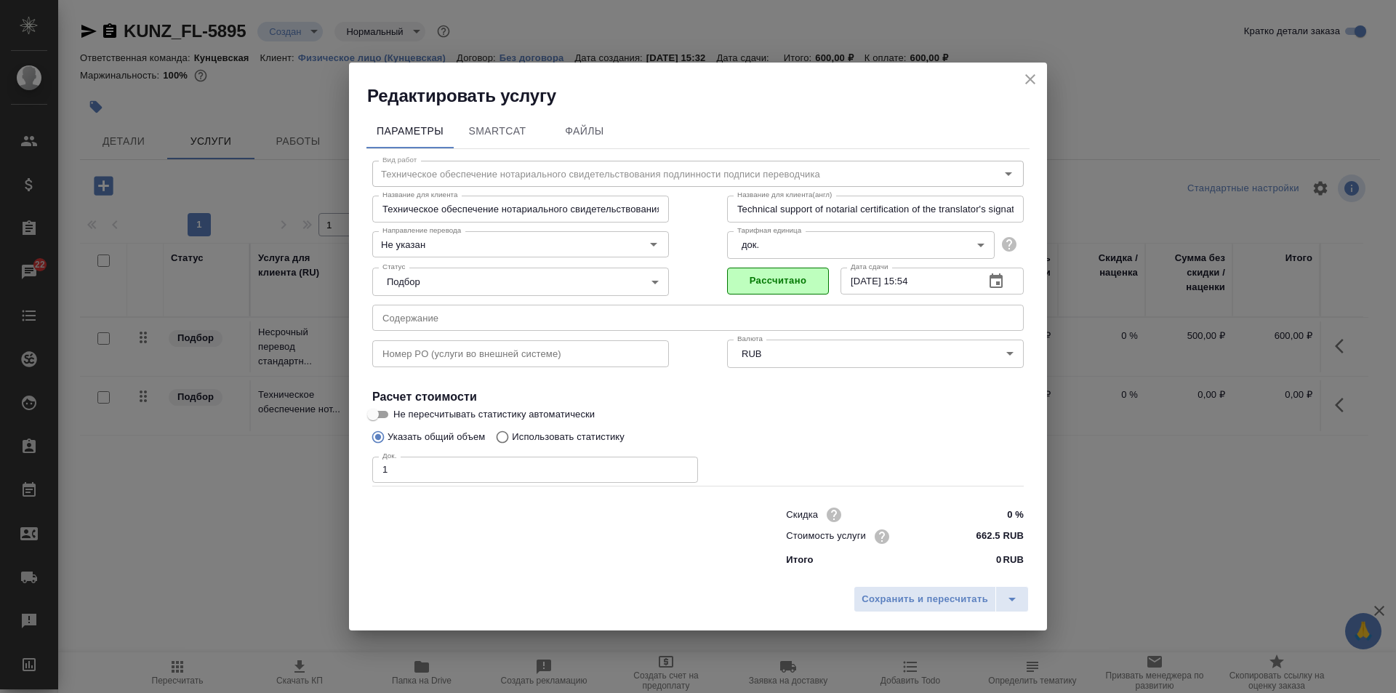
click at [859, 280] on input "[DATE] 15:54" at bounding box center [907, 281] width 132 height 26
drag, startPoint x: 947, startPoint y: 276, endPoint x: 916, endPoint y: 280, distance: 30.9
click at [916, 280] on input "[DATE] 15:54" at bounding box center [907, 281] width 132 height 26
type input "[DATE] 15:00"
click at [905, 591] on span "Сохранить и пересчитать" at bounding box center [925, 599] width 127 height 17
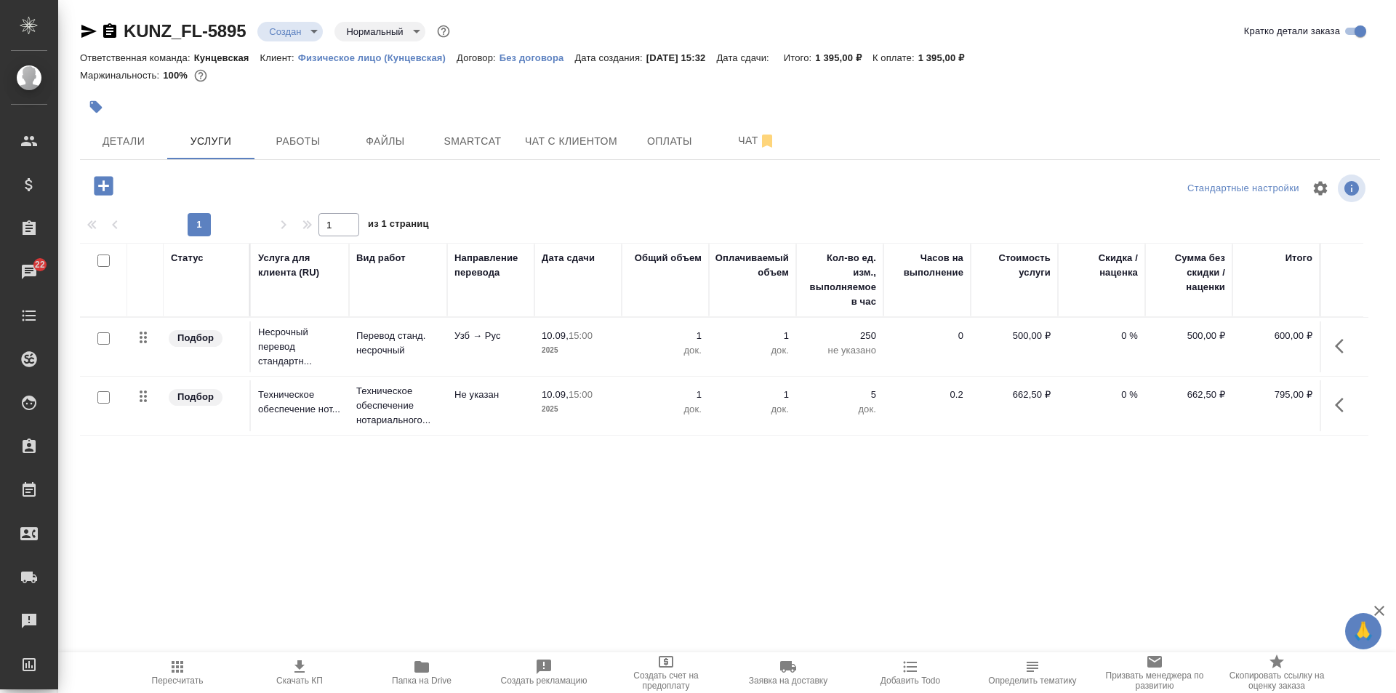
click at [1338, 404] on icon "button" at bounding box center [1339, 405] width 9 height 15
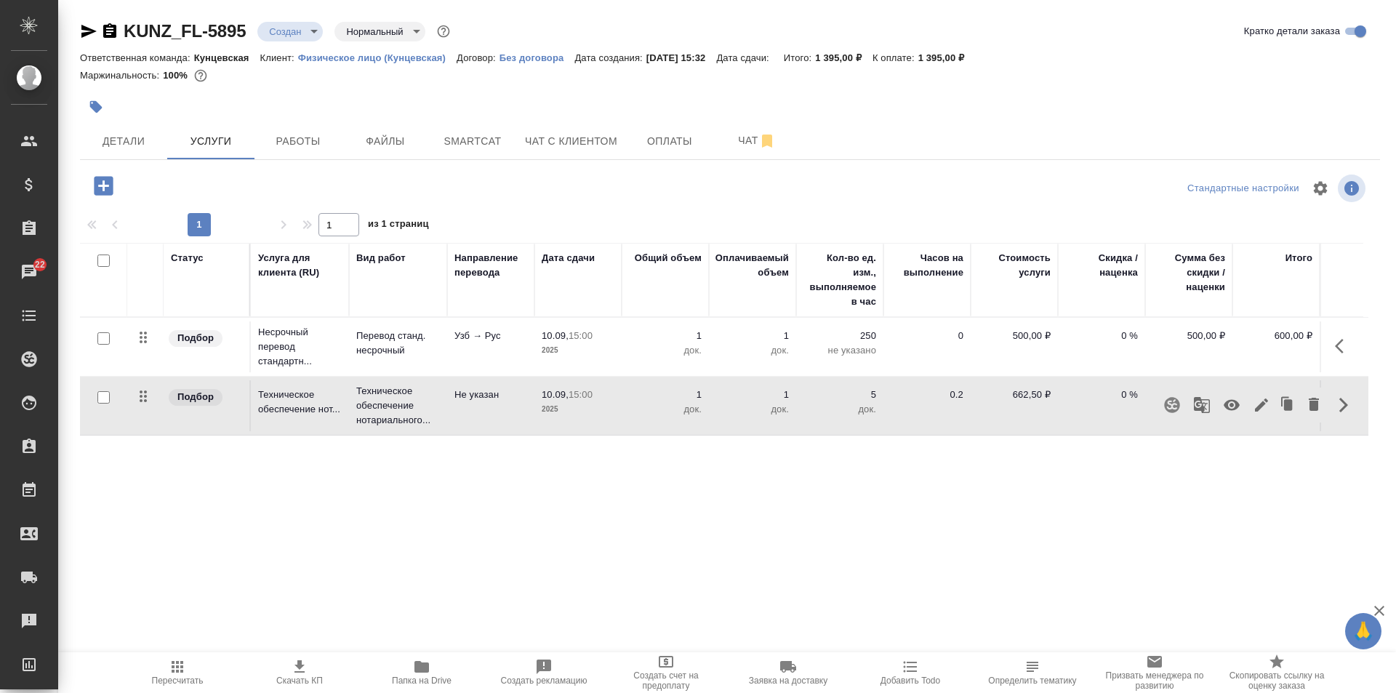
click at [1256, 403] on icon "button" at bounding box center [1261, 404] width 17 height 17
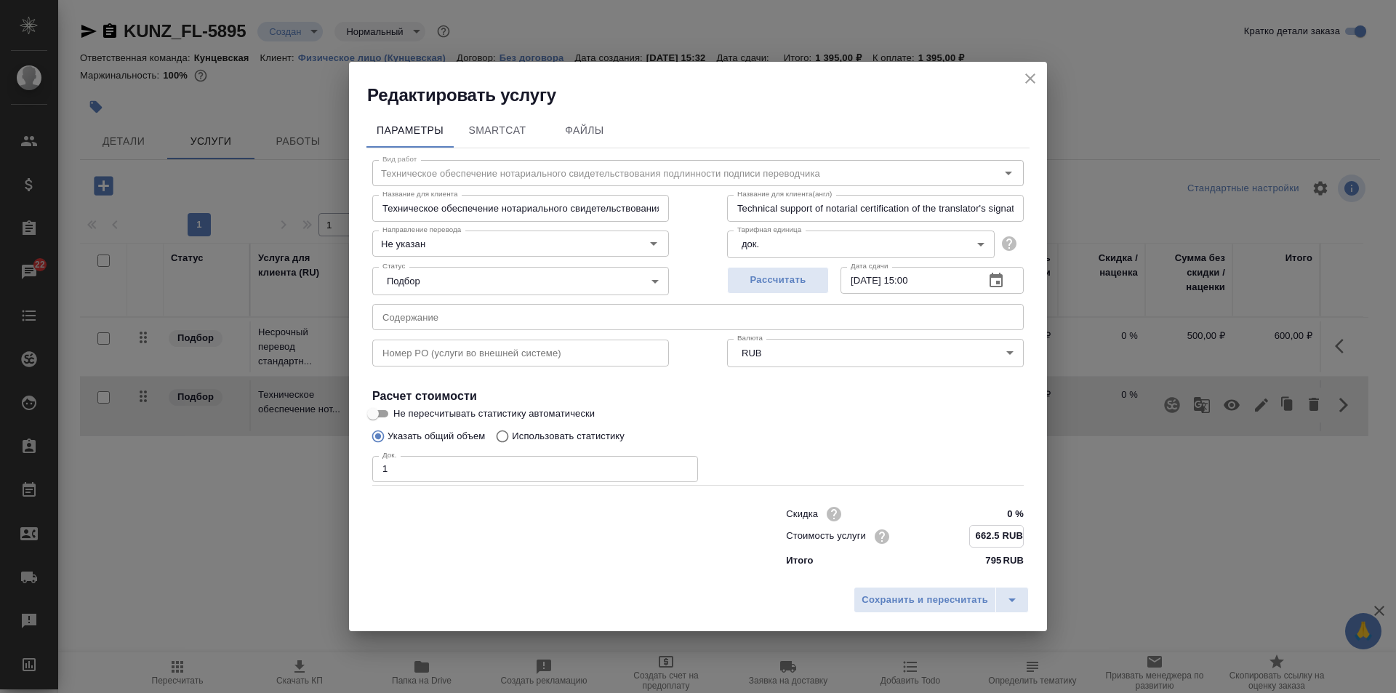
click at [988, 533] on input "662.5 RUB" at bounding box center [996, 536] width 53 height 21
type input "666.5 RUB"
click at [954, 602] on span "Сохранить и пересчитать" at bounding box center [925, 600] width 127 height 17
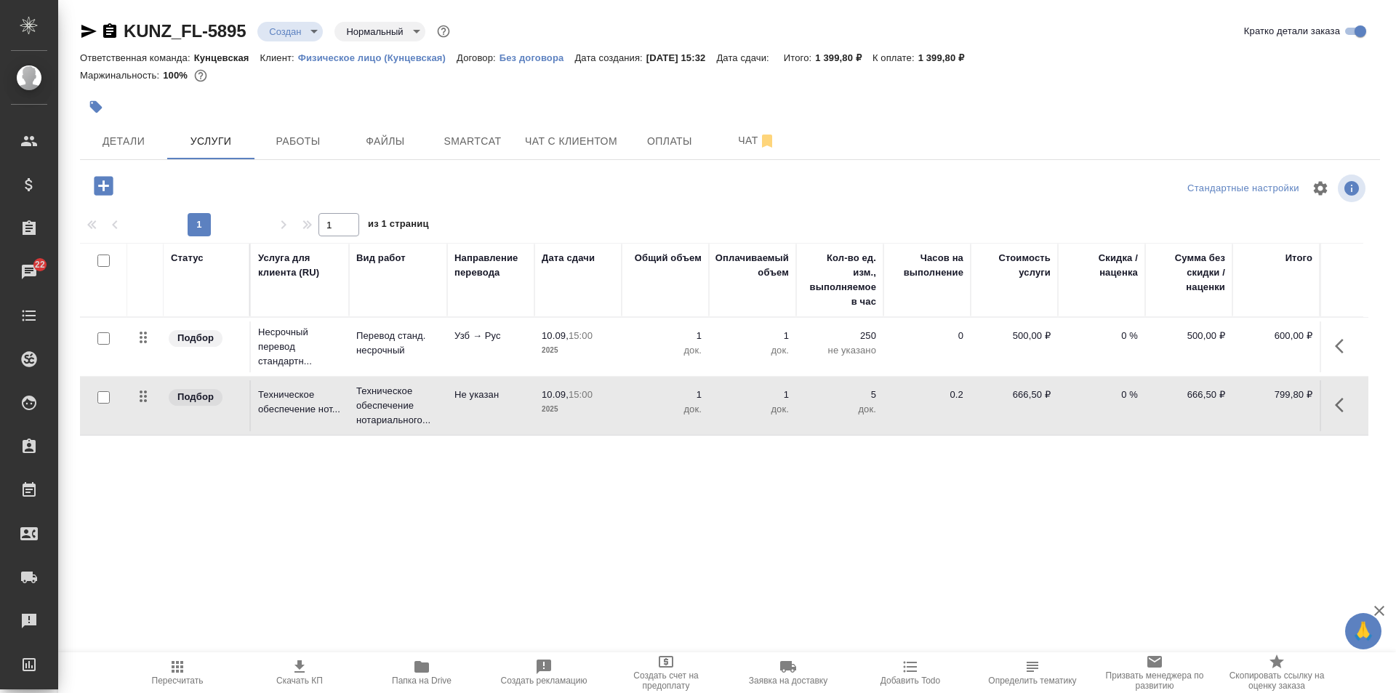
click at [97, 180] on icon "button" at bounding box center [103, 185] width 19 height 19
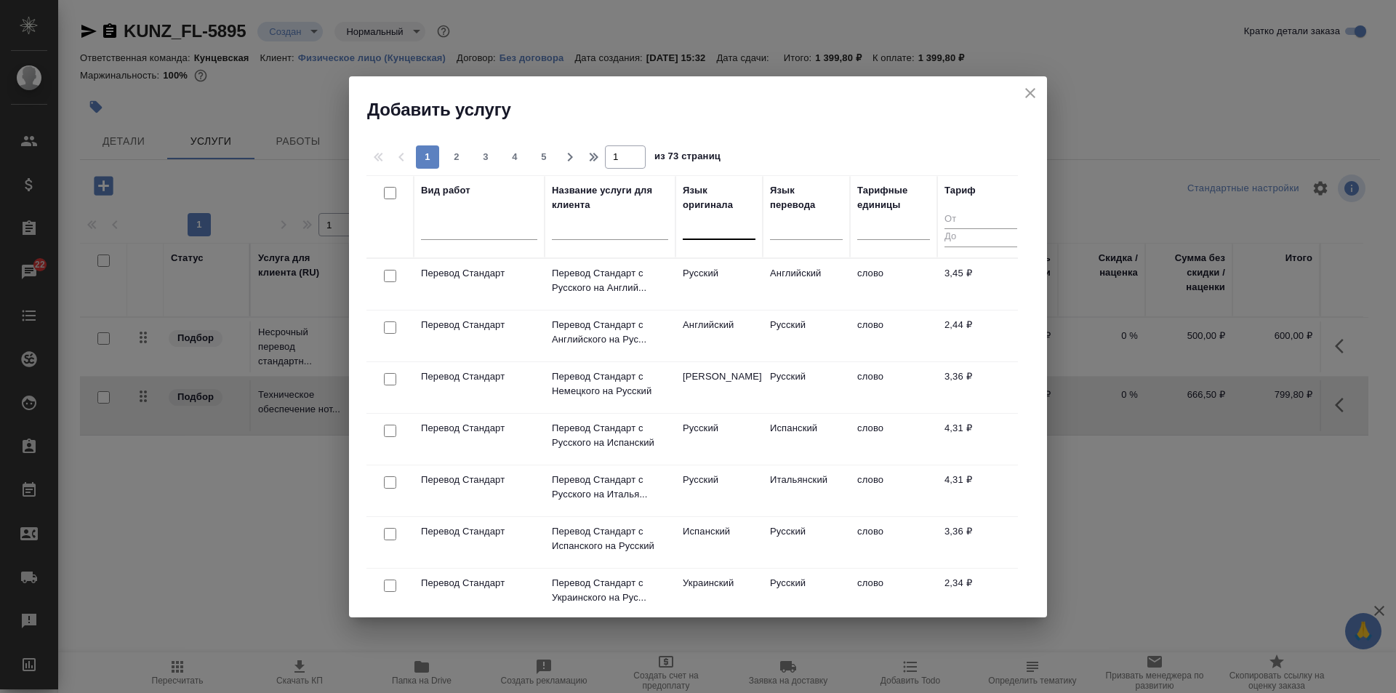
click at [697, 229] on div at bounding box center [719, 225] width 73 height 21
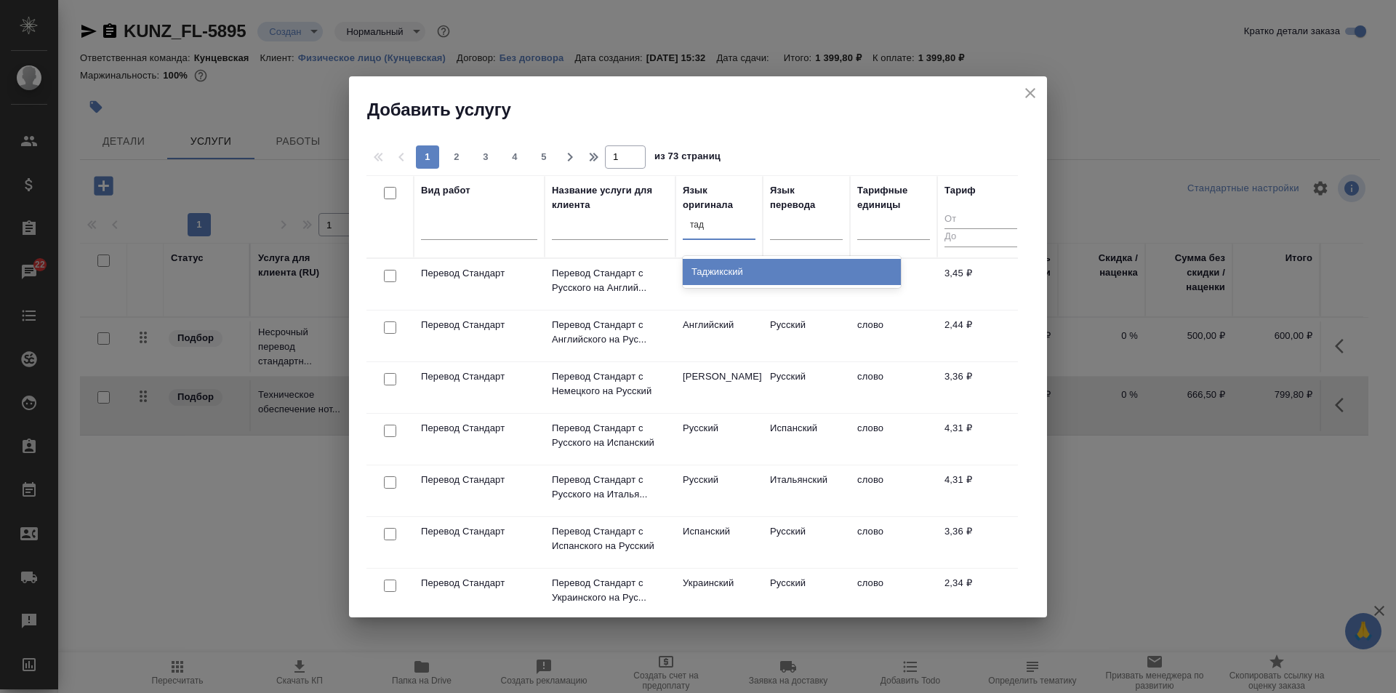
type input "тадж"
click at [748, 265] on div "Таджикский" at bounding box center [792, 272] width 218 height 26
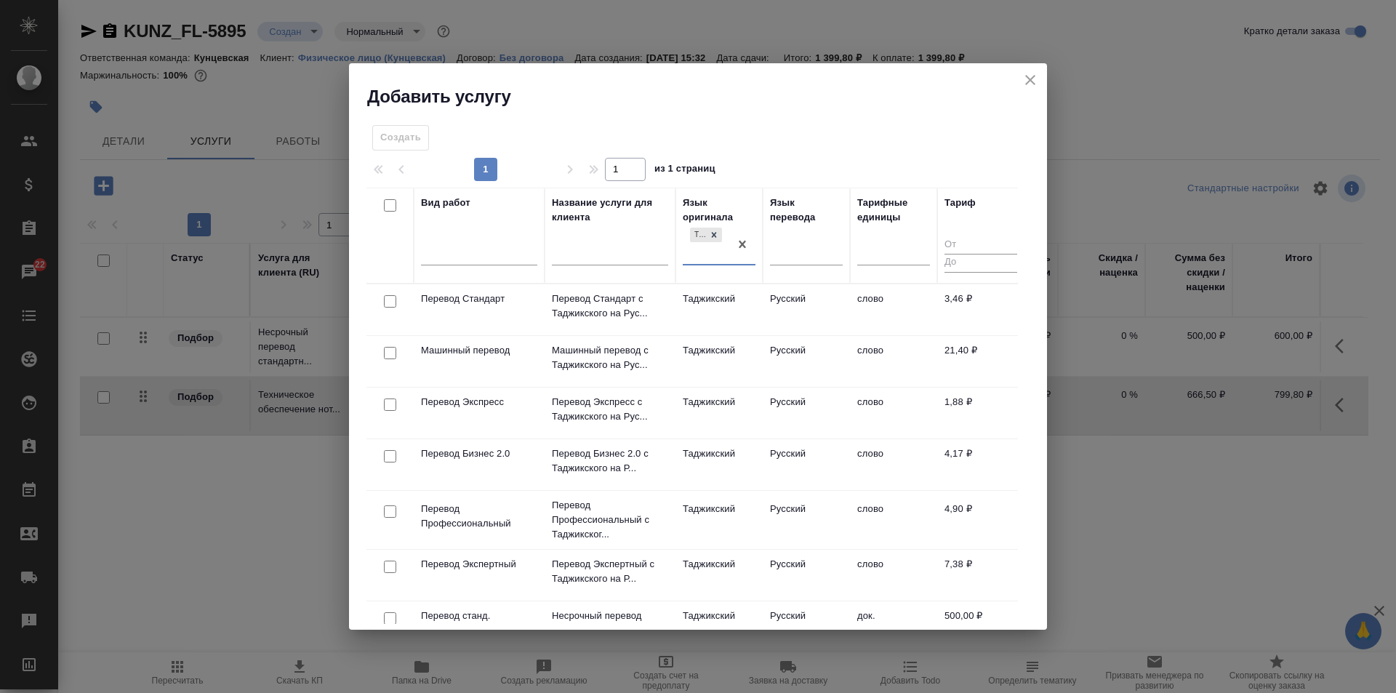
click at [786, 235] on div "Язык перевода" at bounding box center [806, 236] width 73 height 80
click at [785, 244] on div at bounding box center [806, 249] width 73 height 21
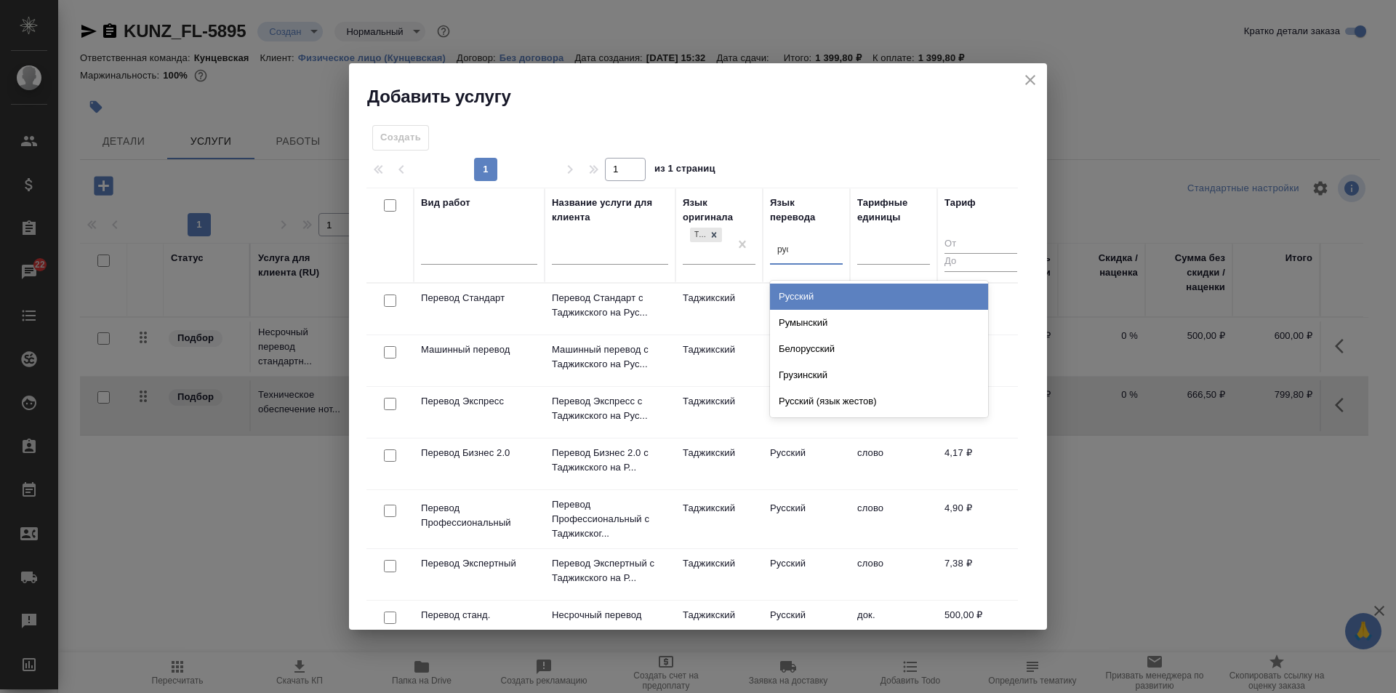
type input "русс"
click at [803, 293] on div "Русский" at bounding box center [879, 297] width 218 height 26
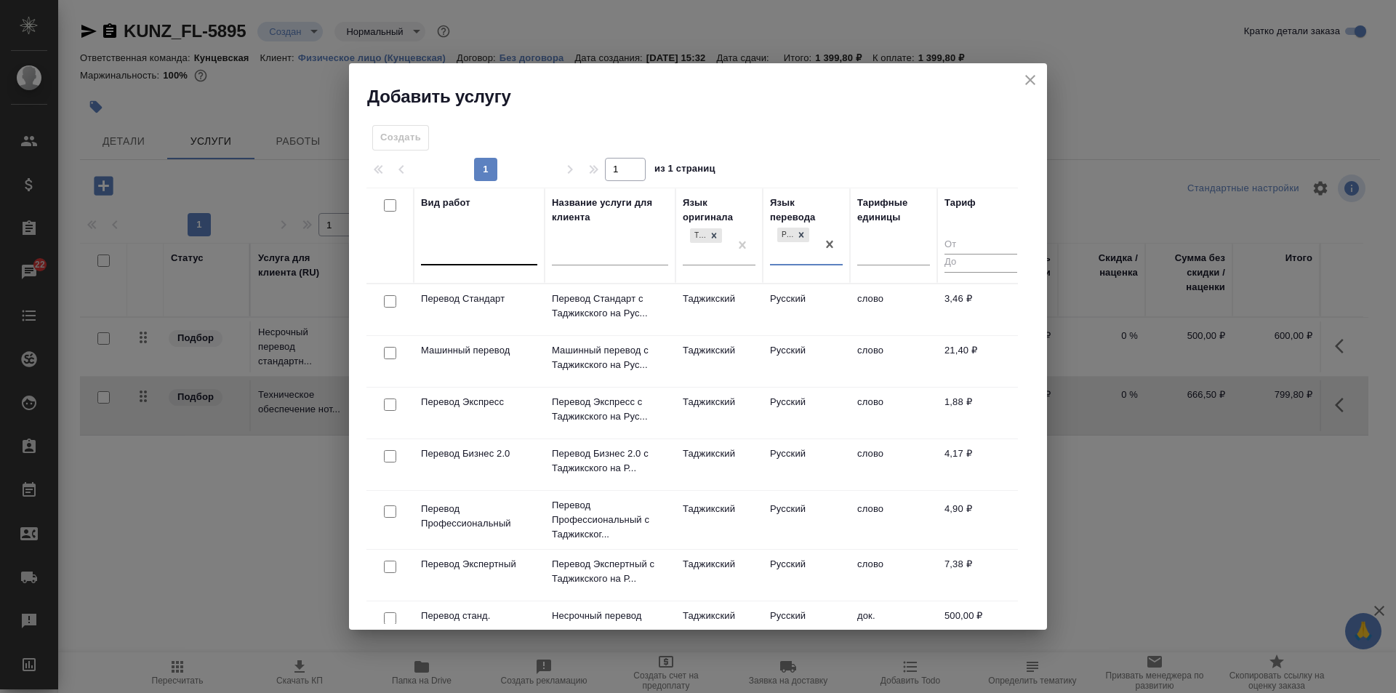
click at [473, 251] on div at bounding box center [479, 250] width 116 height 21
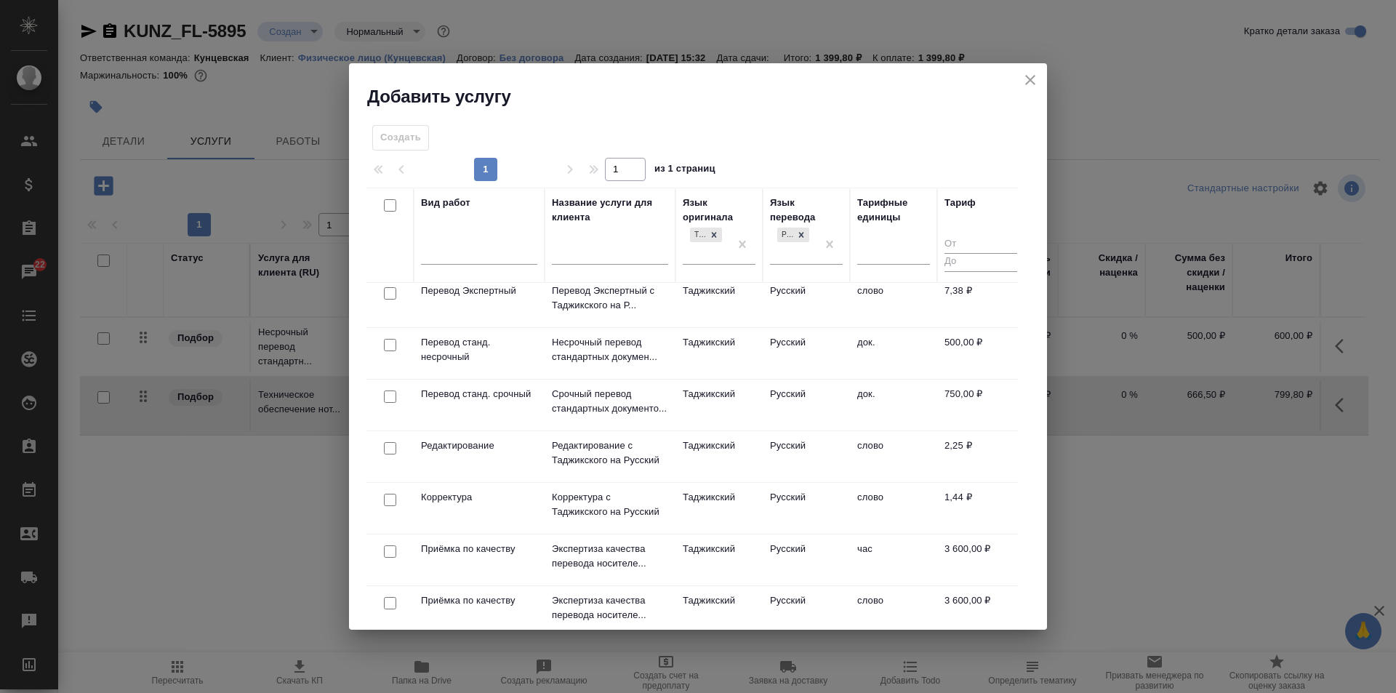
scroll to position [297, 0]
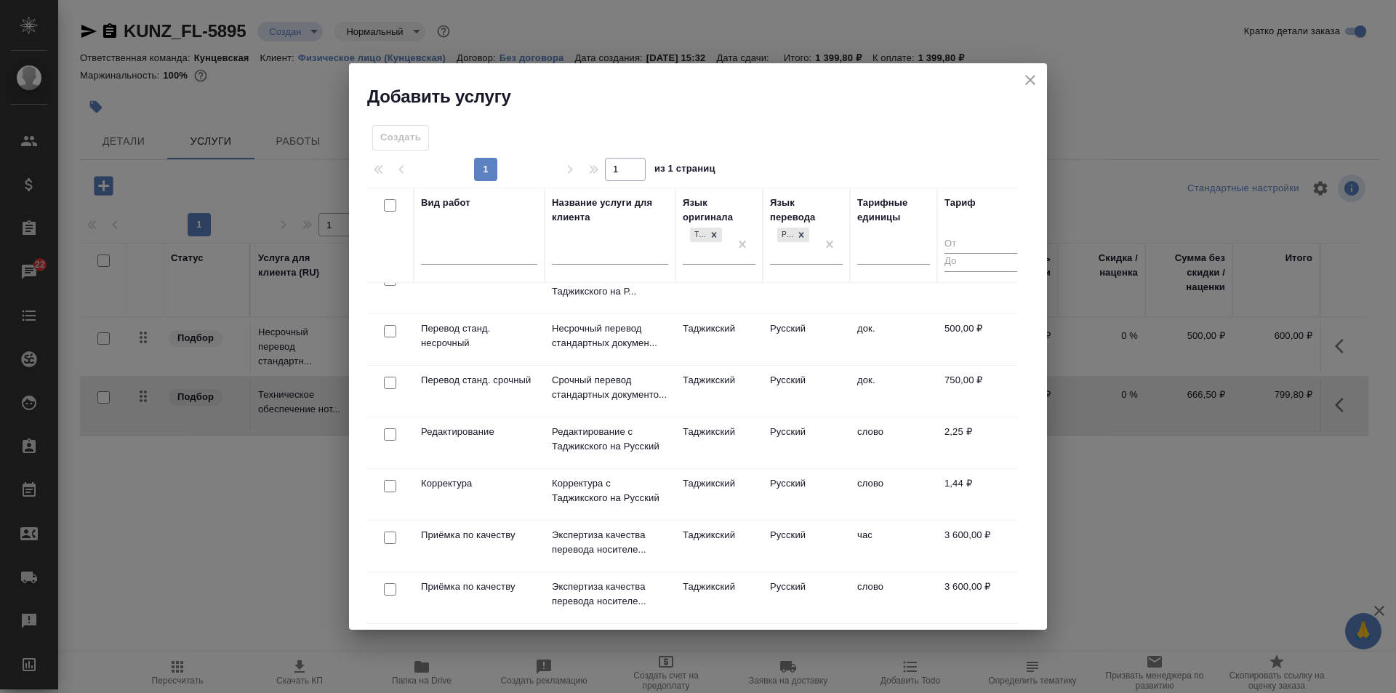
click at [384, 377] on input "checkbox" at bounding box center [390, 383] width 12 height 12
checkbox input "true"
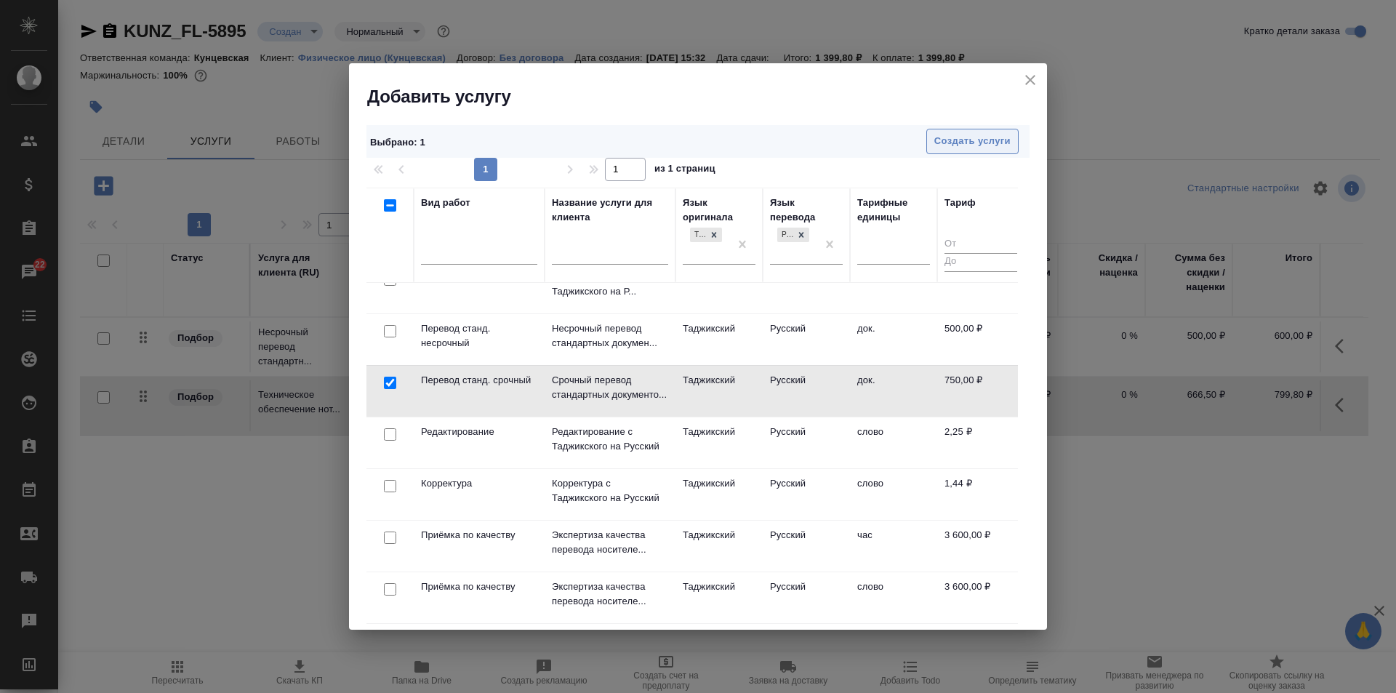
click at [956, 135] on span "Создать услуги" at bounding box center [972, 141] width 76 height 17
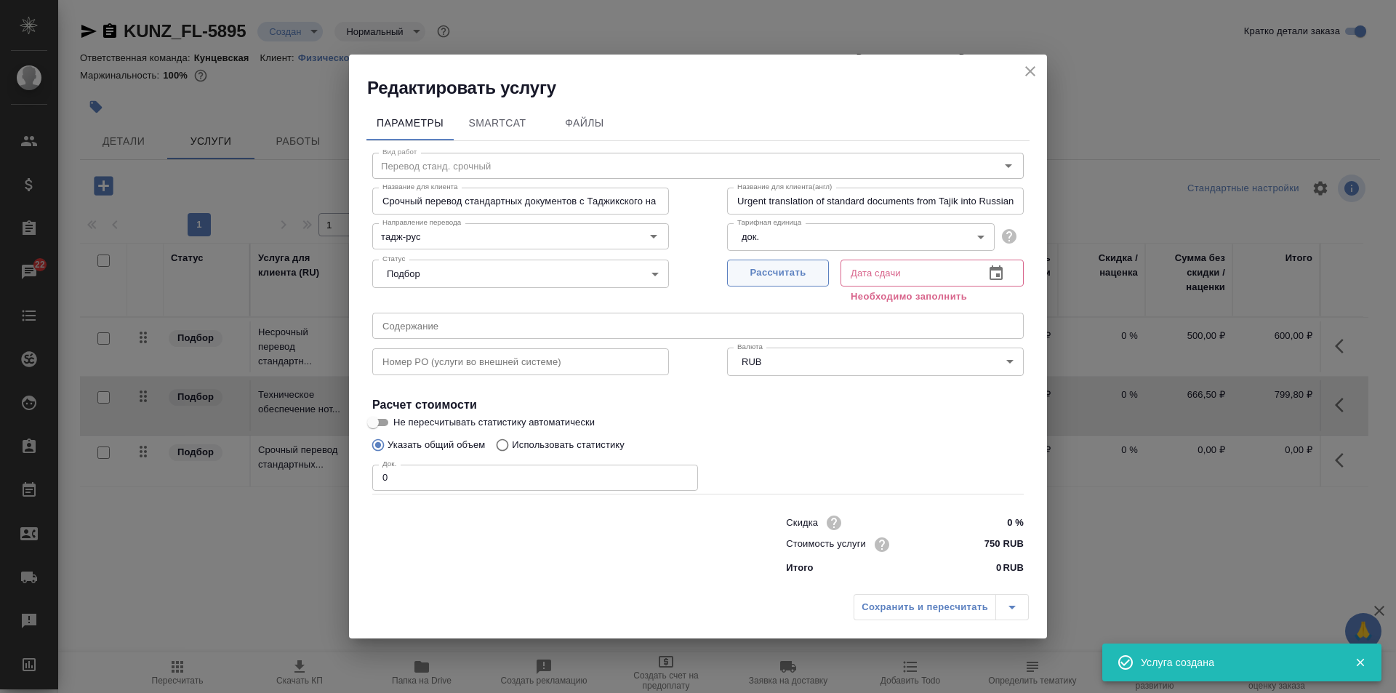
click at [772, 269] on span "Рассчитать" at bounding box center [778, 273] width 86 height 17
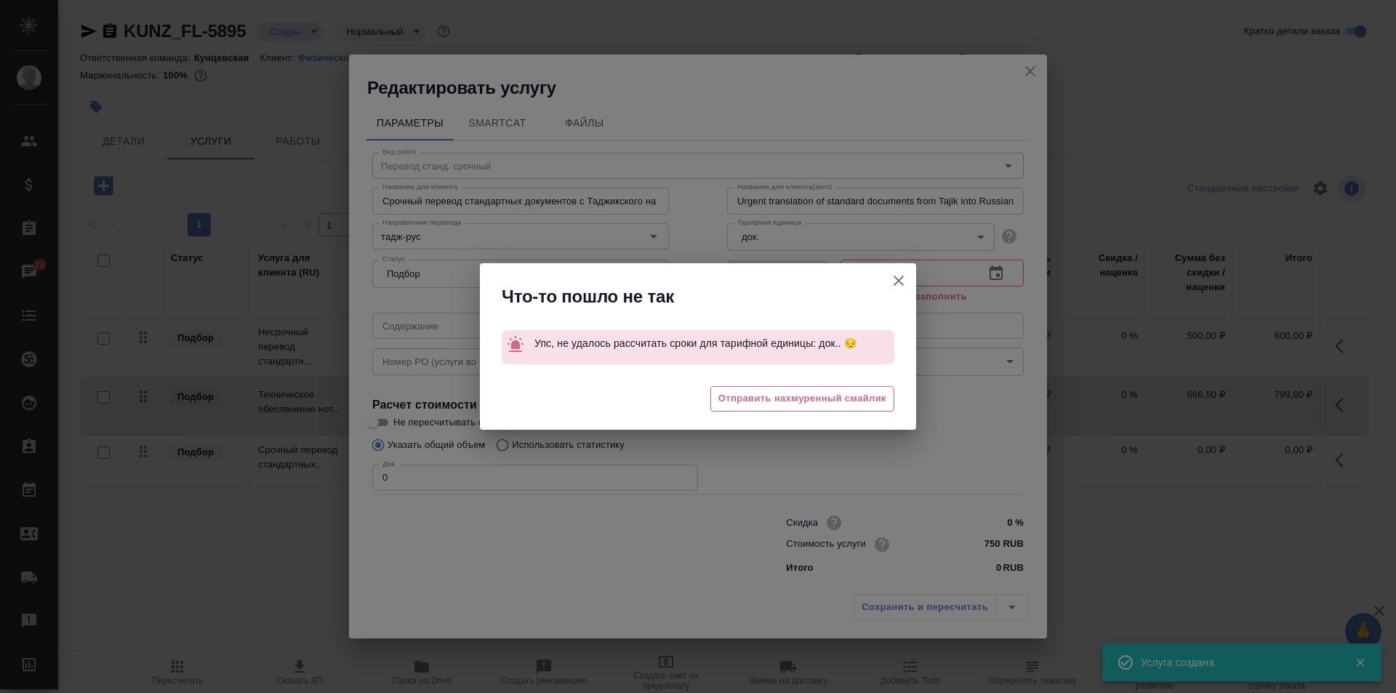
type input "[DATE] 15:44"
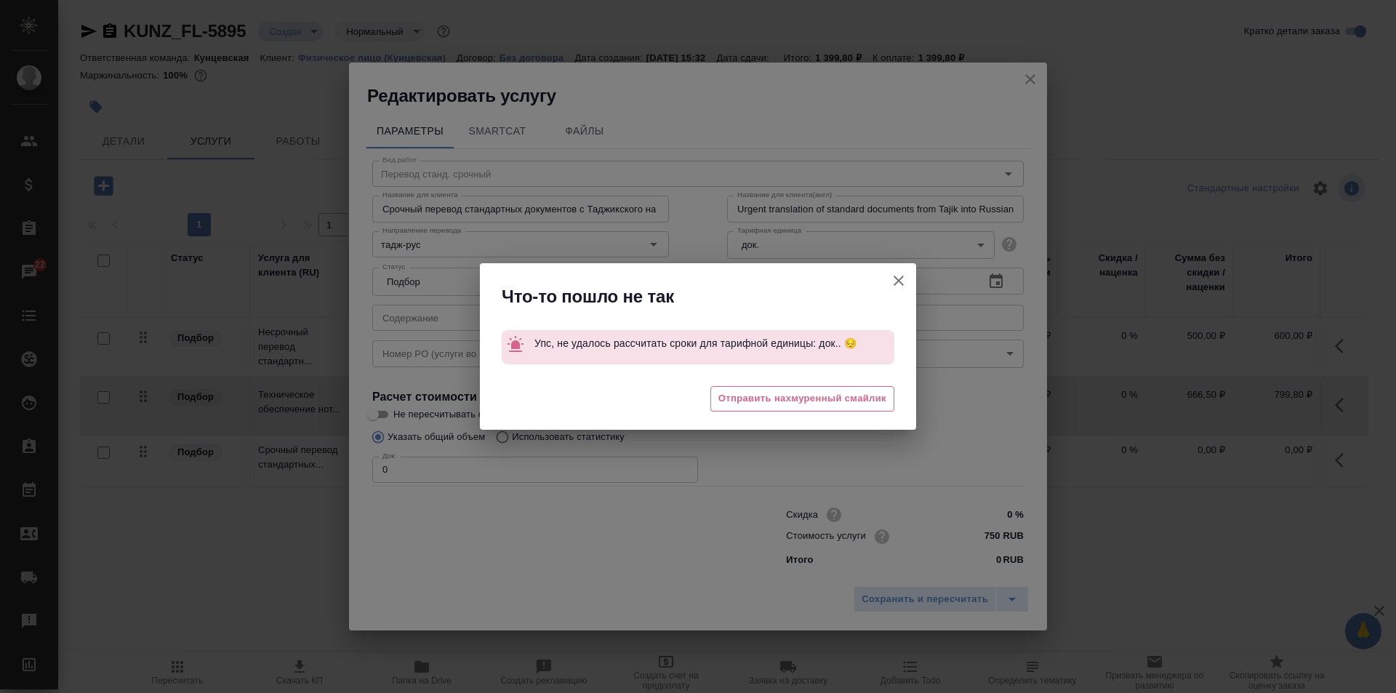
click at [899, 274] on icon "button" at bounding box center [898, 280] width 17 height 17
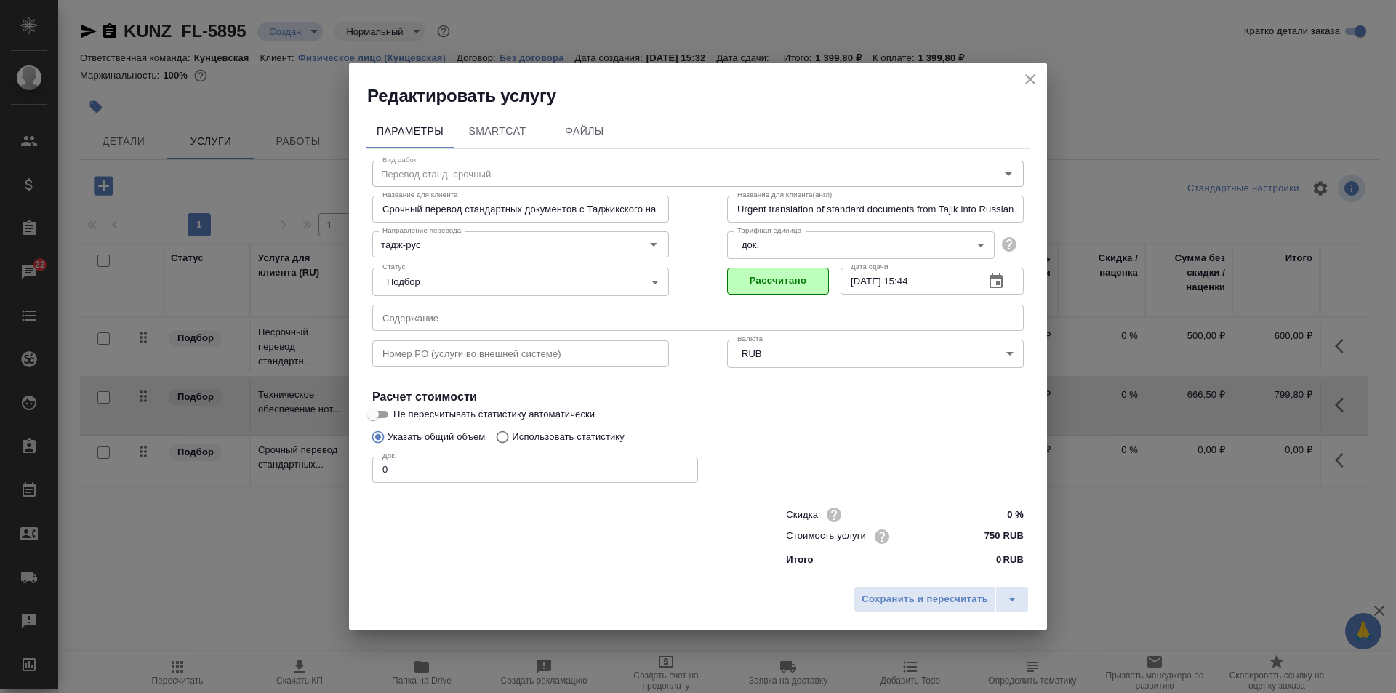
click at [504, 313] on input "text" at bounding box center [698, 318] width 652 height 26
click at [402, 465] on input "0" at bounding box center [535, 470] width 326 height 26
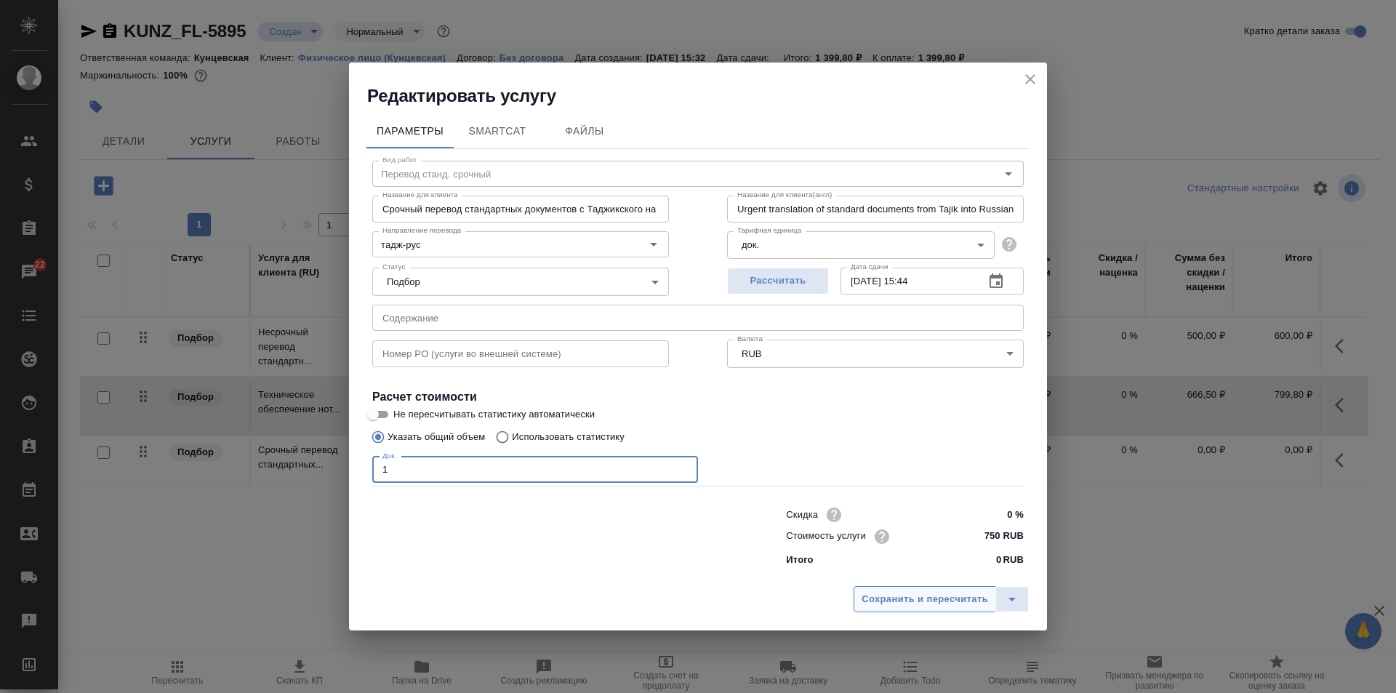
type input "1"
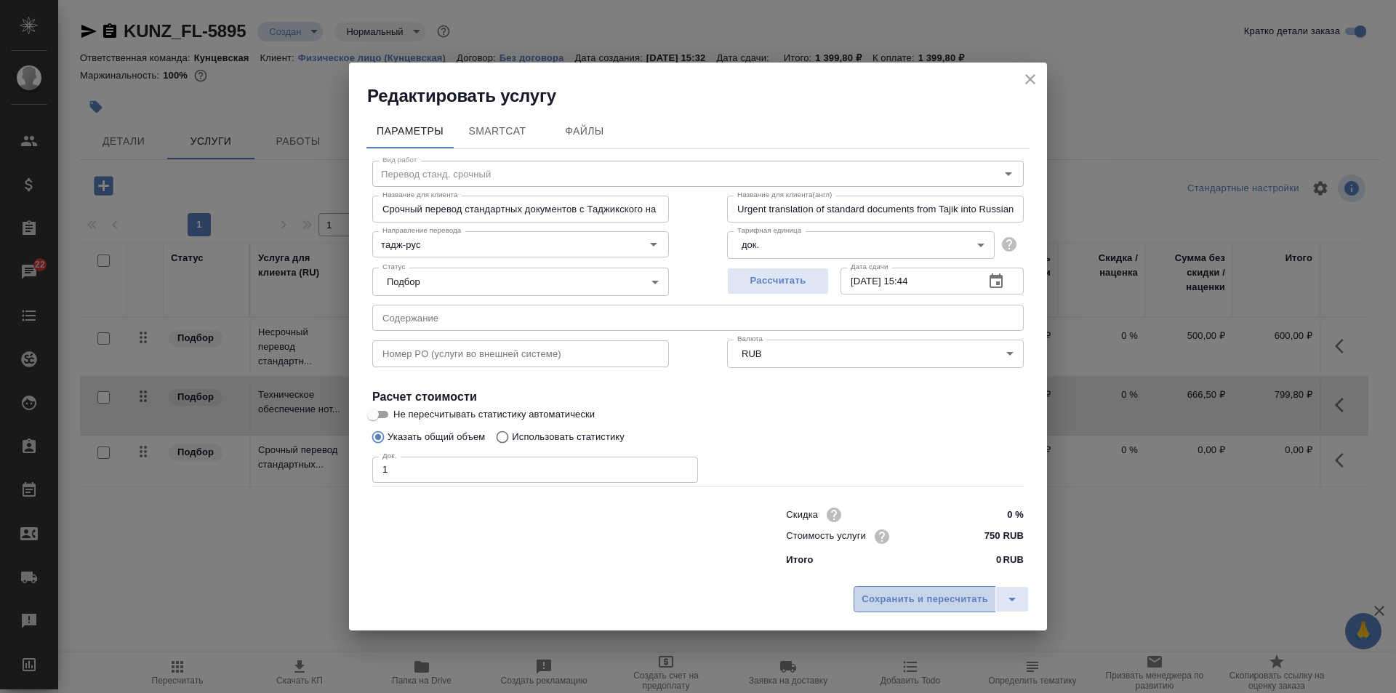
click at [932, 596] on span "Сохранить и пересчитать" at bounding box center [925, 599] width 127 height 17
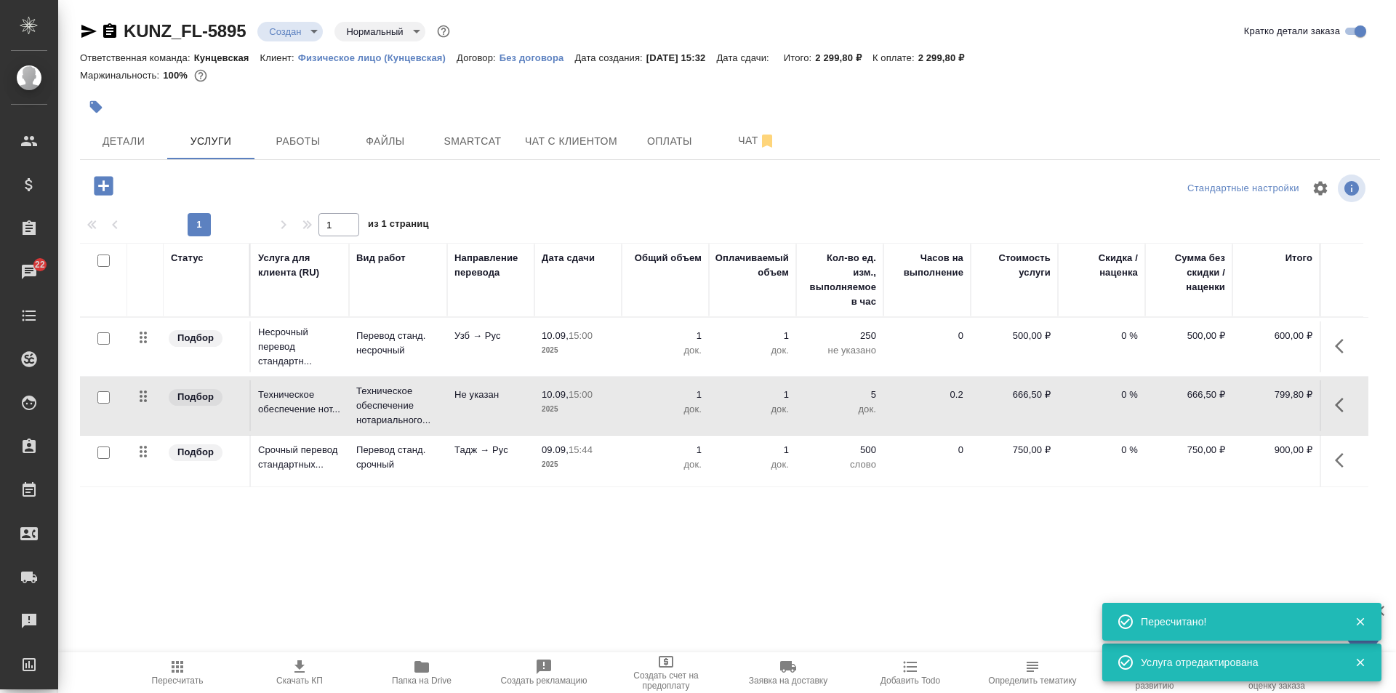
click at [102, 180] on icon "button" at bounding box center [103, 185] width 19 height 19
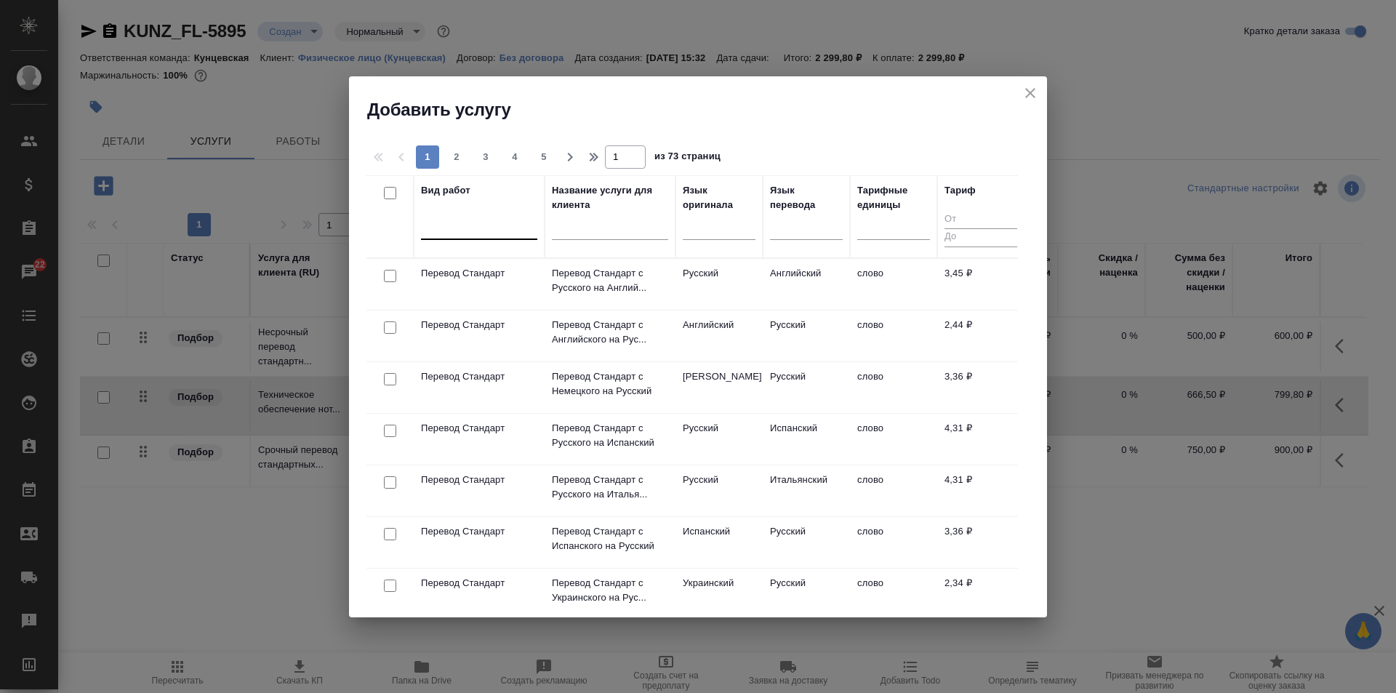
click at [494, 227] on div at bounding box center [479, 225] width 116 height 21
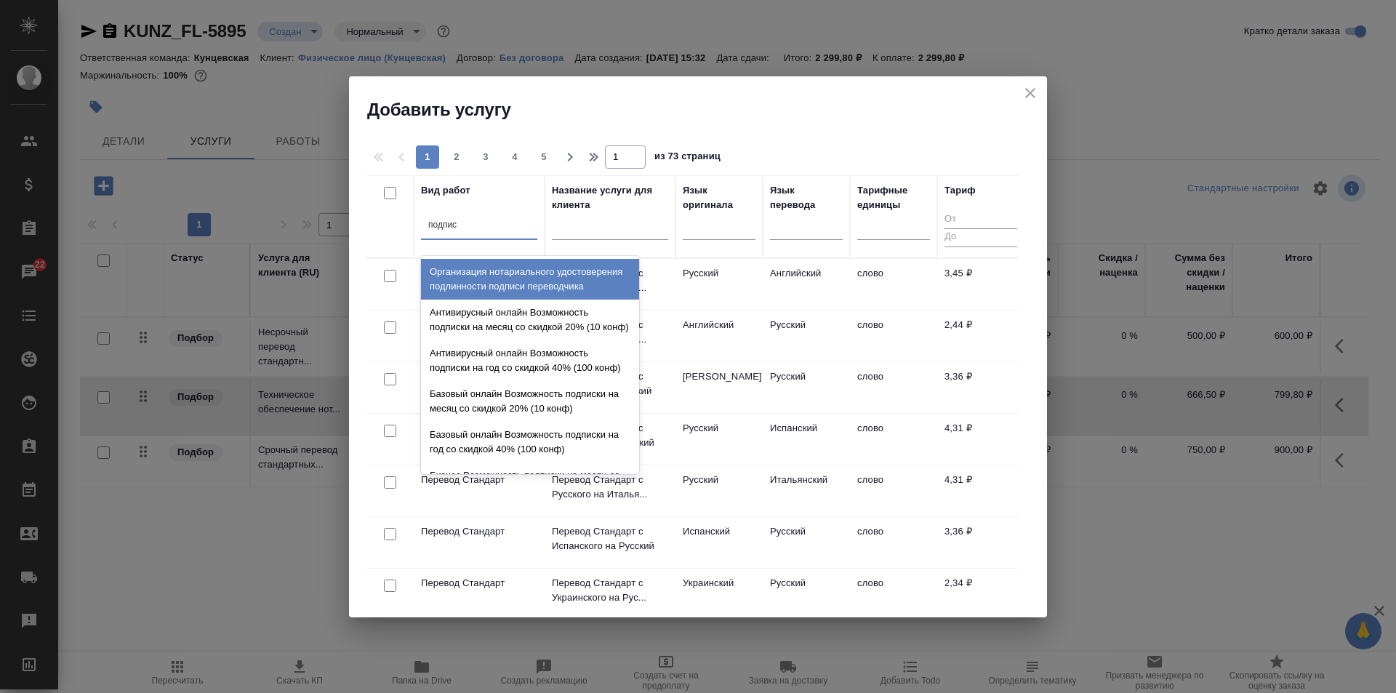
type input "подписи"
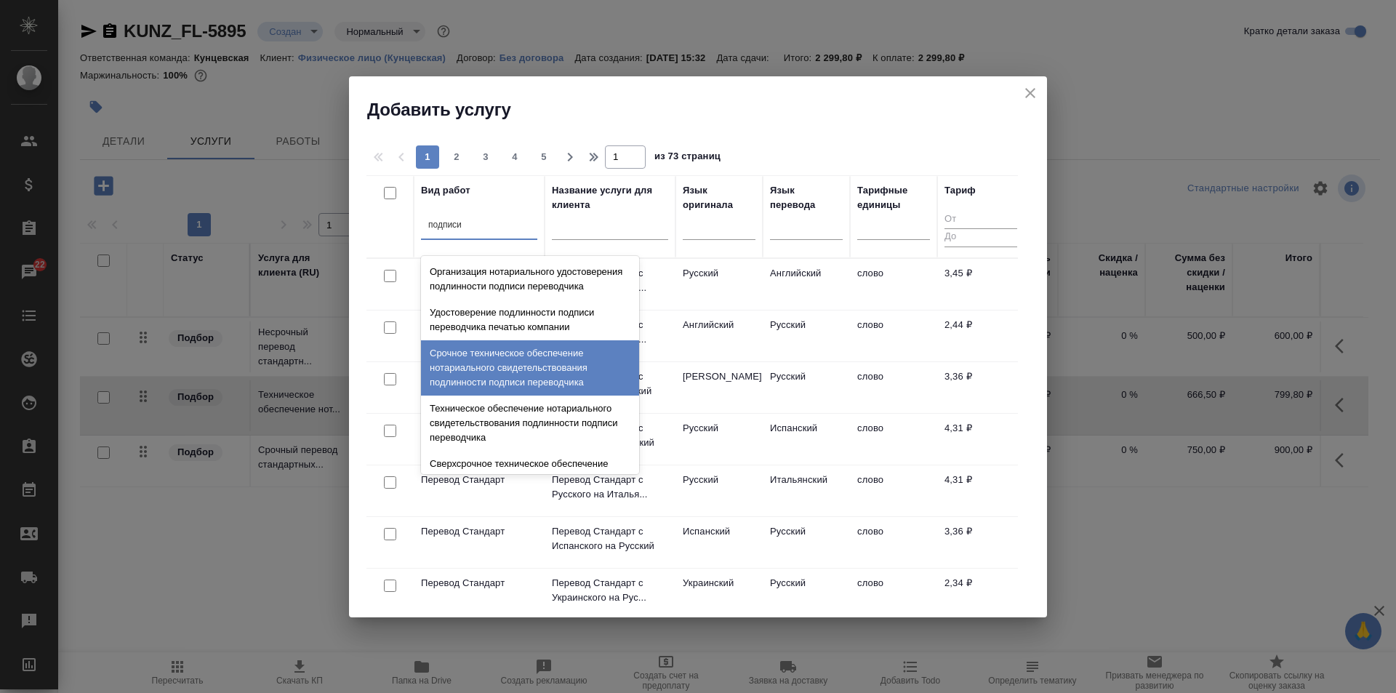
click at [524, 380] on div "Срочное техническое обеспечение нотариального свидетельствования подлинности по…" at bounding box center [530, 367] width 218 height 55
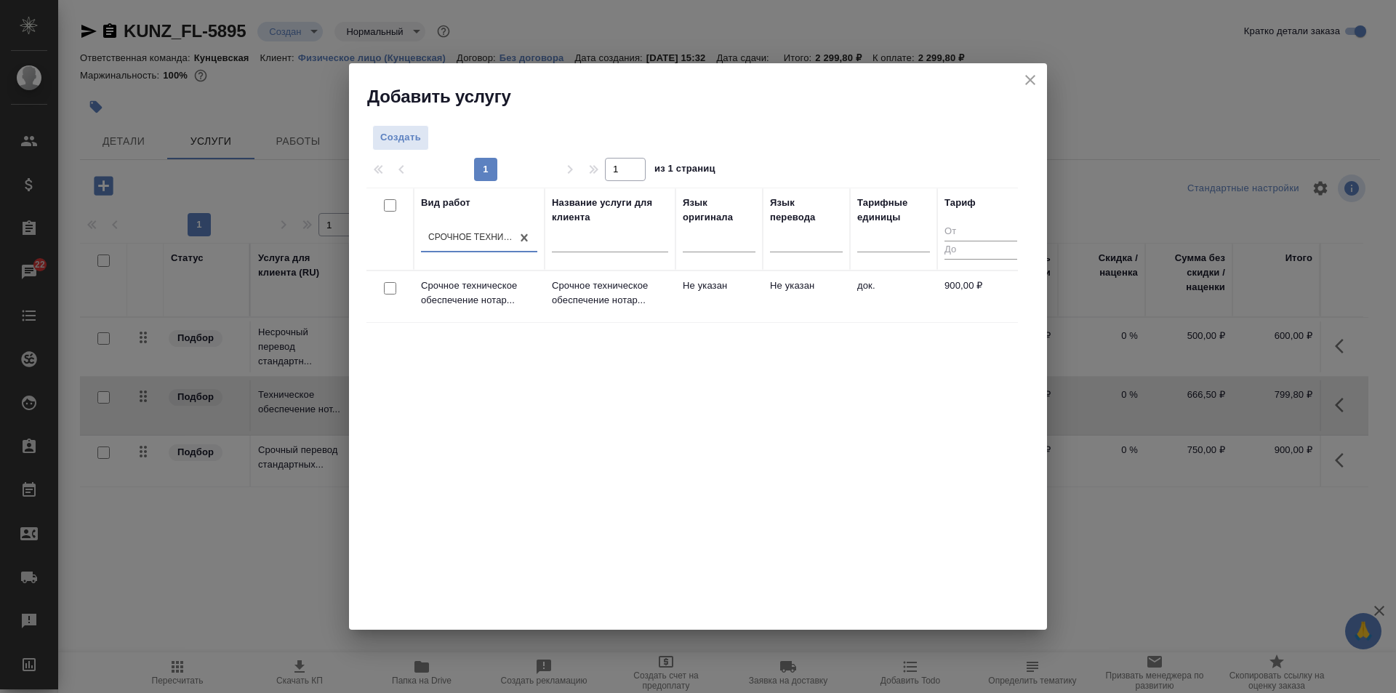
click at [385, 284] on input "checkbox" at bounding box center [390, 288] width 12 height 12
checkbox input "true"
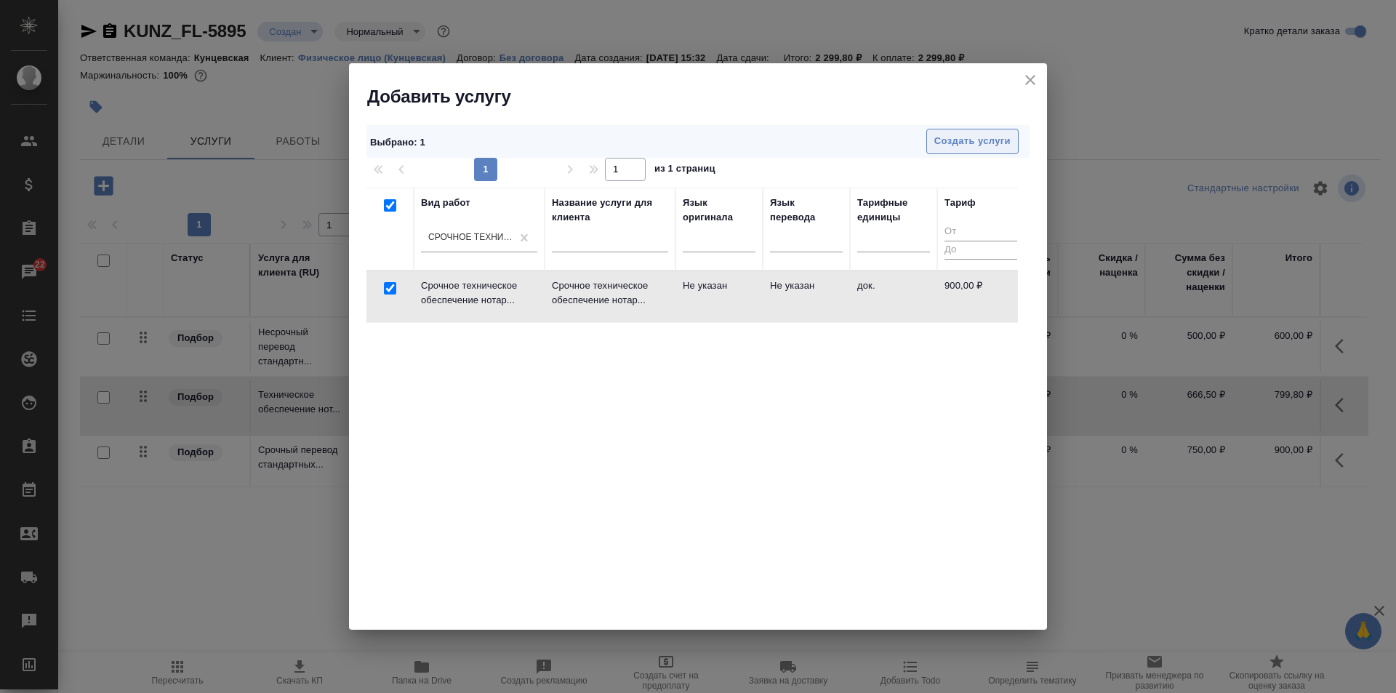
click at [986, 135] on span "Создать услуги" at bounding box center [972, 141] width 76 height 17
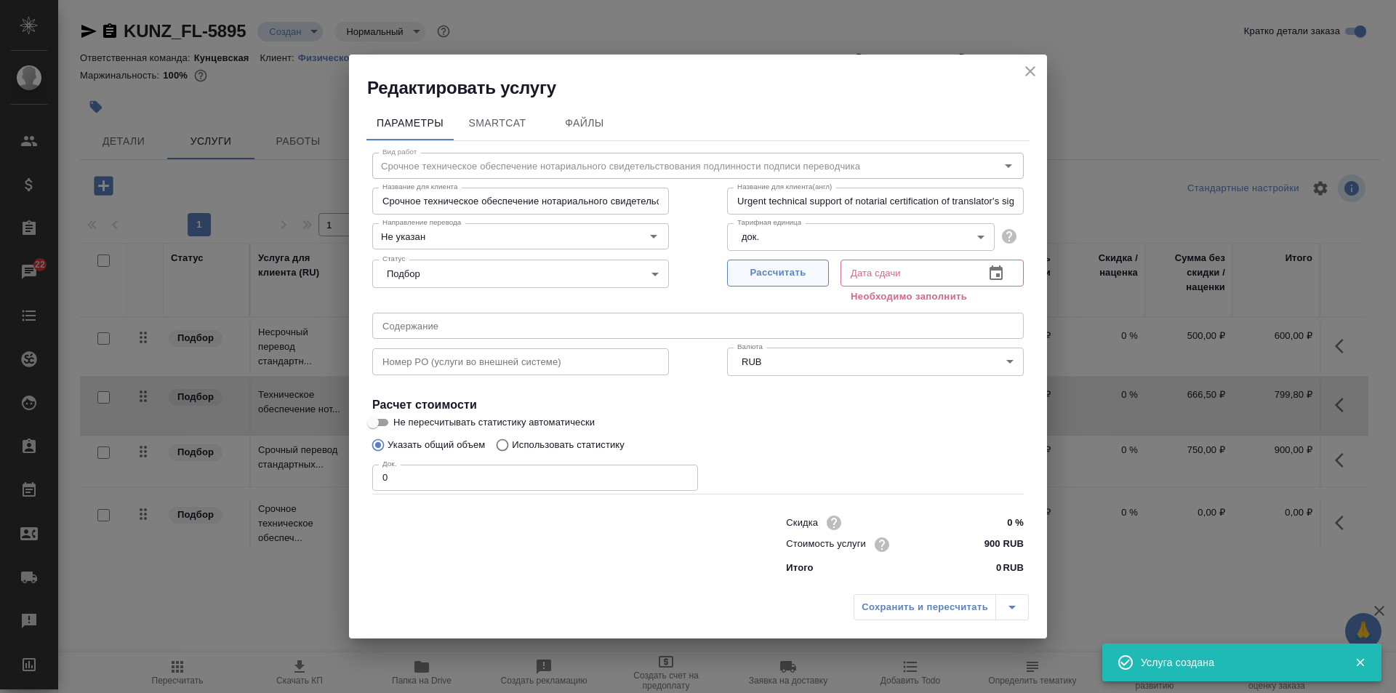
click at [786, 260] on button "Рассчитать" at bounding box center [778, 273] width 102 height 27
type input "[DATE] 15:45"
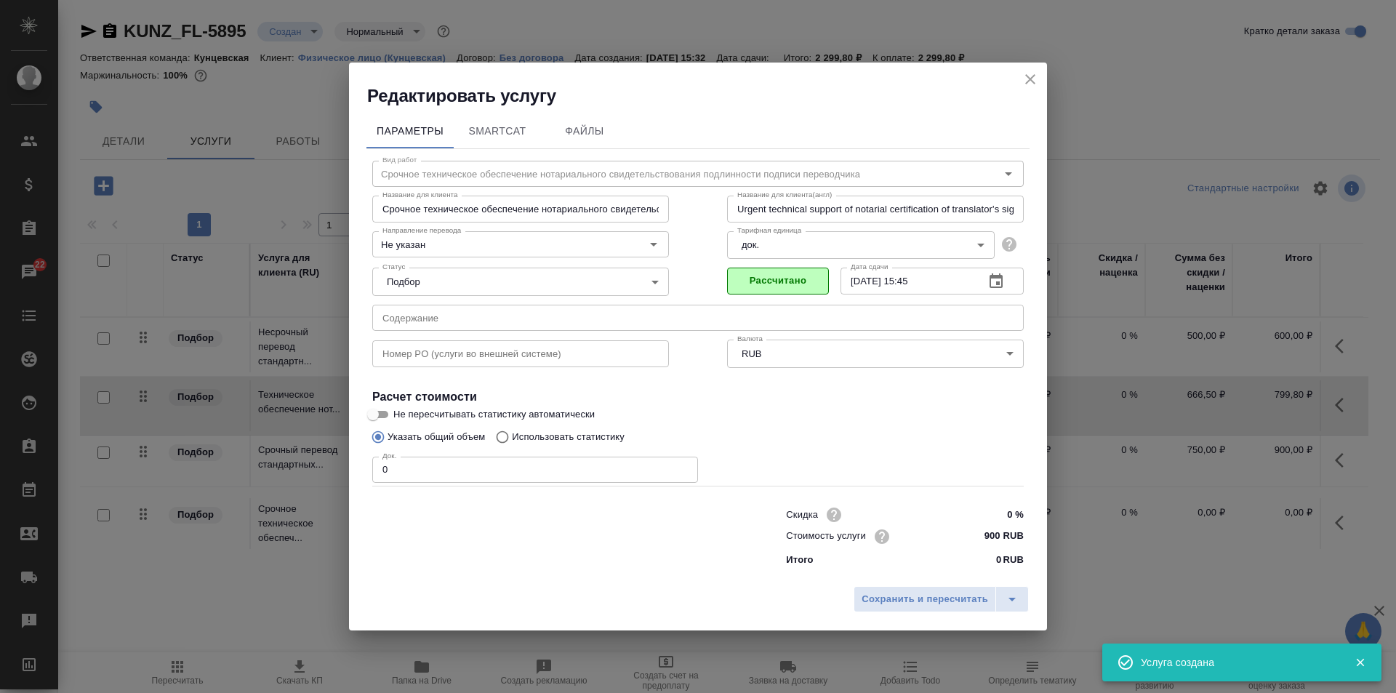
click at [444, 460] on input "0" at bounding box center [535, 470] width 326 height 26
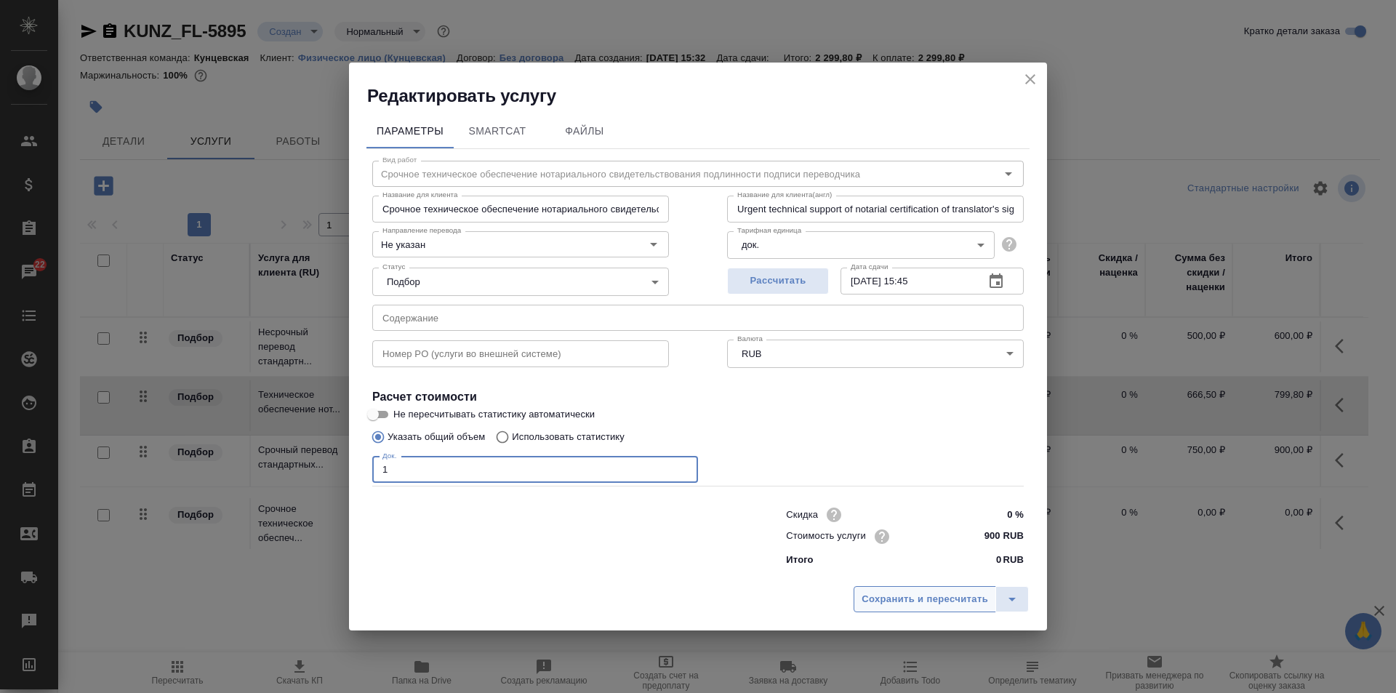
type input "1"
click at [940, 596] on span "Сохранить и пересчитать" at bounding box center [925, 599] width 127 height 17
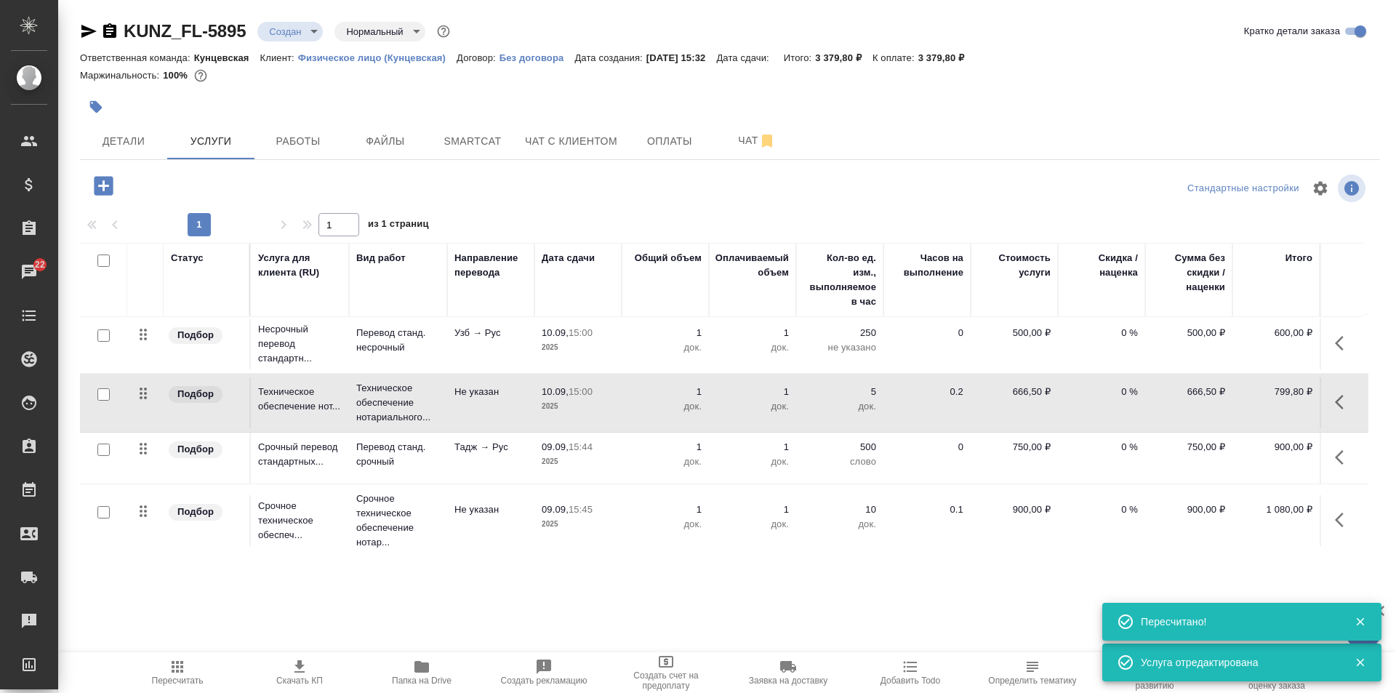
scroll to position [0, 0]
